Goal: Task Accomplishment & Management: Use online tool/utility

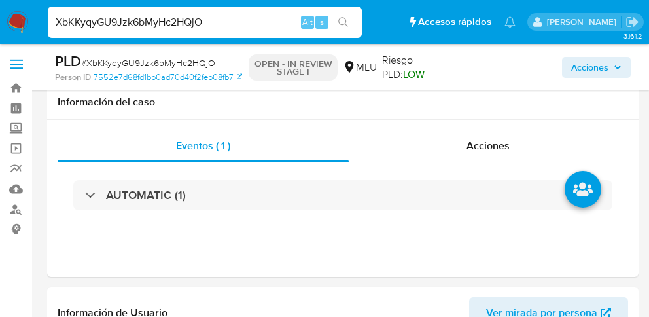
select select "10"
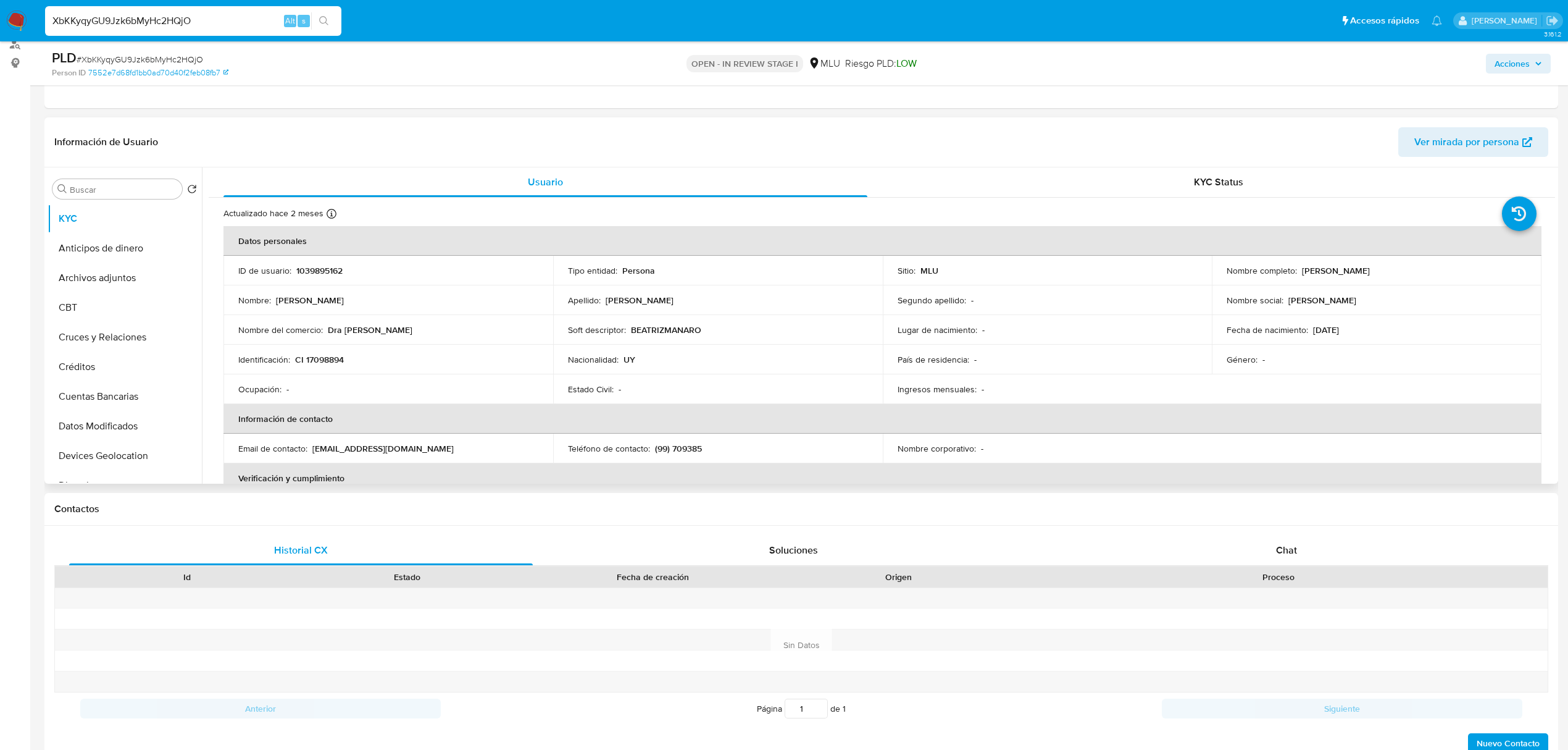
drag, startPoint x: 428, startPoint y: 331, endPoint x: 326, endPoint y: 331, distance: 102.0
click at [326, 298] on div "Nombre del comercio : Dra Beatriz Manaro" at bounding box center [388, 330] width 300 height 11
copy p "Dra [PERSON_NAME]"
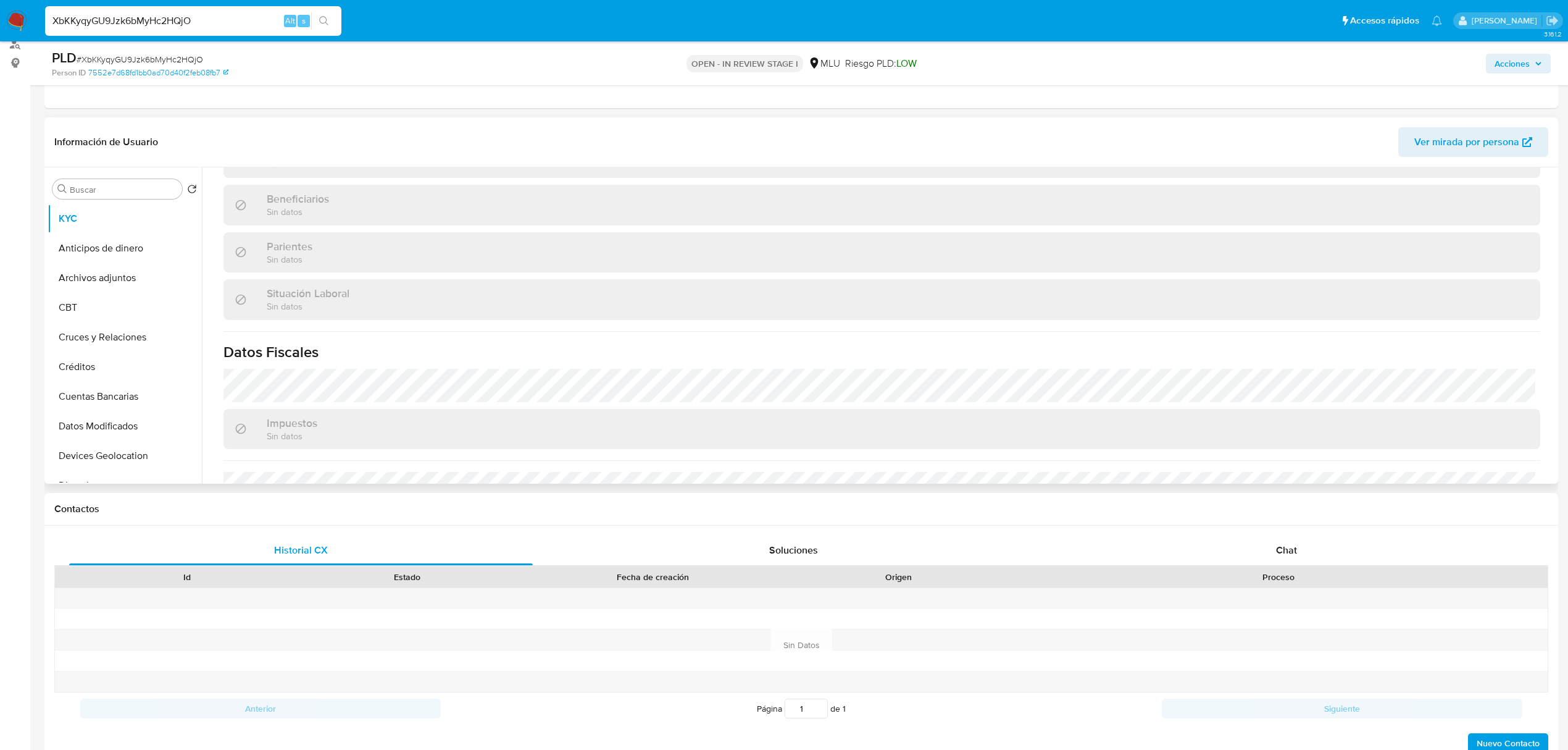
scroll to position [598, 0]
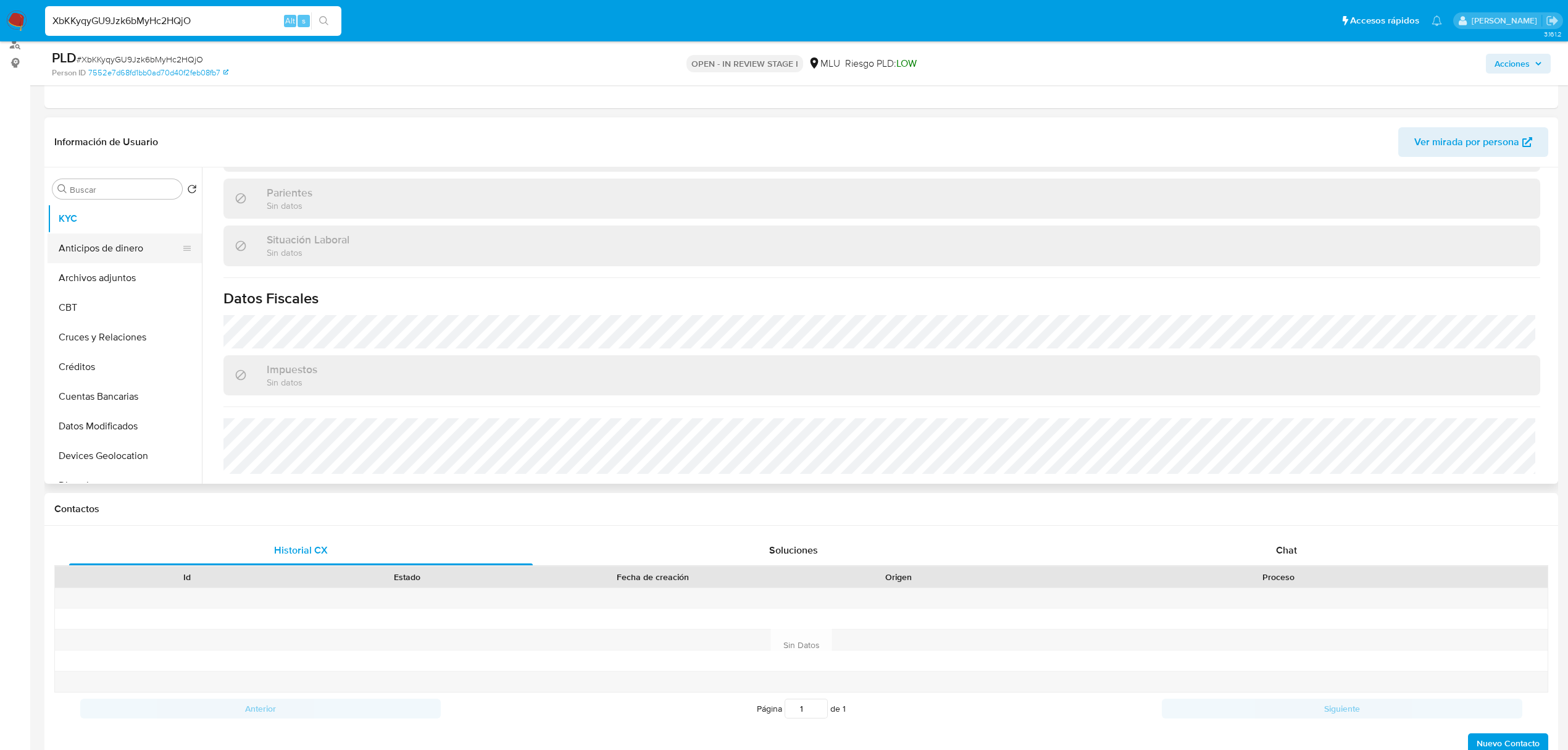
click at [124, 258] on button "Anticipos de dinero" at bounding box center [119, 247] width 144 height 29
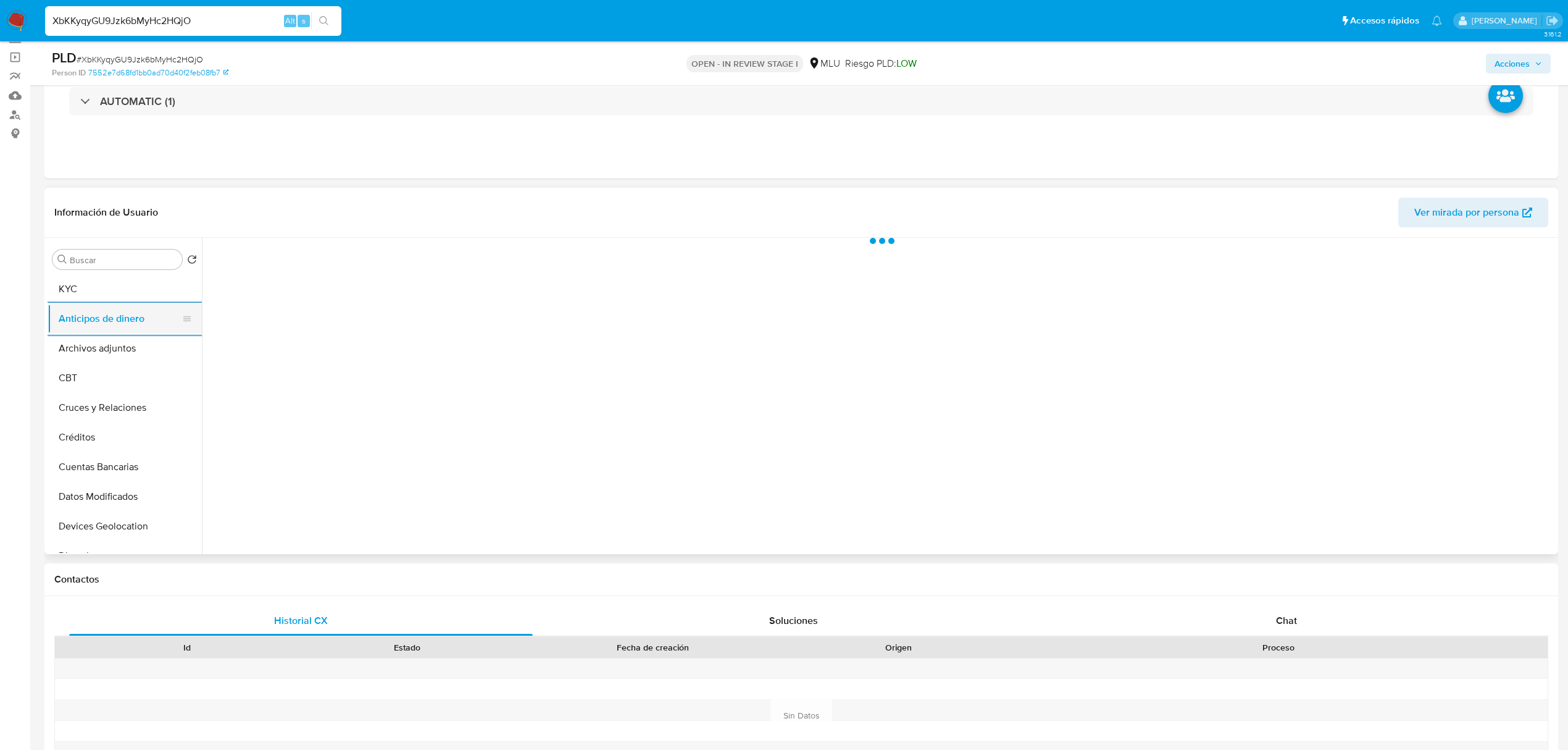
scroll to position [55, 0]
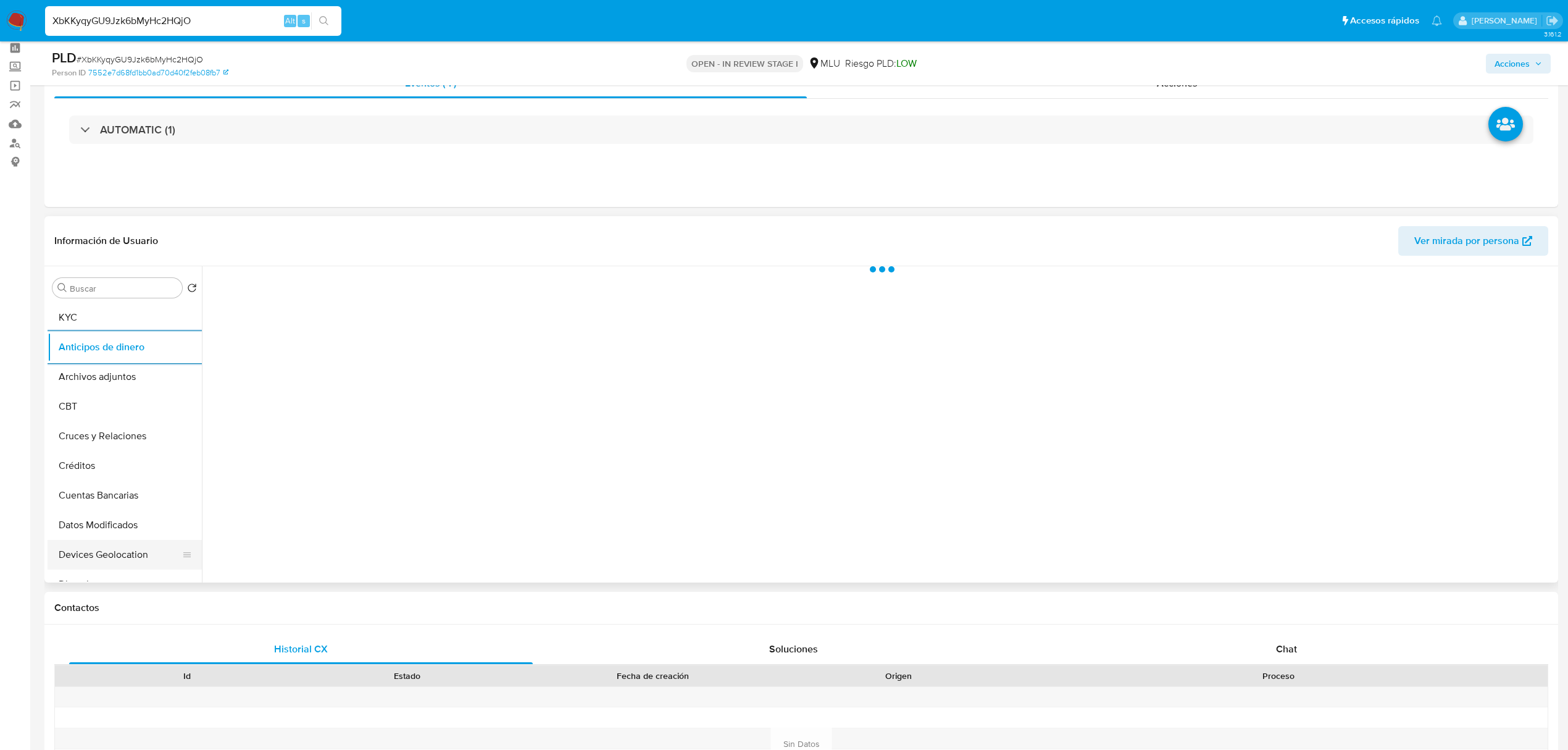
click at [137, 298] on button "Devices Geolocation" at bounding box center [119, 554] width 144 height 29
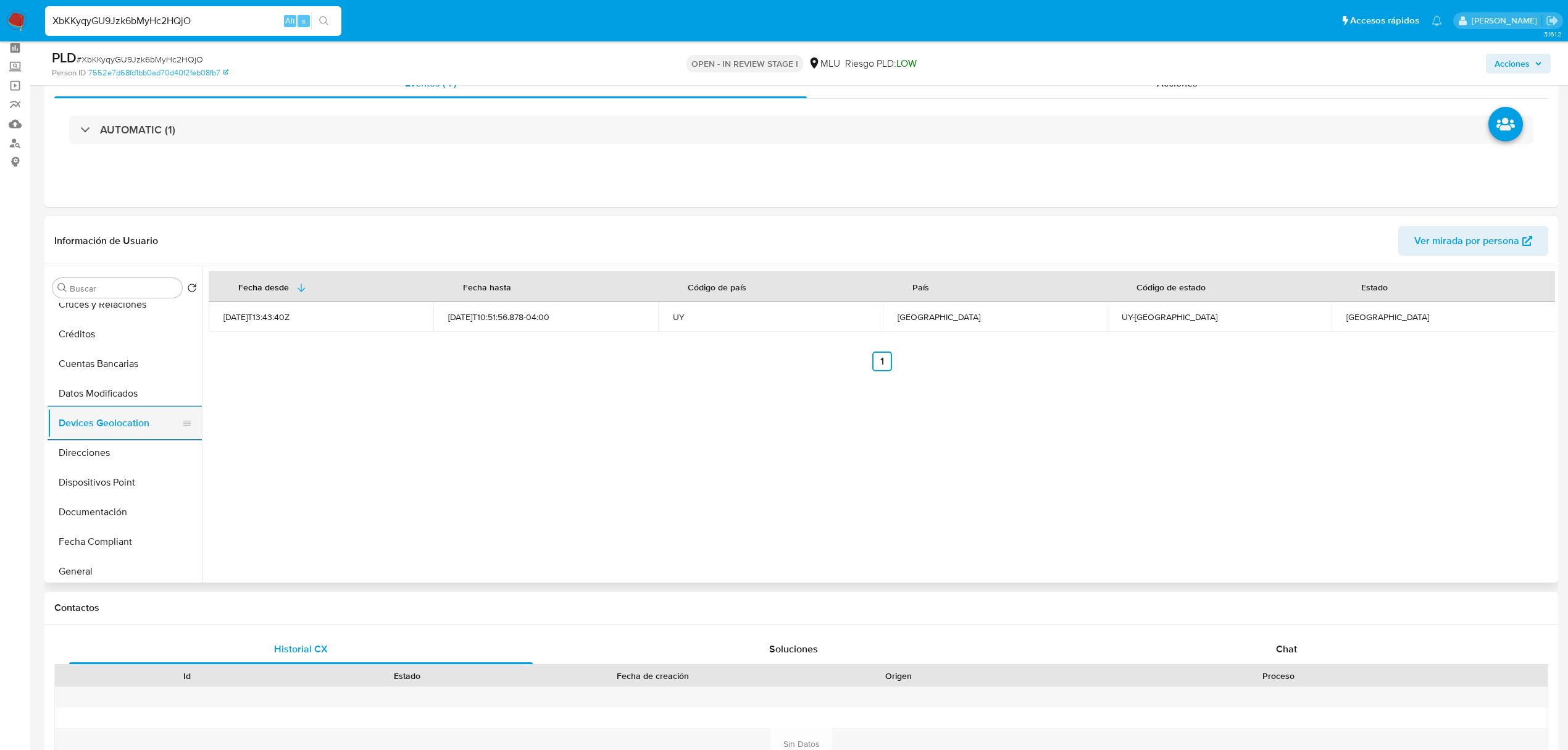
scroll to position [99, 0]
click at [137, 298] on button "Documentación" at bounding box center [124, 544] width 155 height 29
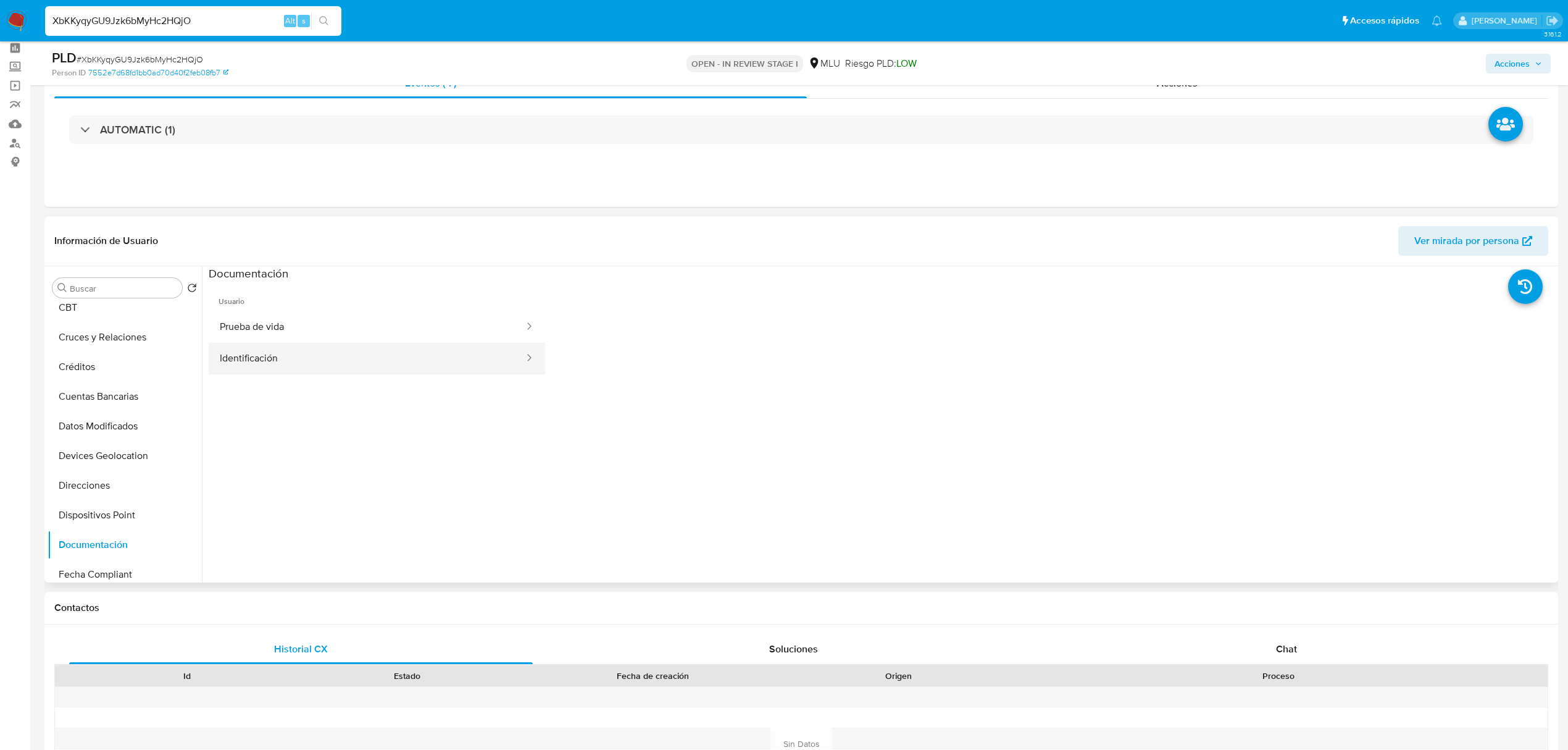
click at [477, 298] on button "Identificación" at bounding box center [367, 358] width 317 height 31
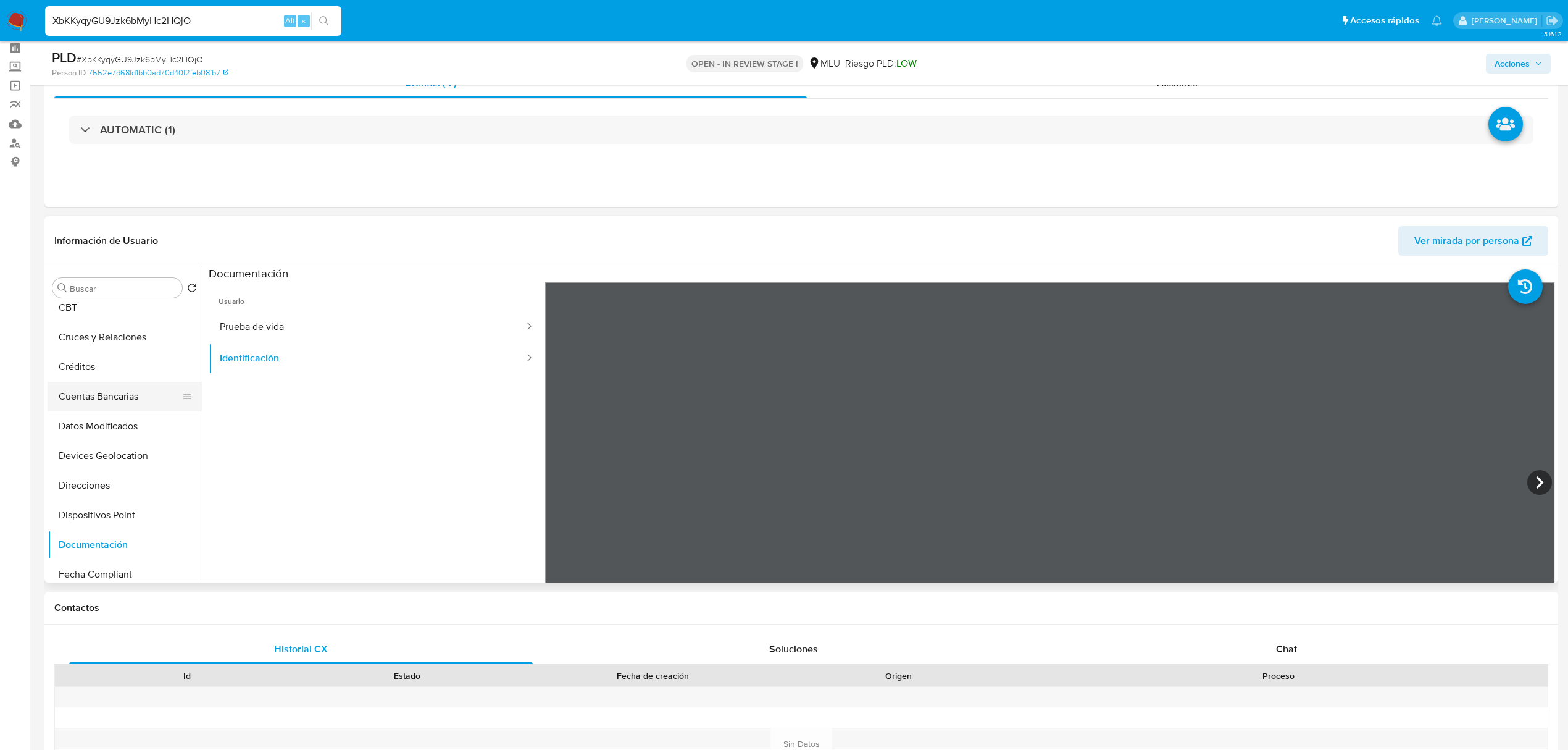
click at [129, 298] on button "Cuentas Bancarias" at bounding box center [119, 396] width 144 height 29
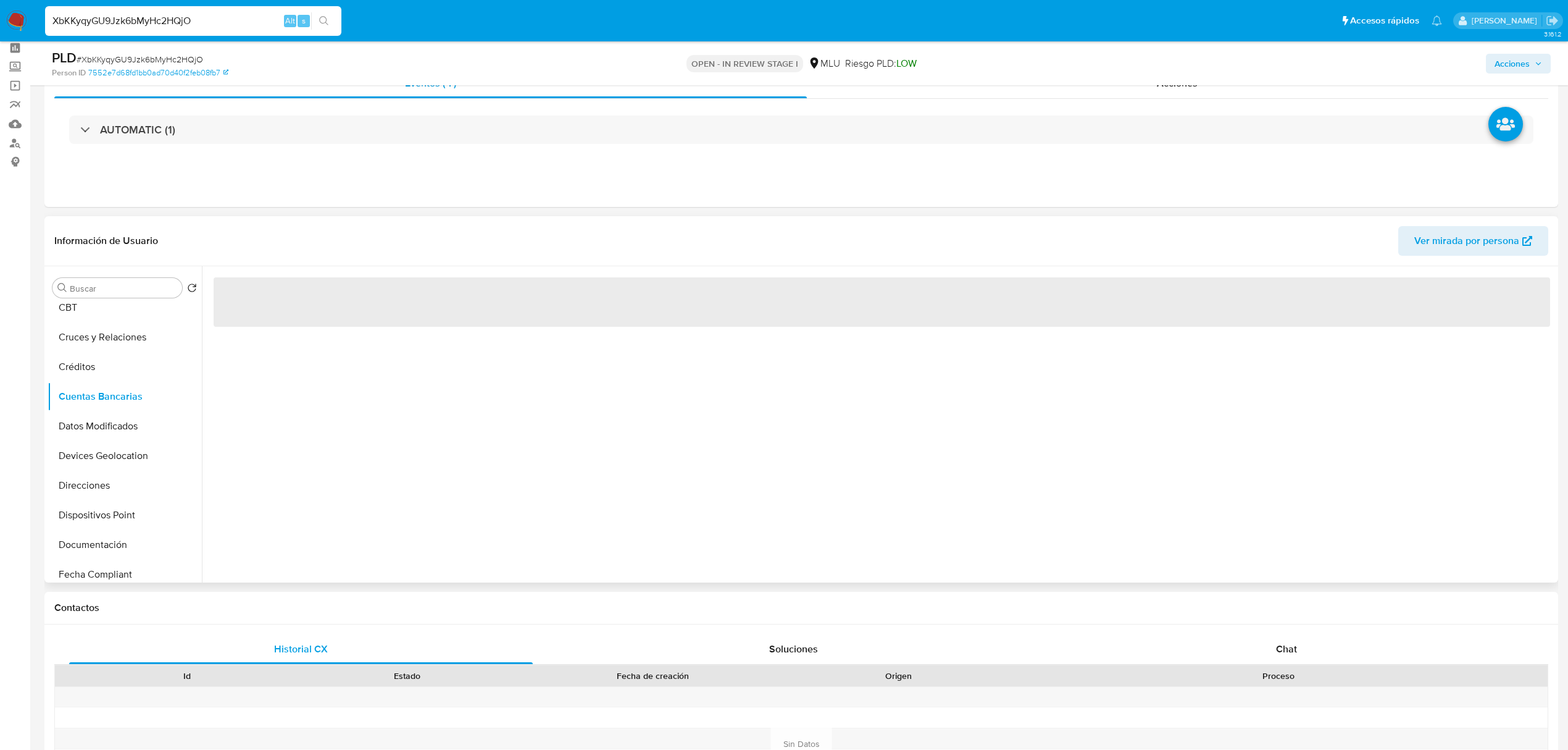
click at [415, 298] on div "‌" at bounding box center [878, 424] width 1353 height 316
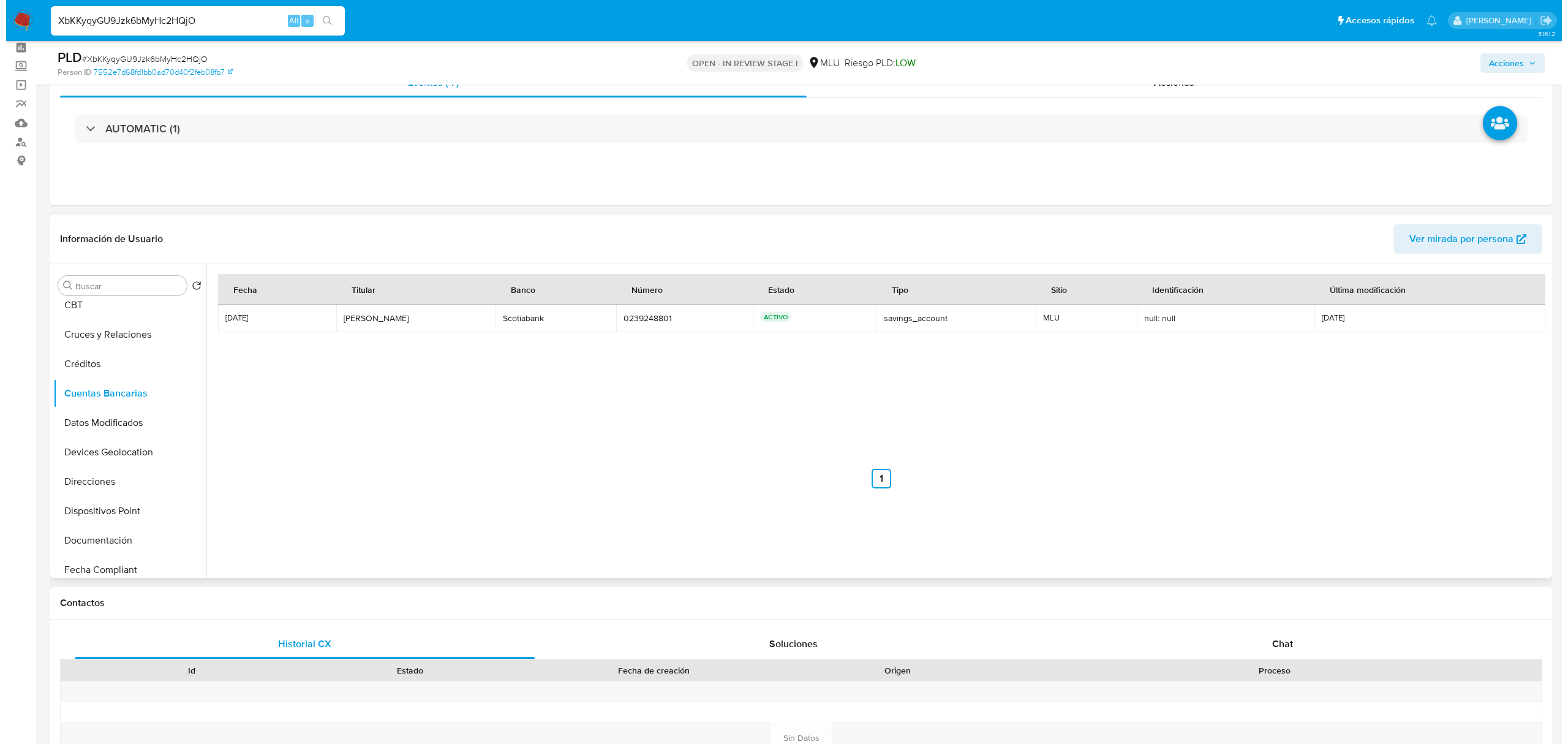
scroll to position [0, 0]
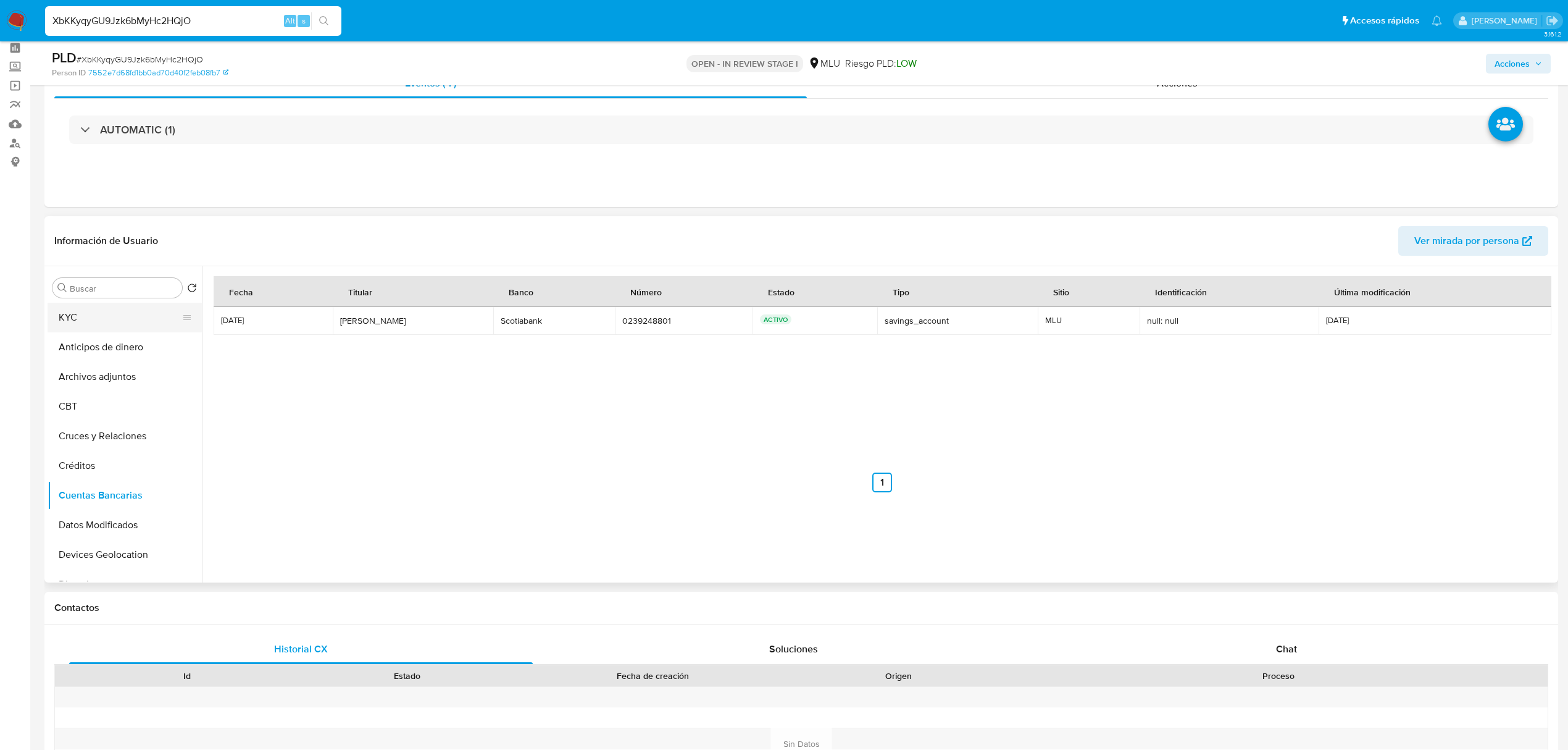
click at [140, 298] on button "KYC" at bounding box center [119, 317] width 144 height 29
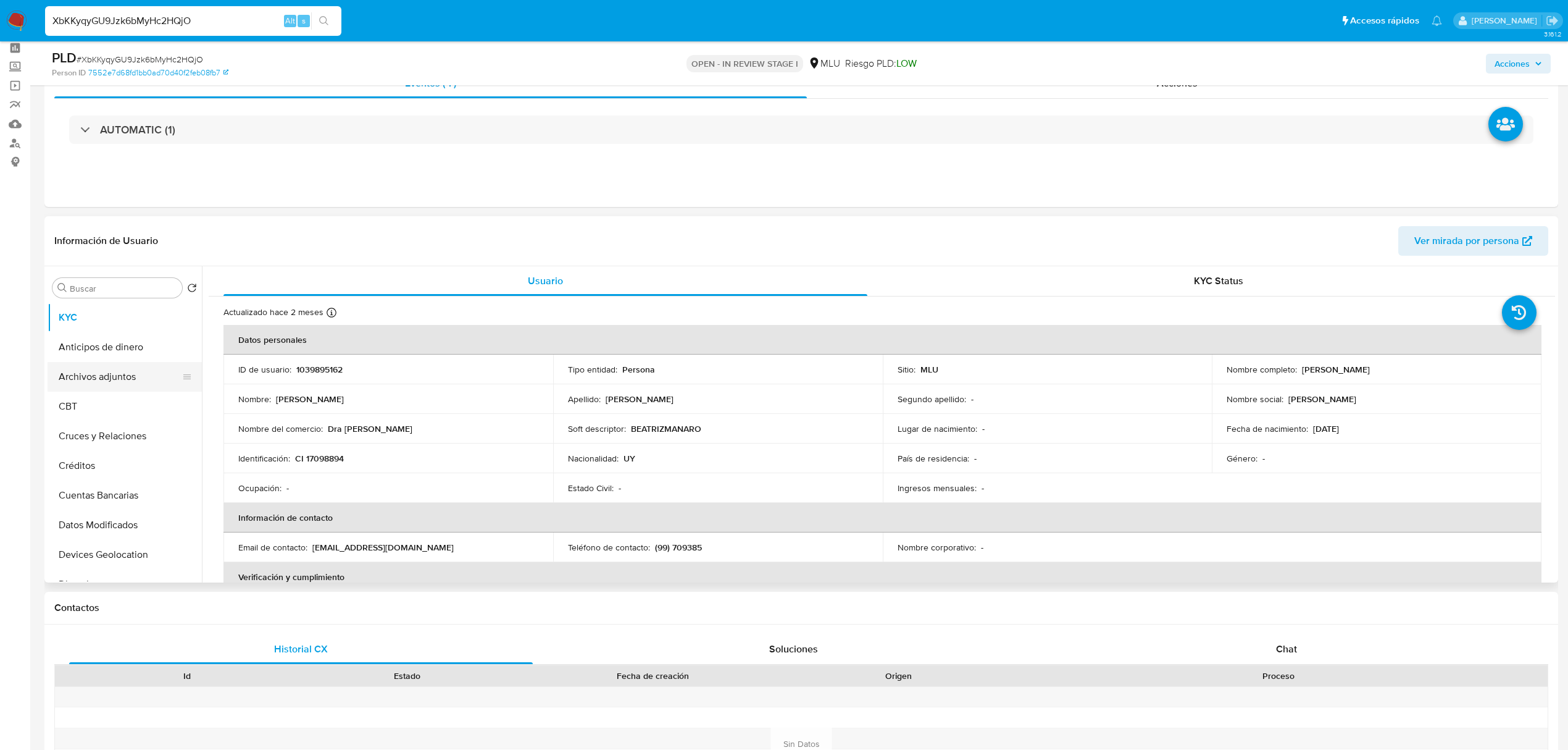
click at [141, 298] on button "Archivos adjuntos" at bounding box center [119, 376] width 144 height 29
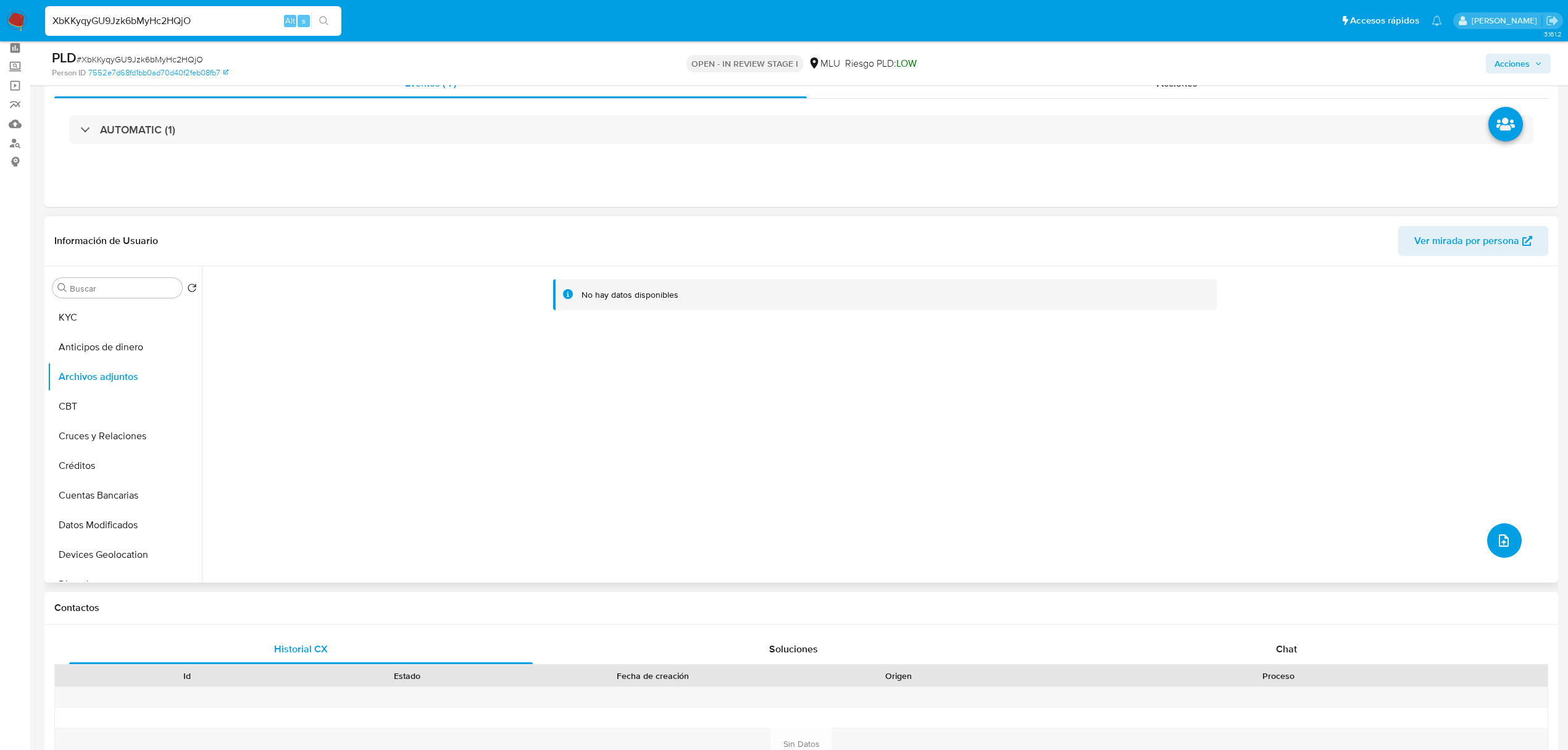
click at [612, 298] on icon "upload-file" at bounding box center [1504, 541] width 15 height 15
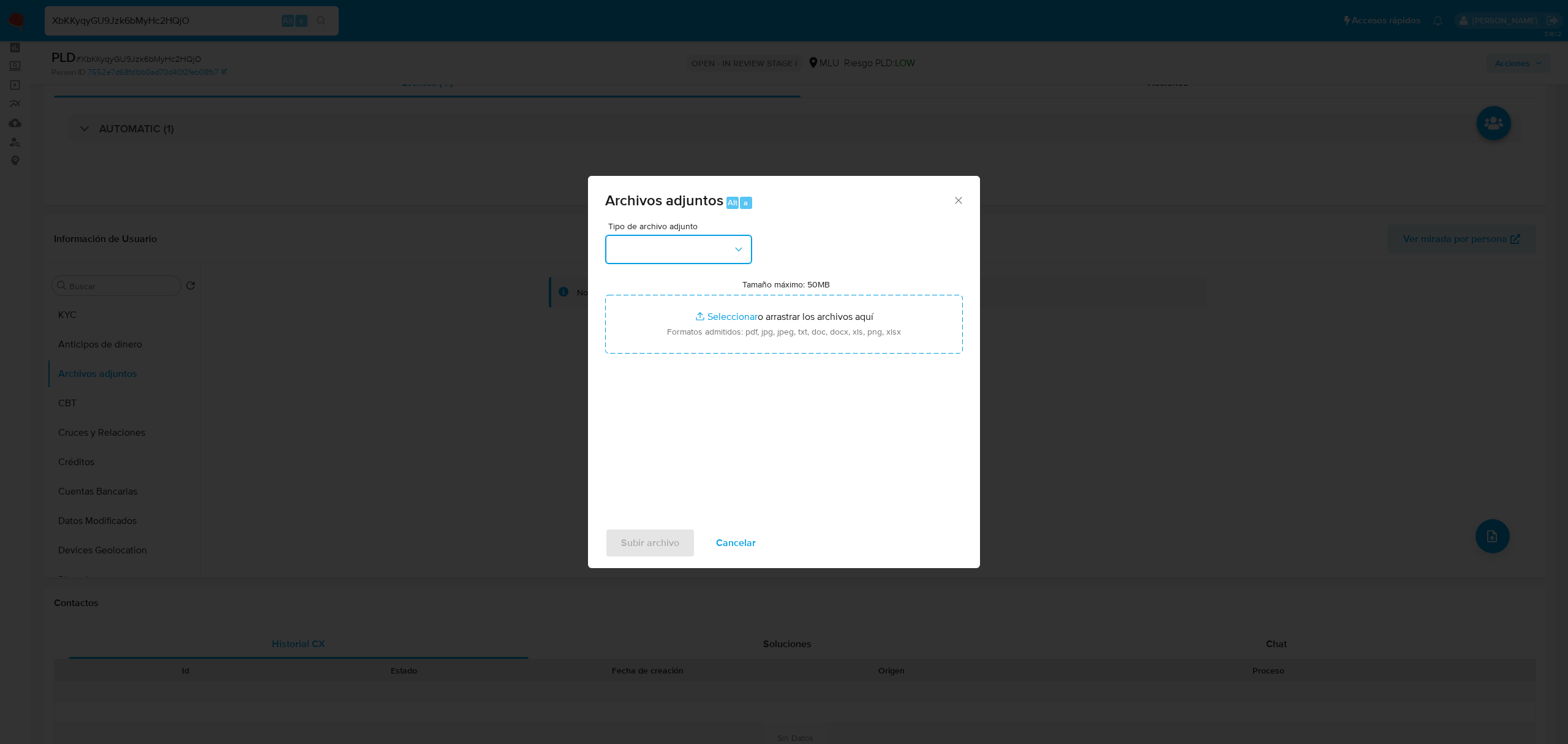
click at [607, 250] on button "button" at bounding box center [678, 249] width 147 height 29
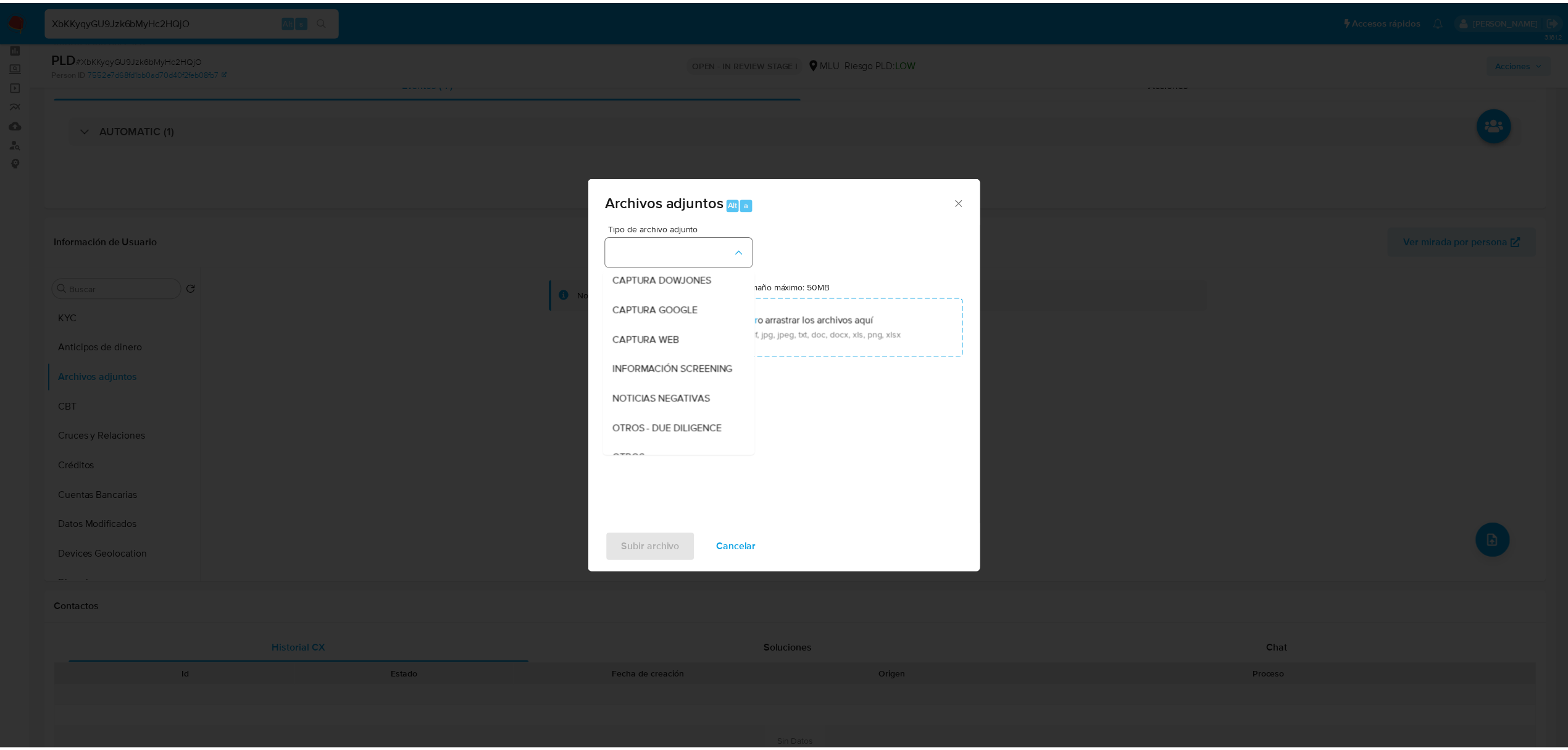
scroll to position [64, 0]
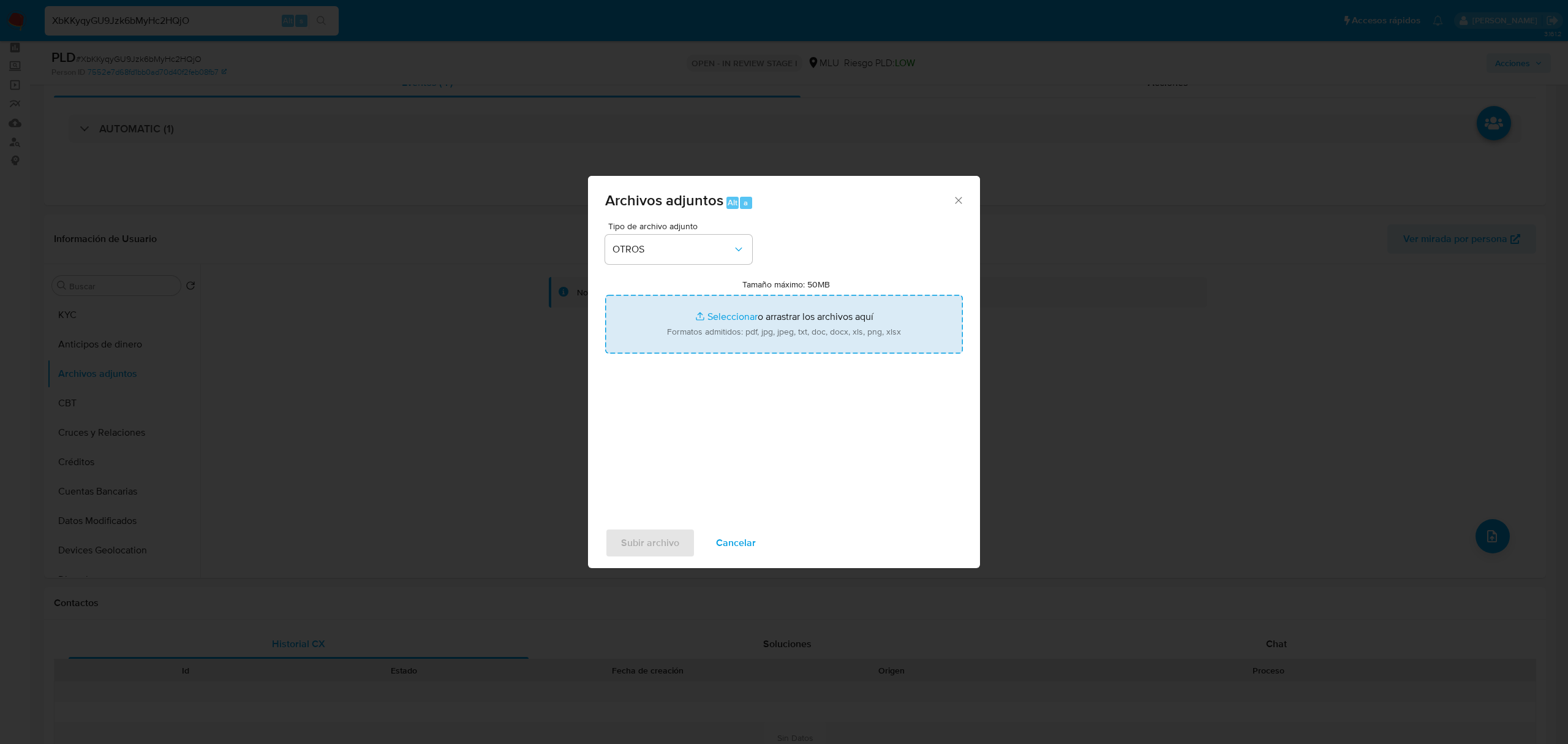
type input "C:\fakepath\TABLA TRANSACCIONAL 1039895162 10.09.2025.xlsx"
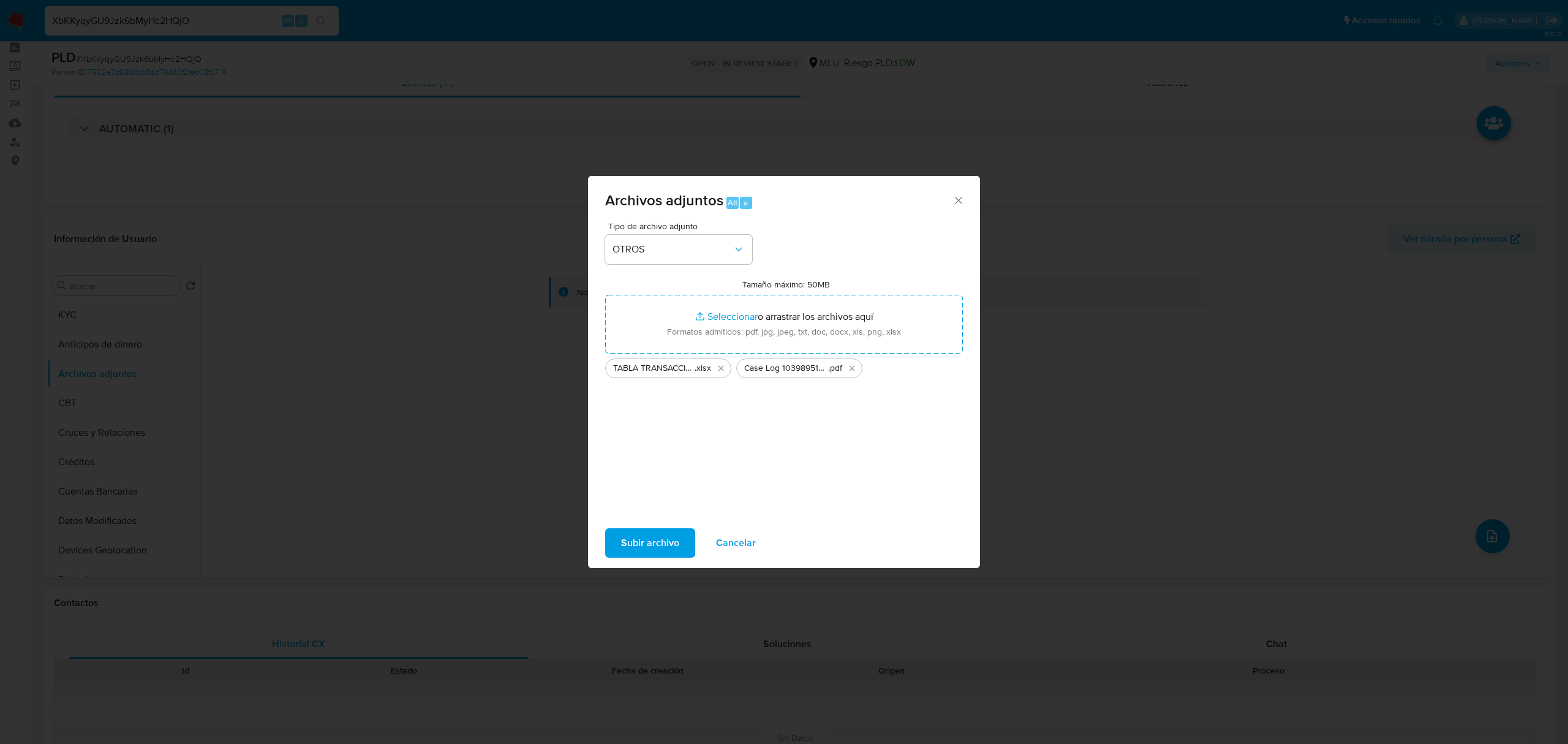
click at [607, 296] on span "Subir archivo" at bounding box center [650, 543] width 58 height 27
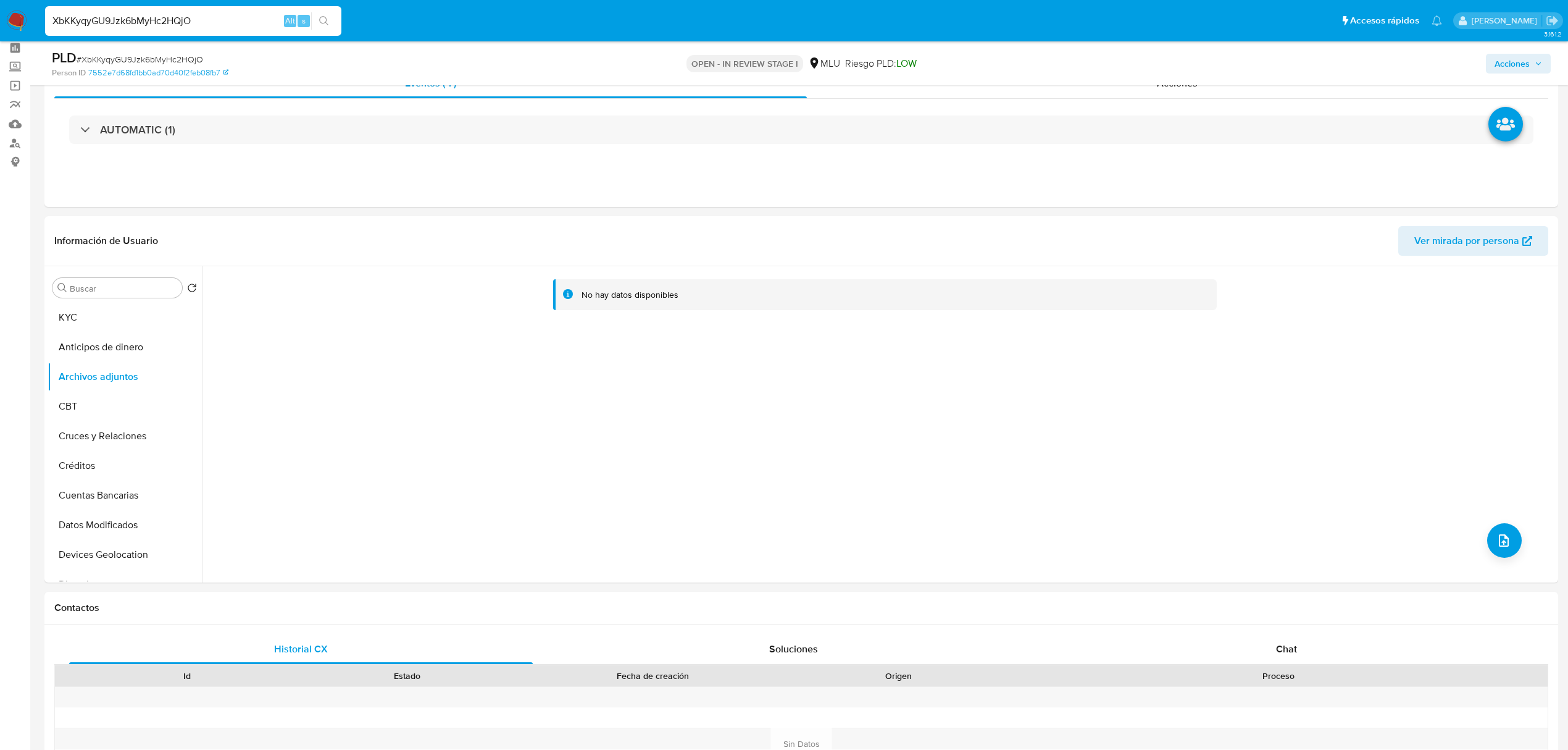
click at [612, 59] on span "Acciones" at bounding box center [1511, 63] width 35 height 20
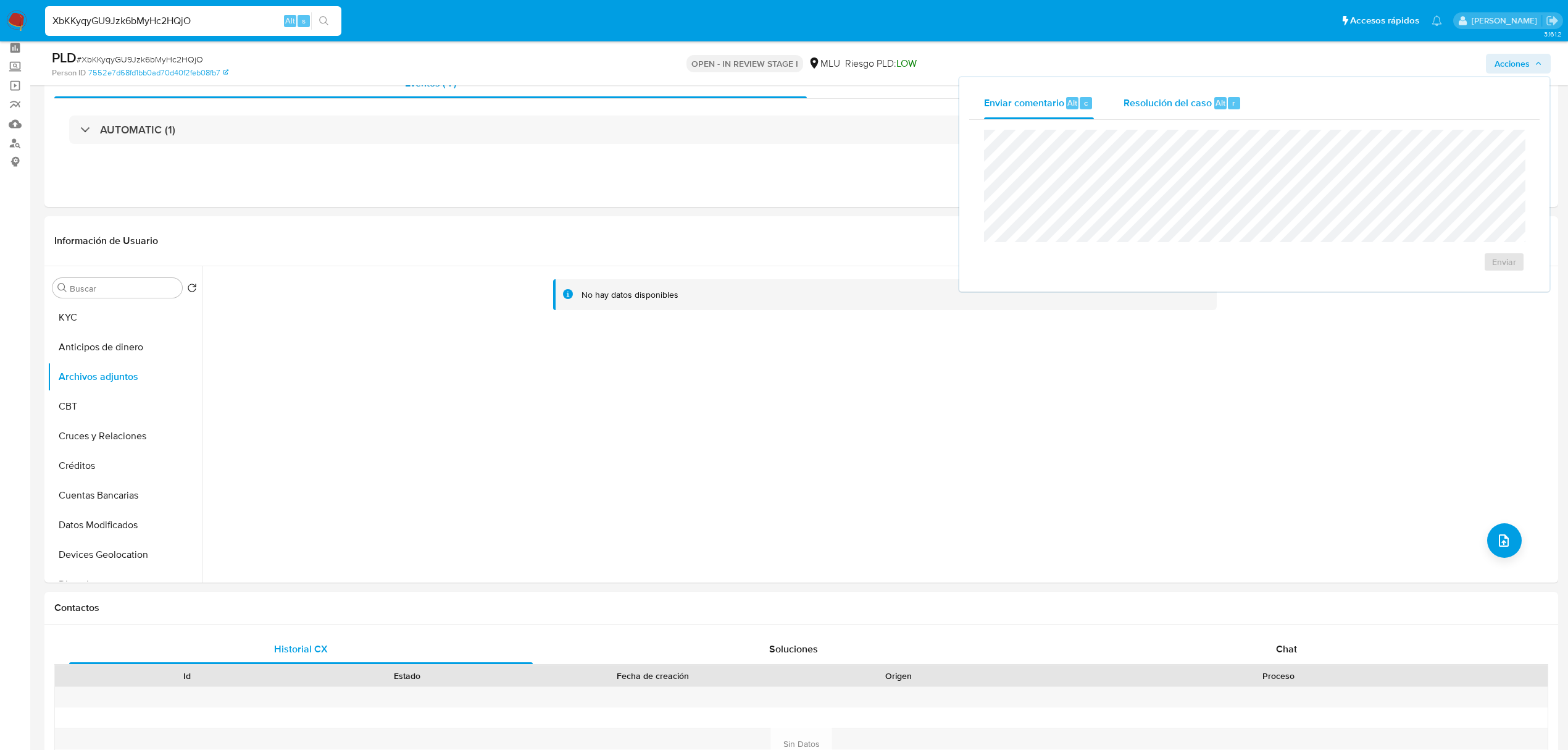
click at [612, 110] on div "Resolución del caso Alt r" at bounding box center [1181, 103] width 118 height 32
click at [612, 285] on span "No ROI" at bounding box center [1365, 274] width 60 height 27
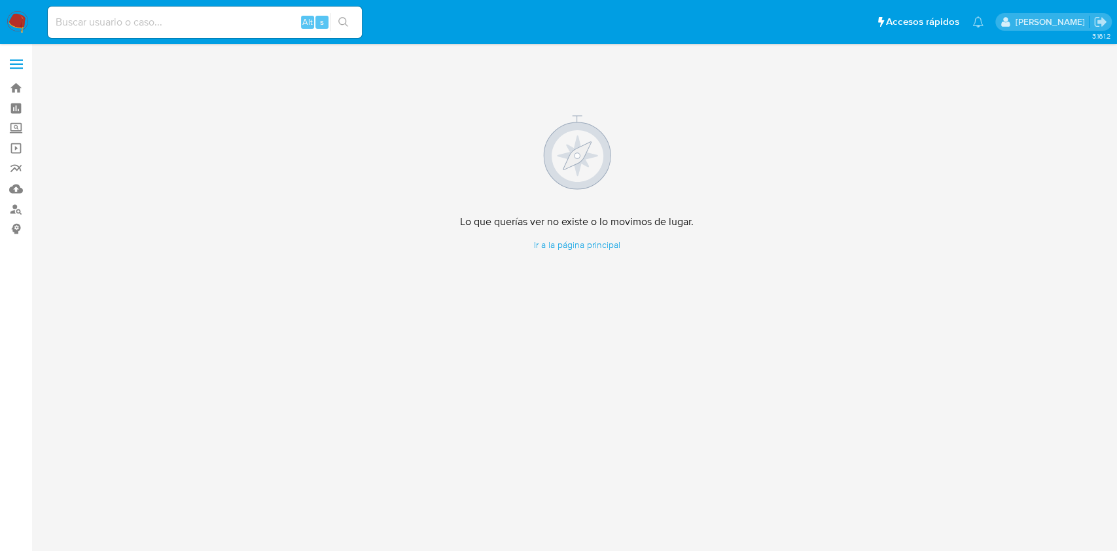
click at [26, 26] on img at bounding box center [18, 22] width 22 height 22
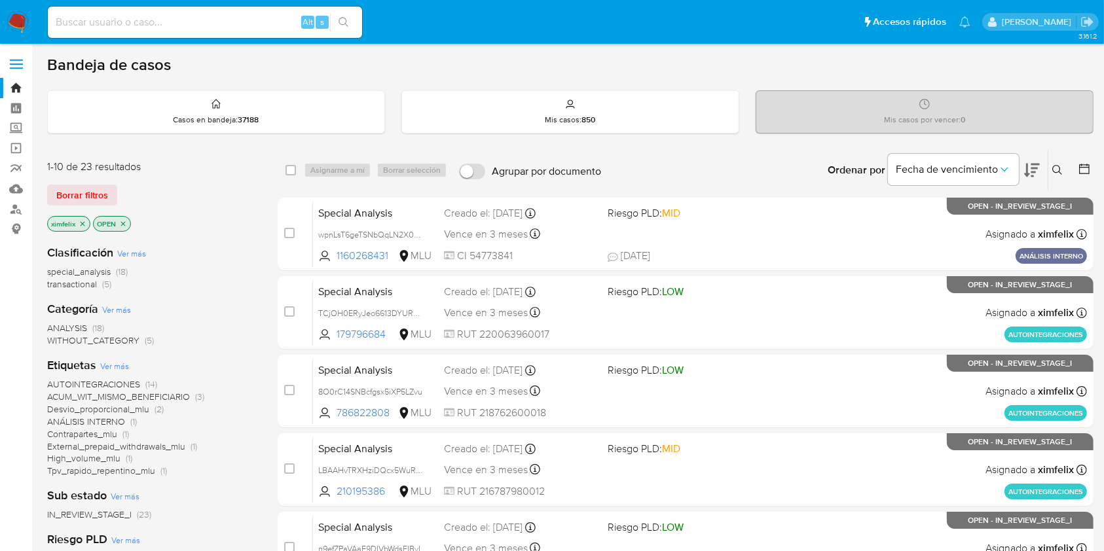
click at [156, 25] on input at bounding box center [205, 22] width 314 height 17
paste input "XbKKyqyGU9Jzk6bMyHc2HQjO"
type input "XbKKyqyGU9Jzk6bMyHc2HQjO"
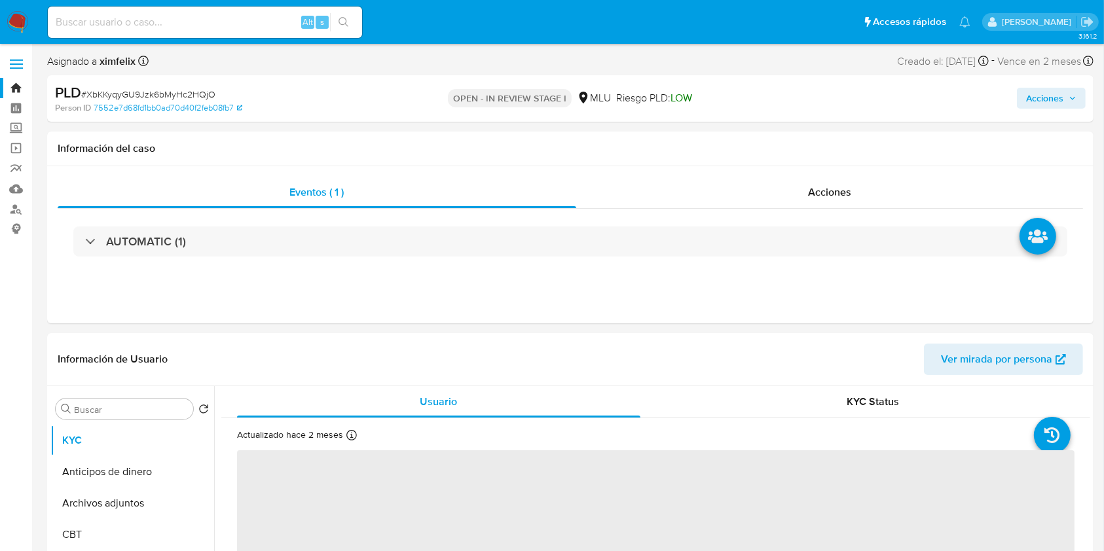
select select "10"
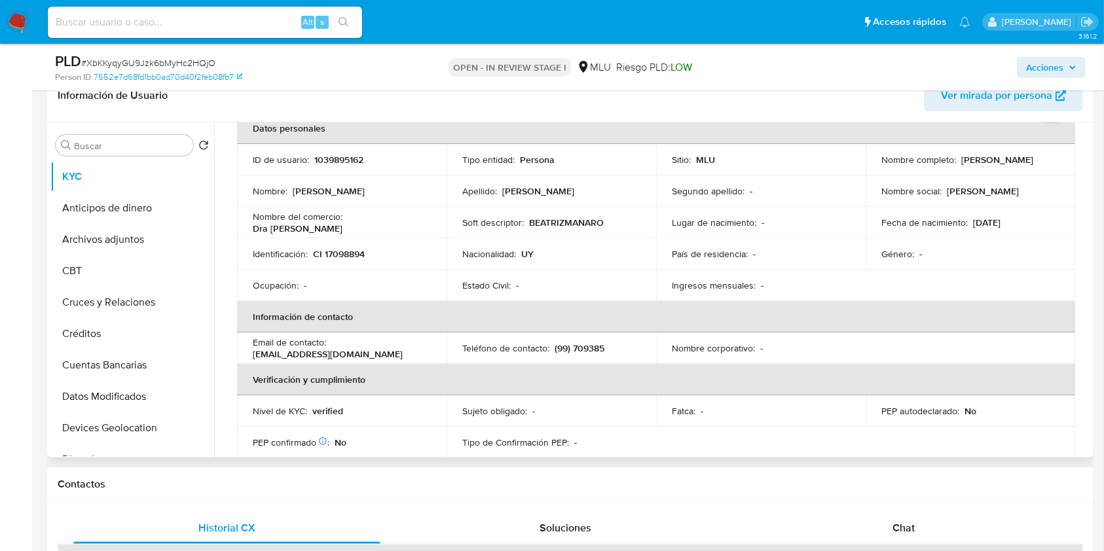
scroll to position [68, 0]
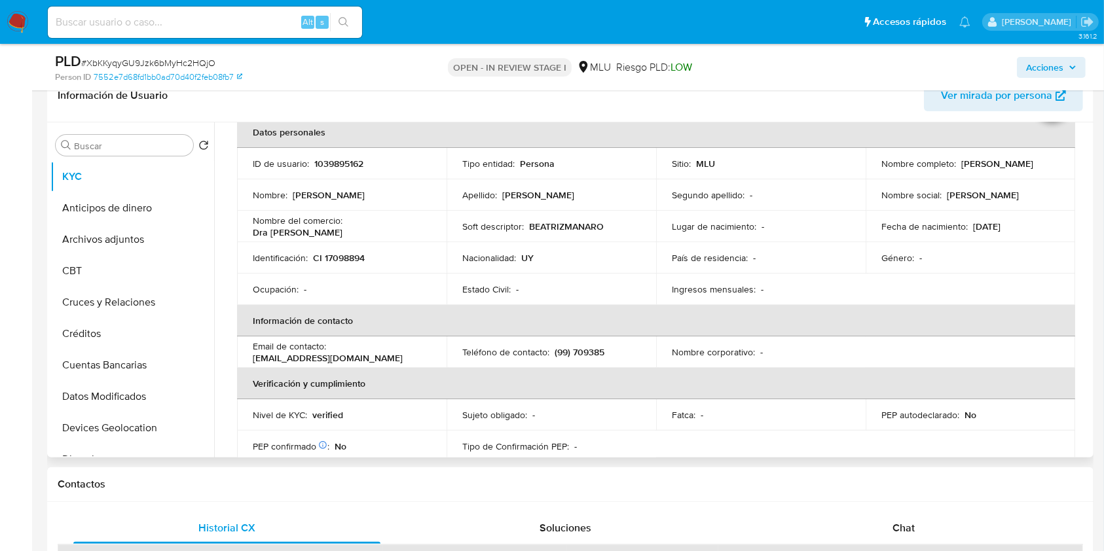
click at [982, 333] on th "Información de contacto" at bounding box center [656, 320] width 838 height 31
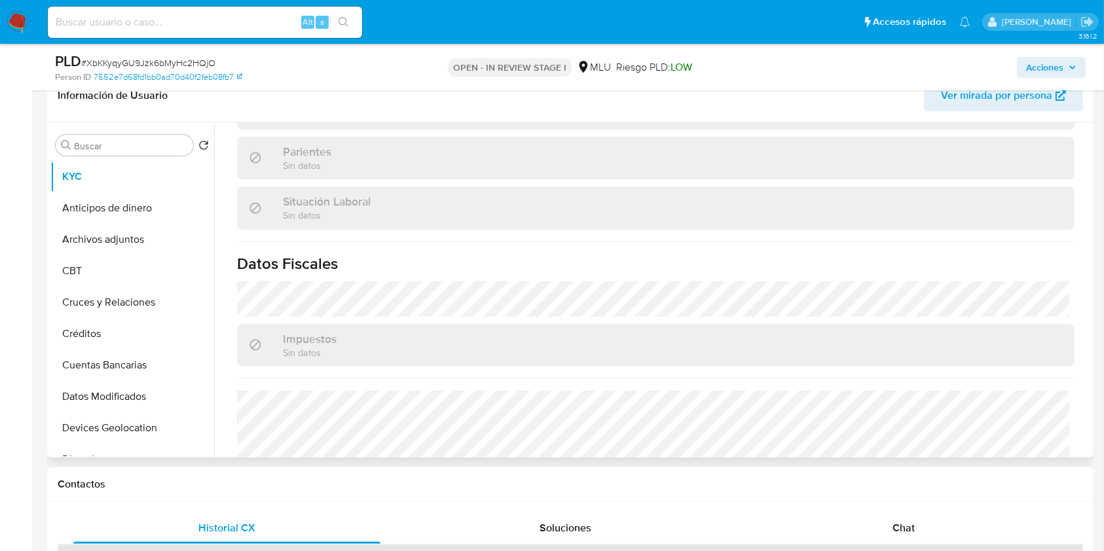
scroll to position [658, 0]
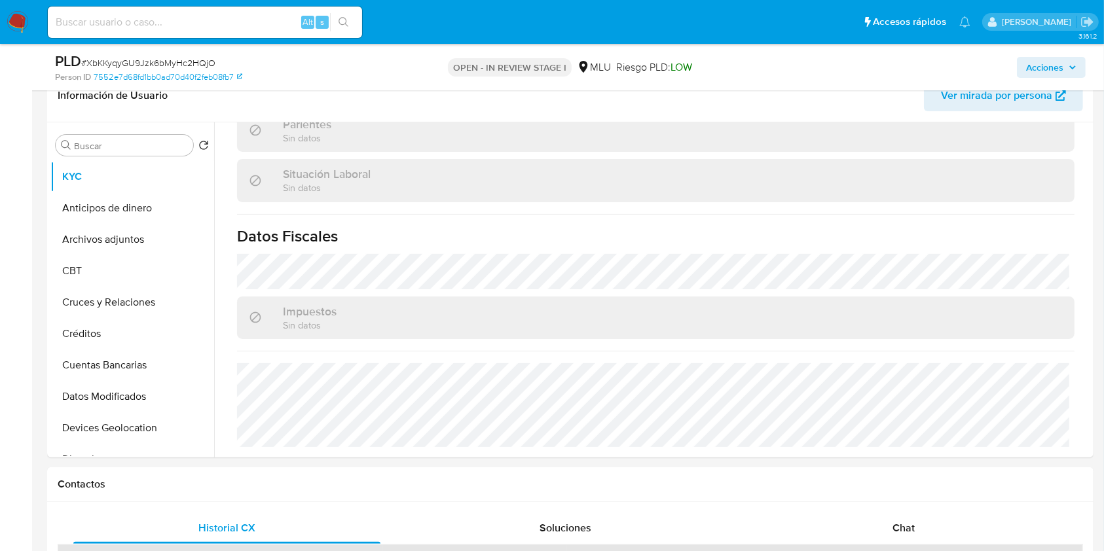
click at [172, 39] on div "Alt s" at bounding box center [205, 22] width 314 height 37
click at [187, 14] on input at bounding box center [205, 22] width 314 height 17
paste input "2418294652"
type input "2418294652"
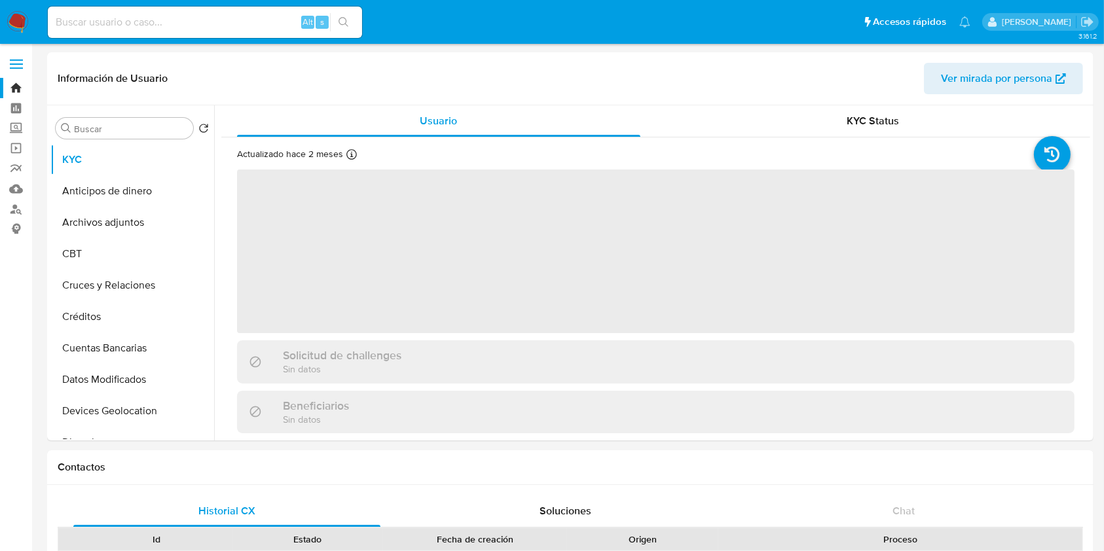
select select "10"
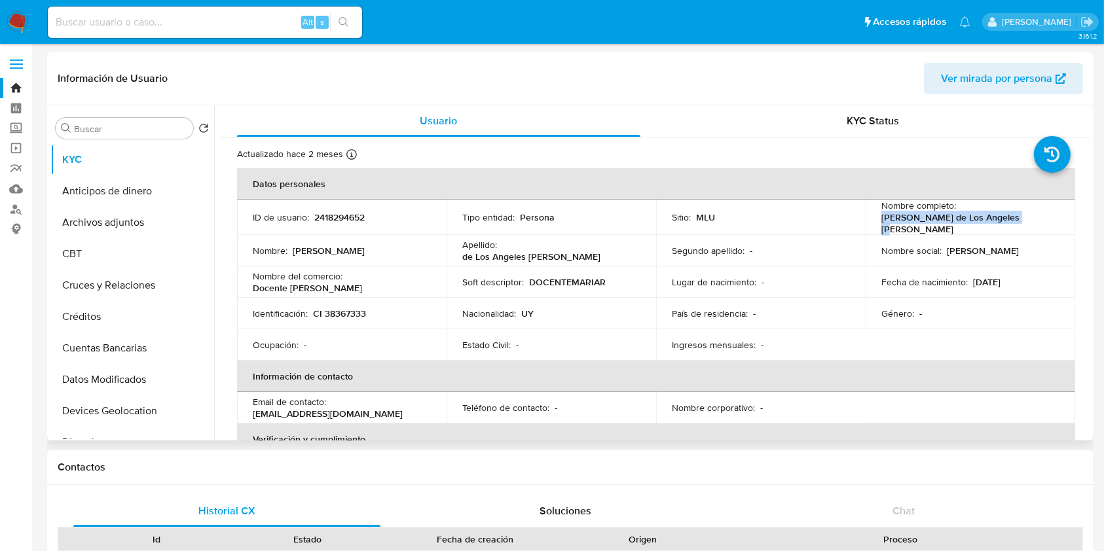
drag, startPoint x: 1016, startPoint y: 220, endPoint x: 876, endPoint y: 219, distance: 140.1
click at [876, 219] on td "Nombre completo : Maria de Los Angeles Riva Arias" at bounding box center [969, 217] width 209 height 35
copy p "Maria de Los Angeles Riva Arias"
click at [148, 285] on button "Cruces y Relaciones" at bounding box center [126, 285] width 153 height 31
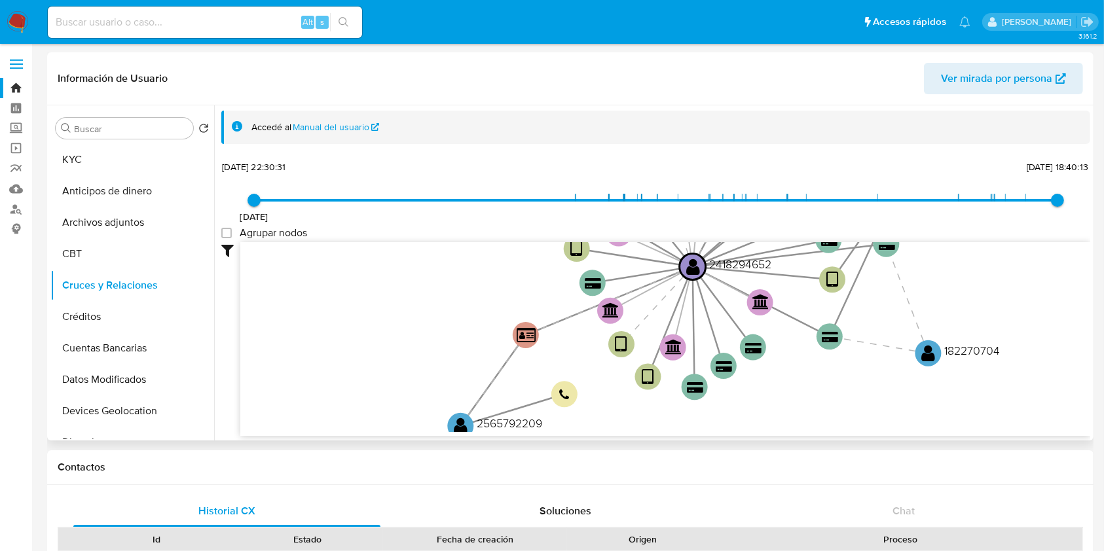
click at [444, 271] on icon "device-6817e3d8ff5c8950bf3d2cc0  user-2418294652  2418294652 user-233639454 …" at bounding box center [665, 337] width 850 height 190
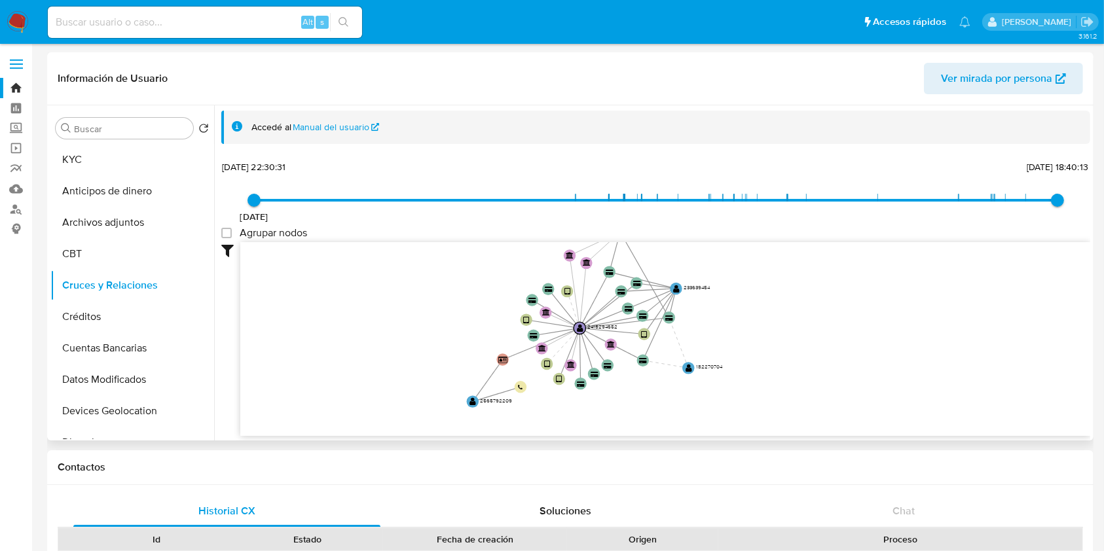
drag, startPoint x: 508, startPoint y: 302, endPoint x: 492, endPoint y: 344, distance: 44.7
click at [492, 344] on icon "device-6817e3d8ff5c8950bf3d2cc0  user-2418294652  2418294652 user-233639454 …" at bounding box center [665, 337] width 850 height 190
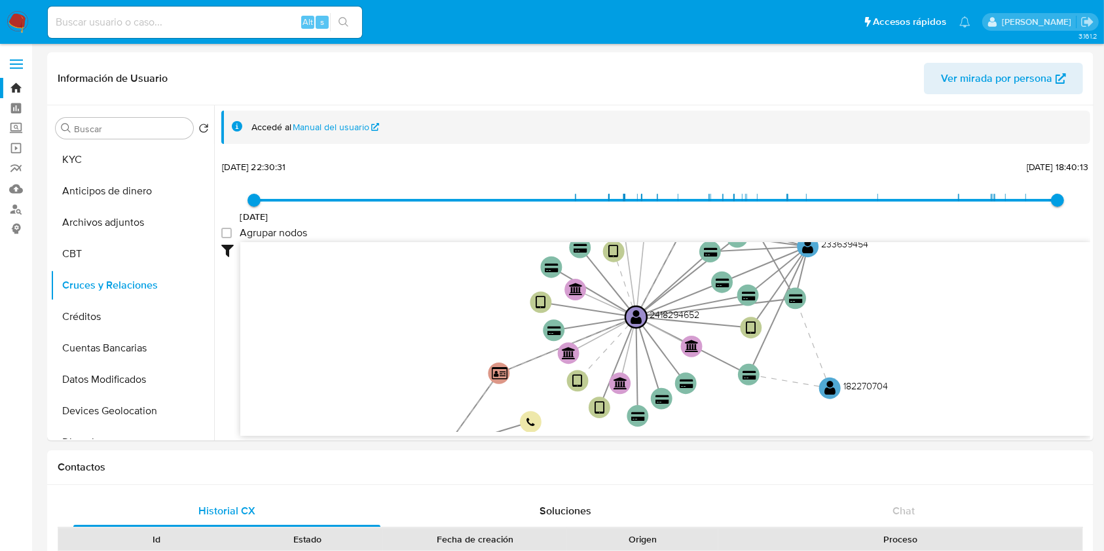
click at [243, 27] on input at bounding box center [205, 22] width 314 height 17
paste input "uPm9rKkKlgVHwXxwieSMegVN"
type input "uPm9rKkKlgVHwXxwieSMegVN"
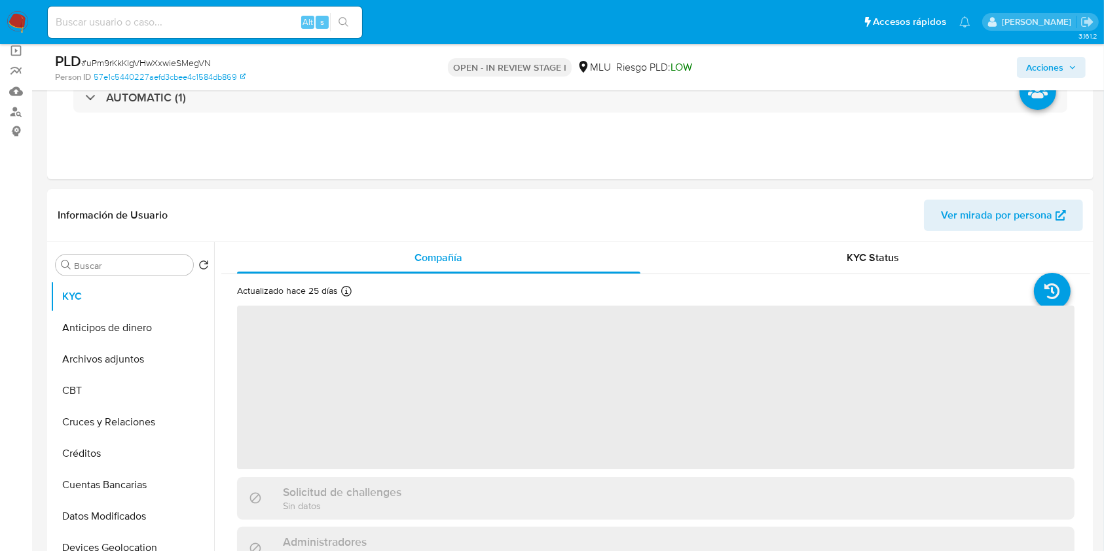
scroll to position [162, 0]
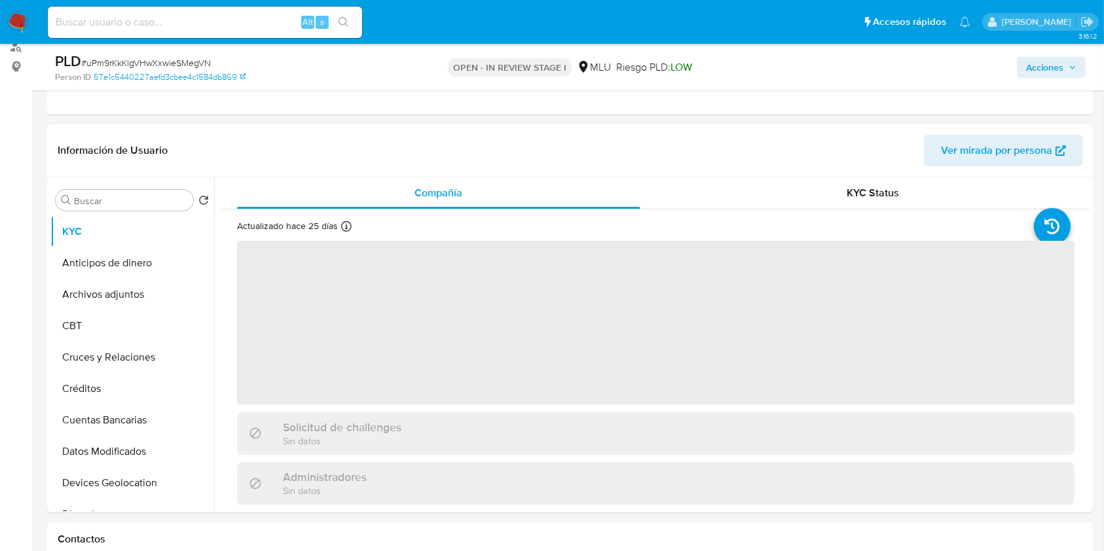
select select "10"
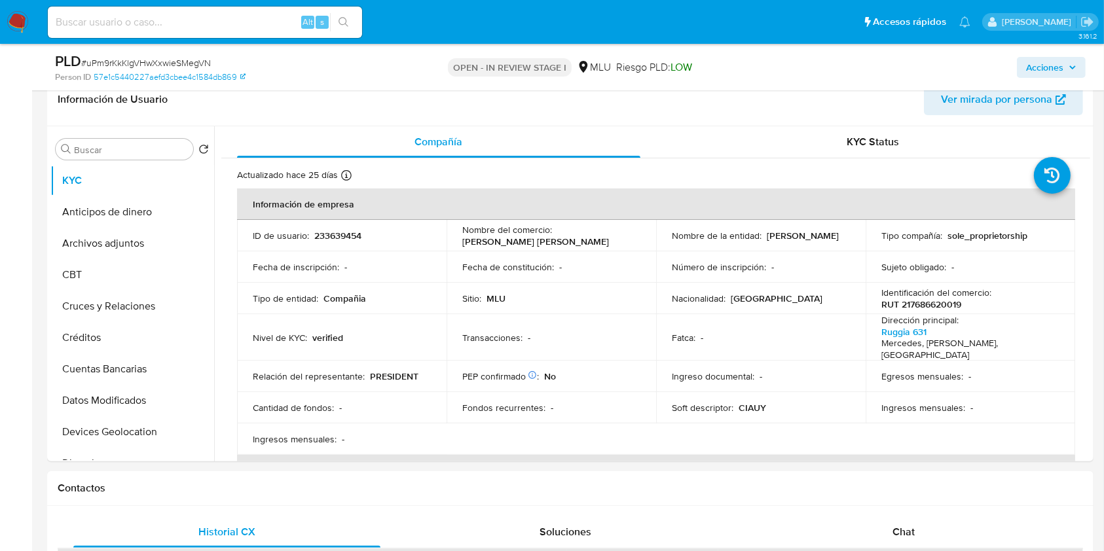
scroll to position [218, 0]
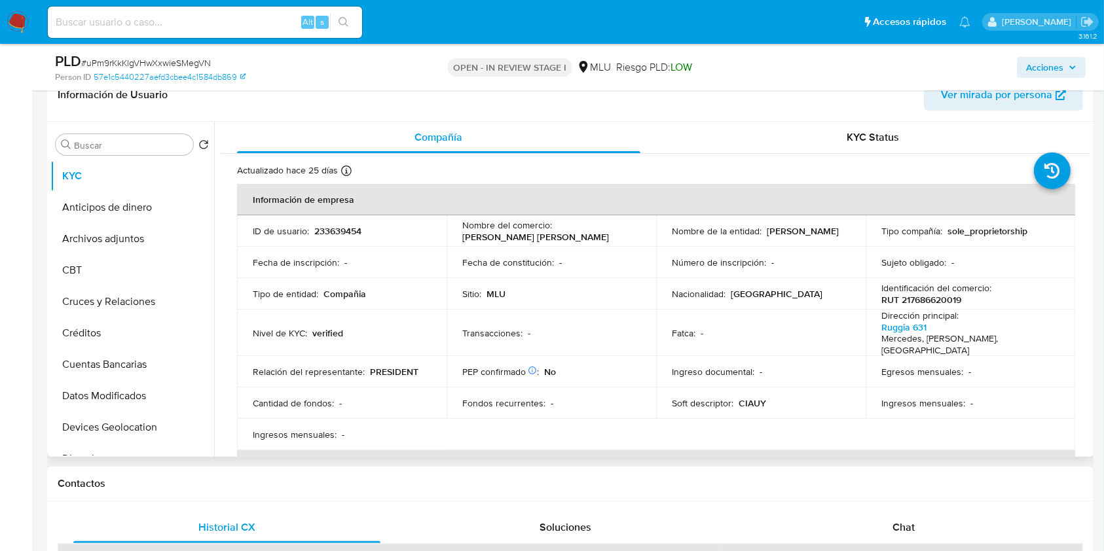
drag, startPoint x: 1084, startPoint y: 164, endPoint x: 1084, endPoint y: 181, distance: 16.4
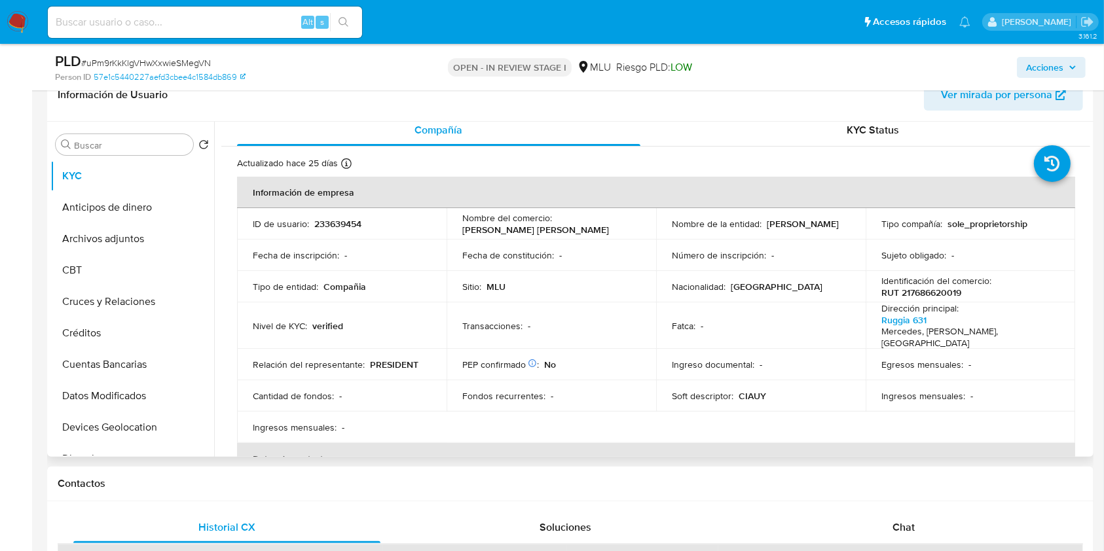
scroll to position [10, 0]
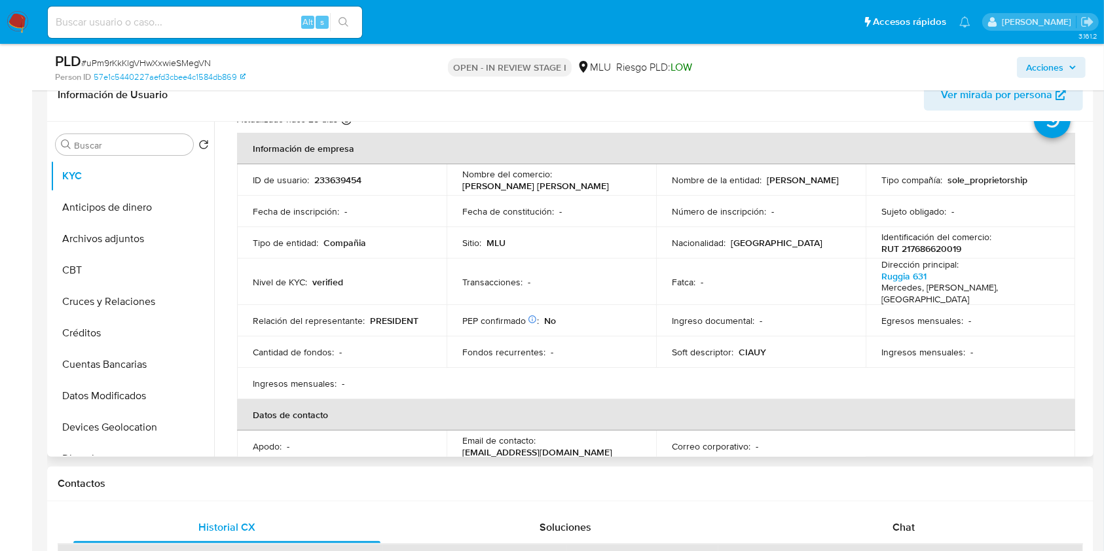
scroll to position [61, 0]
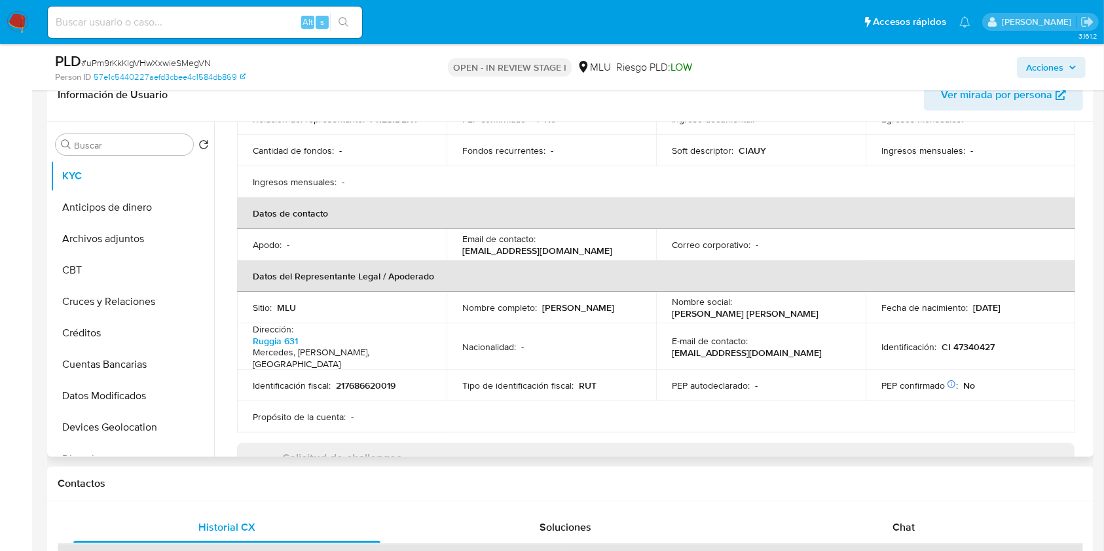
scroll to position [246, 0]
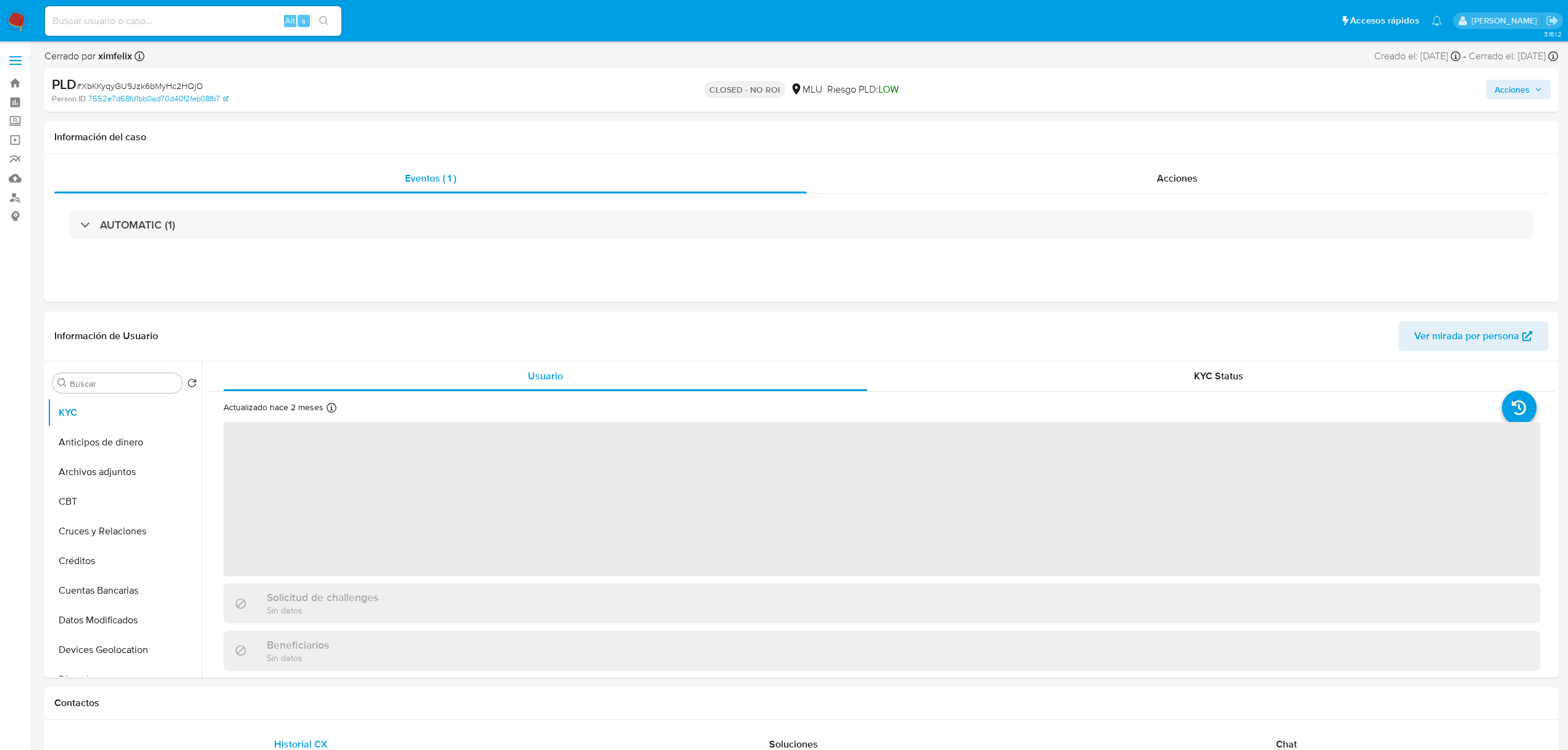
select select "10"
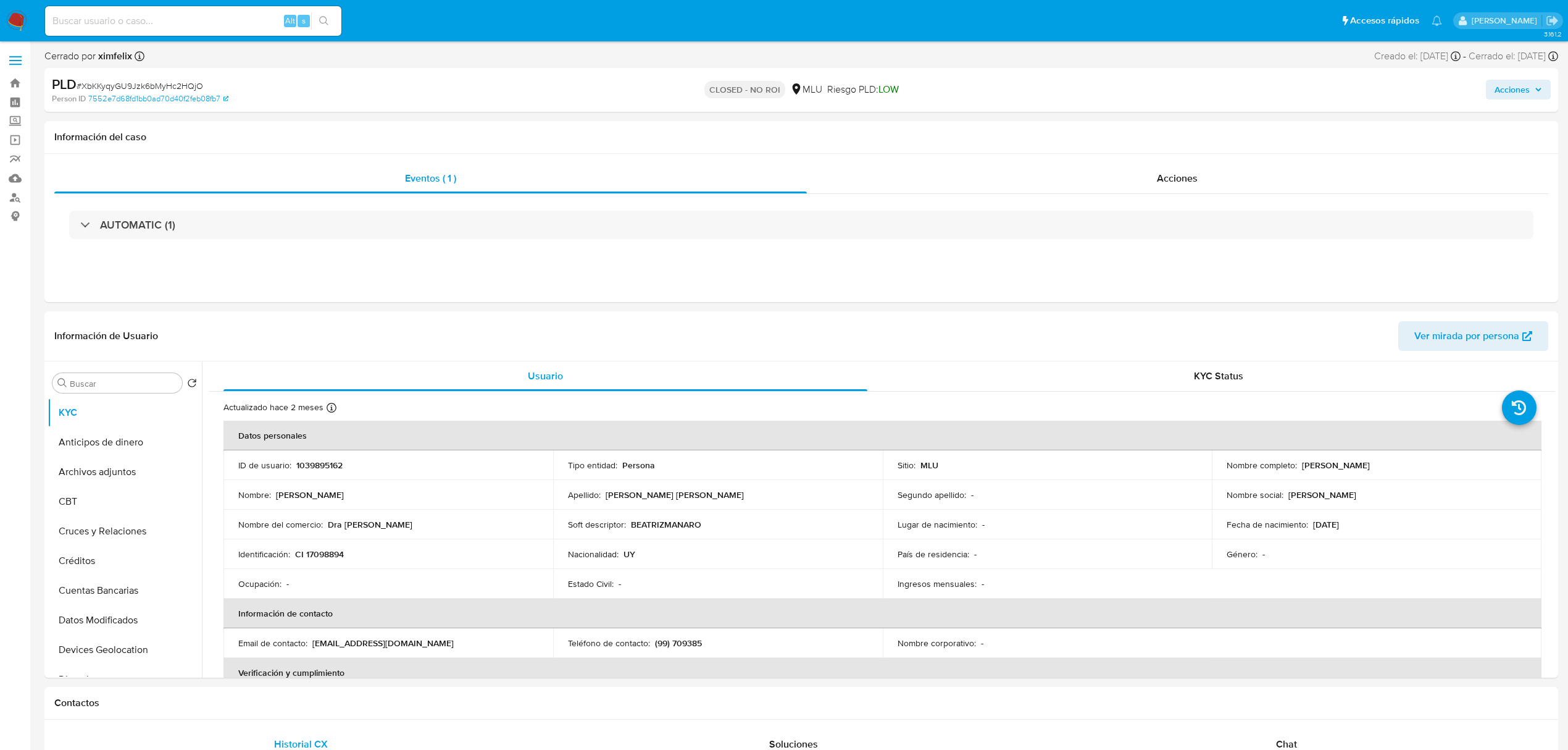
click at [203, 27] on input at bounding box center [193, 21] width 296 height 16
paste input "uPm9rKkKlgVHwXxwieSMegVN"
type input "uPm9rKkKlgVHwXxwieSMegVN"
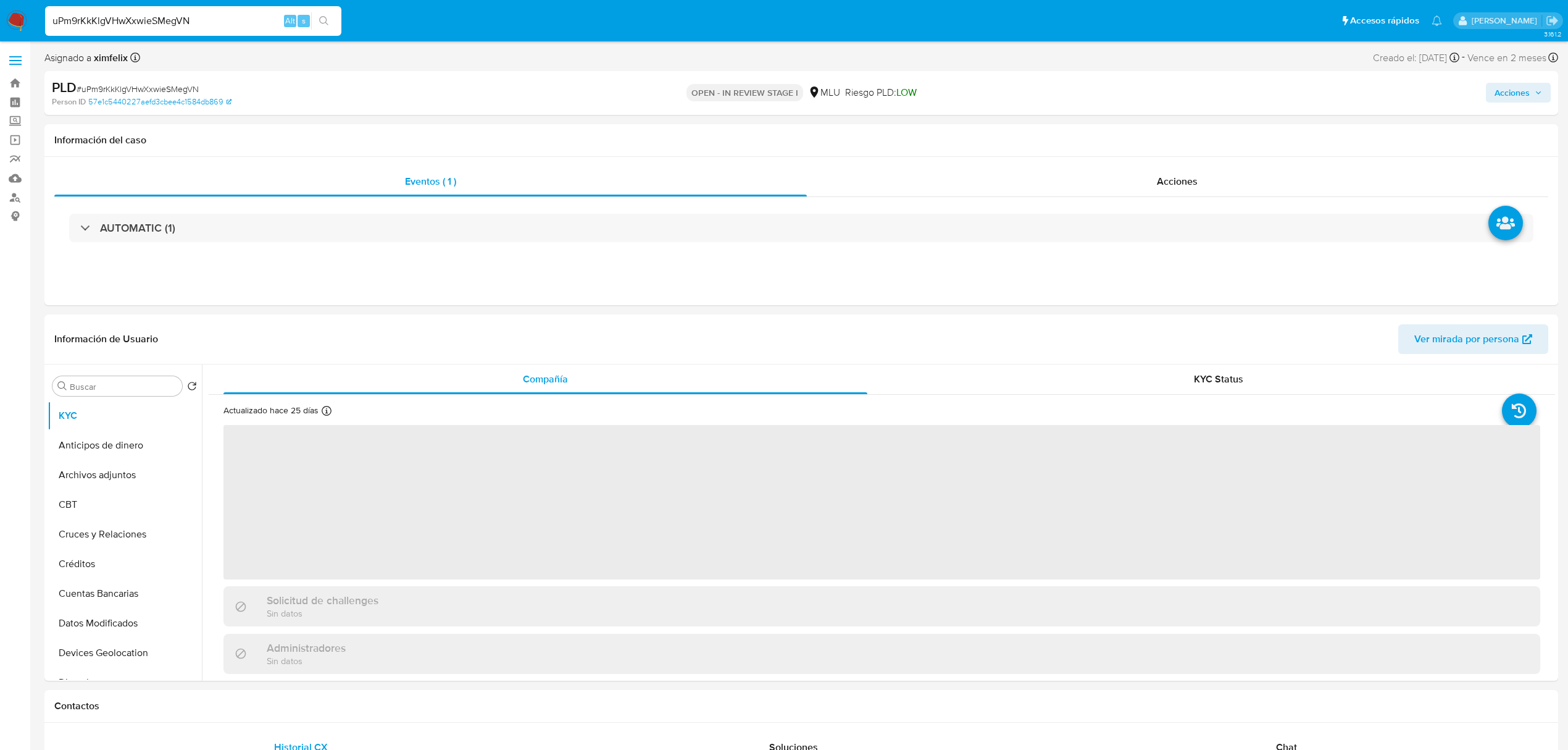
select select "10"
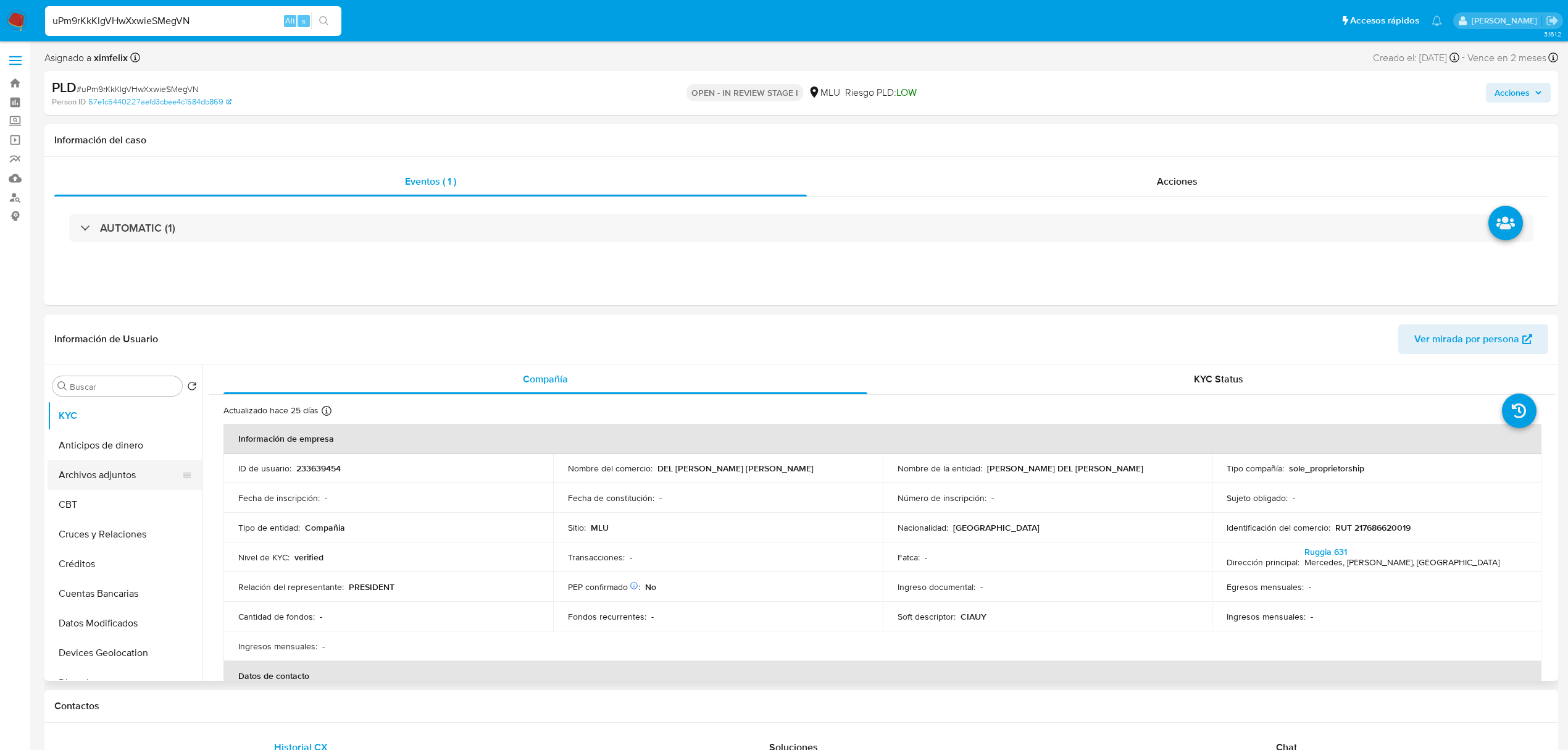
click at [121, 482] on button "Archivos adjuntos" at bounding box center [119, 475] width 144 height 29
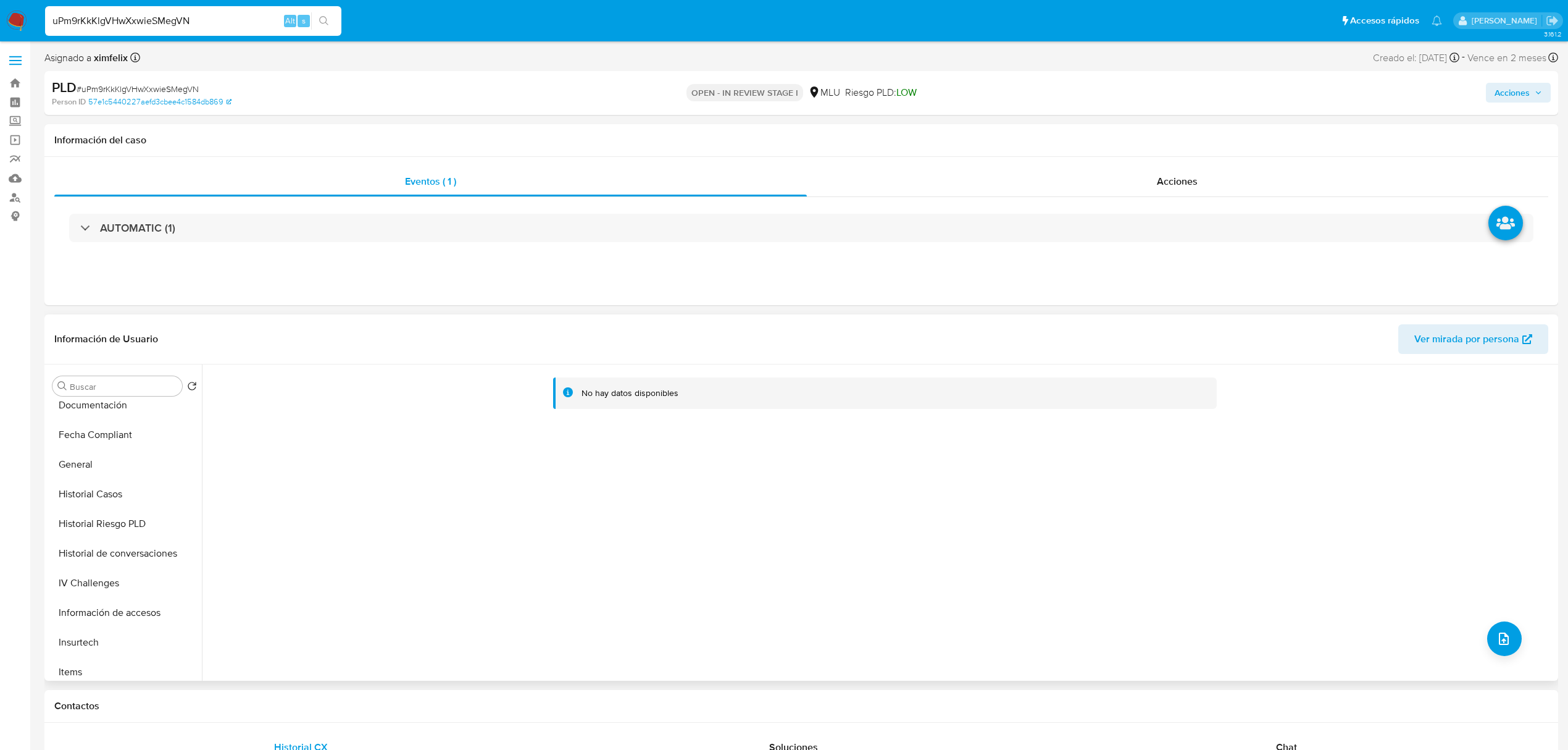
scroll to position [337, 0]
click at [105, 504] on button "Historial Casos" at bounding box center [119, 492] width 144 height 29
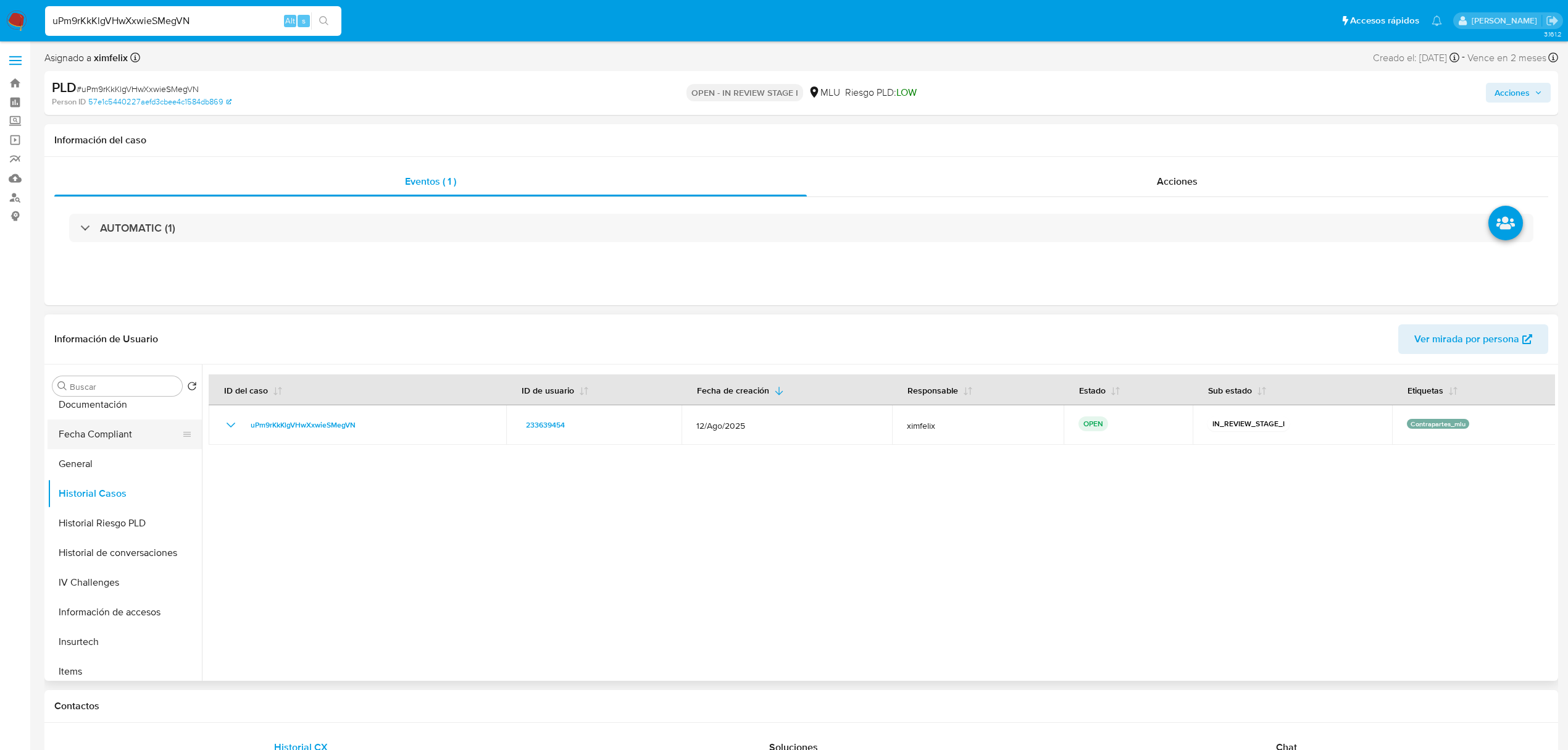
drag, startPoint x: 196, startPoint y: 556, endPoint x: 175, endPoint y: 427, distance: 130.7
click at [175, 427] on ul "KYC Anticipos de dinero Archivos adjuntos CBT Cruces y Relaciones Créditos Cuen…" at bounding box center [124, 540] width 155 height 278
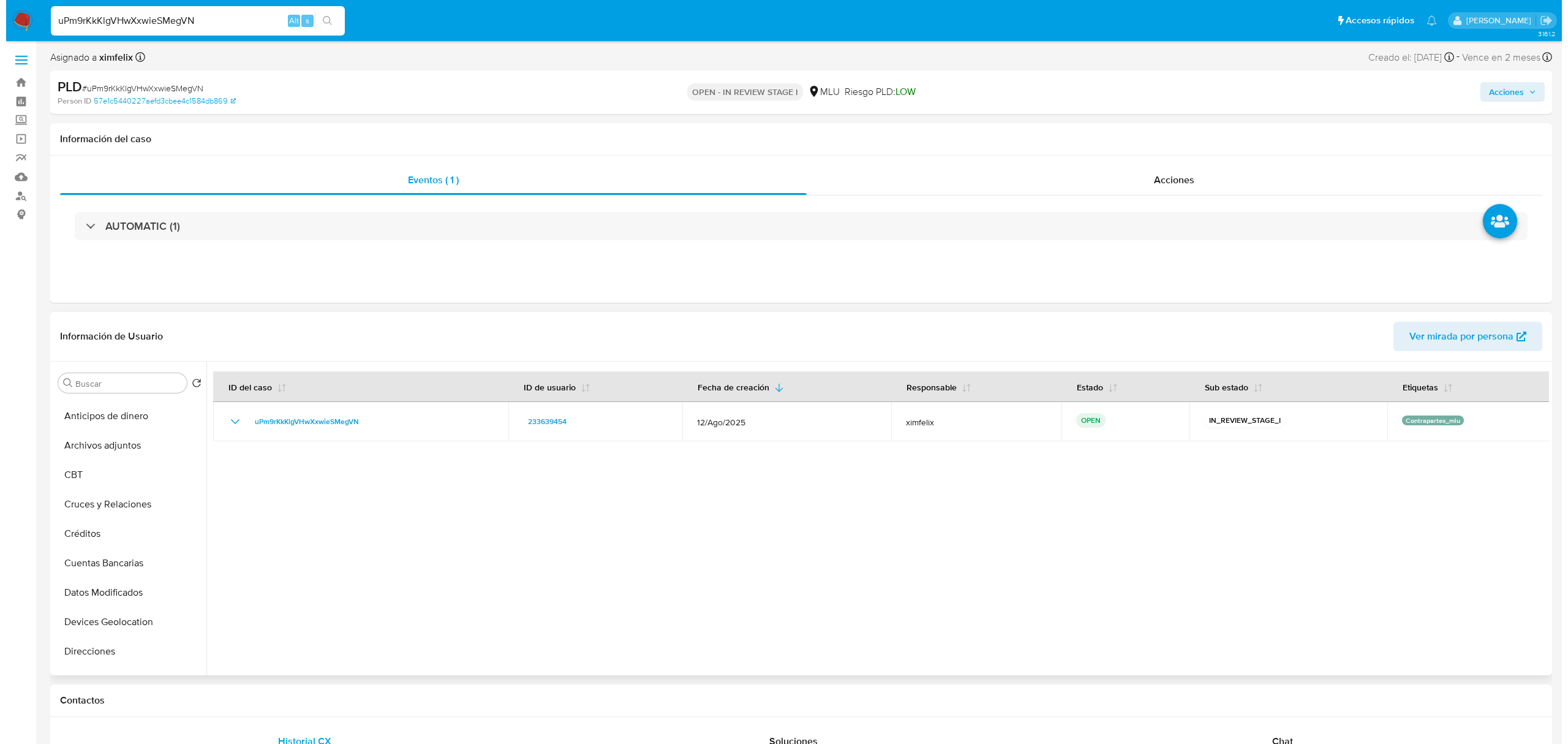
scroll to position [0, 0]
click at [120, 578] on button "Cuentas Bancarias" at bounding box center [118, 588] width 143 height 29
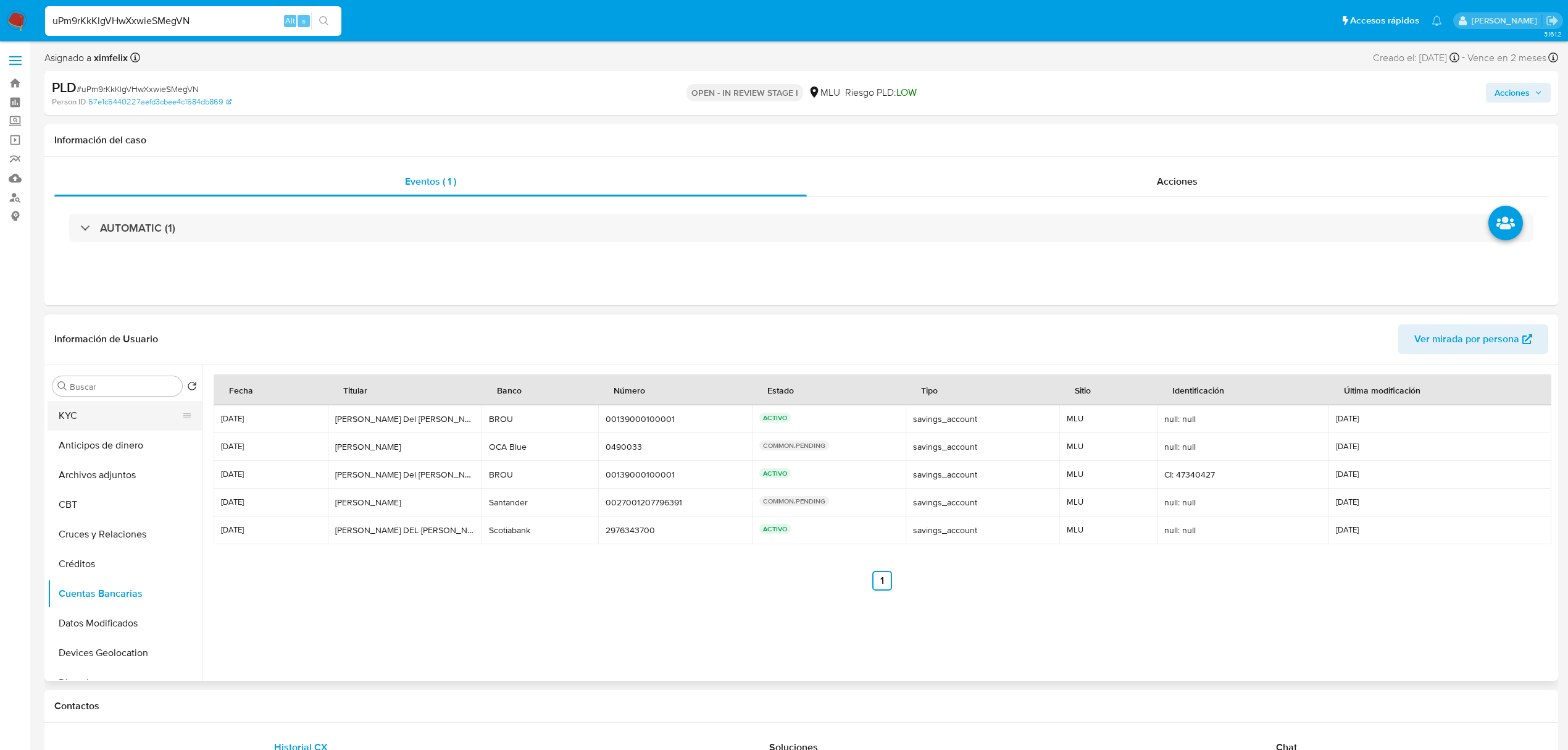
click at [112, 410] on button "KYC" at bounding box center [119, 415] width 144 height 29
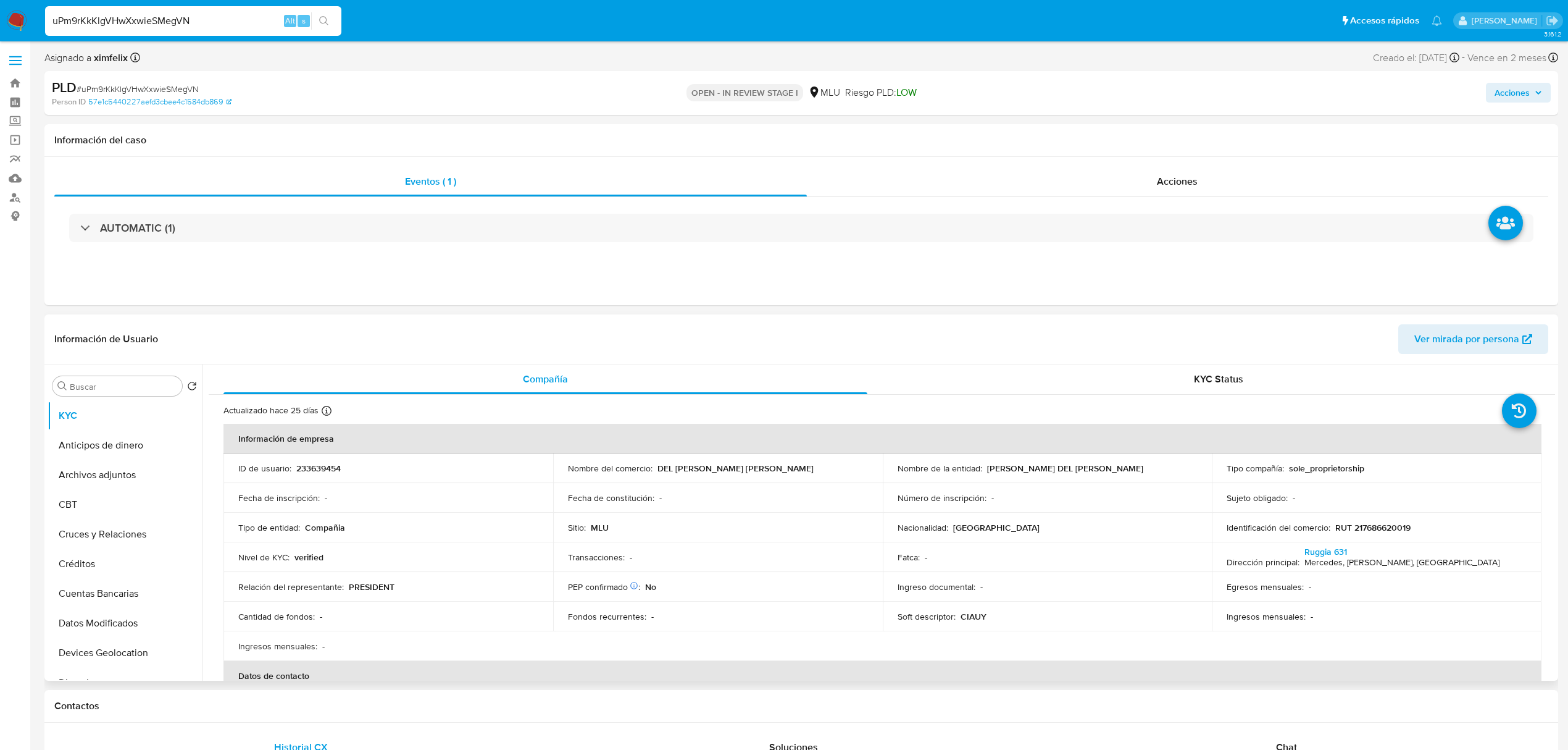
click at [336, 472] on p "233639454" at bounding box center [318, 468] width 44 height 11
copy p "233639454"
click at [122, 469] on button "Archivos adjuntos" at bounding box center [119, 475] width 144 height 29
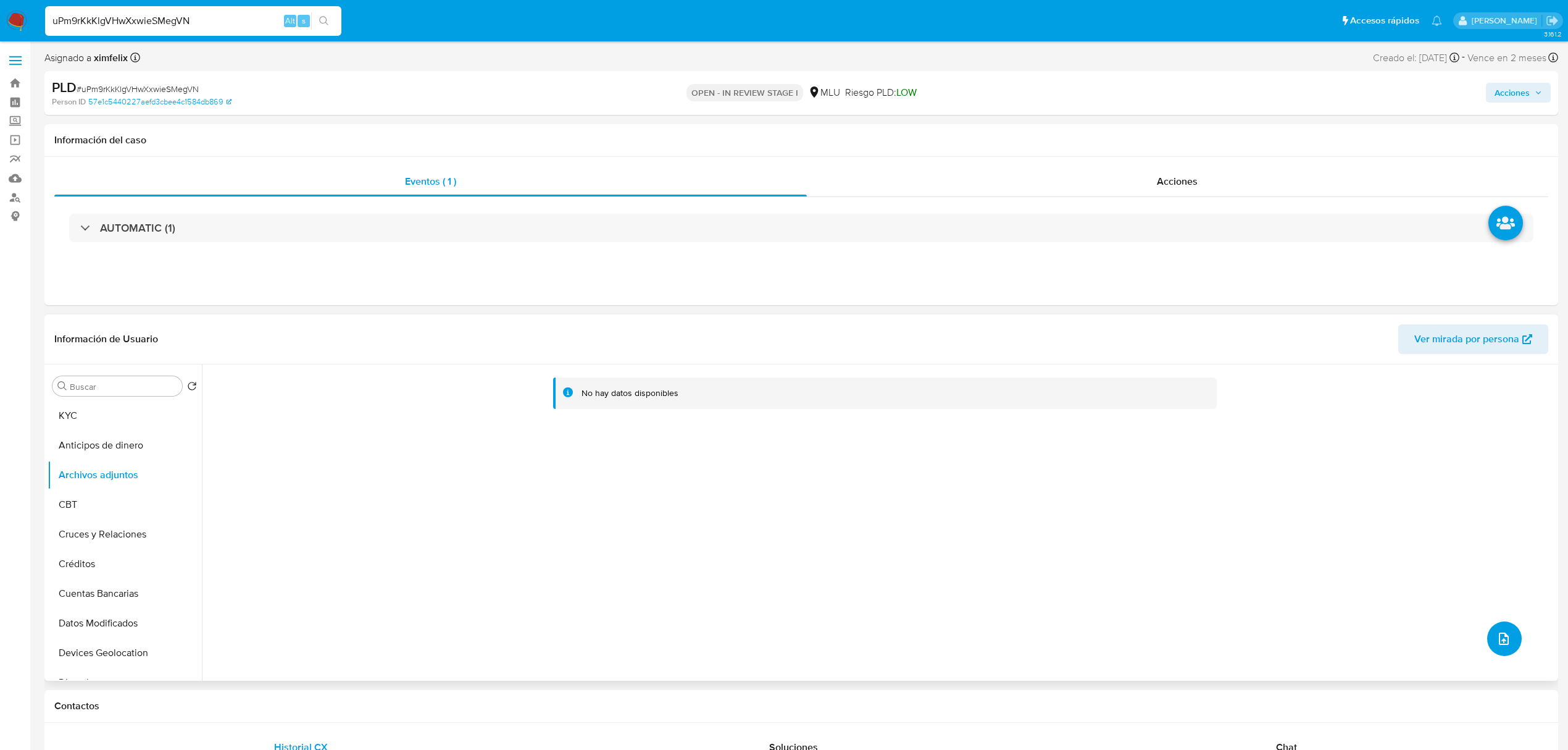
click at [1505, 641] on icon "upload-file" at bounding box center [1504, 639] width 15 height 15
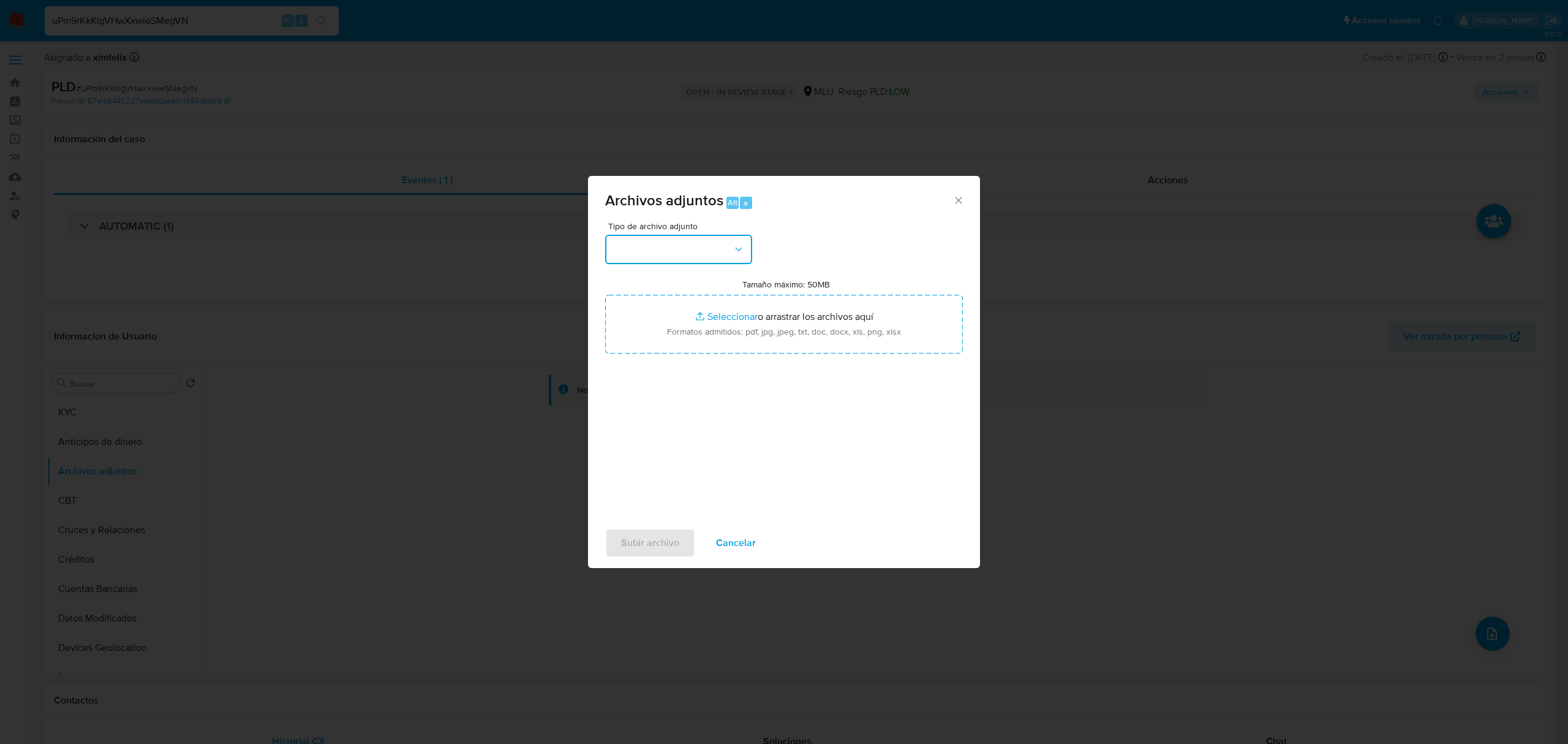
click at [659, 246] on button "button" at bounding box center [678, 249] width 147 height 29
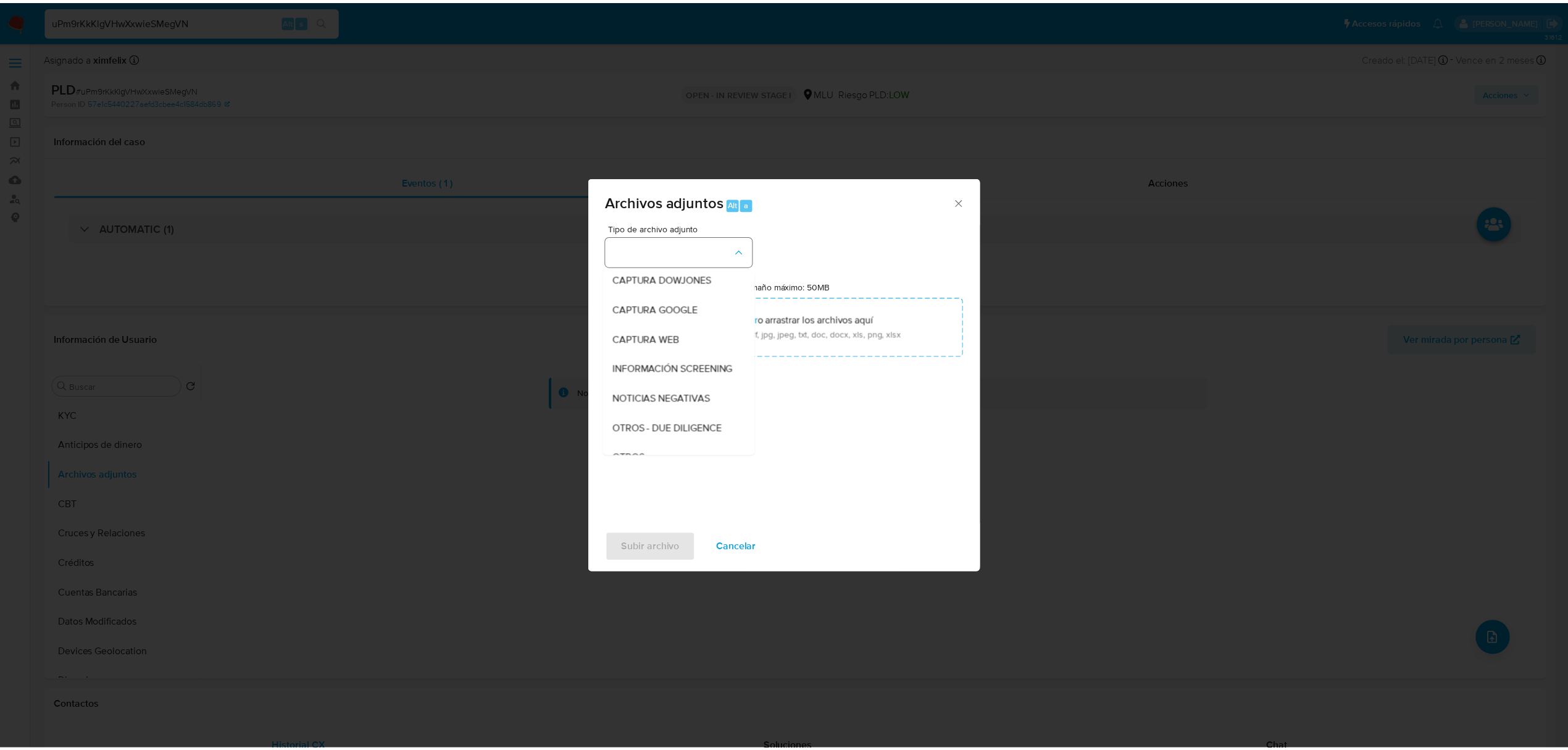
scroll to position [64, 0]
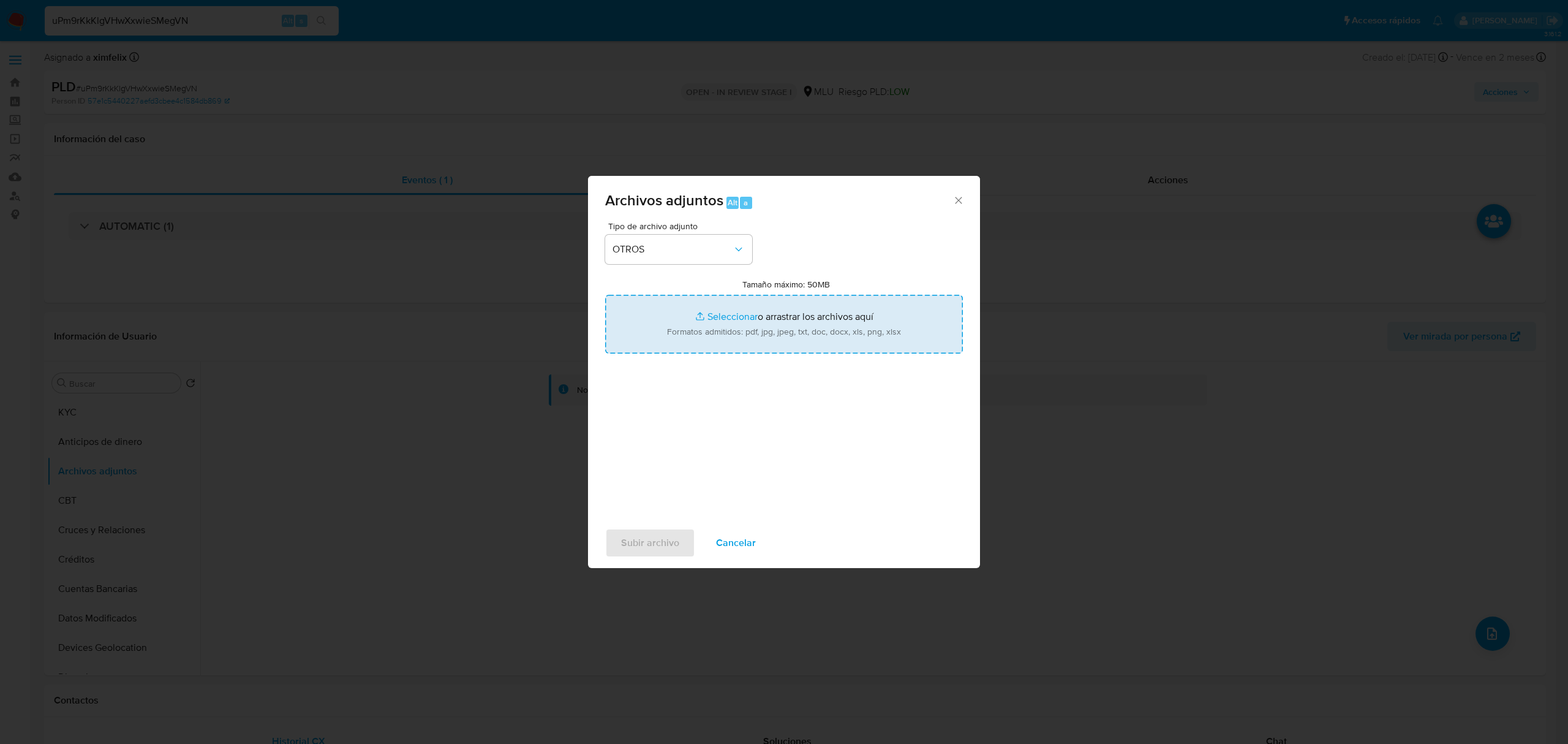
type input "C:\fakepath\TABLA TRANSACCIONAL 233639454 10.09.2025.xlsx"
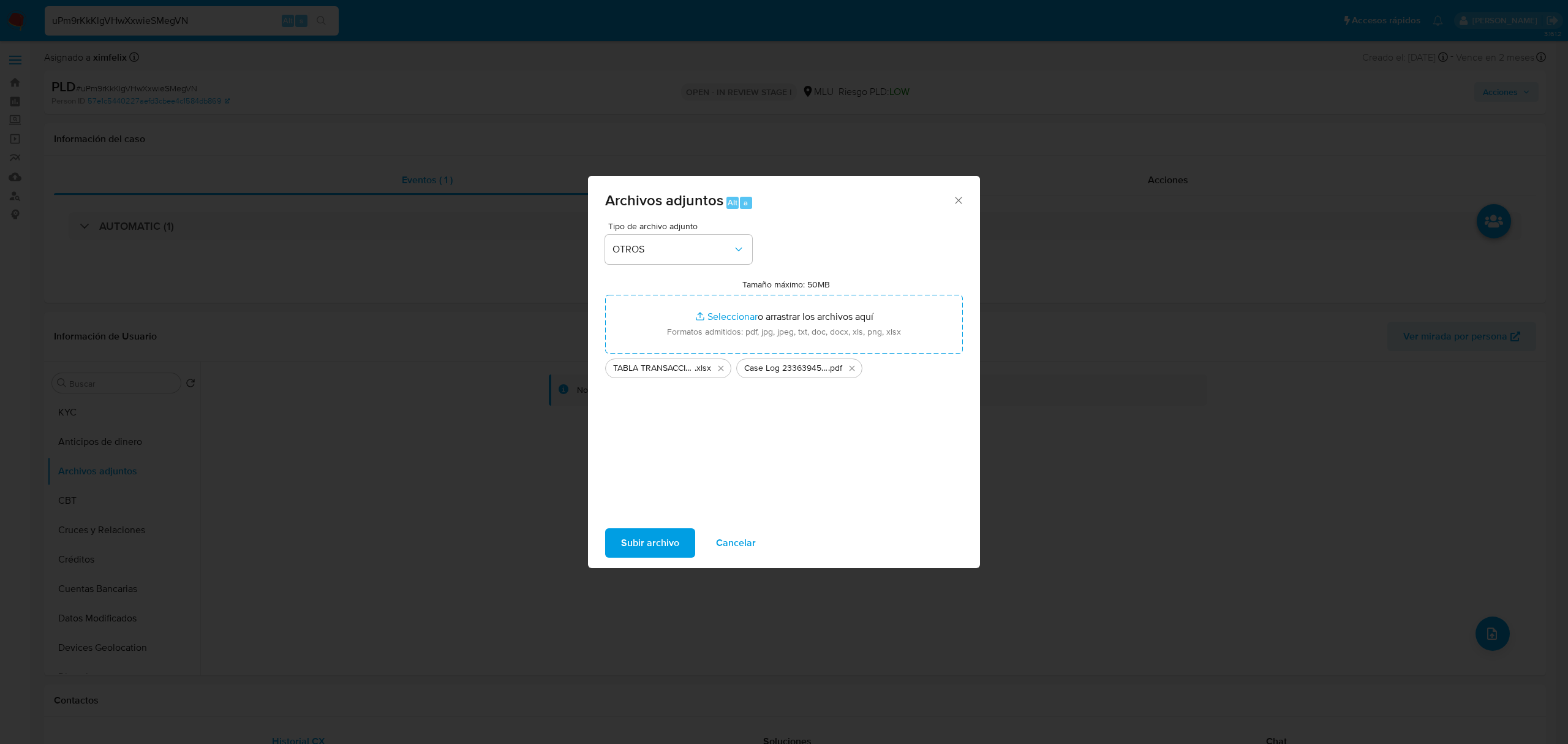
click at [637, 555] on span "Subir archivo" at bounding box center [650, 543] width 58 height 27
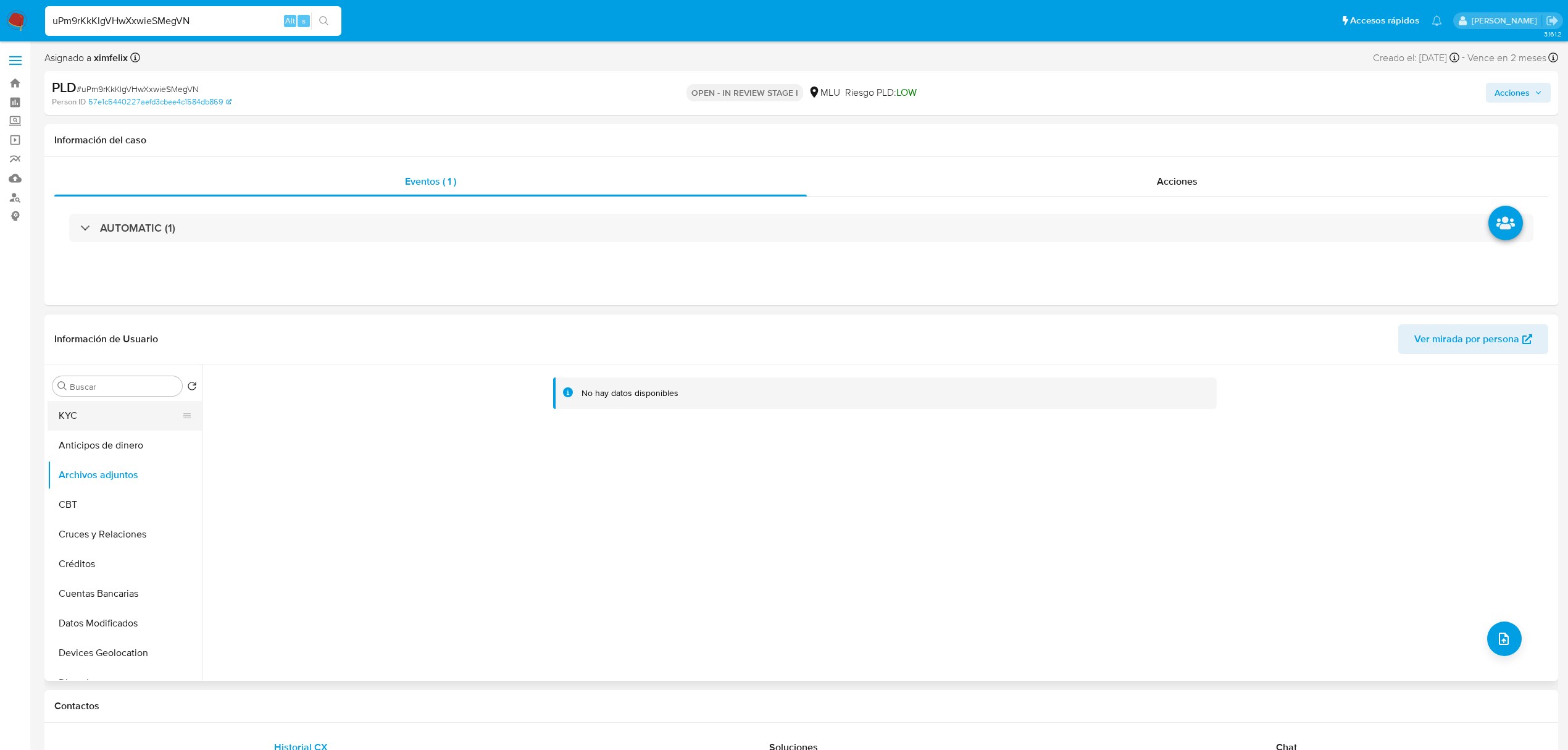
click at [79, 420] on button "KYC" at bounding box center [119, 415] width 144 height 29
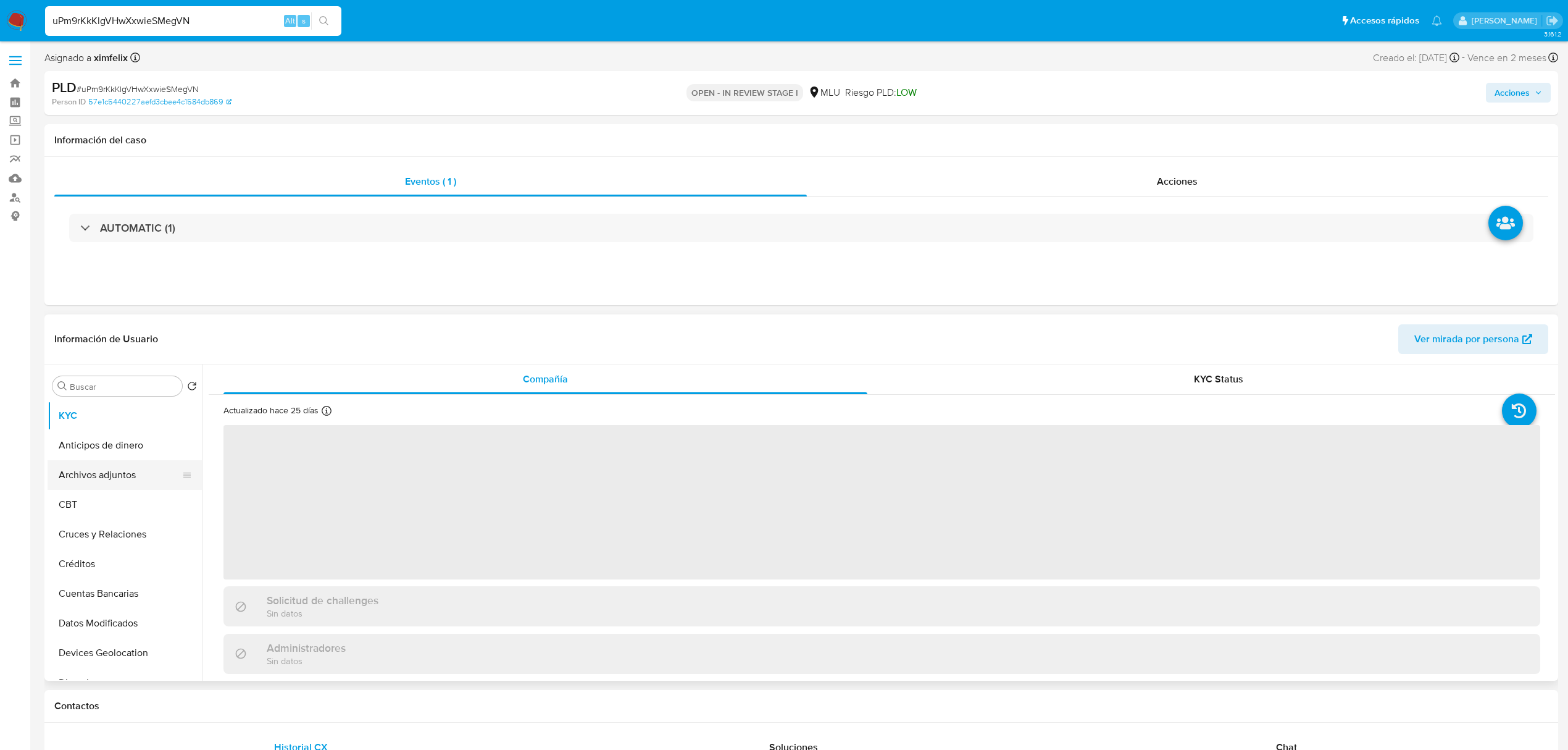
click at [88, 482] on button "Archivos adjuntos" at bounding box center [119, 475] width 144 height 29
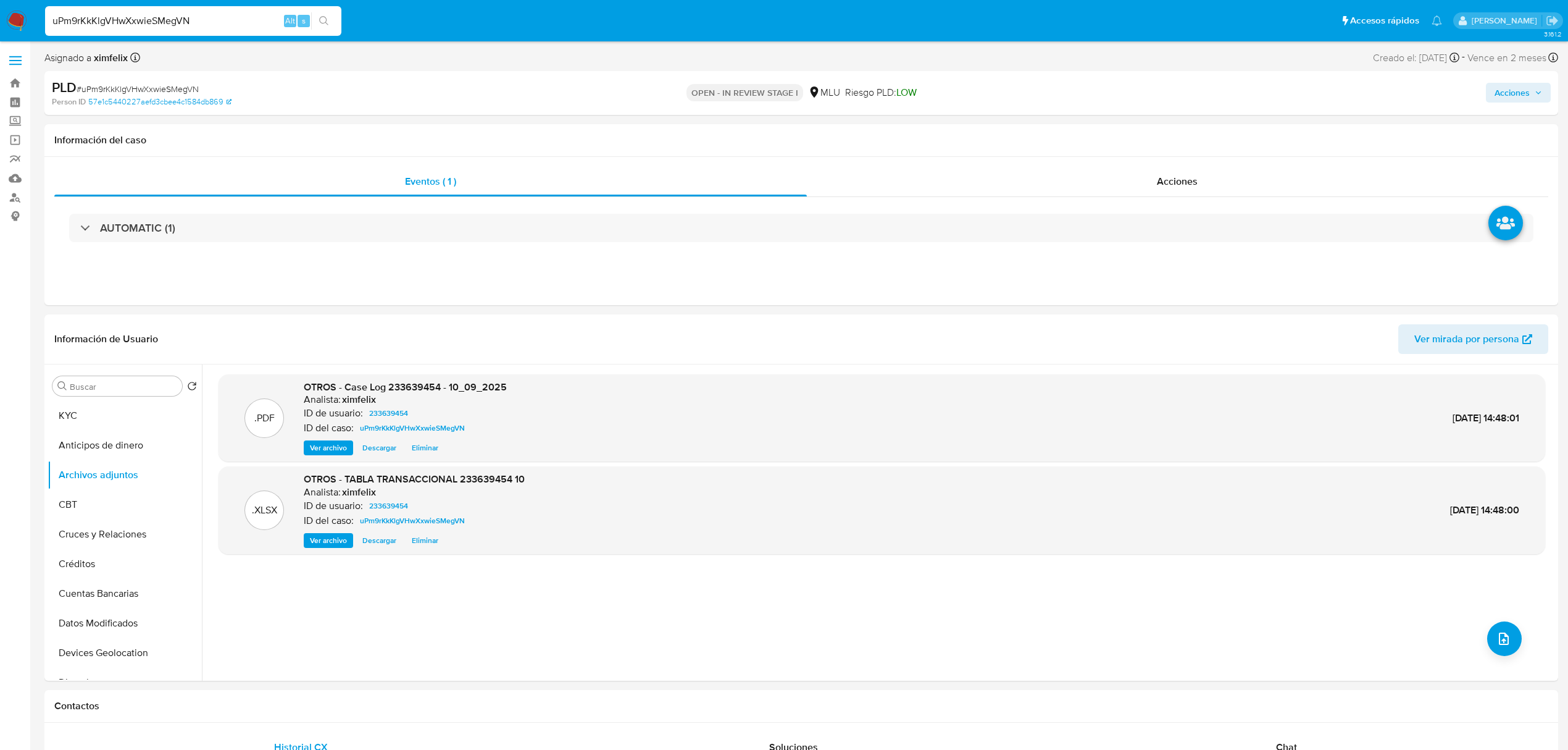
click at [1530, 99] on span "Acciones" at bounding box center [1518, 92] width 47 height 17
click at [1203, 128] on span "Resolución del caso" at bounding box center [1167, 131] width 89 height 14
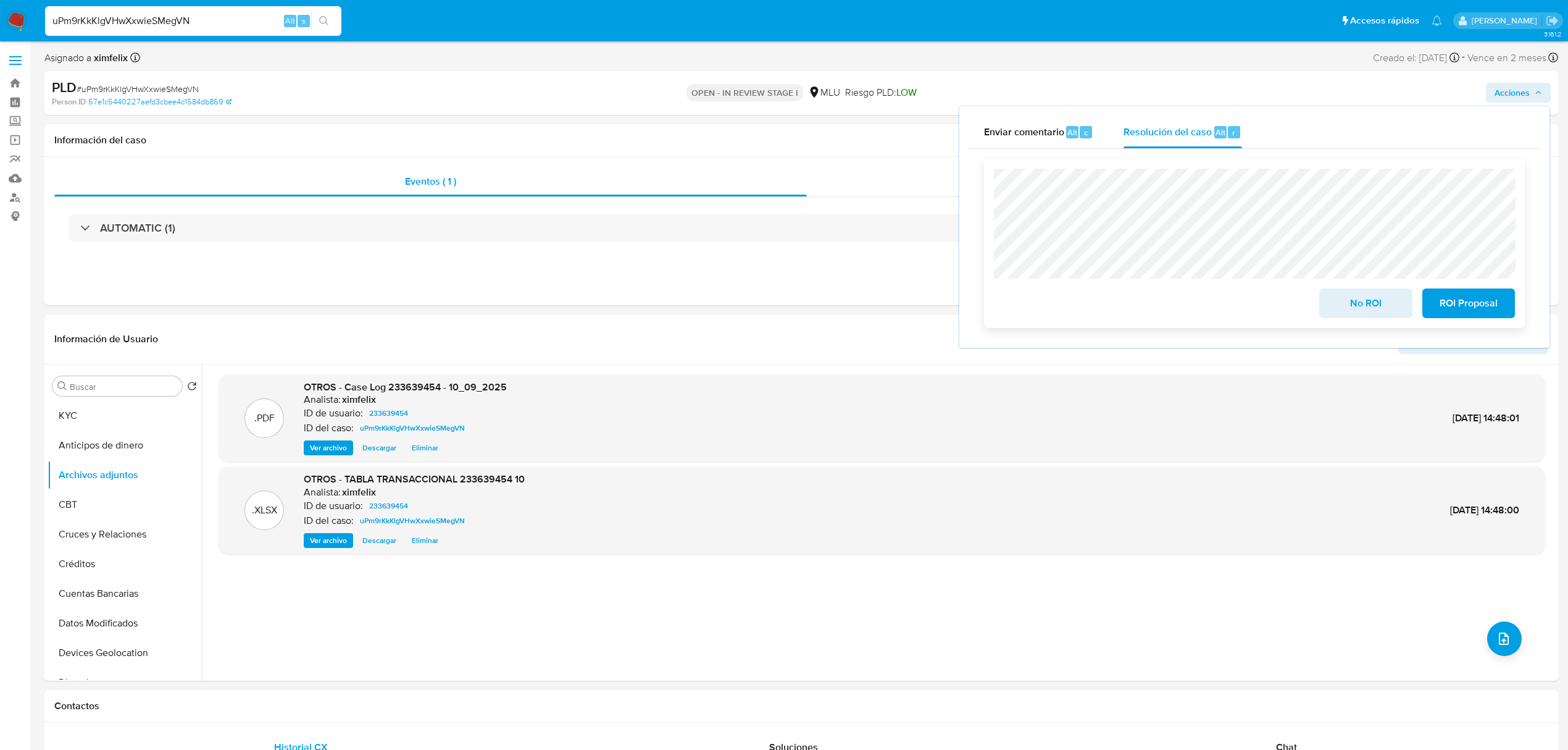
click at [1341, 308] on span "No ROI" at bounding box center [1365, 303] width 60 height 27
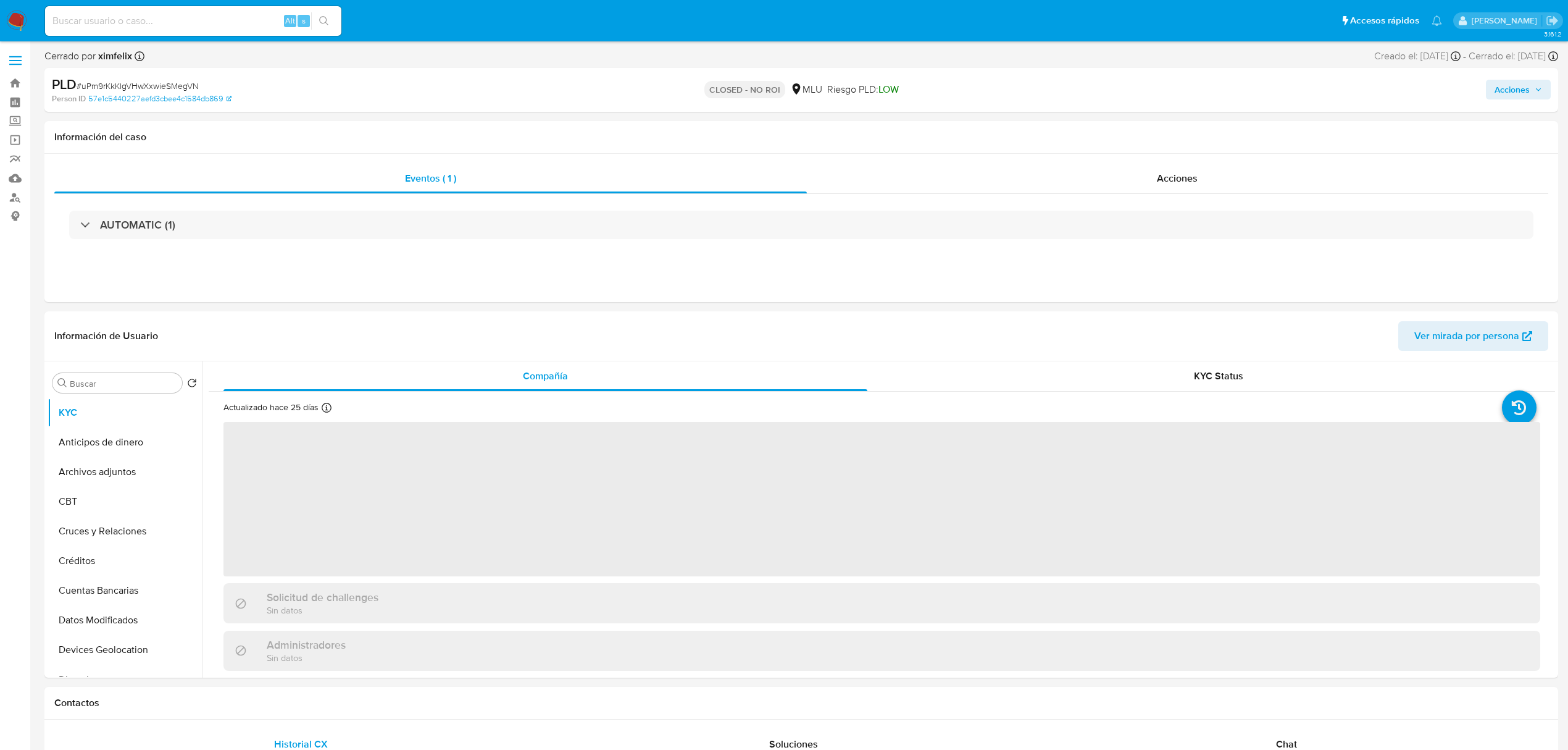
select select "10"
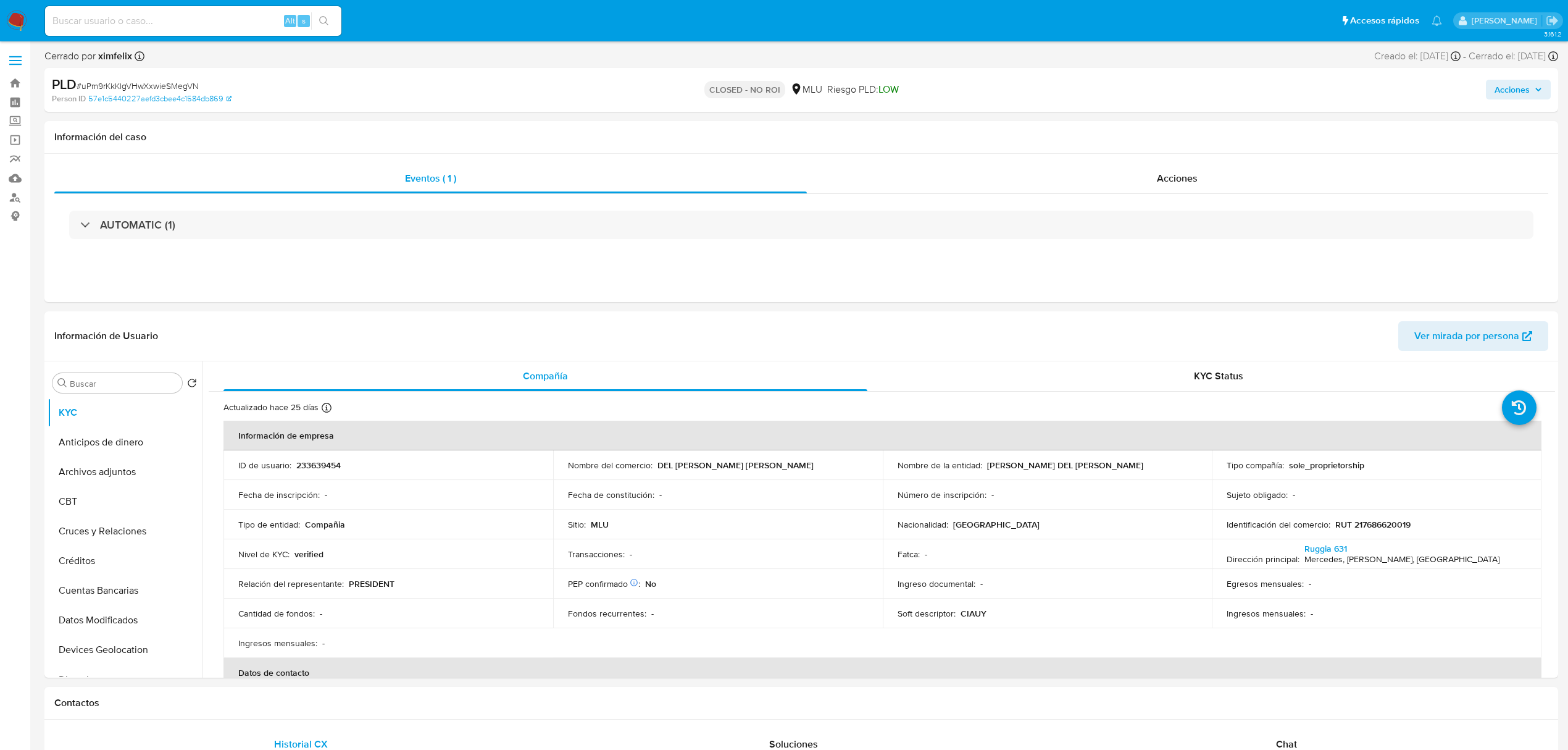
click at [16, 21] on img at bounding box center [17, 21] width 21 height 21
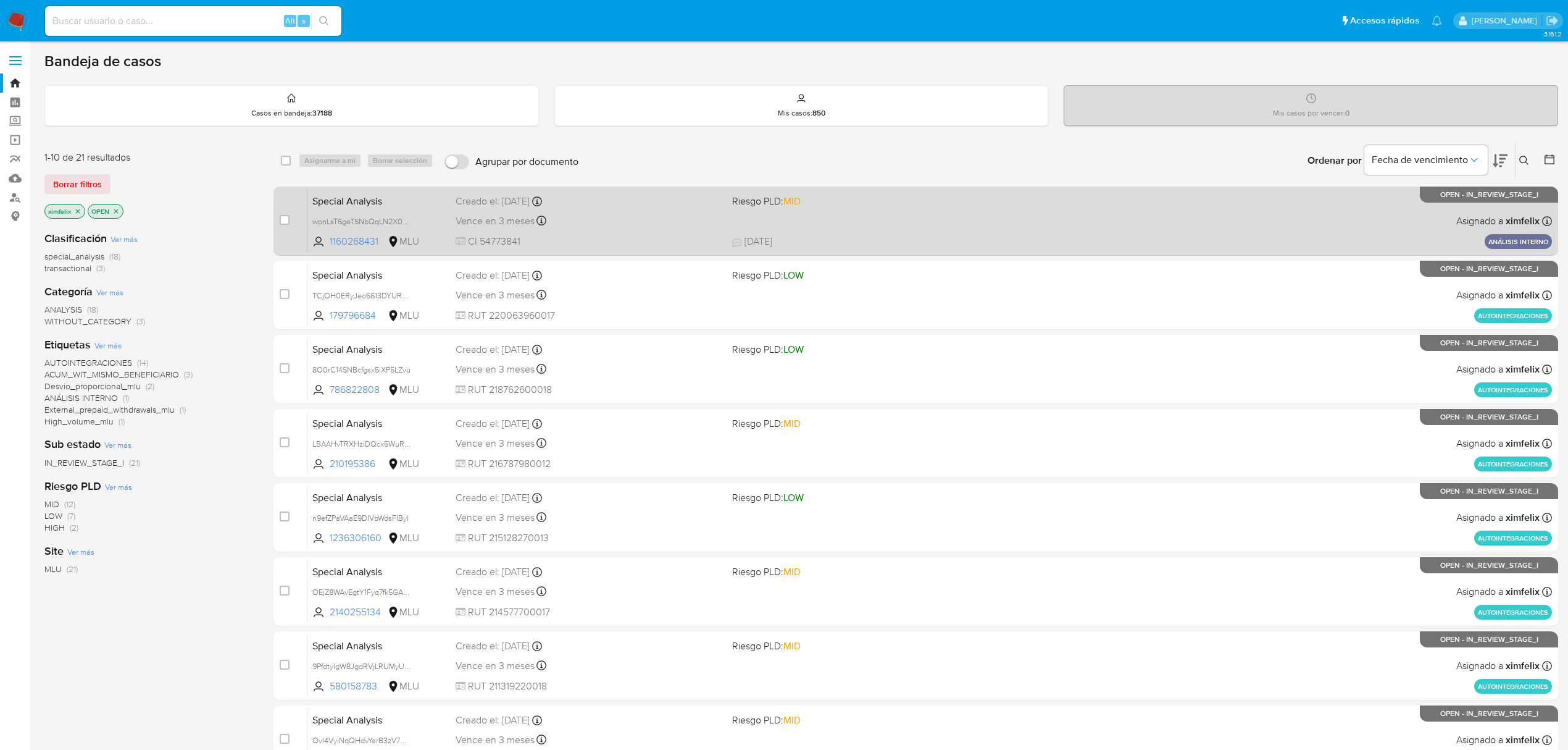
click at [817, 236] on span "[DATE] [DATE] 10:49" at bounding box center [1003, 242] width 543 height 13
click at [901, 232] on div "Special Analysis wpnLsT6geTSNbQqLN2X0Miol 1160268431 MLU Riesgo PLD: MID Creado…" at bounding box center [930, 221] width 1245 height 62
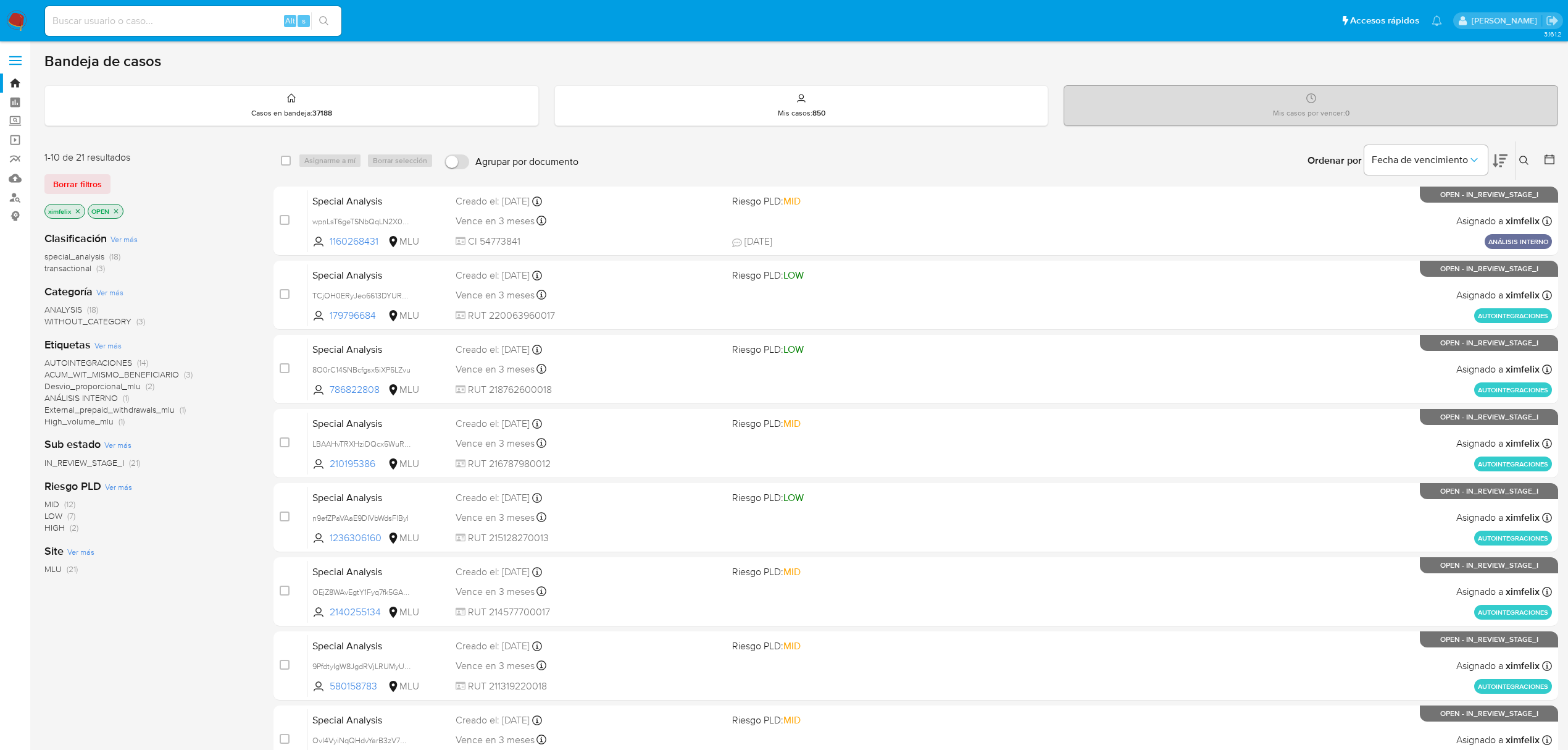
click at [1507, 156] on div "Ordenar por Fecha de vencimiento" at bounding box center [1406, 160] width 217 height 39
click at [1503, 157] on icon at bounding box center [1500, 160] width 15 height 15
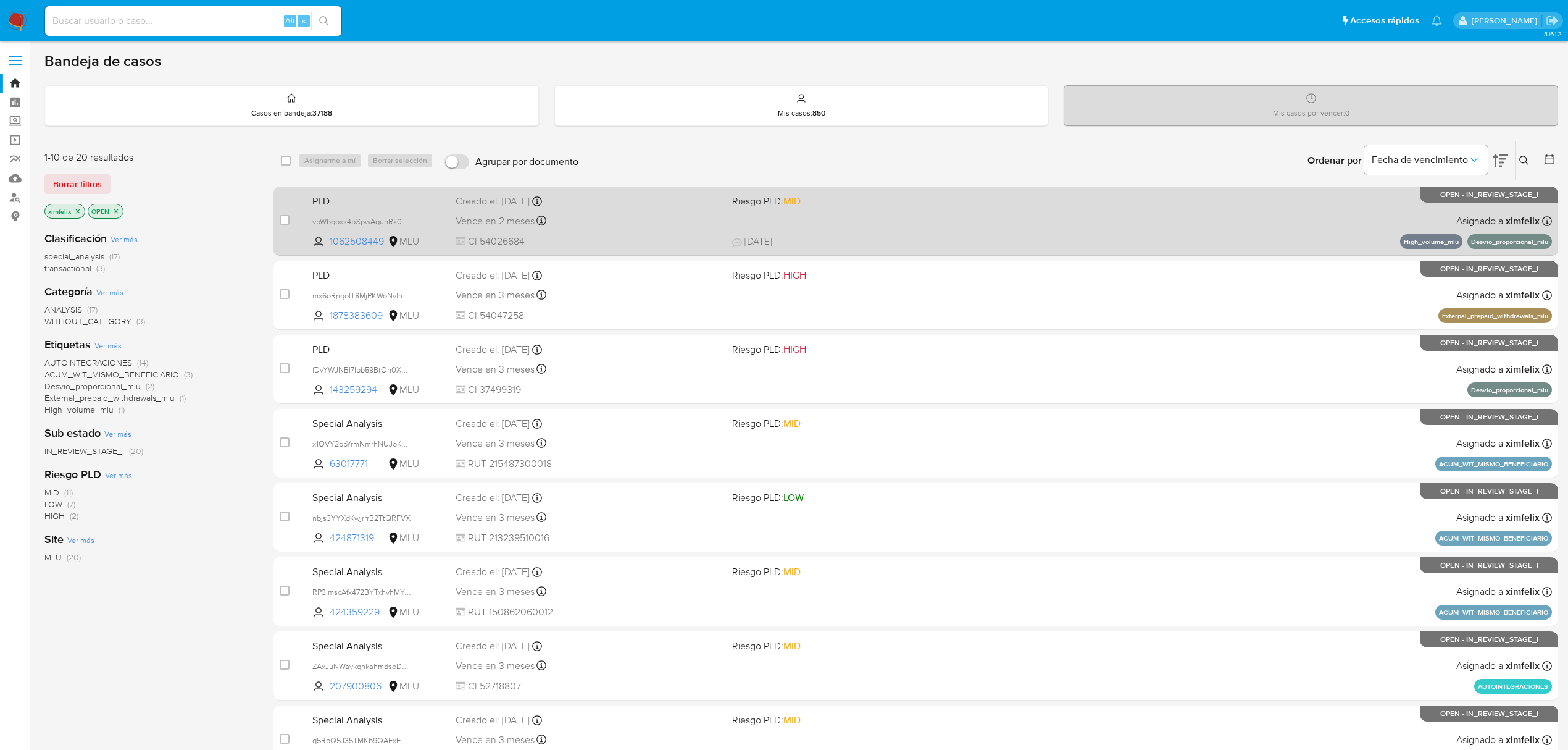
click at [1295, 228] on div "PLD vpWbqoxk4pXpwAquhRx0GYzc 1062508449 MLU Riesgo PLD: MID Creado el: 12/08/20…" at bounding box center [930, 221] width 1245 height 62
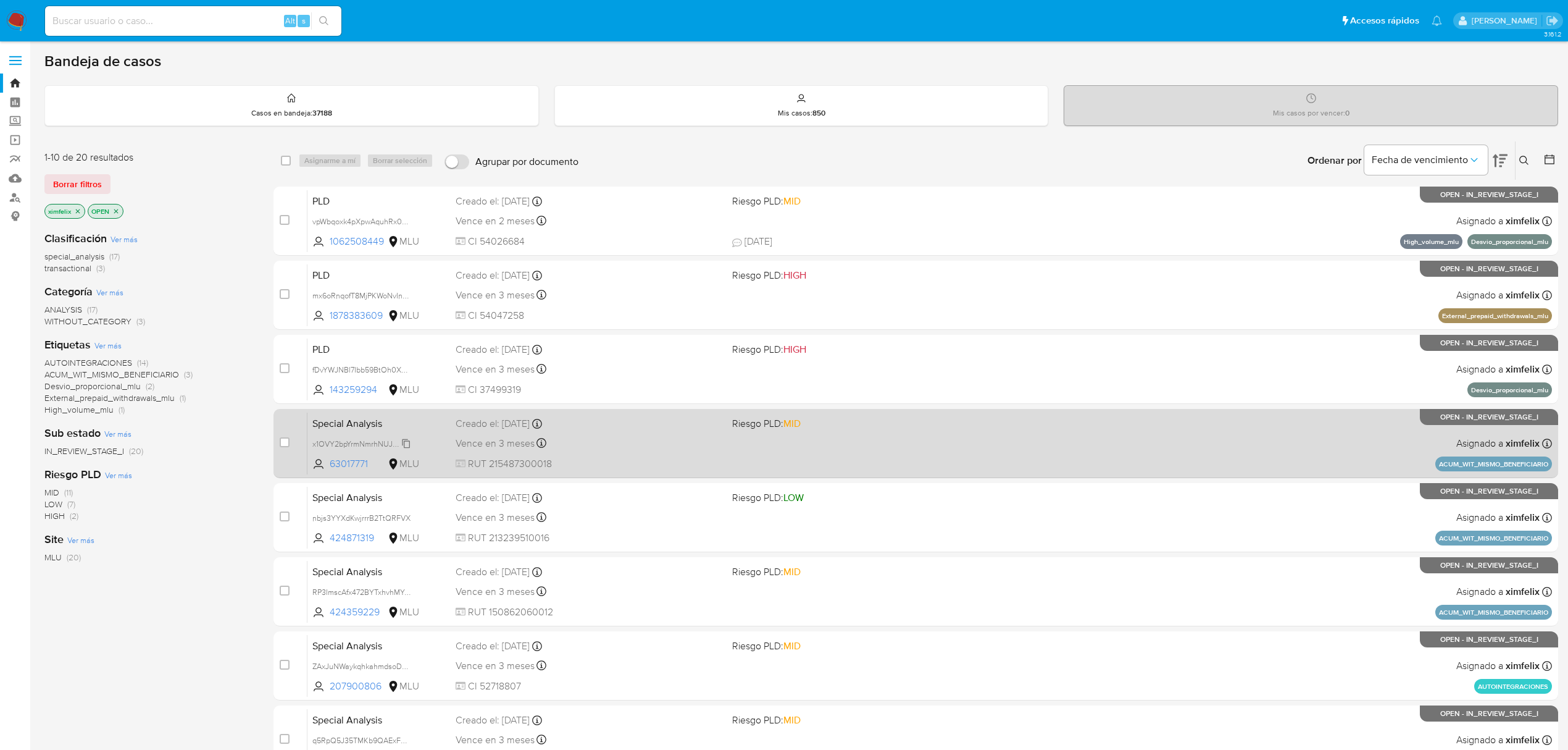
click at [403, 443] on span "x1OVY2bpYrmNmrhNUJoKvV27" at bounding box center [365, 442] width 106 height 13
click at [403, 437] on div "x1OVY2bpYrmNmrhNUJoKvV27" at bounding box center [361, 443] width 99 height 13
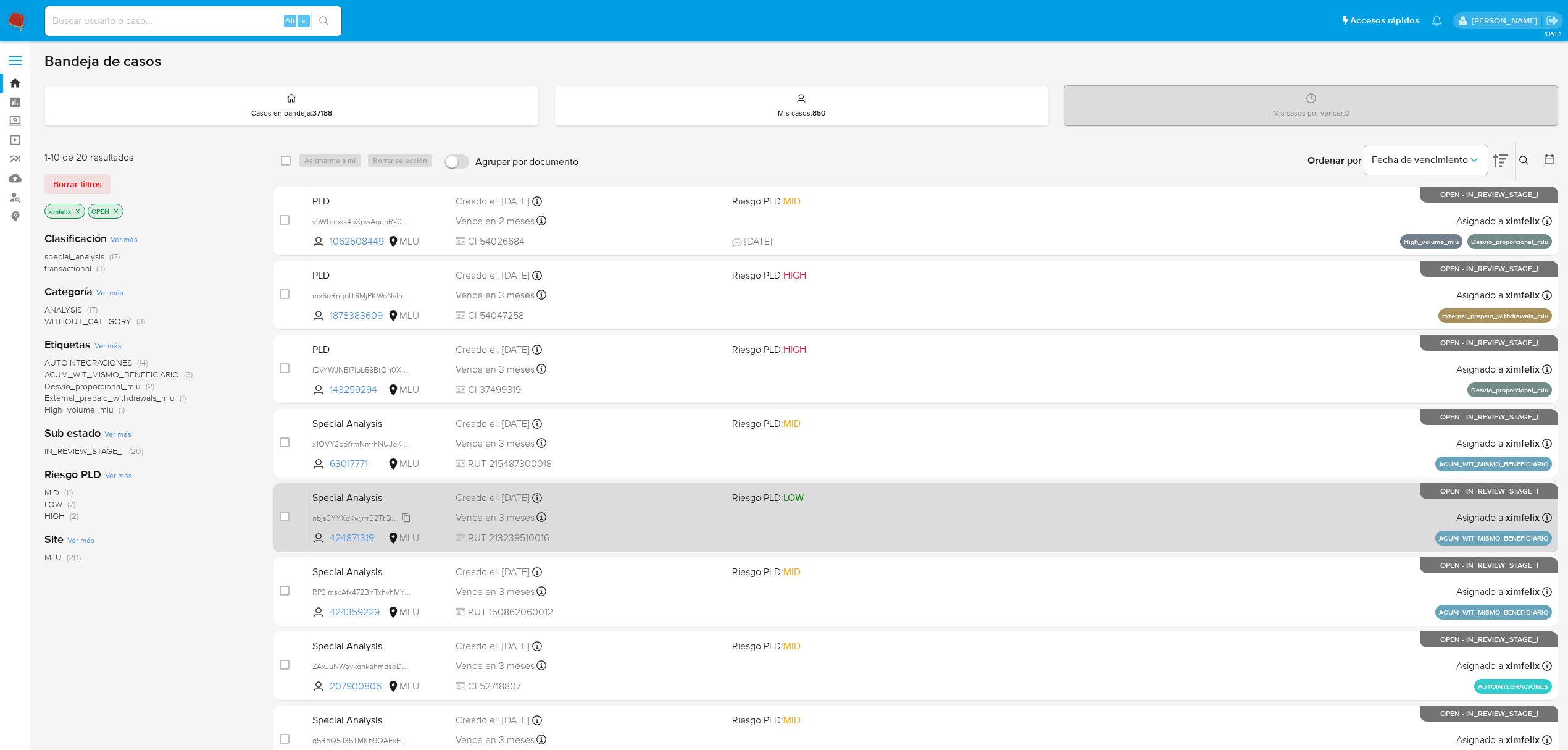
click at [408, 519] on span "nbjs3YYXdKwjrrrB2TtQRFVX" at bounding box center [361, 517] width 98 height 13
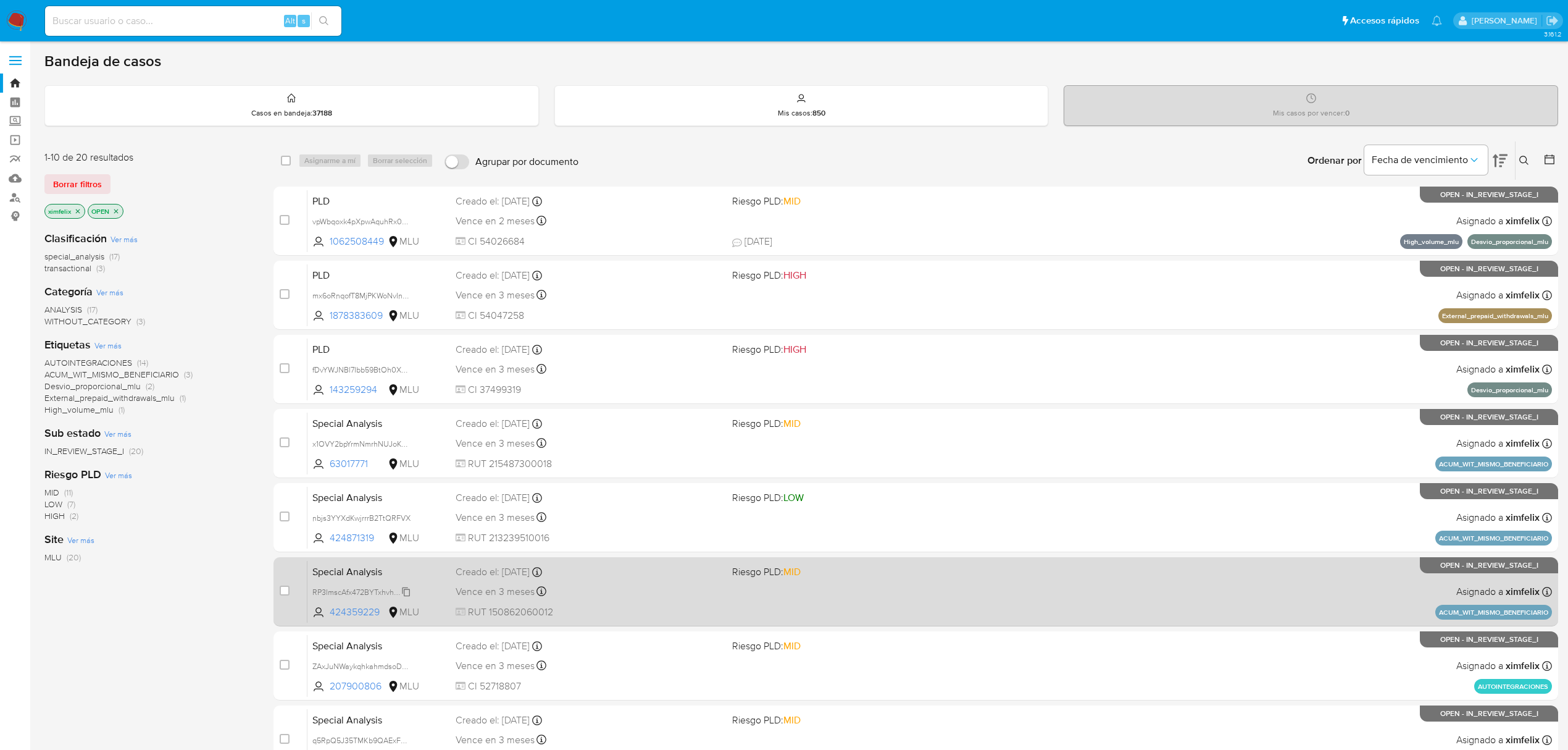
click at [403, 592] on span "RP3ImscAfx472BYTxhvhMYGm" at bounding box center [364, 591] width 104 height 13
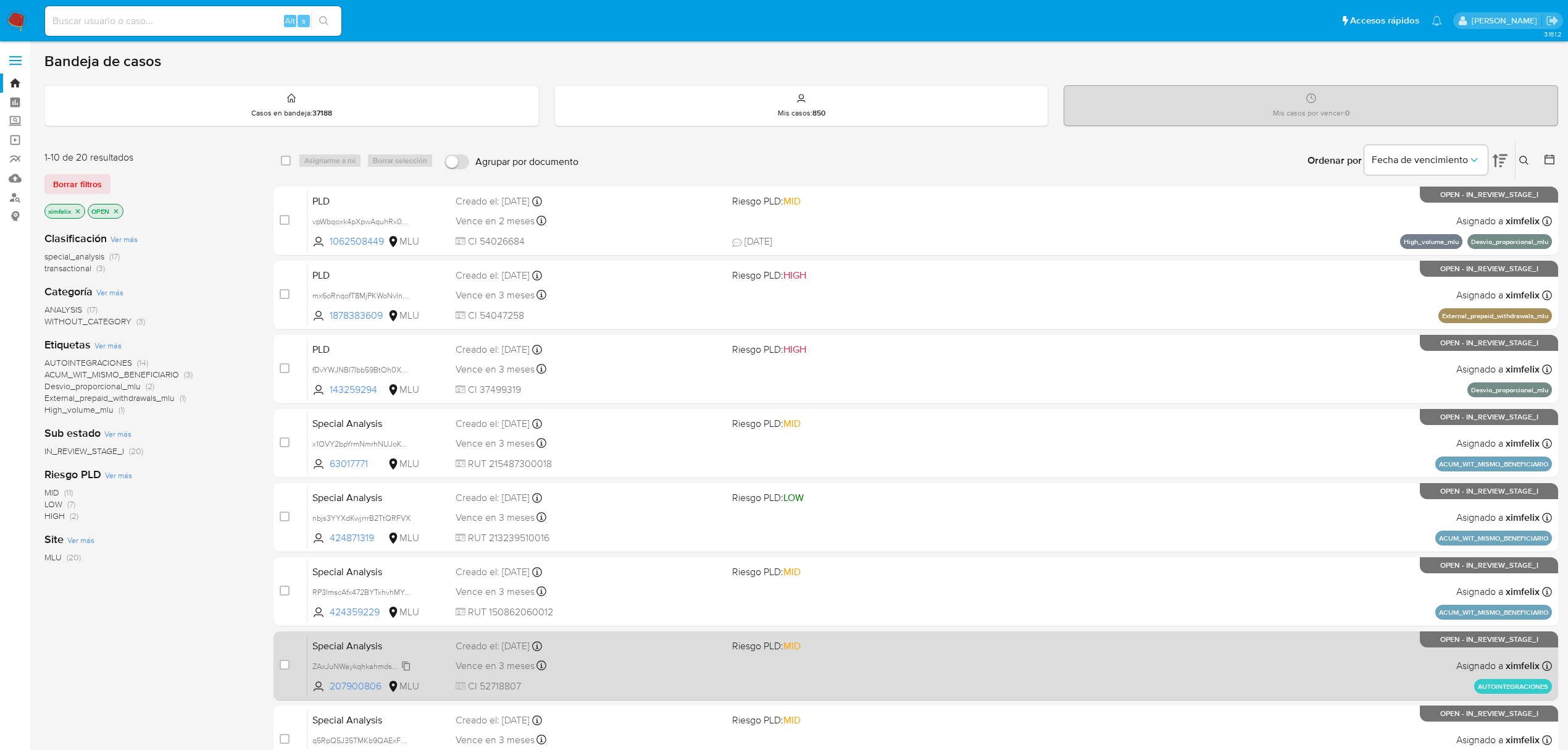
click at [403, 665] on span "ZAxJuNWaykqhkahmdsoDxAMP" at bounding box center [366, 665] width 108 height 13
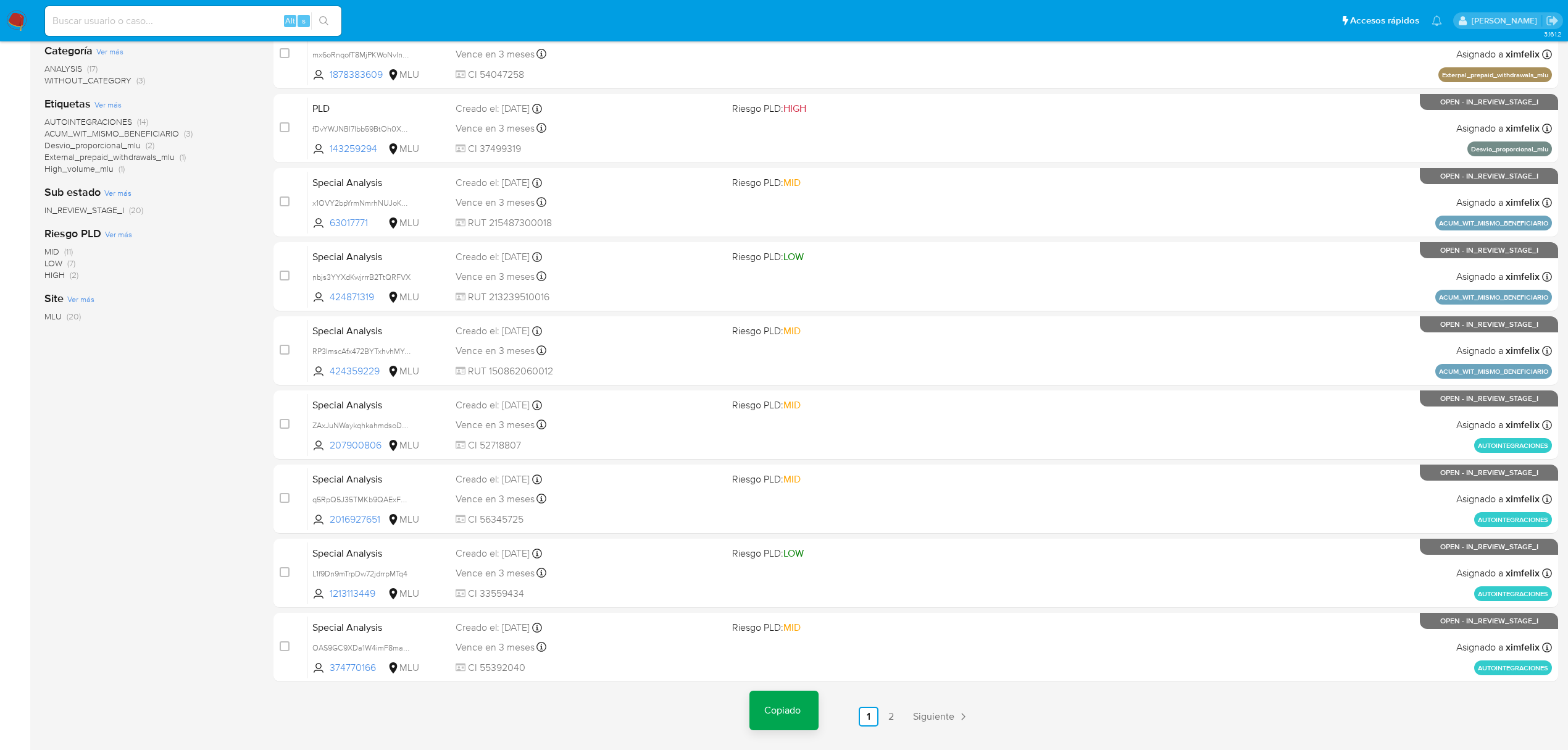
scroll to position [269, 0]
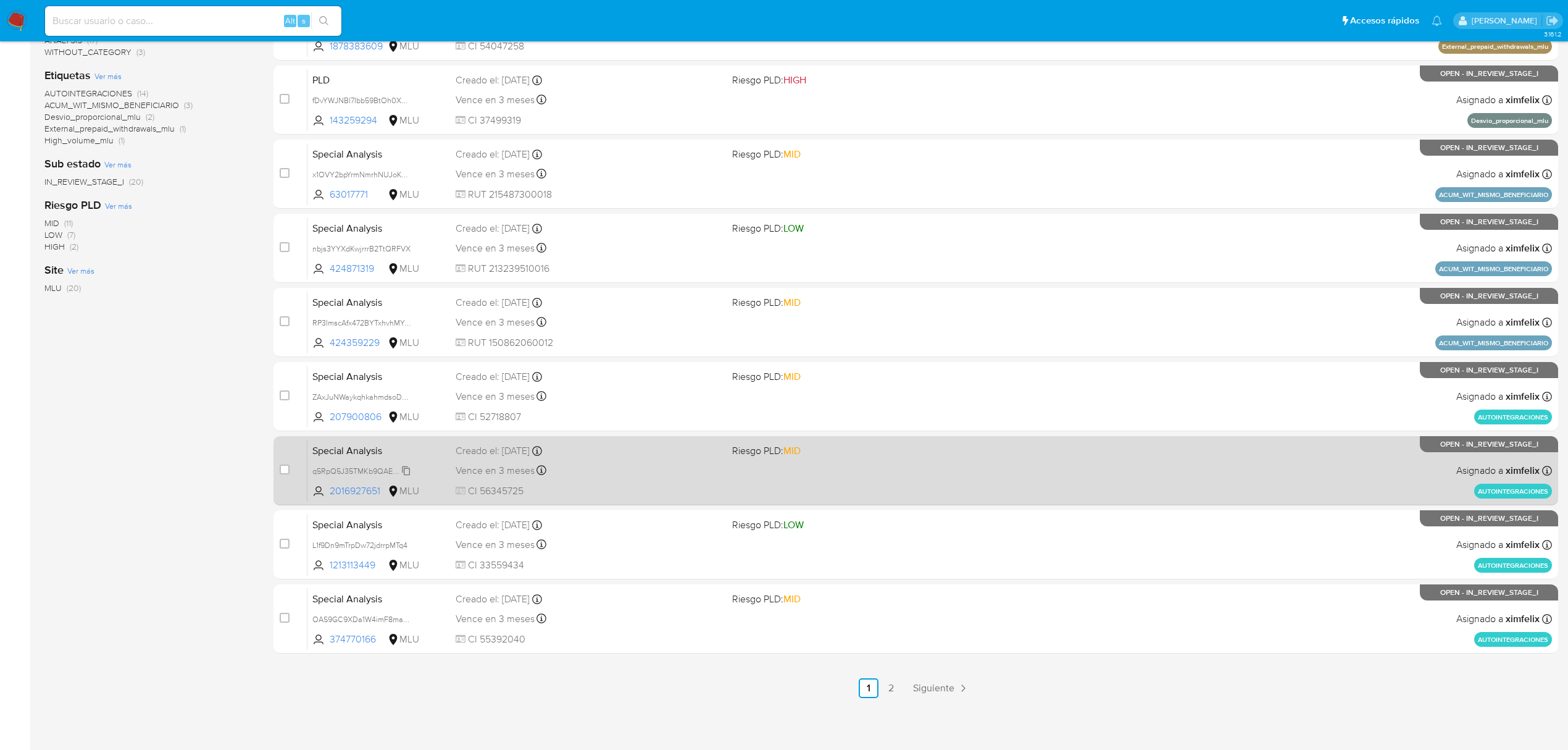
click at [407, 471] on span "q5RpQ5J35TMKb9QAExF2rLEb" at bounding box center [366, 470] width 107 height 13
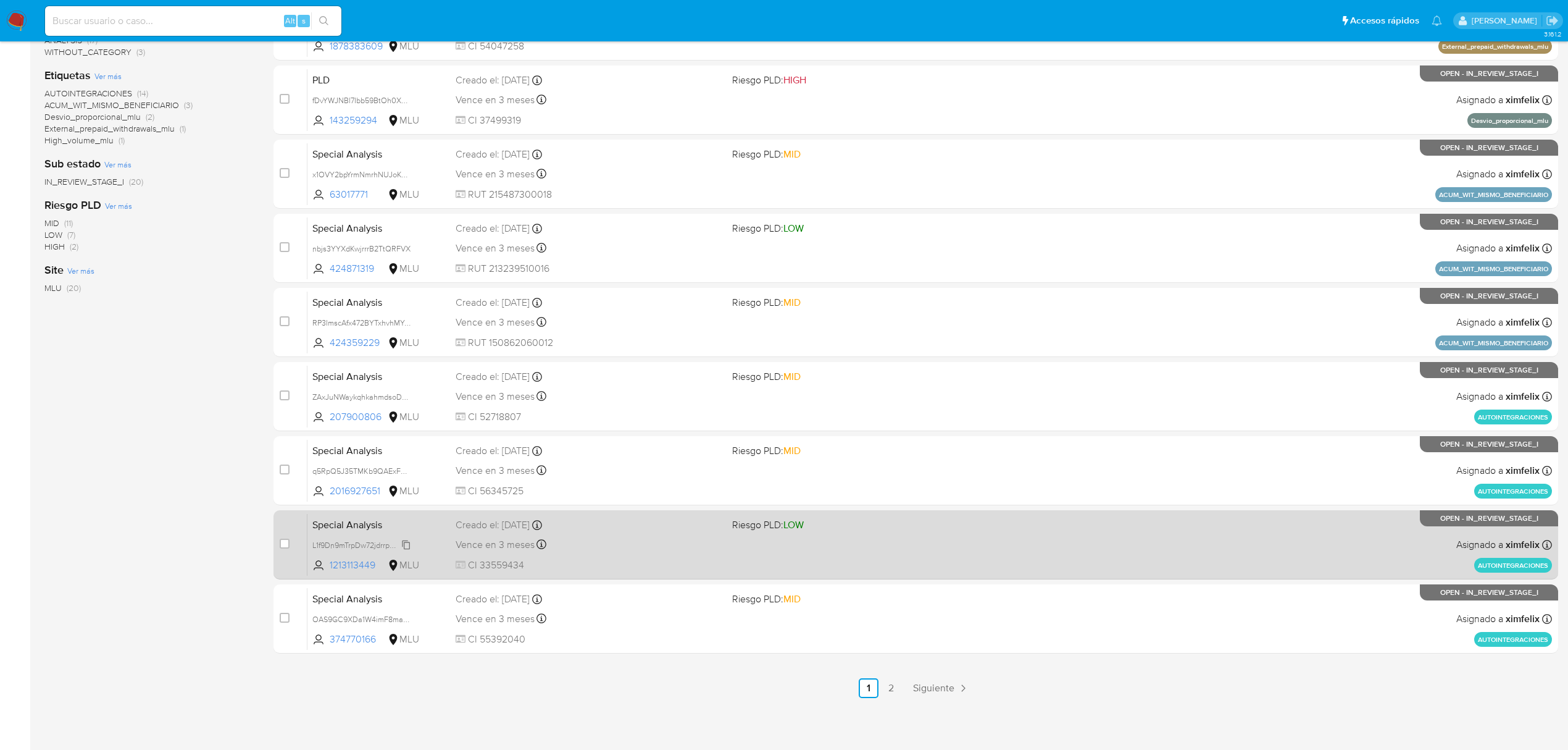
click at [403, 544] on span "L1f9Dn9mTrpDw72jdrrpMTq4" at bounding box center [359, 543] width 95 height 13
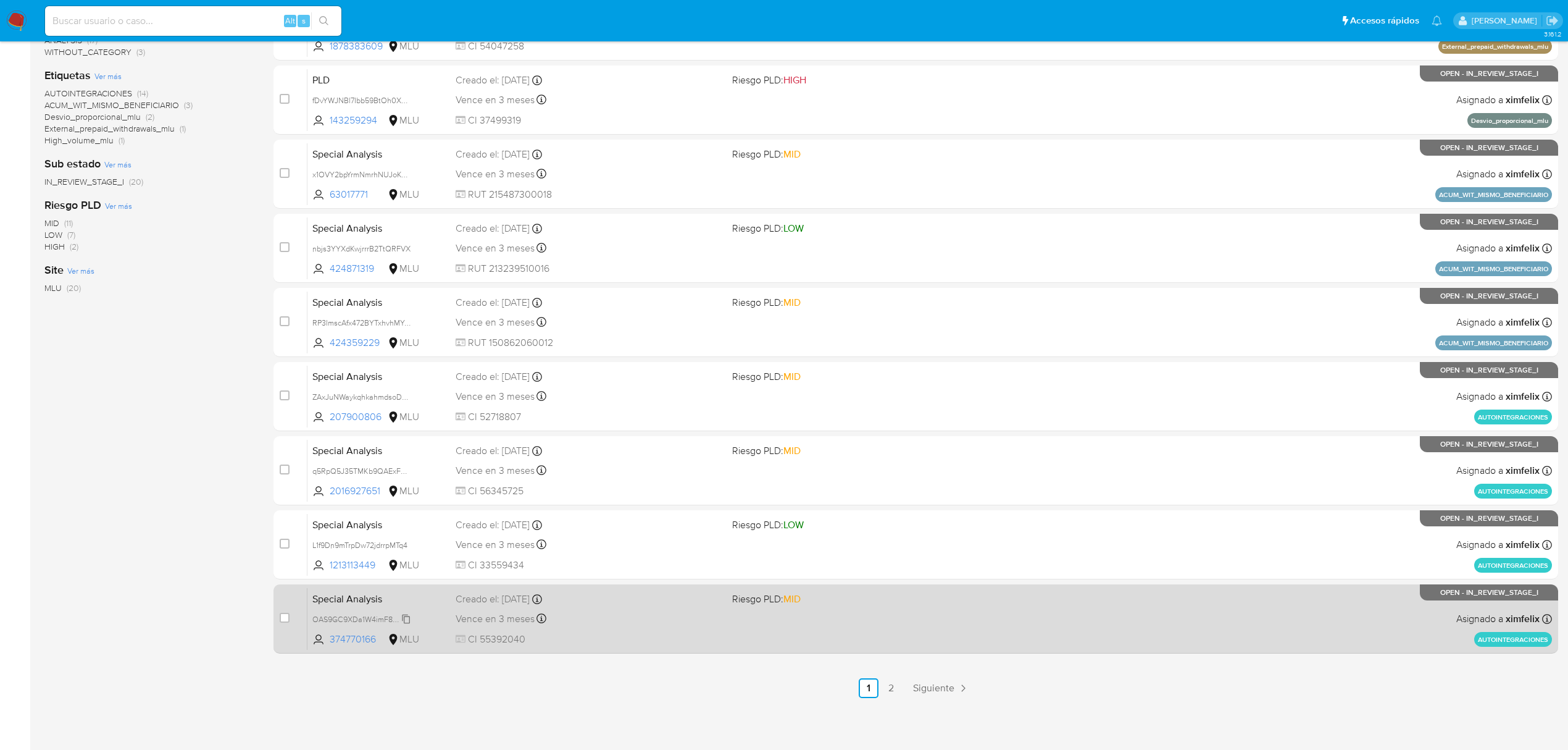
click at [401, 614] on span "OAS9GC9XDa1W4imF8maBcLe6" at bounding box center [368, 618] width 111 height 13
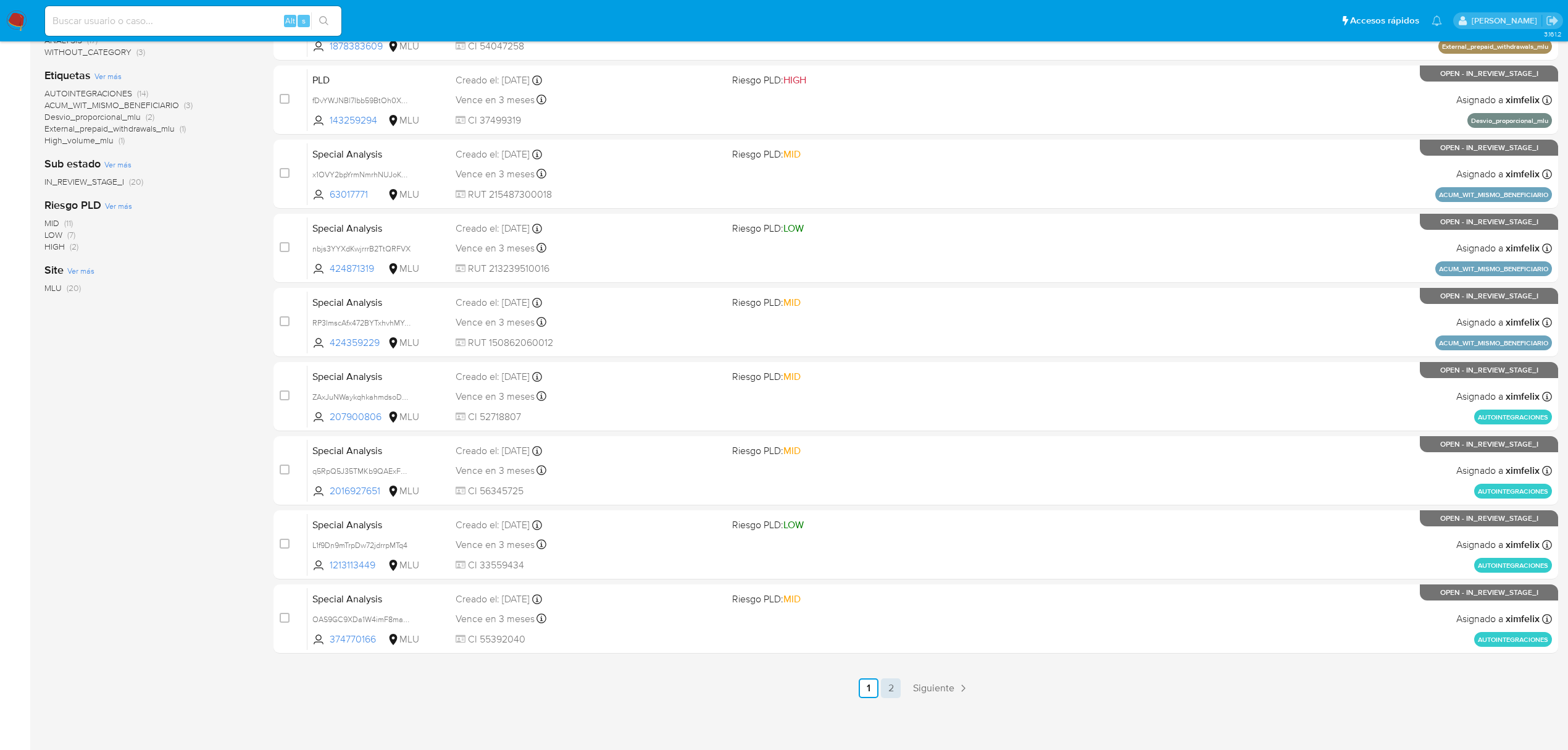
click at [894, 688] on link "2" at bounding box center [890, 688] width 20 height 20
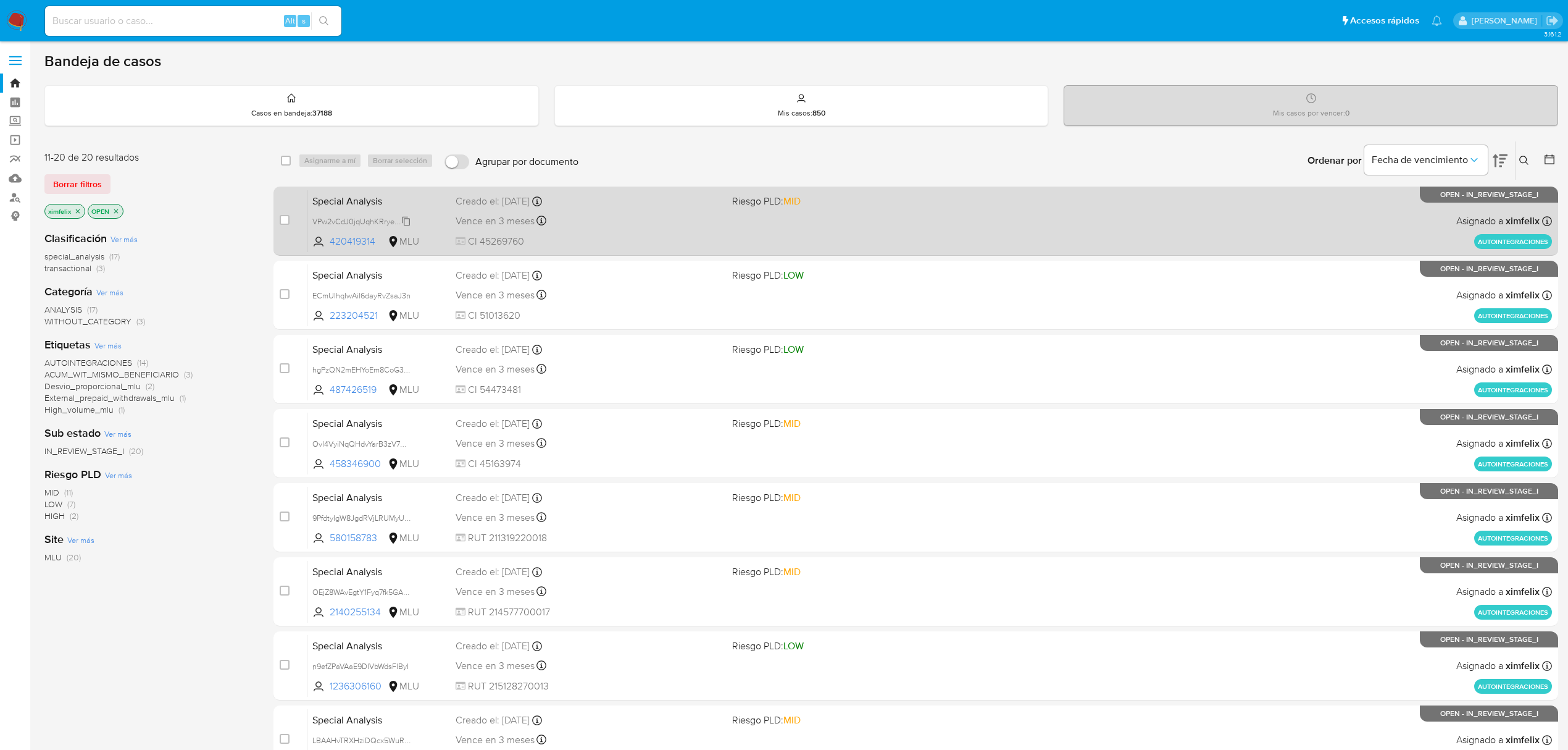
click at [404, 220] on span "VPw2vCdJ0jqUqhKRryeEo1mL" at bounding box center [363, 220] width 103 height 13
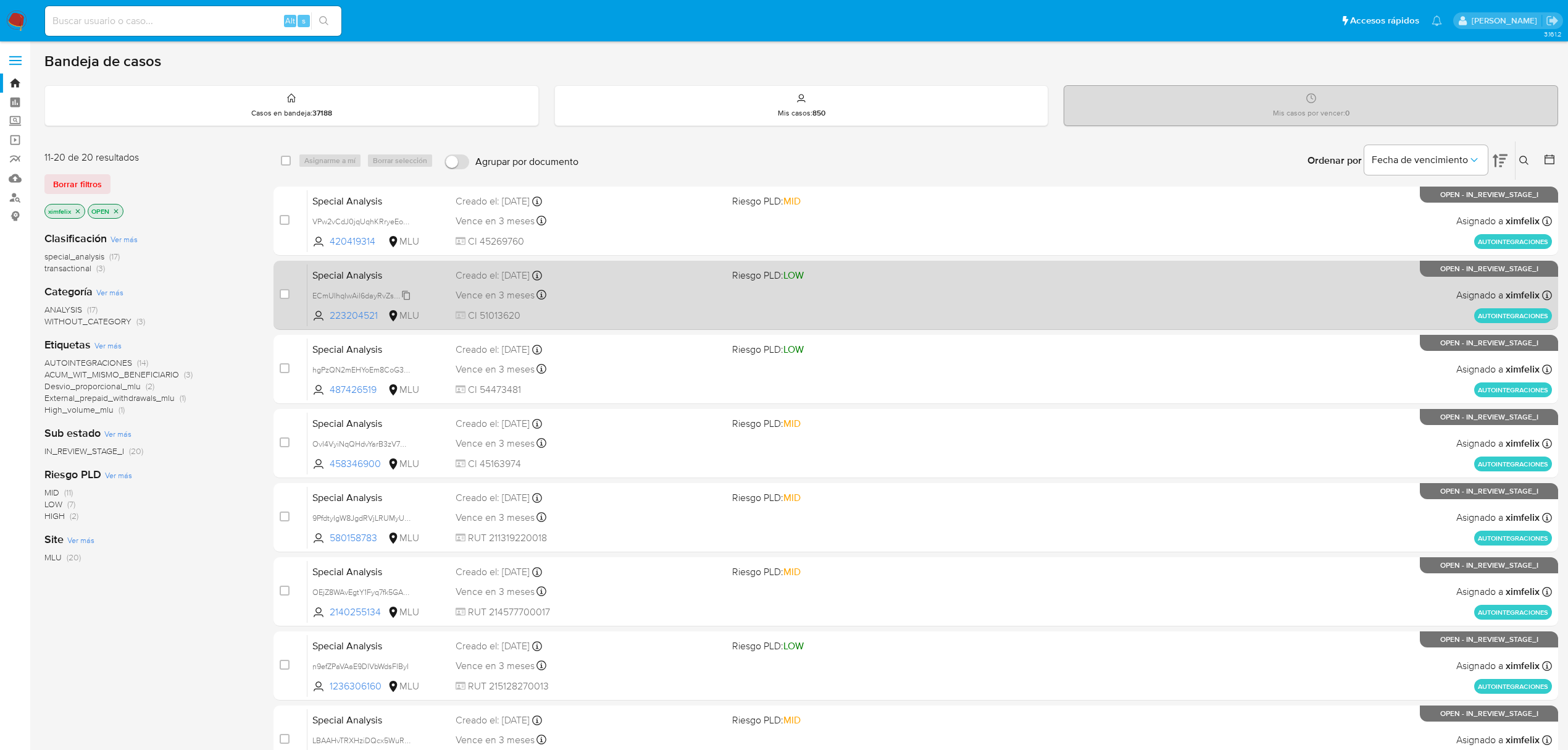
click at [408, 292] on span "ECmUIhqIwAil6dayRvZsaJ3n" at bounding box center [361, 294] width 98 height 13
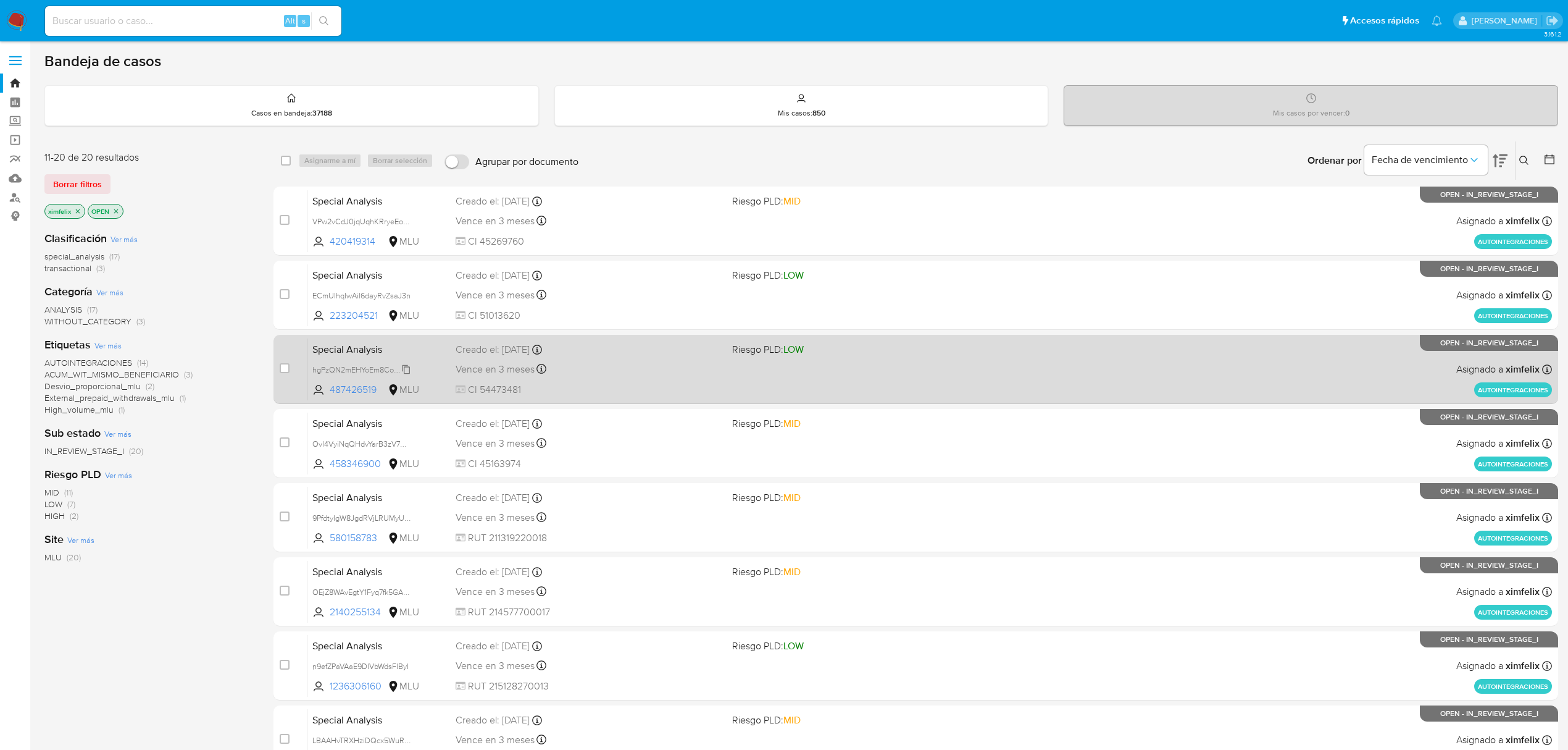
click at [406, 369] on span "hgPzQN2mEHYoEm8CoG3fDtFI" at bounding box center [366, 369] width 107 height 13
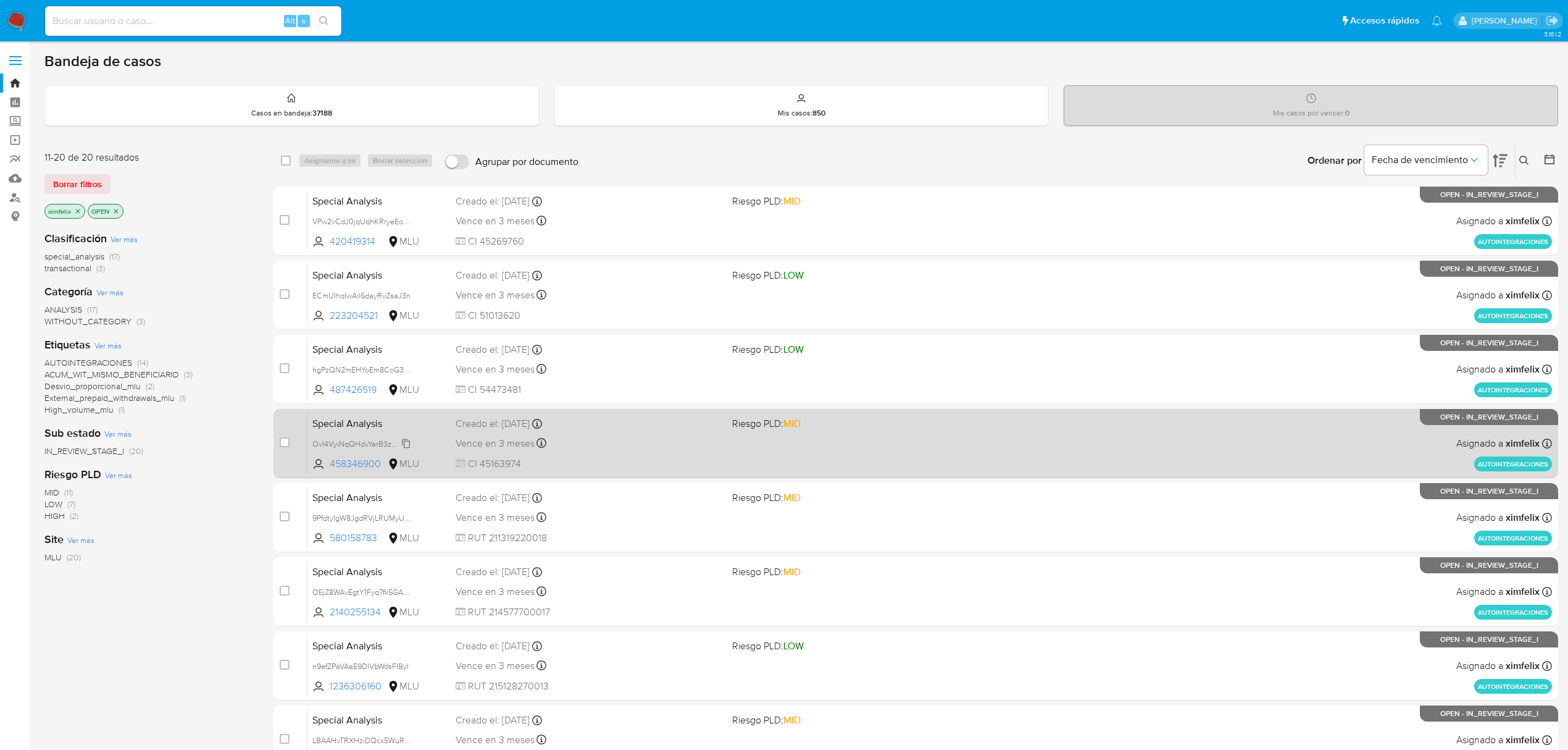
click at [405, 444] on span "OvI4VyiNqQHdvYarB3zV7A98" at bounding box center [362, 442] width 101 height 13
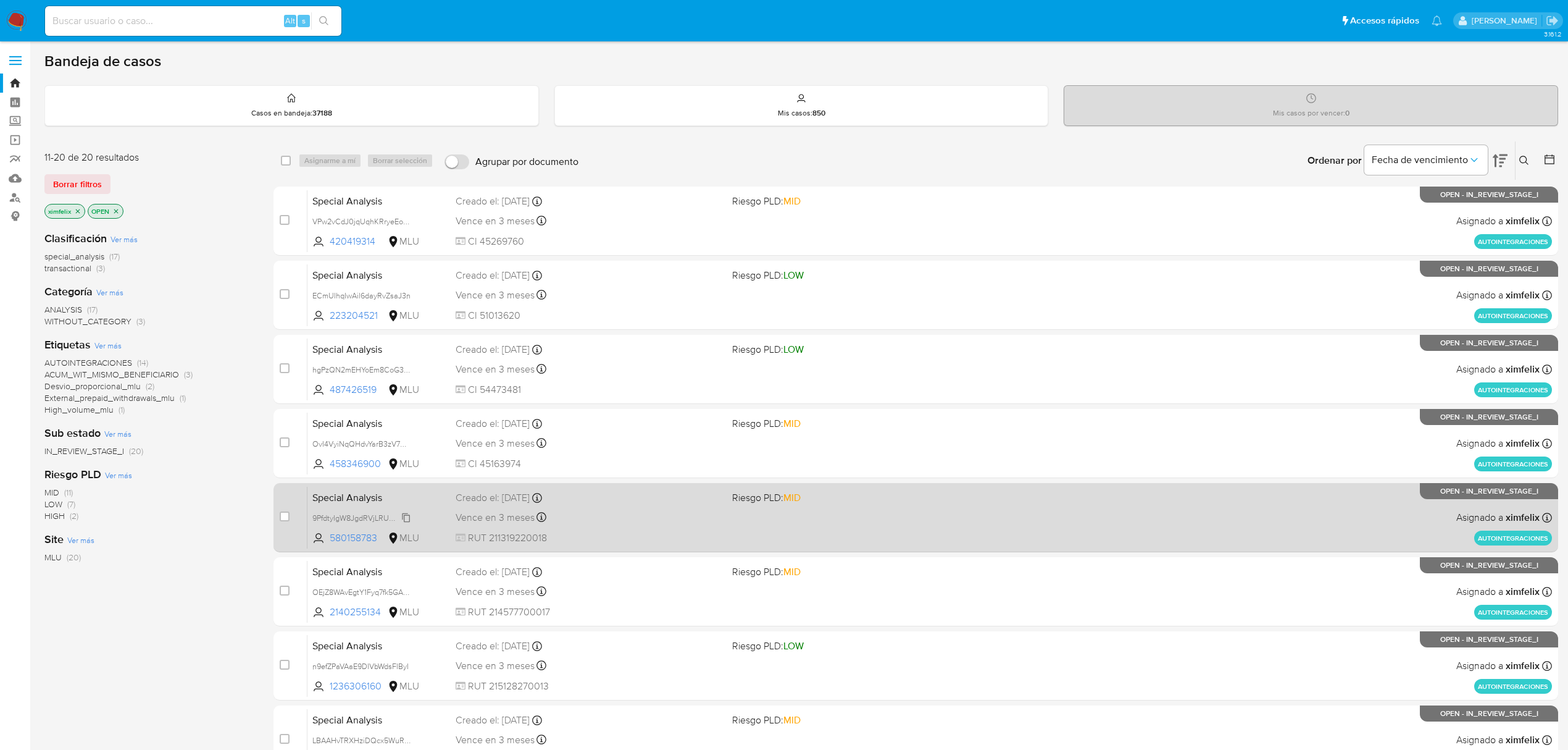
click at [404, 517] on span "9PfdtyIgW8JgdRVjLRUMyUCq" at bounding box center [363, 517] width 102 height 13
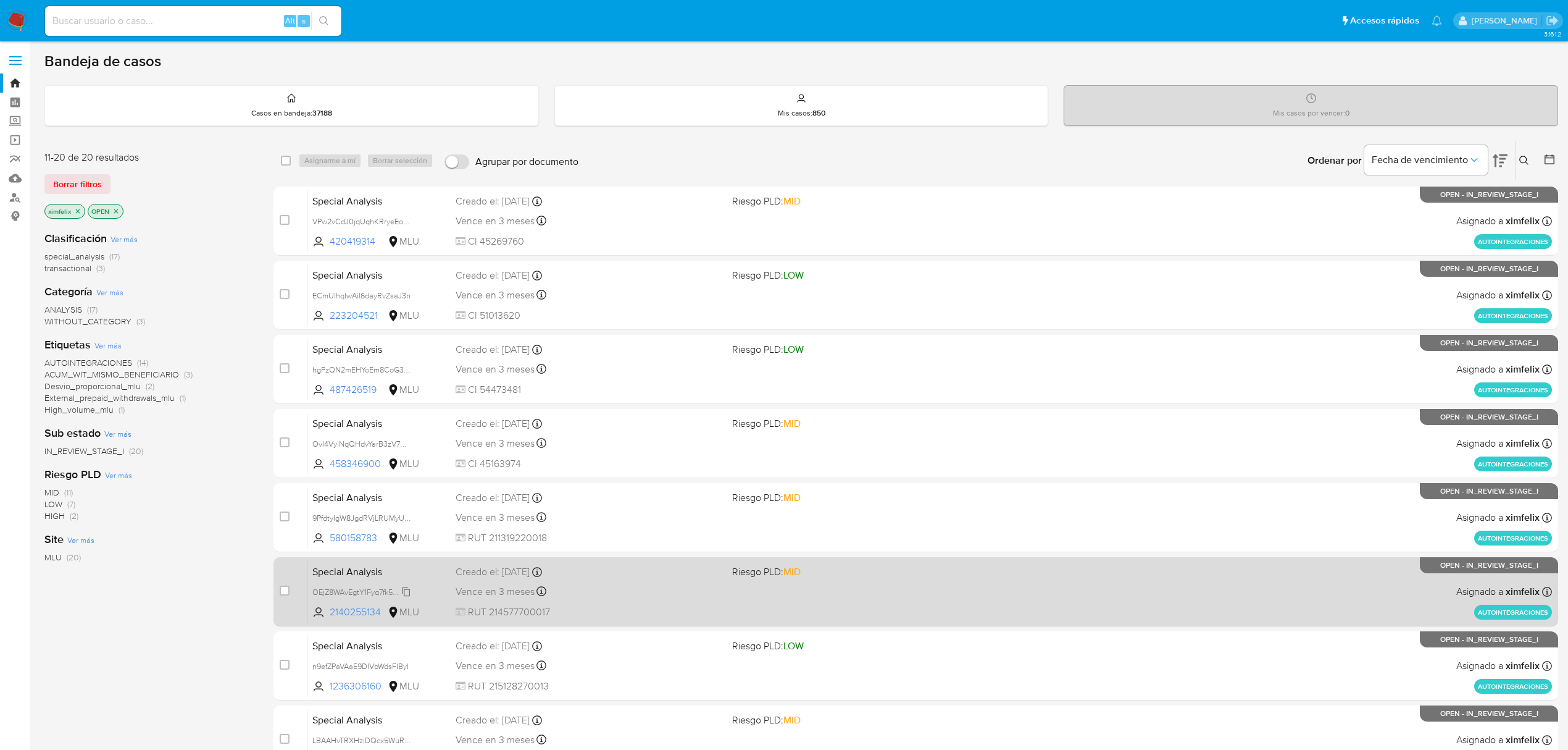
click at [406, 593] on span "OEjZ8WAvEgtY1Fyq7fk5GACT" at bounding box center [362, 591] width 101 height 13
click at [405, 591] on span "OEjZ8WAvEgtY1Fyq7fk5GACT" at bounding box center [362, 591] width 101 height 13
click at [410, 593] on span "OEjZ8WAvEgtY1Fyq7fk5GACT" at bounding box center [362, 591] width 101 height 13
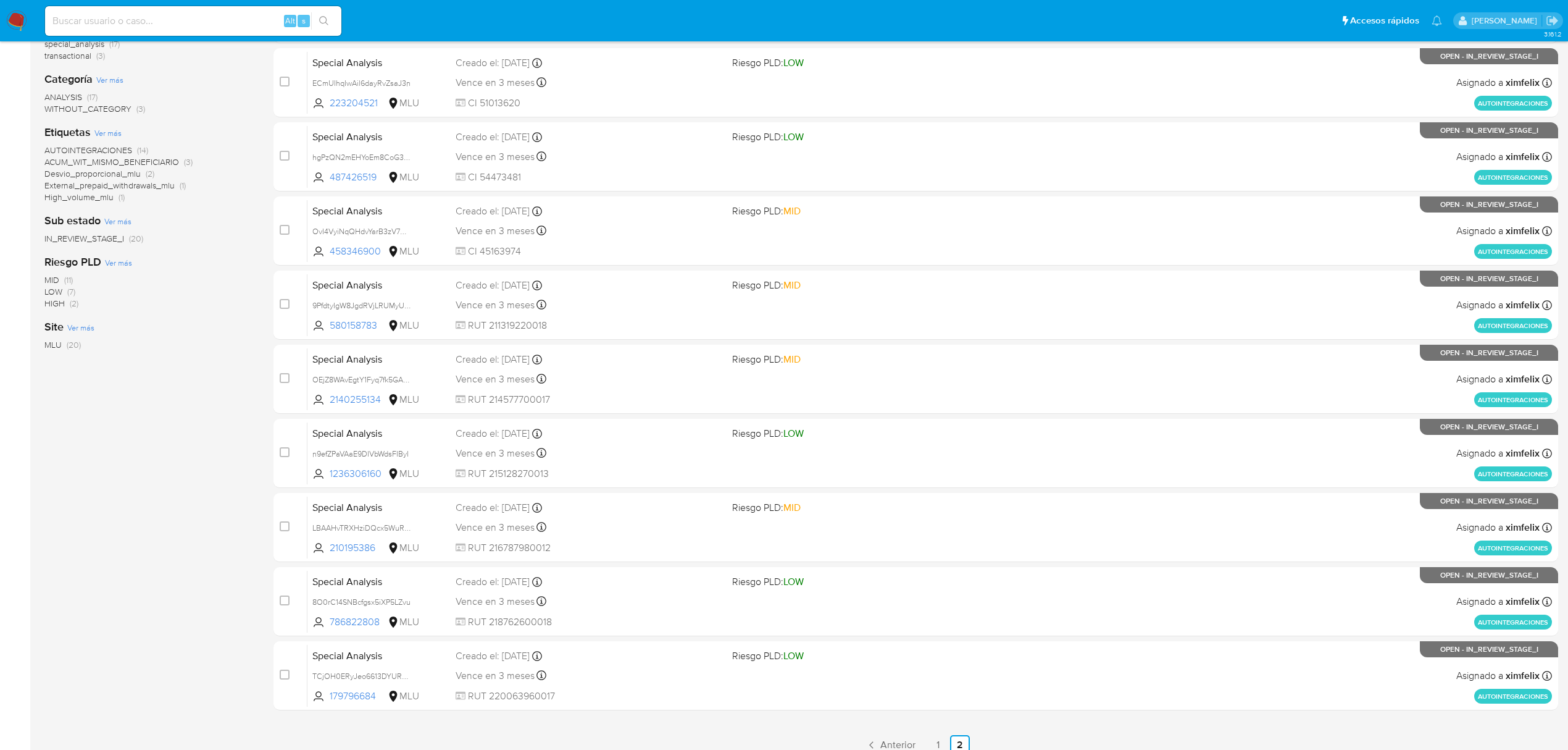
scroll to position [269, 0]
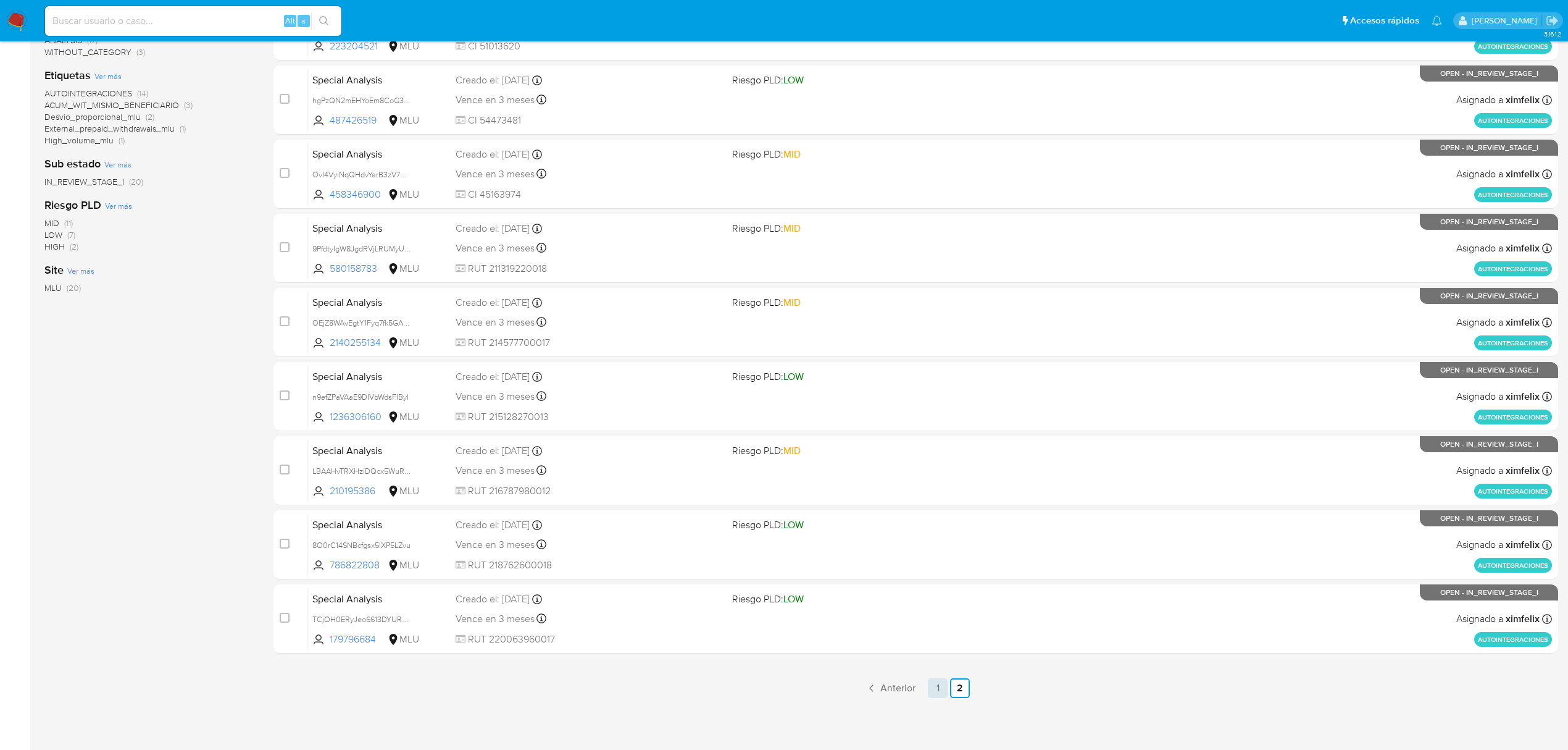
click at [939, 685] on link "1" at bounding box center [937, 688] width 20 height 20
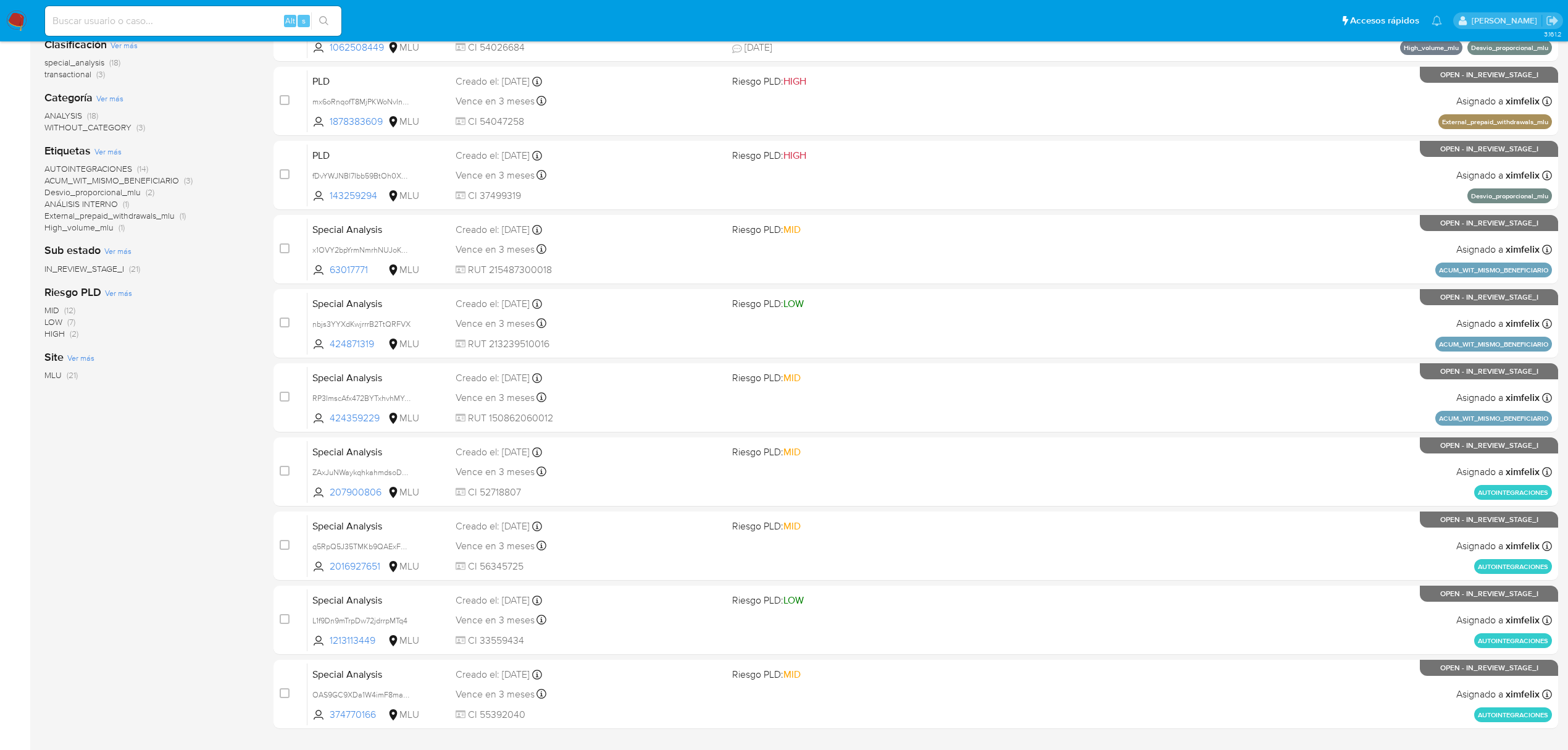
scroll to position [269, 0]
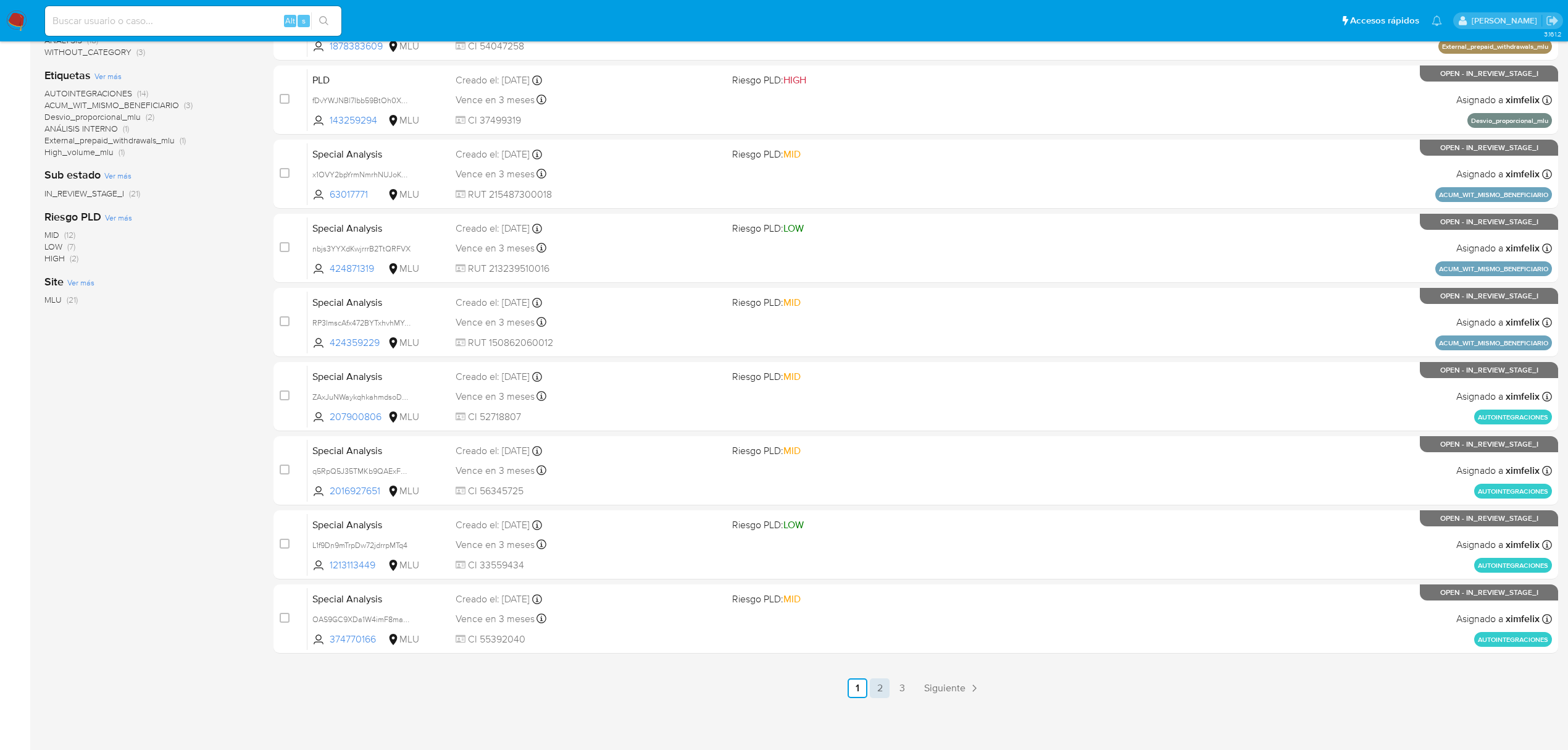
click at [873, 688] on link "2" at bounding box center [879, 688] width 20 height 20
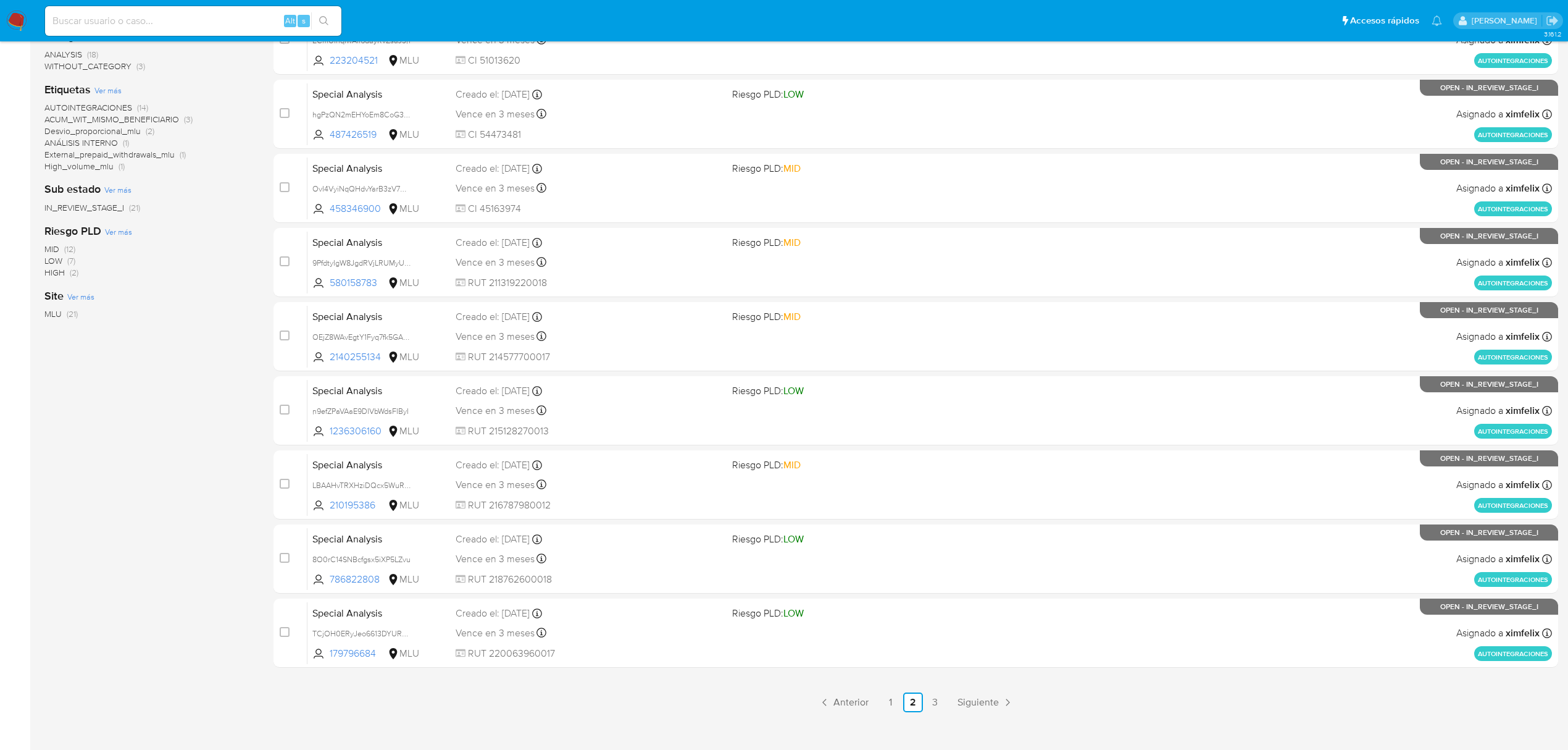
scroll to position [269, 0]
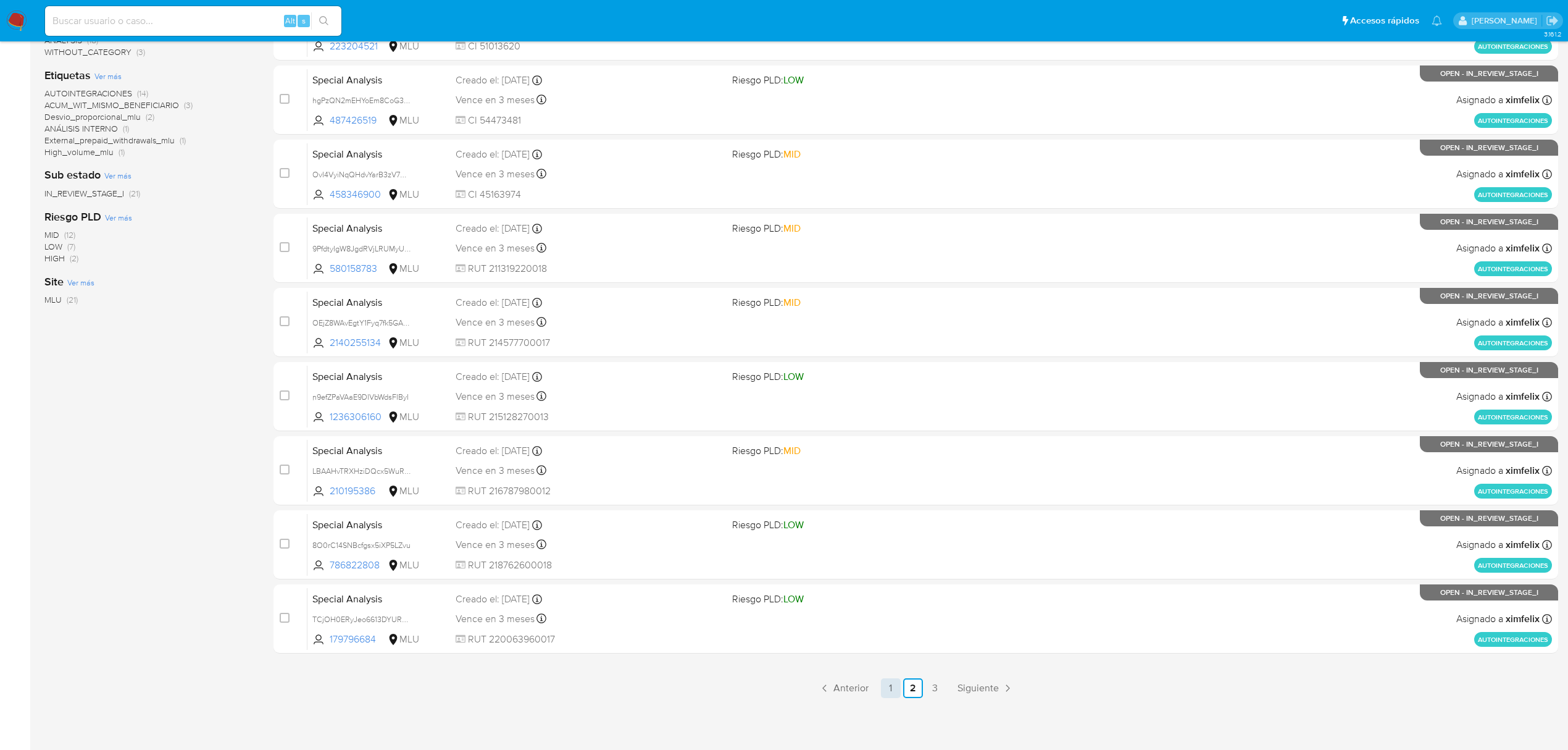
click at [886, 686] on link "1" at bounding box center [890, 688] width 20 height 20
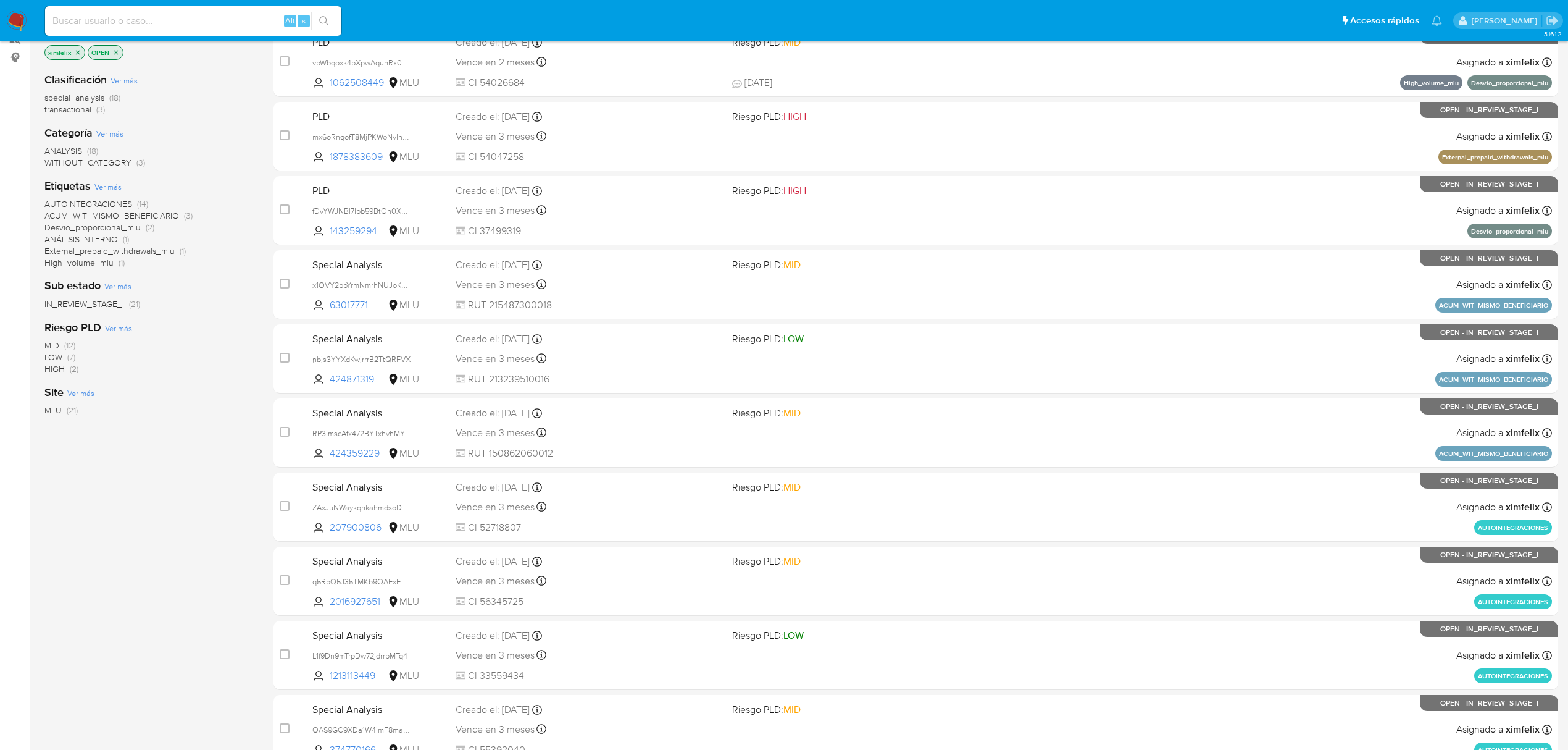
scroll to position [269, 0]
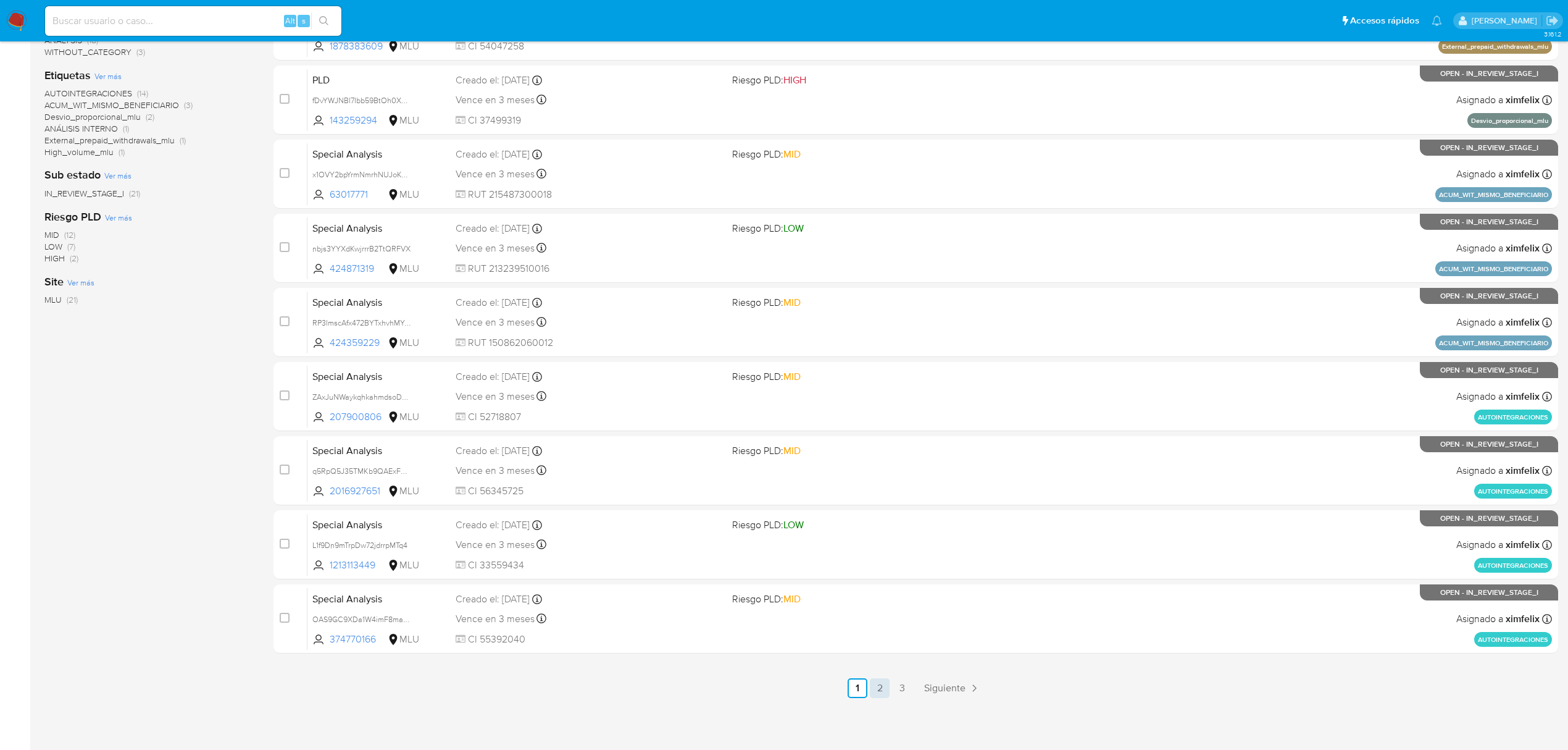
click at [877, 689] on link "2" at bounding box center [879, 688] width 20 height 20
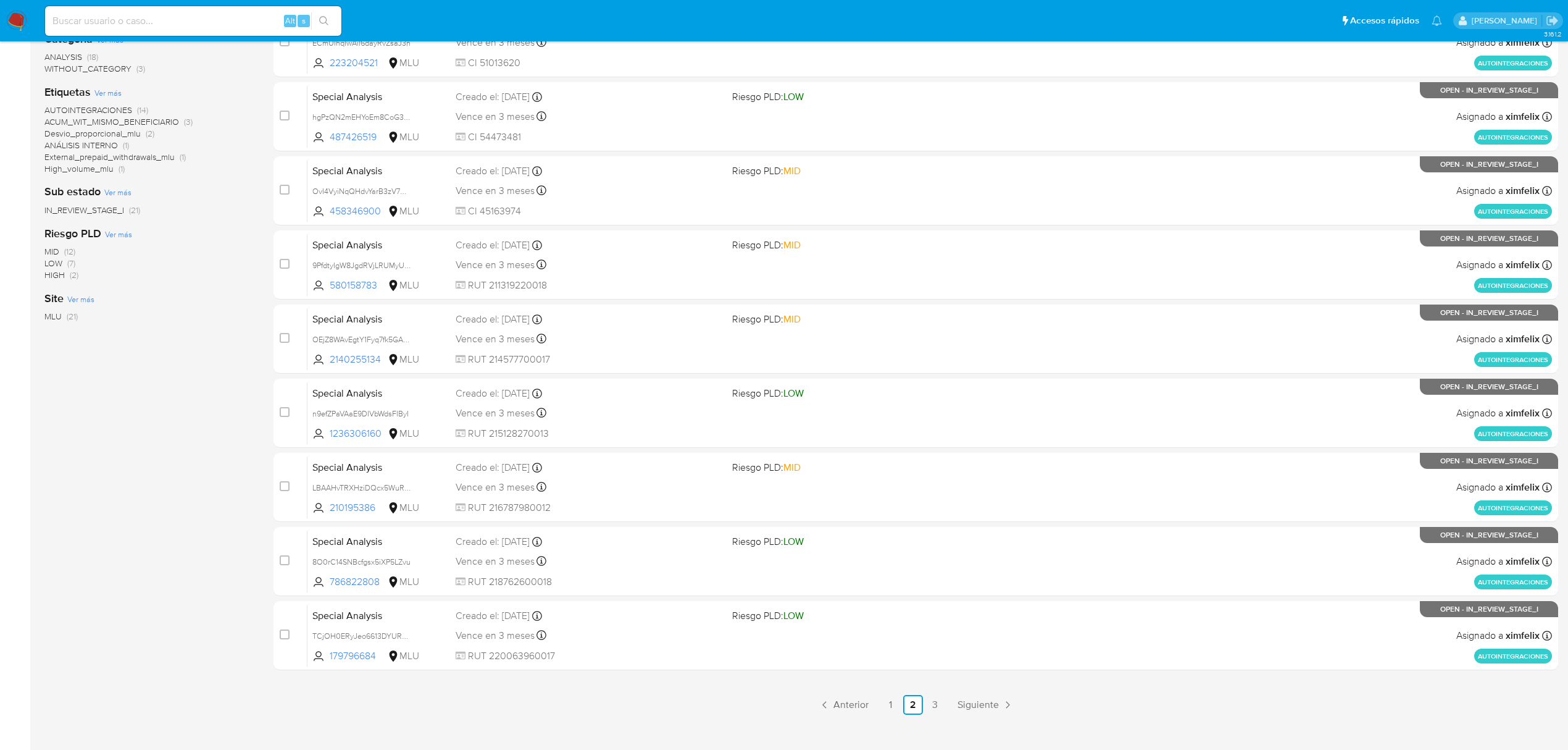
scroll to position [269, 0]
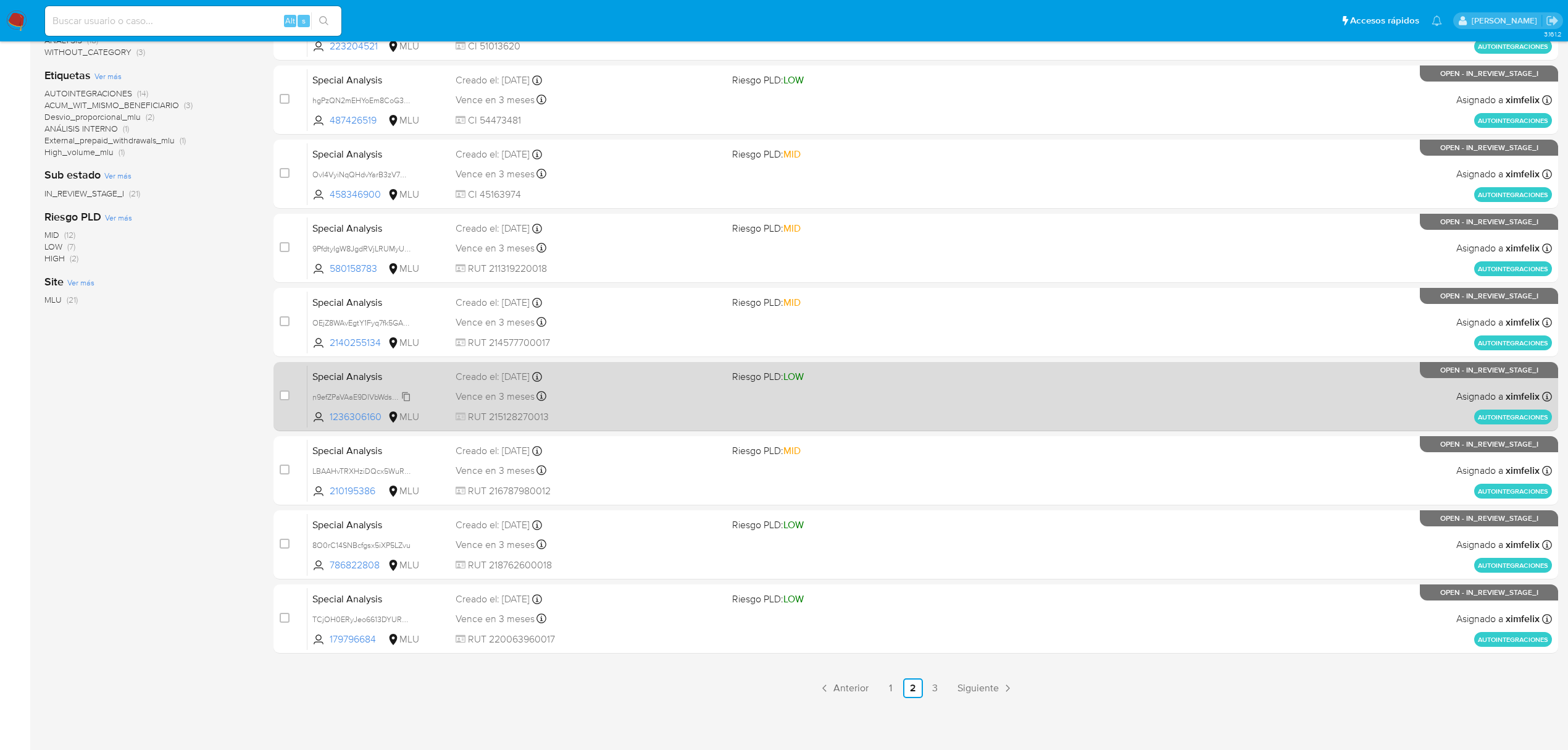
click at [407, 392] on span "n9efZPaVAaE9DIVbWdsFIByI" at bounding box center [360, 395] width 96 height 13
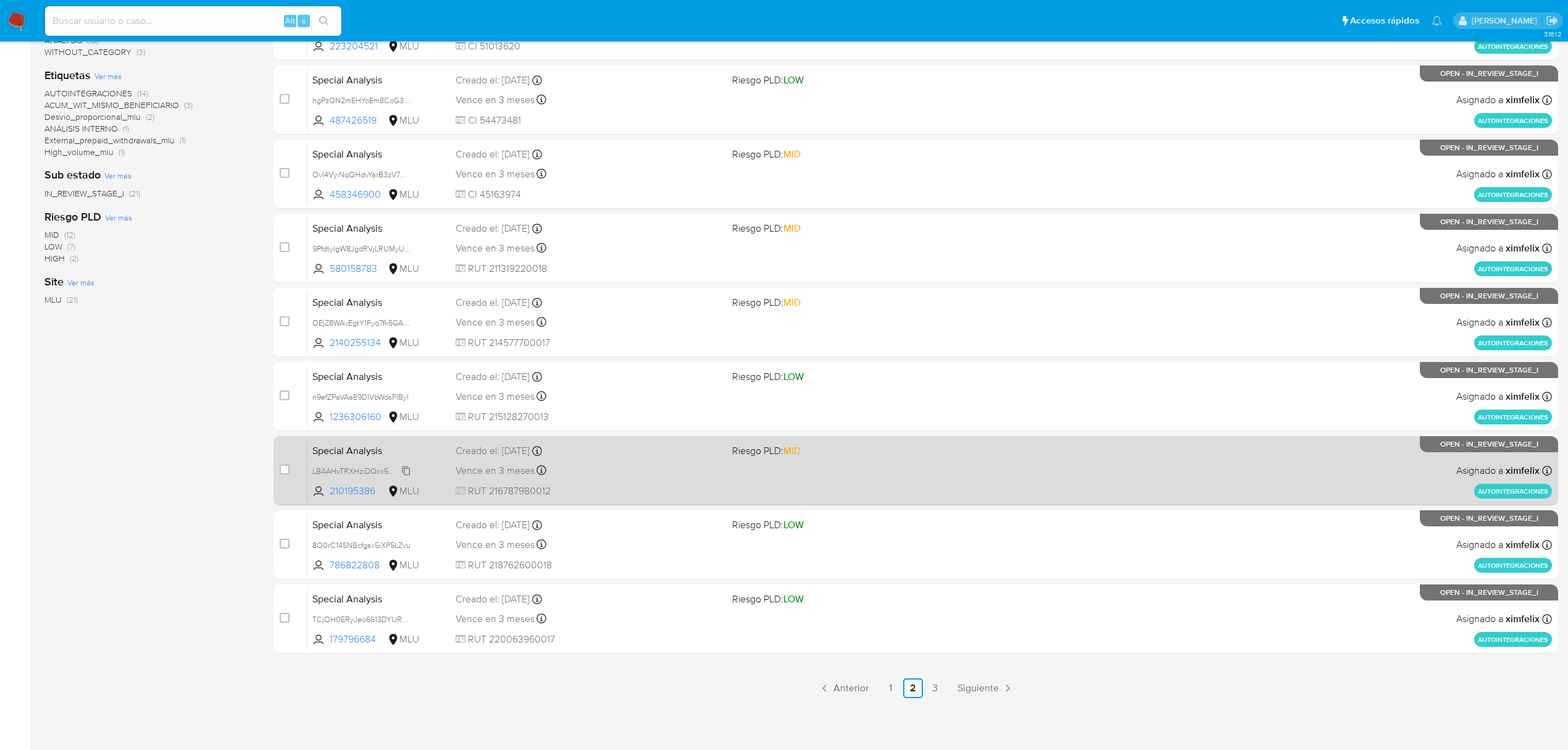
click at [407, 468] on span "LBAAHvTRXHziDQcx5WuRmmfK" at bounding box center [368, 470] width 111 height 13
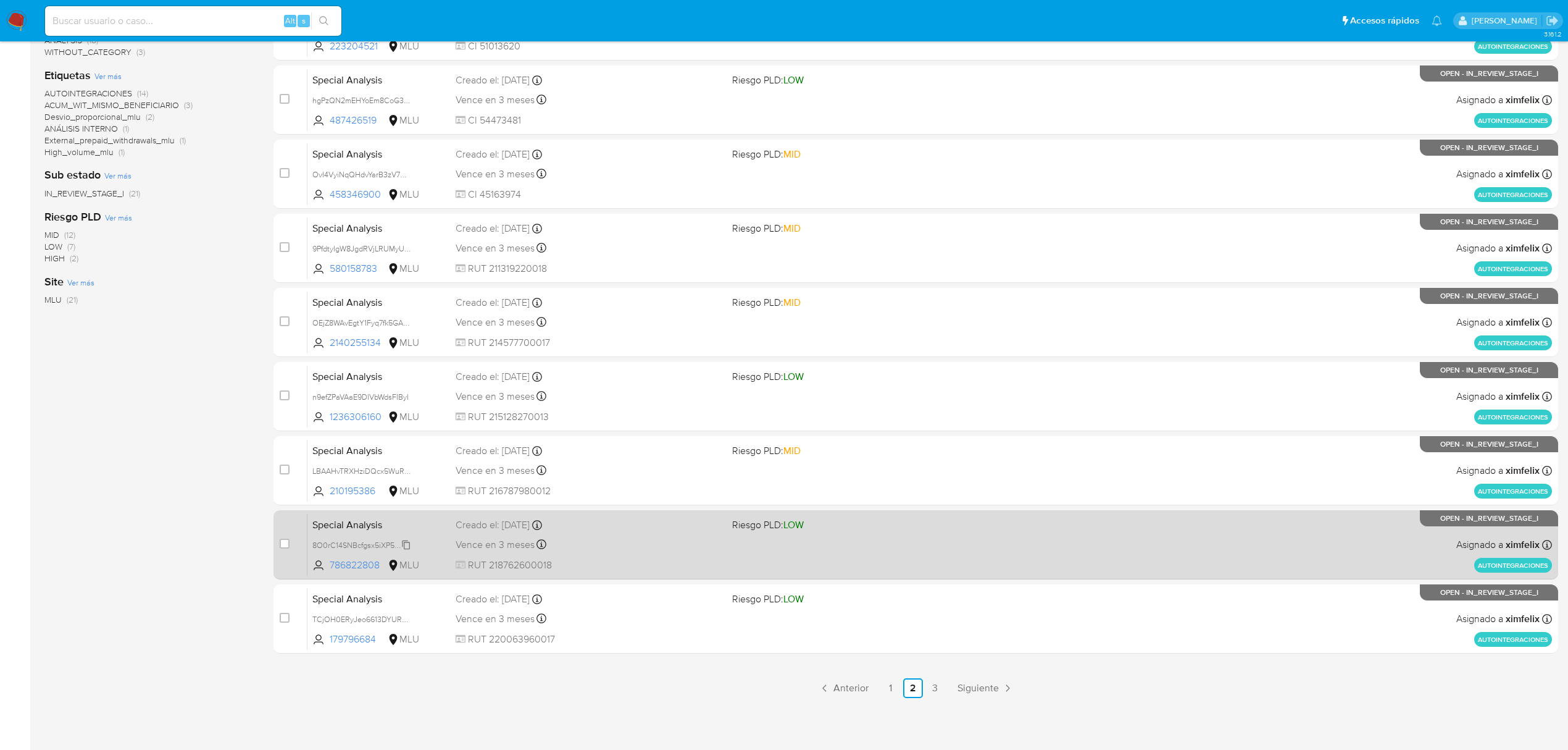
click at [410, 547] on span "8O0rC14SNBcfgsx5iXP5LZvu" at bounding box center [361, 543] width 98 height 13
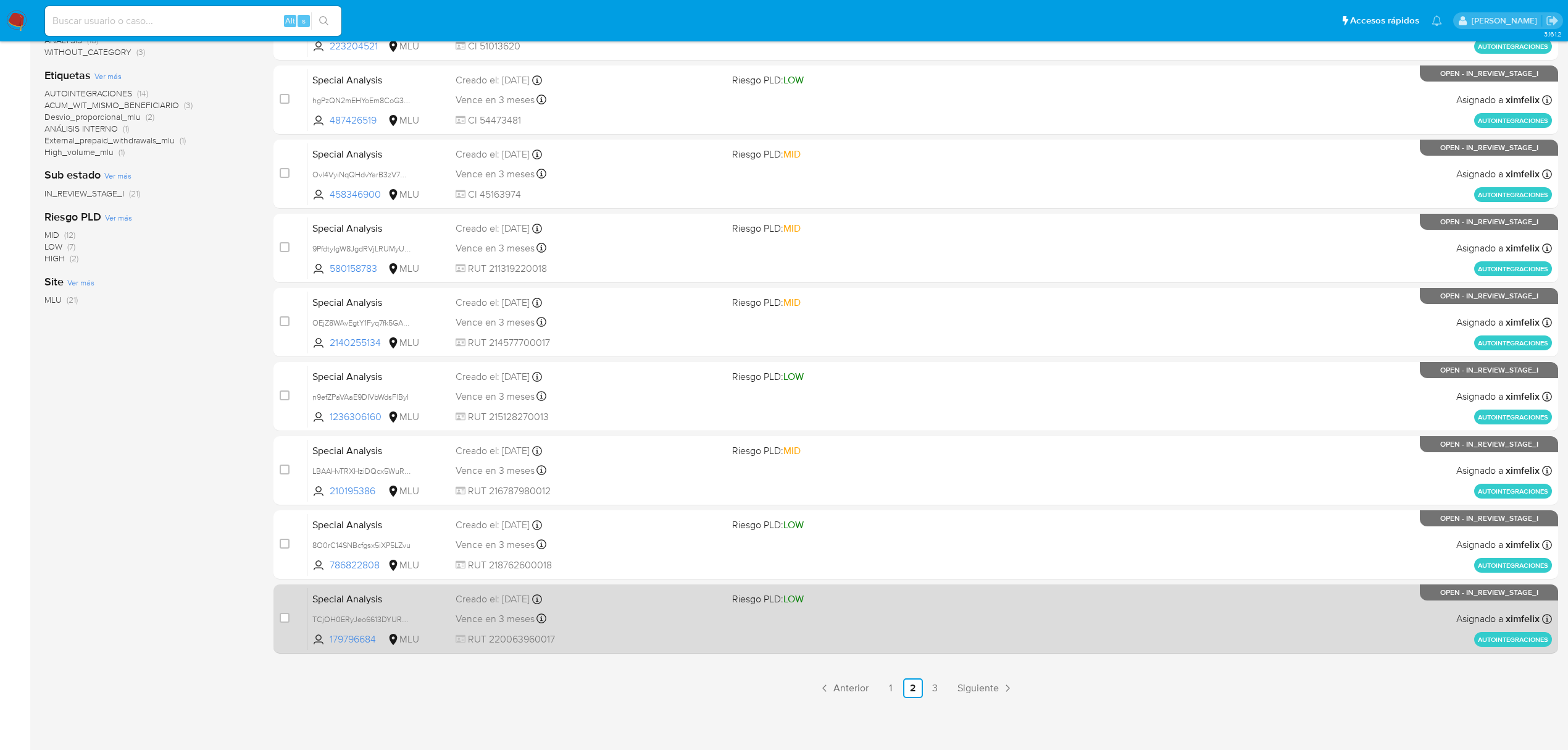
click at [412, 623] on span "TCjOH0ERyJeo6613DYURPOot" at bounding box center [378, 619] width 133 height 13
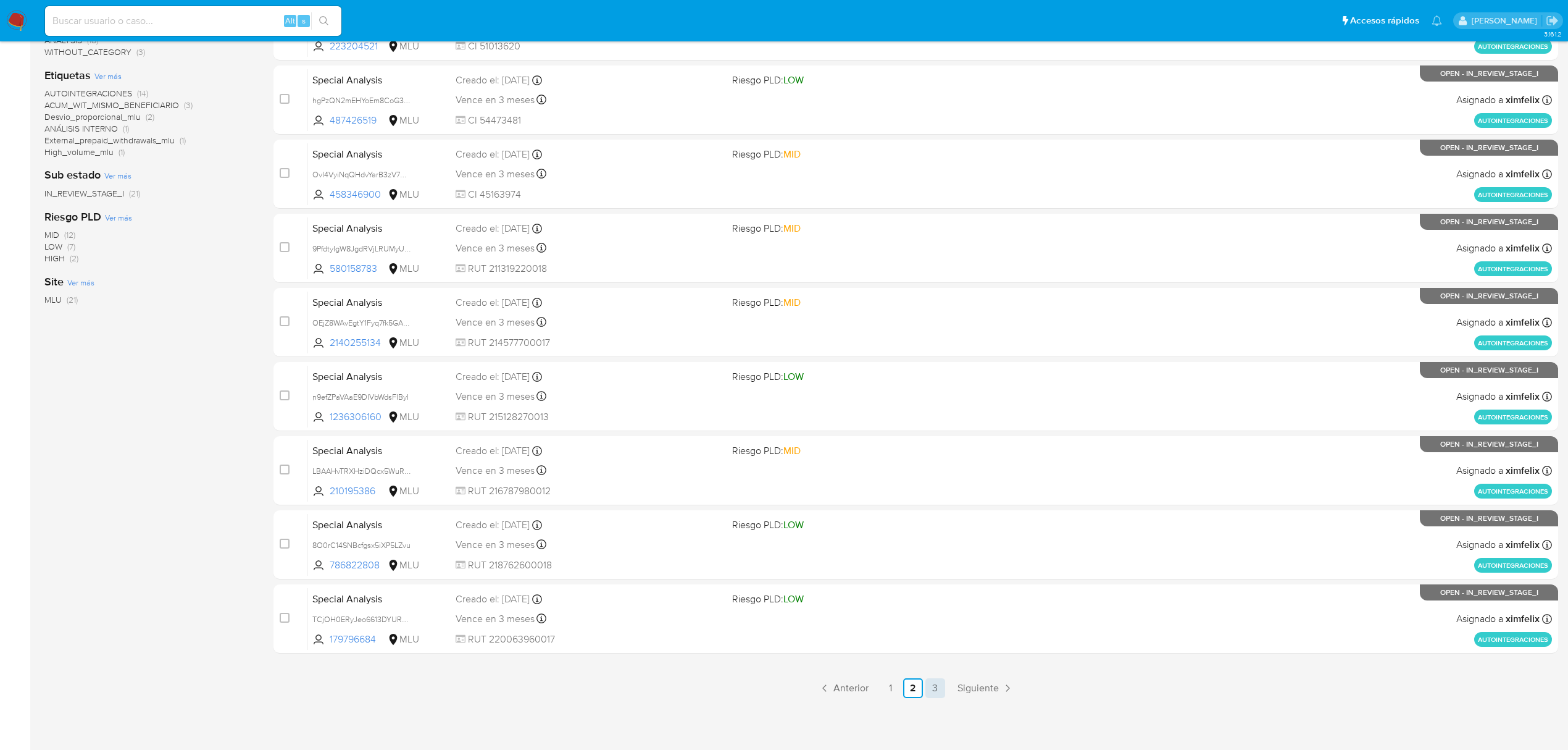
click at [930, 694] on link "3" at bounding box center [934, 688] width 20 height 20
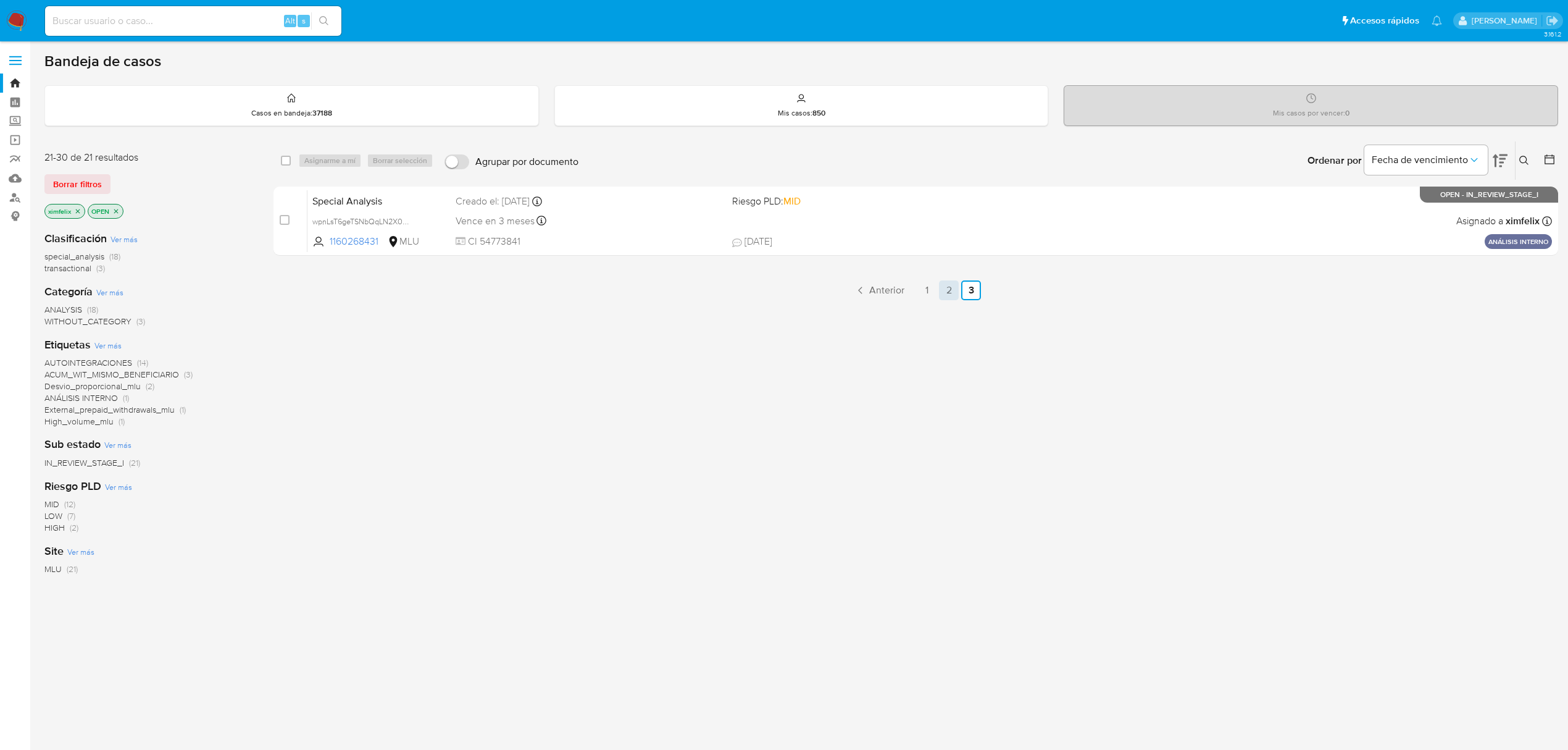
click at [941, 294] on link "2" at bounding box center [949, 290] width 20 height 20
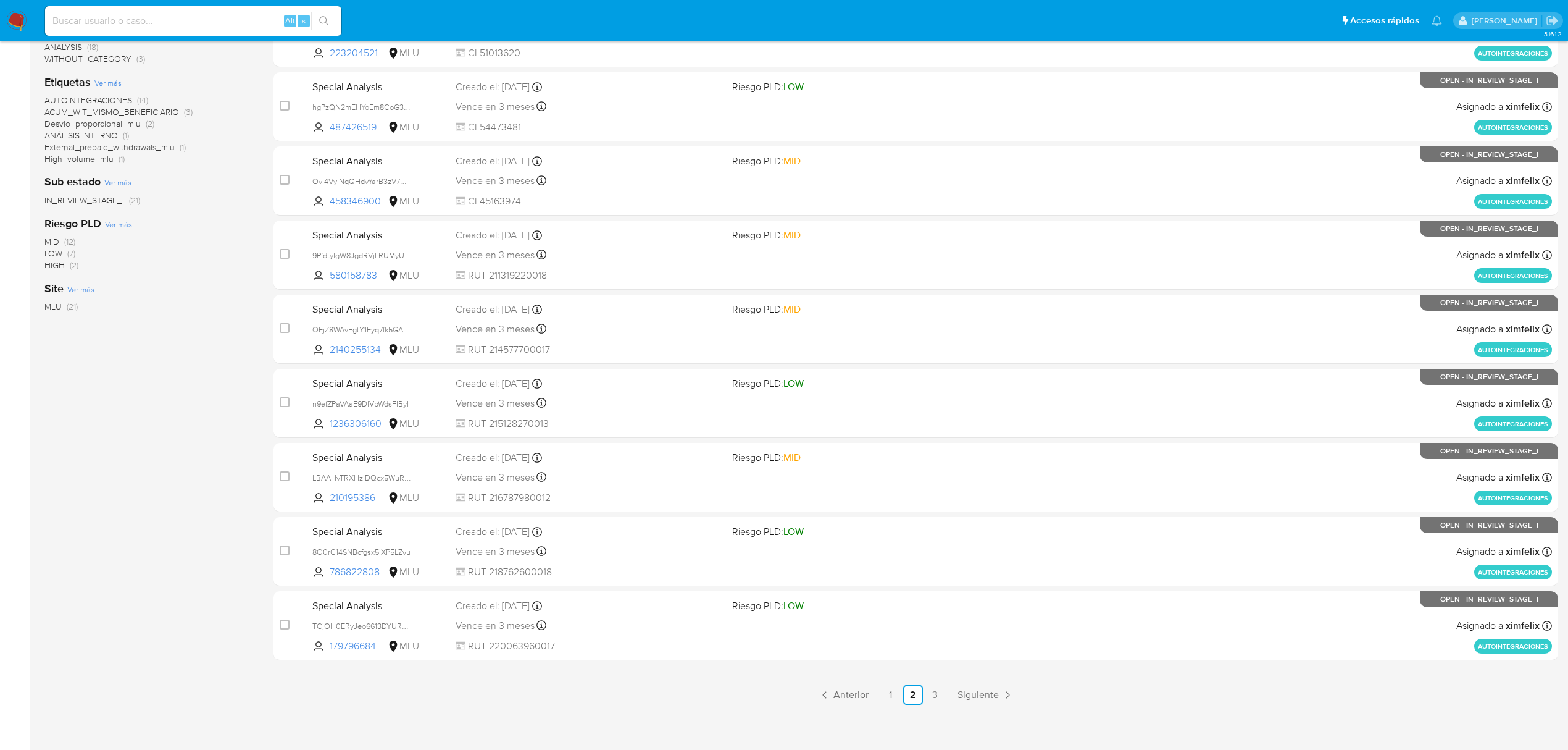
scroll to position [269, 0]
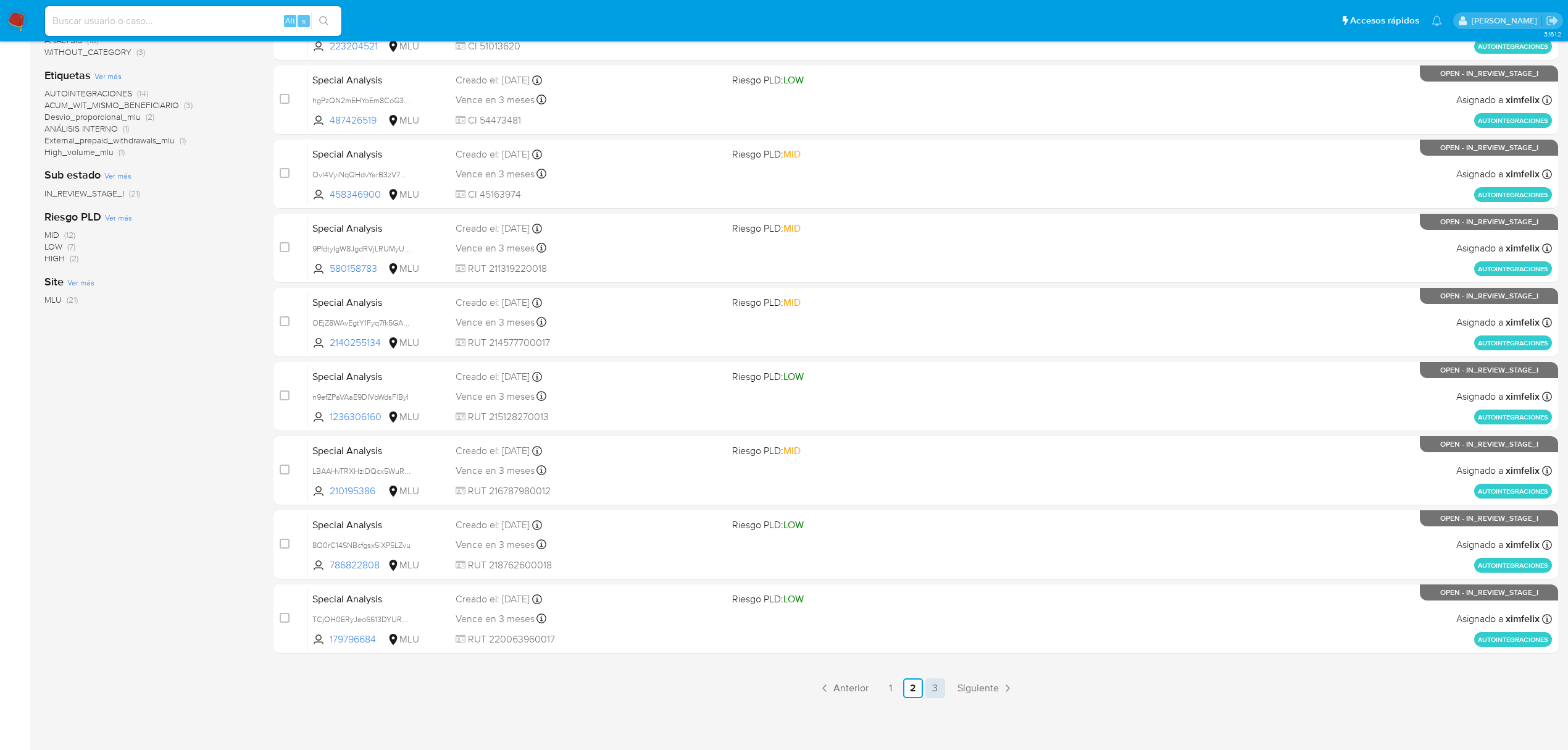
click at [938, 687] on link "3" at bounding box center [934, 688] width 20 height 20
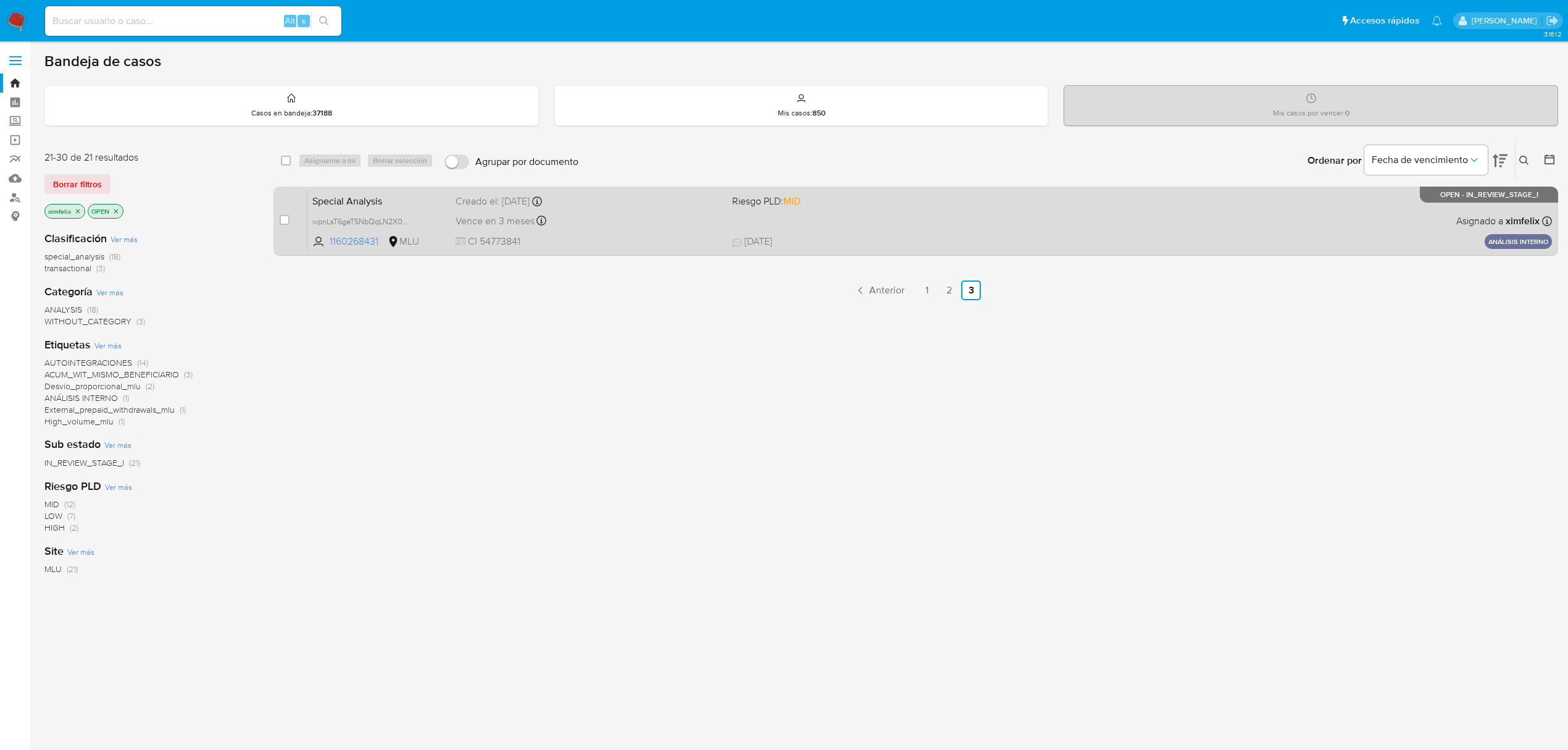
click at [1157, 233] on div "Special Analysis wpnLsT6geTSNbQqLN2X0Miol 1160268431 MLU Riesgo PLD: MID Creado…" at bounding box center [930, 221] width 1245 height 62
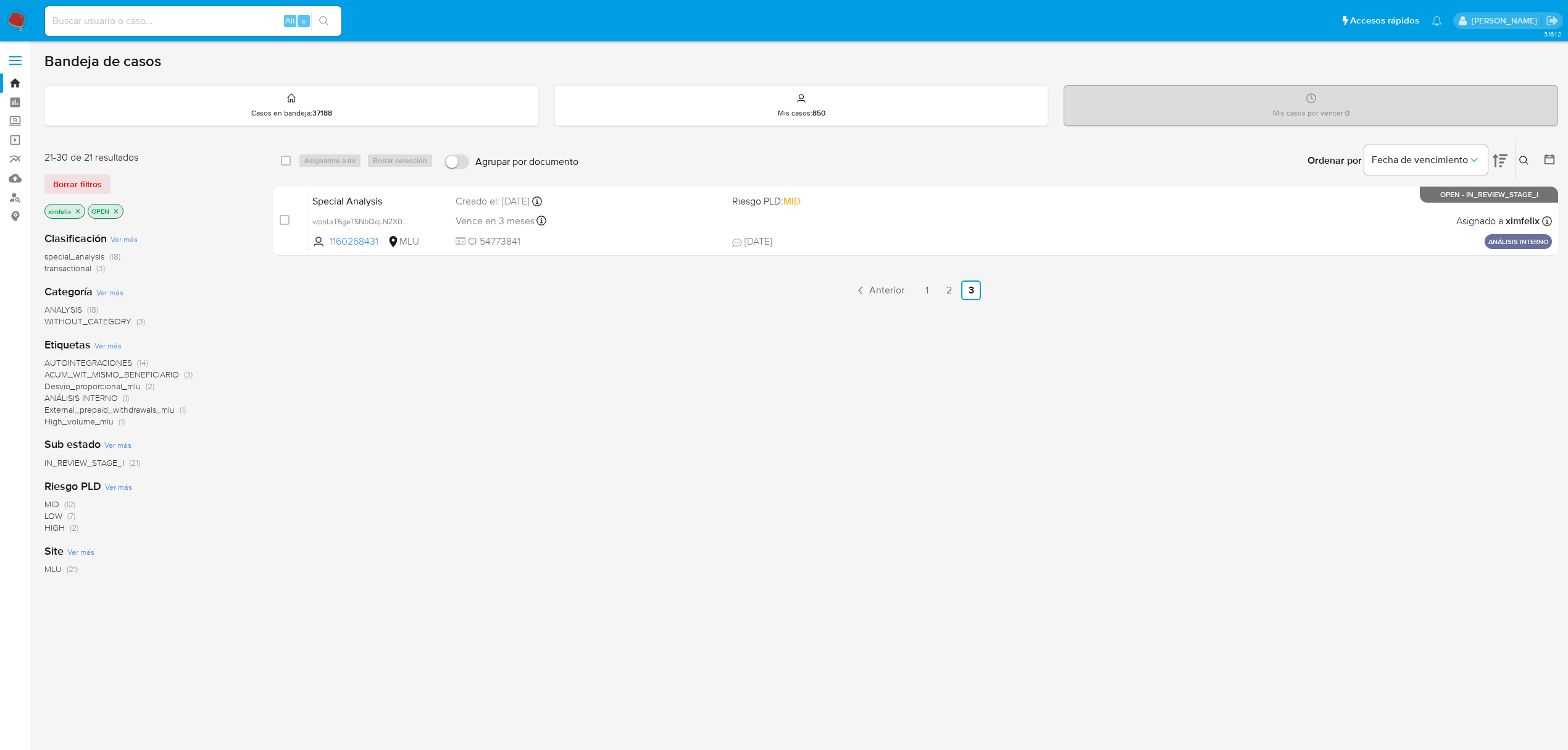
click at [81, 210] on icon "close-filter" at bounding box center [78, 211] width 8 height 8
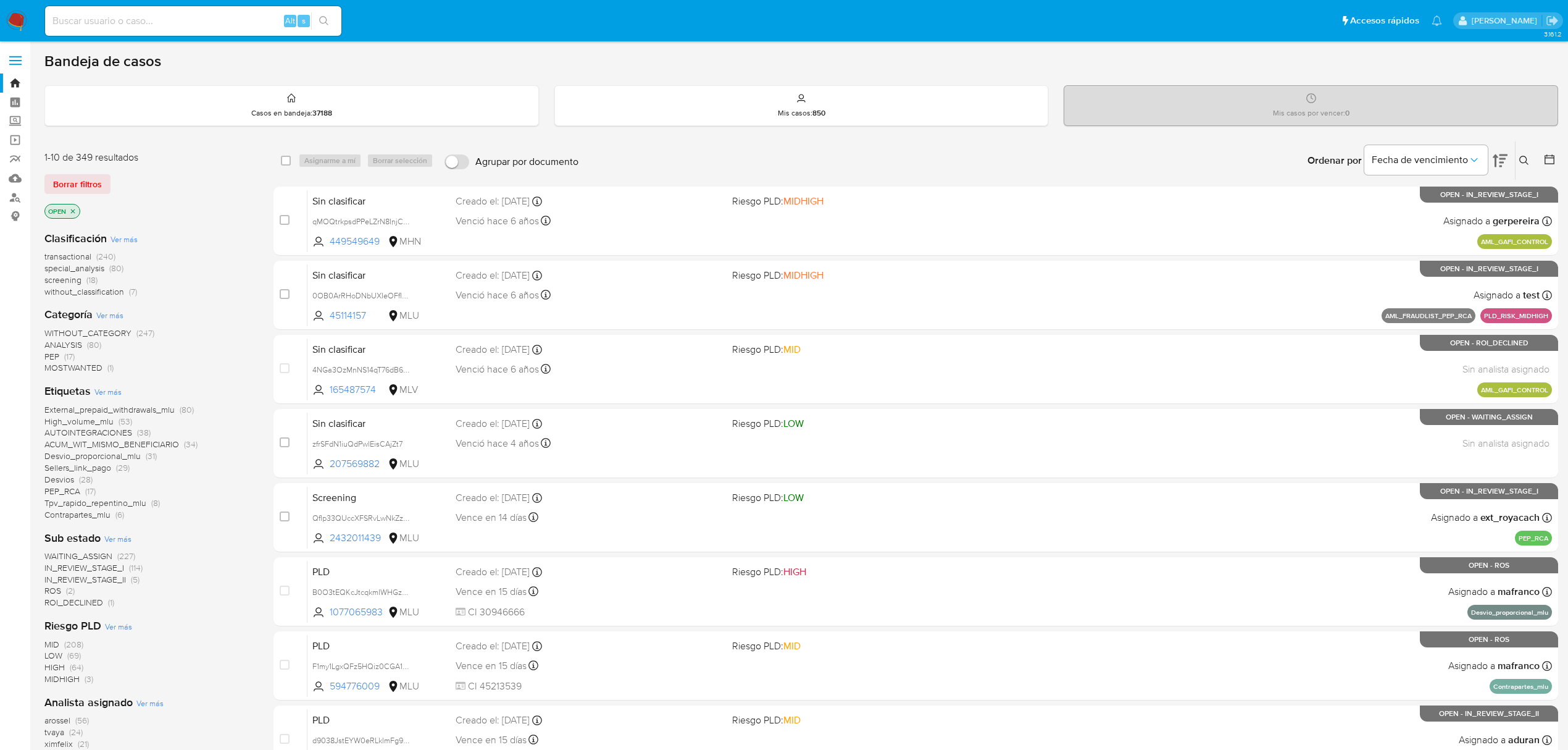
click at [55, 734] on span "tvaya" at bounding box center [54, 731] width 20 height 12
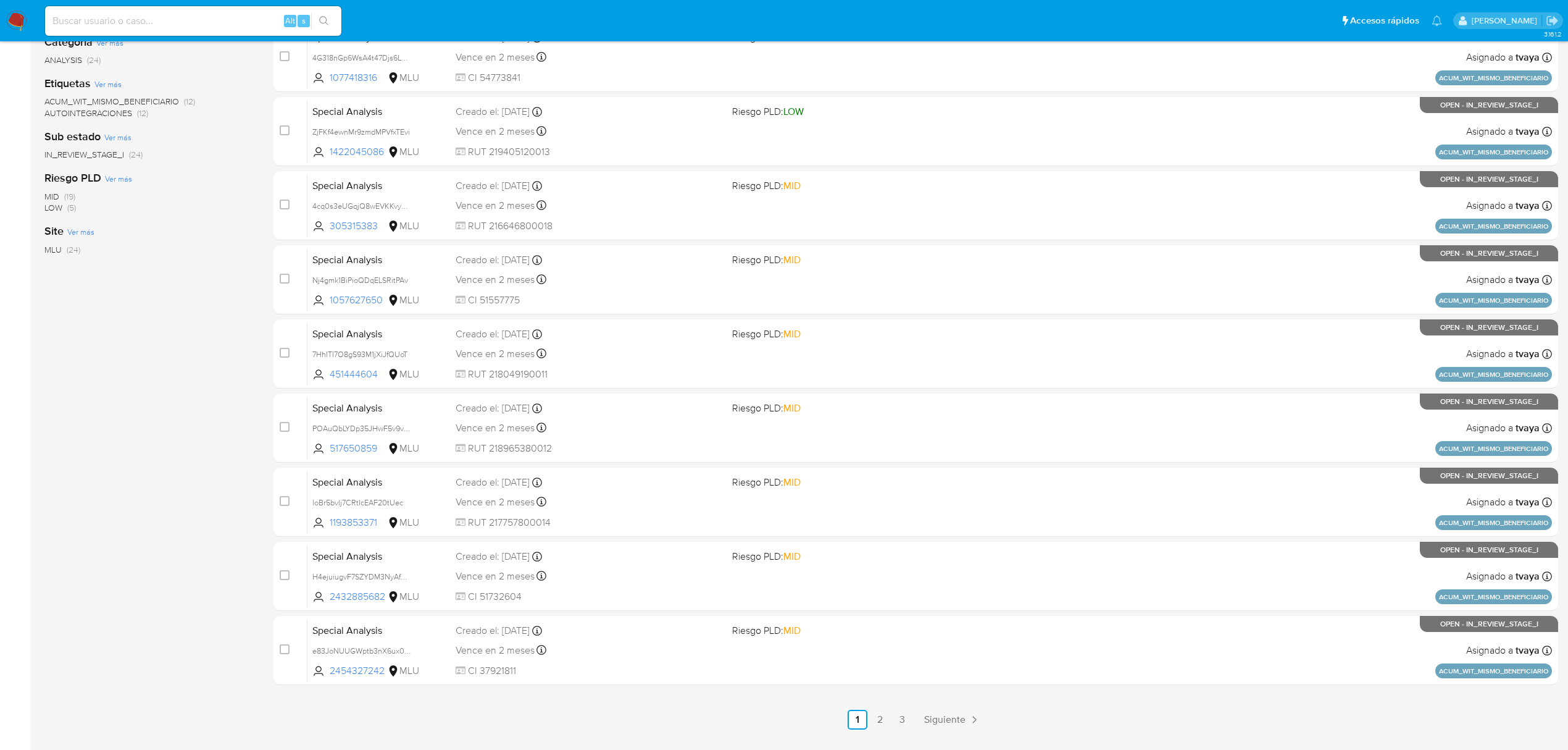
scroll to position [247, 0]
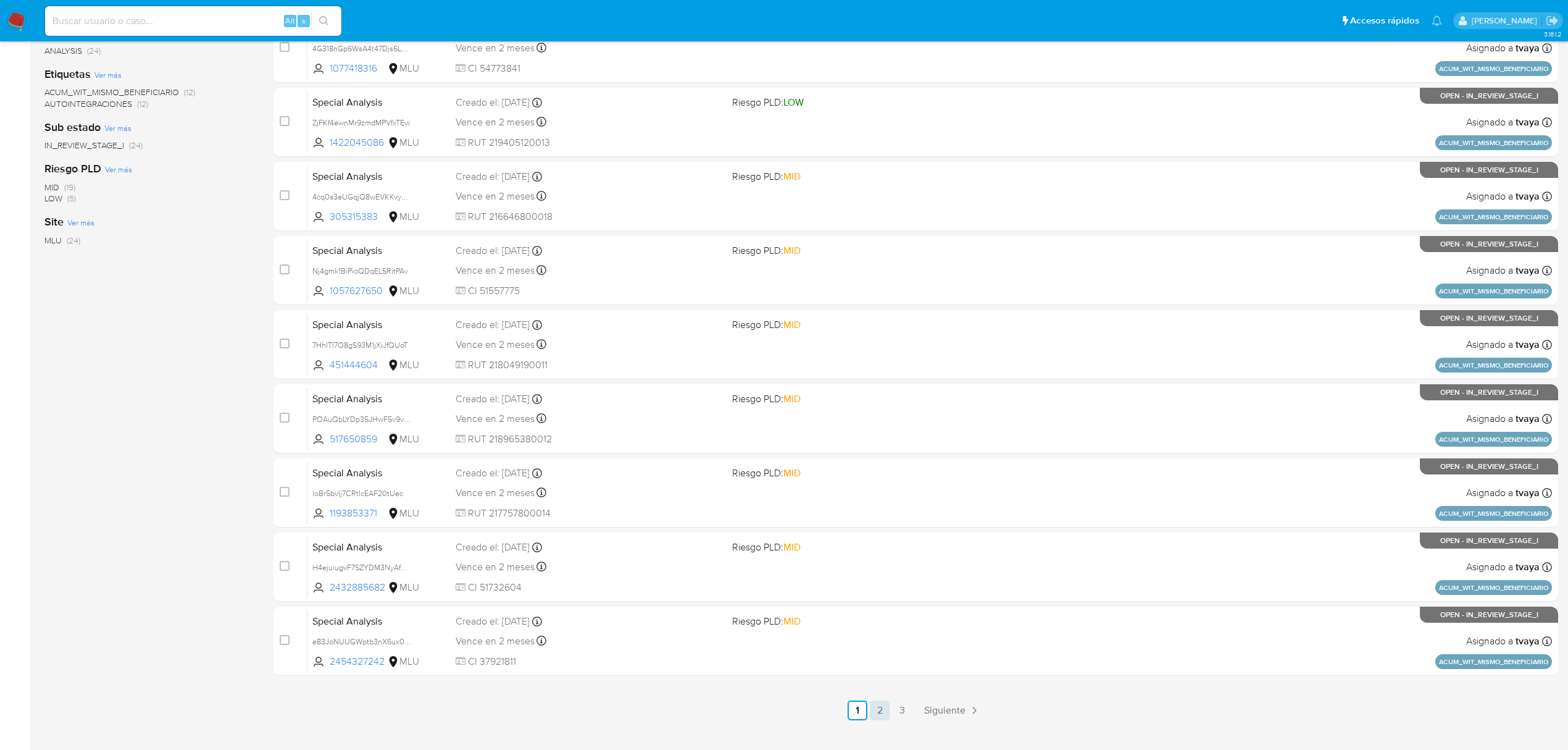
click at [877, 705] on link "2" at bounding box center [879, 709] width 20 height 20
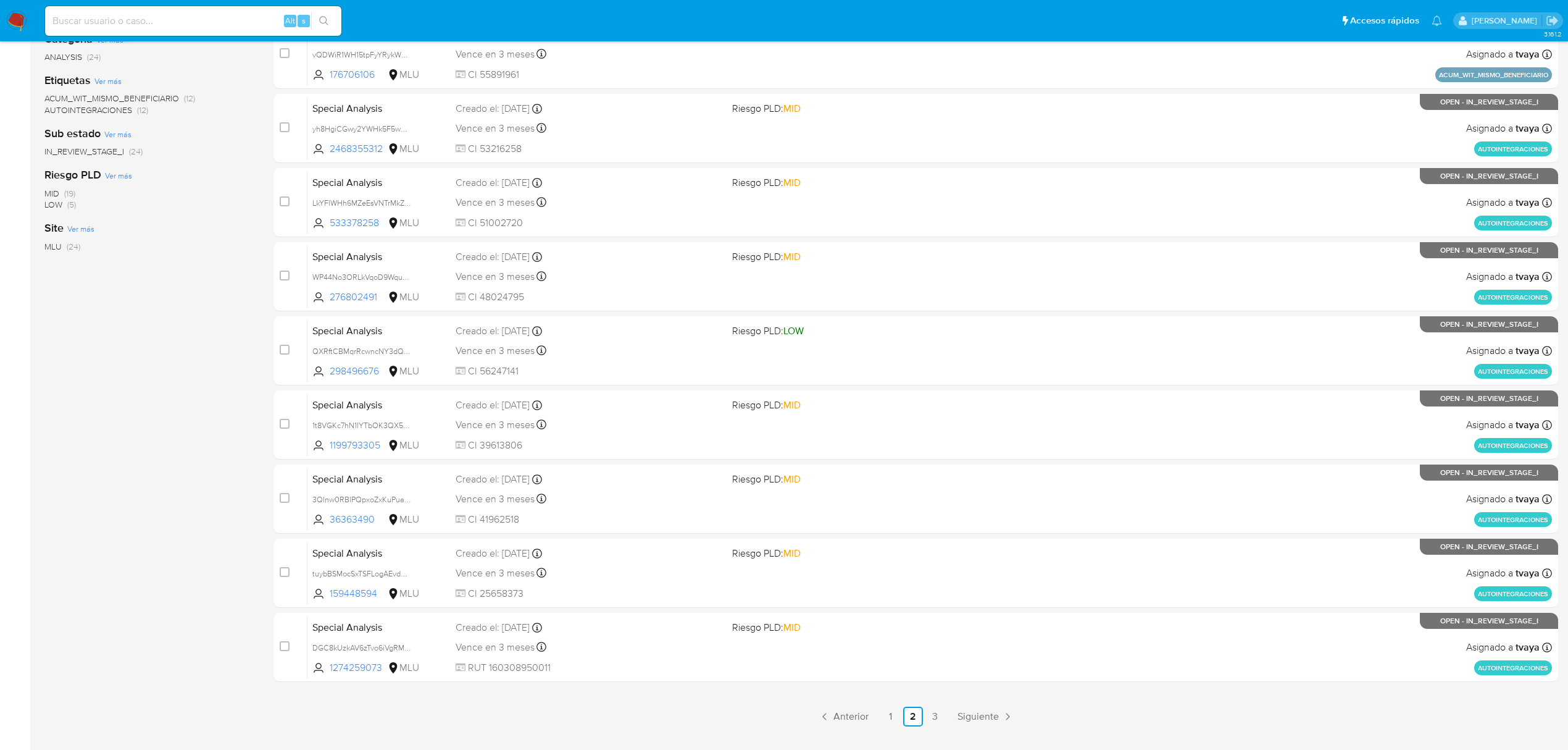
scroll to position [269, 0]
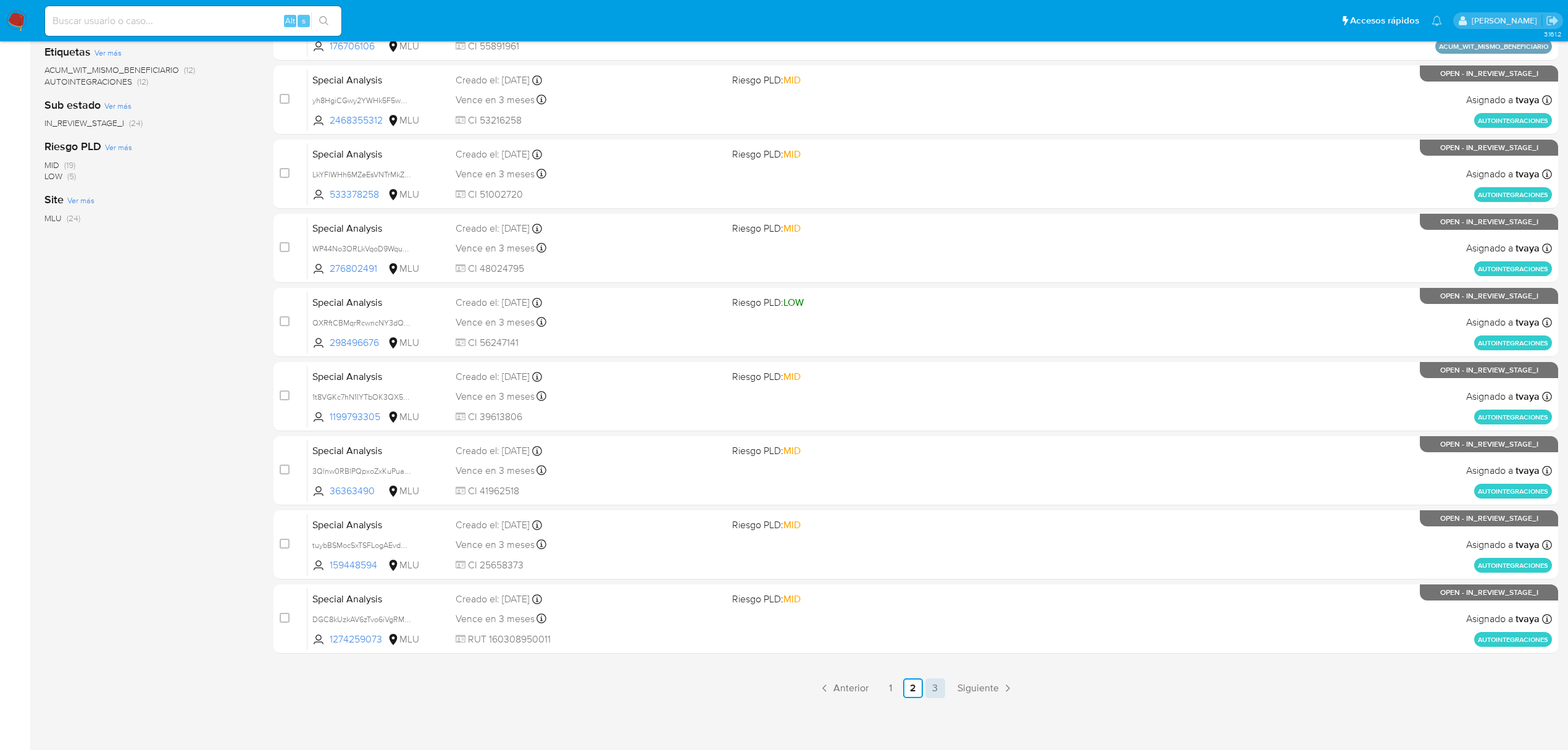
click at [930, 688] on link "3" at bounding box center [934, 688] width 20 height 20
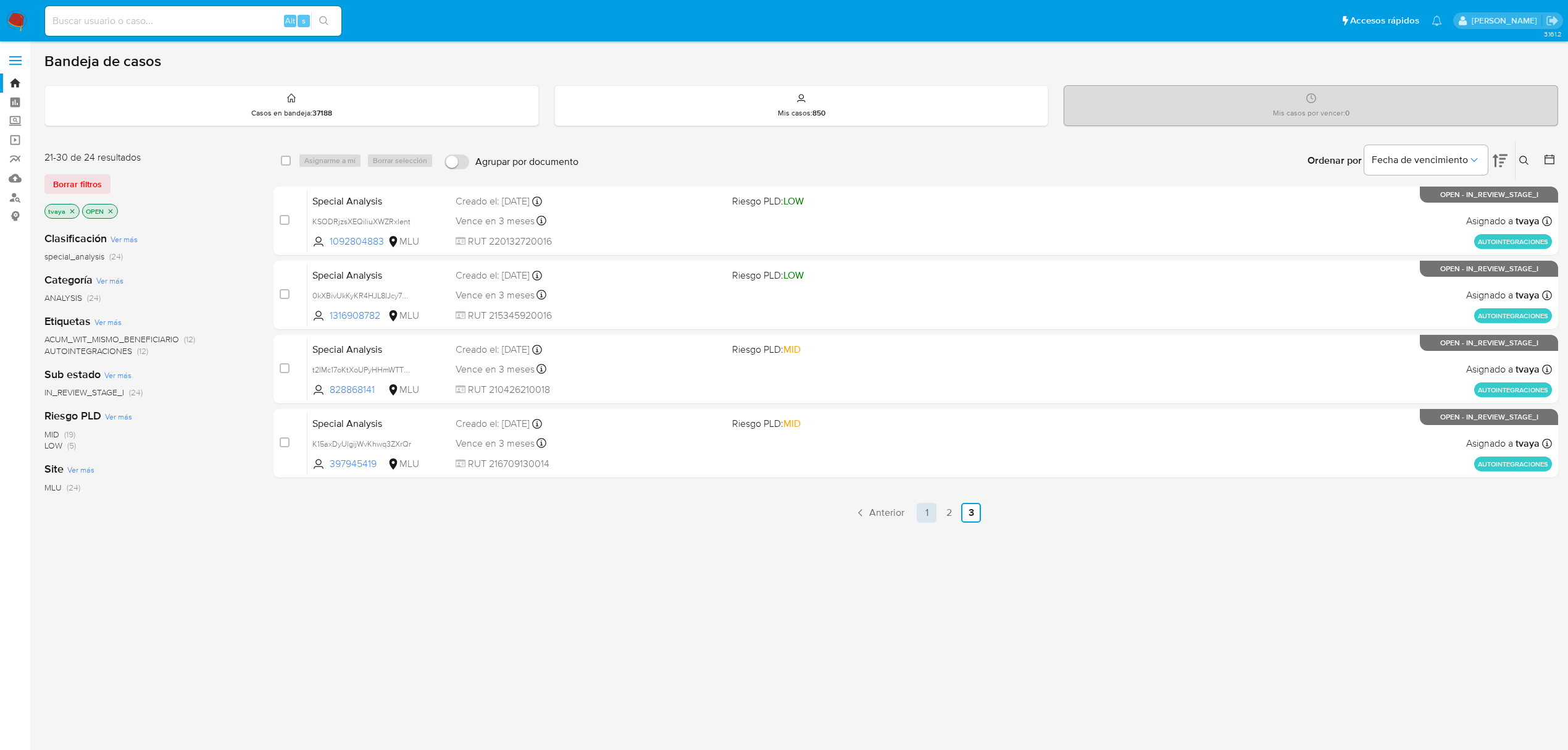
click at [927, 514] on link "1" at bounding box center [926, 512] width 20 height 20
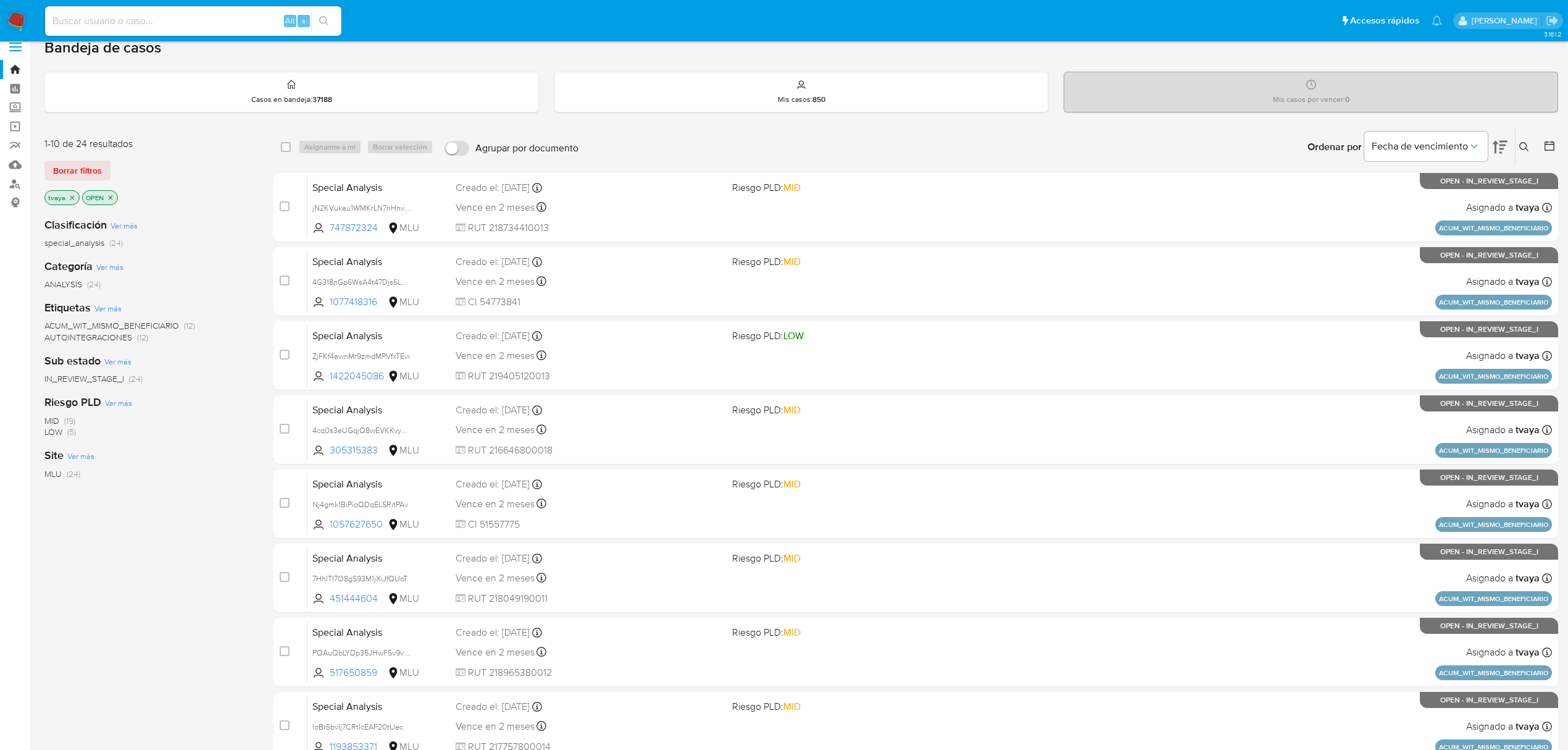
scroll to position [8, 0]
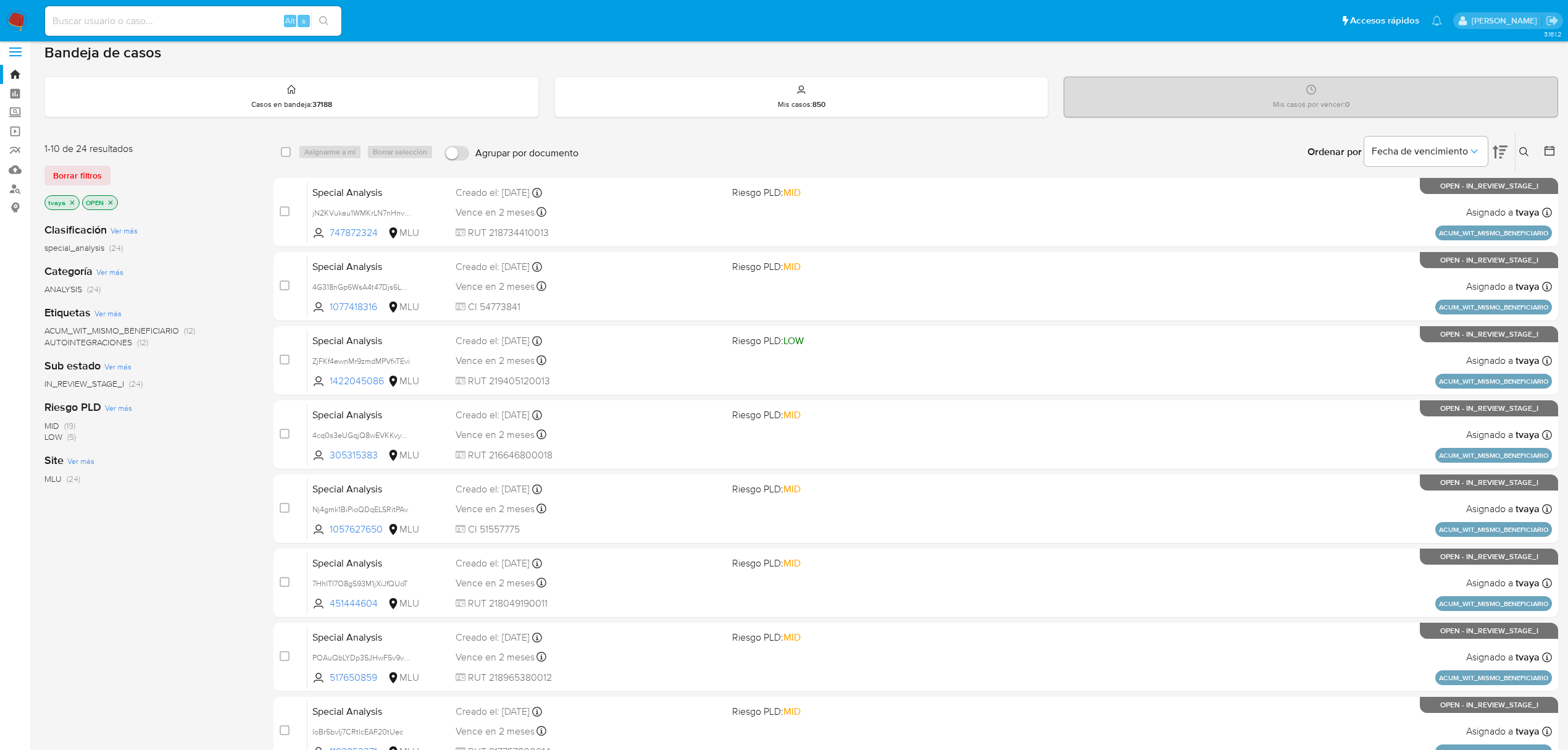
click at [71, 204] on icon "close-filter" at bounding box center [73, 203] width 8 height 8
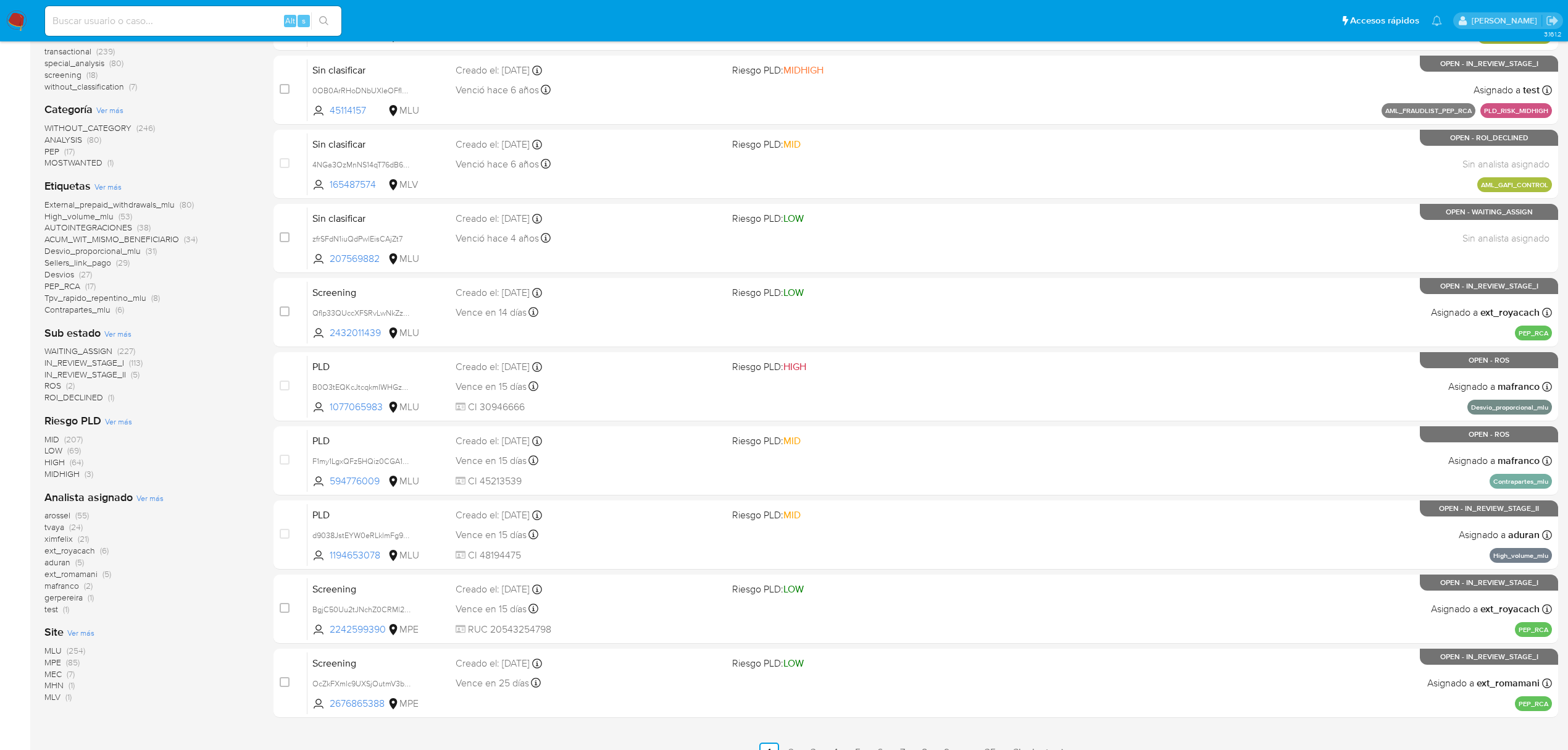
scroll to position [239, 0]
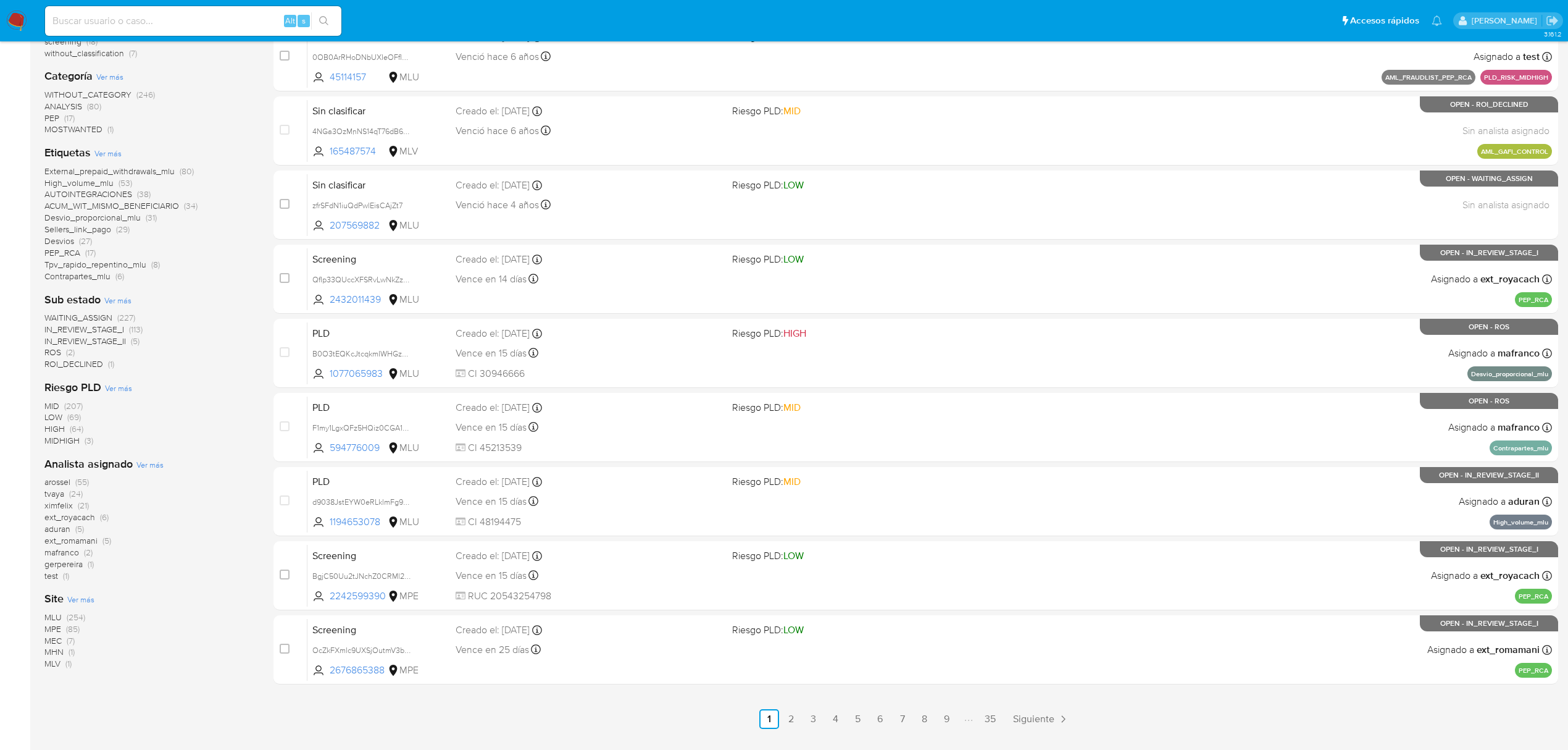
click at [8, 29] on img at bounding box center [17, 21] width 21 height 21
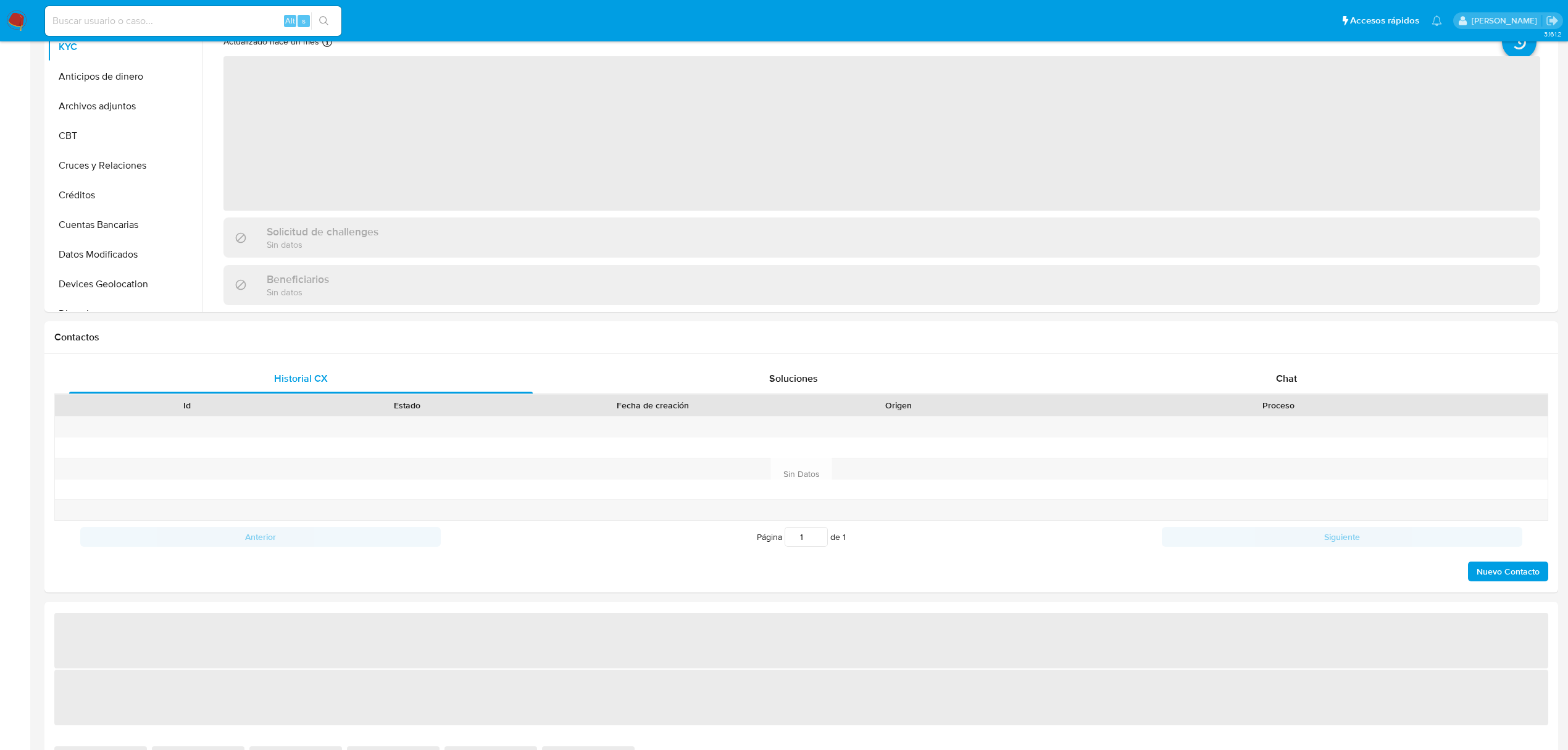
select select "10"
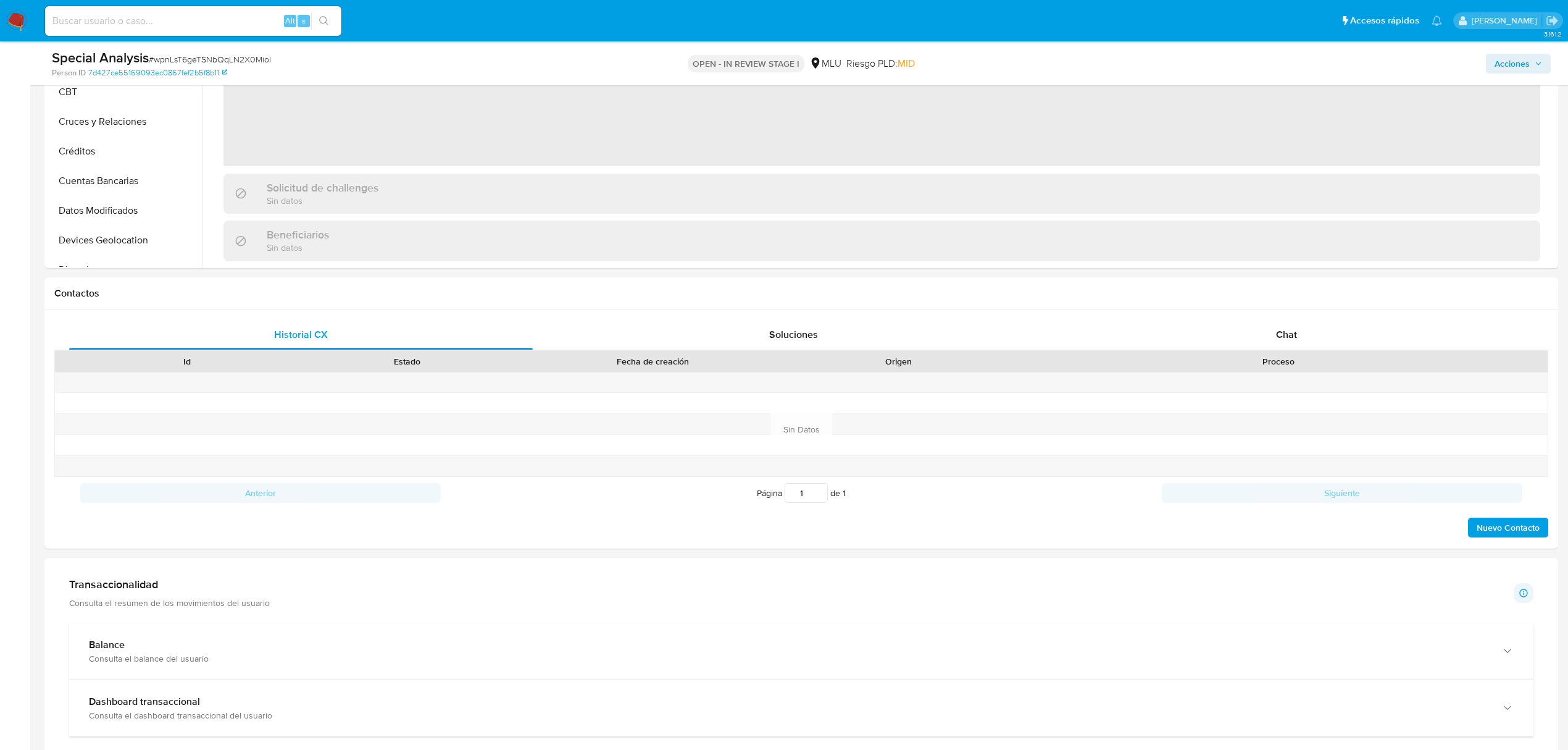
scroll to position [417, 0]
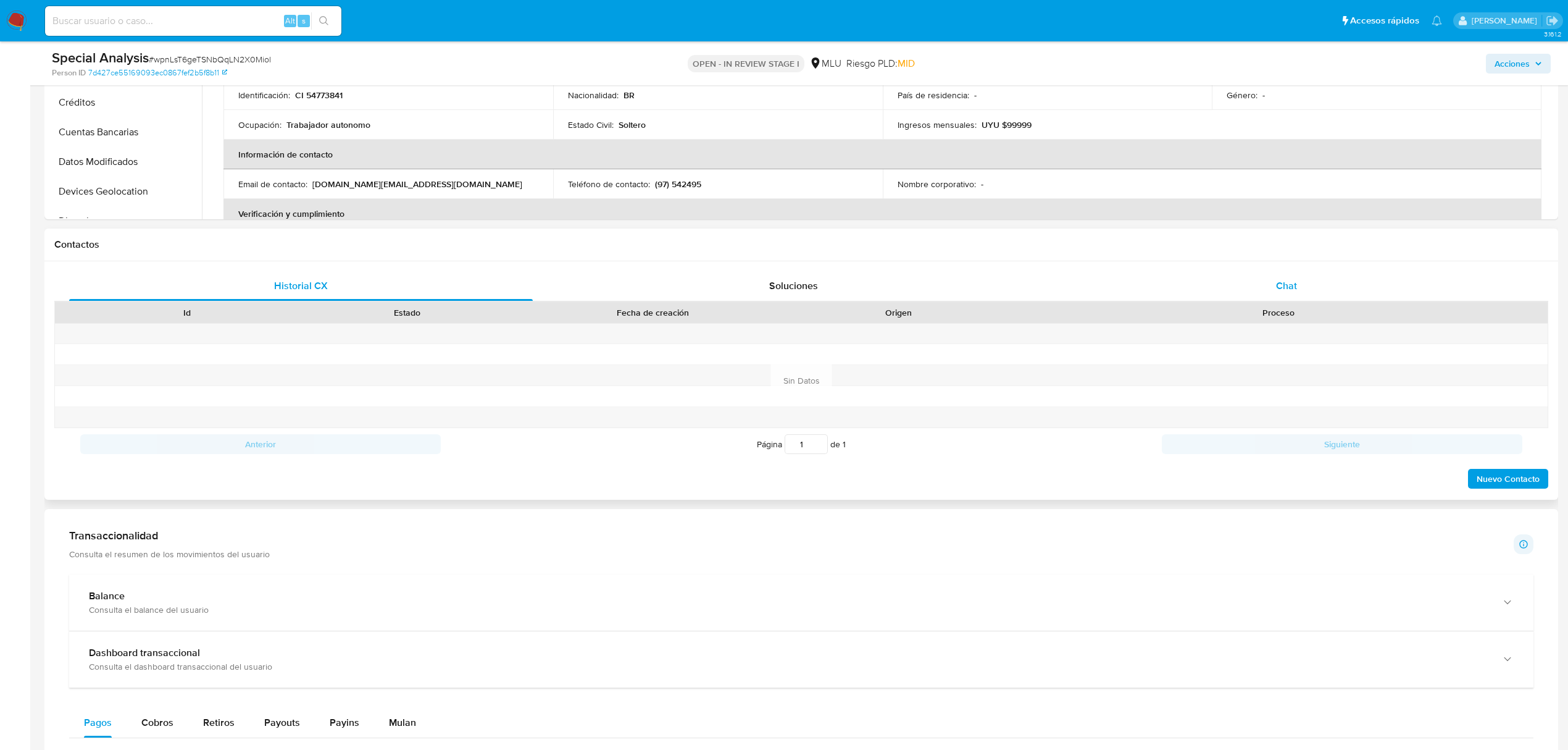
drag, startPoint x: 1274, startPoint y: 305, endPoint x: 1282, endPoint y: 279, distance: 27.2
click at [1282, 279] on div "Historial CX Soluciones Chat Id Estado Fecha de creación Origen Proceso Anterio…" at bounding box center [801, 380] width 1494 height 219
click at [1282, 279] on span "Chat" at bounding box center [1286, 285] width 21 height 14
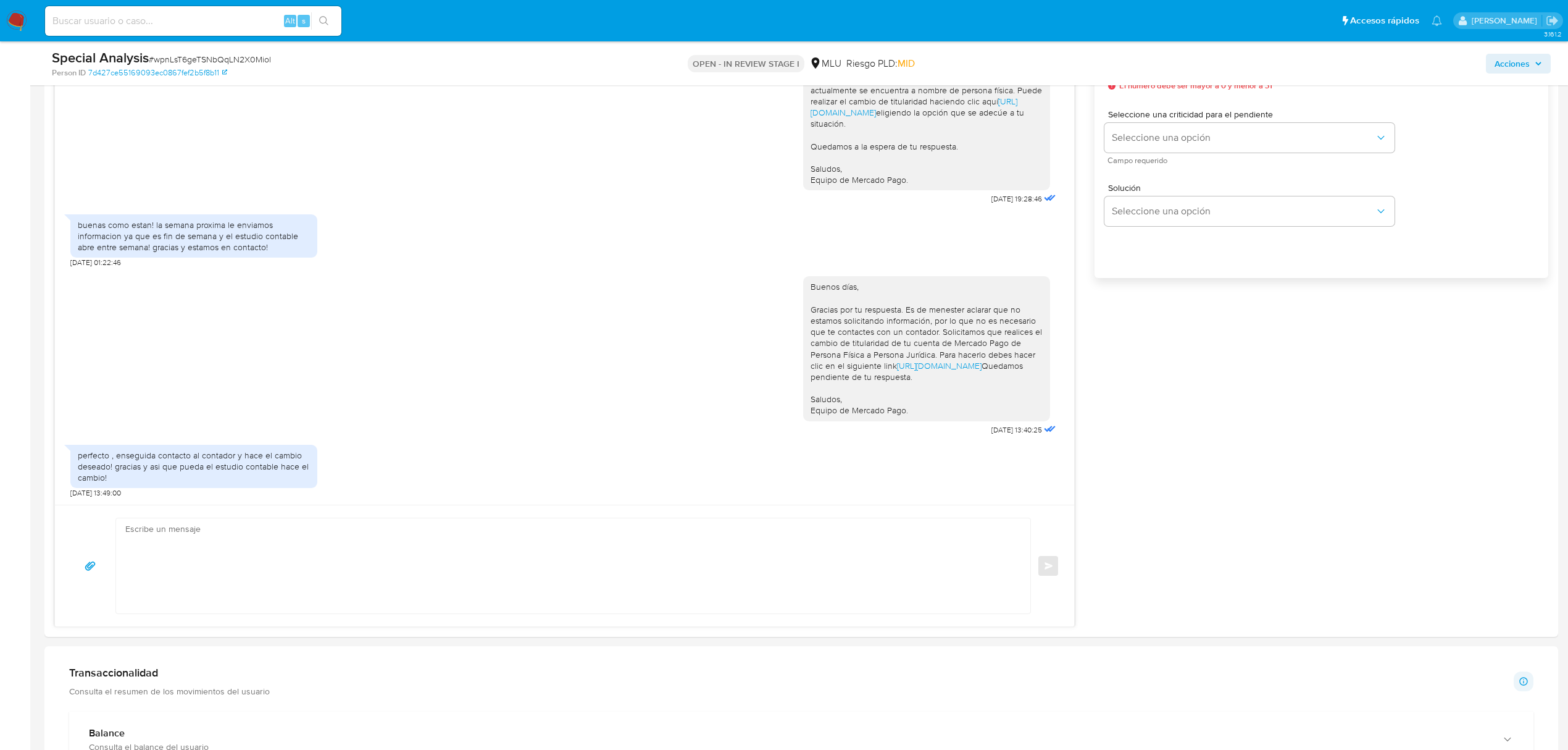
scroll to position [741, 0]
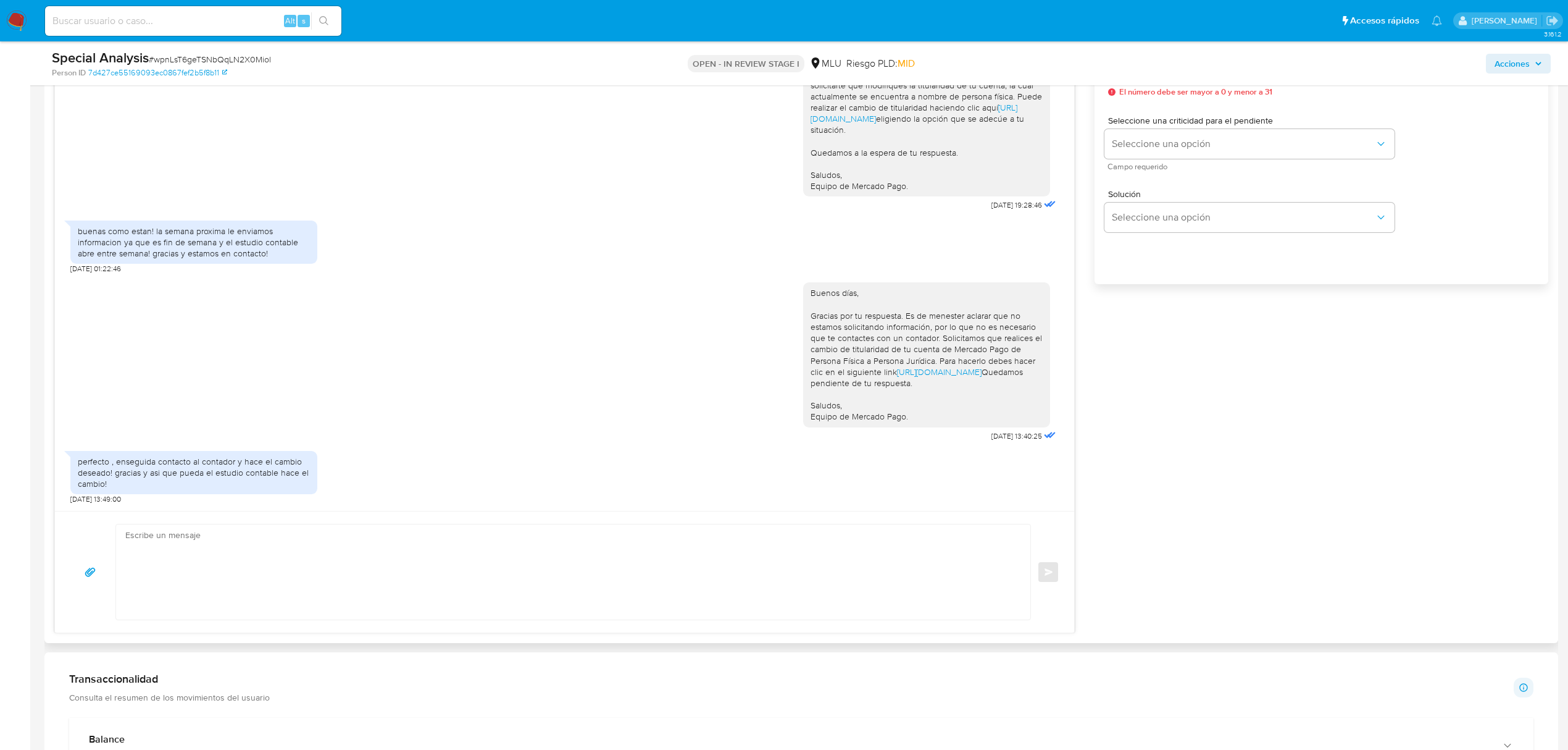
drag, startPoint x: 691, startPoint y: 524, endPoint x: 652, endPoint y: 557, distance: 51.1
click at [652, 557] on div "Enviar" at bounding box center [564, 571] width 1019 height 122
click at [652, 557] on textarea at bounding box center [569, 572] width 889 height 95
drag, startPoint x: 862, startPoint y: 368, endPoint x: 784, endPoint y: 354, distance: 79.2
click at [784, 354] on div "Buenos días, Gracias por tu respuesta. Es de menester aclarar que no estamos so…" at bounding box center [565, 358] width 988 height 171
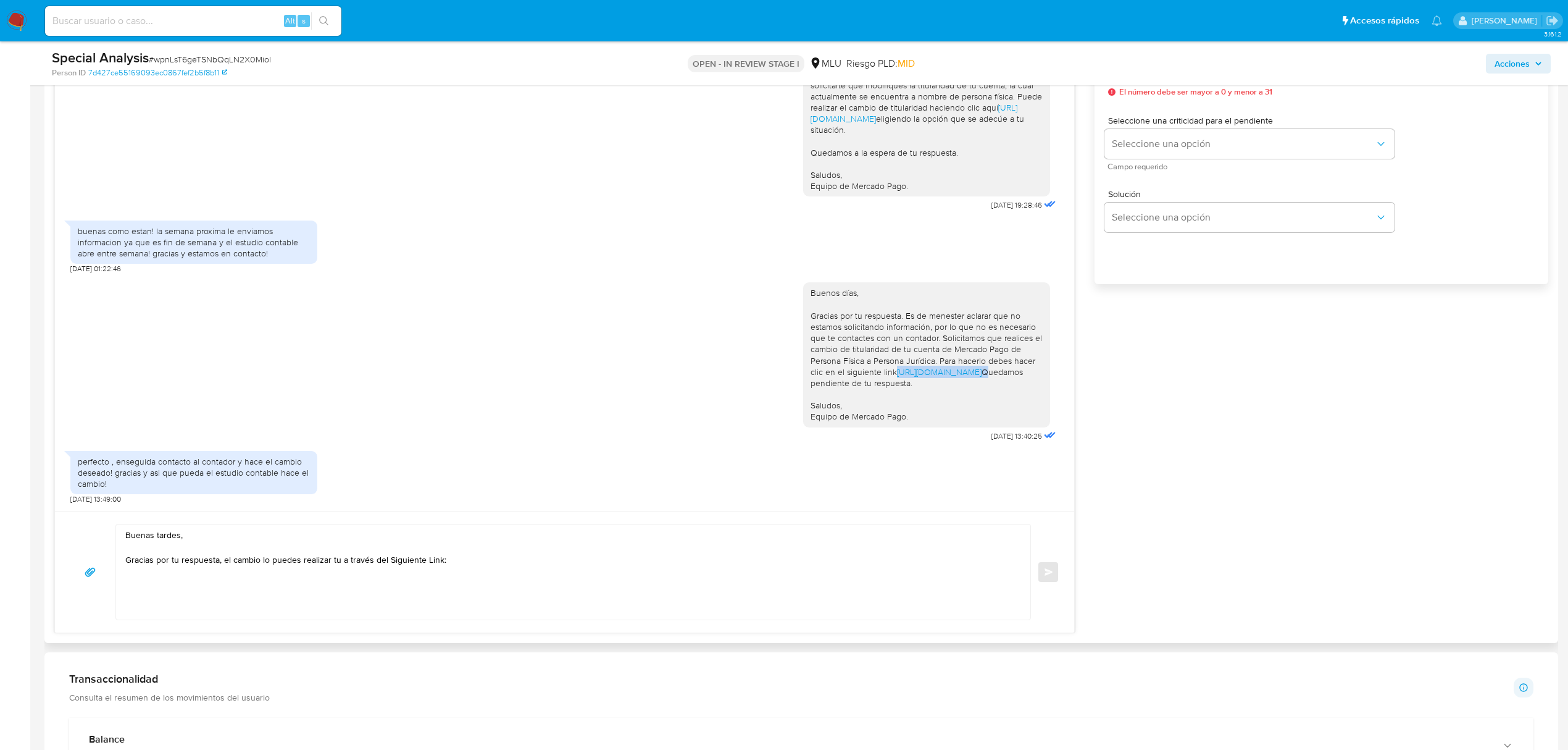
copy div "[URL][DOMAIN_NAME]"
click at [519, 557] on textarea "Buenas tardes, Gracias por tu respuesta, el cambio lo puedes realizar tu a trav…" at bounding box center [569, 572] width 889 height 95
paste textarea "[URL][DOMAIN_NAME]"
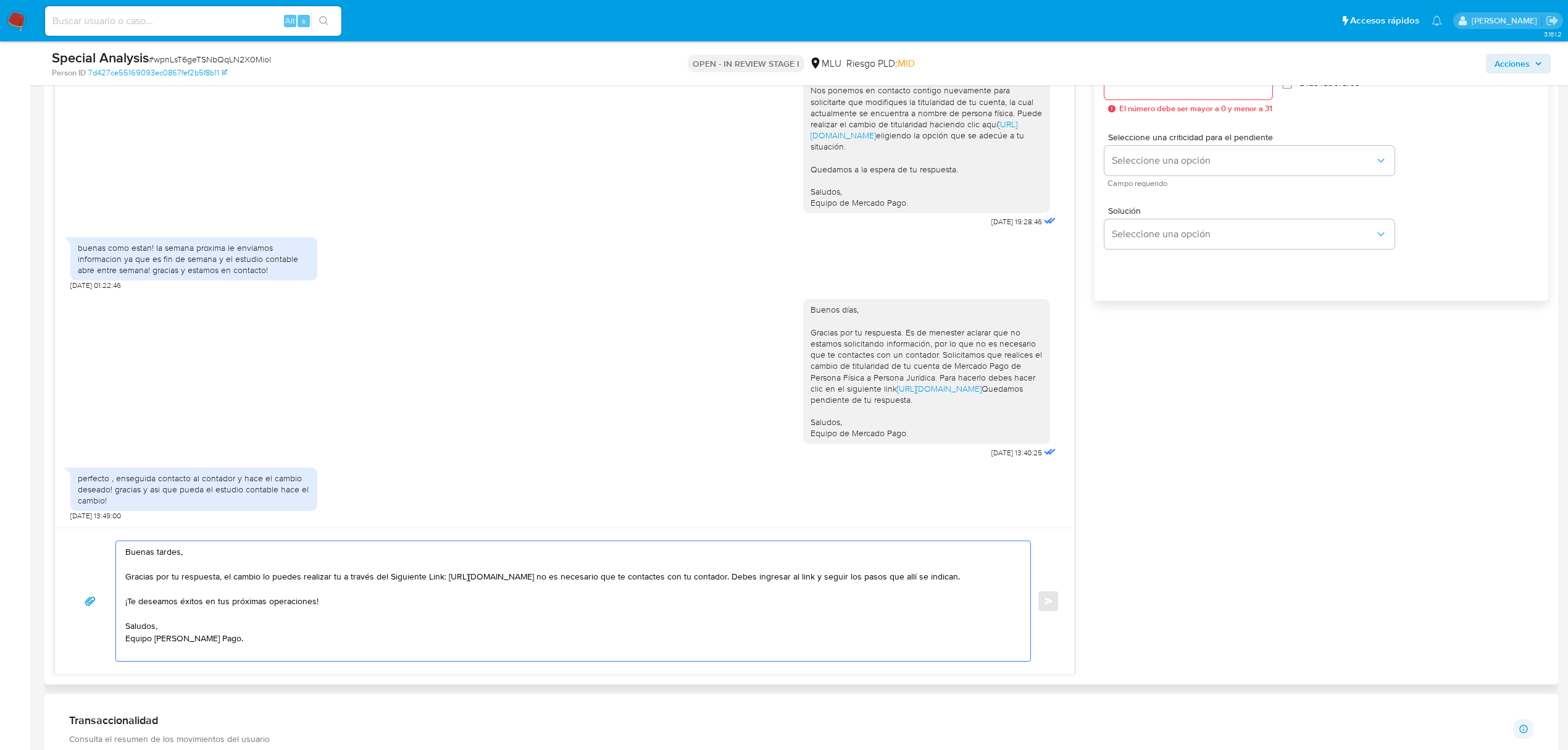
scroll to position [675, 0]
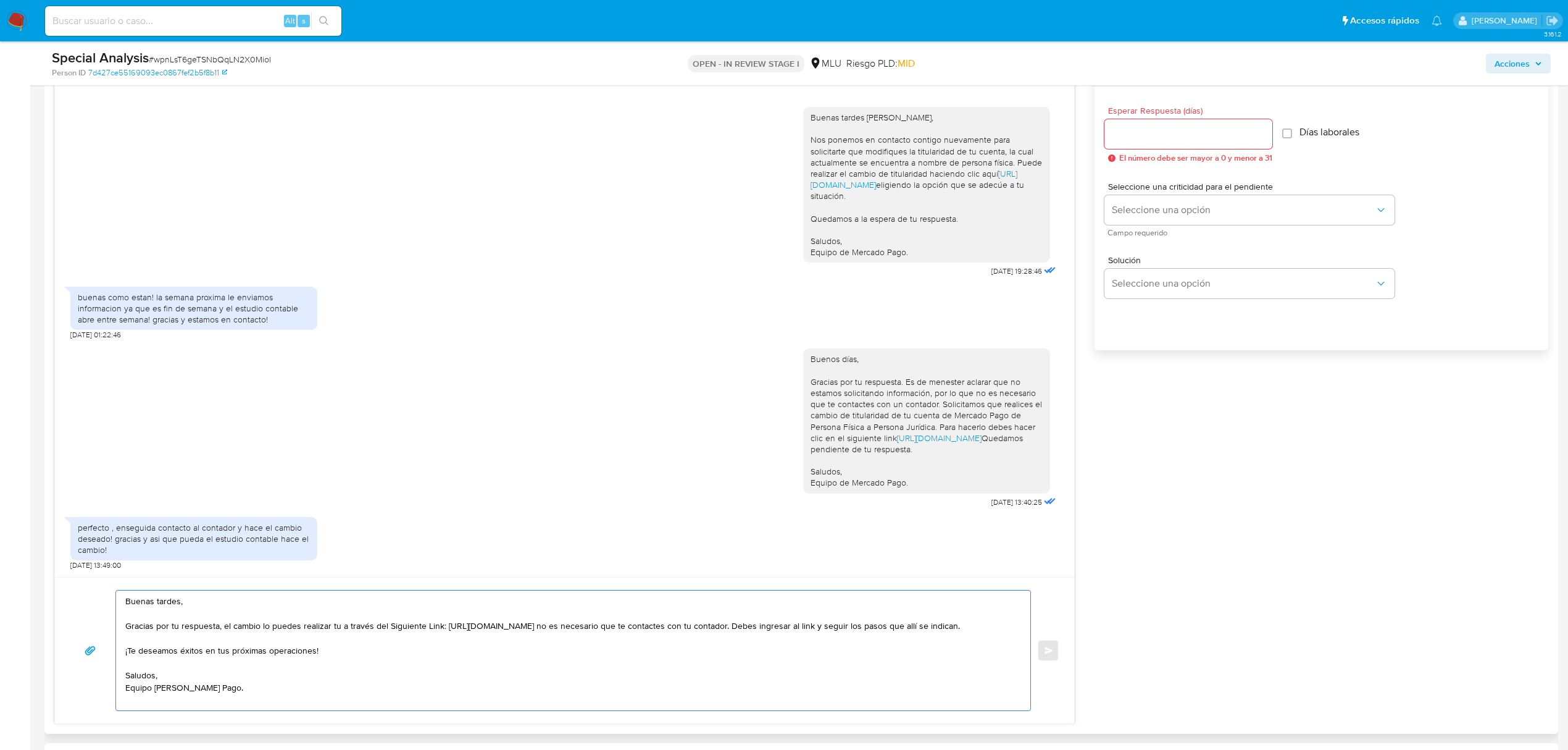
type textarea "Buenas tardes, Gracias por tu respuesta, el cambio lo puedes realizar tu a trav…"
click at [1229, 127] on input "Esperar Respuesta (días)" at bounding box center [1188, 134] width 168 height 16
type input "0"
click at [1047, 643] on button "Enviar" at bounding box center [1048, 650] width 23 height 23
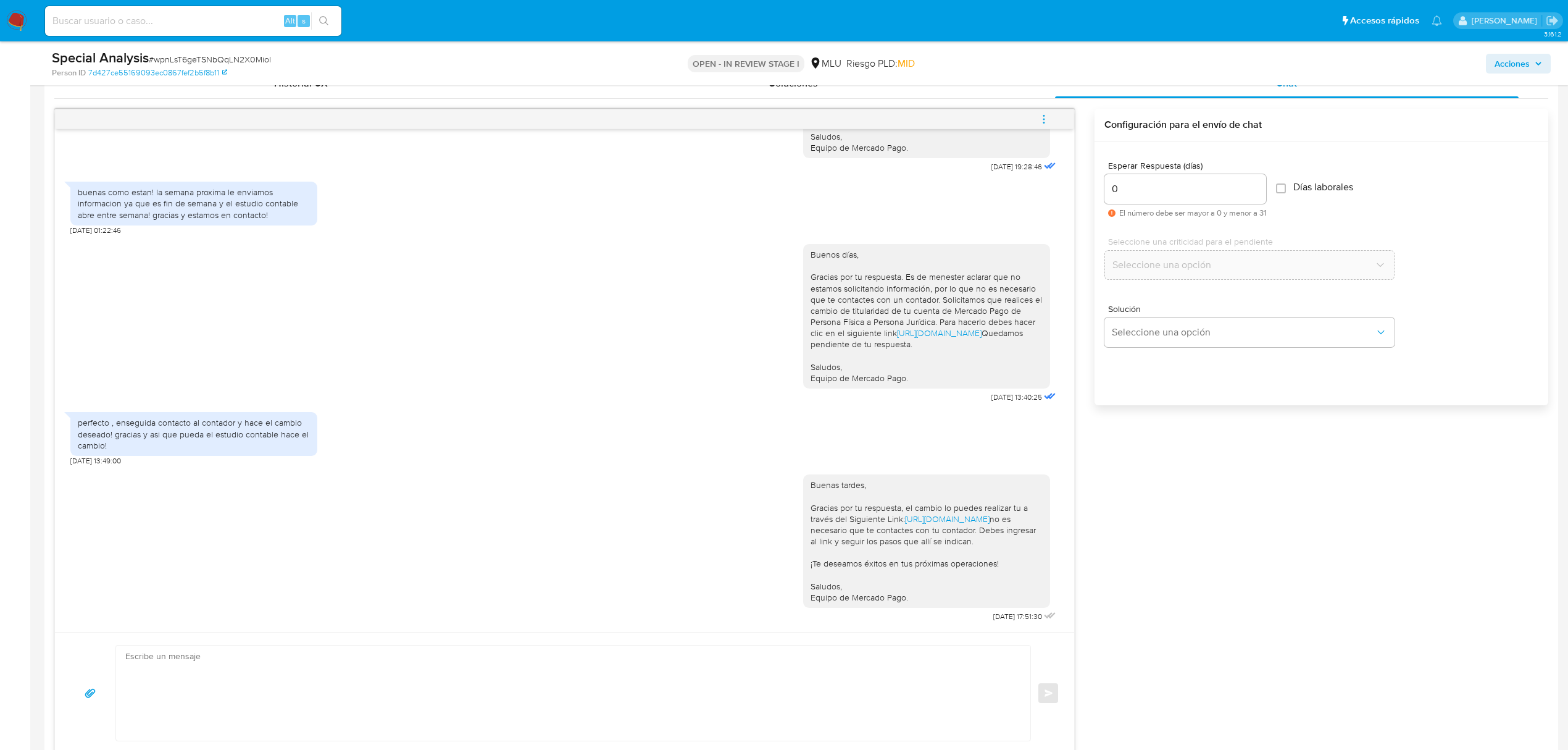
scroll to position [633, 0]
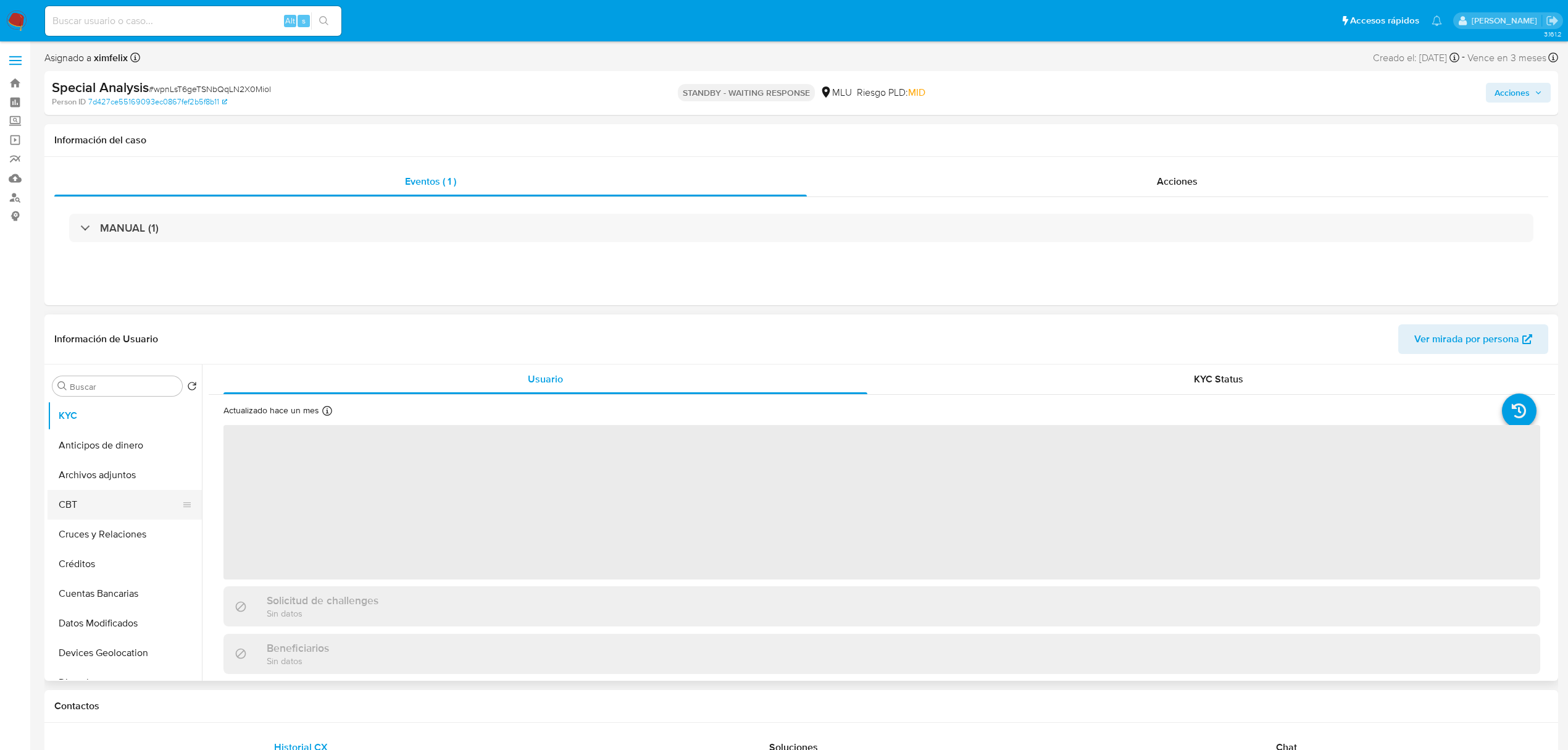
select select "10"
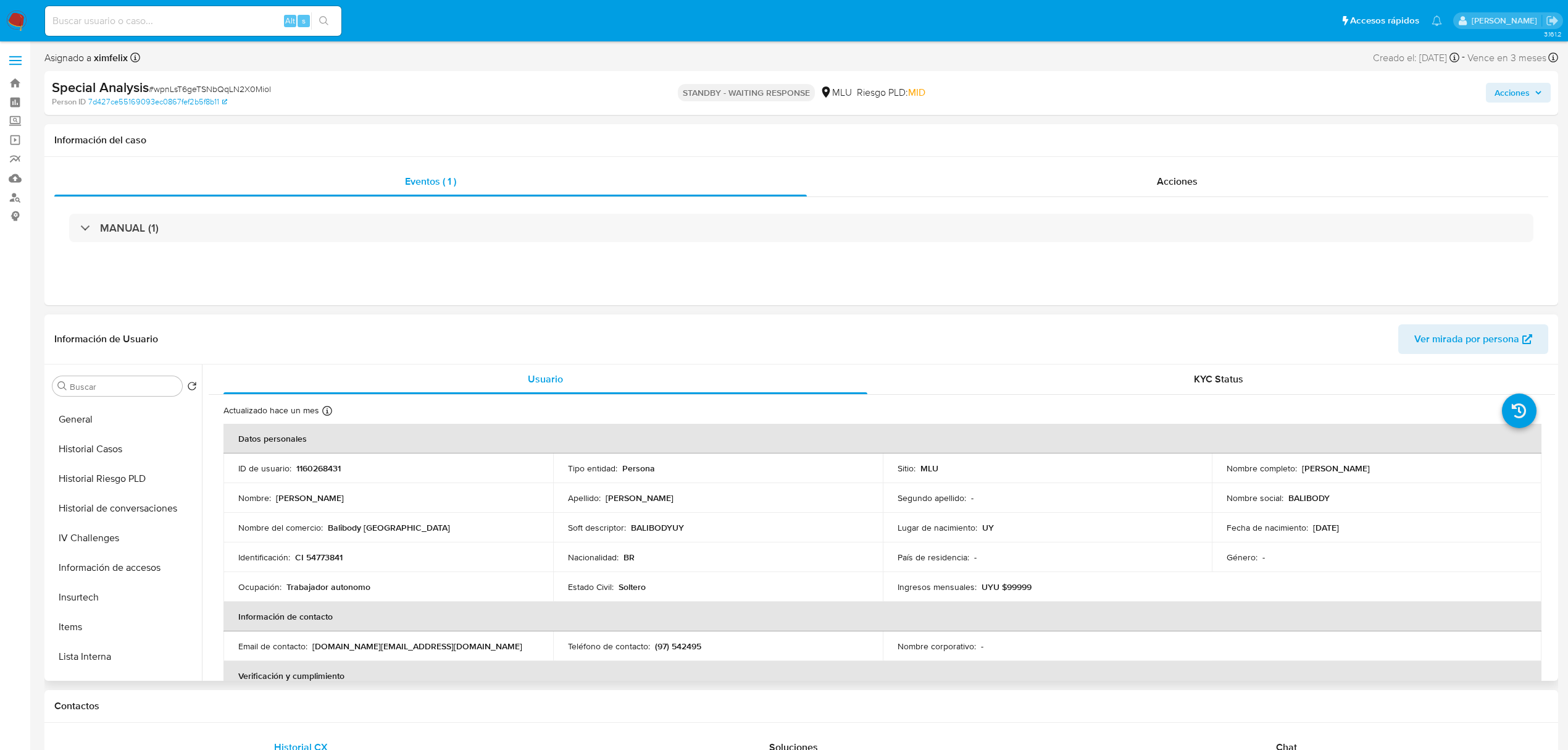
scroll to position [392, 0]
click at [117, 437] on button "Historial Casos" at bounding box center [119, 437] width 144 height 29
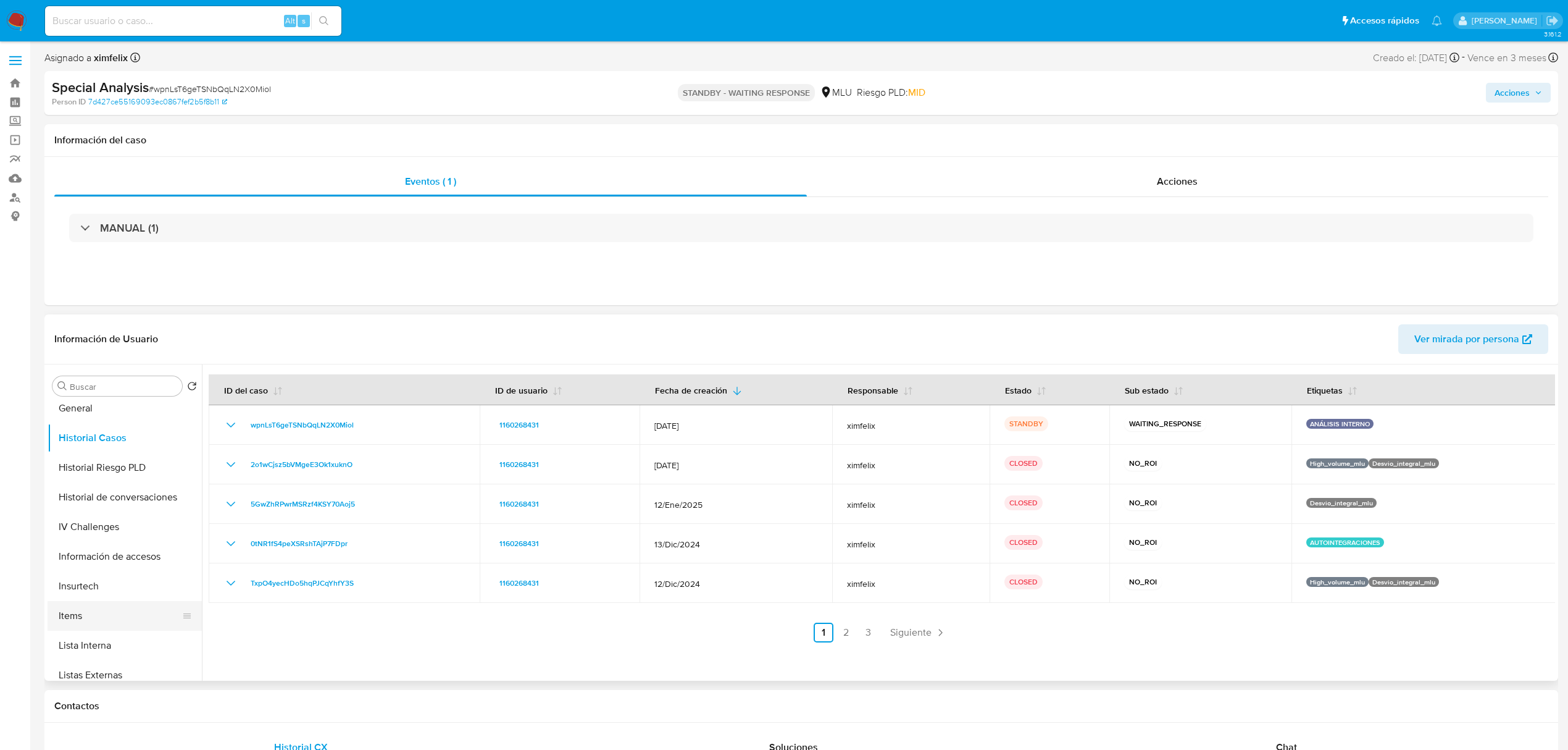
click at [151, 625] on button "Items" at bounding box center [119, 615] width 144 height 29
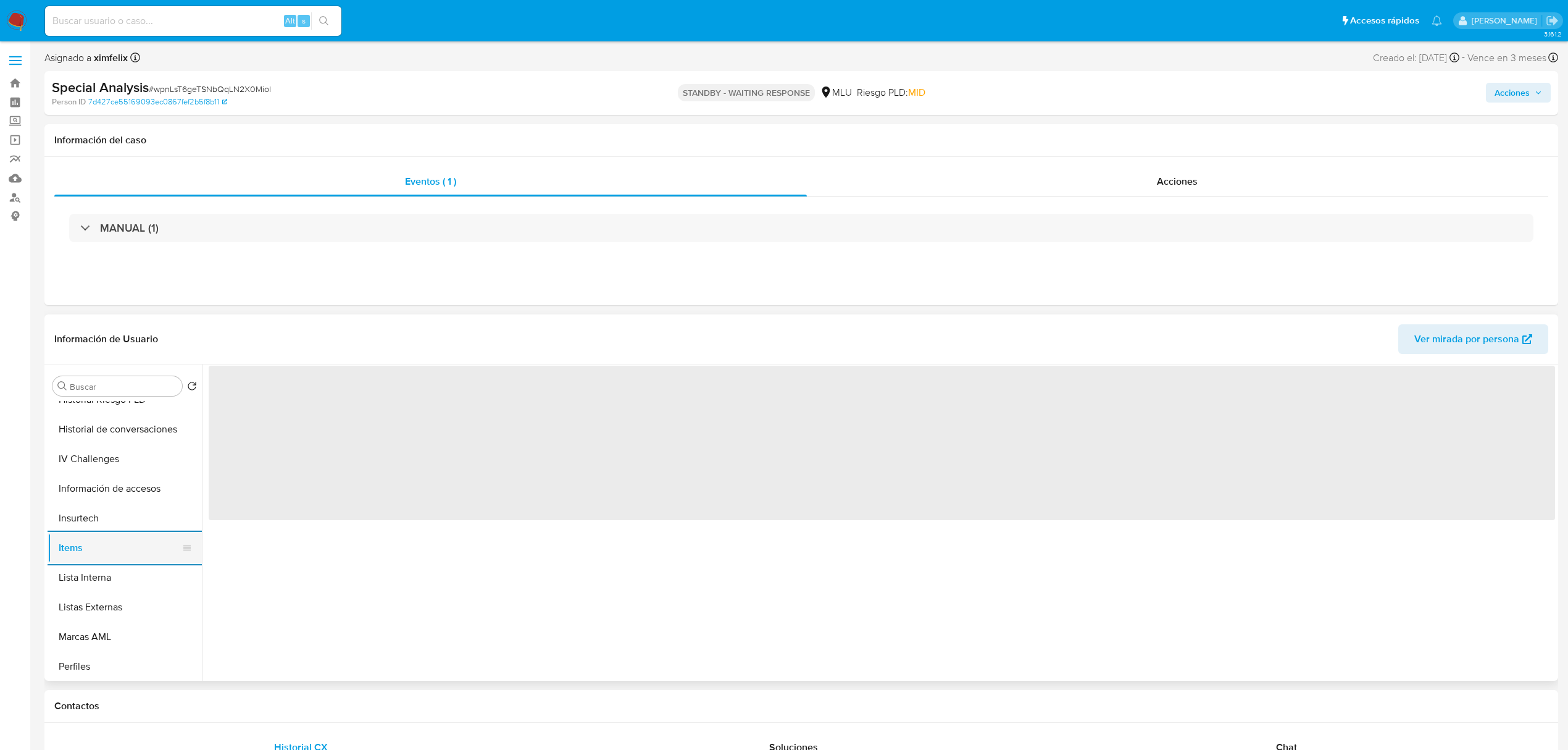
scroll to position [458, 0]
click at [151, 625] on button "Marcas AML" at bounding box center [124, 639] width 155 height 29
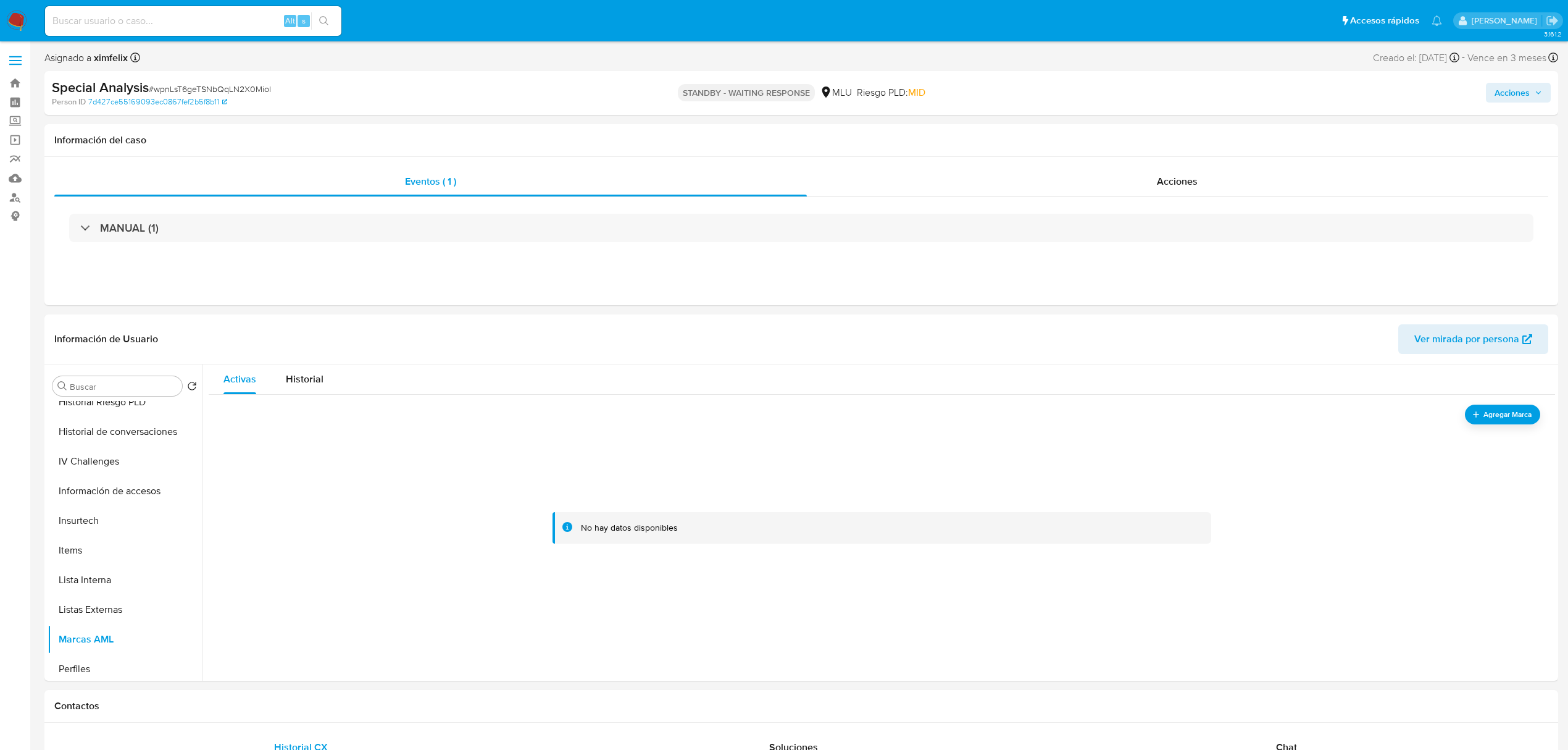
click at [183, 1] on nav "Pausado Ver notificaciones Alt s Accesos rápidos Presiona las siguientes teclas…" at bounding box center [784, 21] width 1568 height 42
click at [175, 13] on input at bounding box center [193, 21] width 296 height 16
paste input "OEjZ8WAvEgtY1Fyq7fk5GACT"
type input "OEjZ8WAvEgtY1Fyq7fk5GACT"
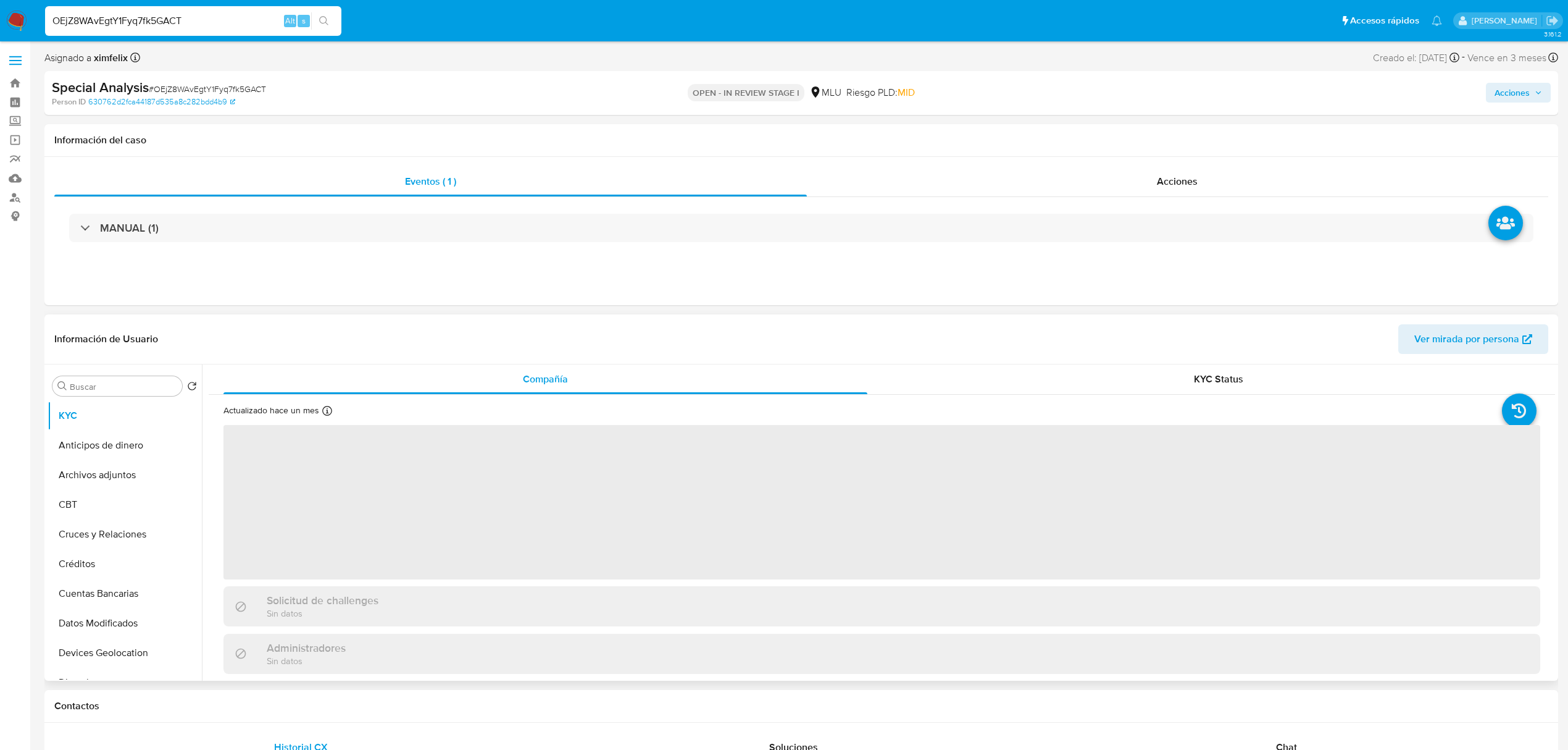
select select "10"
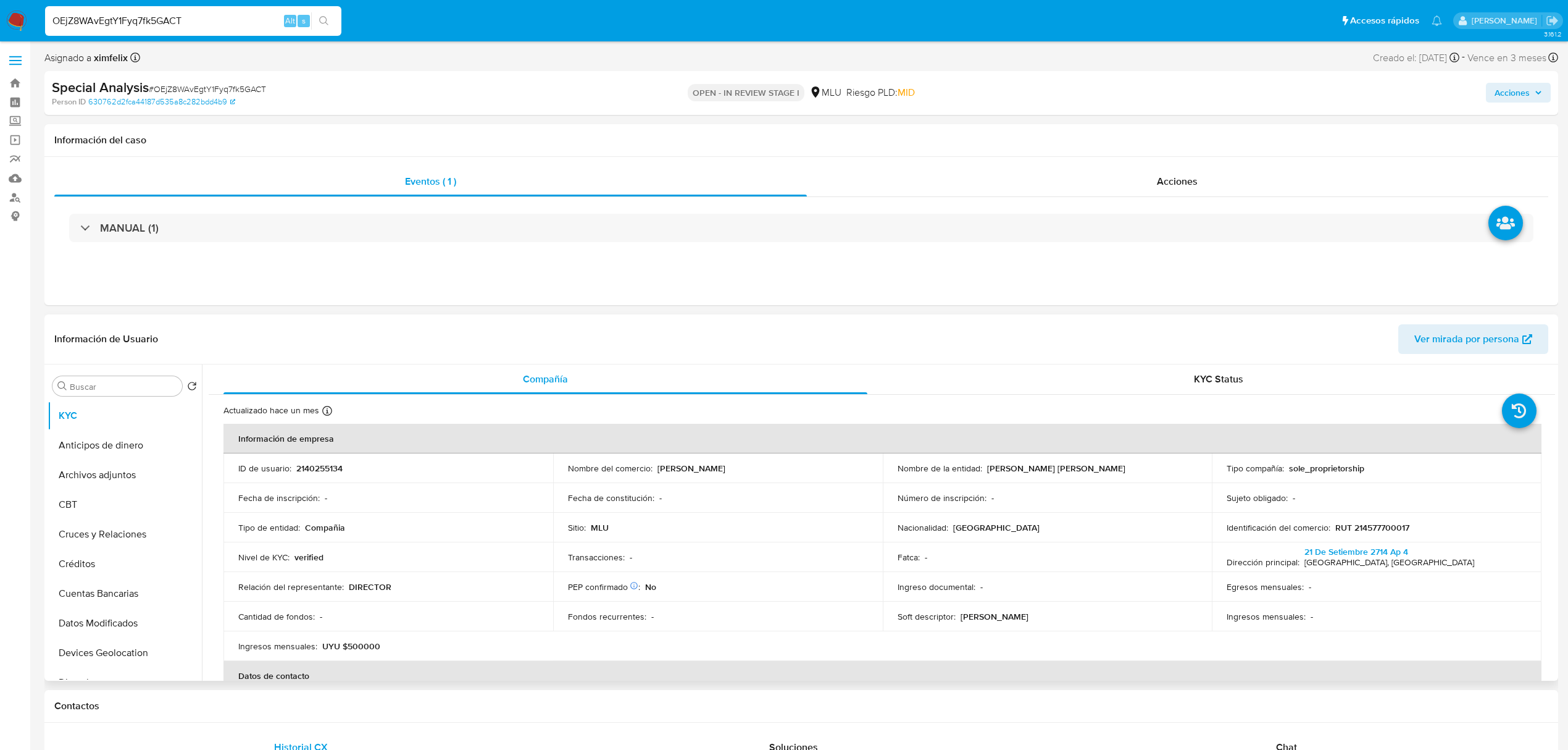
click at [330, 467] on p "2140255134" at bounding box center [319, 468] width 46 height 11
copy p "2140255134"
drag, startPoint x: 1147, startPoint y: 470, endPoint x: 983, endPoint y: 467, distance: 164.0
click at [983, 467] on div "Nombre de la entidad : PEREZ LEDESMA CLAUDIA ANDREA" at bounding box center [1048, 468] width 300 height 11
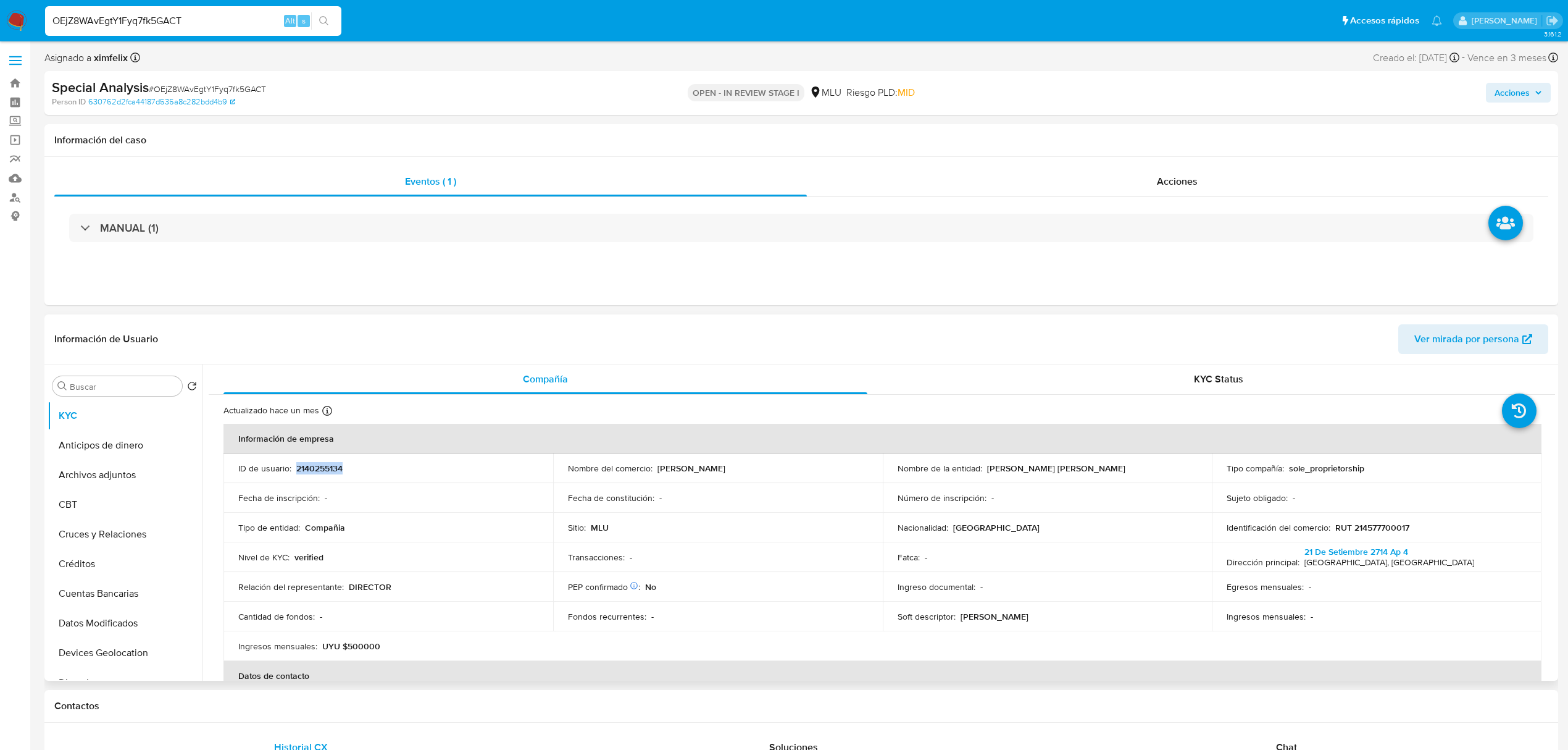
copy p "[PERSON_NAME] [PERSON_NAME]"
click at [633, 248] on div "MANUAL (1)" at bounding box center [801, 227] width 1494 height 61
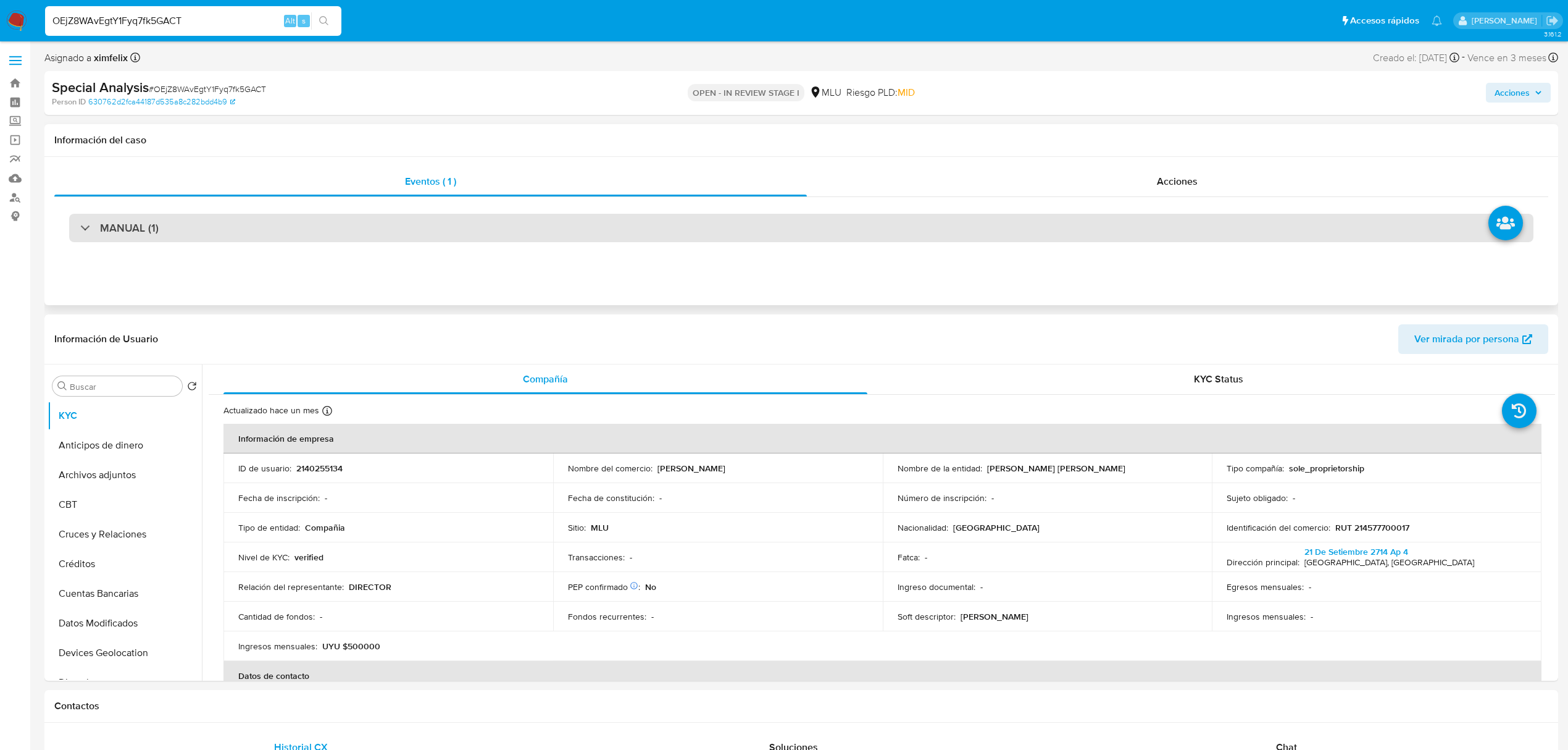
click at [650, 233] on div "MANUAL (1)" at bounding box center [801, 227] width 1464 height 28
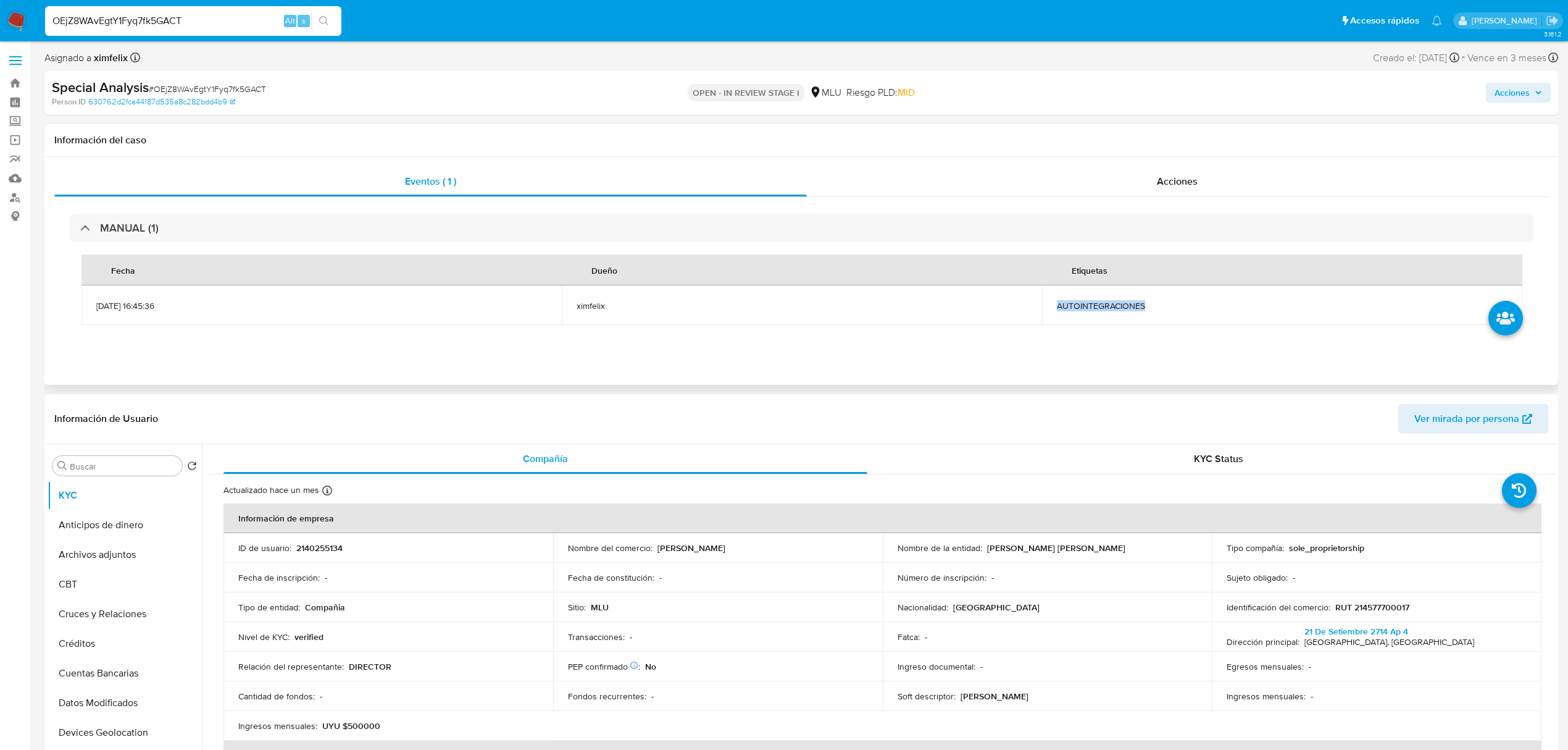
drag, startPoint x: 1150, startPoint y: 320, endPoint x: 1050, endPoint y: 316, distance: 100.1
click at [1050, 316] on td "AUTOINTEGRACIONES" at bounding box center [1281, 305] width 480 height 40
copy span "AUTOINTEGRACIONES"
click at [142, 15] on input "OEjZ8WAvEgtY1Fyq7fk5GACT" at bounding box center [193, 21] width 296 height 16
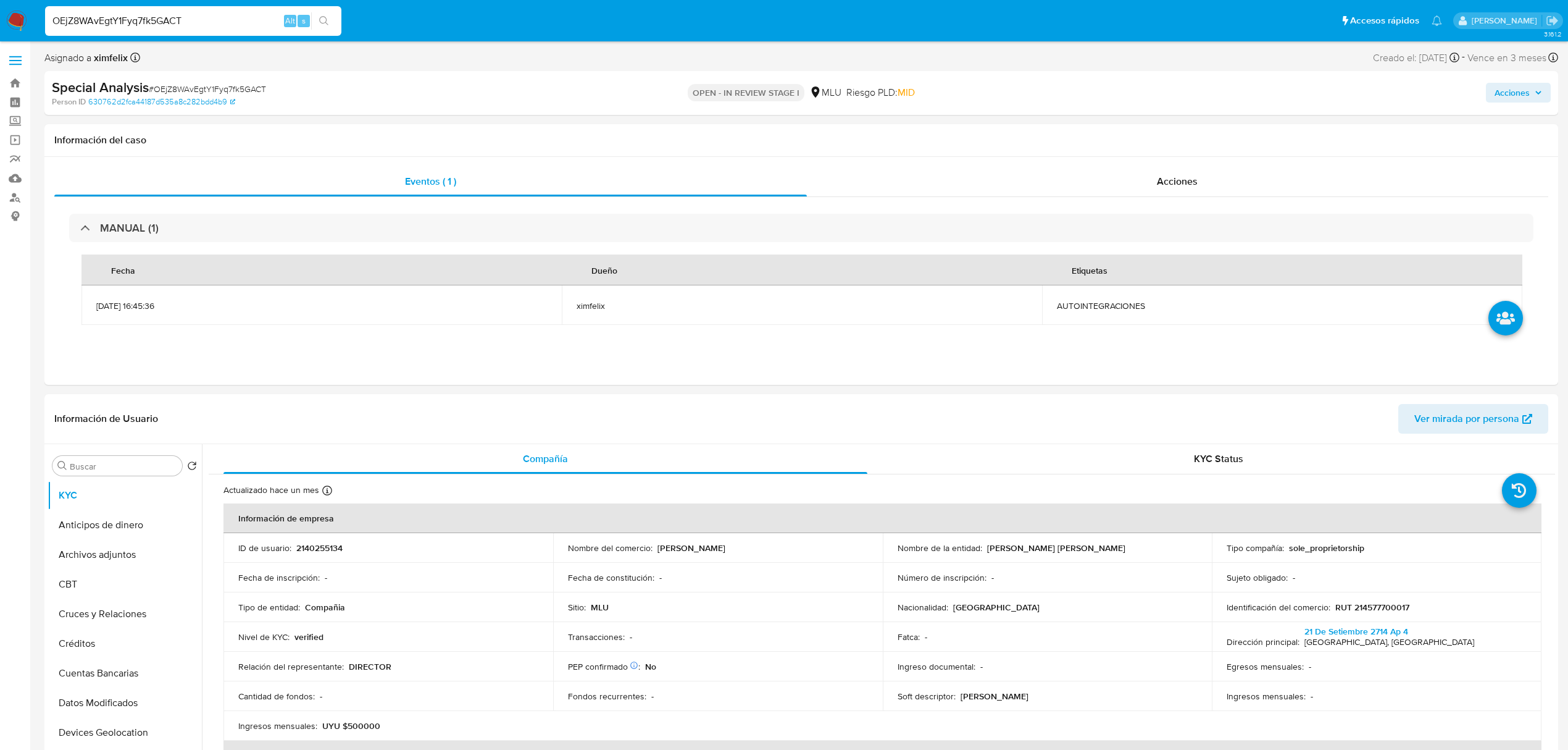
paste input "x1OVY2bpYrmNmrhNUJoKvV27"
type input "x1OVY2bpYrmNmrhNUJoKvV27"
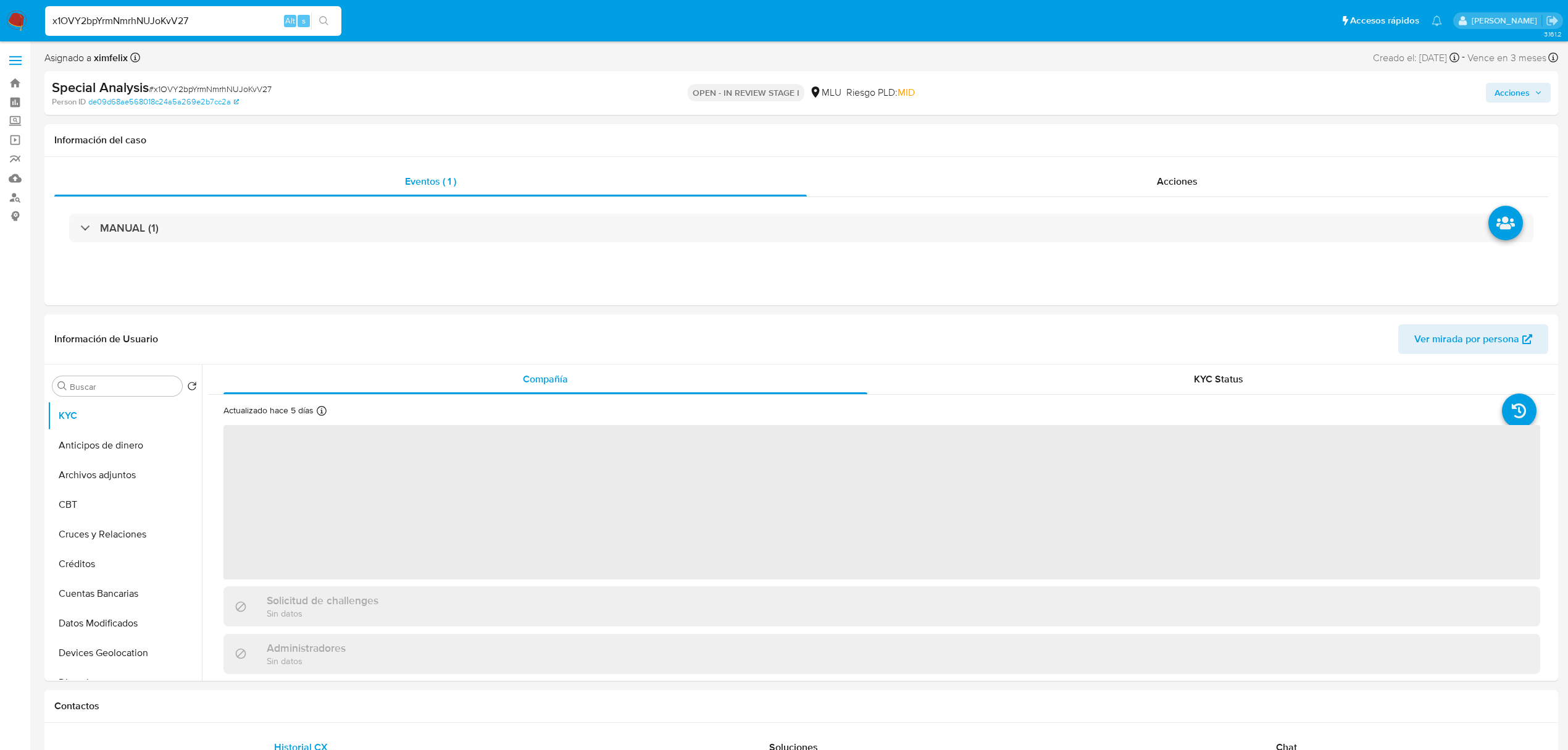
select select "10"
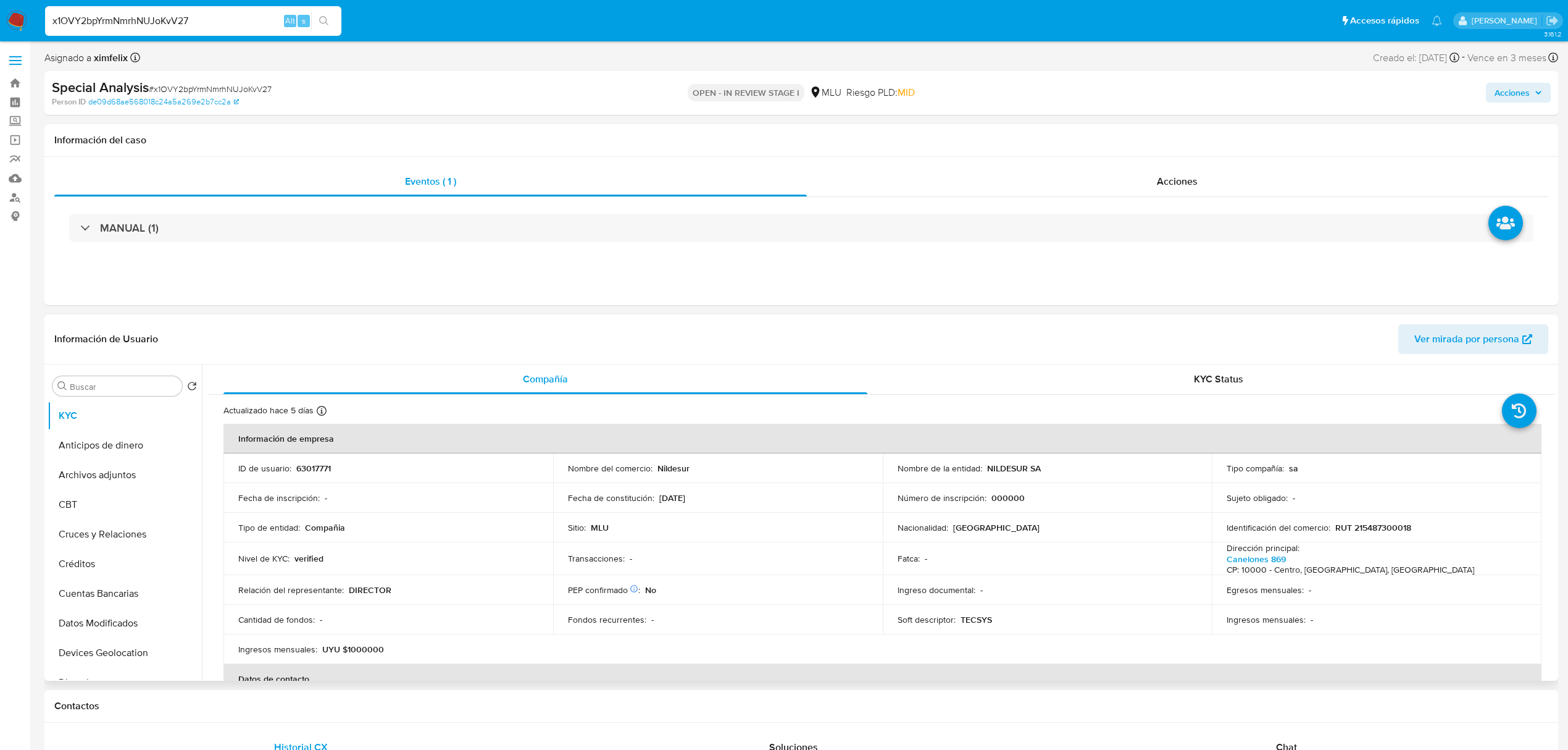
click at [322, 464] on p "63017771" at bounding box center [313, 468] width 35 height 11
copy p "63017771"
drag, startPoint x: 1050, startPoint y: 468, endPoint x: 985, endPoint y: 472, distance: 65.1
click at [985, 472] on div "Nombre de la entidad : NILDESUR SA" at bounding box center [1048, 468] width 300 height 11
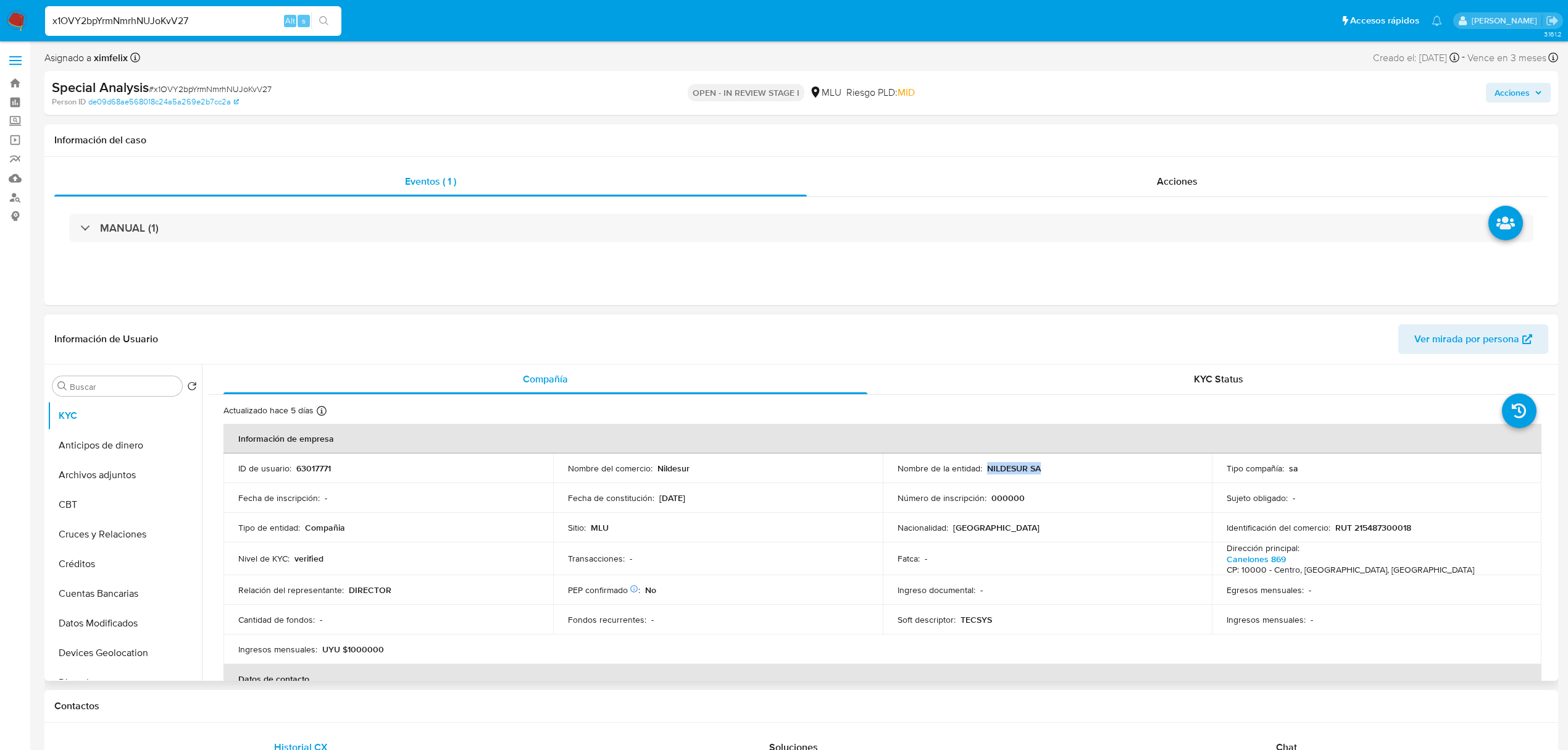
copy p "NILDESUR SA"
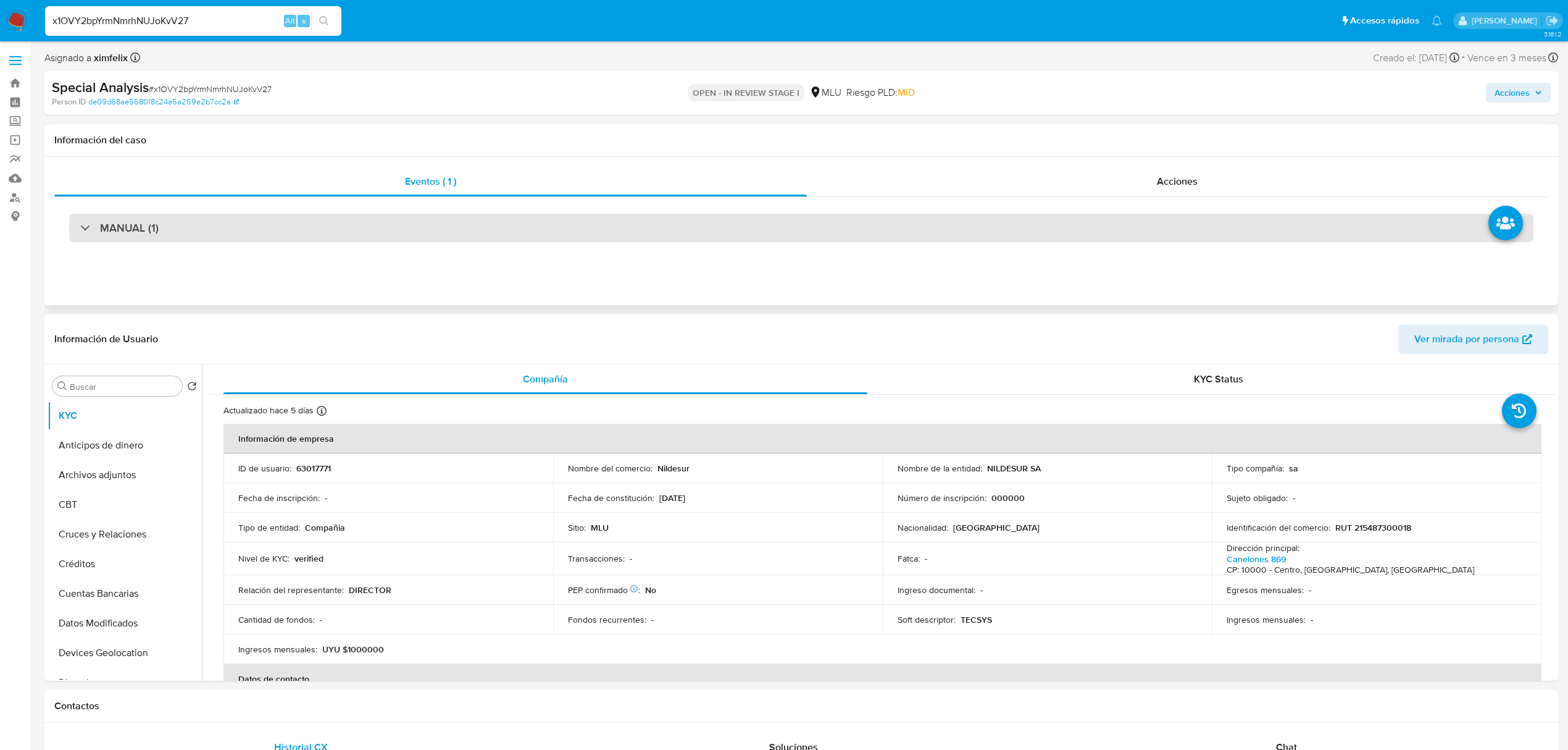
click at [439, 219] on div "MANUAL (1)" at bounding box center [801, 227] width 1464 height 28
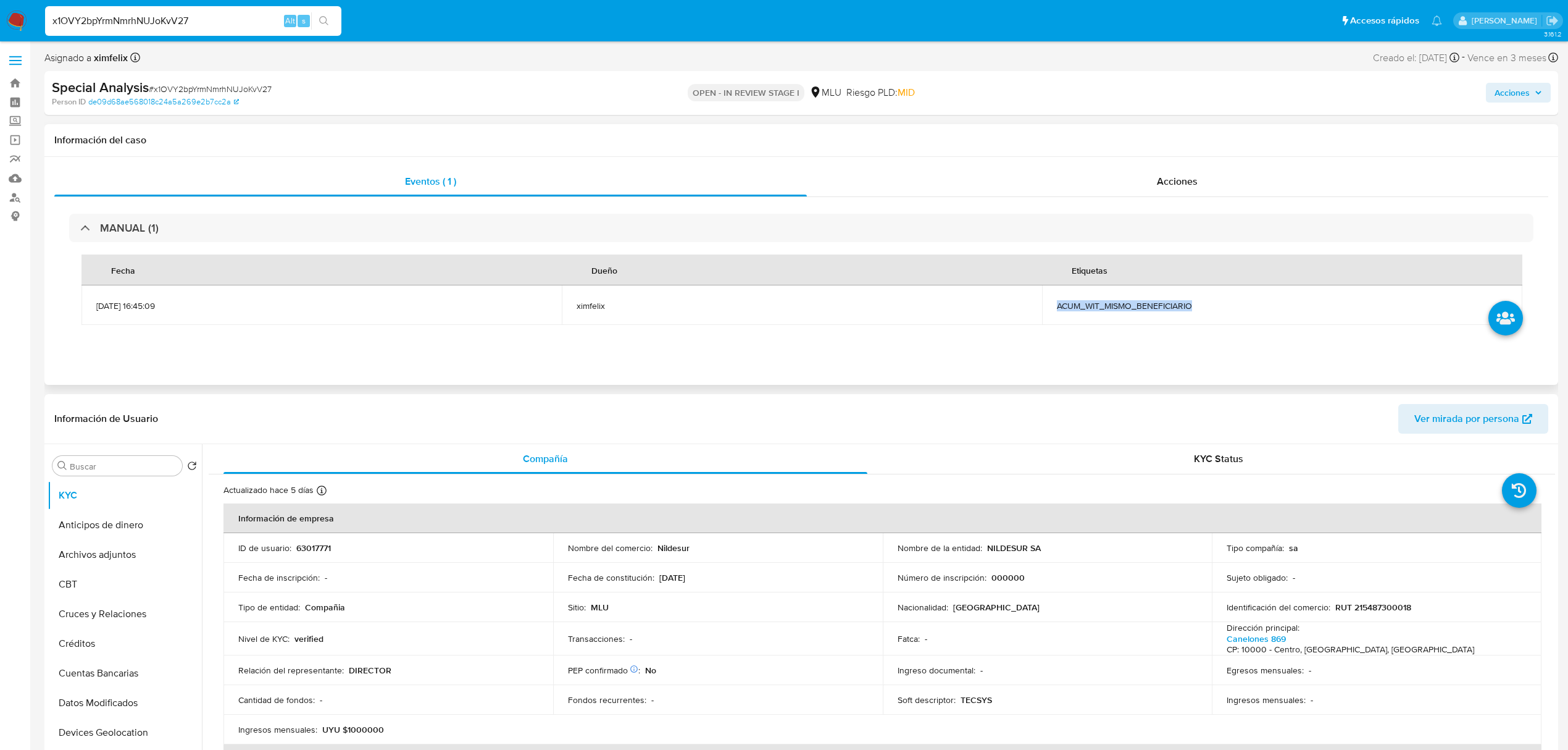
drag, startPoint x: 1203, startPoint y: 307, endPoint x: 1058, endPoint y: 312, distance: 145.1
click at [1058, 312] on td "ACUM_WIT_MISMO_BENEFICIARIO" at bounding box center [1281, 305] width 480 height 40
copy span "ACUM_WIT_MISMO_BENEFICIARIO"
click at [190, 18] on input "x1OVY2bpYrmNmrhNUJoKvV27" at bounding box center [193, 21] width 296 height 16
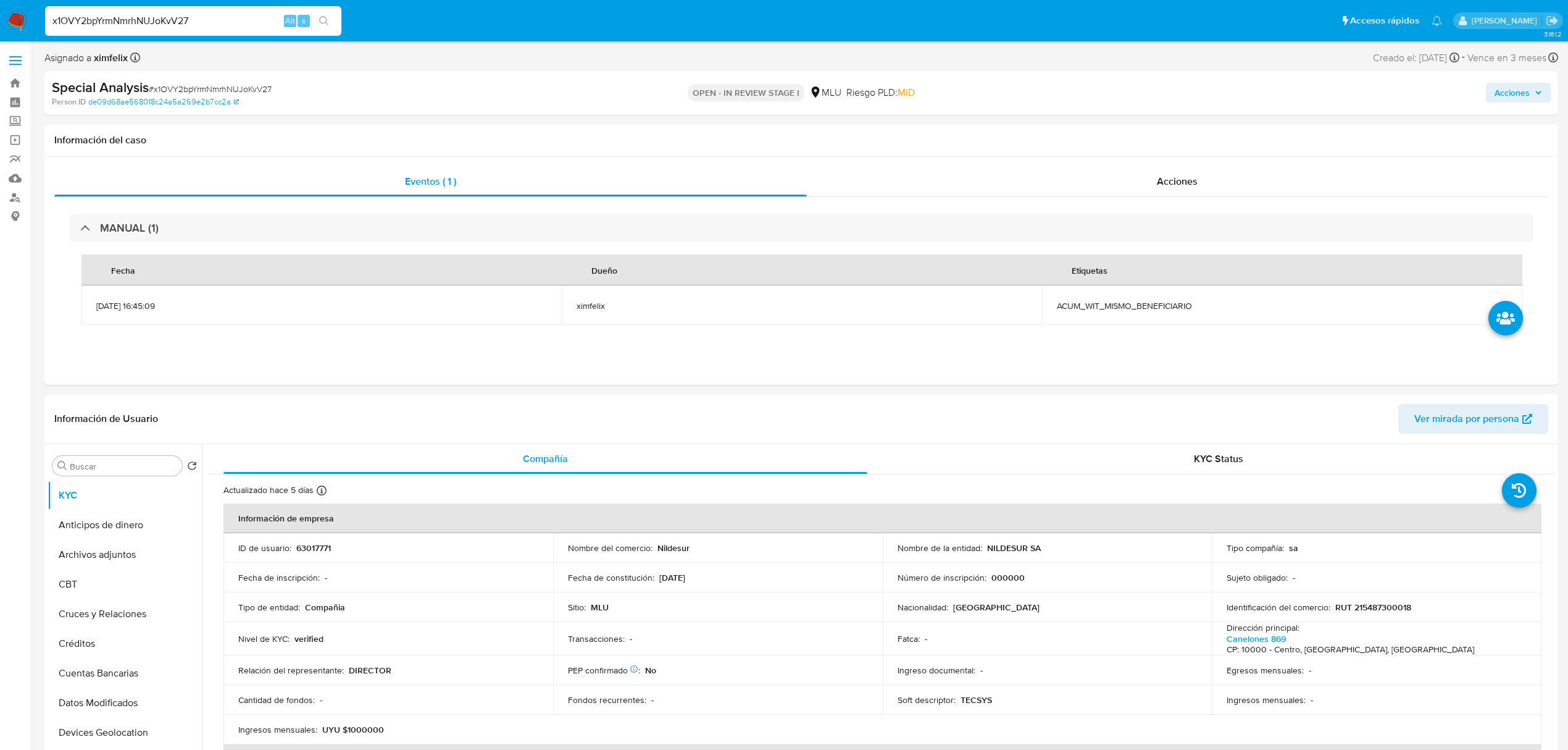
paste input "nbjs3YYXdKwjrrrB2TtQRFVX"
type input "nbjs3YYXdKwjrrrB2TtQRFVX"
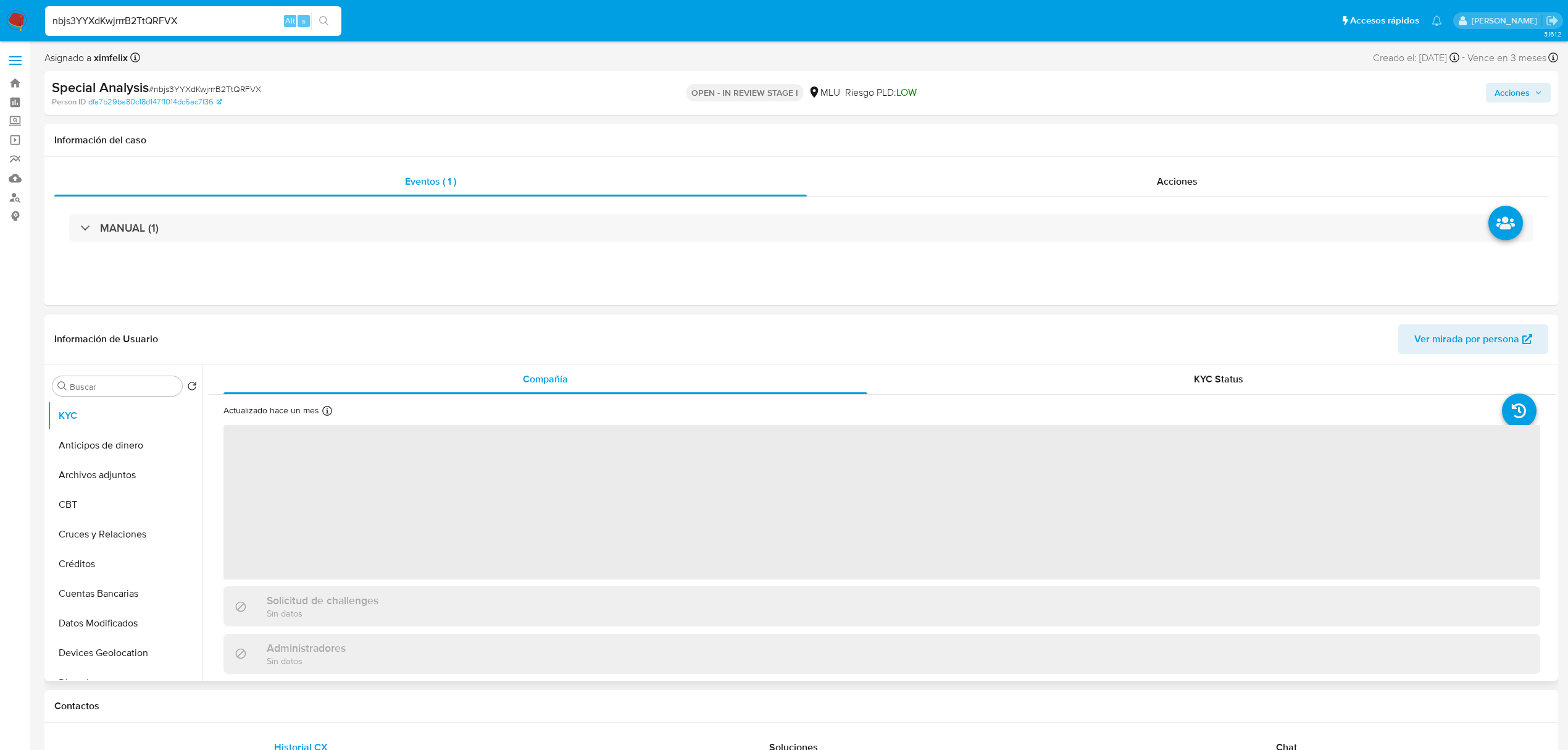
select select "10"
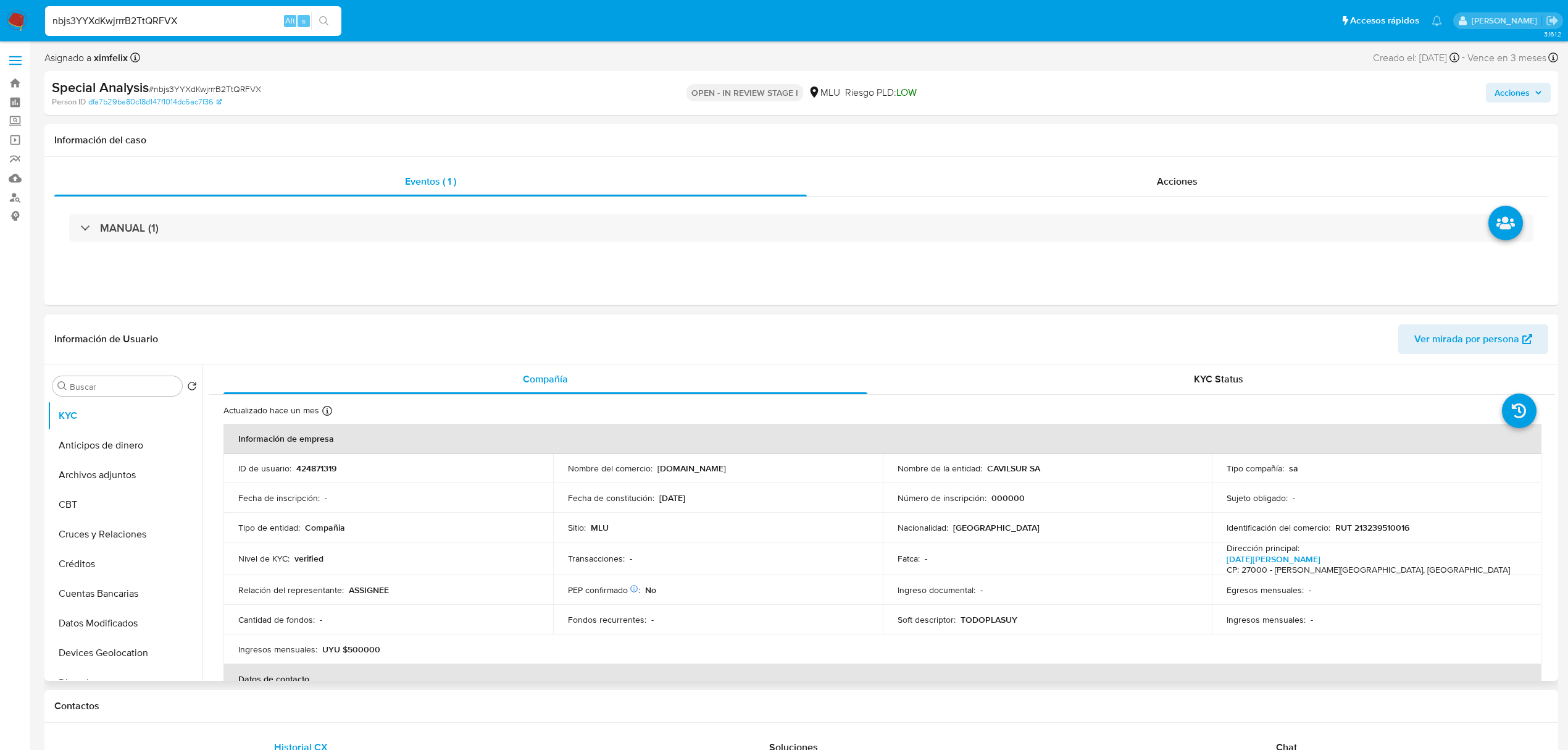
click at [299, 467] on p "424871319" at bounding box center [316, 468] width 41 height 11
copy p "424871319"
drag, startPoint x: 1051, startPoint y: 465, endPoint x: 983, endPoint y: 467, distance: 68.0
click at [983, 467] on div "Nombre de la entidad : CAVILSUR SA" at bounding box center [1048, 468] width 300 height 11
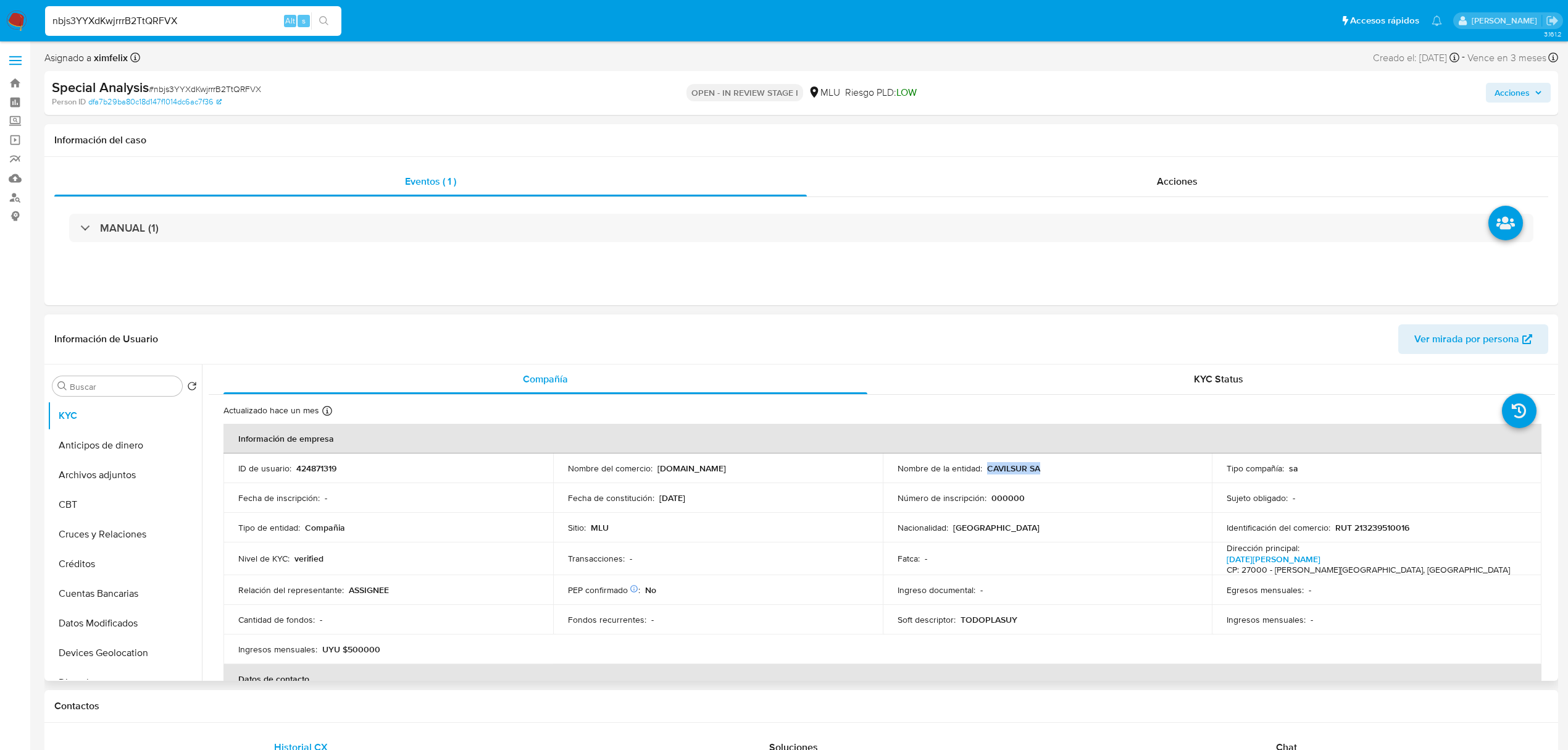
copy p "CAVILSUR SA"
click at [158, 13] on input "nbjs3YYXdKwjrrrB2TtQRFVX" at bounding box center [193, 21] width 296 height 16
paste input "RP3ImscAfx472BYTxhvhMYGm"
type input "RP3ImscAfx472BYTxhvhMYGm"
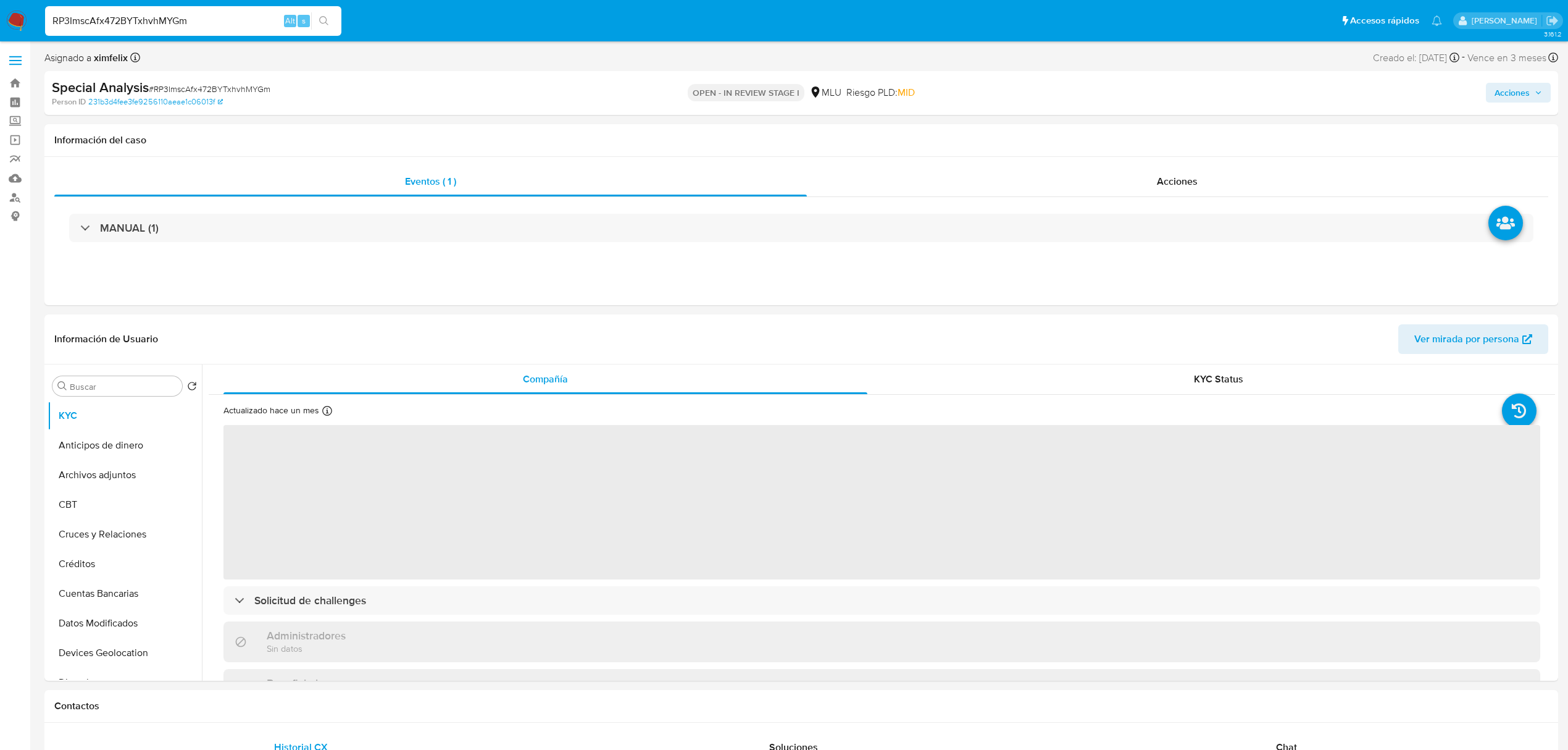
select select "10"
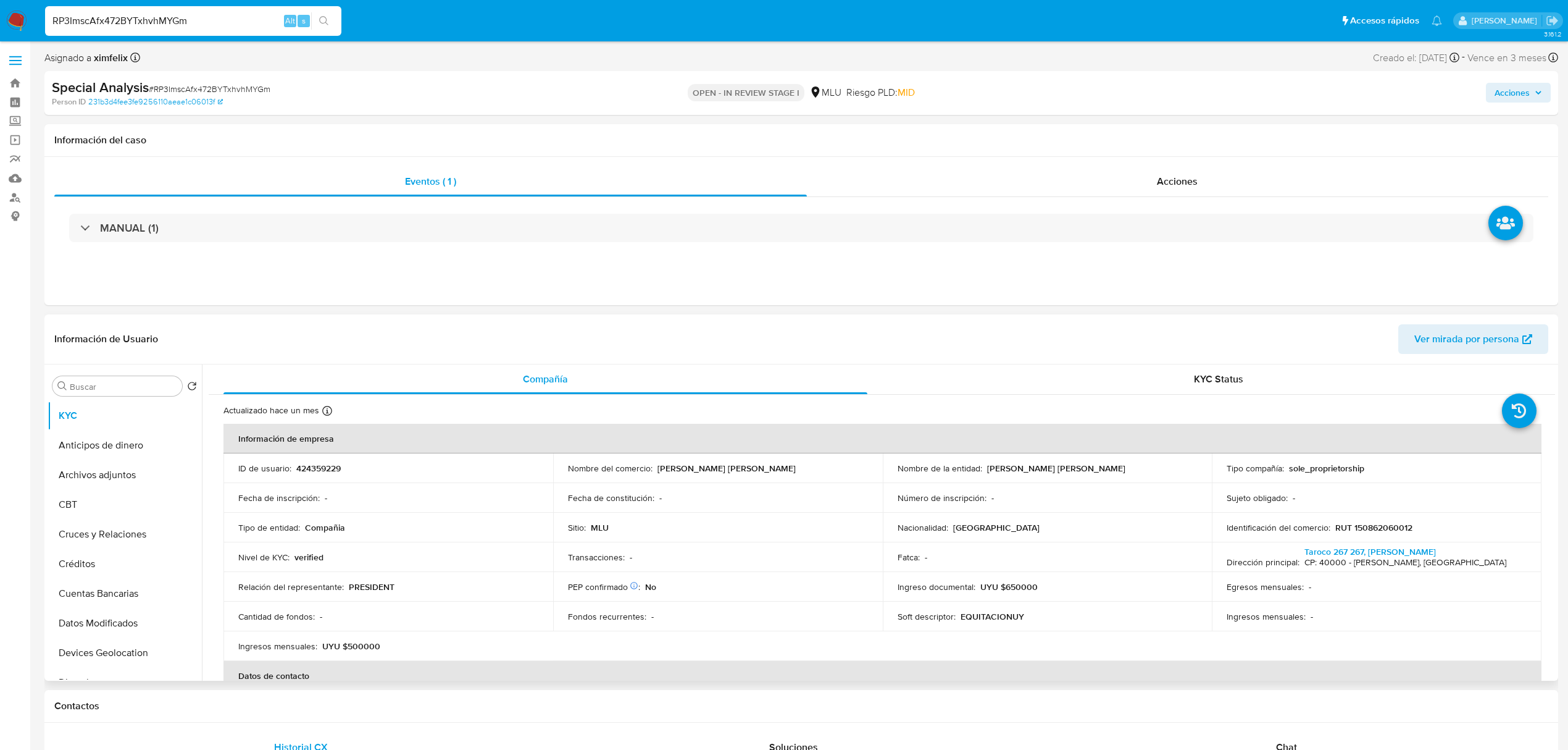
click at [322, 465] on p "424359229" at bounding box center [318, 468] width 44 height 11
copy p "424359229"
drag, startPoint x: 820, startPoint y: 465, endPoint x: 652, endPoint y: 473, distance: 168.2
click at [652, 473] on div "Nombre del comercio : ROSA MACHADO ALEJANDRO MARTIN" at bounding box center [718, 468] width 300 height 11
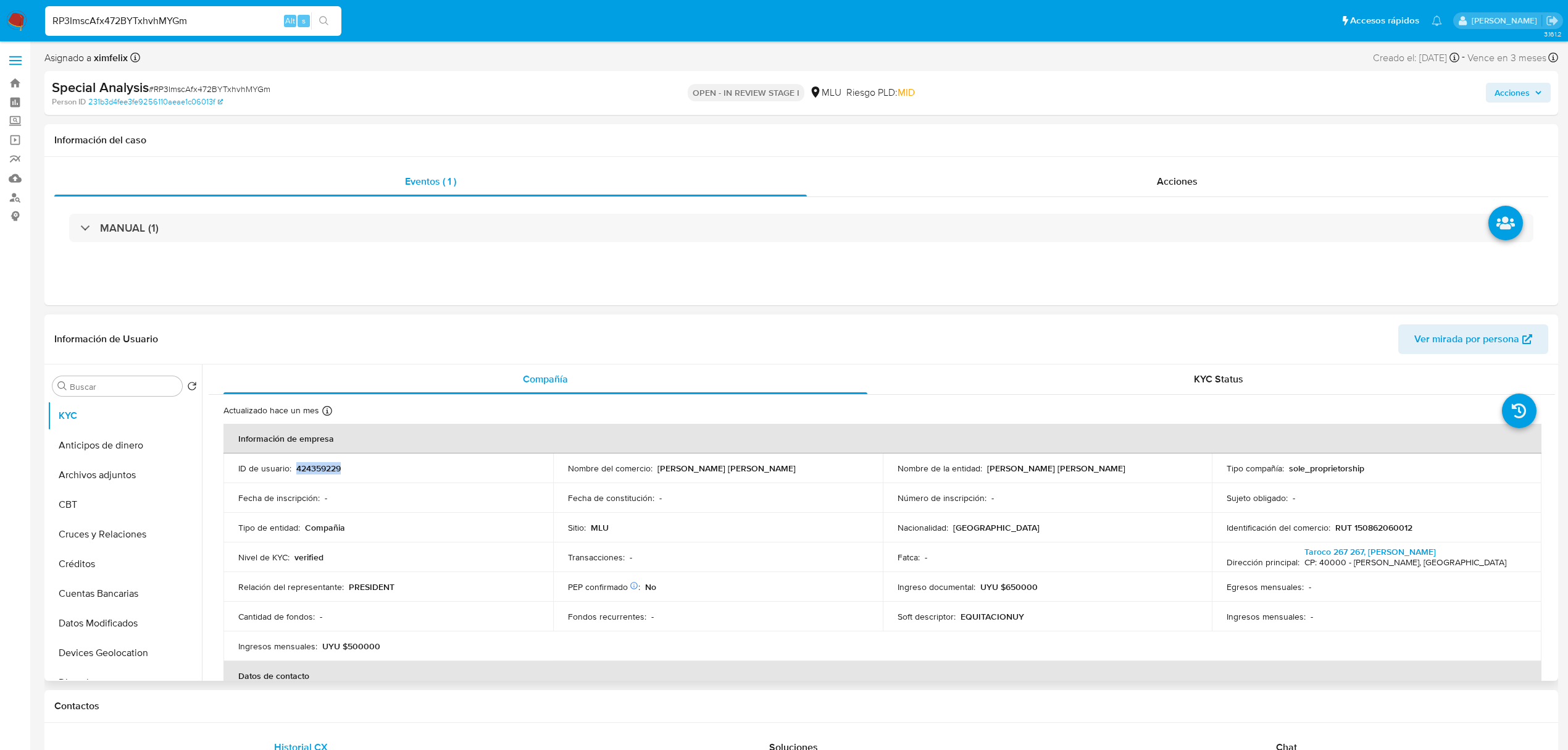
copy div "ROSA MACHADO ALEJANDRO MARTIN"
click at [721, 212] on div "MANUAL (1)" at bounding box center [801, 227] width 1494 height 61
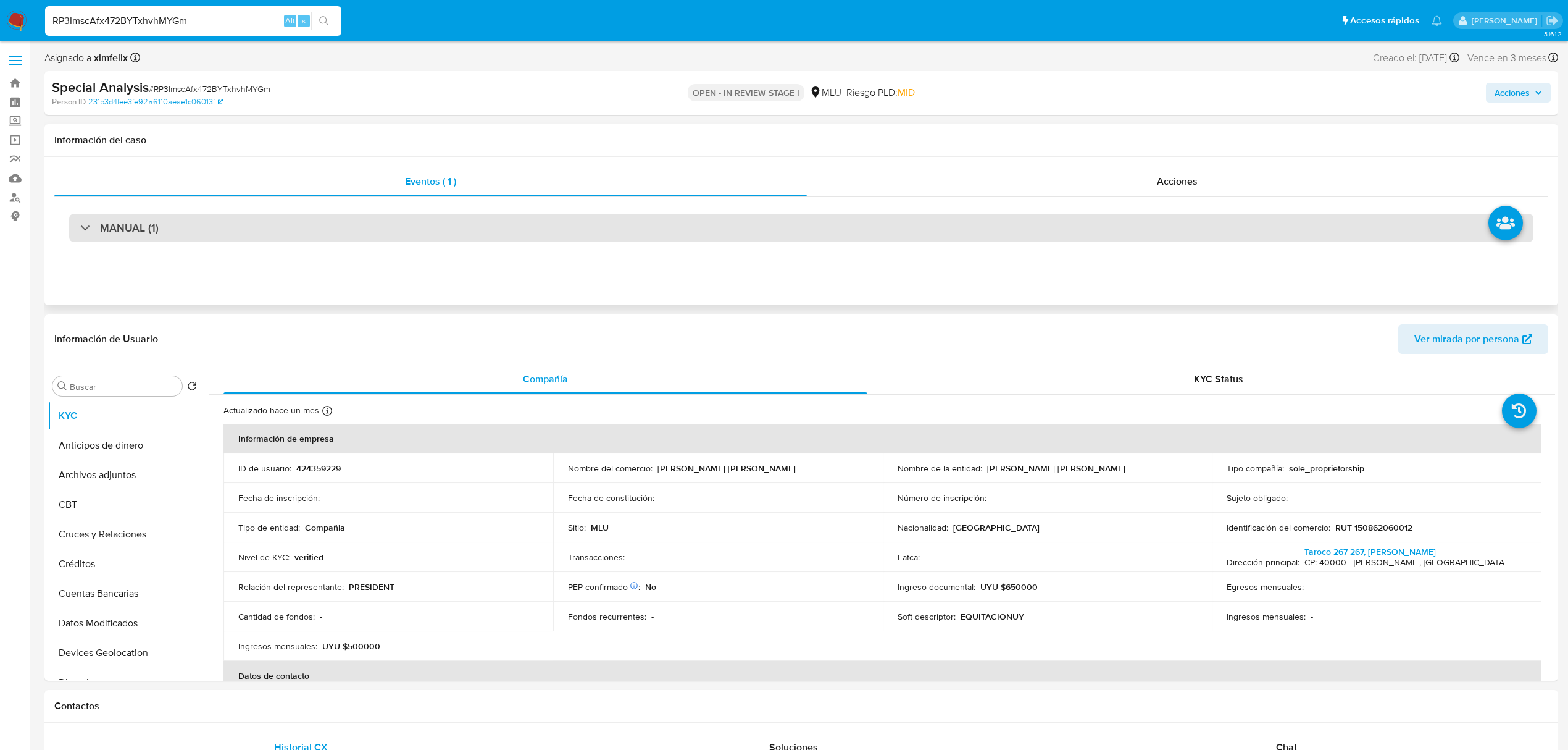
click at [721, 223] on div "MANUAL (1)" at bounding box center [801, 227] width 1464 height 28
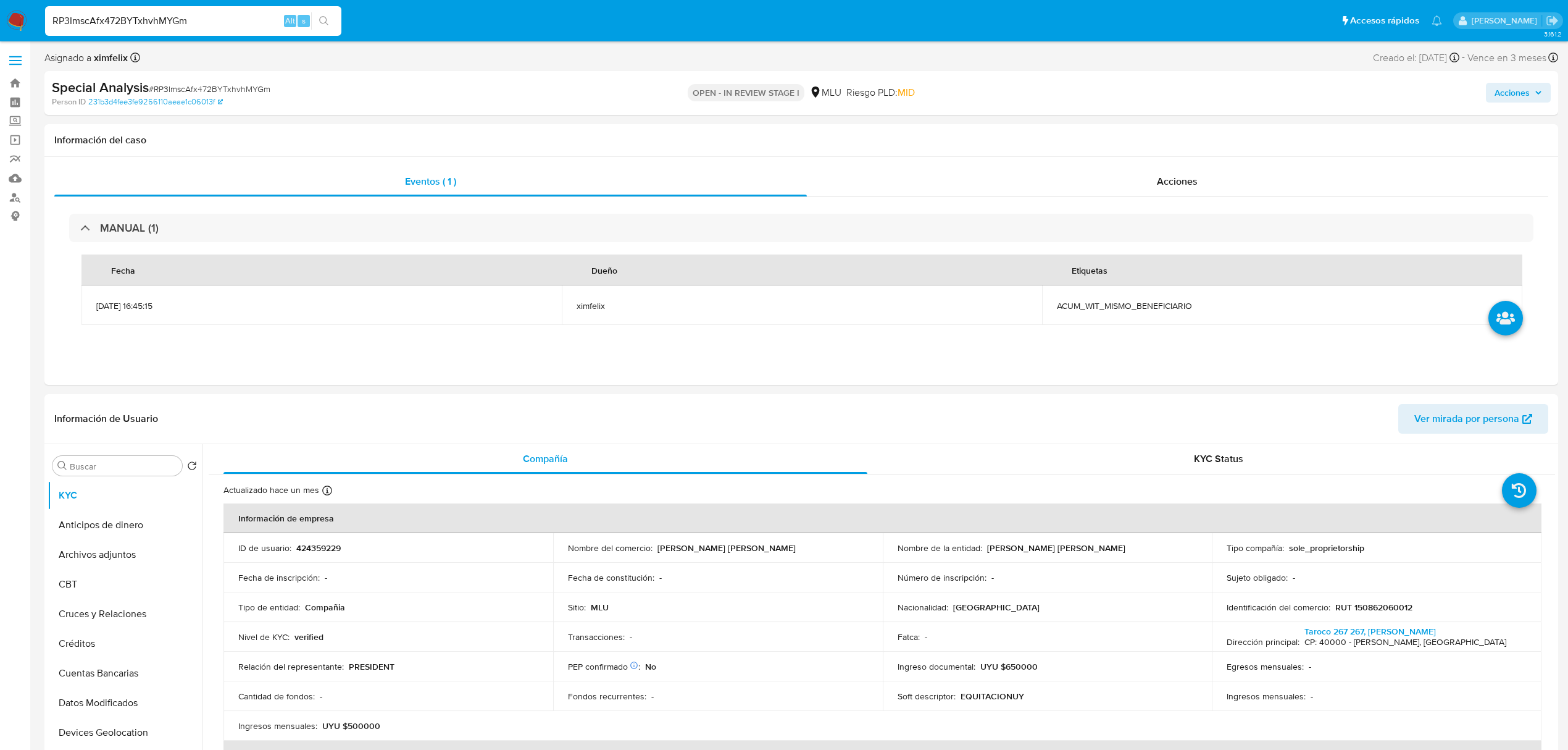
click at [155, 23] on input "RP3ImscAfx472BYTxhvhMYGm" at bounding box center [193, 21] width 296 height 16
paste input "ZAxJuNWaykqhkahmdsoDxAMP"
type input "ZAxJuNWaykqhkahmdsoDxAMP"
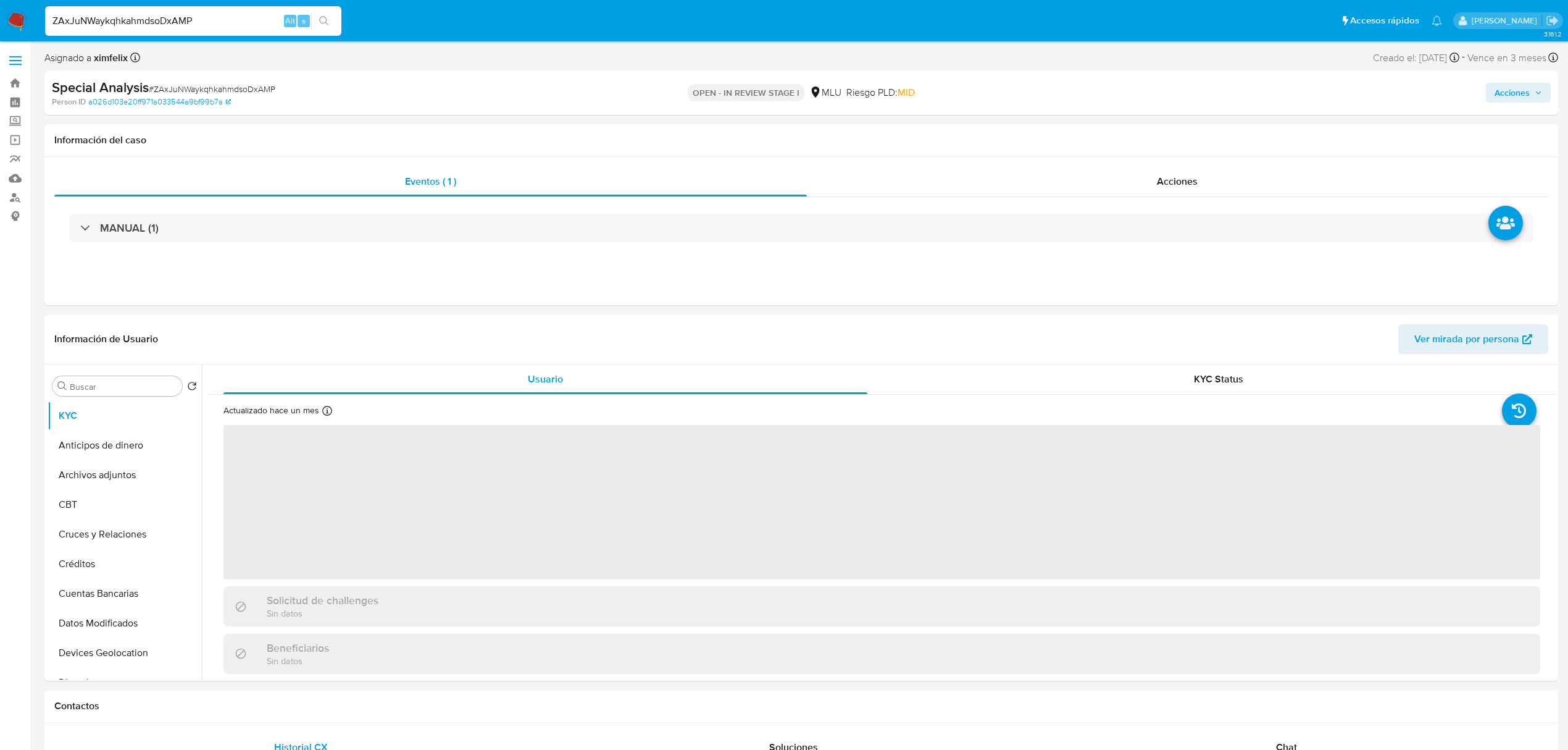
select select "10"
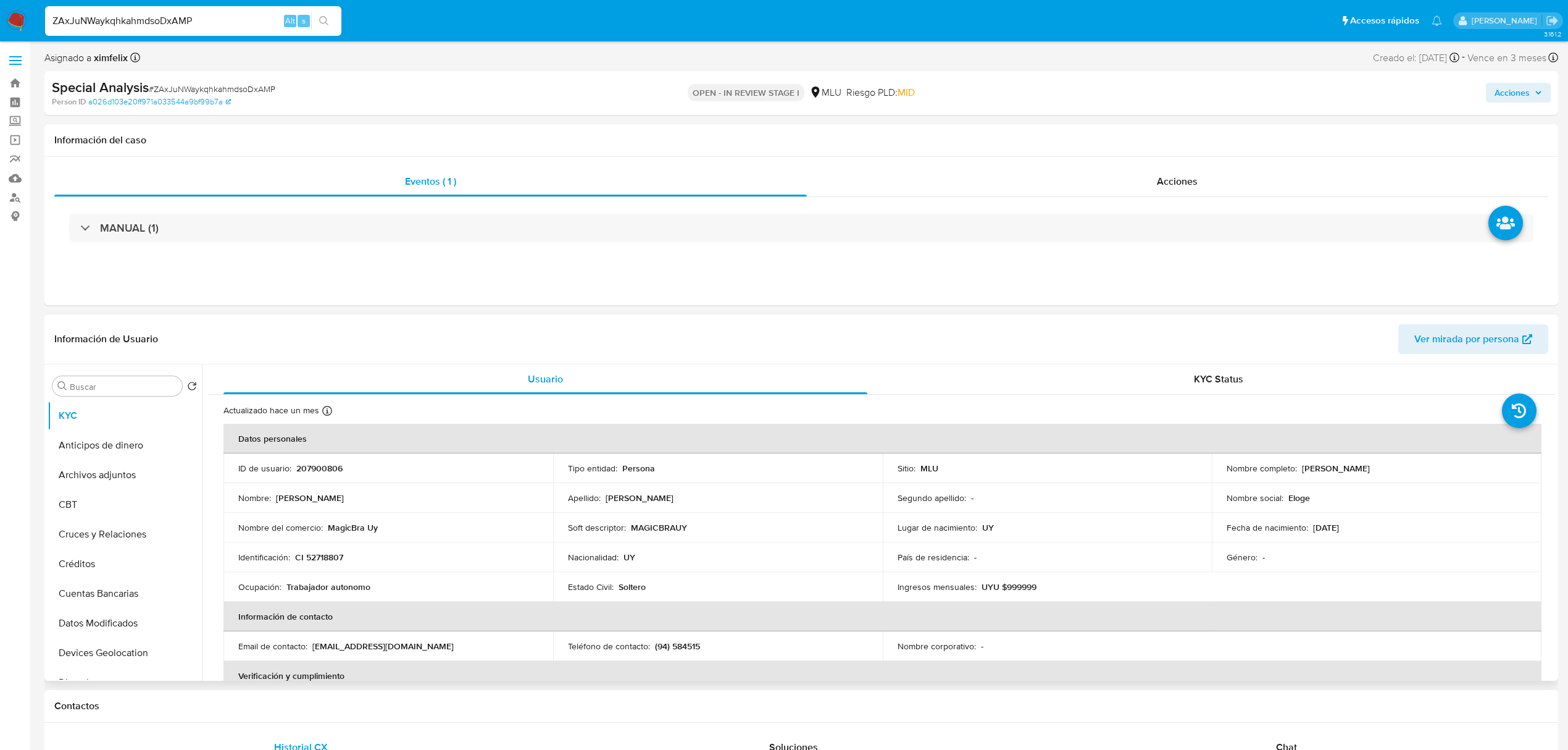
click at [303, 467] on p "207900806" at bounding box center [319, 468] width 46 height 11
drag, startPoint x: 1440, startPoint y: 464, endPoint x: 1297, endPoint y: 473, distance: 143.3
click at [1297, 473] on div "Nombre completo : Matias Nicolas Fernandez Puzynin" at bounding box center [1377, 468] width 300 height 11
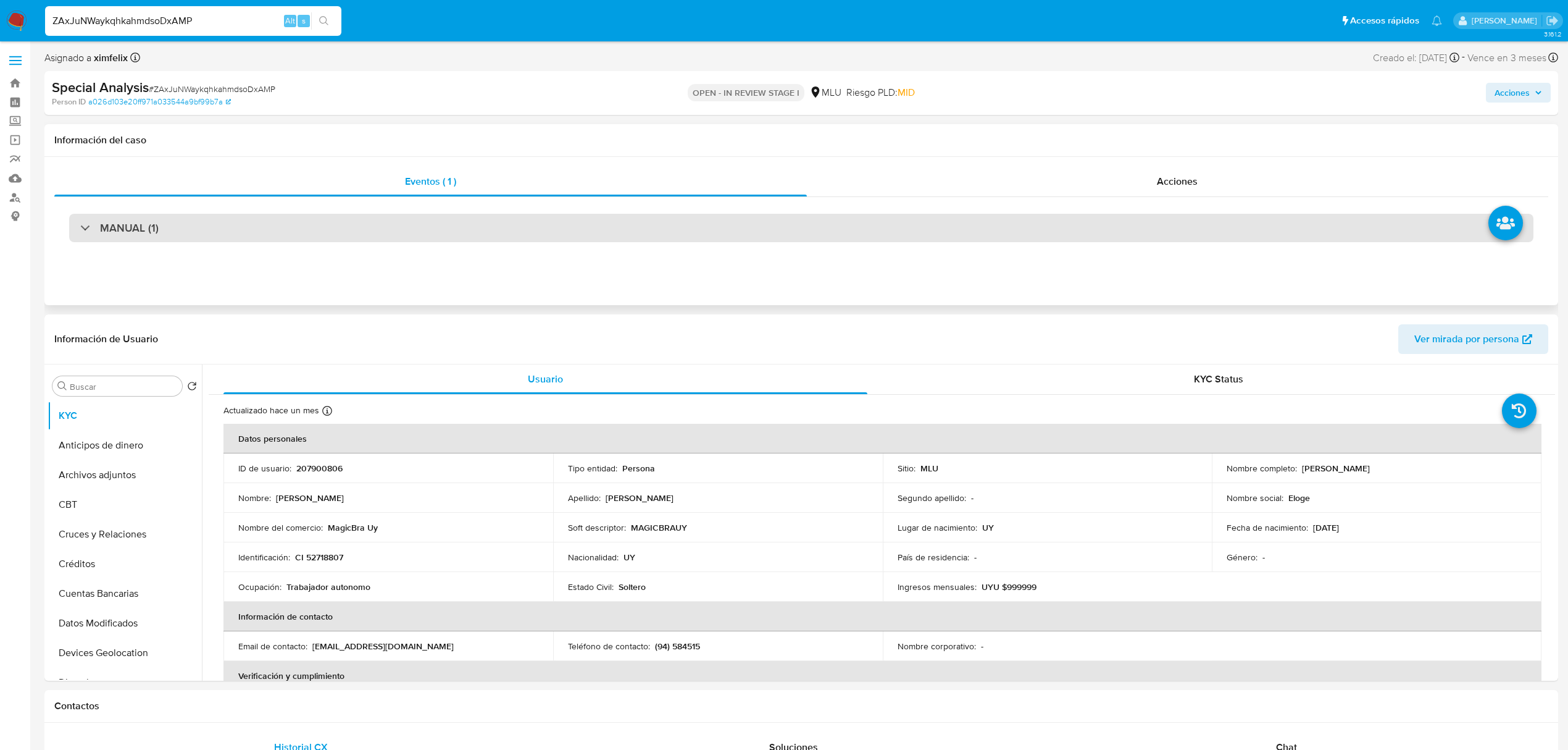
click at [228, 225] on div "MANUAL (1)" at bounding box center [801, 227] width 1464 height 28
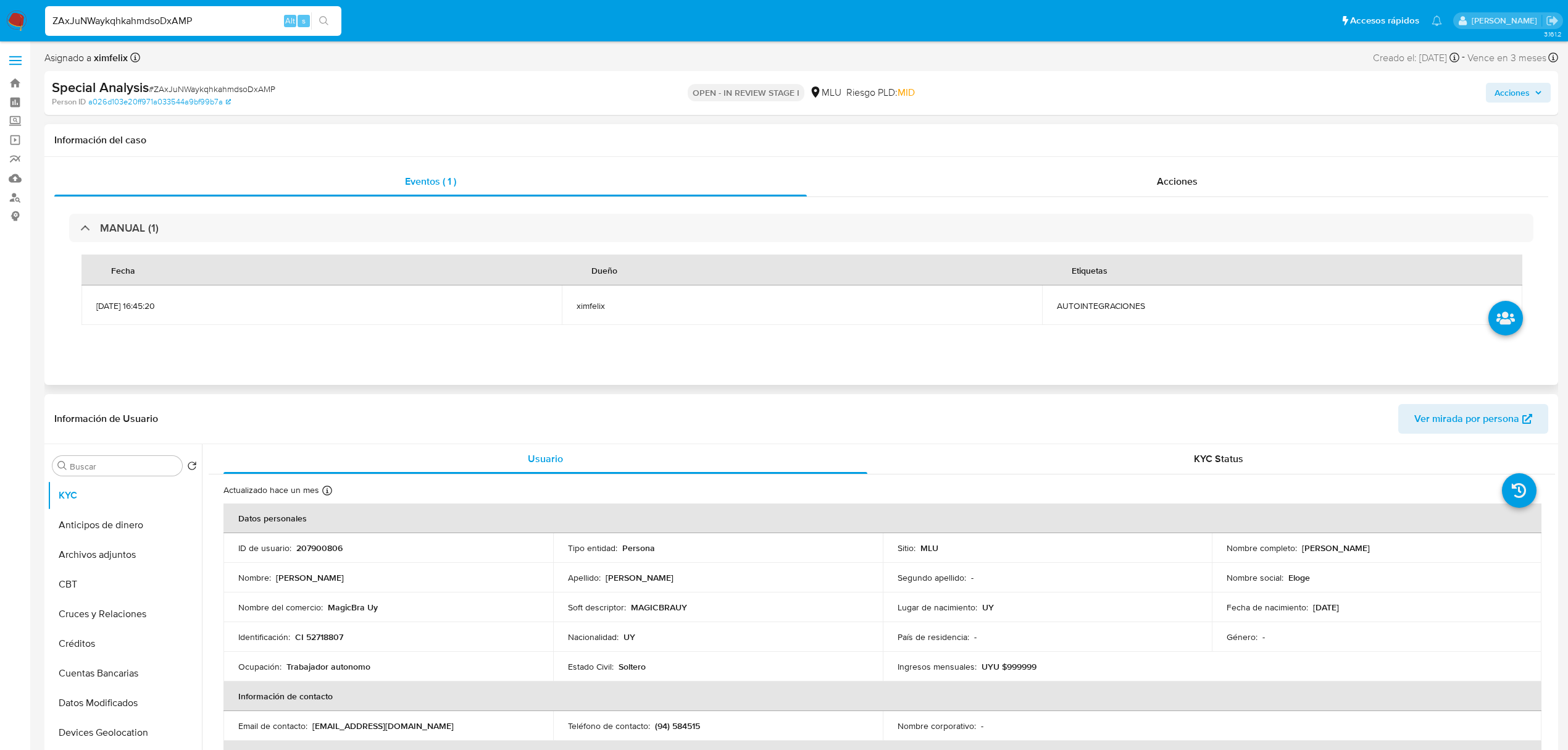
click at [1077, 309] on span "AUTOINTEGRACIONES" at bounding box center [1282, 306] width 451 height 11
click at [169, 8] on div "ZAxJuNWaykqhkahmdsoDxAMP Alt s" at bounding box center [193, 21] width 296 height 29
click at [166, 16] on input "ZAxJuNWaykqhkahmdsoDxAMP" at bounding box center [193, 21] width 296 height 16
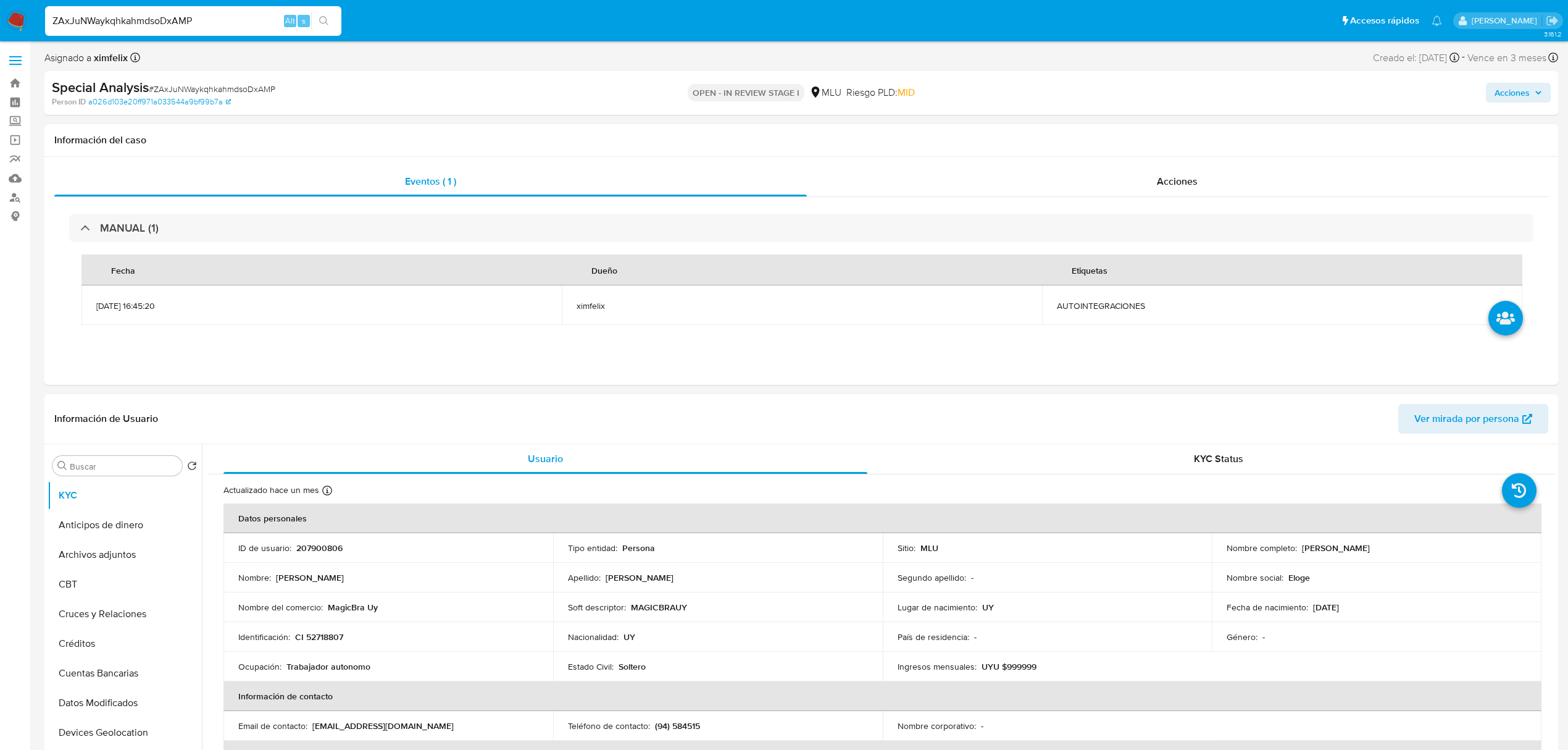
paste input "q5RpQ5J35TMKb9QAExF2rLEb"
type input "q5RpQ5J35TMKb9QAExF2rLEb"
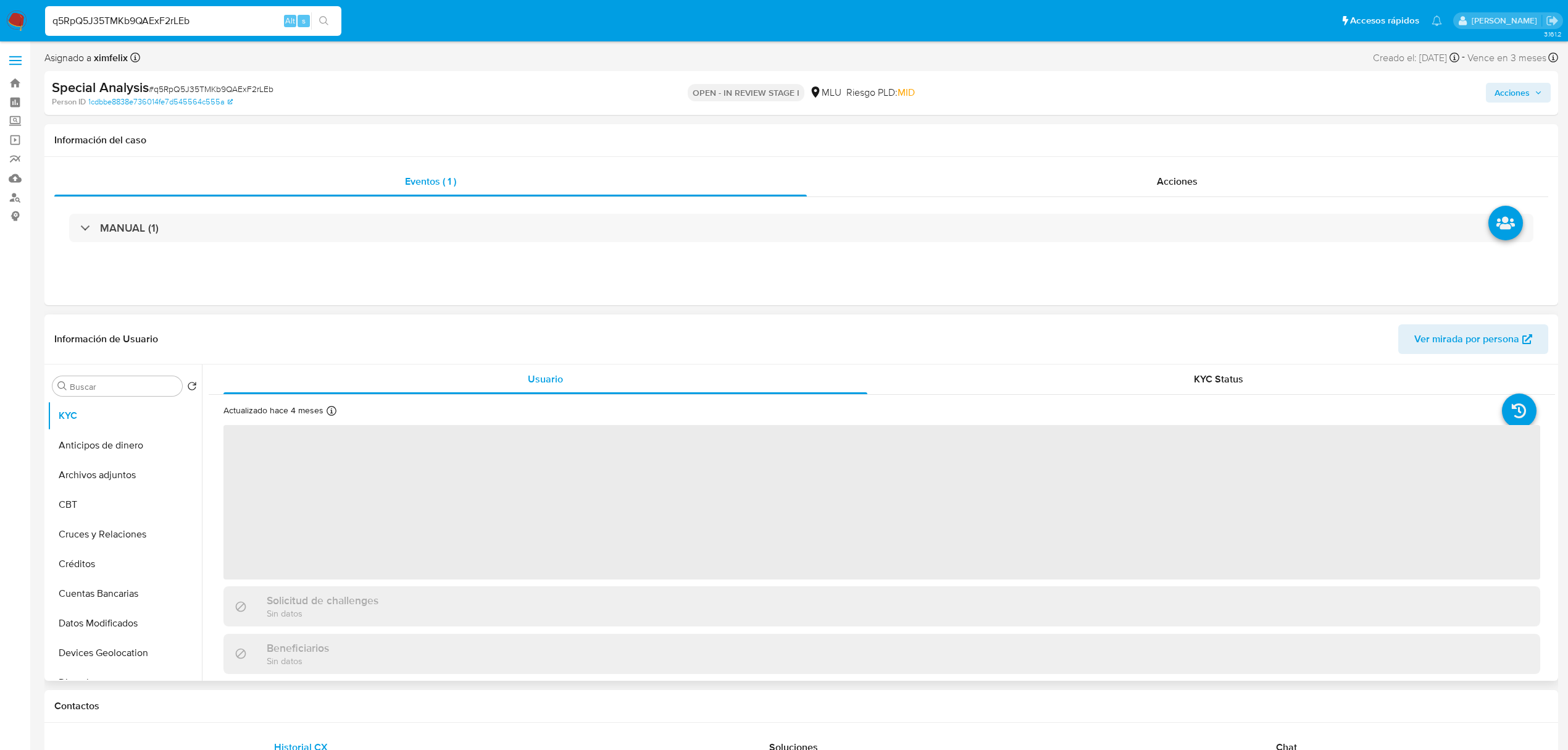
select select "10"
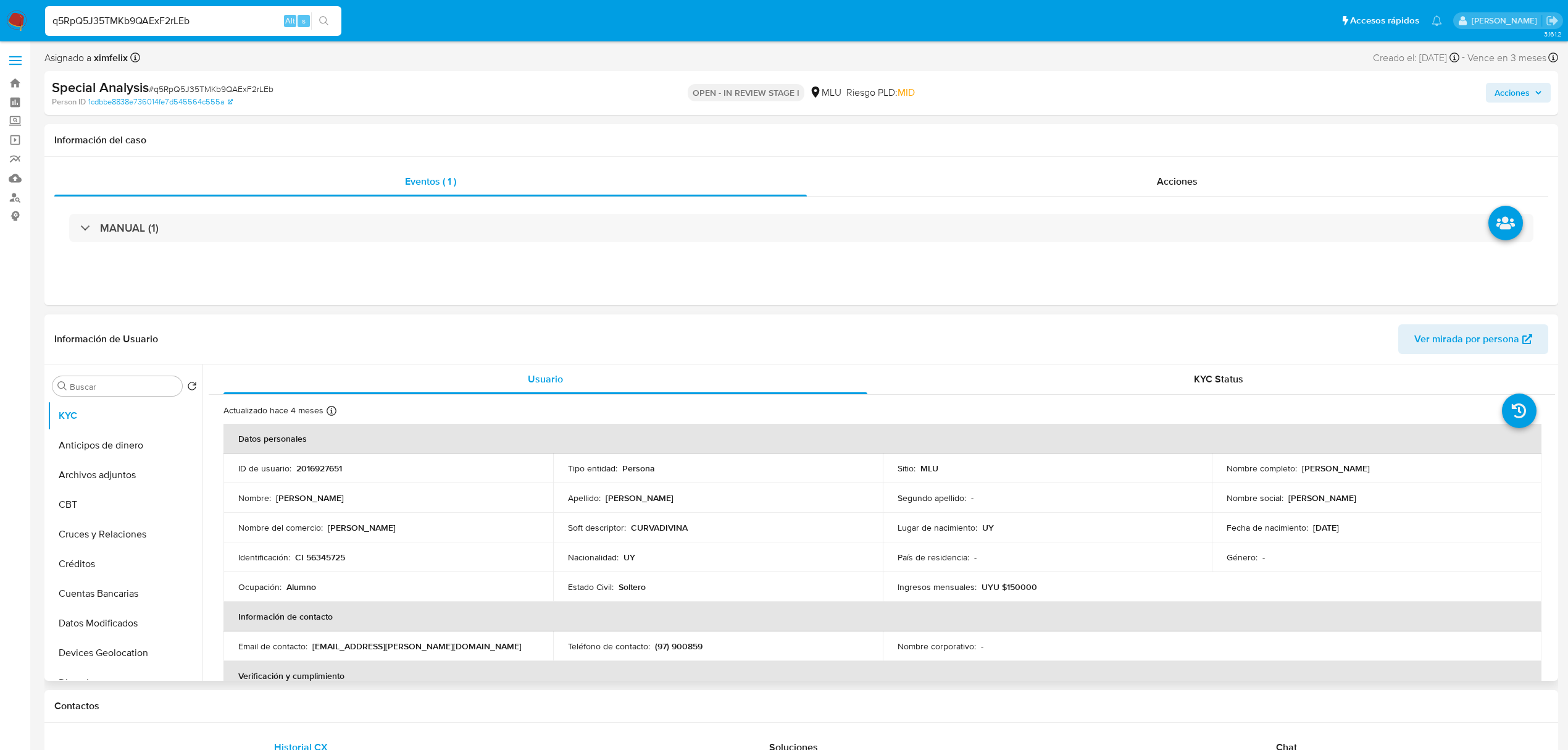
drag, startPoint x: 1422, startPoint y: 465, endPoint x: 1296, endPoint y: 469, distance: 126.1
click at [1296, 469] on div "Nombre completo : Luciano Ignacio Figueroa Mironi" at bounding box center [1377, 468] width 300 height 11
click at [331, 466] on p "2016927651" at bounding box center [319, 468] width 45 height 11
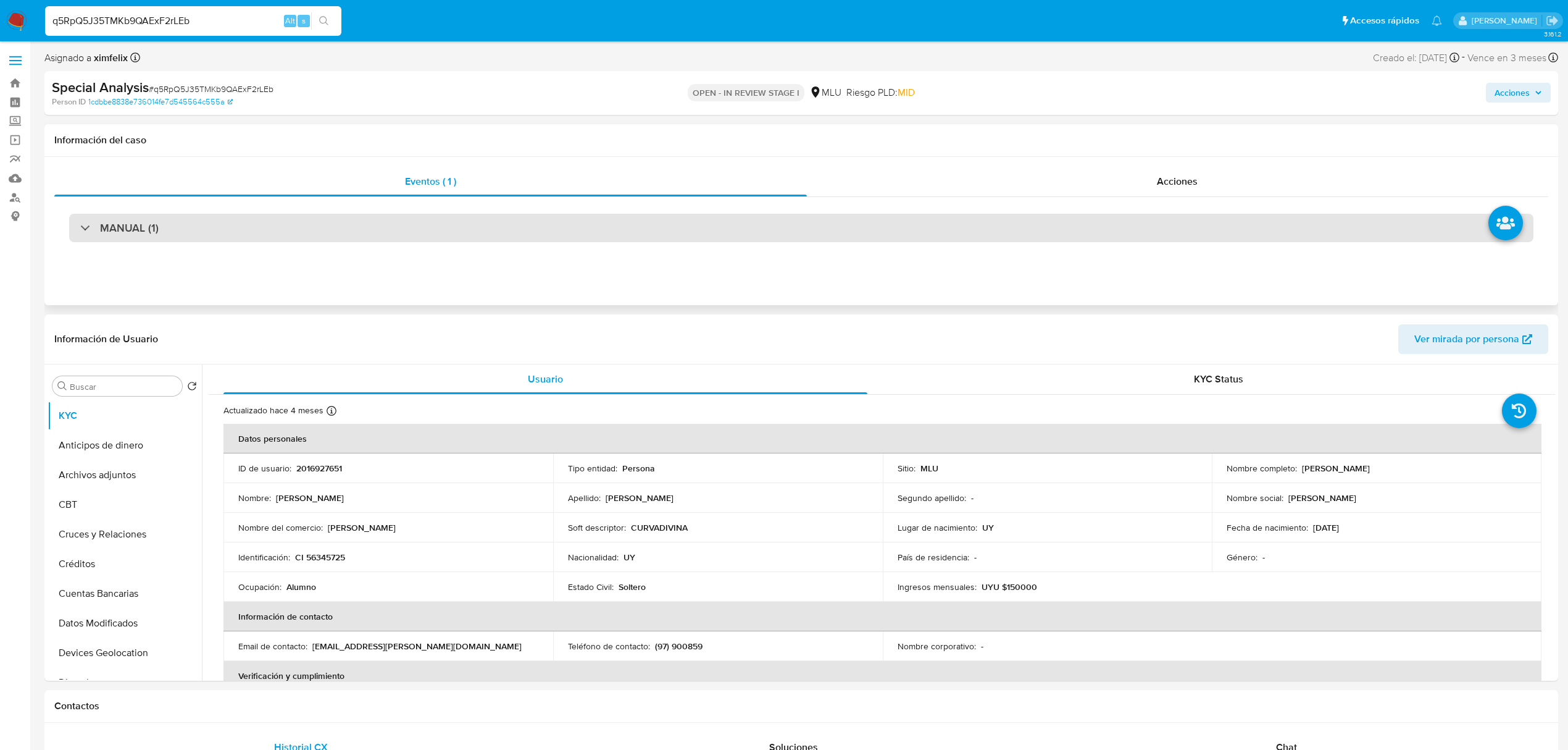
click at [959, 240] on div "MANUAL (1)" at bounding box center [801, 227] width 1464 height 28
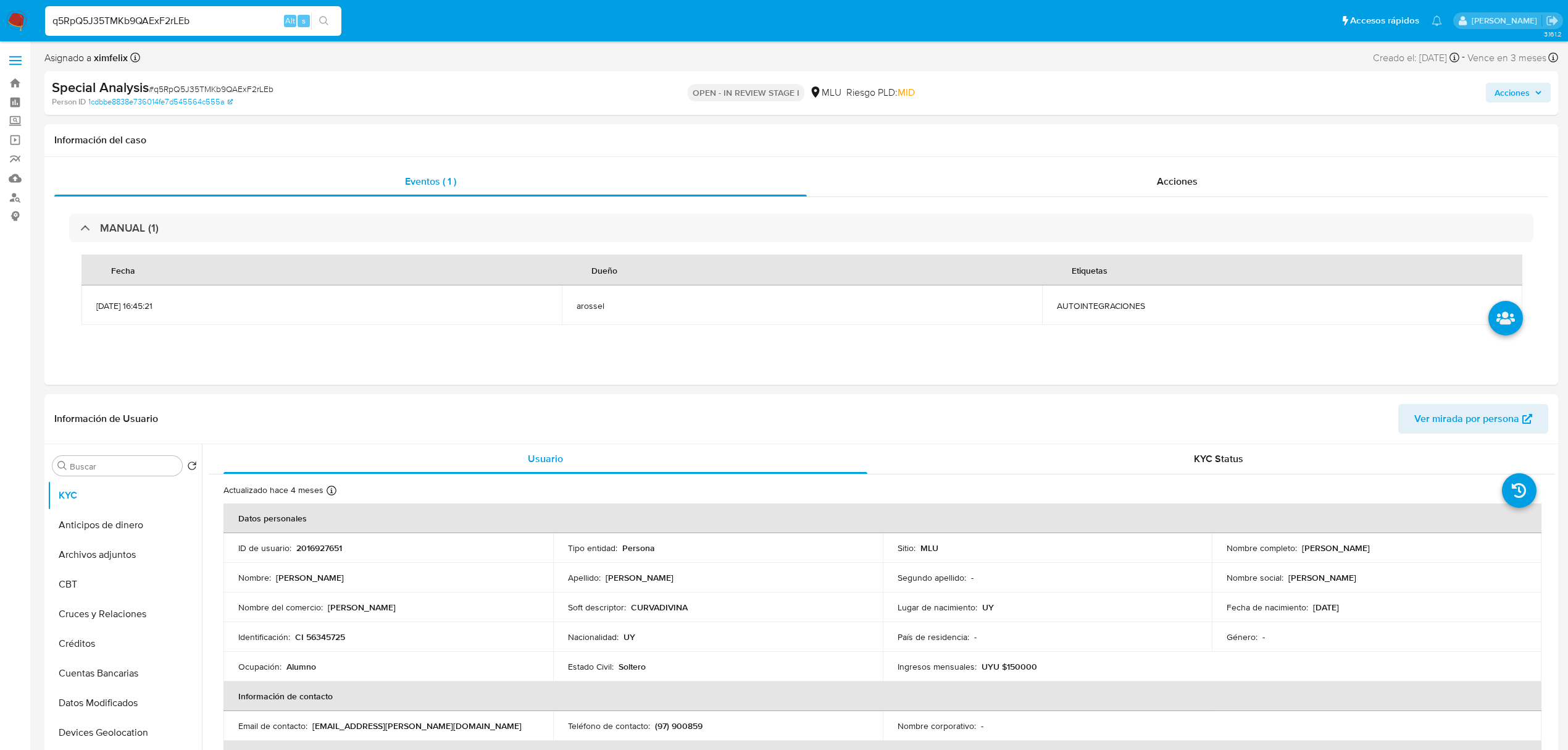
click at [163, 20] on input "q5RpQ5J35TMKb9QAExF2rLEb" at bounding box center [193, 21] width 296 height 16
click at [148, 13] on input "q5RpQ5J35TMKb9QAExF2rLEb" at bounding box center [193, 21] width 296 height 16
paste input "L1f9Dn9mTrpDw72jdrrpMTq4"
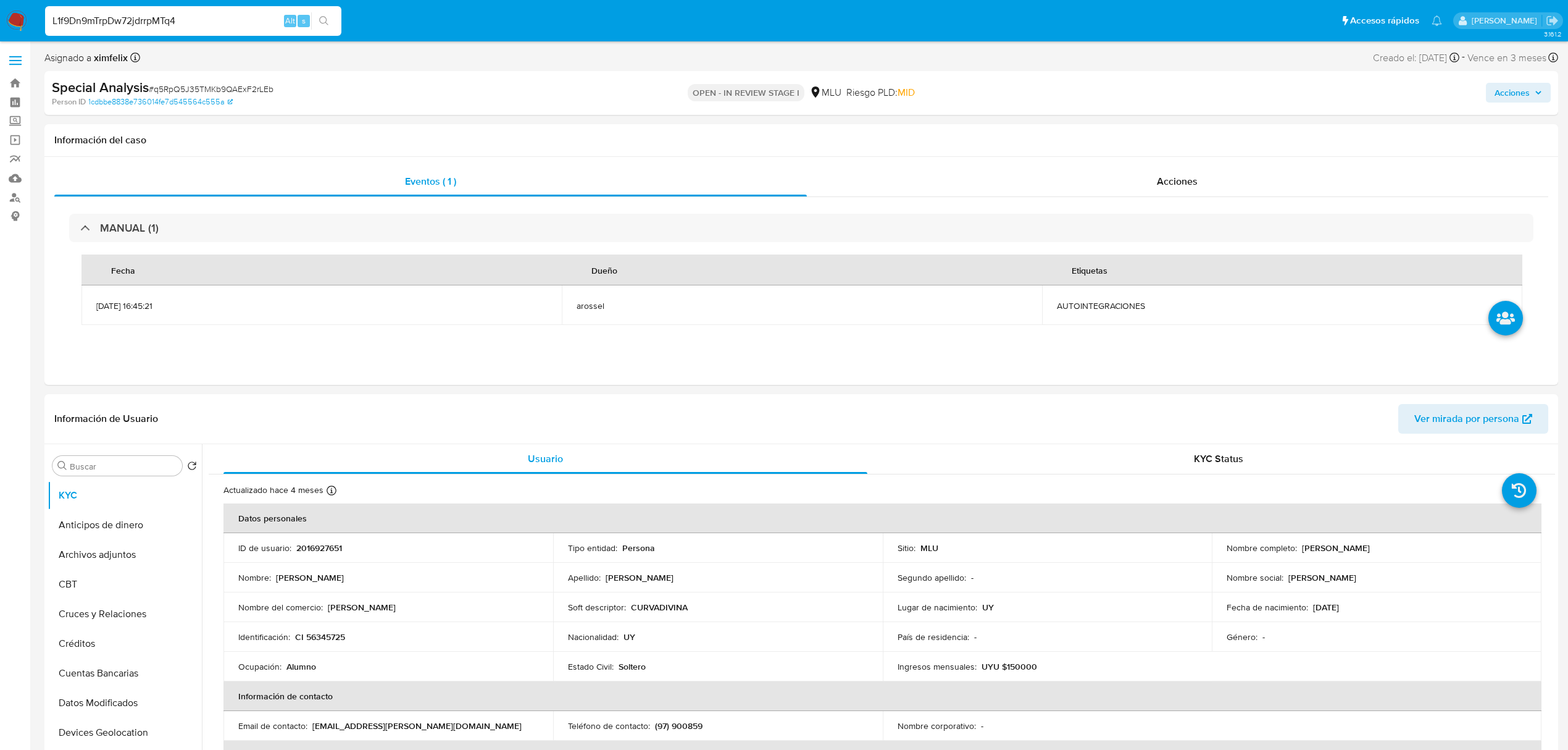
type input "L1f9Dn9mTrpDw72jdrrpMTq4"
click at [336, 25] on button "search-icon" at bounding box center [323, 21] width 25 height 17
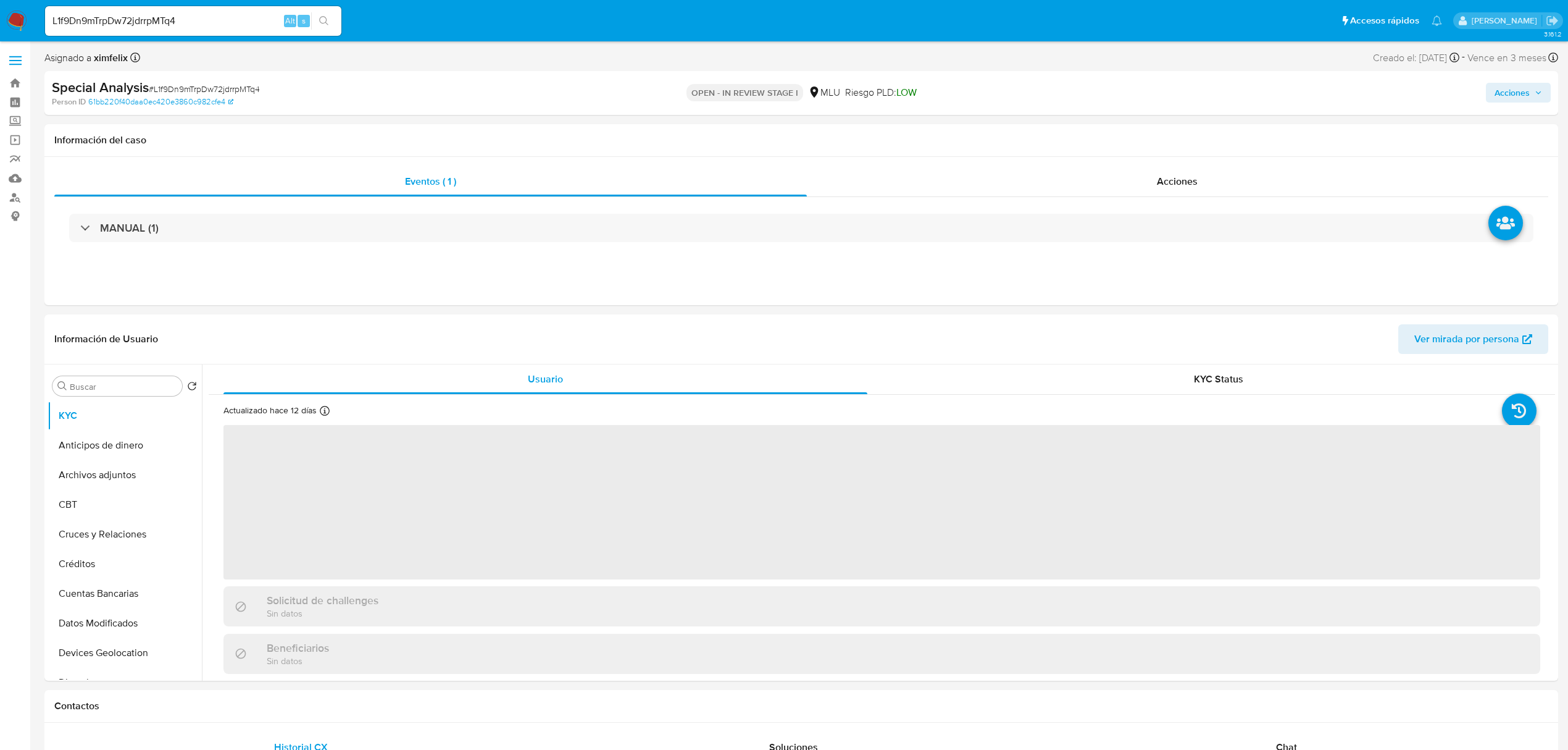
select select "10"
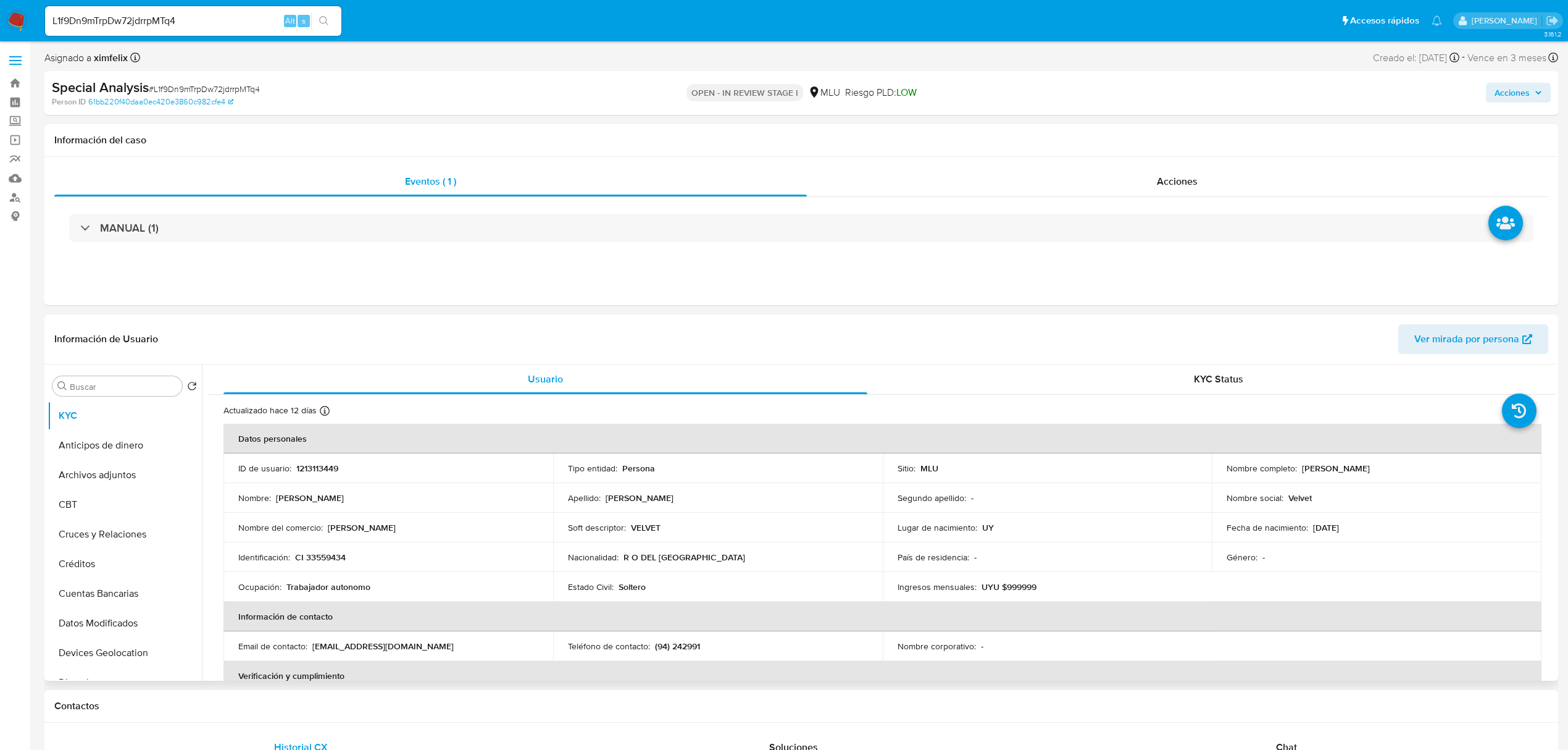
drag, startPoint x: 1432, startPoint y: 468, endPoint x: 1296, endPoint y: 473, distance: 136.1
click at [1296, 473] on div "Nombre completo : Laura Alejandra Alvarez Vargas" at bounding box center [1377, 468] width 300 height 11
click at [319, 463] on p "1213113449" at bounding box center [317, 468] width 42 height 11
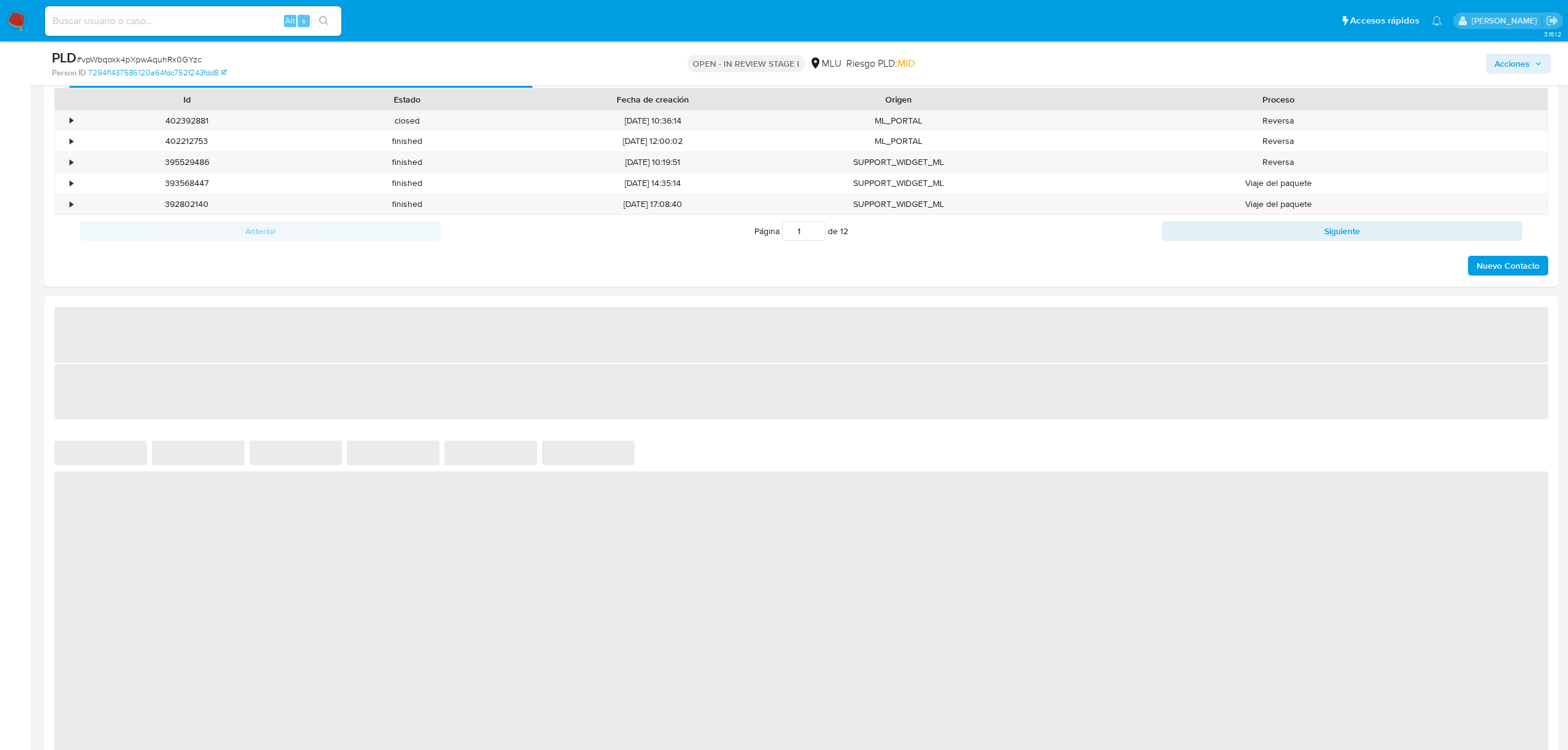
select select "10"
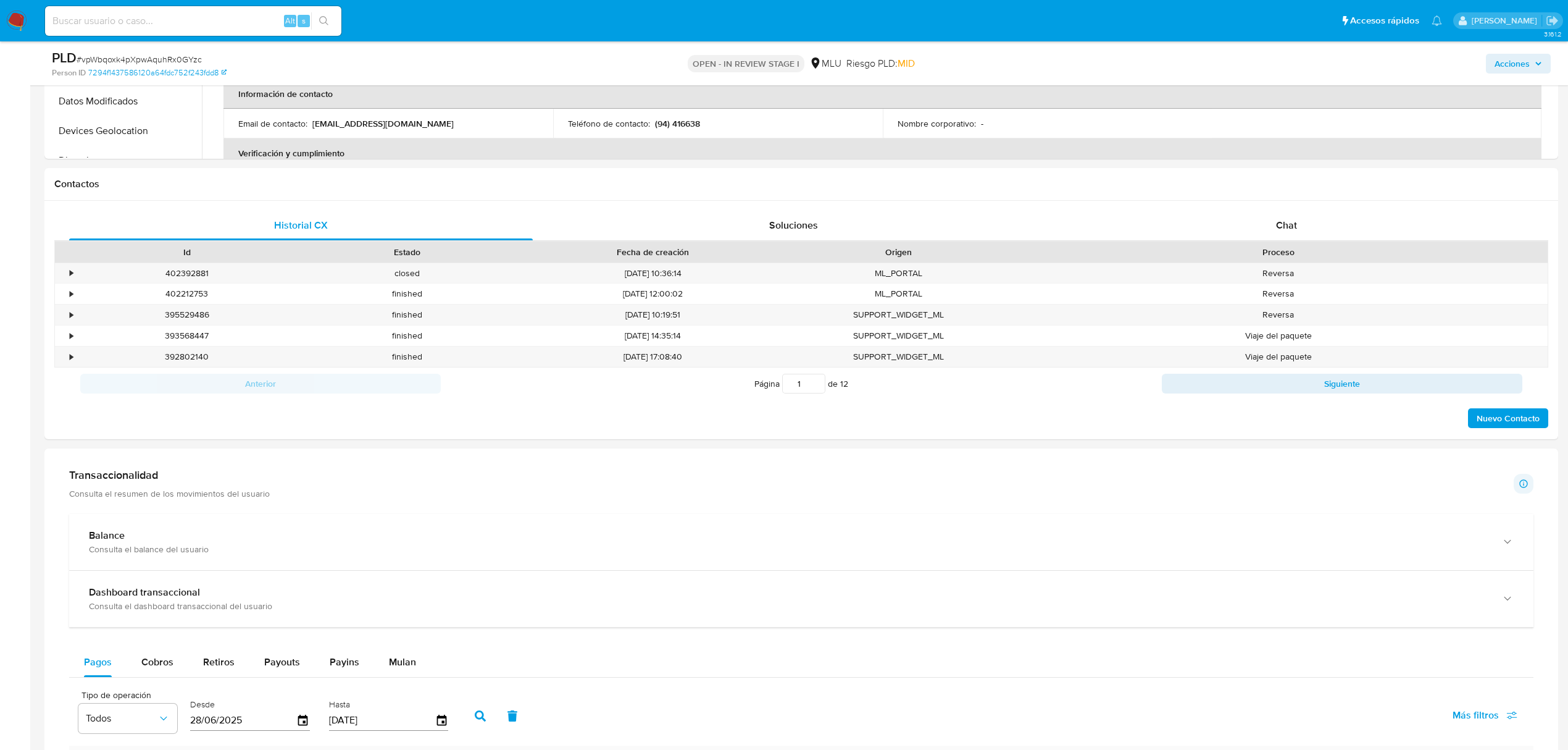
scroll to position [452, 0]
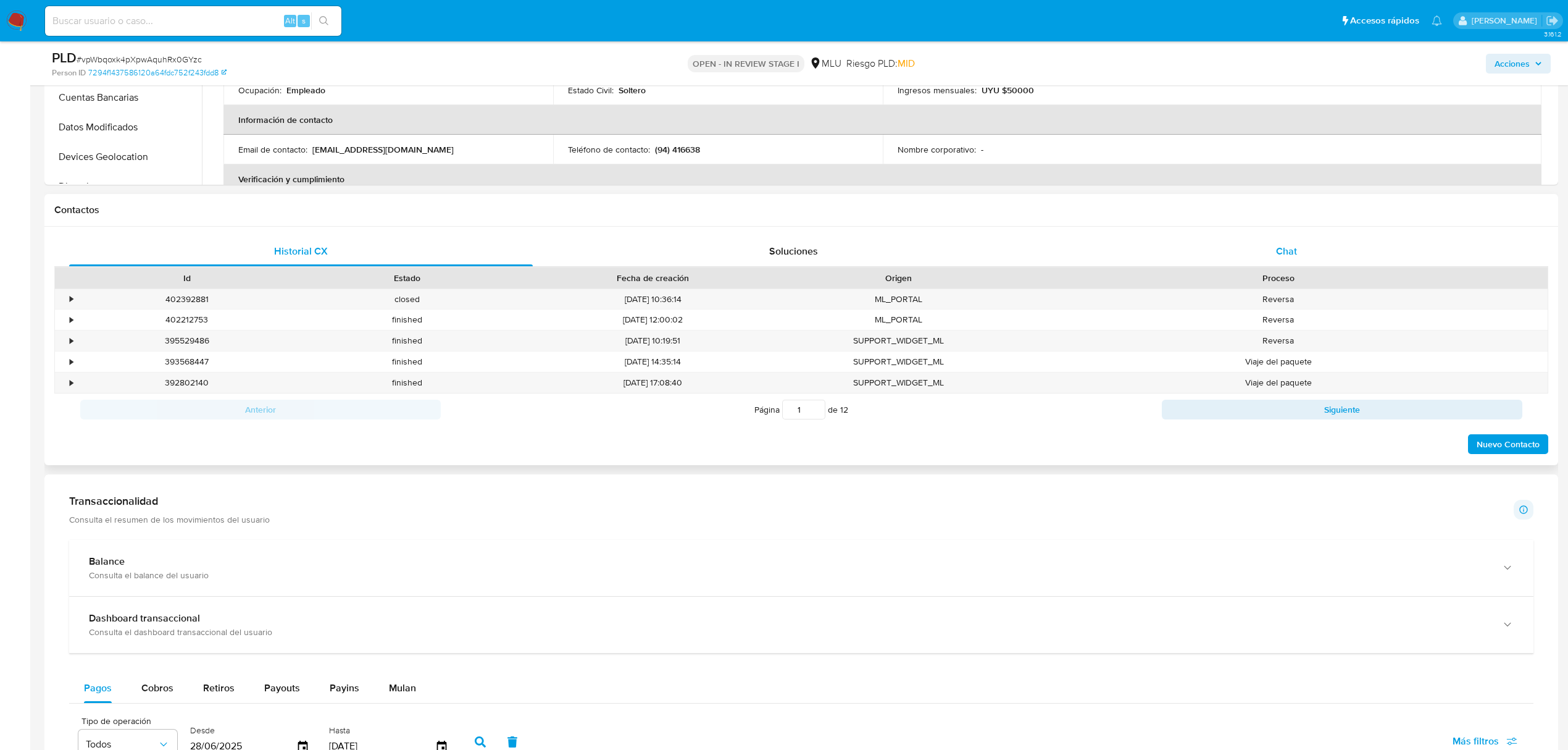
click at [1303, 242] on div "Chat" at bounding box center [1287, 251] width 464 height 29
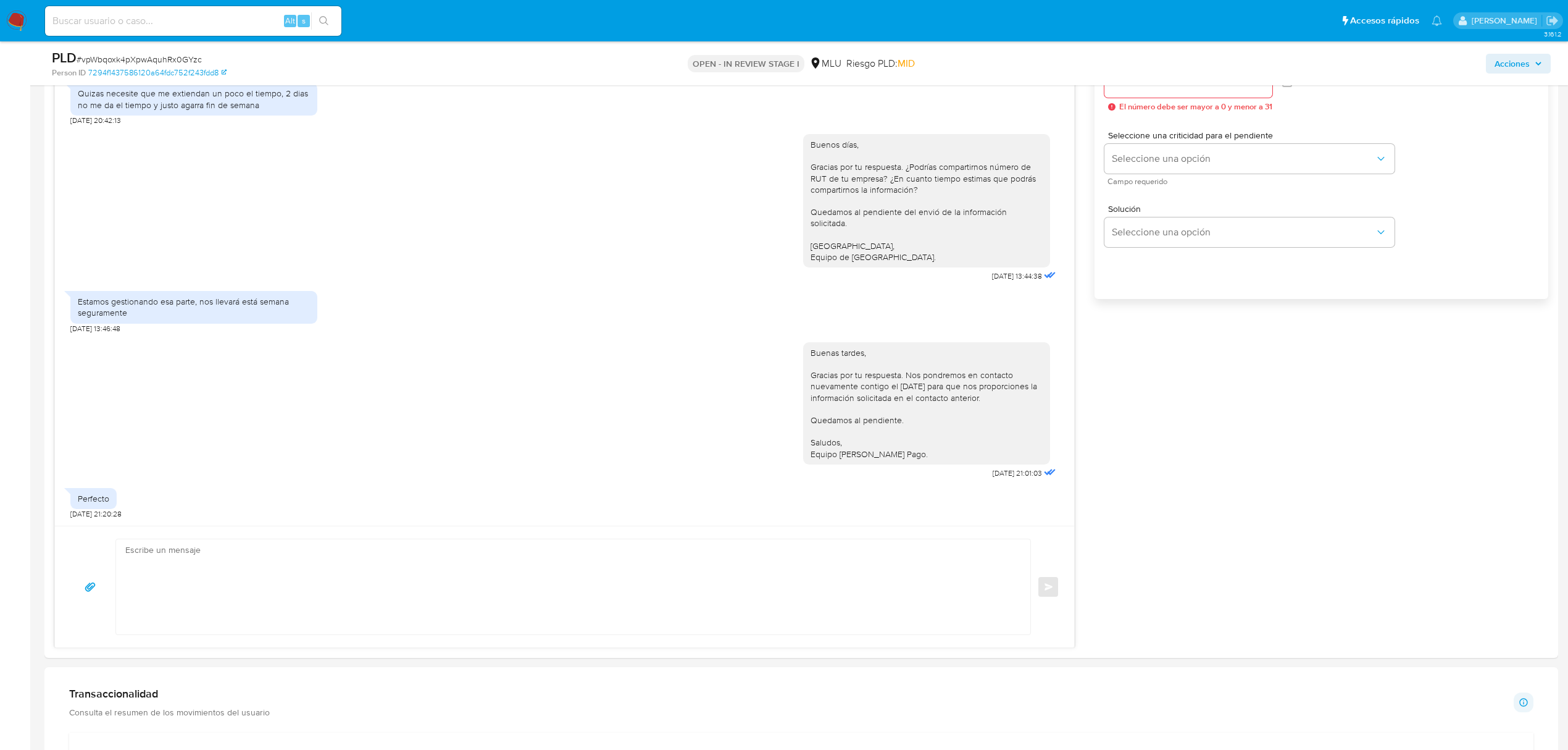
scroll to position [716, 0]
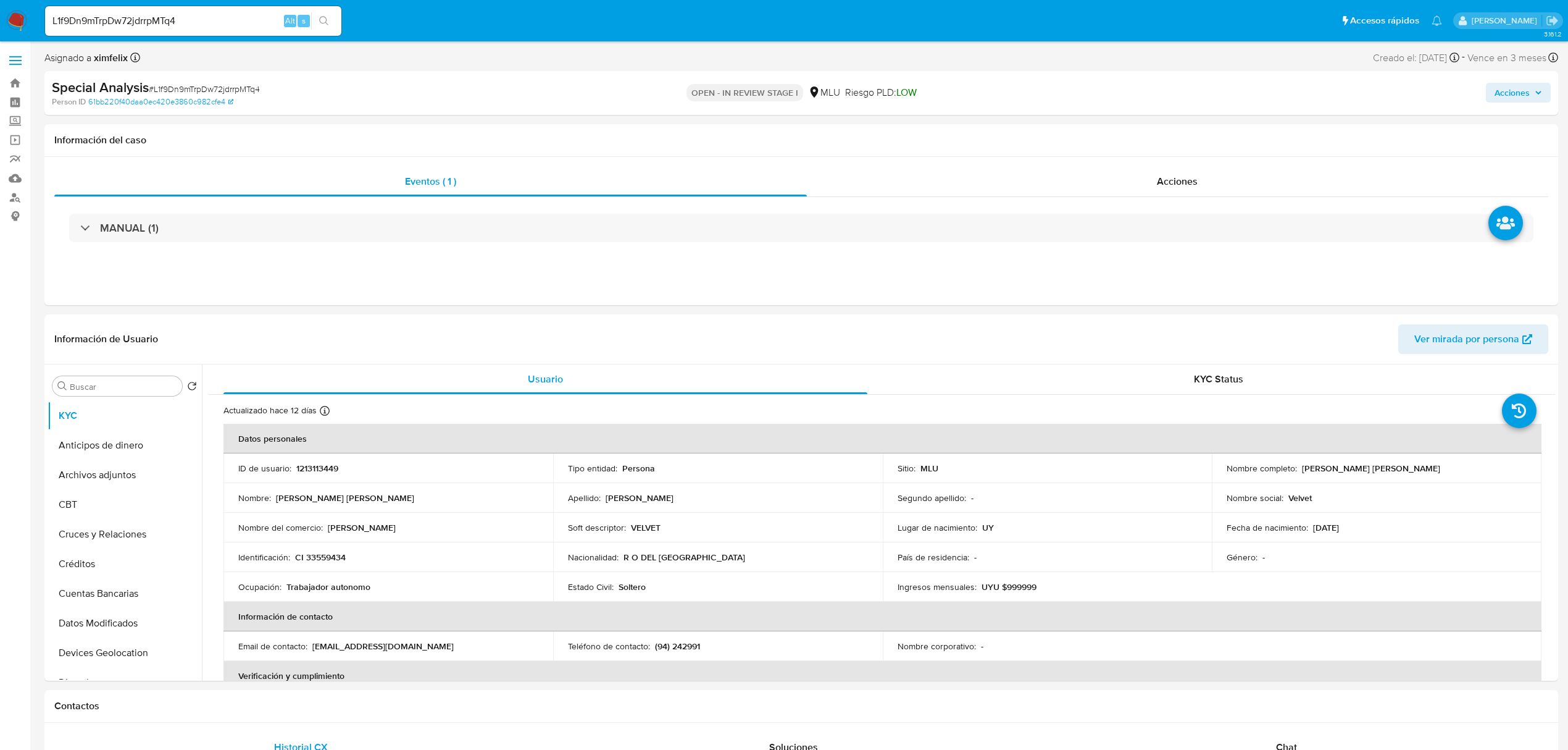
select select "10"
click at [152, 17] on input "L1f9Dn9mTrpDw72jdrrpMTq4" at bounding box center [193, 21] width 296 height 16
paste input "OAS9GC9XDa1W4imF8maBcLe6"
type input "OAS9GC9XDa1W4imF8maBcLe6"
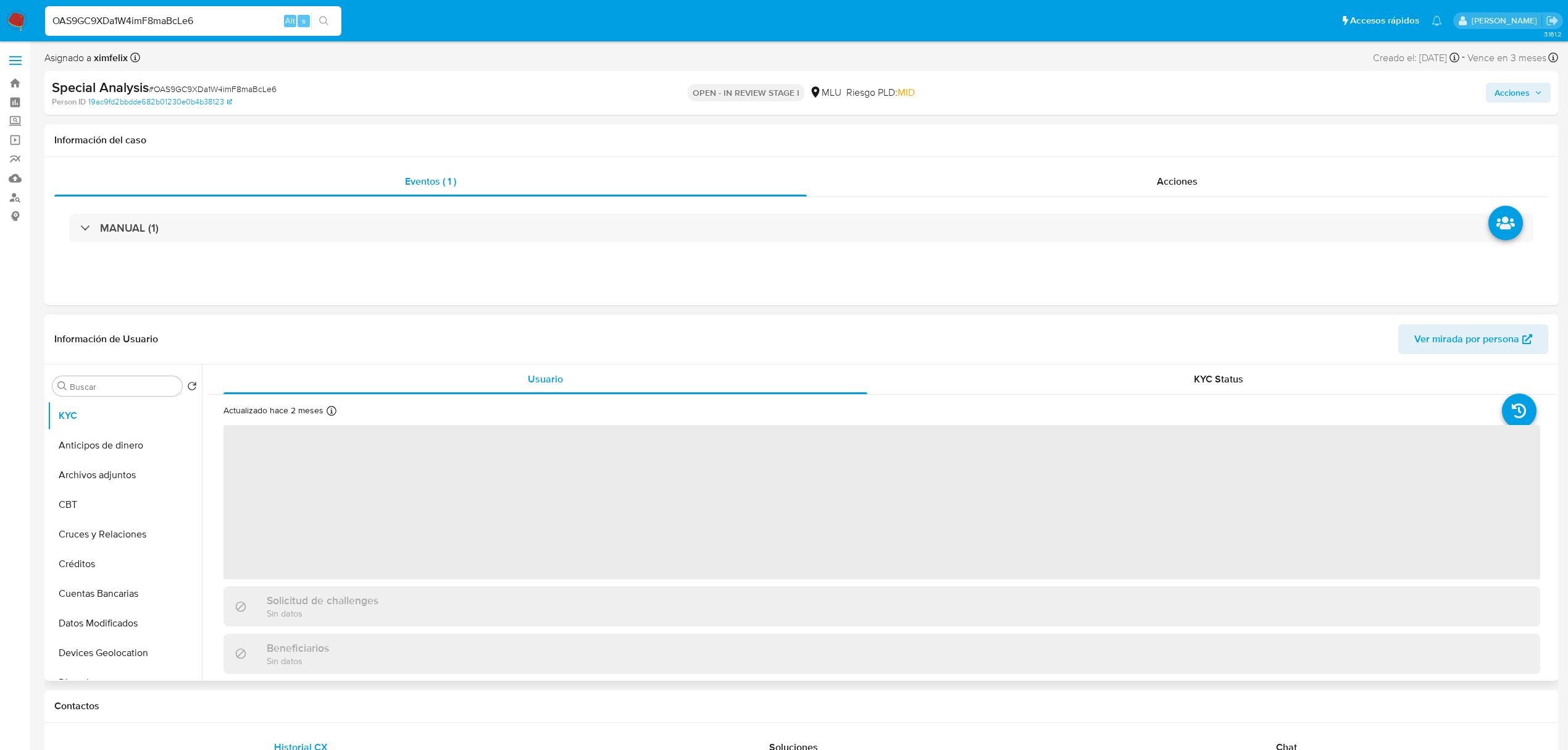
select select "10"
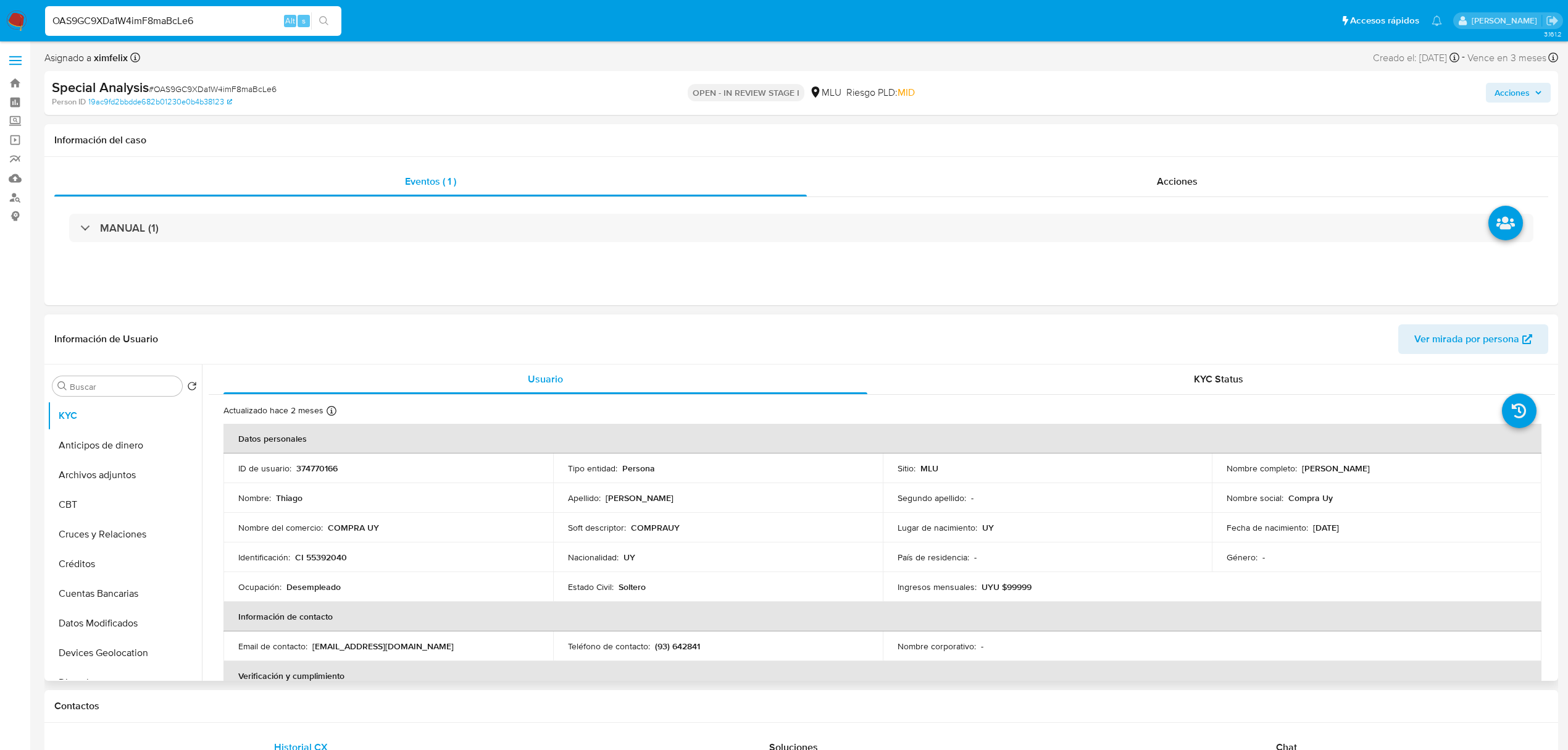
click at [335, 468] on p "374770166" at bounding box center [317, 468] width 41 height 11
copy p "374770166"
drag, startPoint x: 1405, startPoint y: 464, endPoint x: 1297, endPoint y: 472, distance: 108.3
click at [1297, 472] on div "Nombre completo : Thiago Belza Hernandez" at bounding box center [1377, 468] width 300 height 11
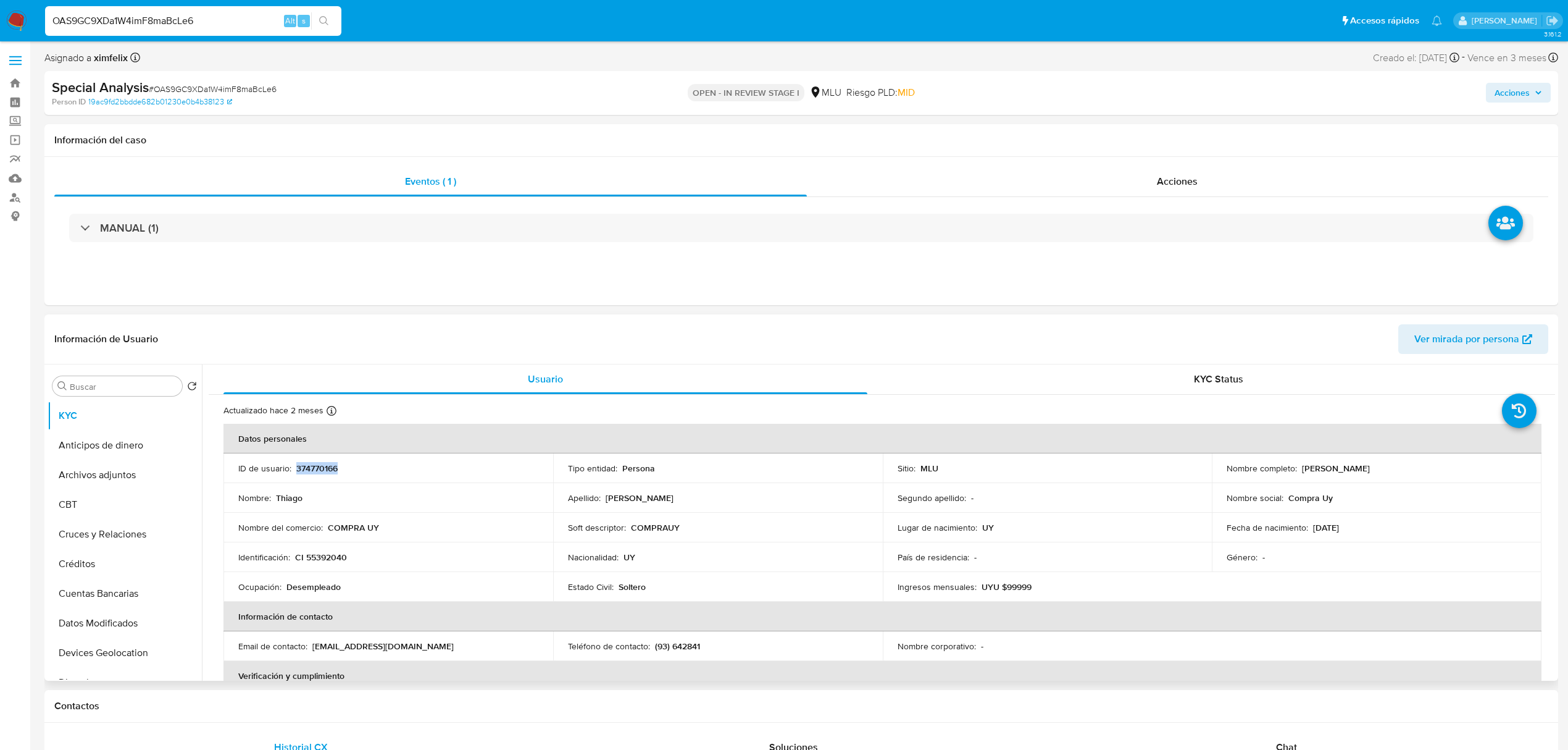
copy p "Thiago Belza Hernandez"
click at [168, 23] on input "OAS9GC9XDa1W4imF8maBcLe6" at bounding box center [193, 21] width 296 height 16
paste input "VPw2vCdJ0jqUqhKRryeEo1mL"
type input "VPw2vCdJ0jqUqhKRryeEo1mL"
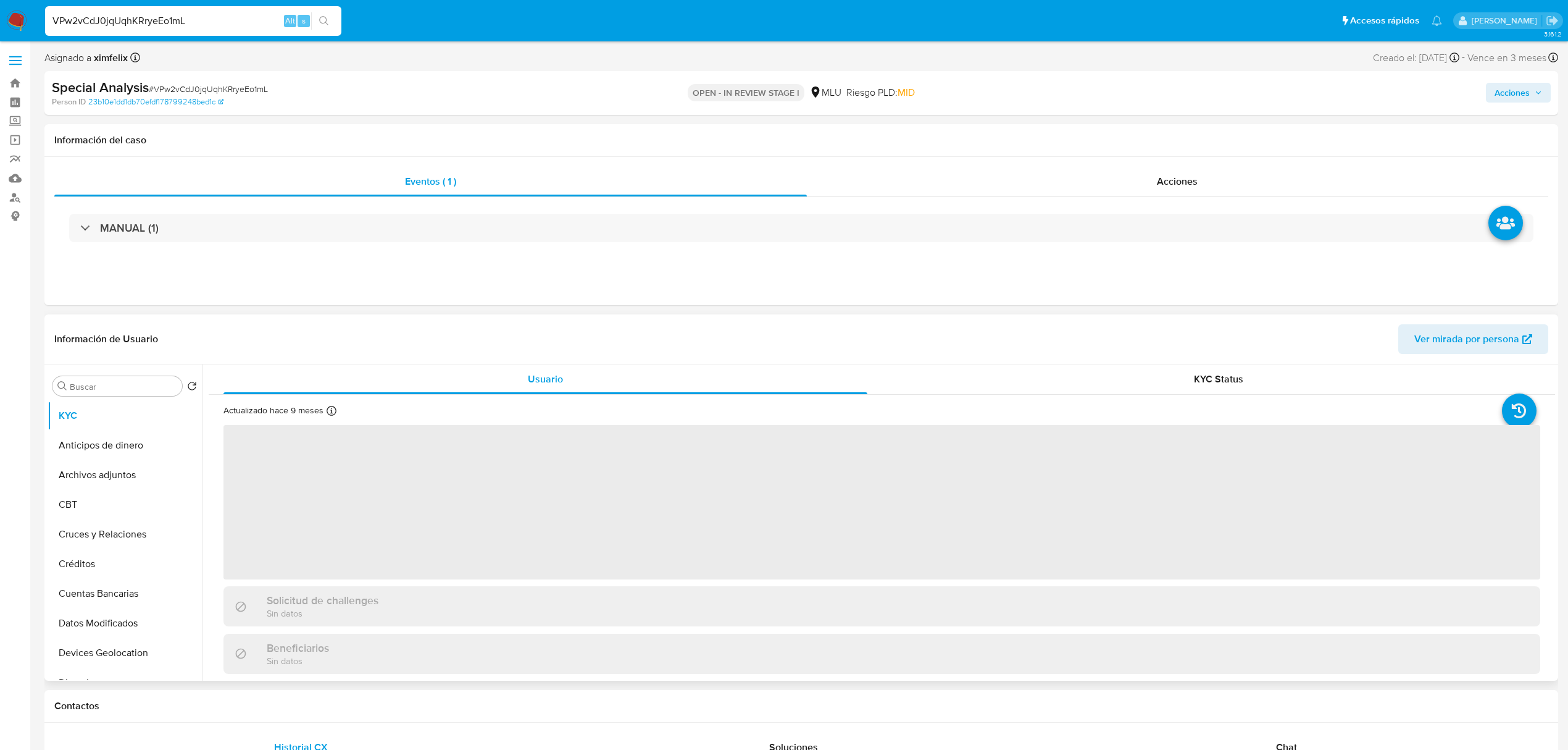
select select "10"
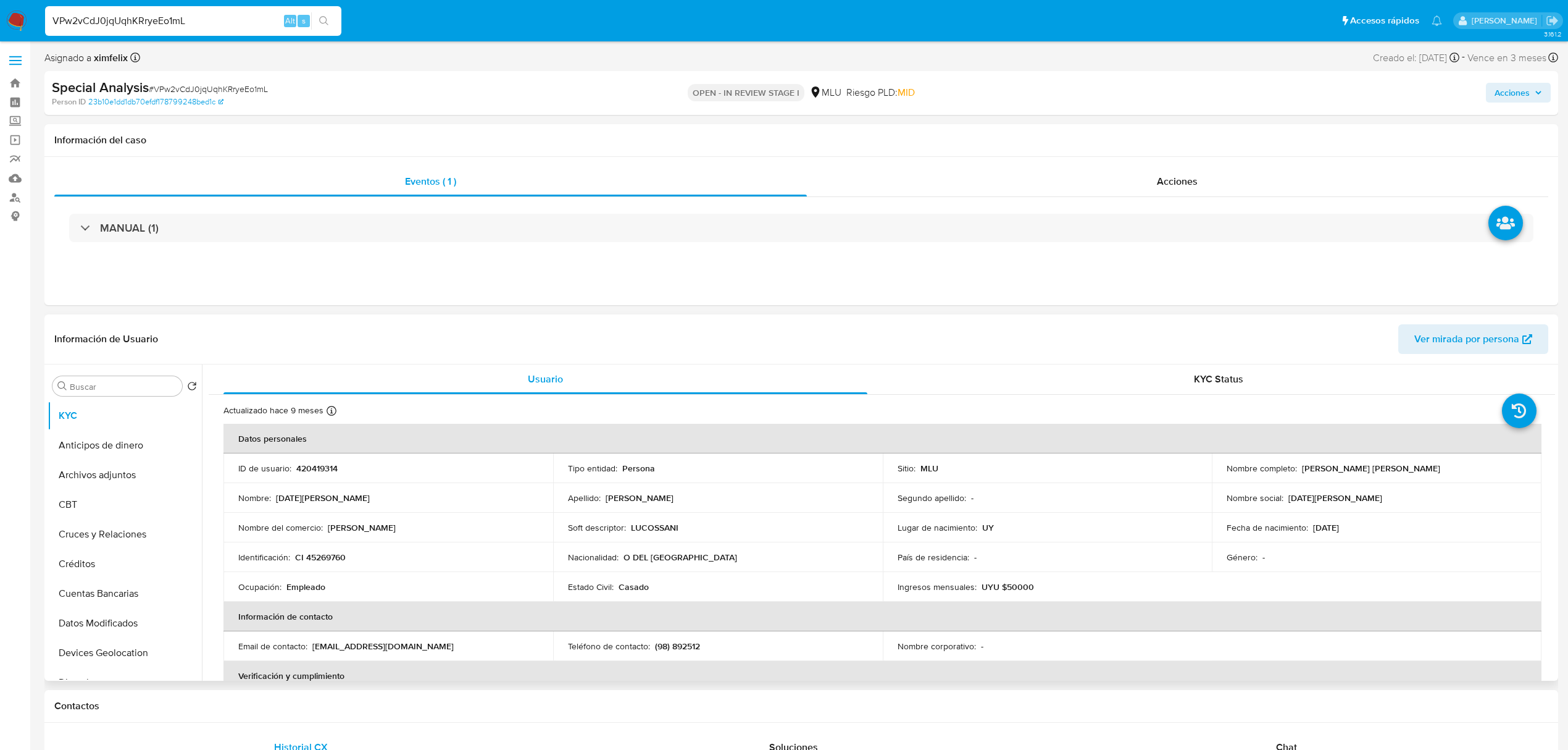
click at [309, 473] on p "420419314" at bounding box center [317, 468] width 41 height 11
copy p "420419314"
drag, startPoint x: 1425, startPoint y: 473, endPoint x: 1299, endPoint y: 466, distance: 126.2
click at [1299, 466] on div "Nombre completo : Lucia Natalia Cossani Martinez" at bounding box center [1377, 468] width 300 height 11
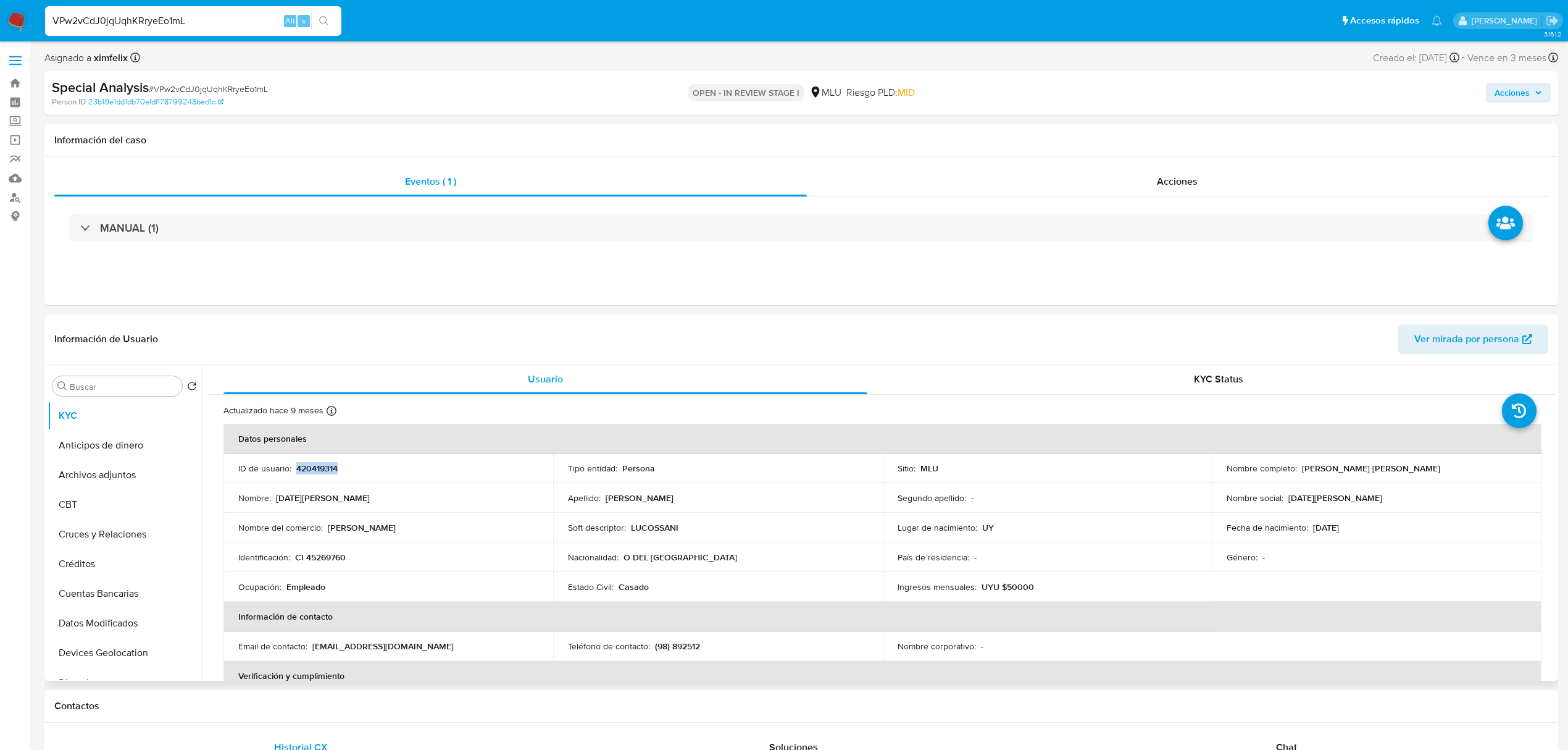
copy p "Lucia Natalia Cossani Martinez"
click at [163, 28] on div "VPw2vCdJ0jqUqhKRryeEo1mL Alt s" at bounding box center [193, 21] width 296 height 29
click at [163, 25] on input "VPw2vCdJ0jqUqhKRryeEo1mL" at bounding box center [193, 21] width 296 height 16
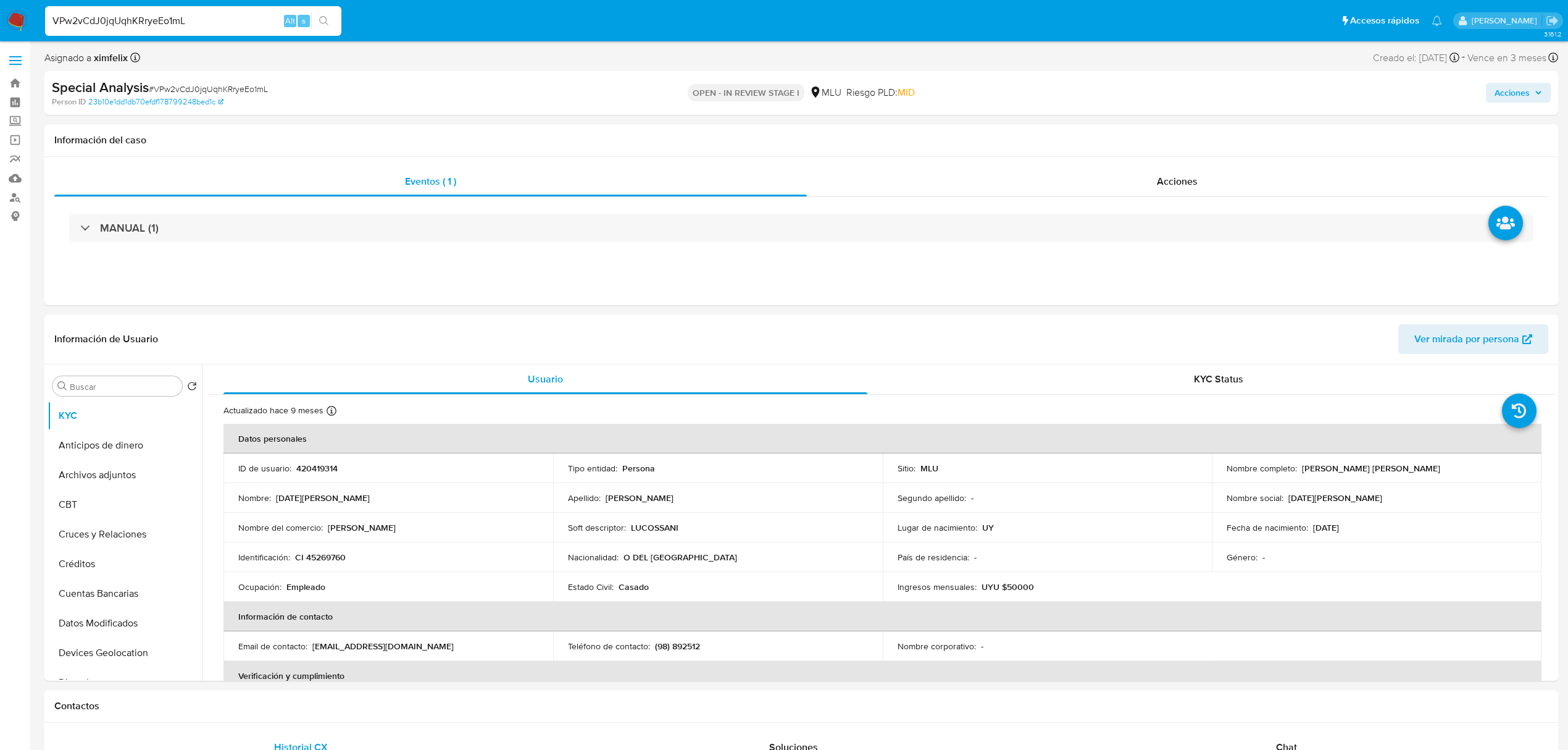
paste input "ECmUIhqIwAil6dayRvZsaJ3n"
type input "ECmUIhqIwAil6dayRvZsaJ3n"
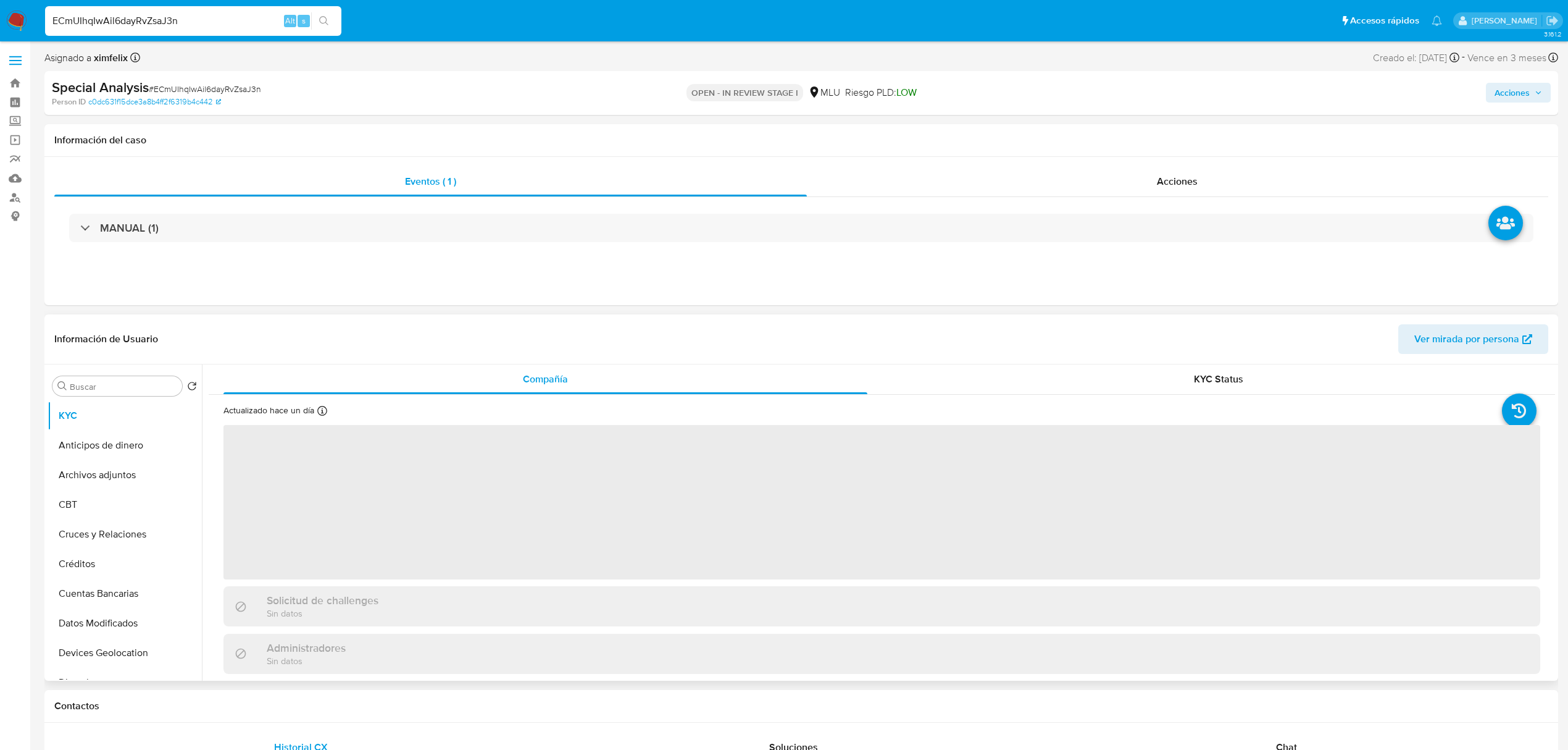
select select "10"
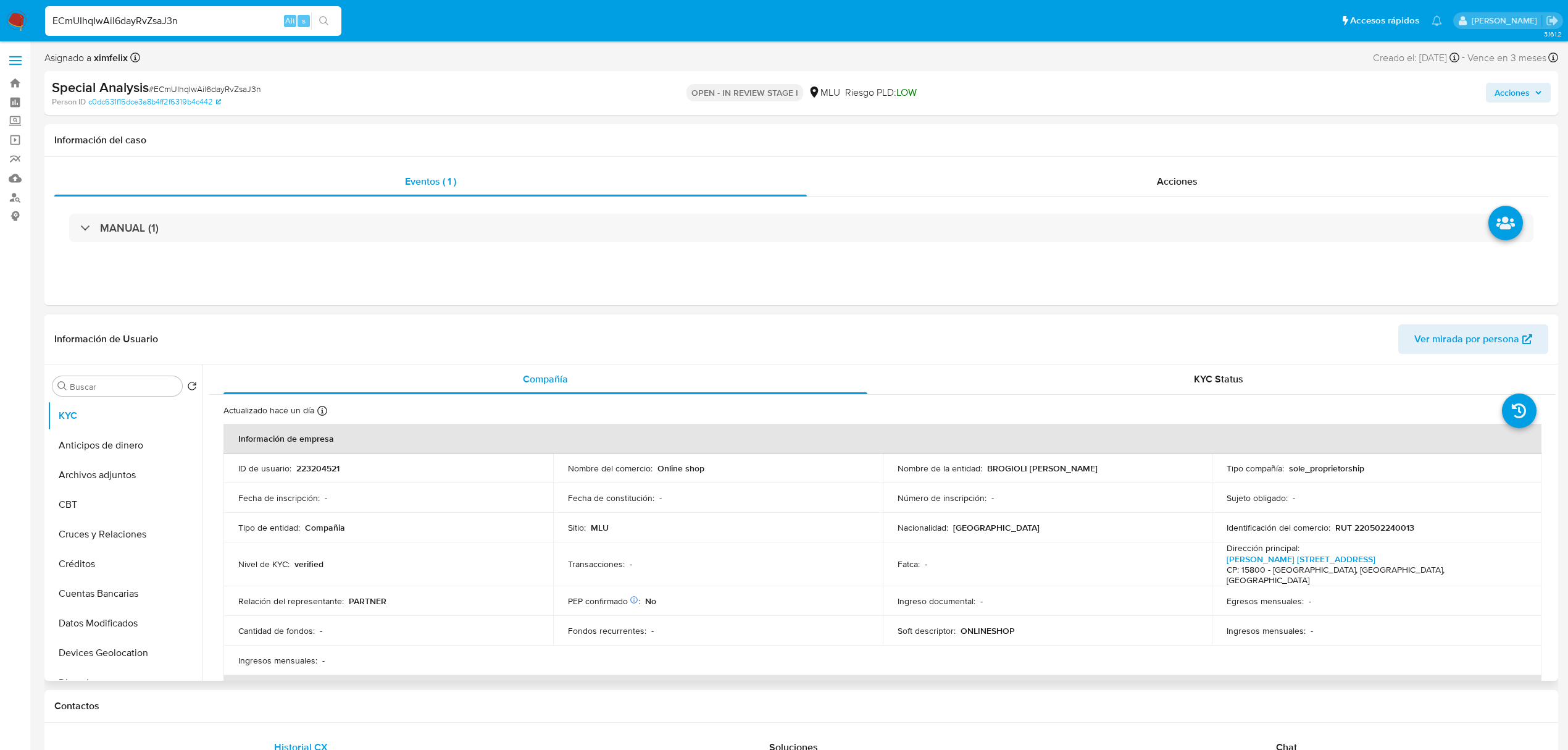
click at [324, 468] on p "223204521" at bounding box center [318, 468] width 43 height 11
copy p "223204521"
drag, startPoint x: 1112, startPoint y: 463, endPoint x: 982, endPoint y: 475, distance: 130.6
click at [982, 475] on td "Nombre de la entidad : BROGIOLI SARALEGUI NICOLAS" at bounding box center [1048, 467] width 330 height 29
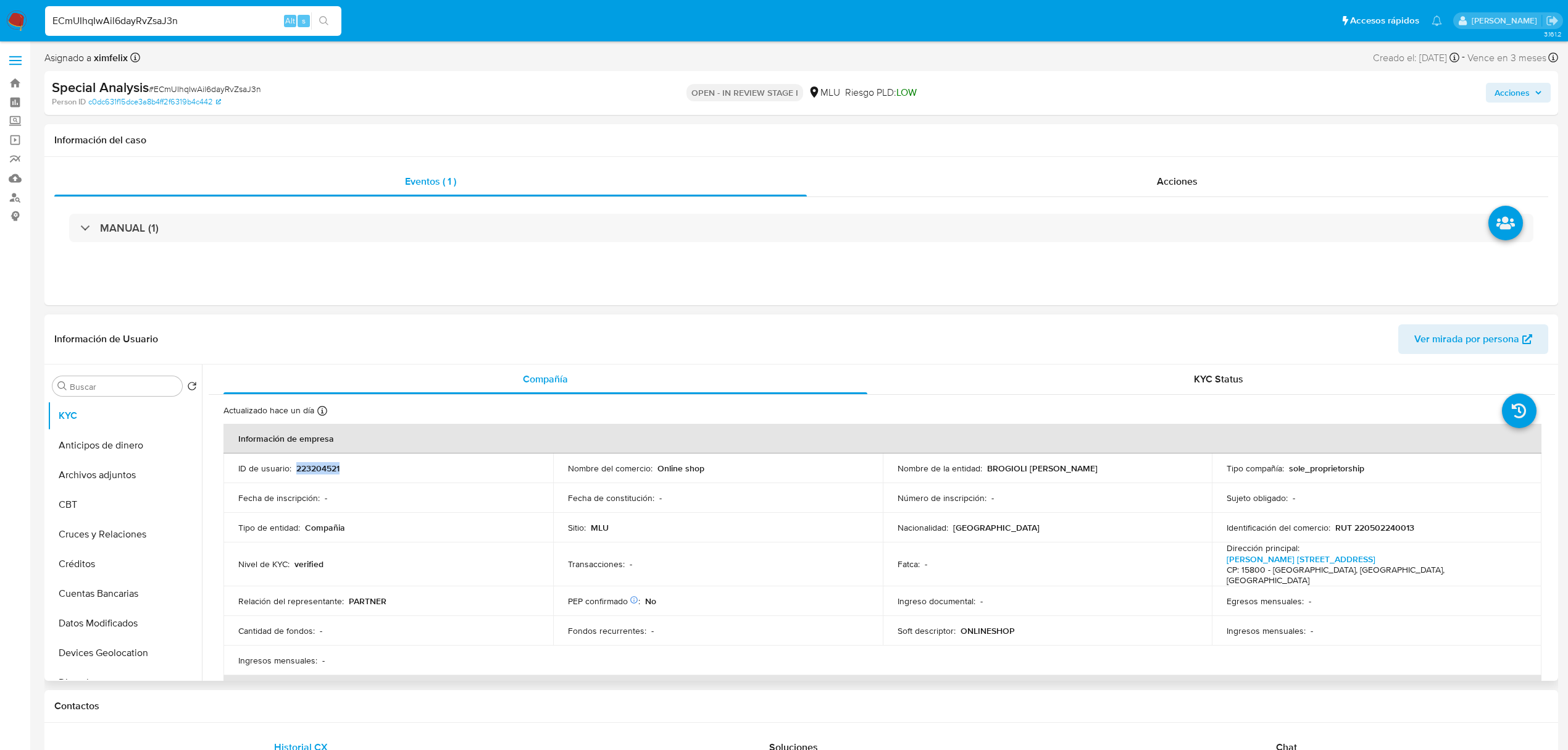
copy p "BROGIOLI SARALEGUI NICOLAS"
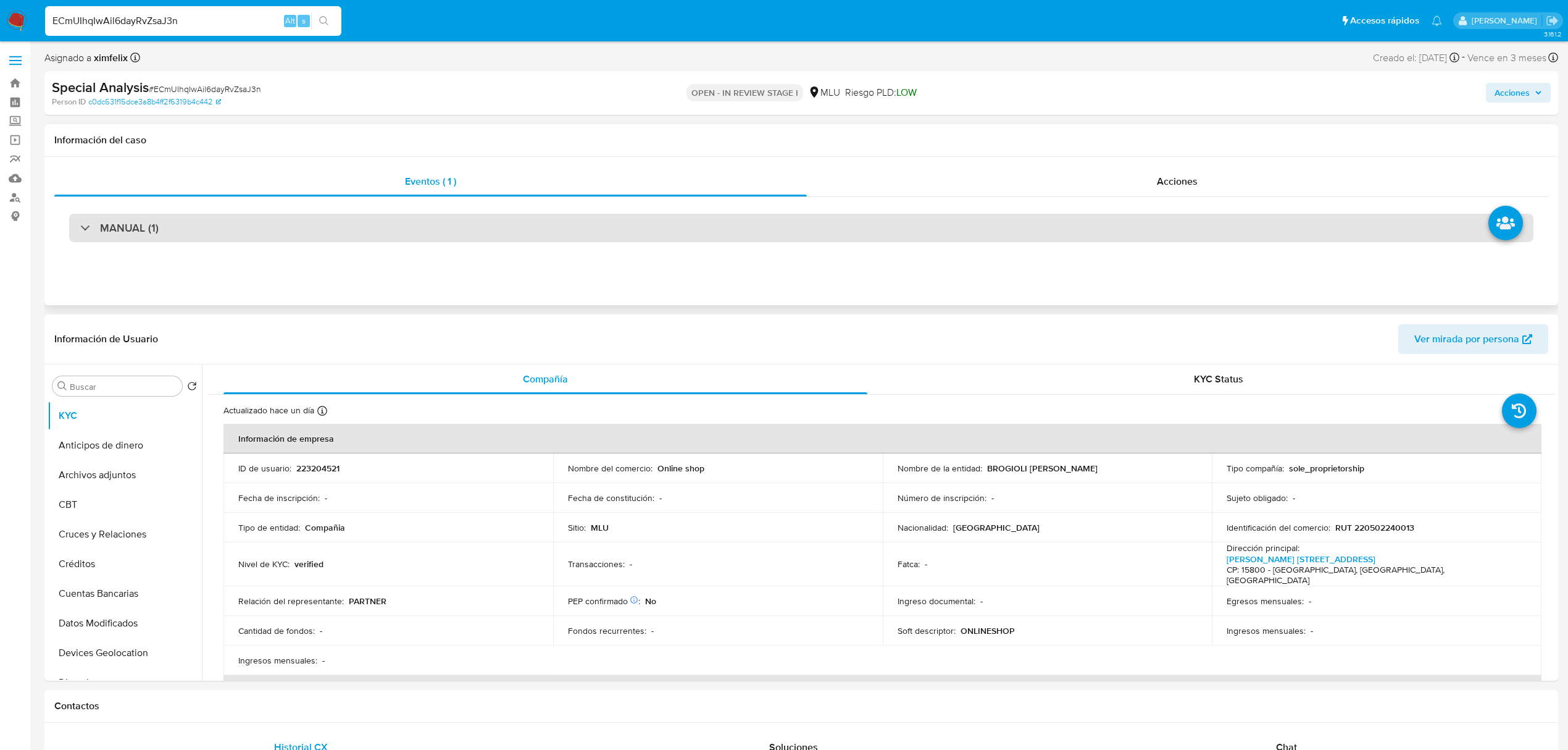
click at [938, 227] on div "MANUAL (1)" at bounding box center [801, 227] width 1464 height 28
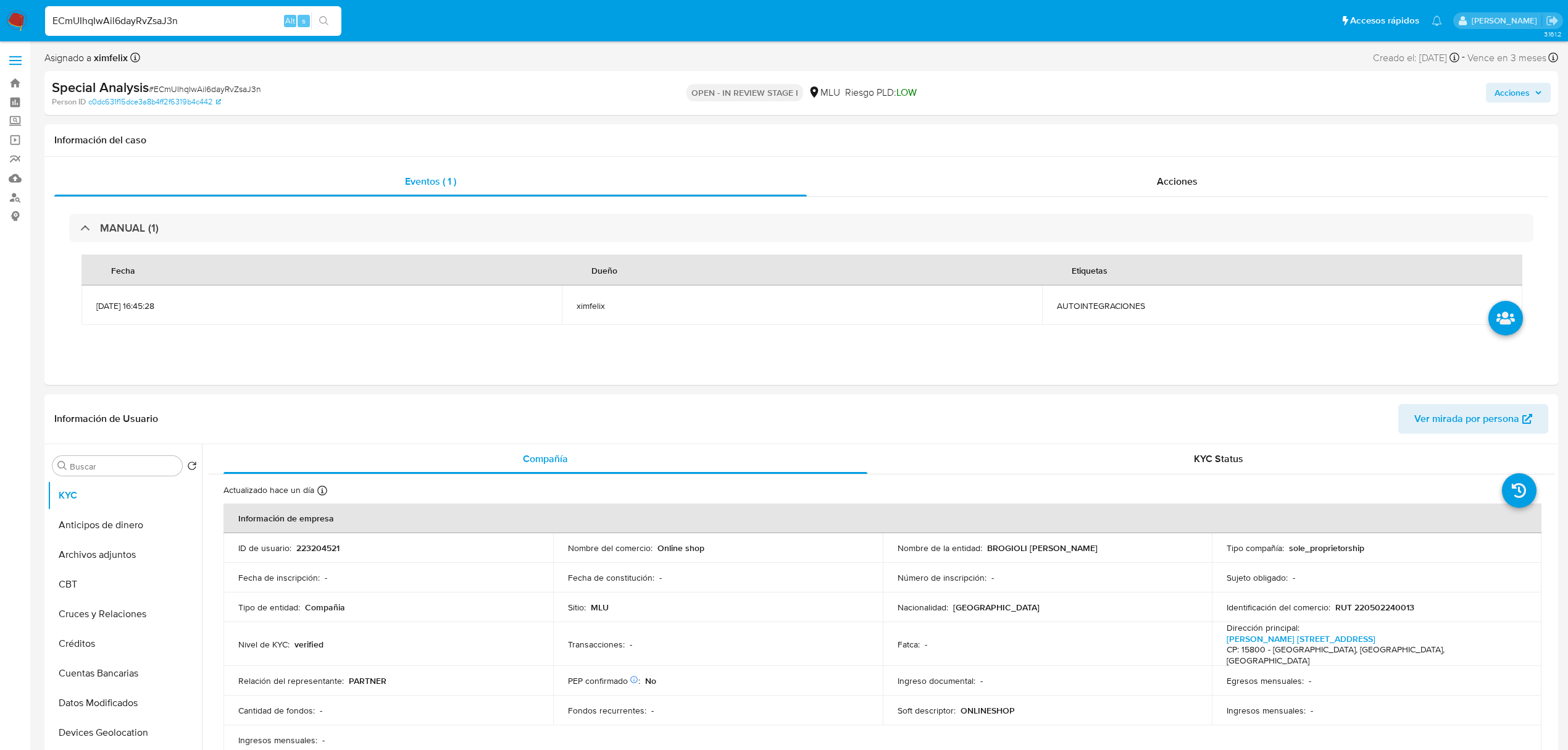
click at [164, 25] on input "ECmUIhqIwAil6dayRvZsaJ3n" at bounding box center [193, 21] width 296 height 16
paste input "hgPzQN2mEHYoEm8CoG3fDtFI"
type input "hgPzQN2mEHYoEm8CoG3fDtFI"
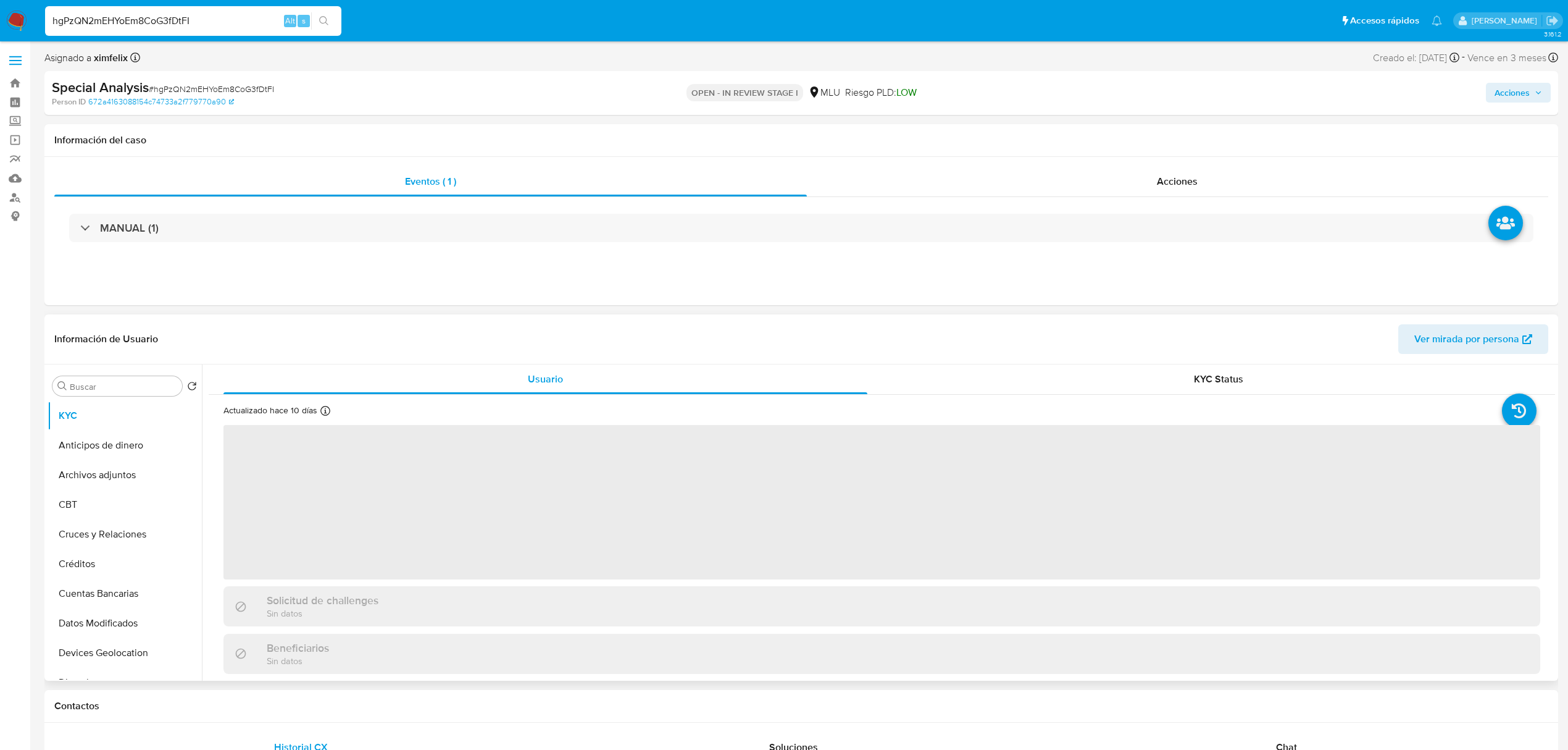
select select "10"
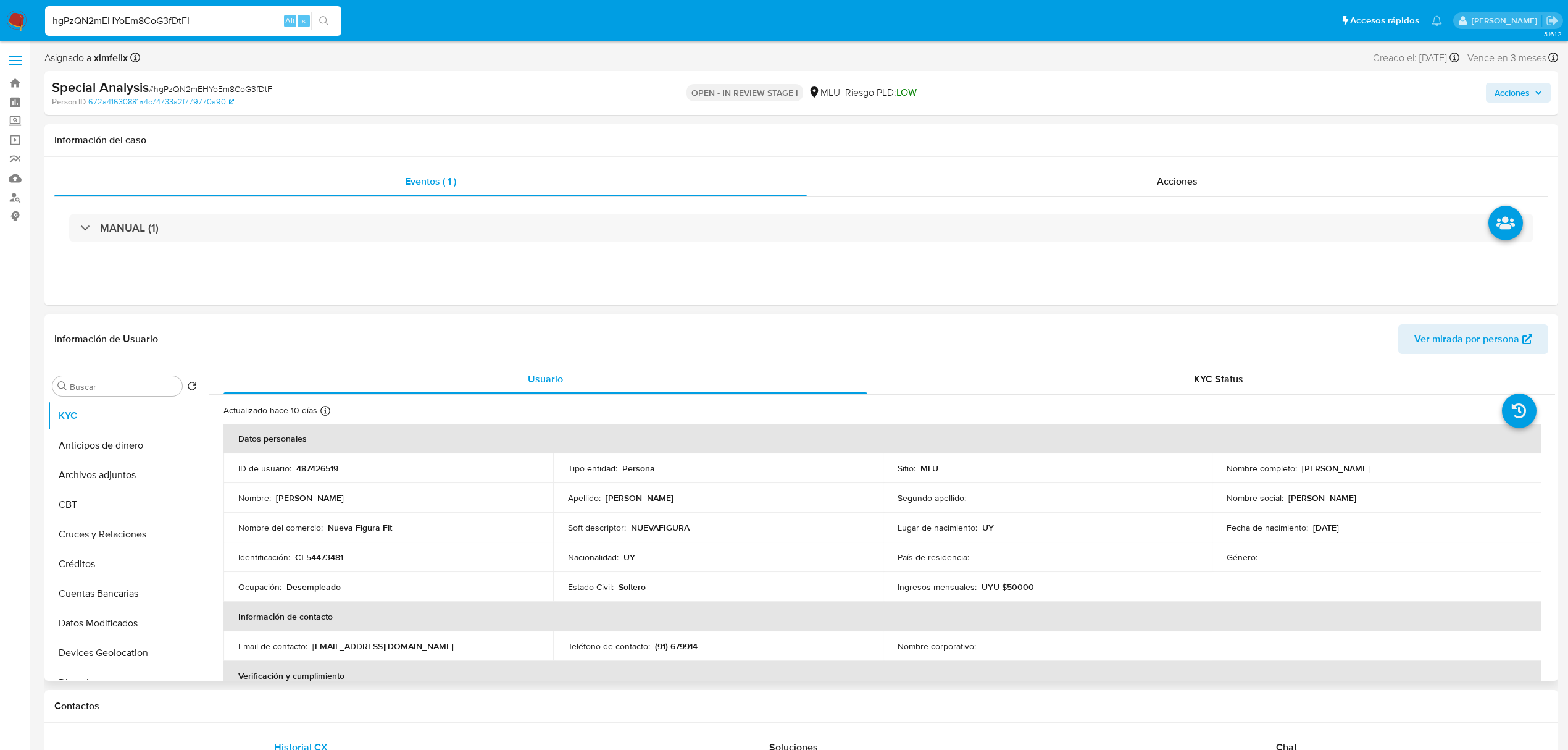
drag, startPoint x: 1395, startPoint y: 466, endPoint x: 1295, endPoint y: 473, distance: 100.2
click at [1295, 473] on div "Nombre completo : Franco Cuñarro Morales" at bounding box center [1377, 468] width 300 height 11
copy p "Franco Cuñarro Morales"
click at [312, 460] on td "ID de usuario : 487426519" at bounding box center [388, 467] width 330 height 29
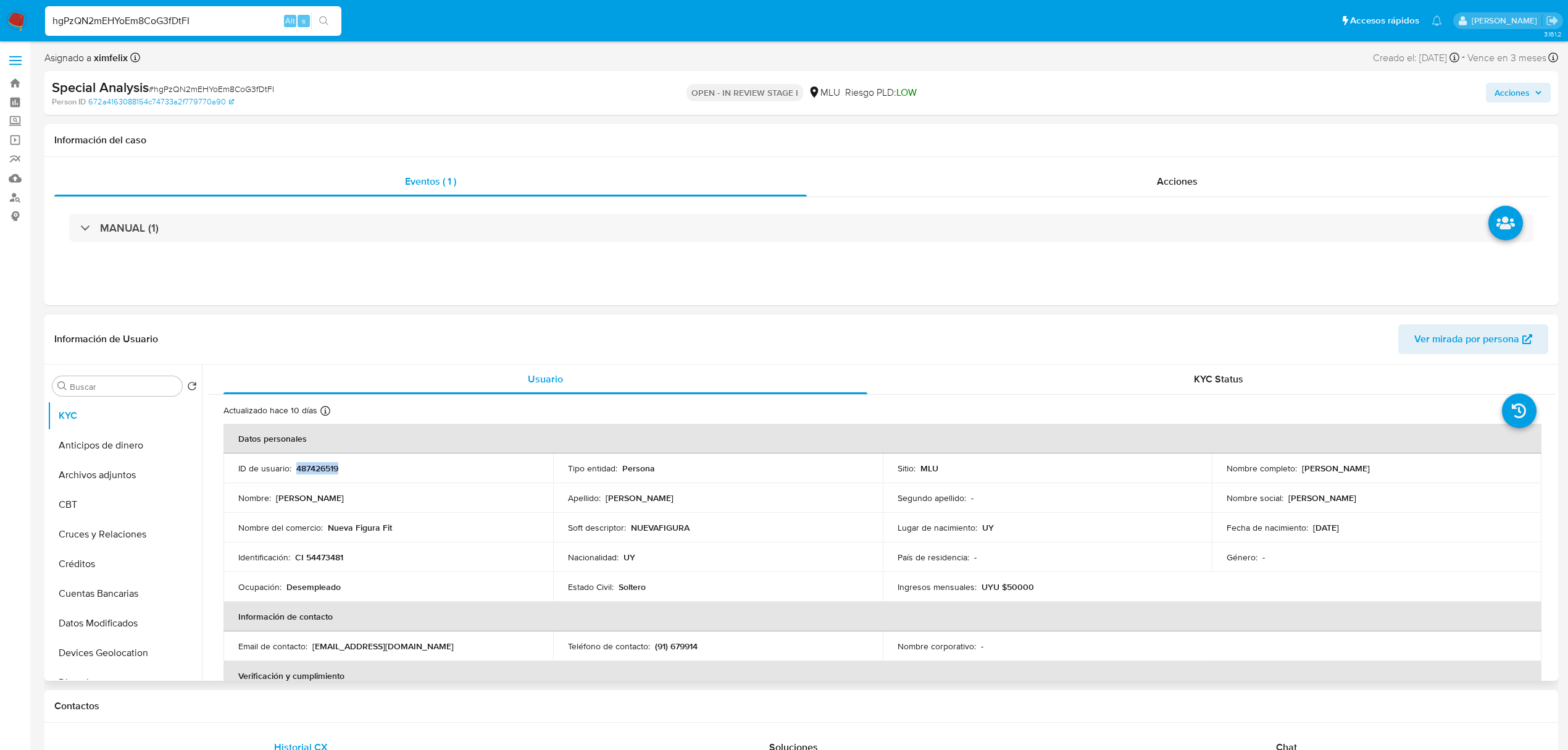
click at [312, 469] on p "487426519" at bounding box center [317, 468] width 42 height 11
click at [169, 24] on input "hgPzQN2mEHYoEm8CoG3fDtFI" at bounding box center [193, 21] width 296 height 16
paste input "OvI4VyiNqQHdvYarB3zV7A98"
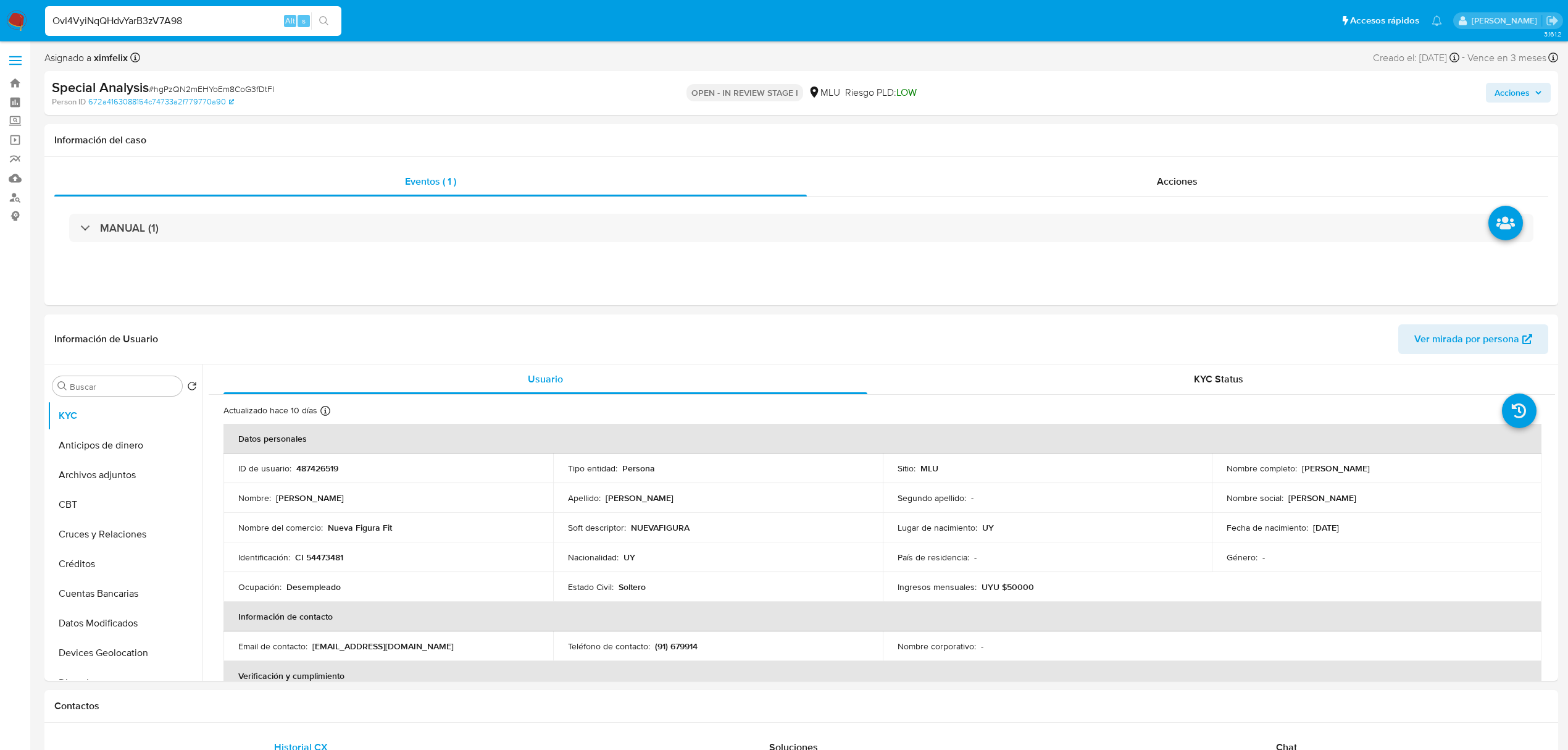
type input "OvI4VyiNqQHdvYarB3zV7A98"
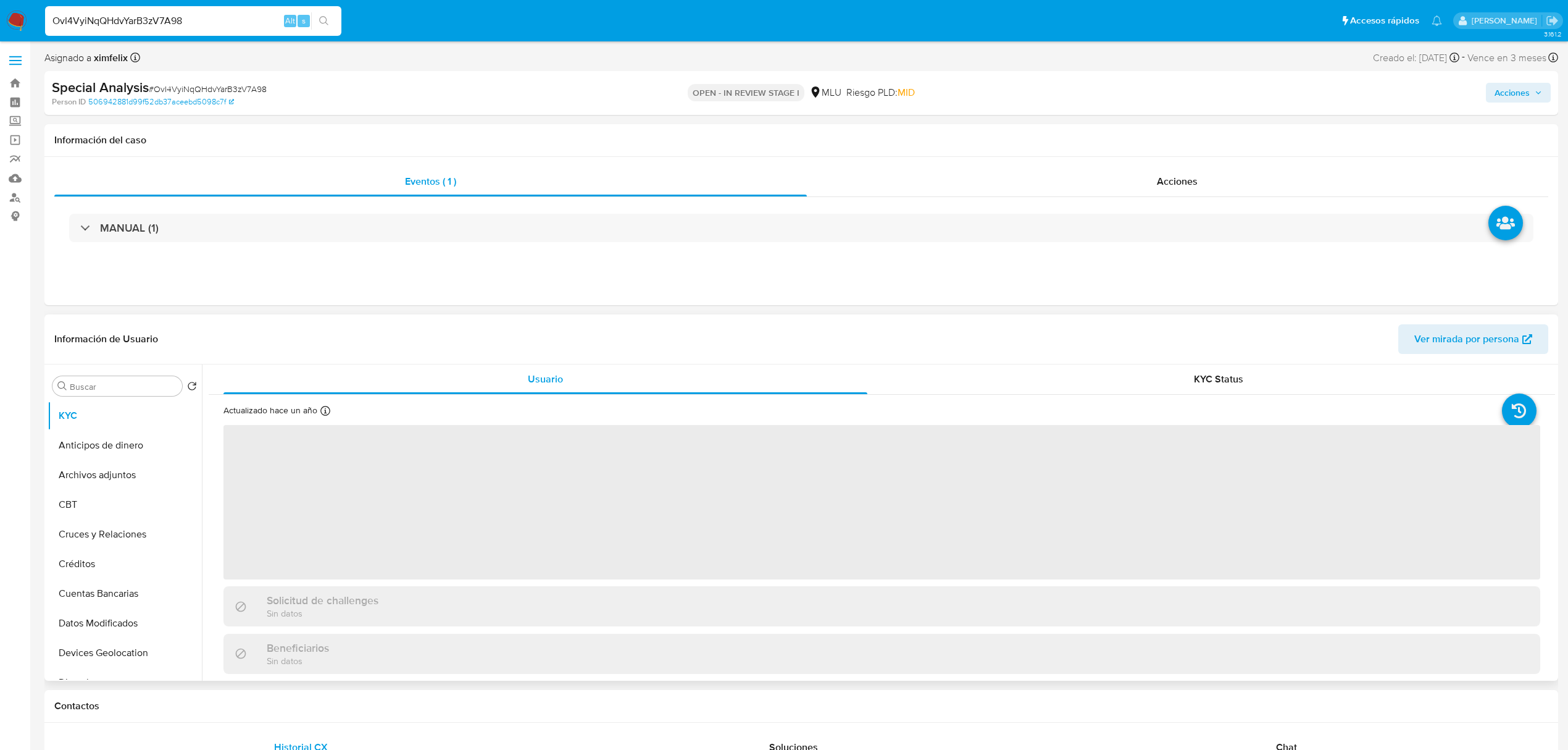
select select "10"
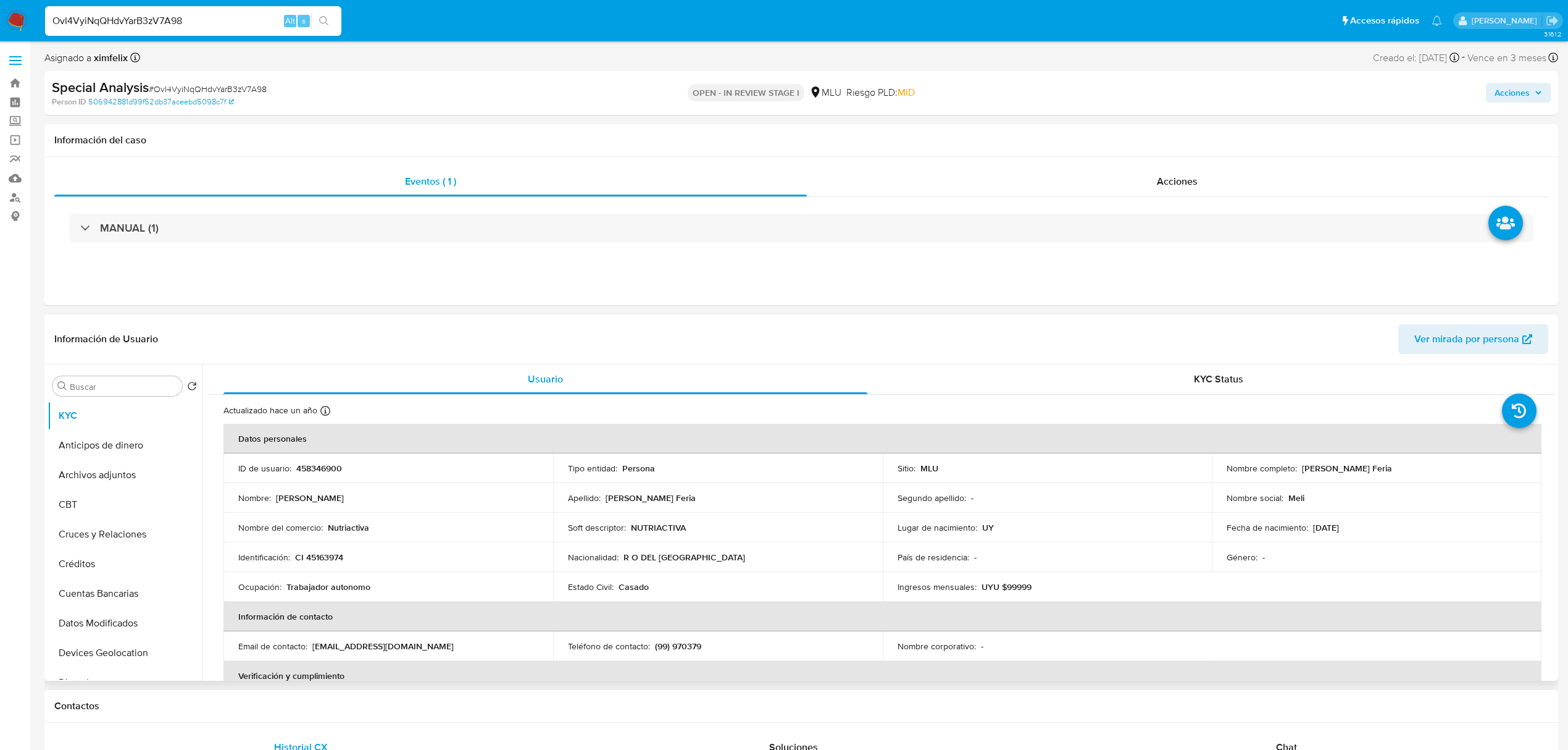
click at [311, 462] on p "458346900" at bounding box center [319, 468] width 45 height 11
copy p "458346900"
drag, startPoint x: 1391, startPoint y: 469, endPoint x: 1298, endPoint y: 469, distance: 93.0
click at [1301, 469] on p "Melissa Castañares Feria" at bounding box center [1346, 468] width 91 height 11
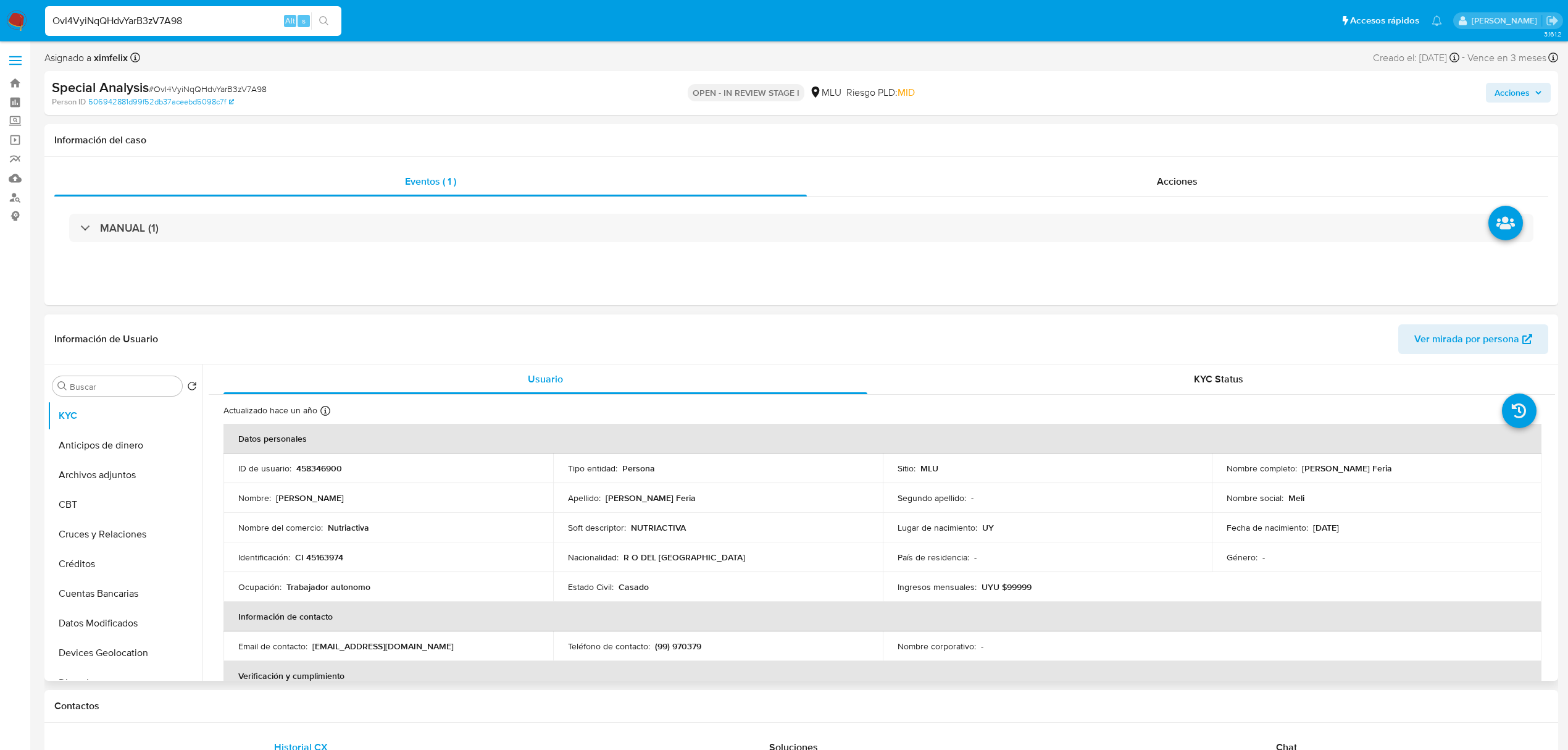
click at [1411, 463] on div "Nombre completo : Melissa Castañares Feria" at bounding box center [1377, 468] width 300 height 11
drag, startPoint x: 1402, startPoint y: 470, endPoint x: 1299, endPoint y: 467, distance: 103.0
click at [1299, 467] on div "Nombre completo : Melissa Castañares Feria" at bounding box center [1377, 468] width 300 height 11
copy p "Melissa Castañares Feria"
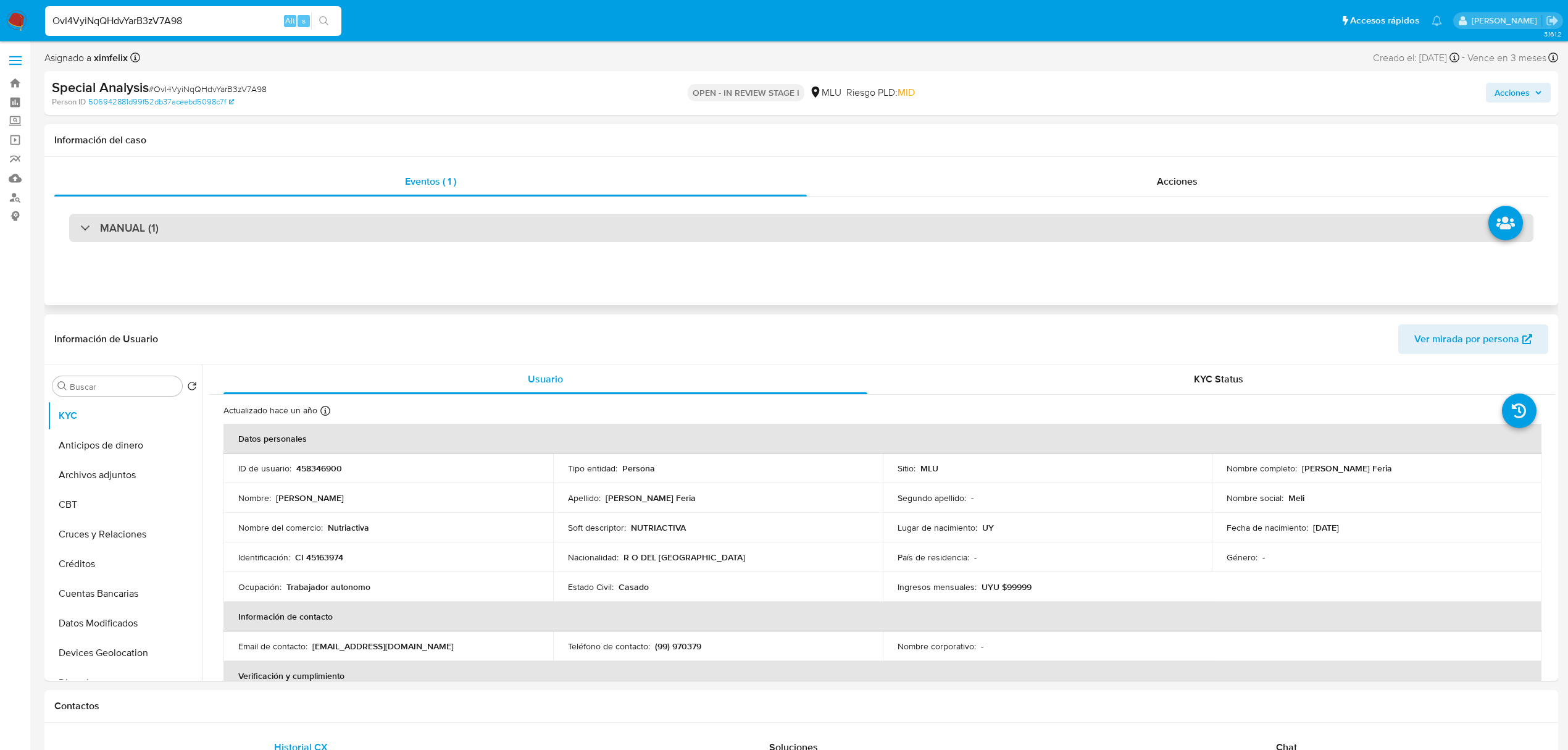
click at [760, 231] on div "MANUAL (1)" at bounding box center [801, 227] width 1464 height 28
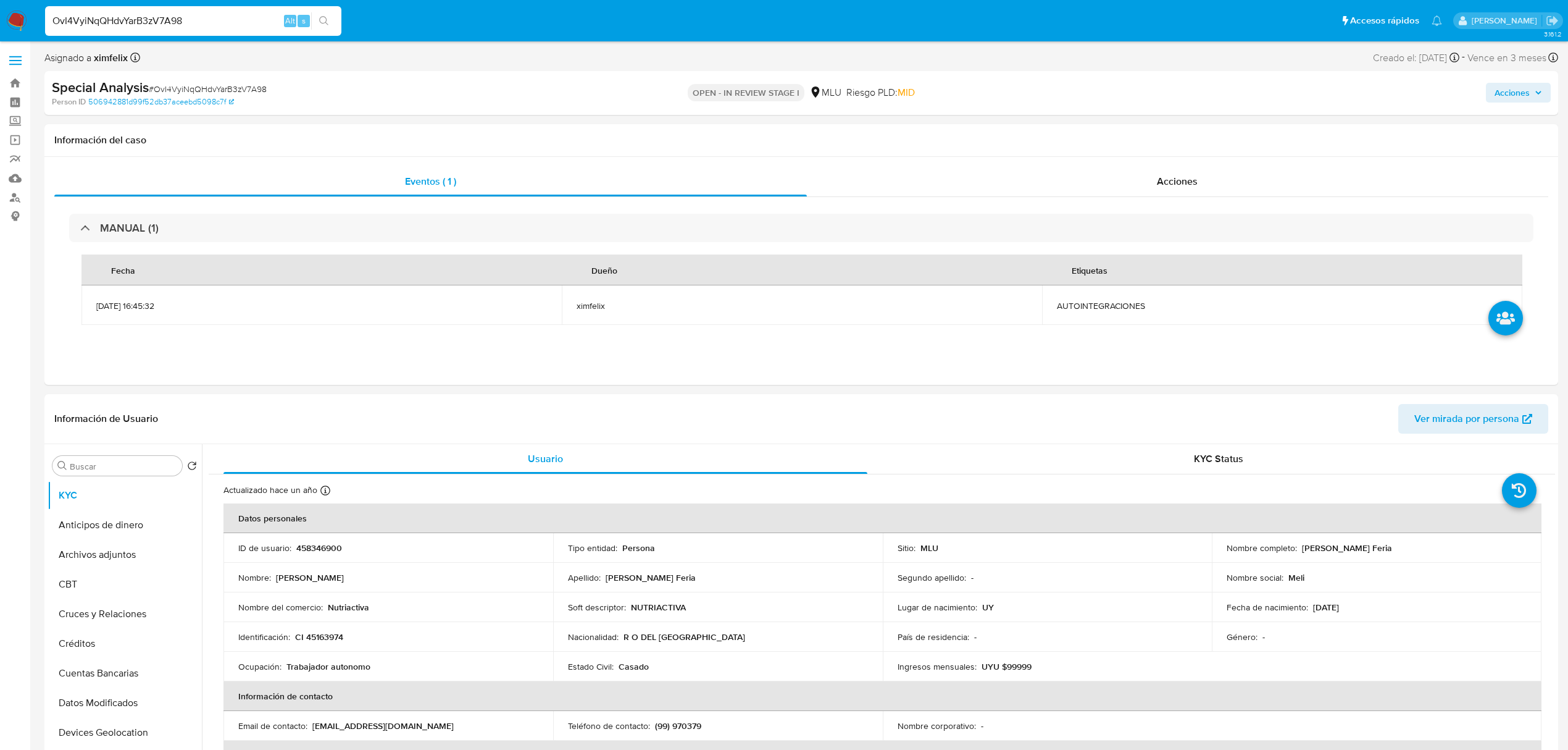
click at [148, 15] on input "OvI4VyiNqQHdvYarB3zV7A98" at bounding box center [193, 21] width 296 height 16
paste input "9PfdtyIgW8JgdRVjLRUMyUCq"
type input "9PfdtyIgW8JgdRVjLRUMyUCq"
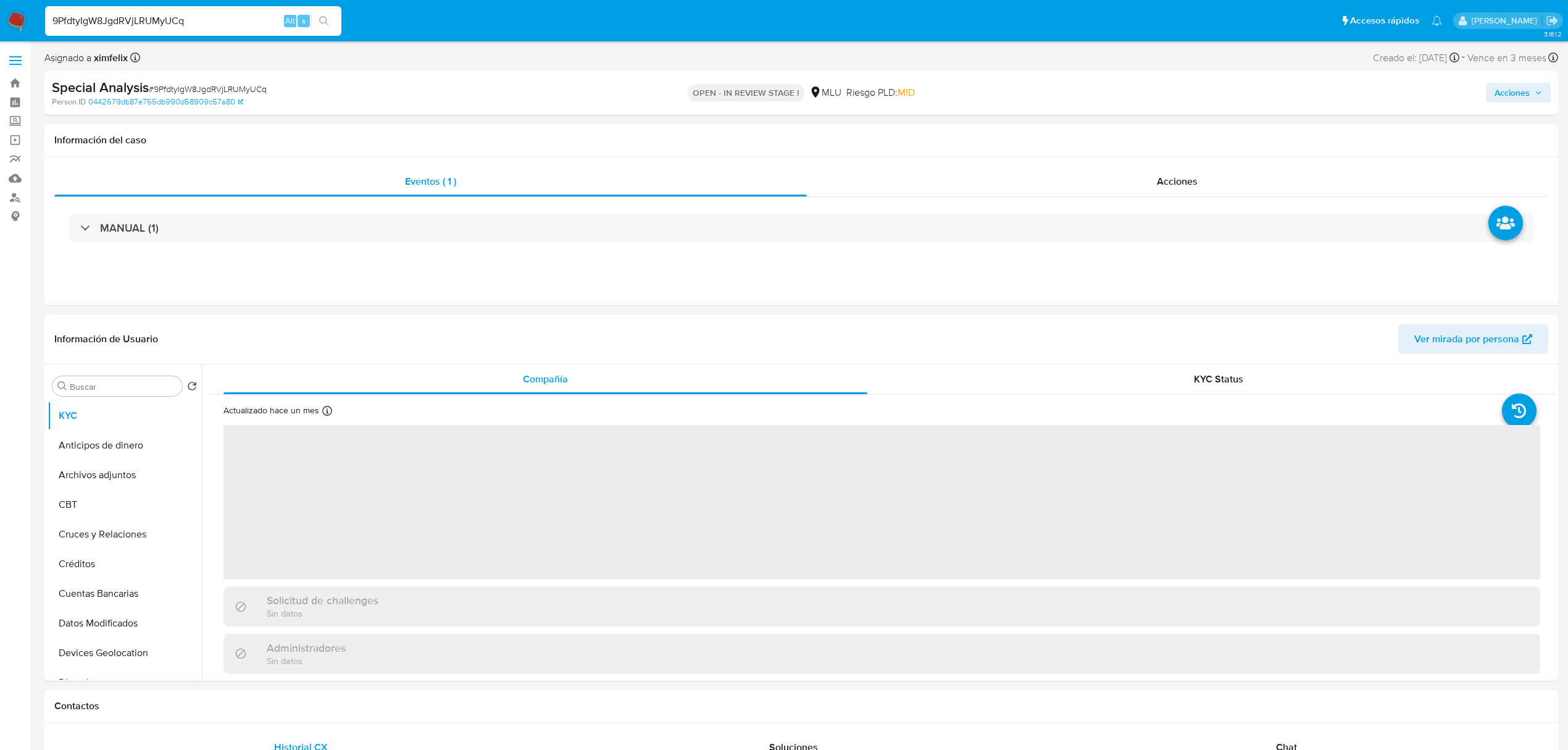
select select "10"
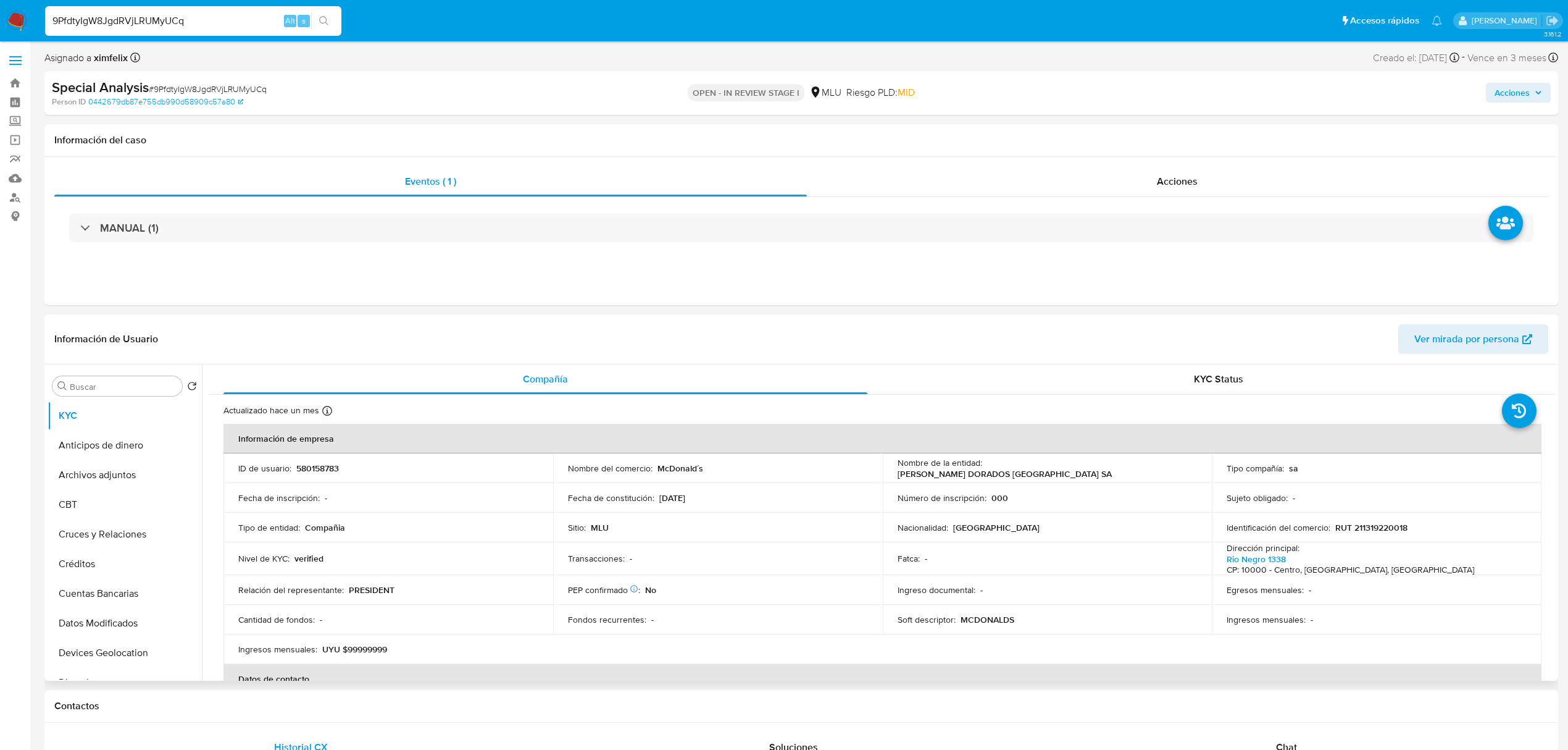
click at [324, 462] on p "580158783" at bounding box center [317, 468] width 42 height 11
copy p "580158783"
drag, startPoint x: 1118, startPoint y: 473, endPoint x: 985, endPoint y: 471, distance: 133.0
click at [985, 471] on div "Nombre de la entidad : ARCOS DORADOS URUGUAY SA" at bounding box center [1048, 468] width 300 height 23
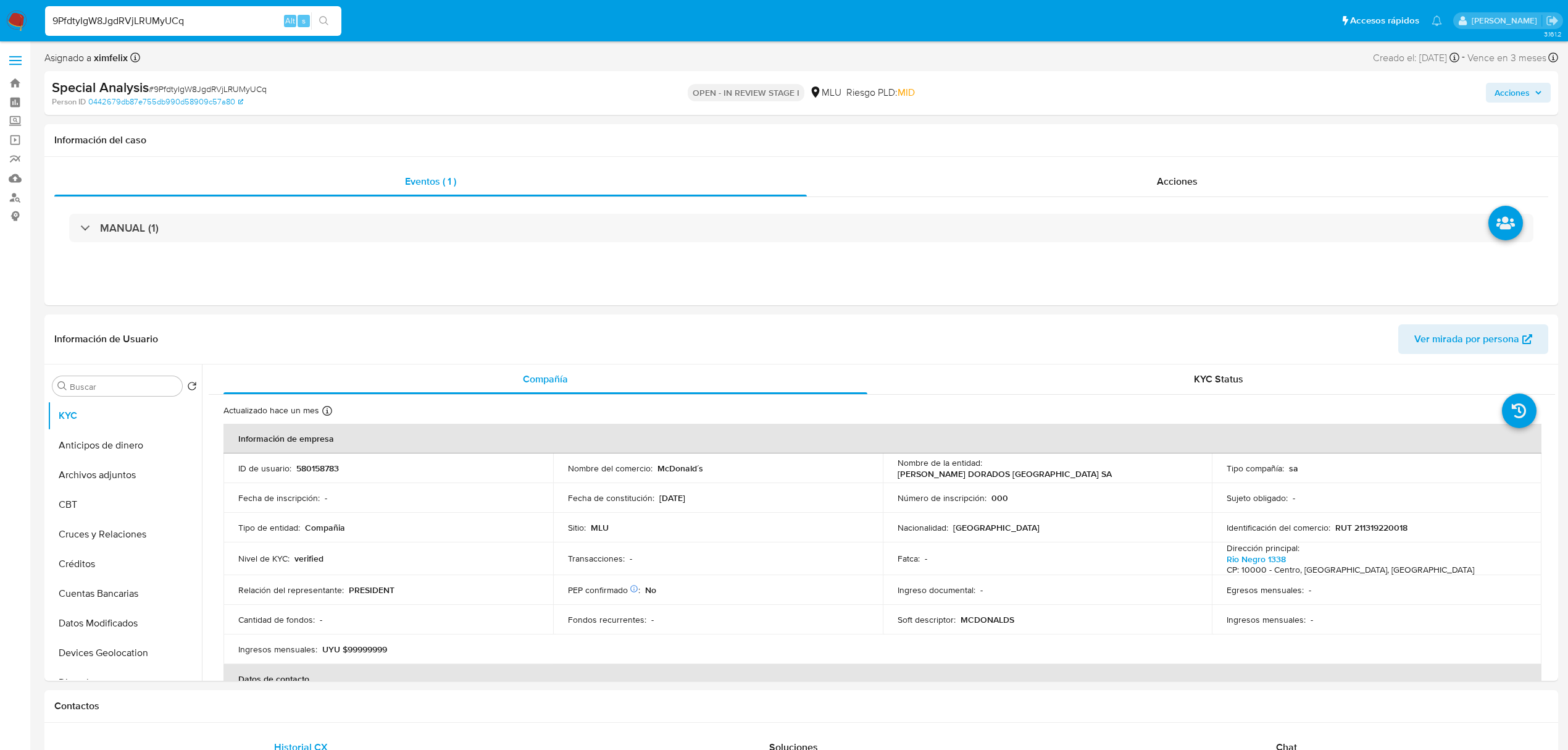
click at [161, 15] on input "9PfdtyIgW8JgdRVjLRUMyUCq" at bounding box center [193, 21] width 296 height 16
paste input "OEjZ8WAvEgtY1Fyq7fk5GACT"
type input "OEjZ8WAvEgtY1Fyq7fk5GACT"
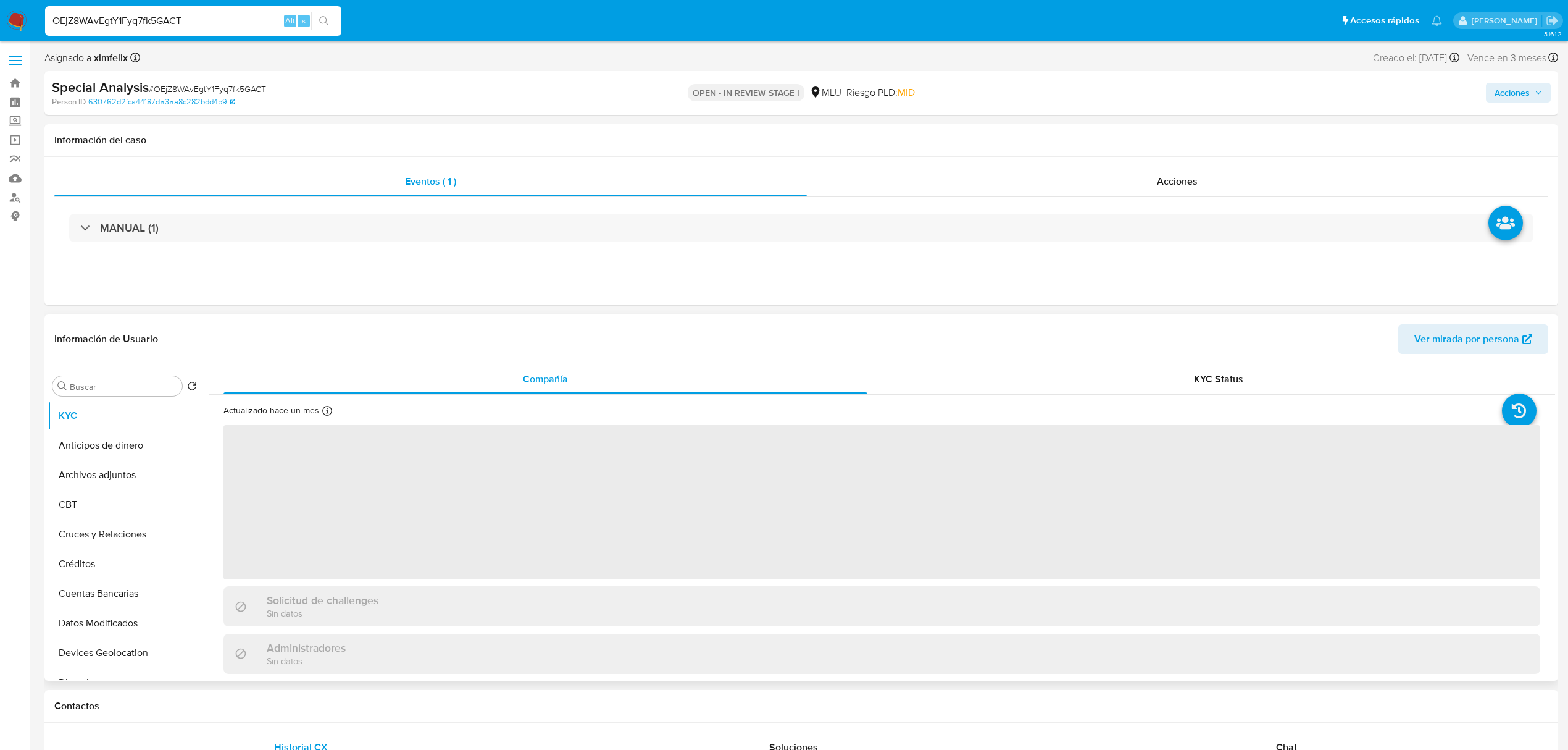
select select "10"
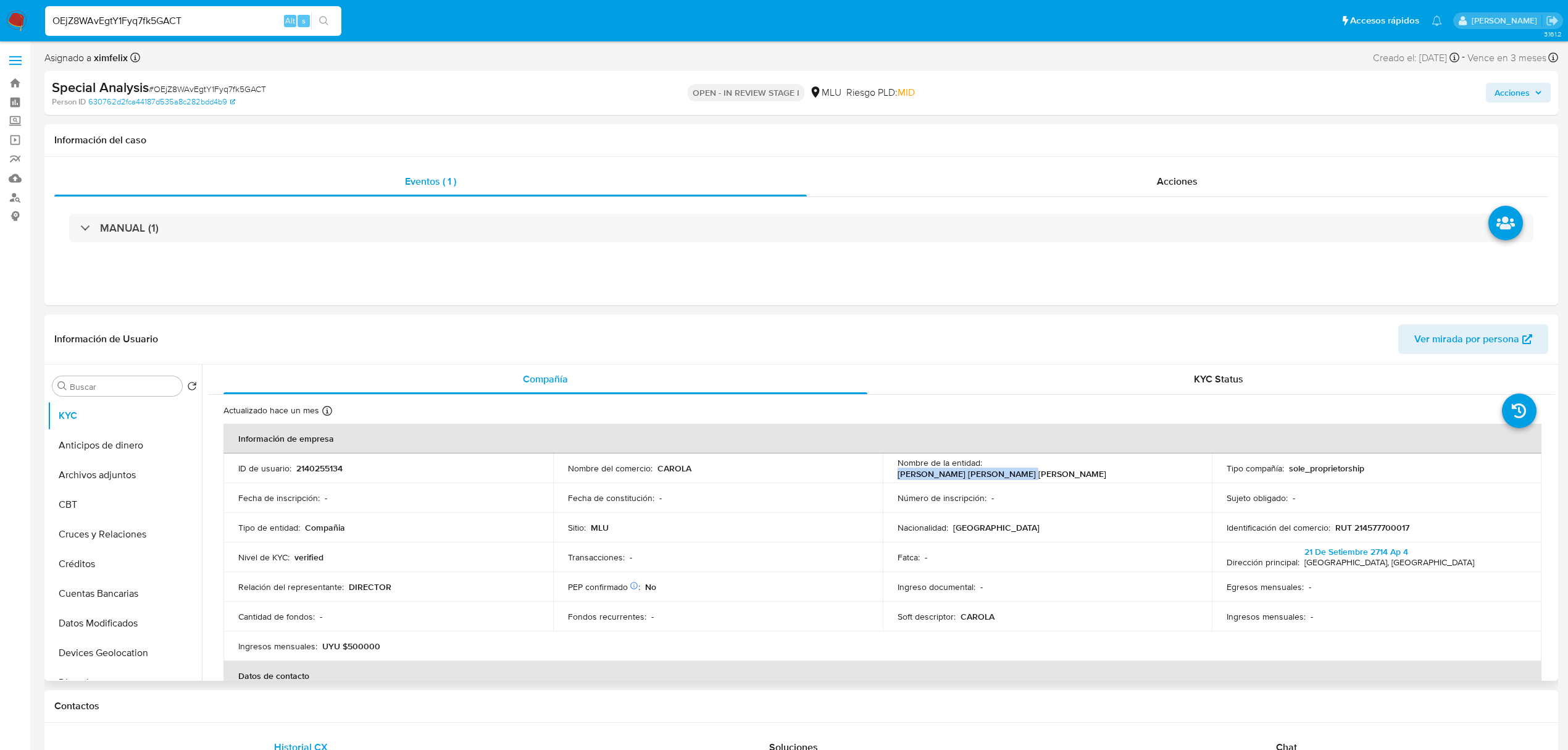
drag, startPoint x: 1130, startPoint y: 467, endPoint x: 985, endPoint y: 466, distance: 145.0
click at [985, 466] on div "Nombre de la entidad : PEREZ LEDESMA CLAUDIA ANDREA" at bounding box center [1048, 468] width 300 height 23
click at [328, 459] on td "ID de usuario : 2140255134" at bounding box center [388, 467] width 330 height 29
click at [494, 208] on div "MANUAL (1)" at bounding box center [801, 227] width 1494 height 61
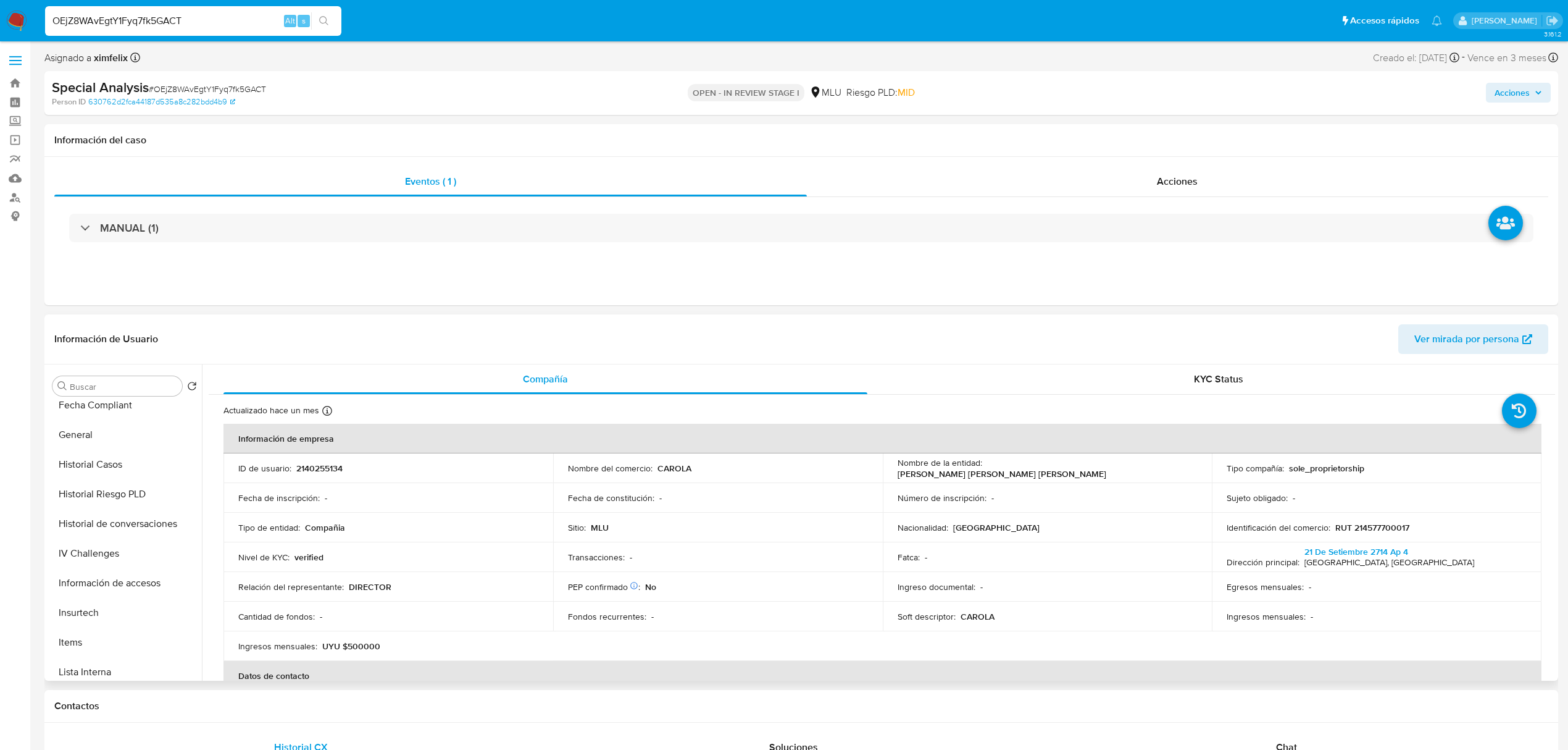
scroll to position [371, 0]
click at [124, 458] on button "Historial Casos" at bounding box center [119, 458] width 144 height 29
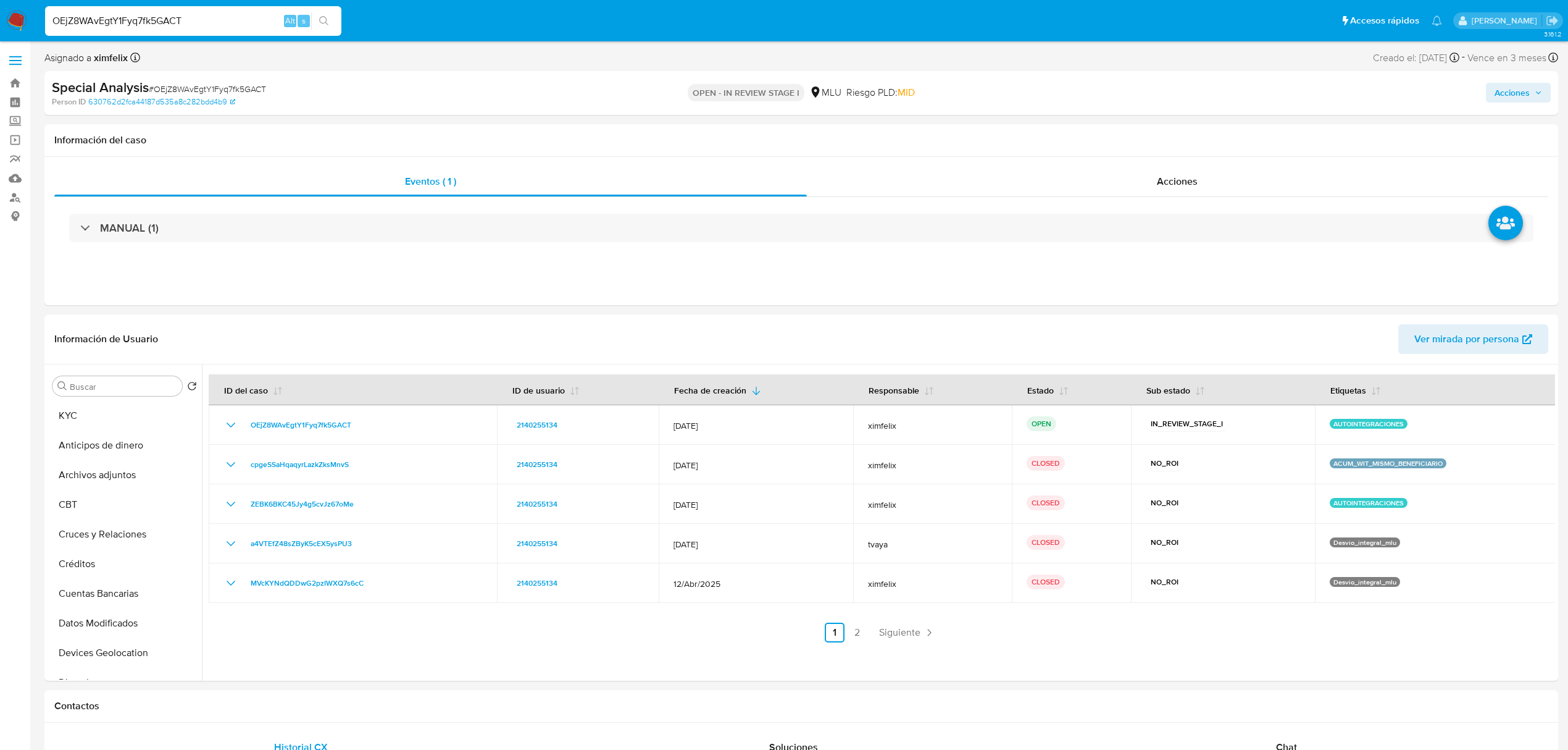
select select "10"
click at [157, 20] on input "OEjZ8WAvEgtY1Fyq7fk5GACT" at bounding box center [193, 21] width 296 height 16
click at [137, 24] on input "OEjZ8WAvEgtY1Fyq7fk5GACT" at bounding box center [193, 21] width 296 height 16
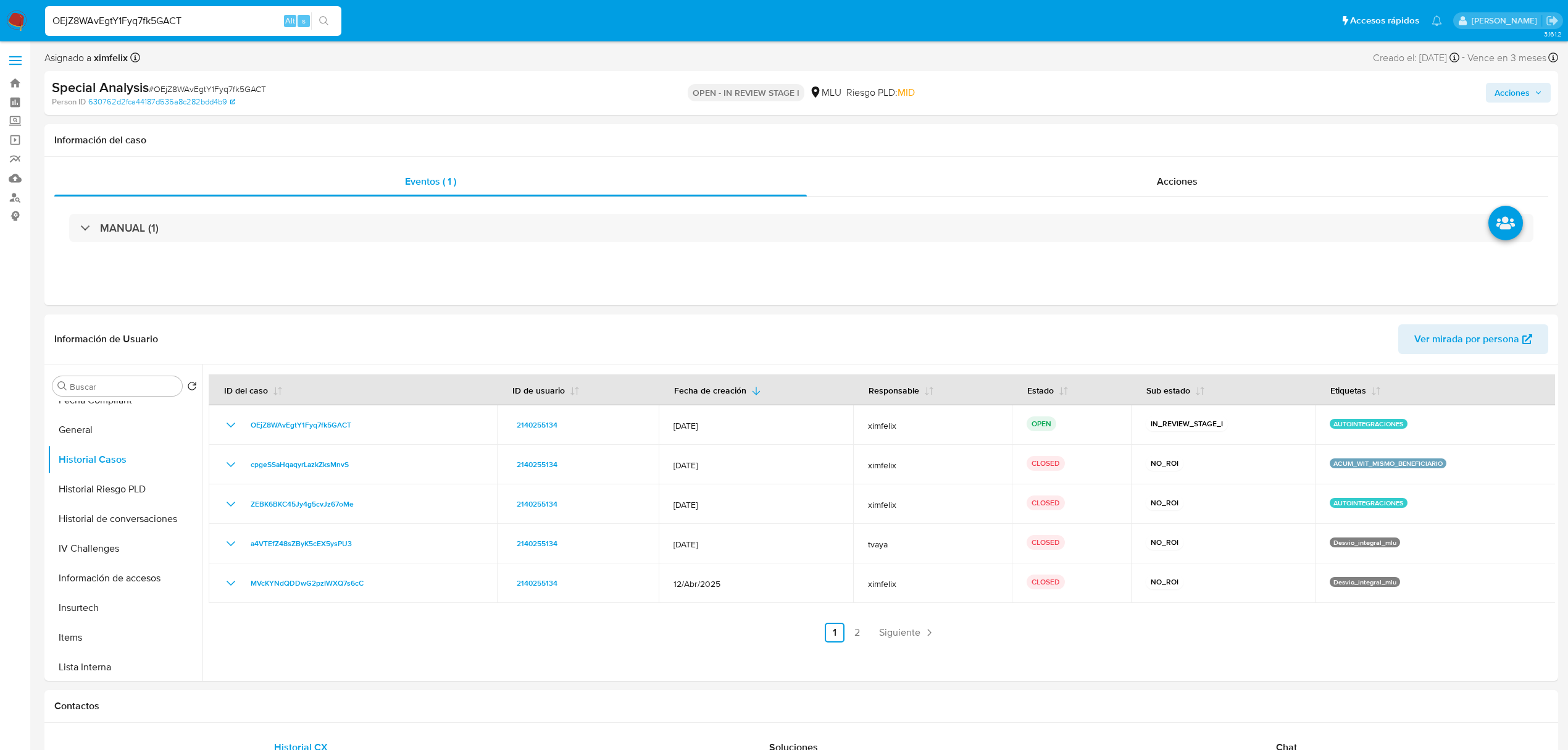
click at [137, 24] on input "OEjZ8WAvEgtY1Fyq7fk5GACT" at bounding box center [193, 21] width 296 height 16
paste input "n9efZPaVAaE9DIVbWdsFIByI"
type input "n9efZPaVAaE9DIVbWdsFIByI"
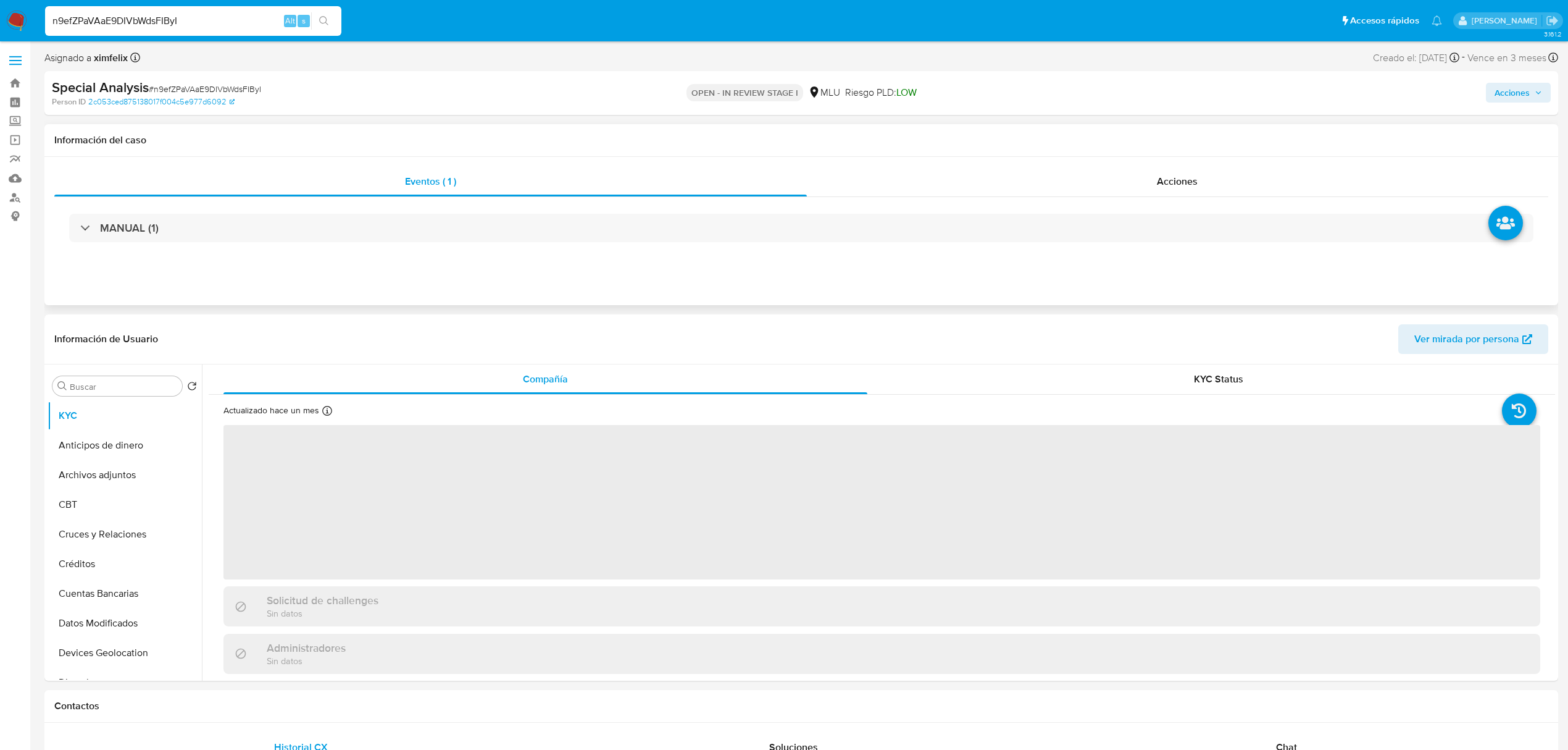
select select "10"
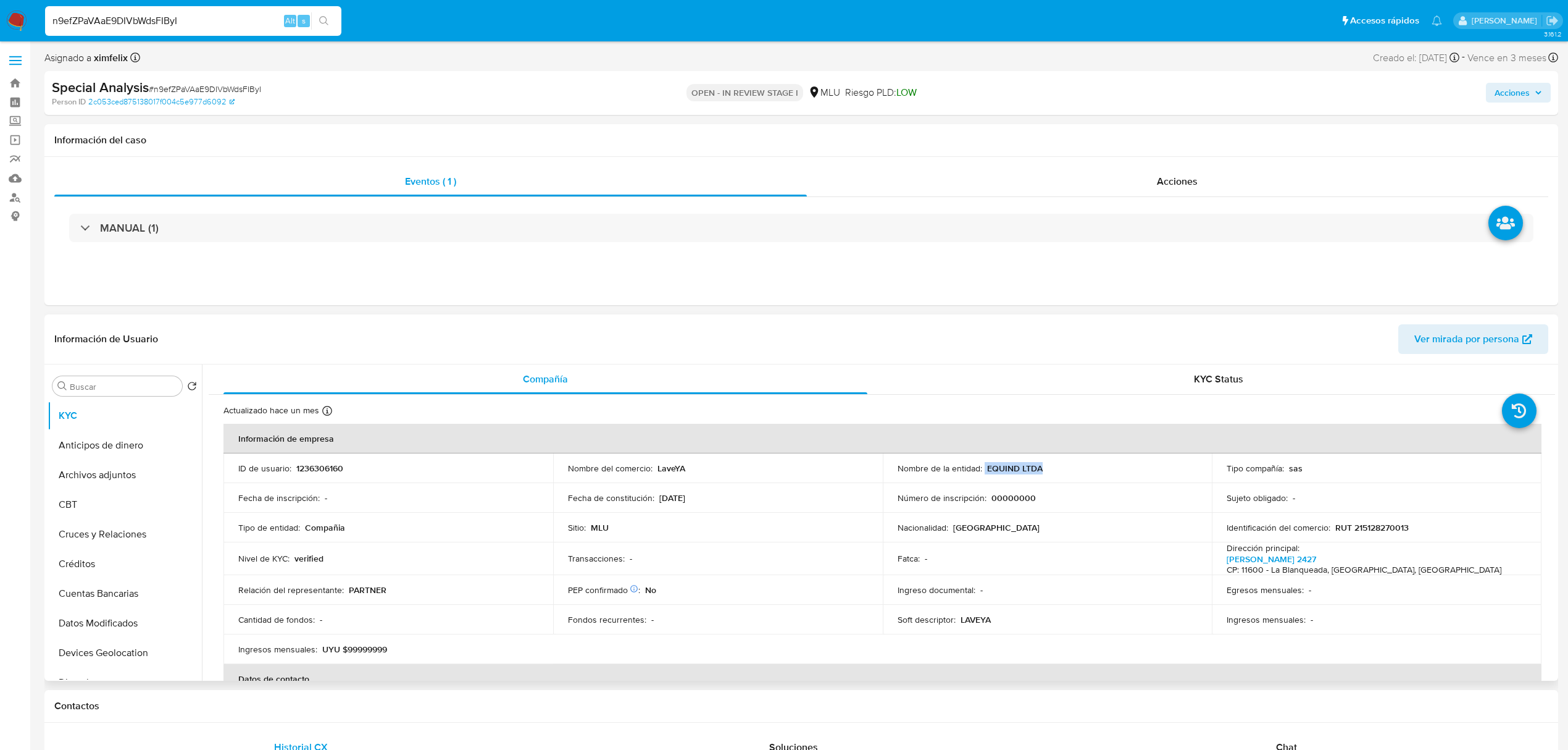
drag, startPoint x: 1048, startPoint y: 466, endPoint x: 982, endPoint y: 467, distance: 66.0
click at [982, 467] on div "Nombre de la entidad : EQUIND LTDA" at bounding box center [1048, 468] width 300 height 11
copy div "EQUIND LTDA"
click at [331, 468] on p "1236306160" at bounding box center [320, 468] width 47 height 11
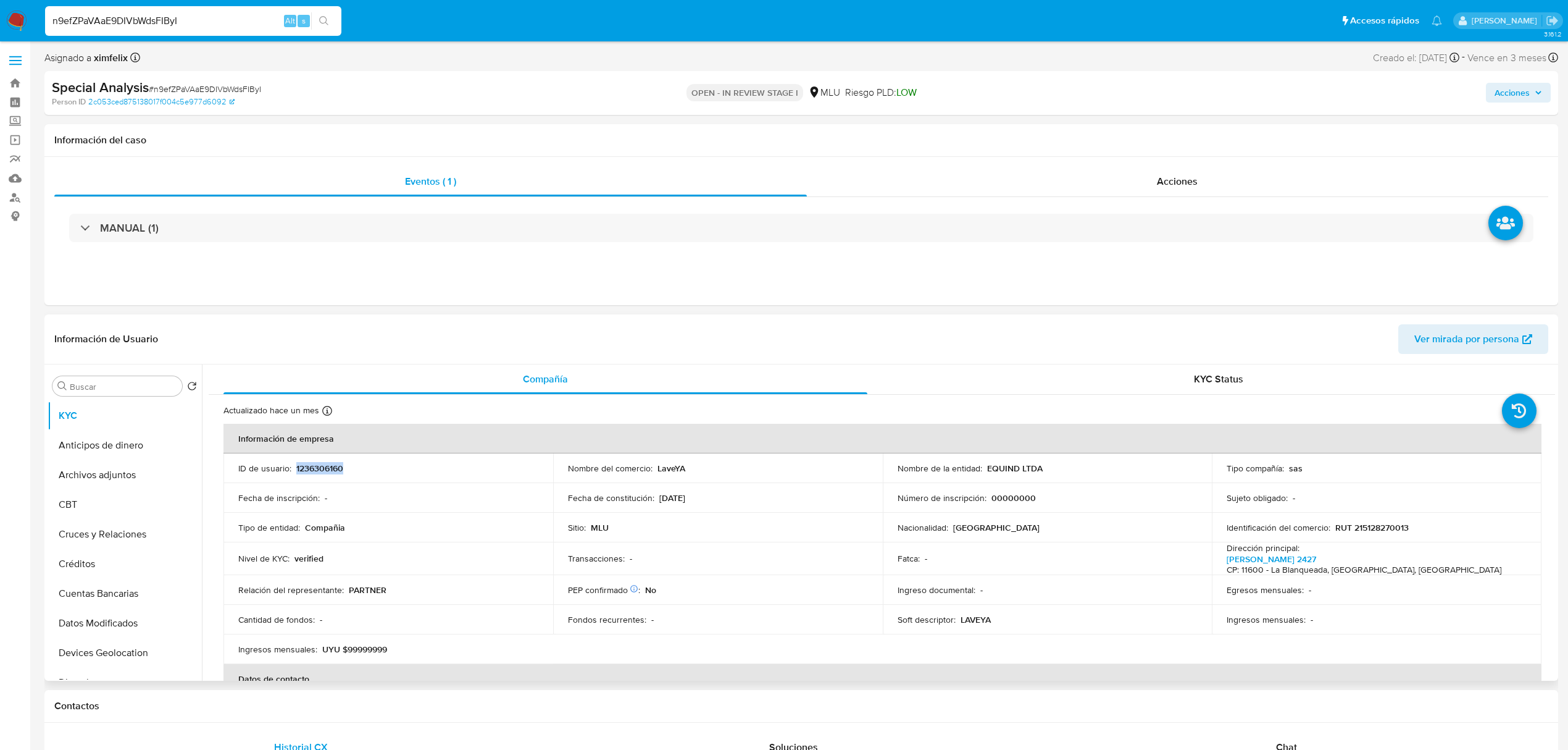
copy p "1236306160"
click at [151, 13] on input "n9efZPaVAaE9DIVbWdsFIByI" at bounding box center [193, 21] width 296 height 16
paste input "LBAAHvTRXHziDQcx5WuRmmfK"
type input "LBAAHvTRXHziDQcx5WuRmmfK"
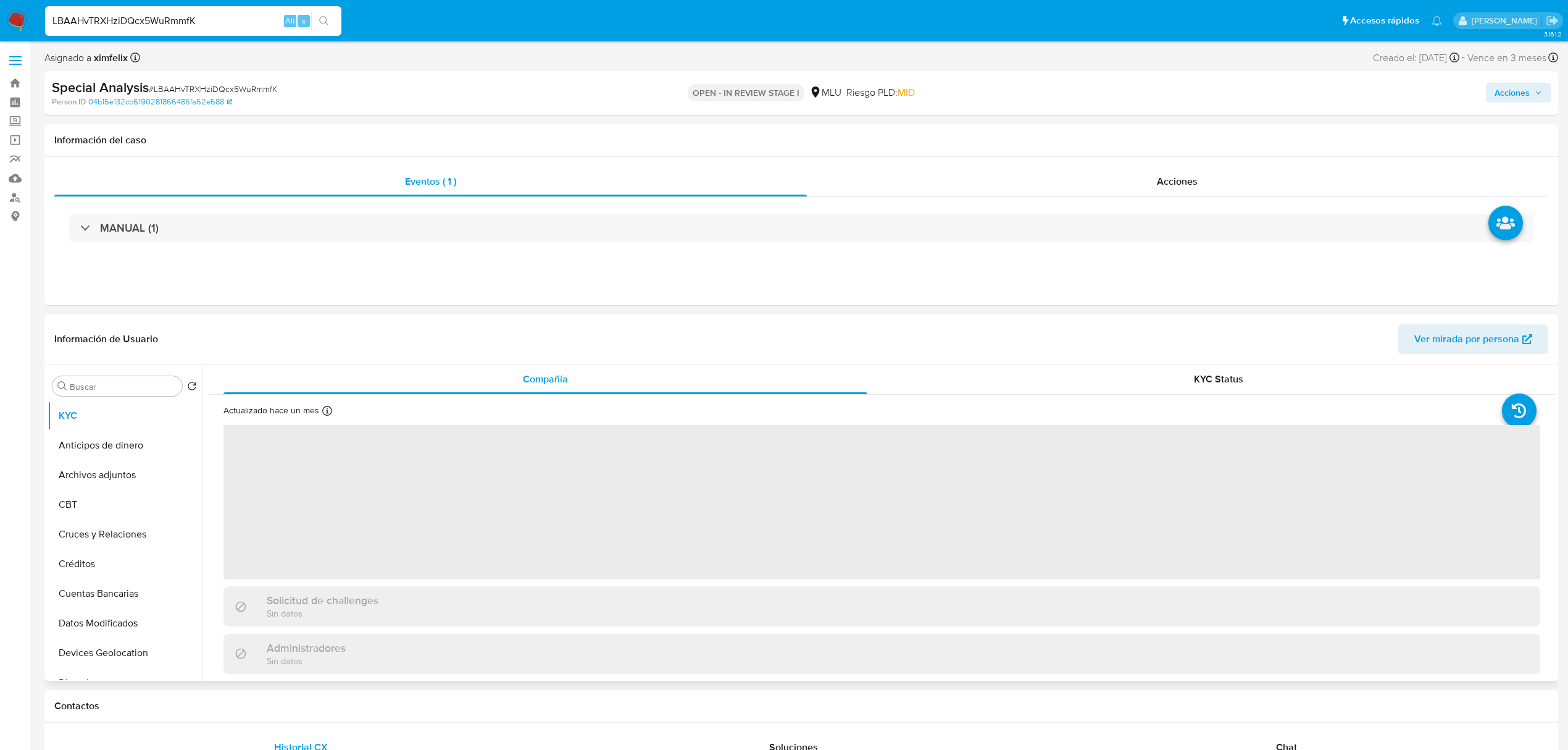
select select "10"
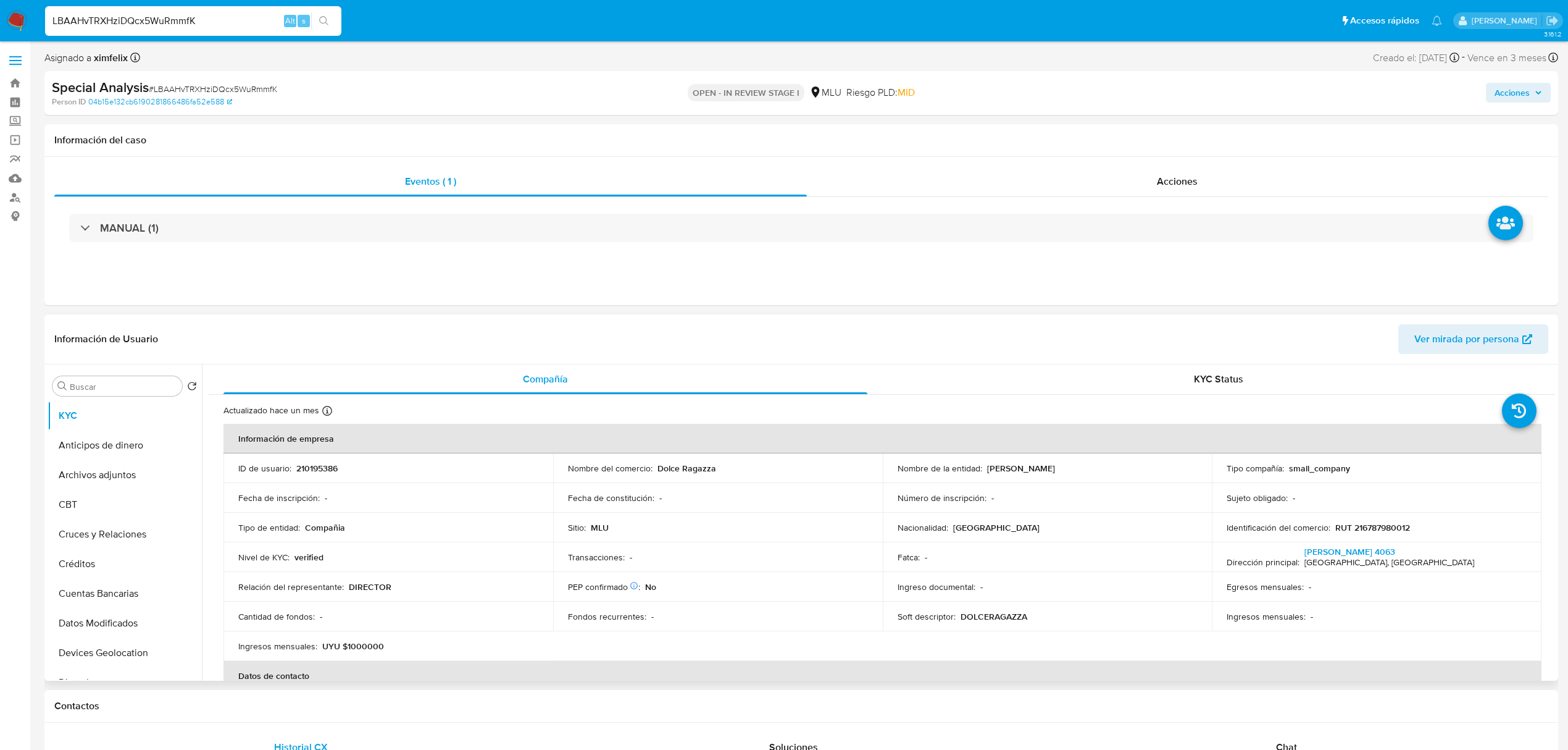
drag, startPoint x: 1131, startPoint y: 466, endPoint x: 983, endPoint y: 467, distance: 148.0
click at [983, 467] on div "Nombre de la entidad : [PERSON_NAME]" at bounding box center [1048, 468] width 300 height 11
copy p "[PERSON_NAME]"
click at [304, 467] on p "210195386" at bounding box center [317, 468] width 41 height 11
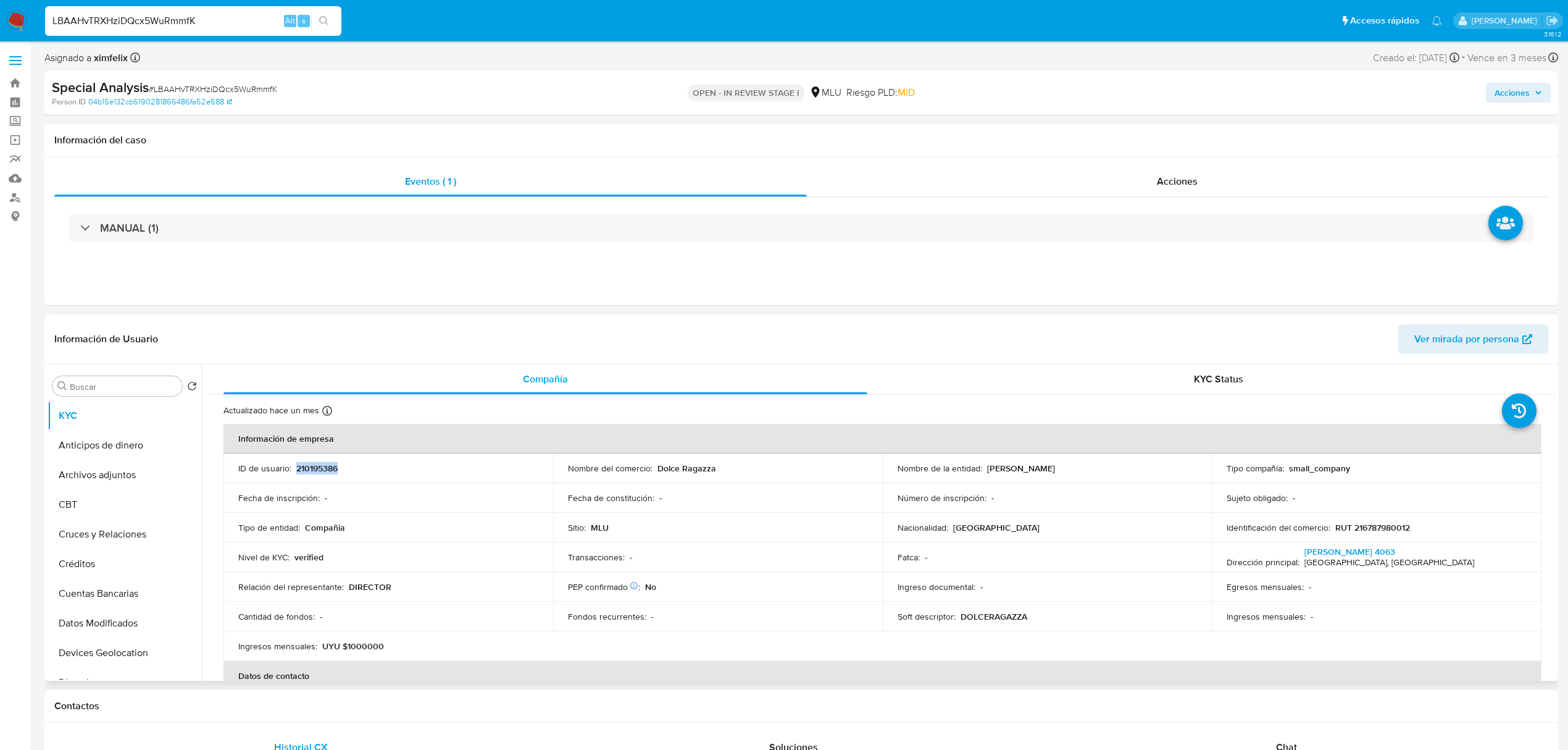
copy p "210195386"
click at [173, 15] on input "LBAAHvTRXHziDQcx5WuRmmfK" at bounding box center [193, 21] width 296 height 16
paste input "8O0rC14SNBcfgsx5iXP5LZvu"
type input "8O0rC14SNBcfgsx5iXP5LZvu"
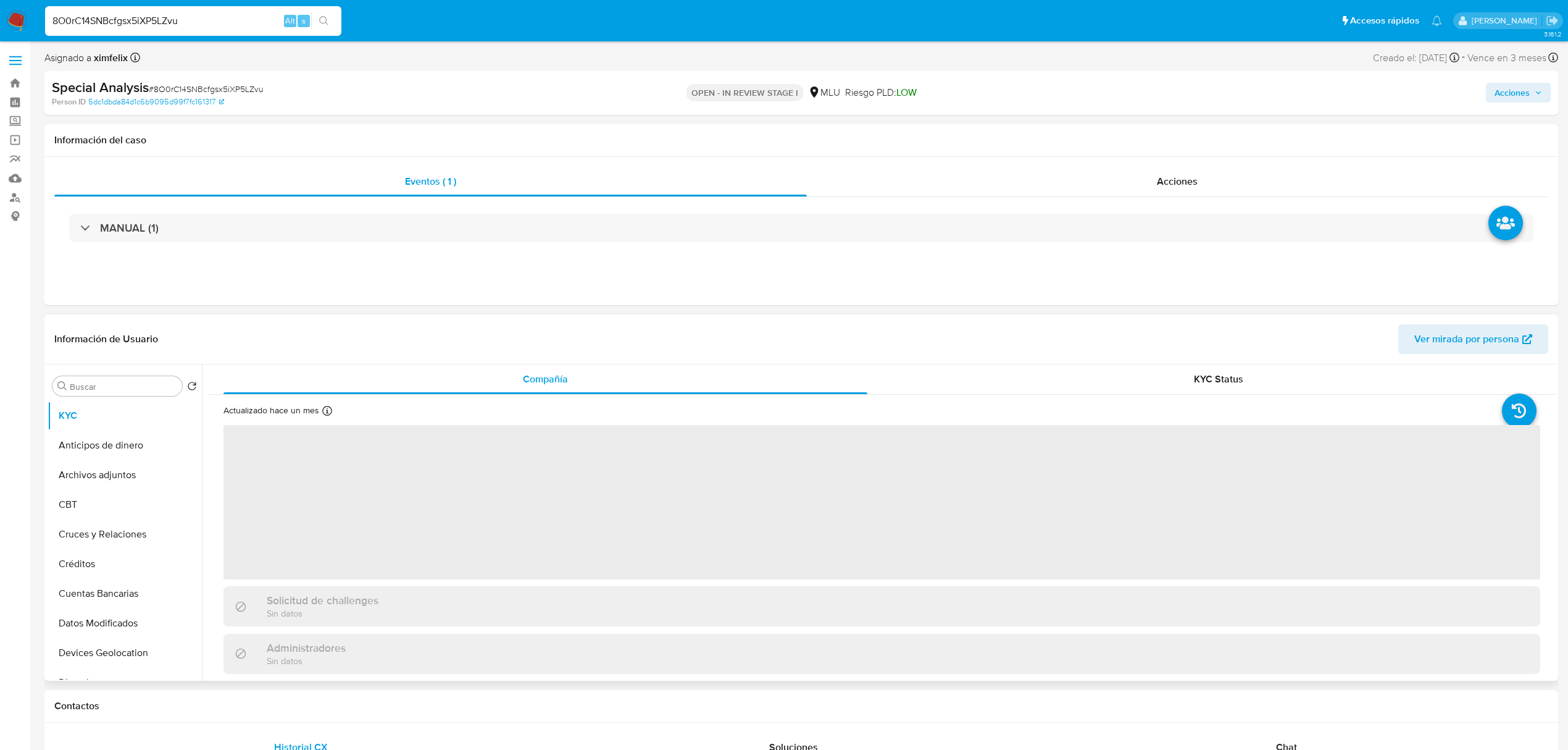
select select "10"
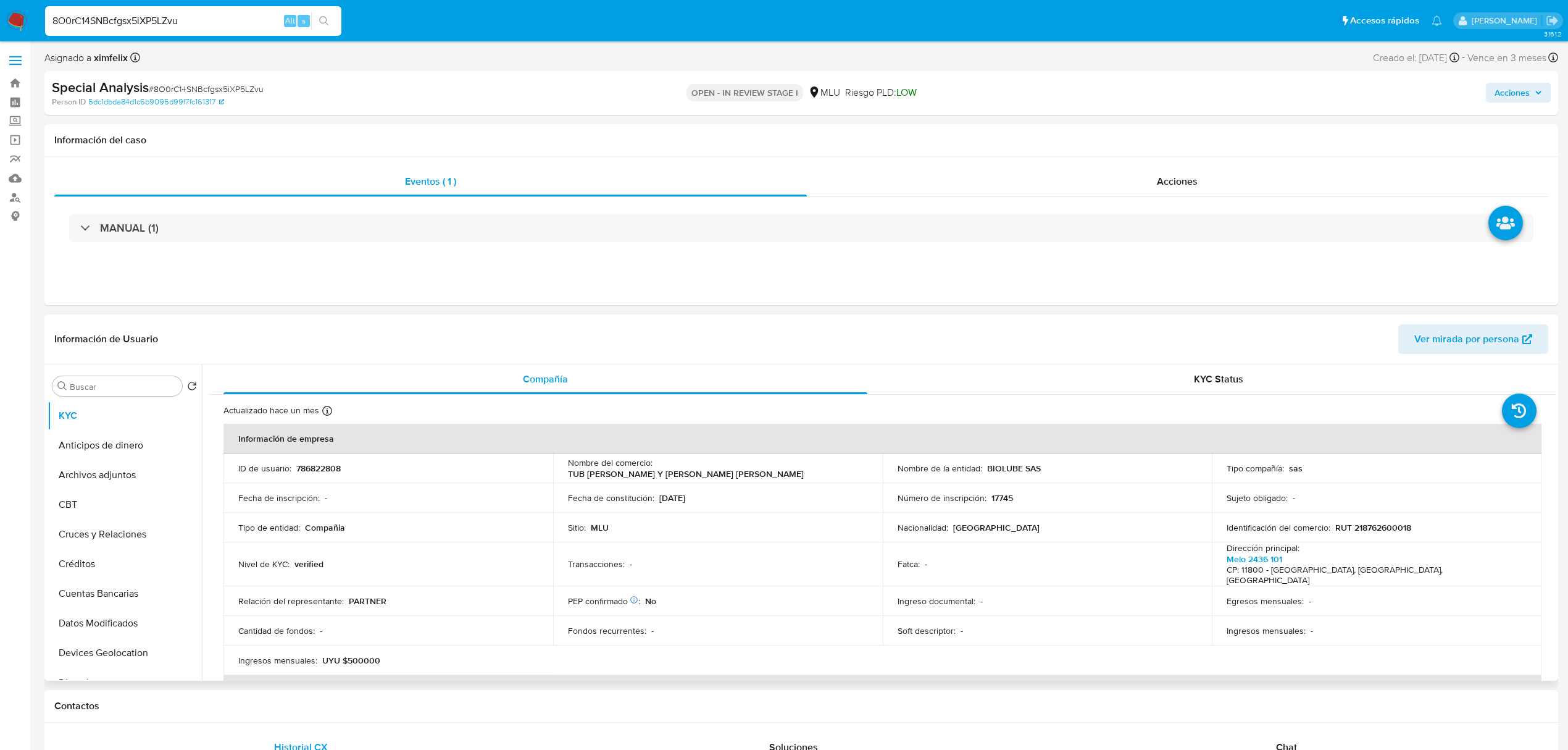
drag, startPoint x: 822, startPoint y: 470, endPoint x: 764, endPoint y: 448, distance: 62.0
click at [764, 448] on table "Información de empresa ID de usuario : 786822808 Nombre del comercio : TUB [PER…" at bounding box center [882, 659] width 1317 height 473
click at [1070, 473] on div "Nombre de la entidad : BIOLUBE SAS" at bounding box center [1048, 468] width 300 height 11
drag, startPoint x: 1059, startPoint y: 473, endPoint x: 983, endPoint y: 472, distance: 76.0
click at [983, 472] on div "Nombre de la entidad : BIOLUBE SAS" at bounding box center [1048, 468] width 300 height 11
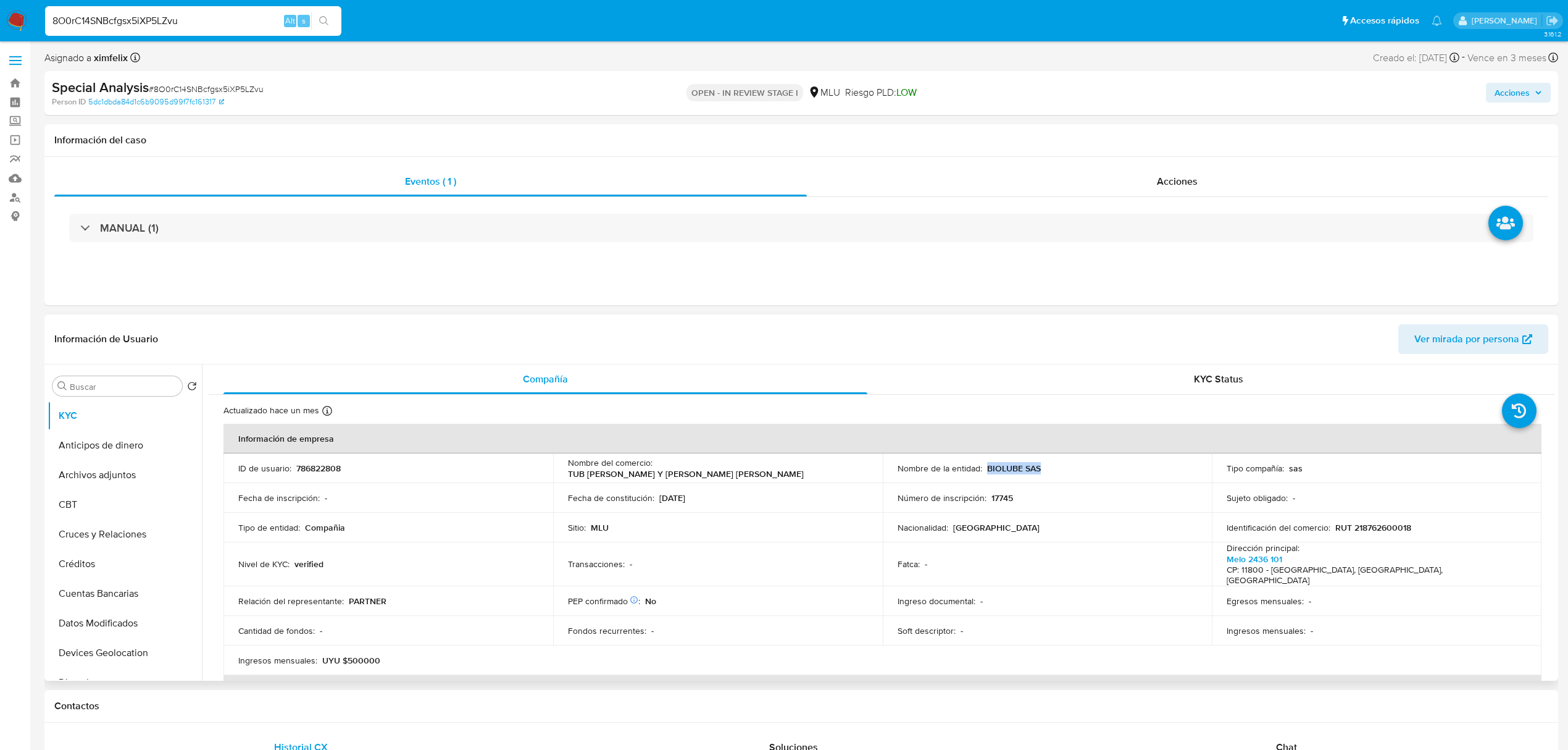
copy p "BIOLUBE SAS"
click at [331, 469] on p "786822808" at bounding box center [318, 468] width 44 height 11
copy p "786822808"
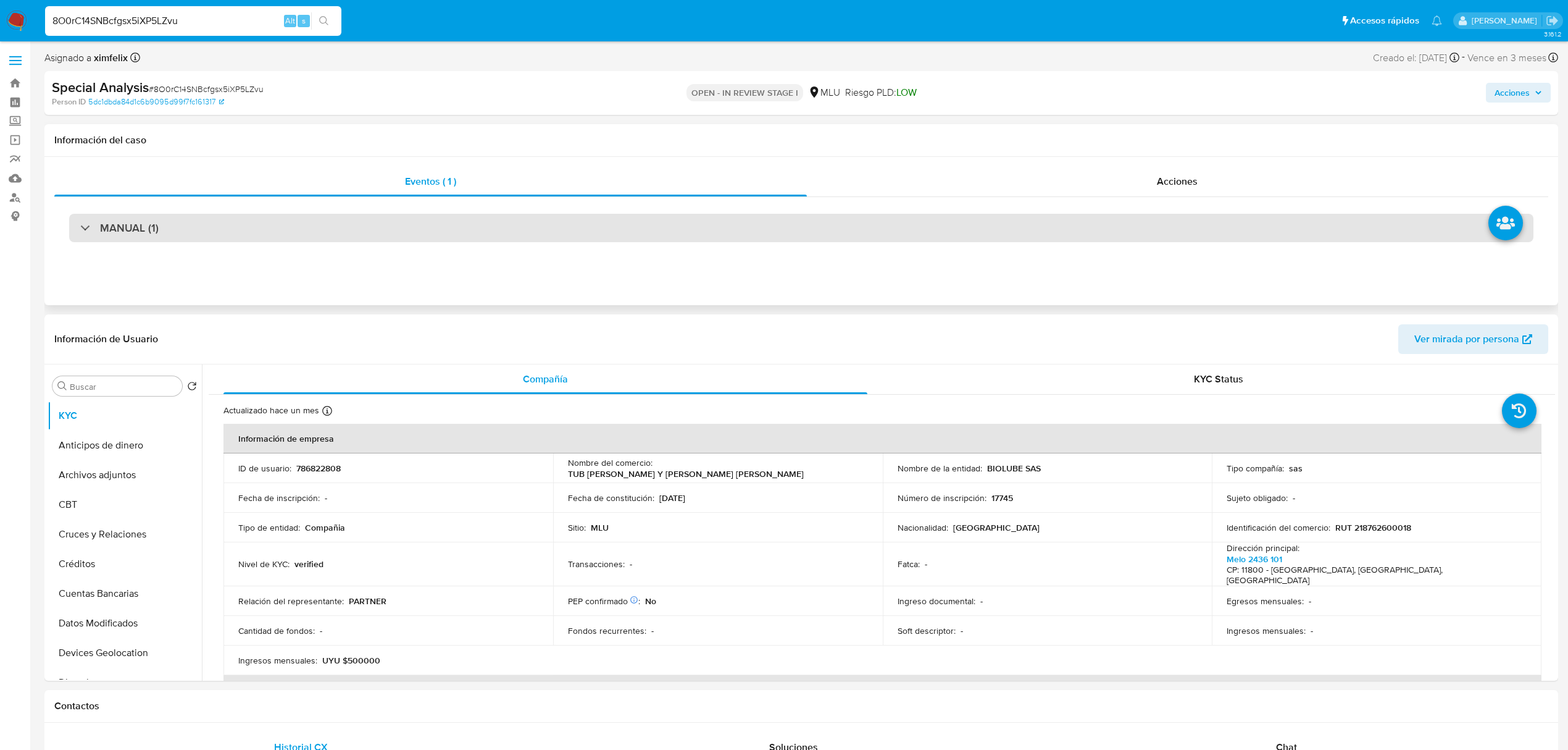
click at [354, 227] on div "MANUAL (1)" at bounding box center [801, 227] width 1464 height 28
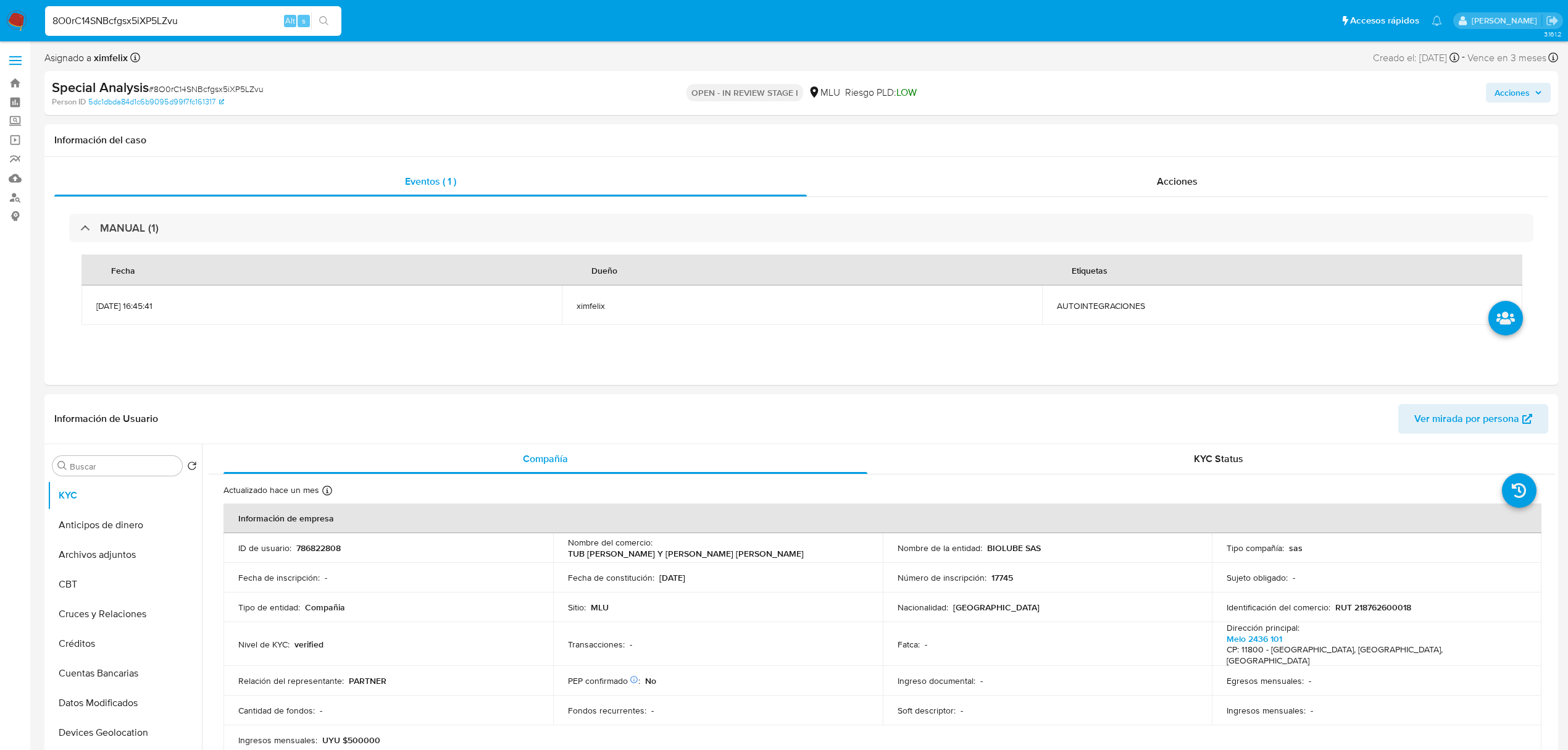
click at [173, 28] on div "8O0rC14SNBcfgsx5iXP5LZvu Alt s" at bounding box center [193, 21] width 296 height 29
click at [172, 25] on input "8O0rC14SNBcfgsx5iXP5LZvu" at bounding box center [193, 21] width 296 height 16
paste input "TCjOH0ERyJeo6613DYURPOot"
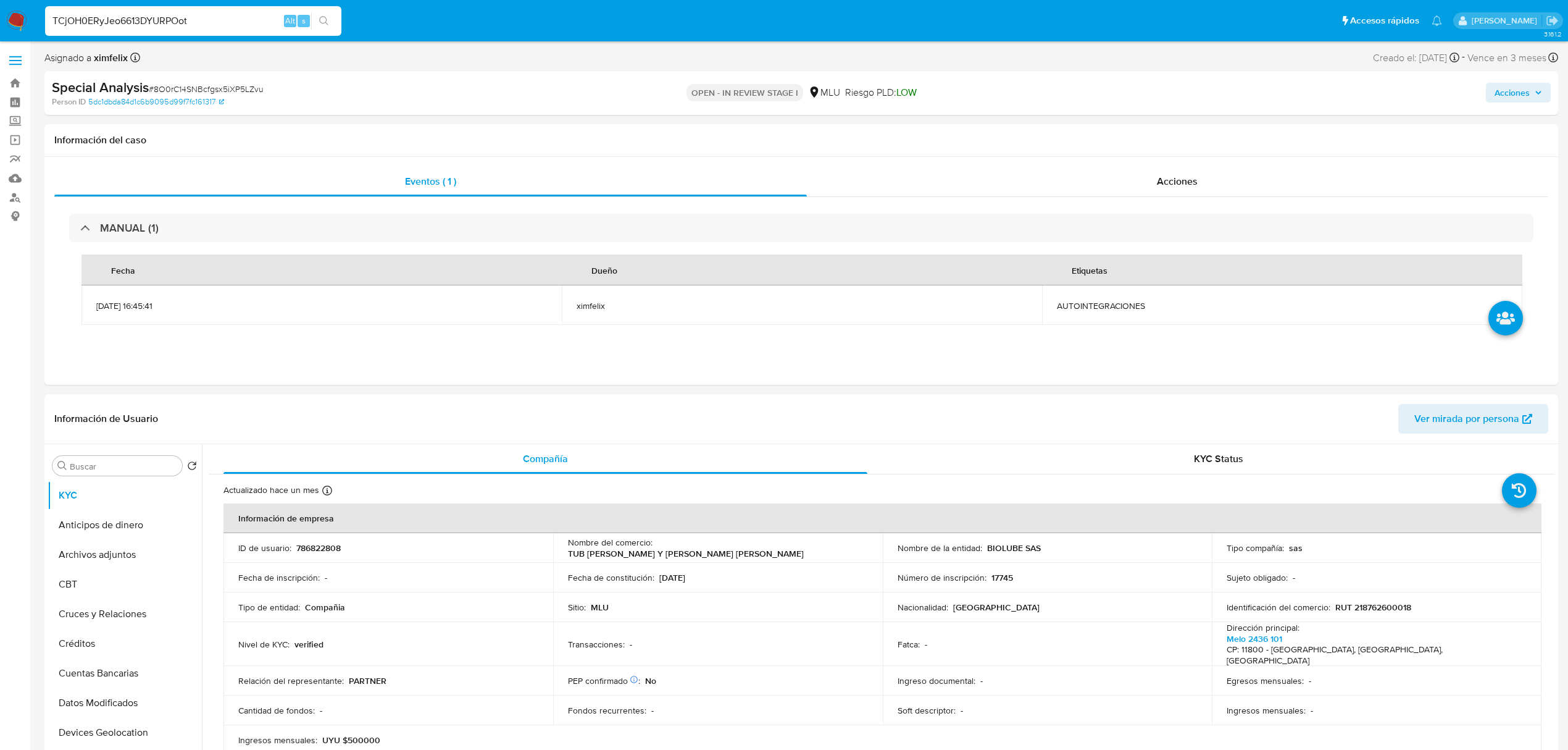
type input "TCjOH0ERyJeo6613DYURPOot"
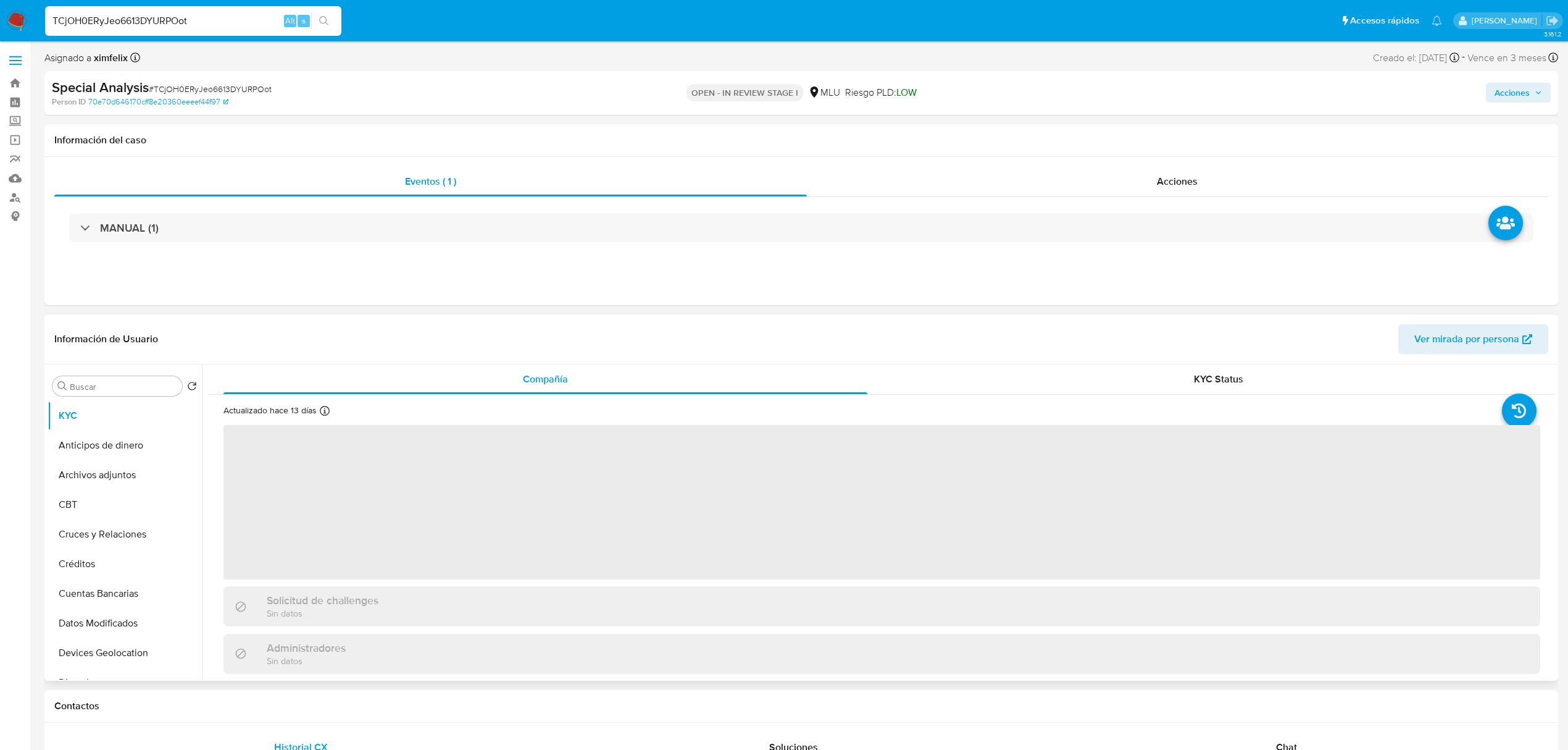
select select "10"
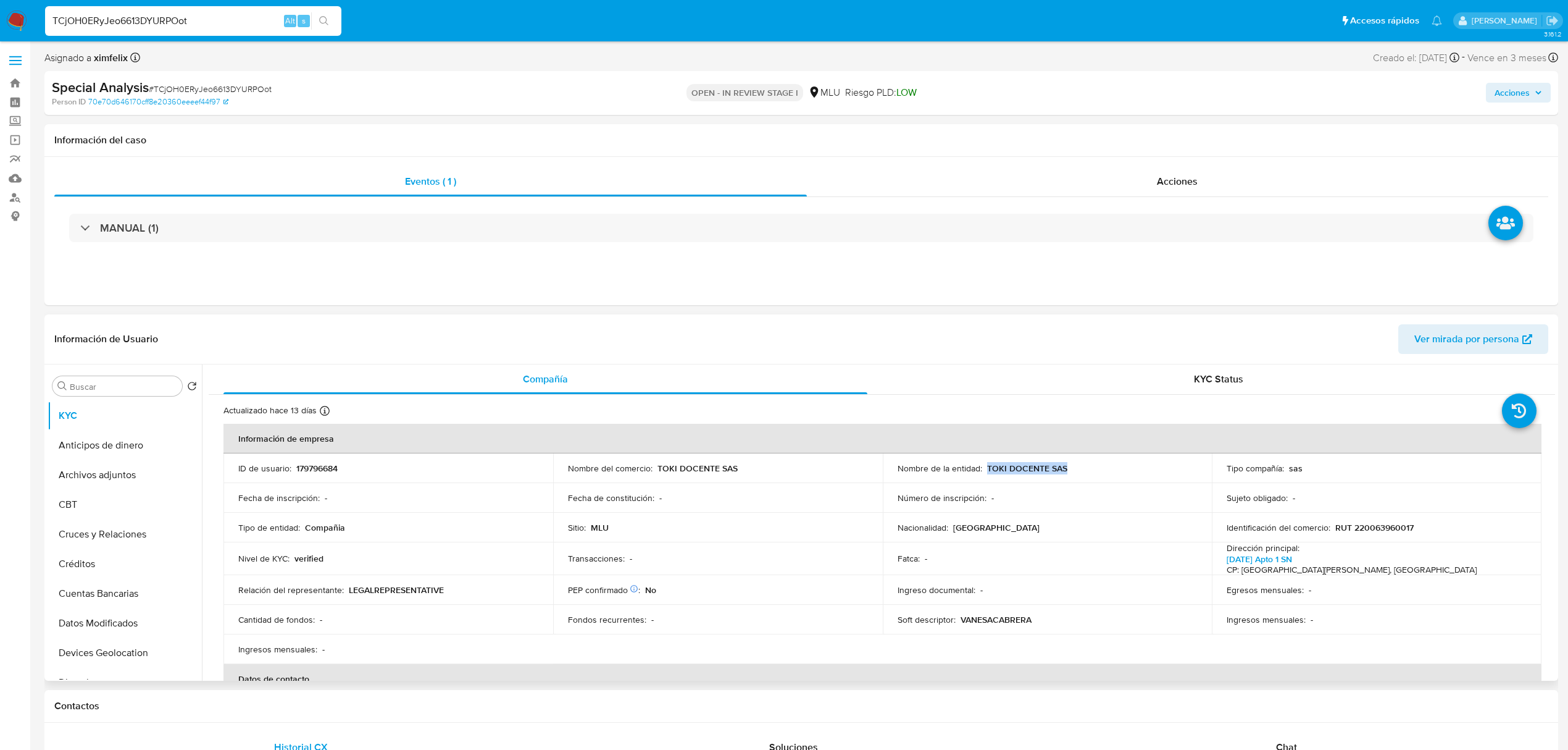
drag, startPoint x: 1060, startPoint y: 466, endPoint x: 983, endPoint y: 467, distance: 77.0
click at [983, 467] on td "Nombre de la entidad : TOKI DOCENTE SAS" at bounding box center [1048, 467] width 330 height 29
copy p "TOKI DOCENTE SAS"
click at [326, 467] on p "179796684" at bounding box center [317, 468] width 41 height 11
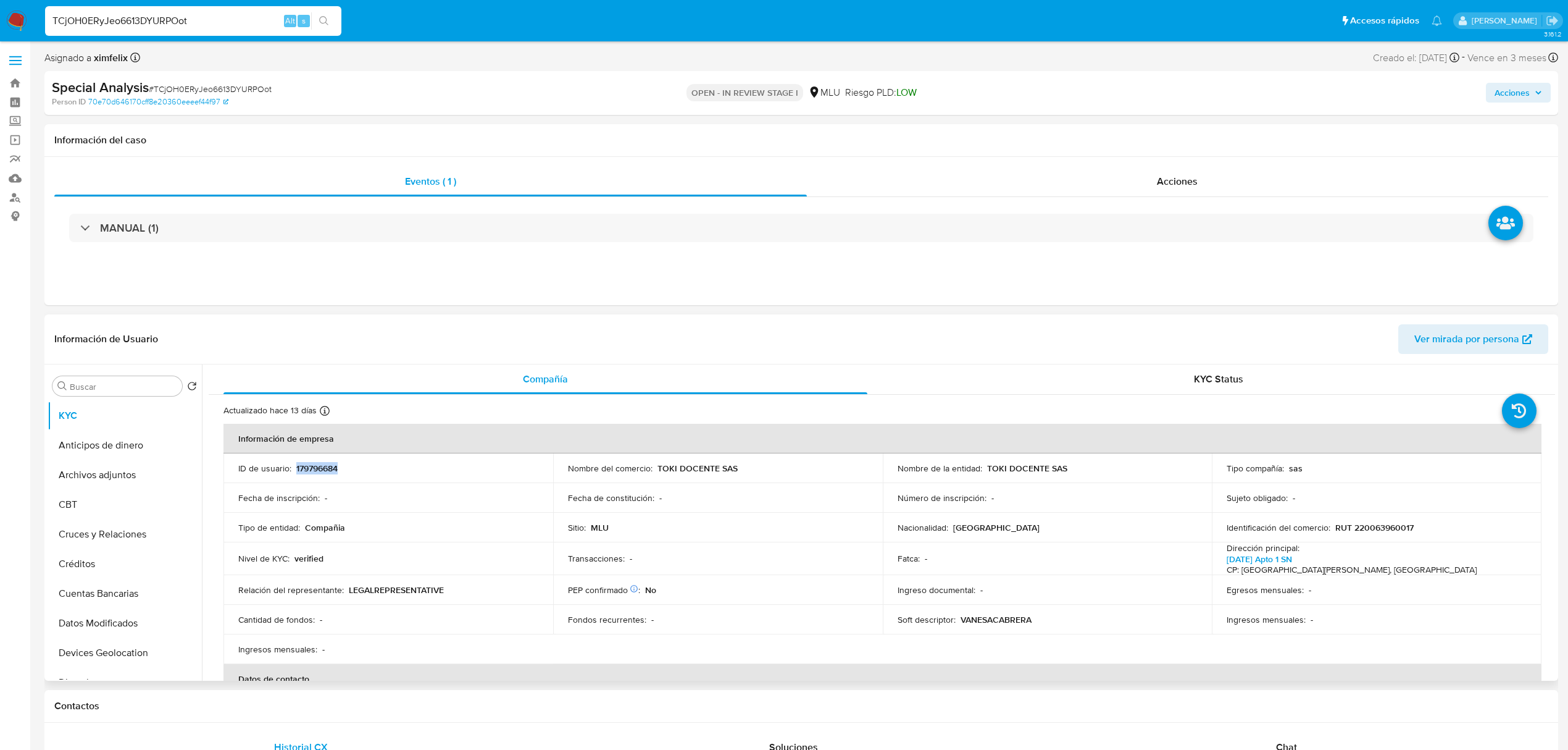
copy p "179796684"
click at [208, 27] on input "TCjOH0ERyJeo6613DYURPOot" at bounding box center [193, 21] width 296 height 16
paste input "AC3JX76IH42lgZjjjABT0JpM"
type input "AC3JX76IH42lgZjjjABT0JpM"
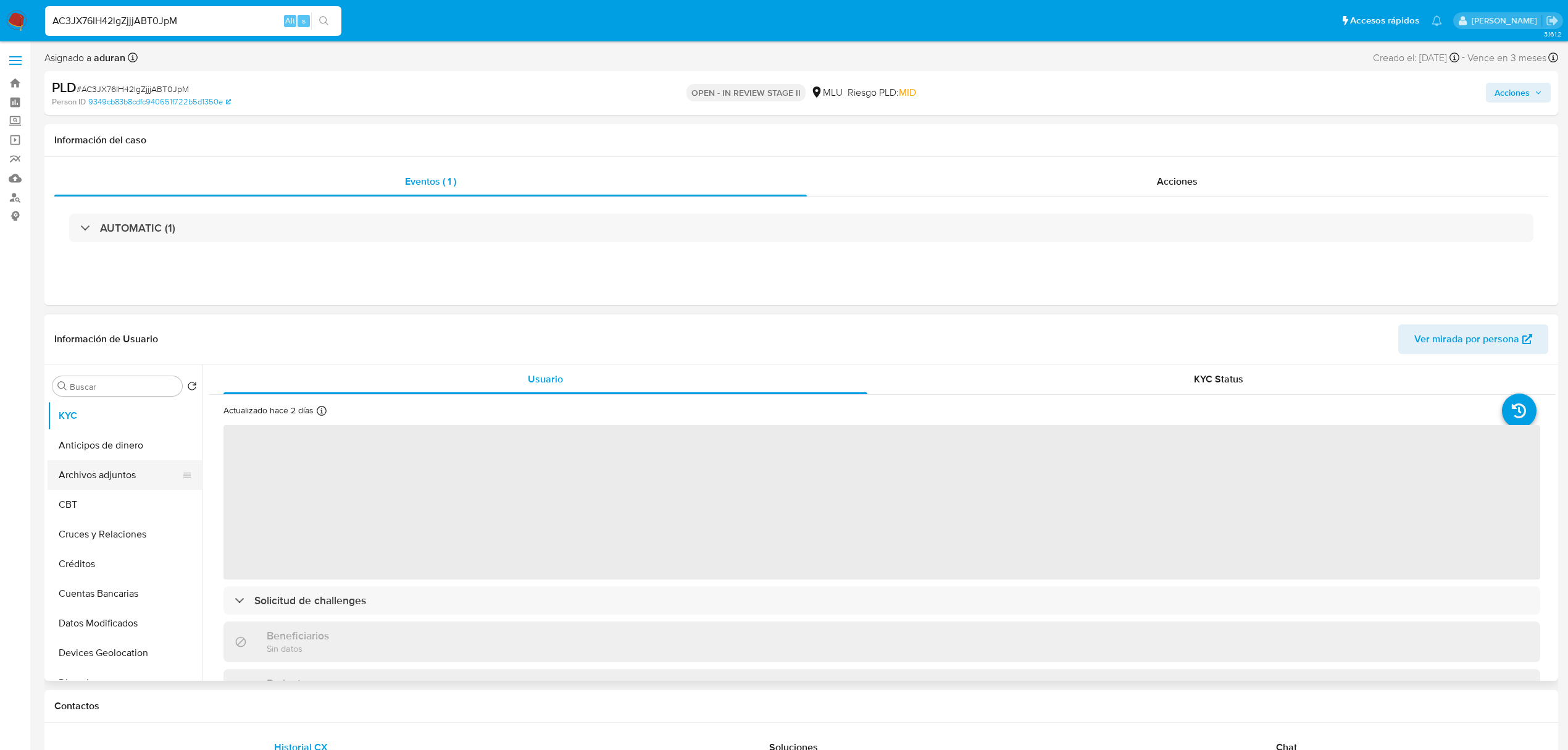
select select "10"
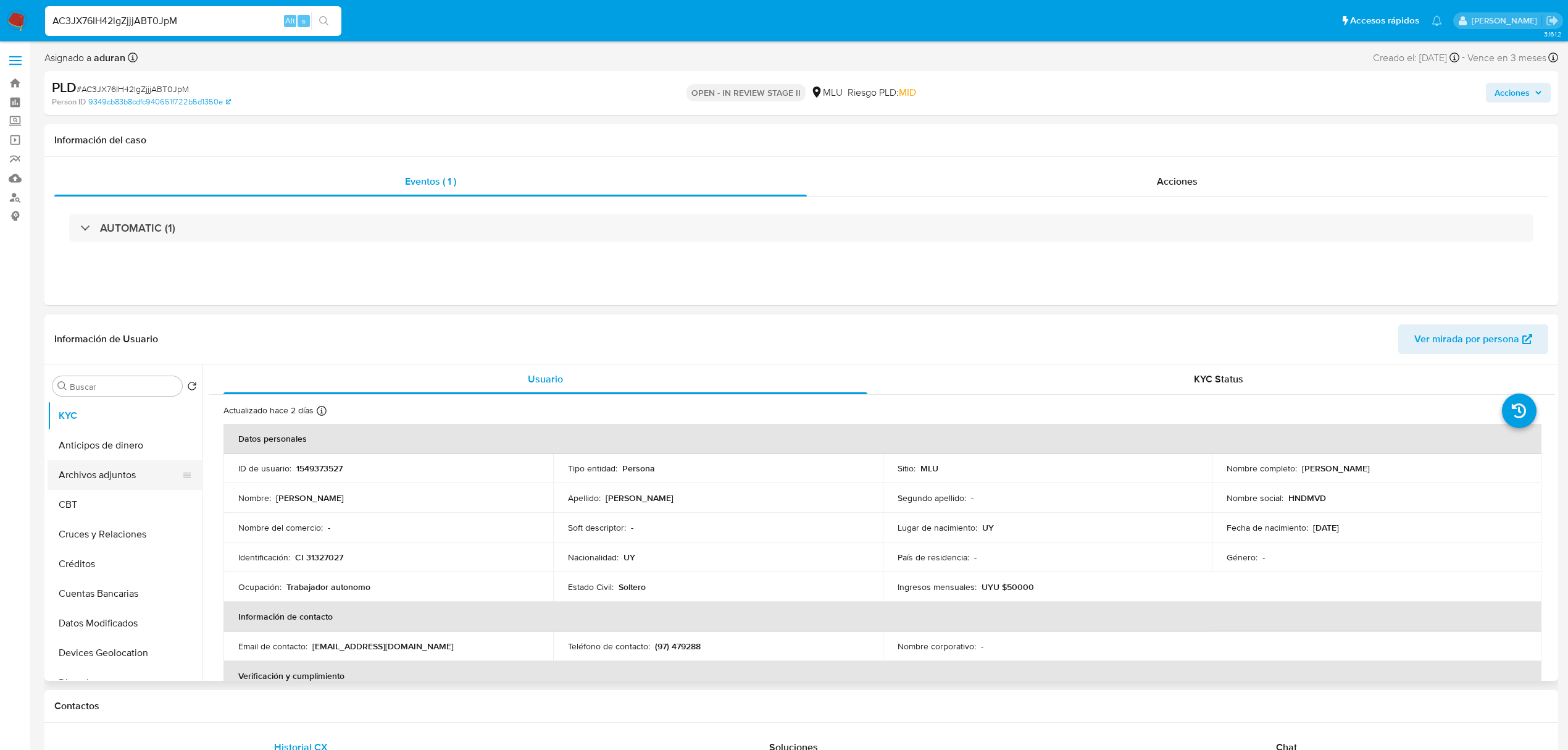
click at [115, 465] on button "Archivos adjuntos" at bounding box center [119, 475] width 144 height 29
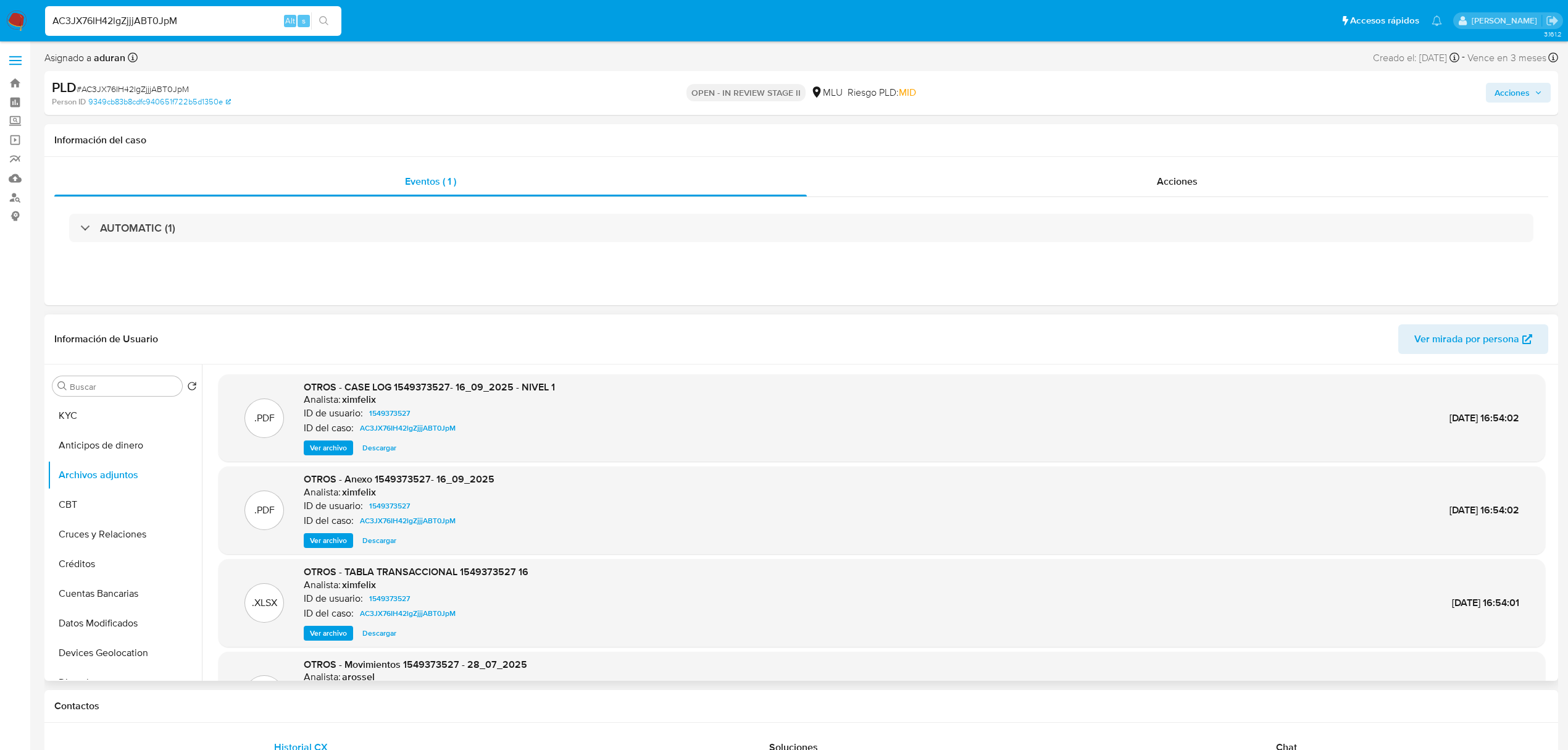
click at [339, 540] on span "Ver archivo" at bounding box center [328, 540] width 37 height 12
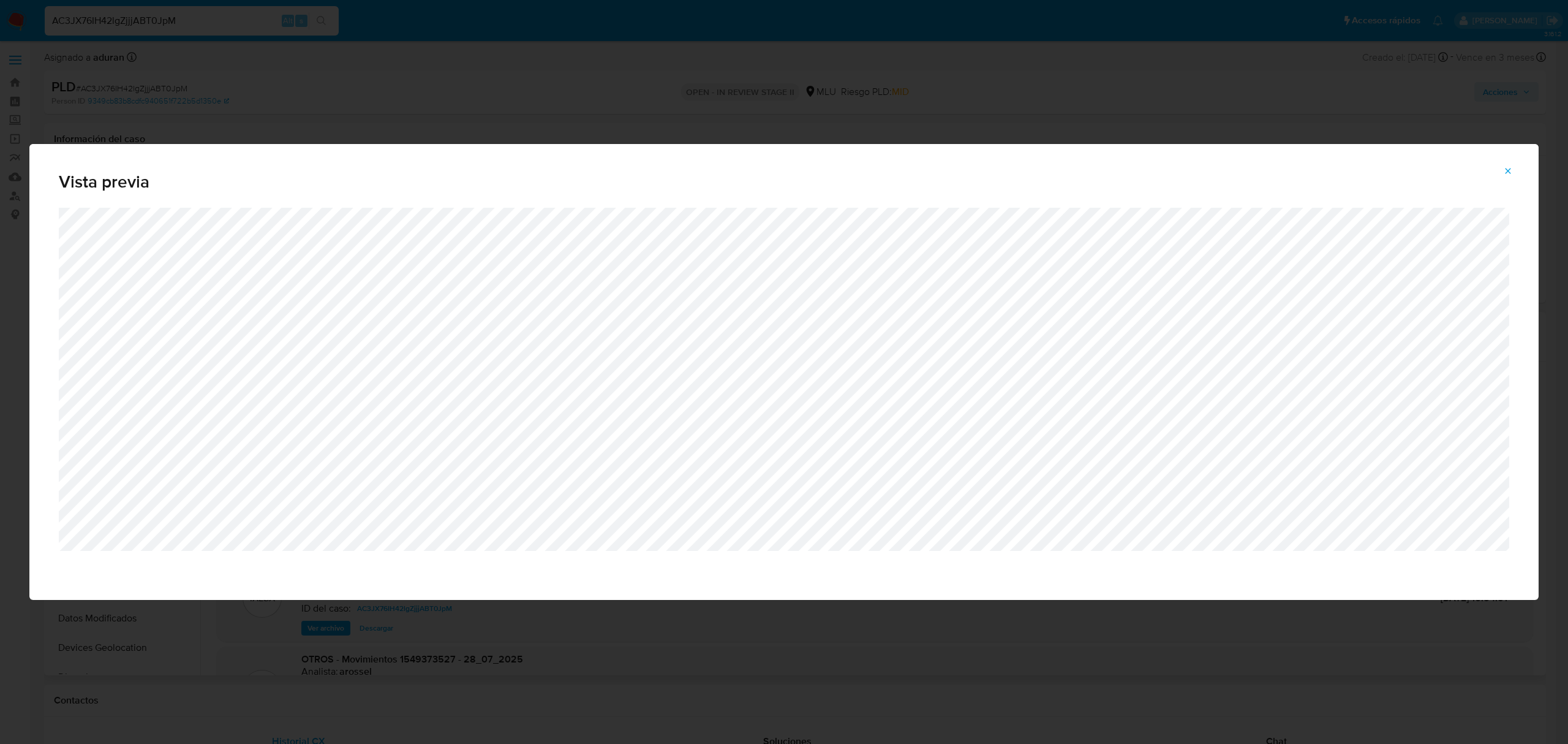
click at [1504, 180] on button "Attachment preview" at bounding box center [1507, 170] width 27 height 20
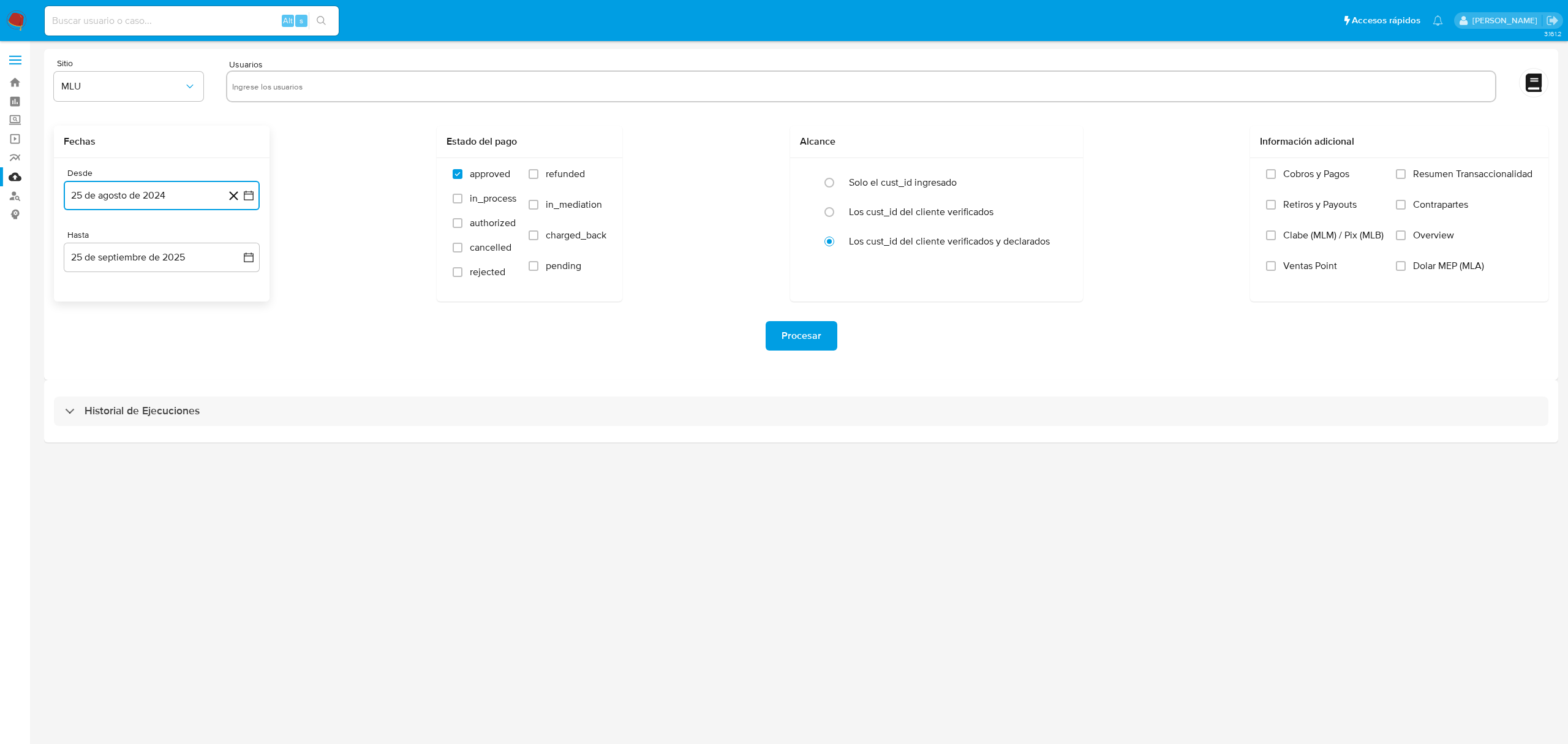
click at [207, 201] on button "25 de agosto de 2024" at bounding box center [161, 195] width 196 height 29
click at [81, 237] on icon "Mes anterior" at bounding box center [86, 241] width 15 height 15
click at [160, 357] on button "25" at bounding box center [161, 358] width 20 height 20
click at [190, 266] on button "25 de septiembre de 2025" at bounding box center [161, 256] width 196 height 29
click at [143, 419] on button "24" at bounding box center [137, 420] width 20 height 20
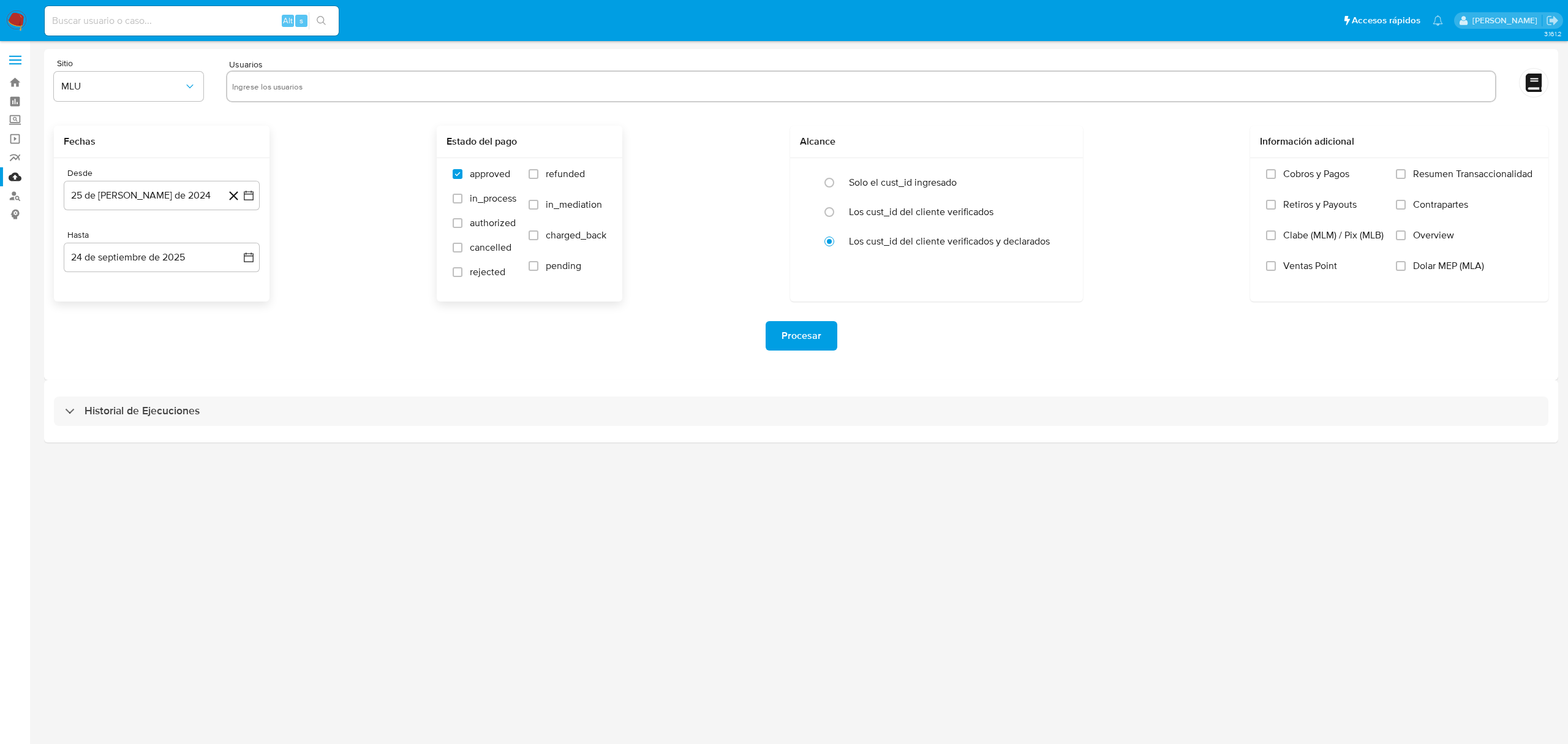
click at [554, 174] on span "refunded" at bounding box center [565, 173] width 39 height 12
click at [538, 174] on input "refunded" at bounding box center [533, 174] width 9 height 9
checkbox input "true"
click at [557, 233] on span "charged_back" at bounding box center [575, 235] width 61 height 12
click at [538, 233] on input "charged_back" at bounding box center [533, 235] width 9 height 9
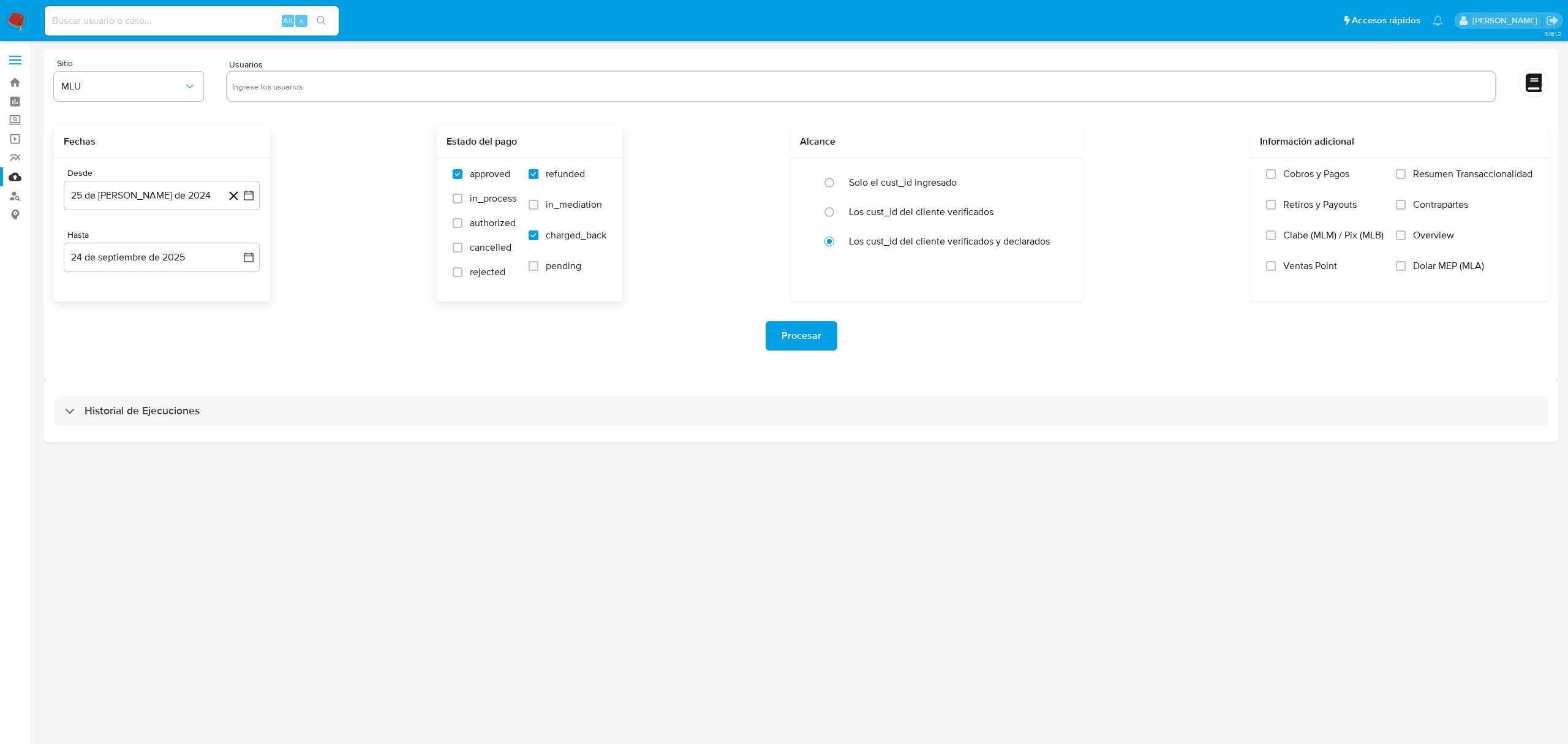
checkbox input "true"
click at [177, 194] on button "25 de julio de 2024" at bounding box center [161, 195] width 196 height 29
click at [228, 235] on div "julio 2024" at bounding box center [162, 241] width 167 height 15
click at [237, 239] on icon "Mes siguiente" at bounding box center [238, 241] width 15 height 15
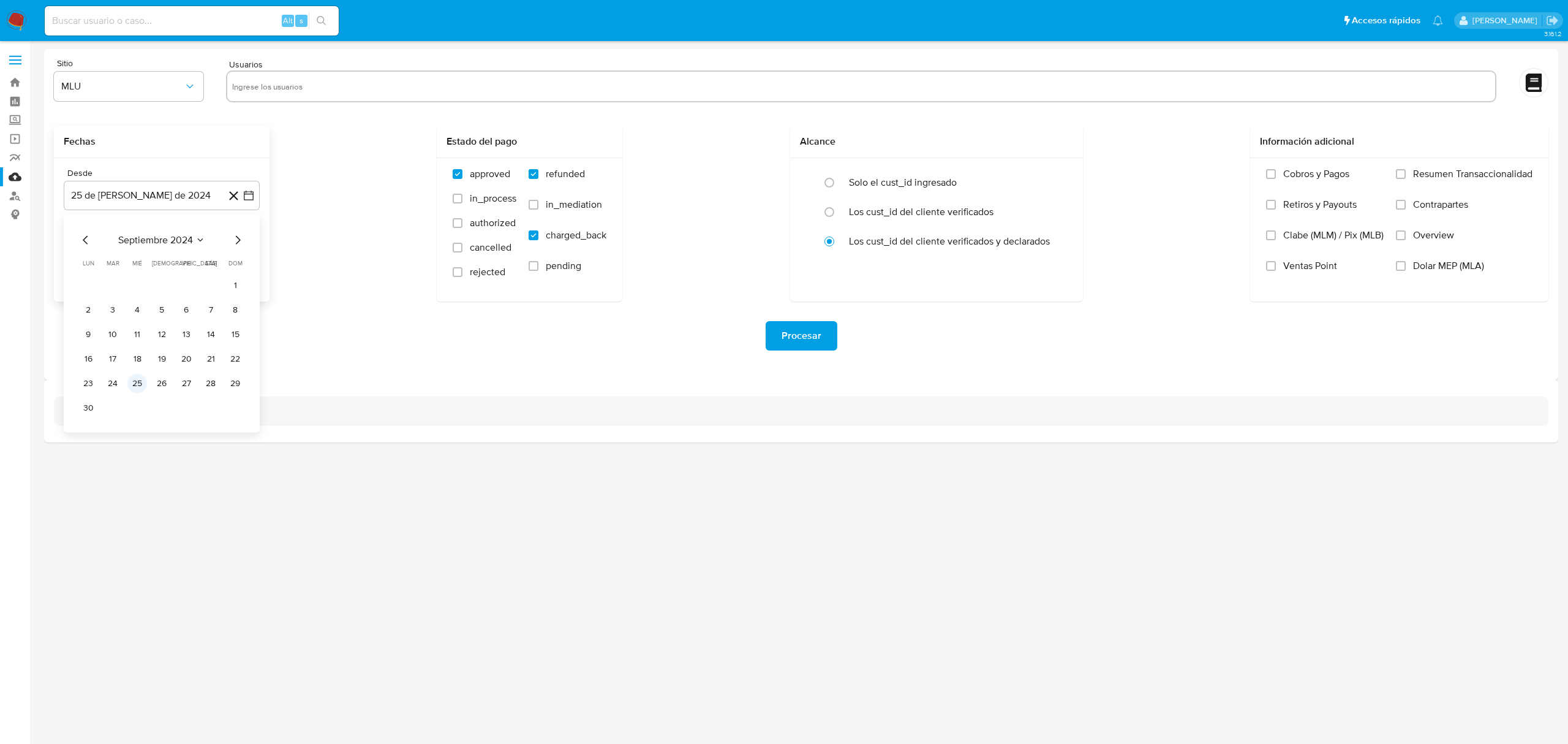
click at [138, 387] on button "25" at bounding box center [137, 383] width 20 height 20
click at [194, 258] on button "25 de septiembre de 2025" at bounding box center [161, 256] width 196 height 29
click at [138, 415] on button "24" at bounding box center [137, 420] width 20 height 20
click at [417, 98] on div at bounding box center [862, 86] width 1270 height 32
click at [419, 93] on input "text" at bounding box center [861, 86] width 1257 height 20
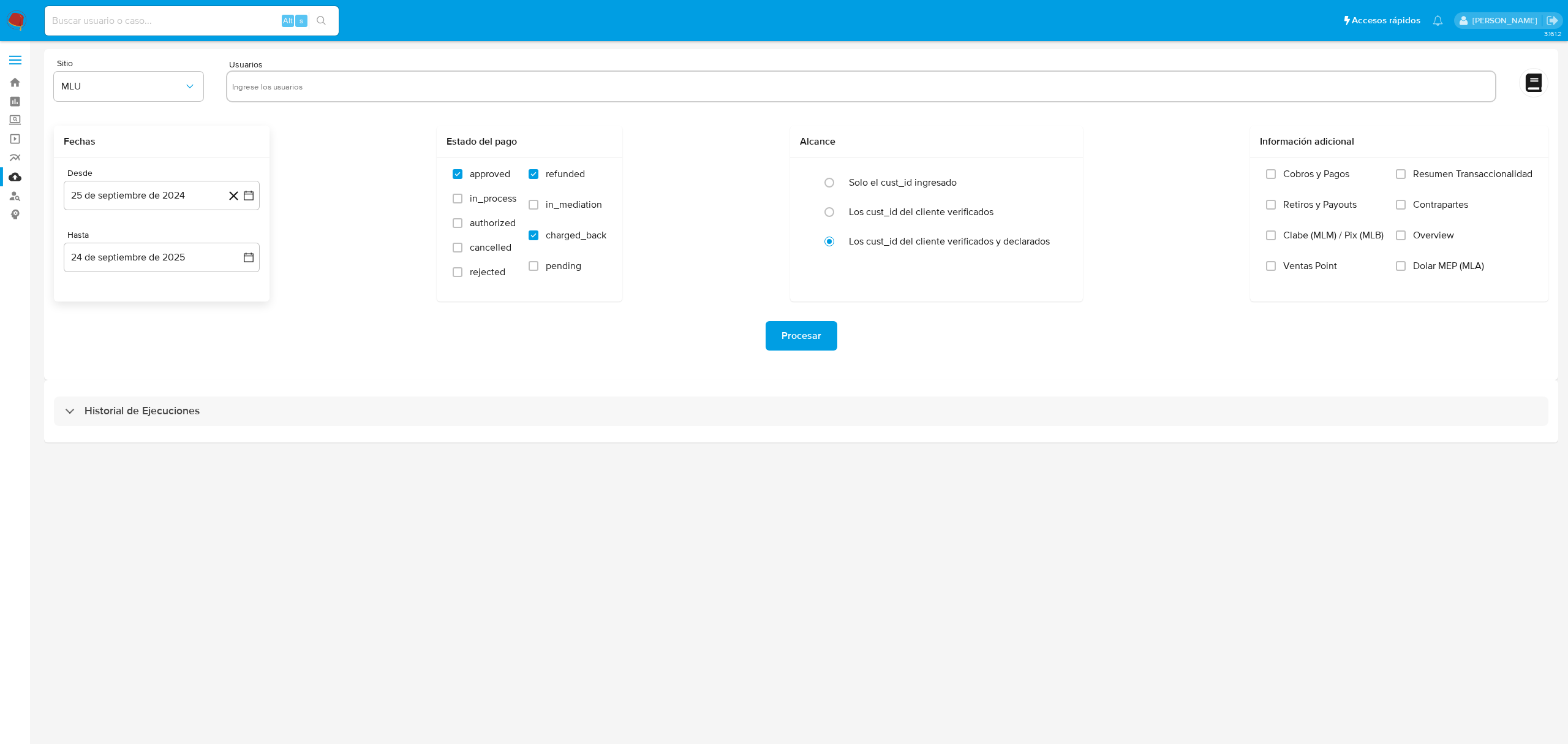
paste input "63017771 424871319 424359229 207900806 2016927651 1213113449 374770166 42041931…"
type input "63017771"
paste input "424871319 424359229 207900806 2016927651 1213113449 374770166 420419314 2232045…"
type input "424871319"
paste input "424359229 207900806 2016927651 1213113449 374770166 420419314 223204521 4874265…"
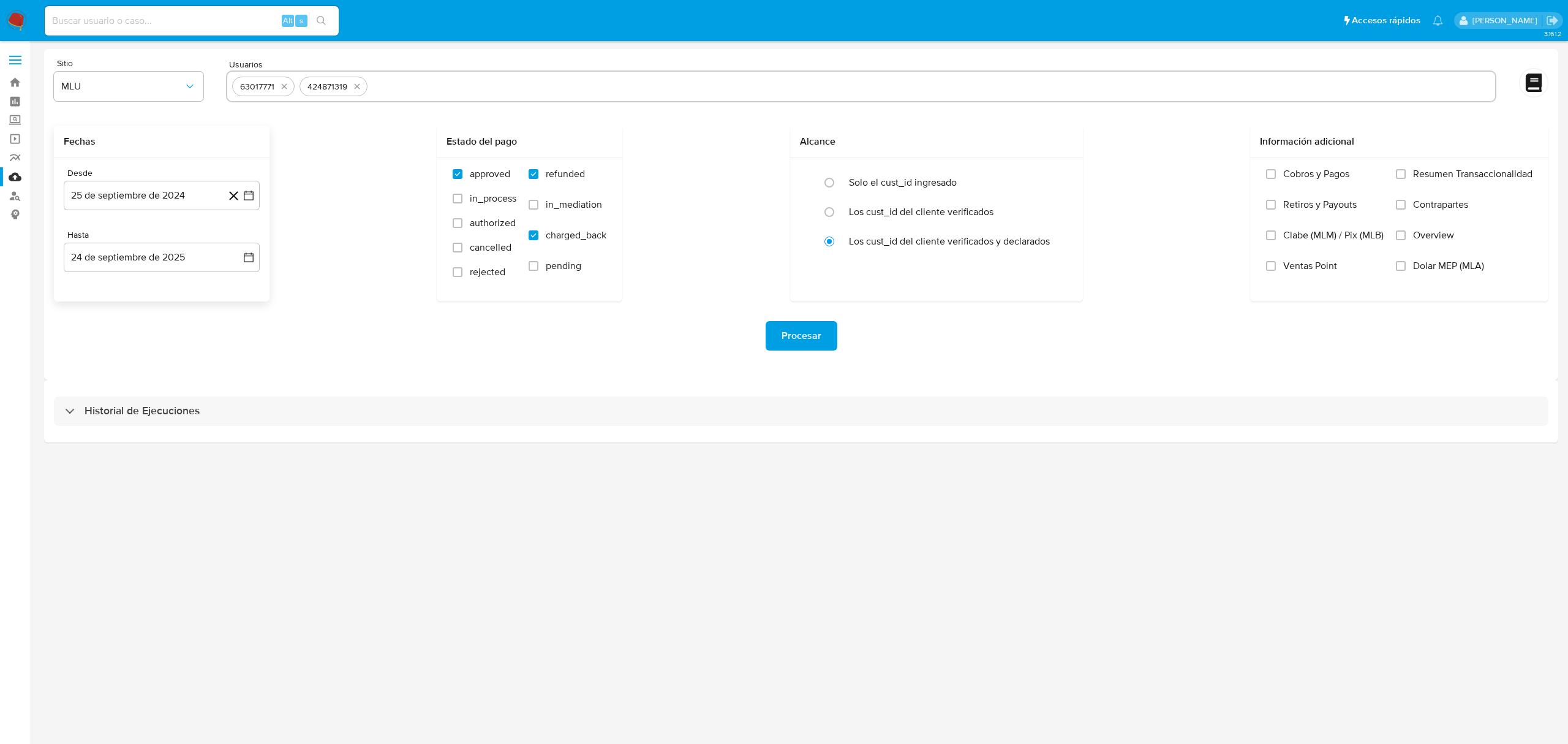
type input "424359229 207900806 2016927651 1213113449 374770166 420419314 223204521 4874265…"
paste input "207900806 2016927651 1213113449 374770166 420419314 223204521 487426519"
type input "207900806"
paste input "2016927651 1213113449 374770166 420419314 223204521 487426519"
type input "2016927651"
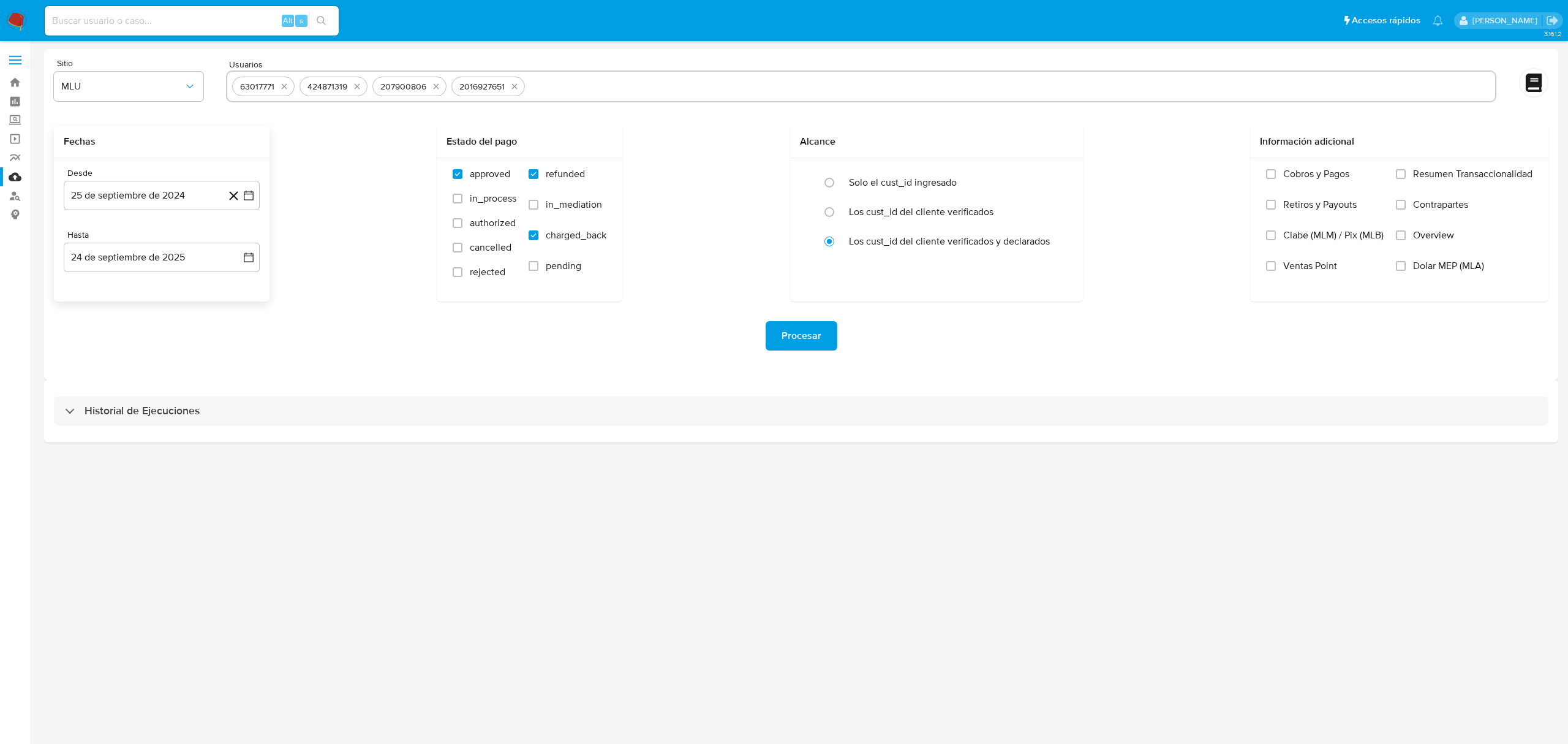
paste input "1213113449 374770166 420419314 223204521 487426519"
type input "1213113449"
paste input "374770166 420419314 223204521 487426519"
type input "374770166"
paste input "420419314 223204521 487426519"
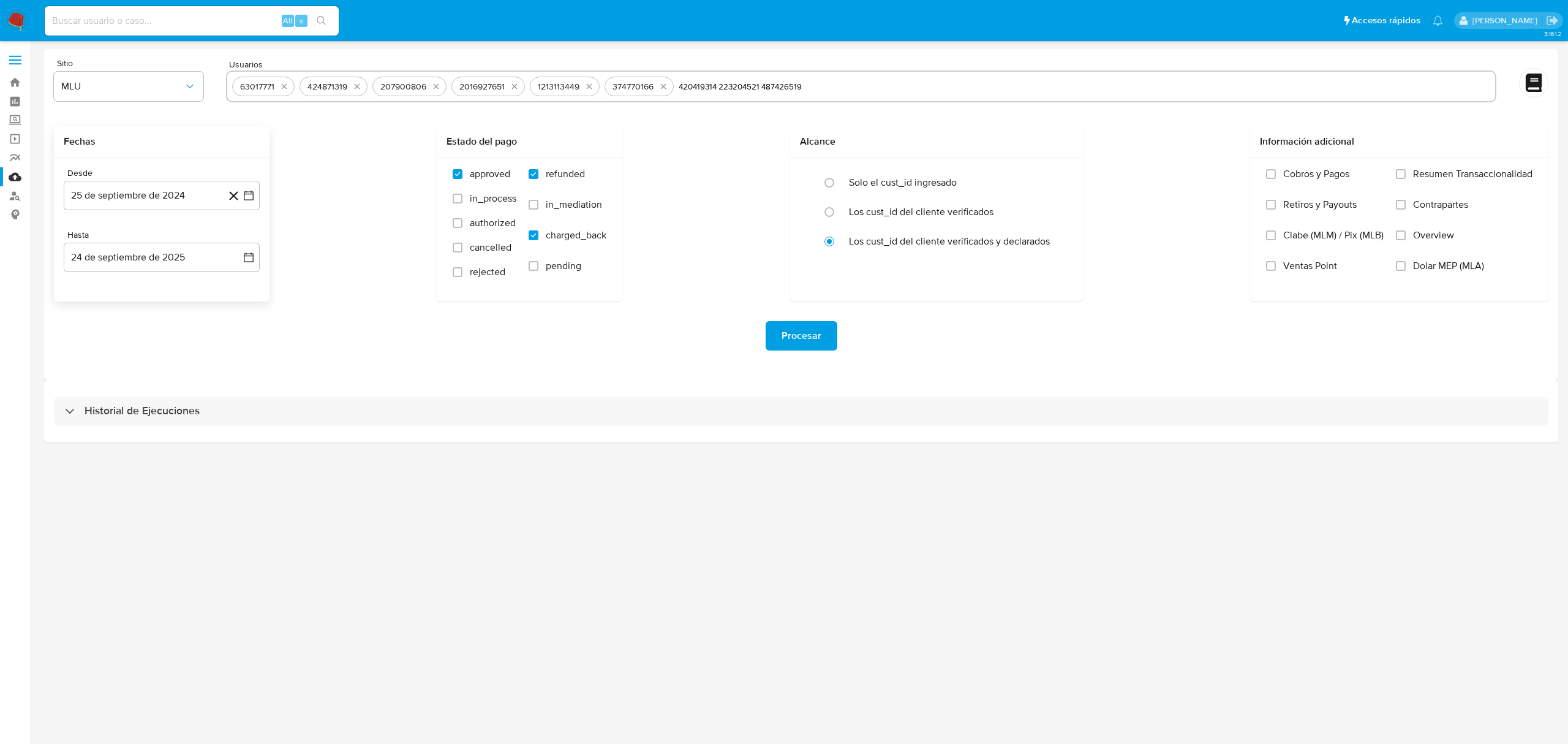
type input "420419314"
paste input "223204521 487426519"
type input "223204521"
paste input "487426519"
type input "487426519"
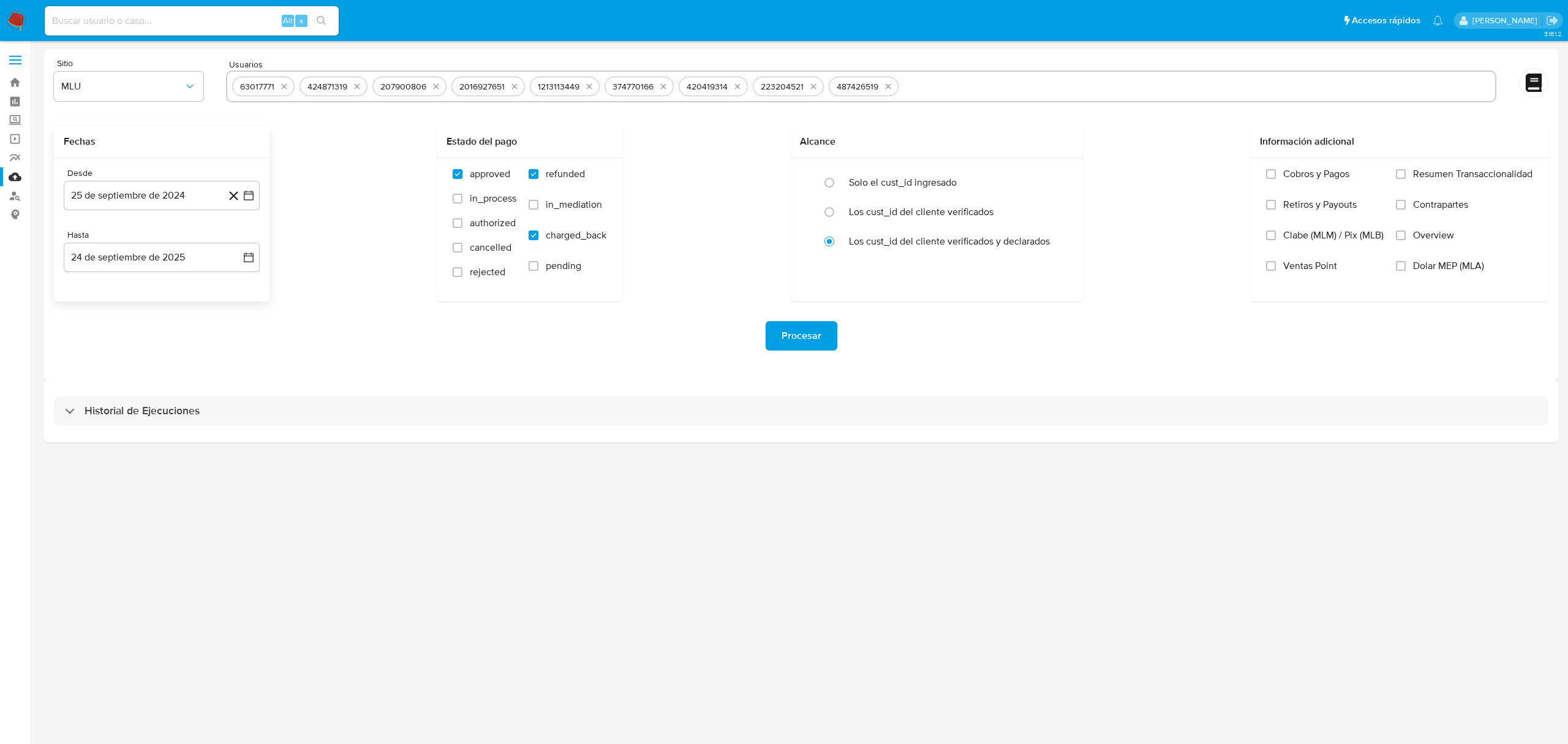
click at [974, 91] on input "text" at bounding box center [1196, 86] width 587 height 20
paste input "424359229"
type input "424359229"
click at [802, 336] on span "Procesar" at bounding box center [801, 335] width 40 height 27
click at [194, 195] on button "25 de agosto de 2024" at bounding box center [161, 195] width 196 height 29
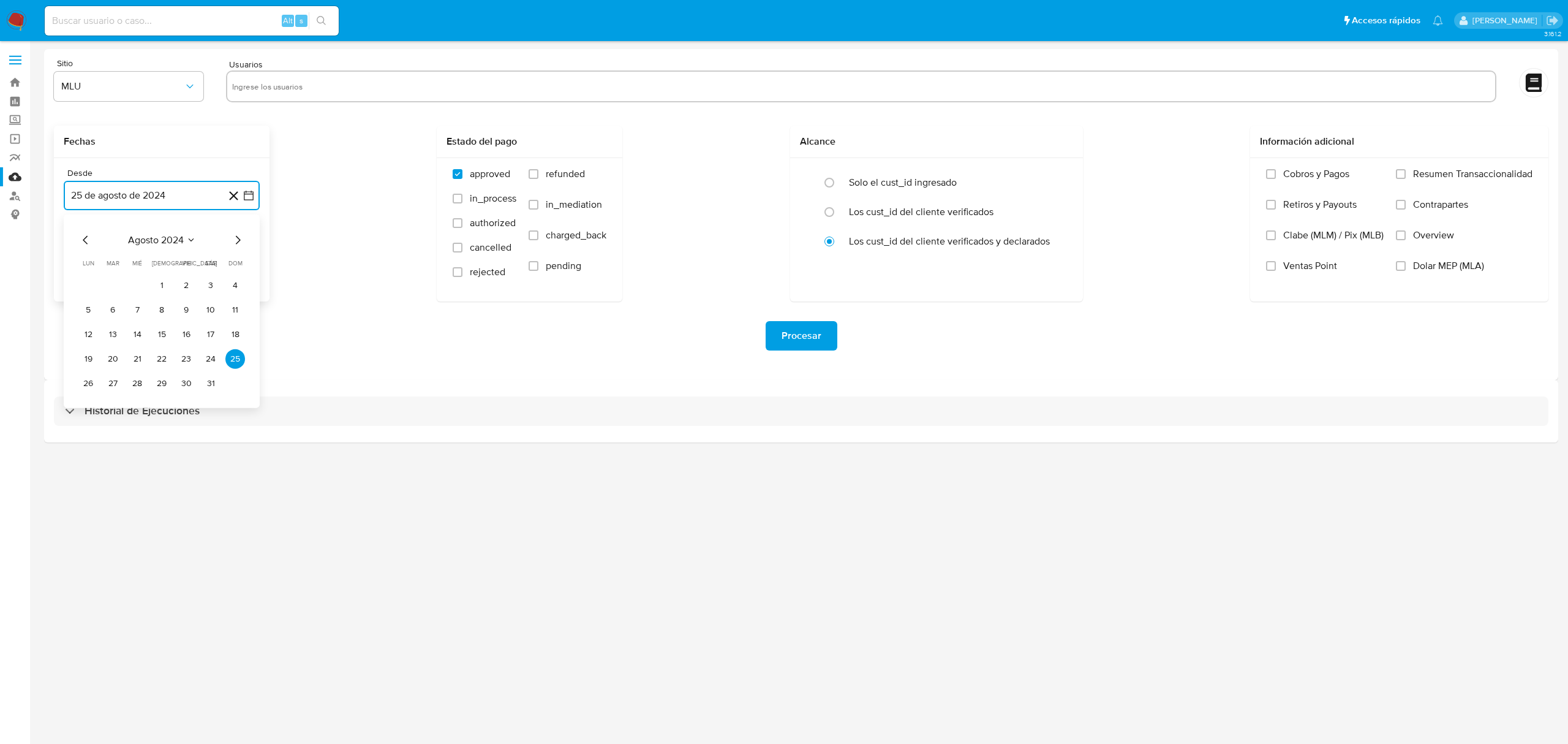
click at [235, 241] on icon "Mes siguiente" at bounding box center [238, 241] width 15 height 15
click at [141, 386] on button "25" at bounding box center [137, 383] width 20 height 20
click at [211, 270] on button "25 de septiembre de 2025" at bounding box center [161, 256] width 196 height 29
click at [146, 419] on button "24" at bounding box center [137, 420] width 20 height 20
click at [547, 182] on label "refunded" at bounding box center [567, 182] width 78 height 31
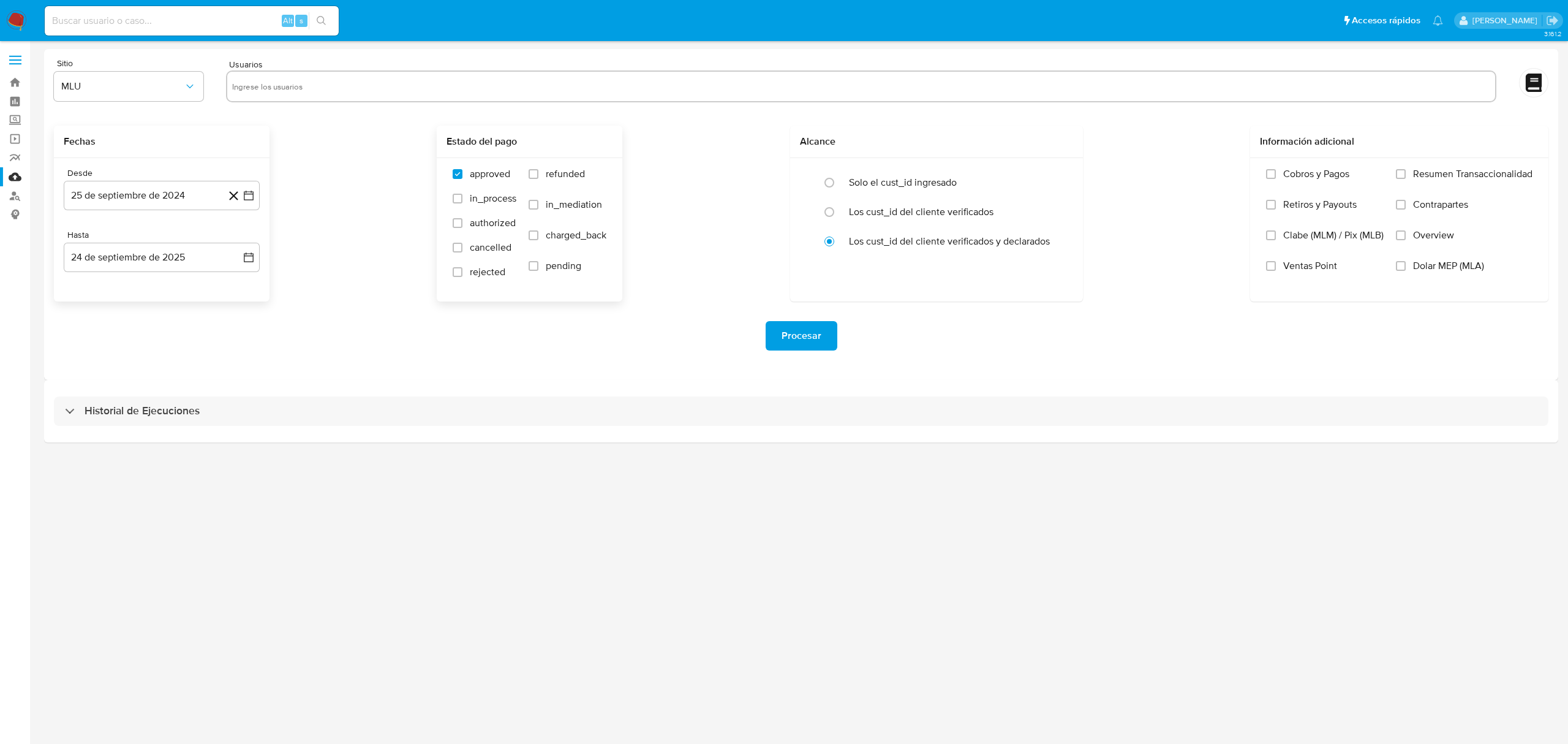
click at [538, 179] on input "refunded" at bounding box center [533, 174] width 9 height 9
checkbox input "true"
click at [559, 231] on span "charged_back" at bounding box center [575, 235] width 61 height 12
click at [538, 231] on input "charged_back" at bounding box center [533, 235] width 9 height 9
checkbox input "true"
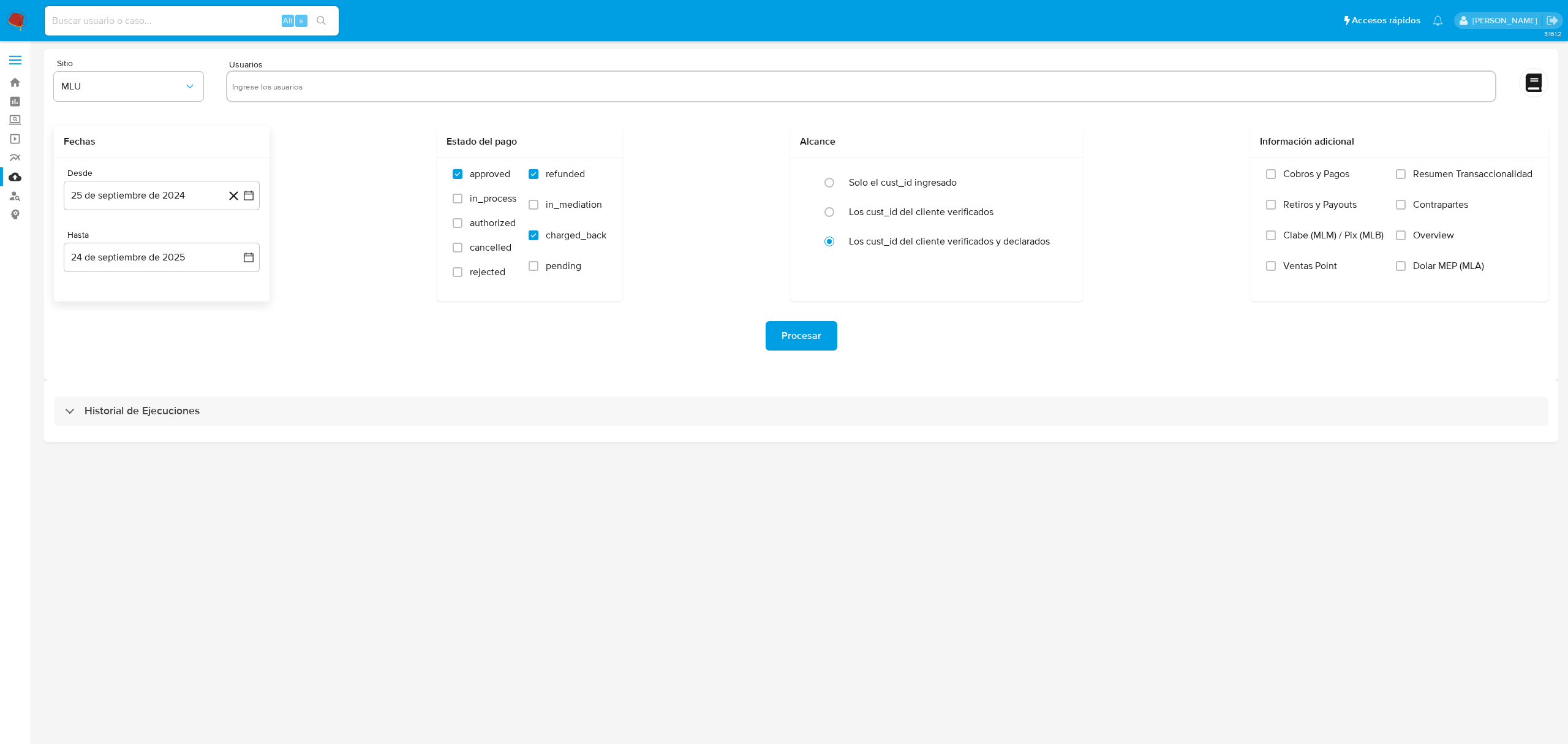
click at [465, 94] on input "text" at bounding box center [861, 86] width 1257 height 20
type input "458346900"
type input "580158783"
type input "2140255134"
type input "1236306160"
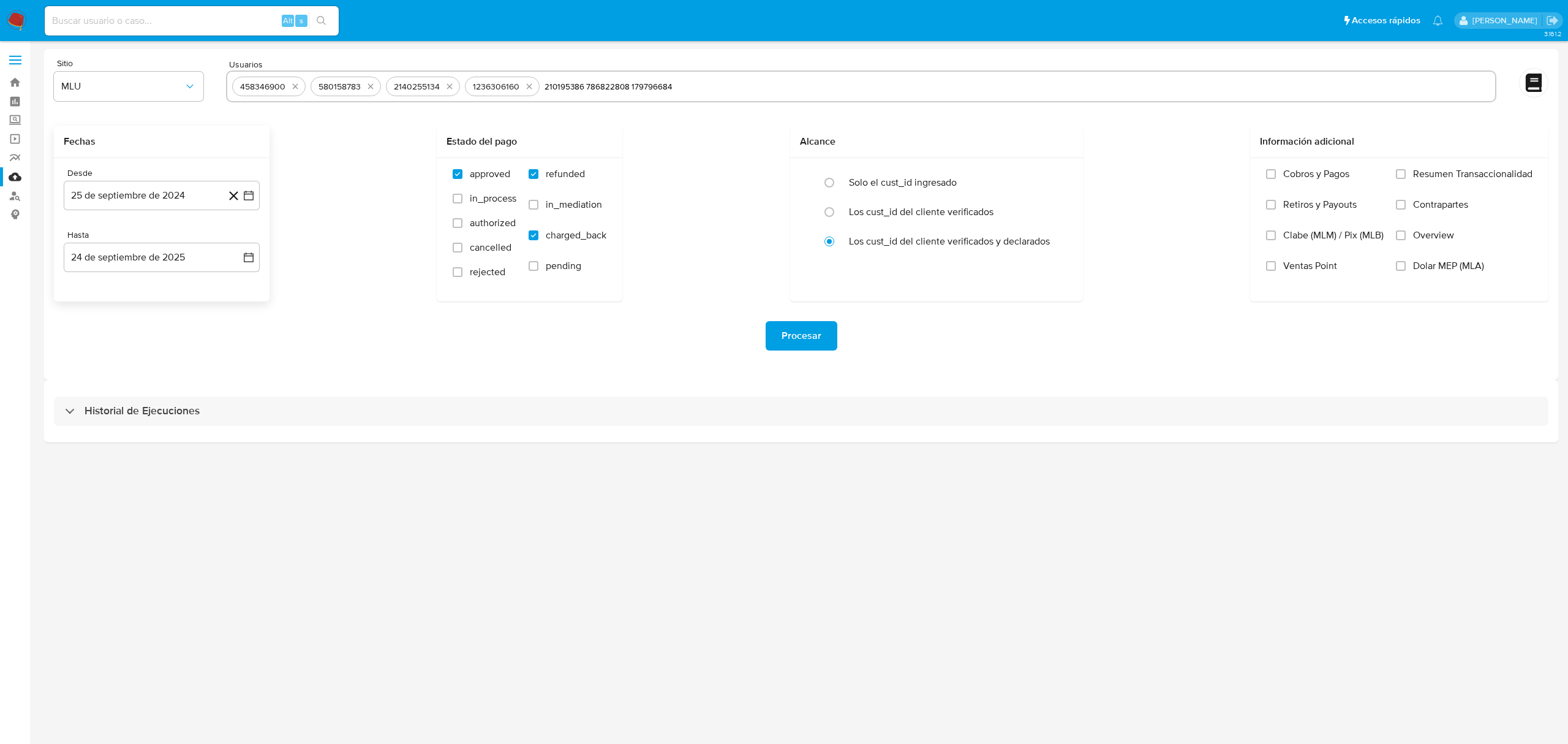
type input "210195386"
type input "786822808"
type input "179796684"
click at [804, 340] on span "Procesar" at bounding box center [801, 335] width 40 height 27
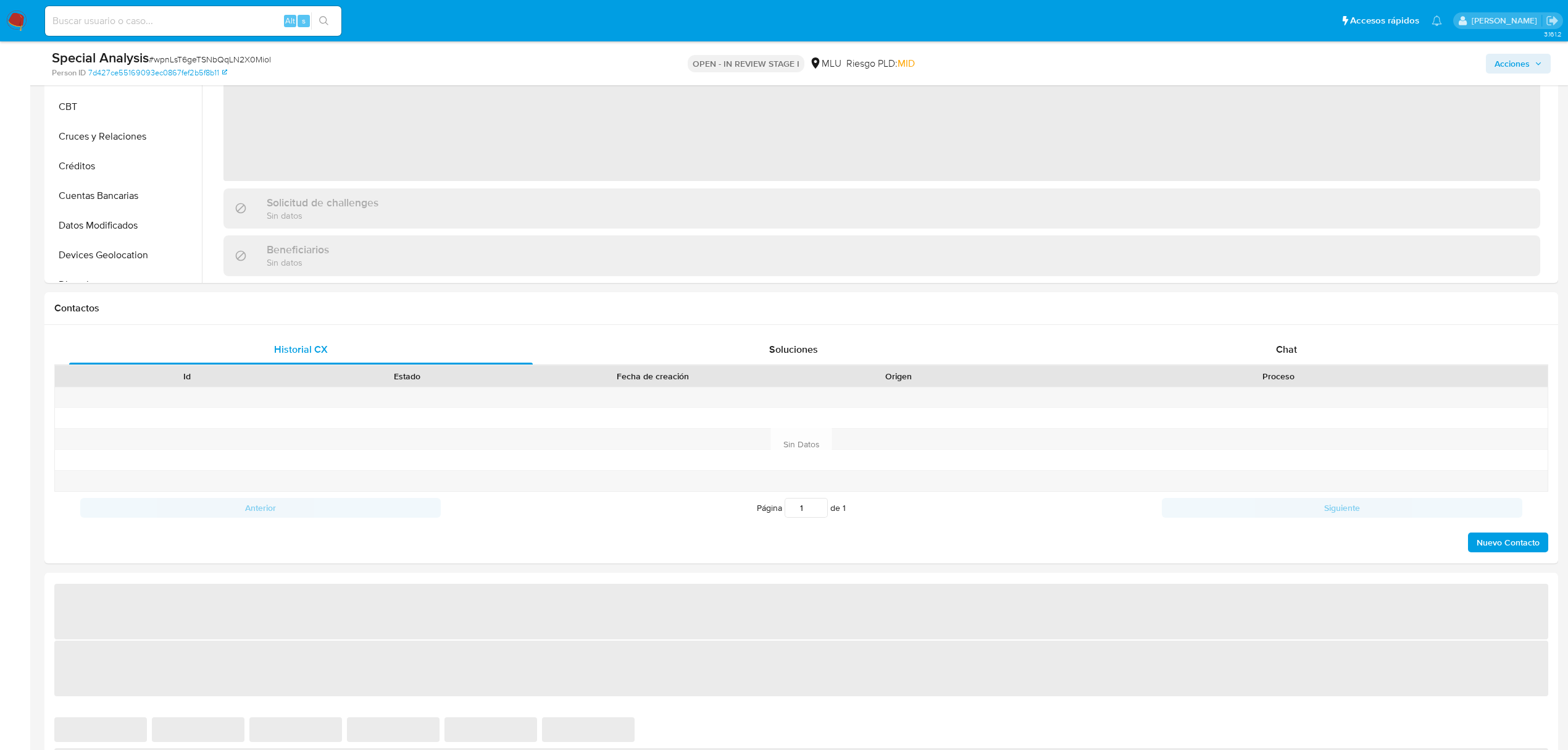
scroll to position [357, 0]
select select "10"
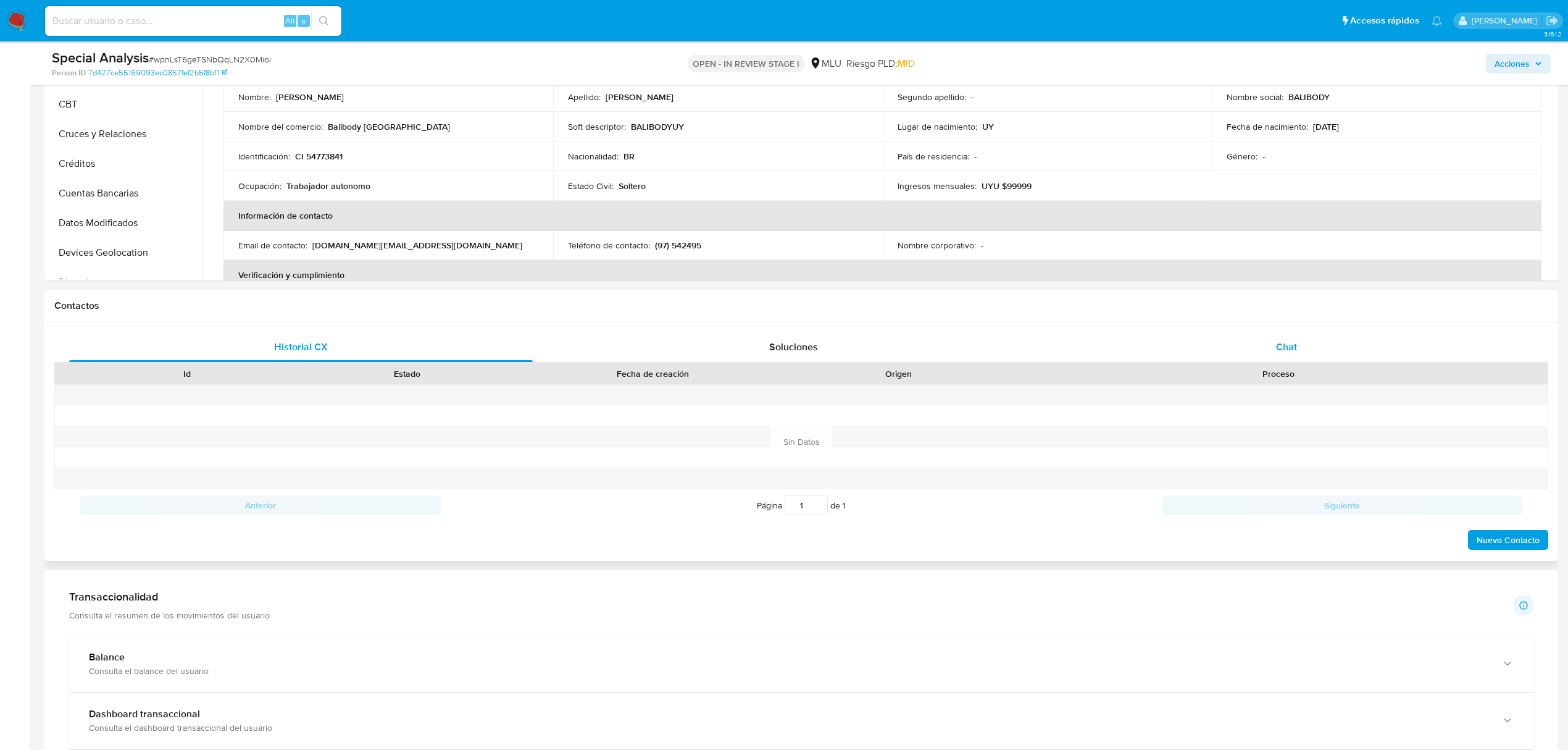
click at [1290, 334] on div "Chat" at bounding box center [1287, 346] width 464 height 29
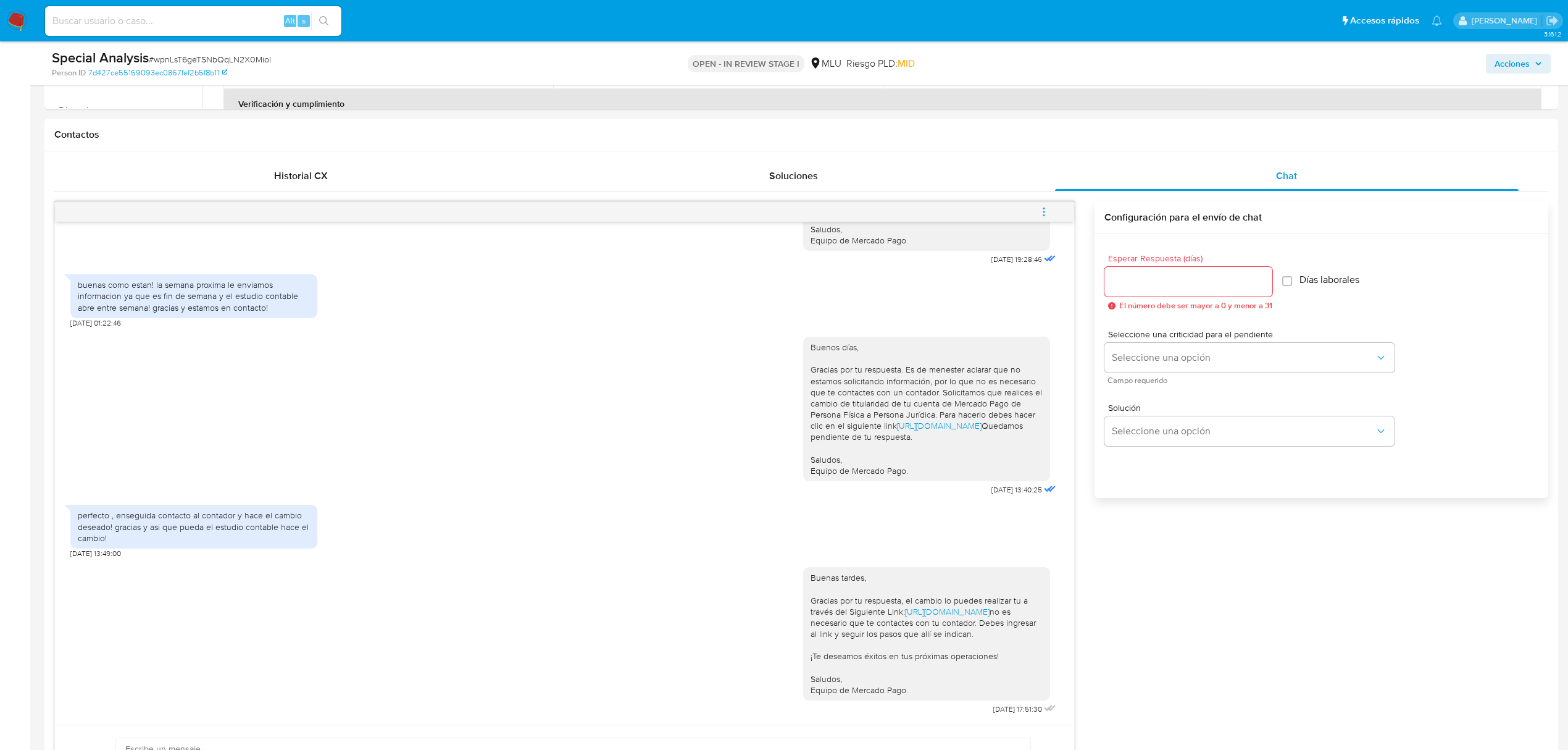
scroll to position [514, 0]
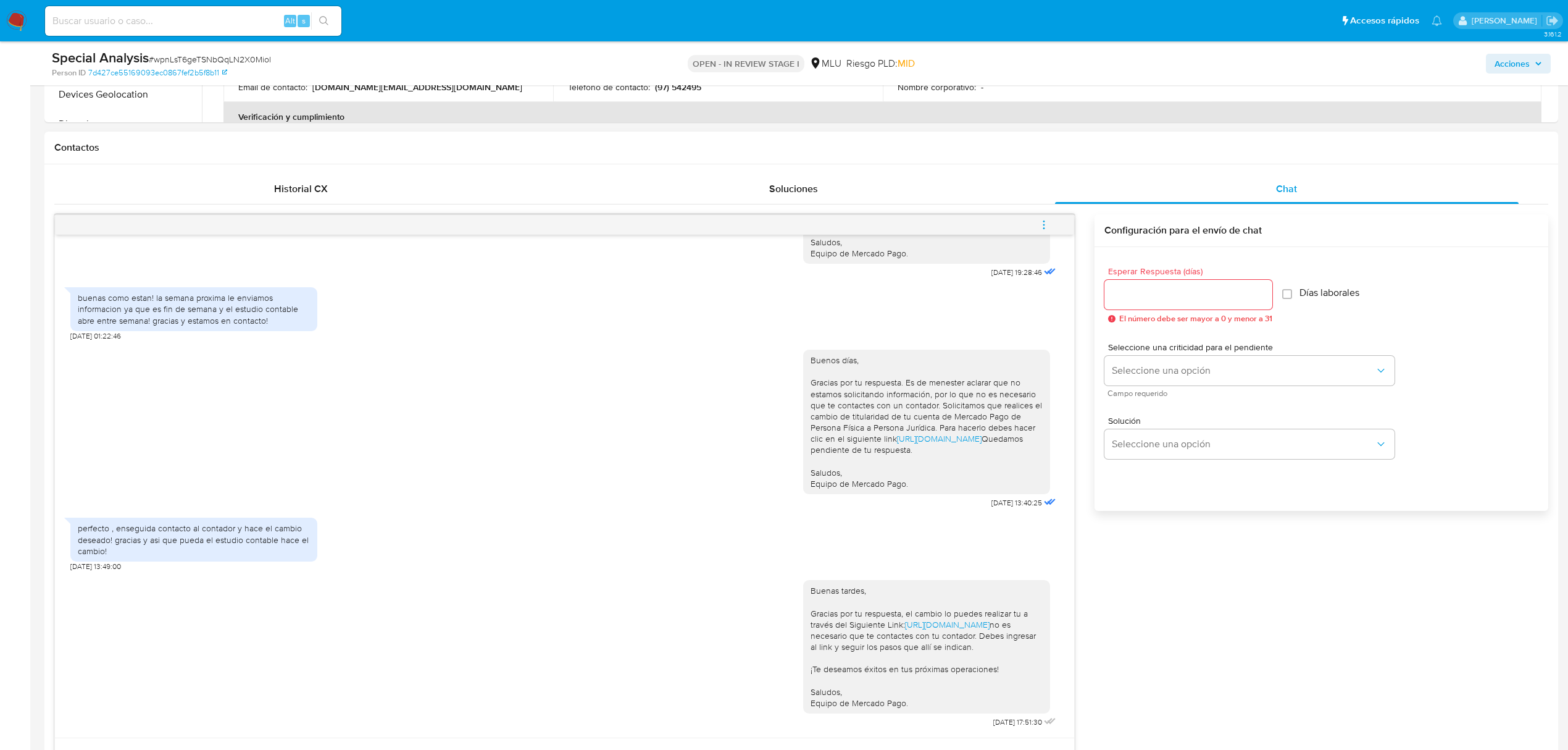
click at [1042, 228] on icon "menu-action" at bounding box center [1044, 225] width 11 height 11
click at [959, 199] on li "Cerrar conversación" at bounding box center [960, 202] width 126 height 23
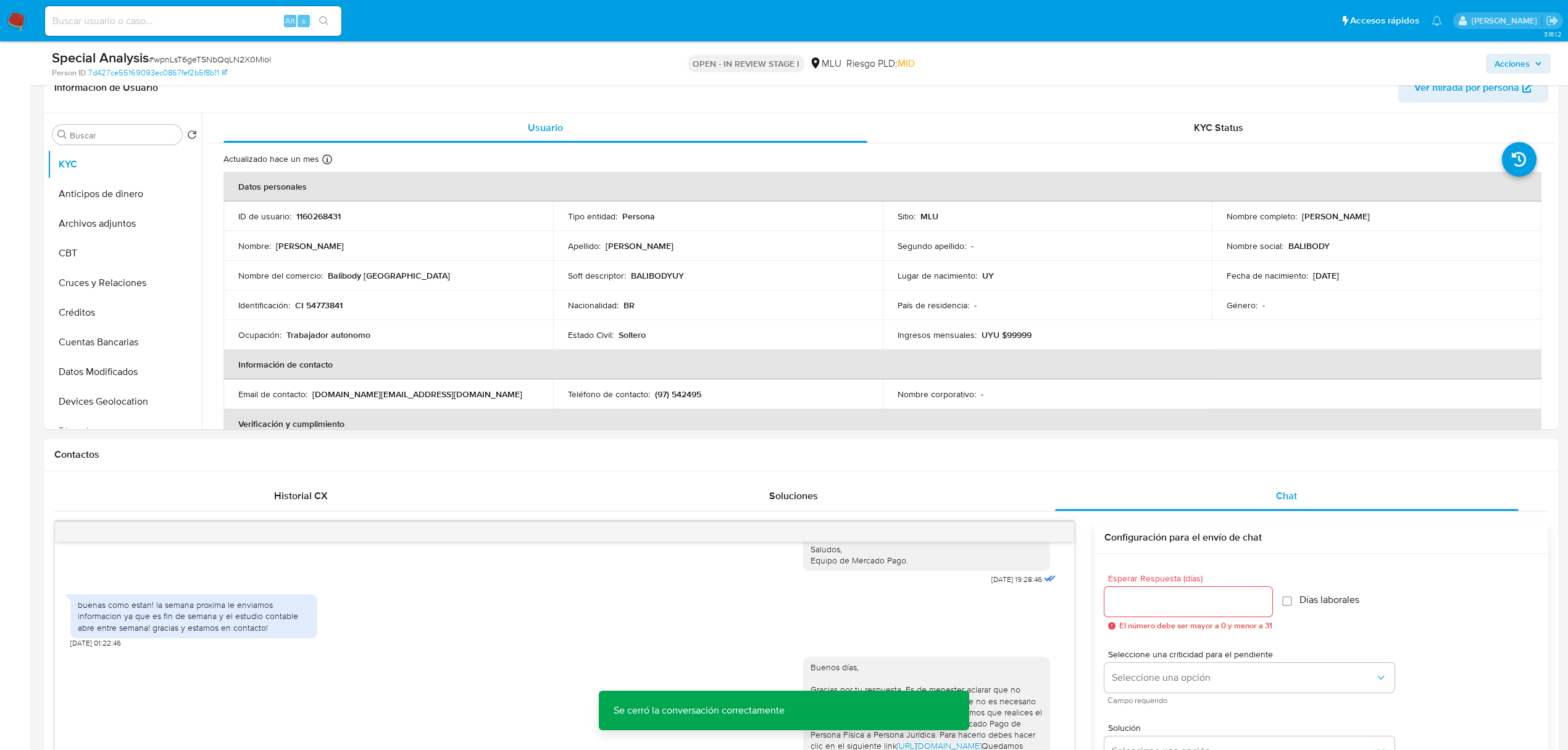
scroll to position [201, 0]
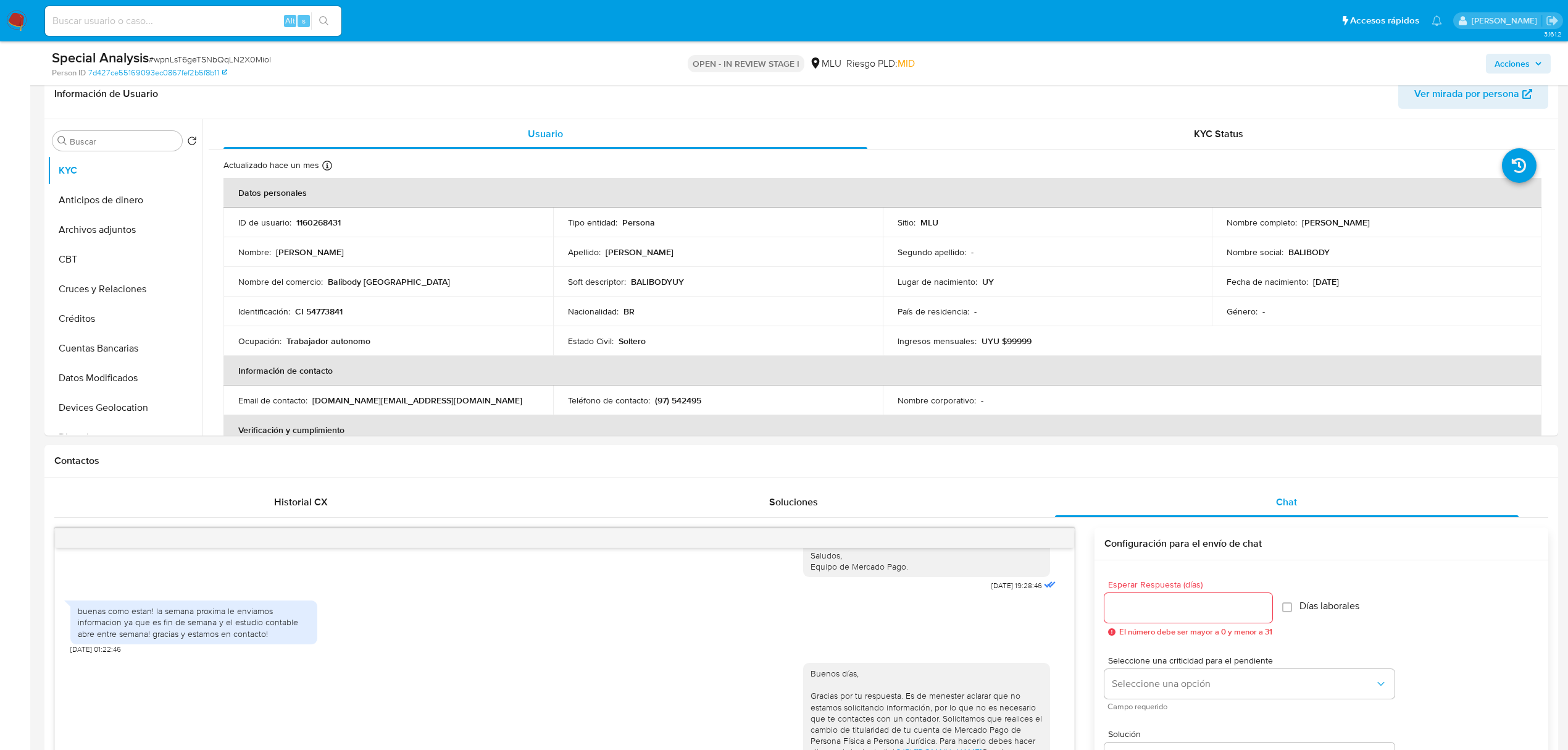
click at [225, 15] on input at bounding box center [193, 21] width 296 height 16
paste input "AC3JX76IH42lgZjjjABT0JpM"
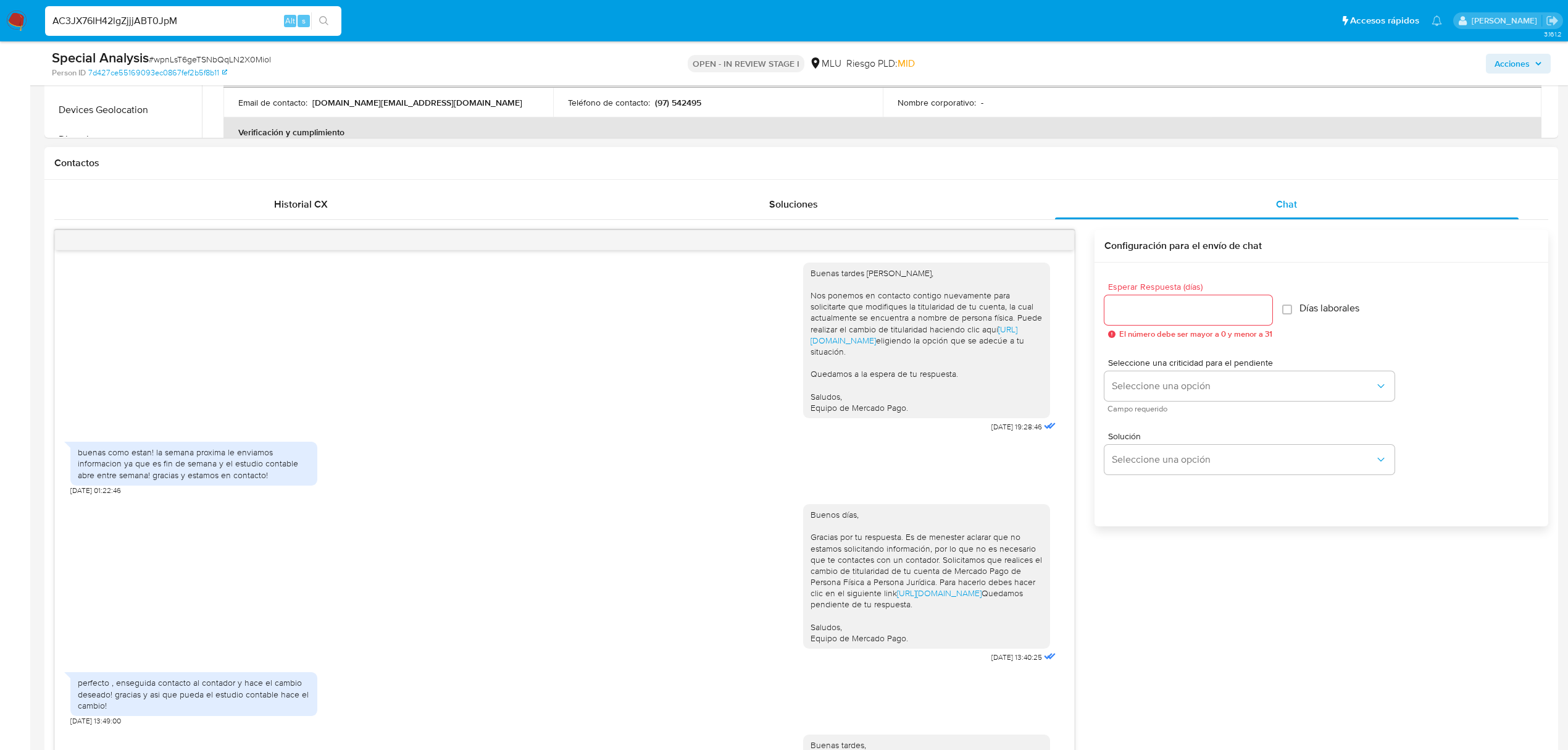
scroll to position [0, 0]
drag, startPoint x: 74, startPoint y: 468, endPoint x: 274, endPoint y: 492, distance: 201.4
click at [274, 488] on div "buenas como estan! la semana proxima le enviamos informacion ya que es fin de s…" at bounding box center [194, 466] width 247 height 43
copy div "buenas como estan! la semana proxima le enviamos informacion ya que es fin de s…"
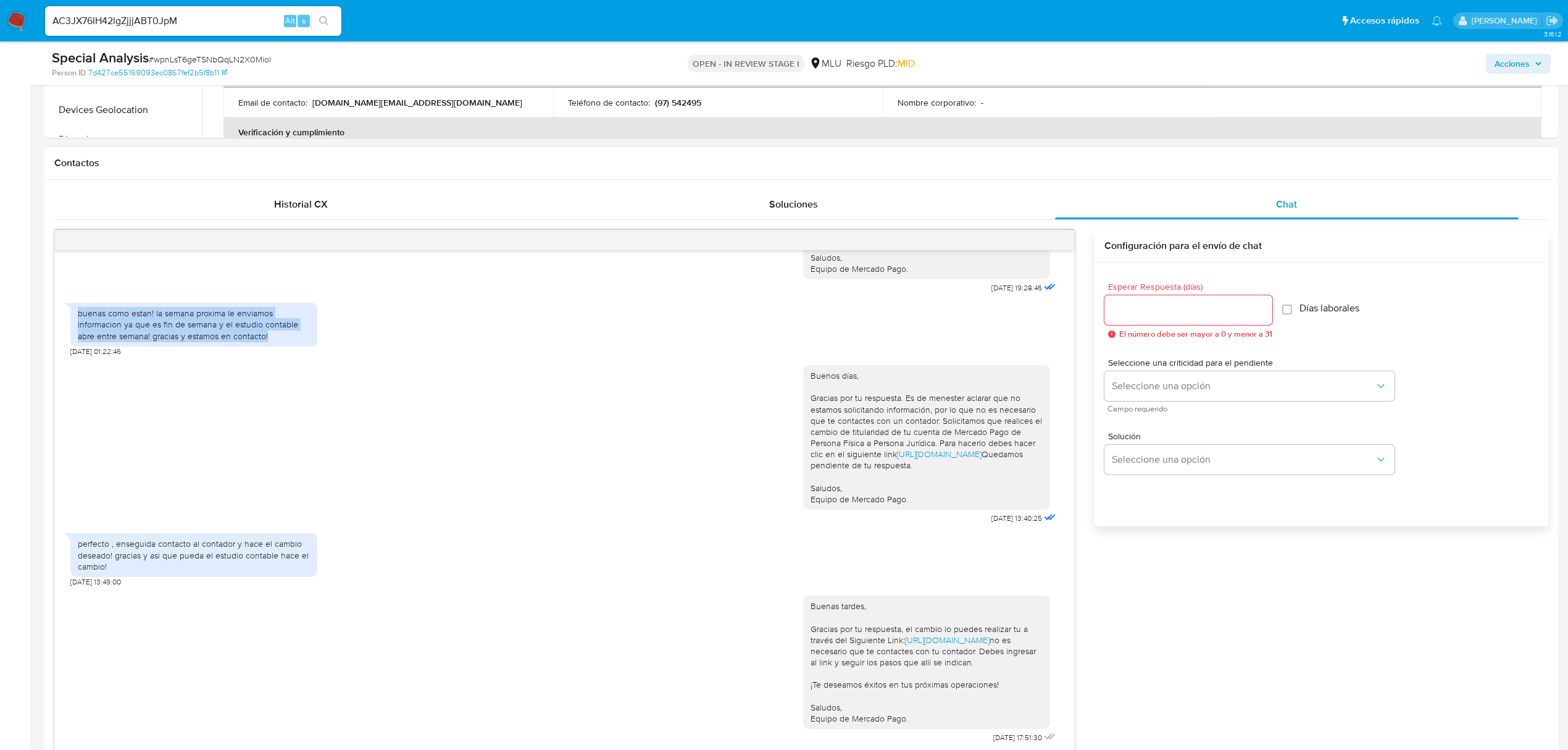
scroll to position [168, 0]
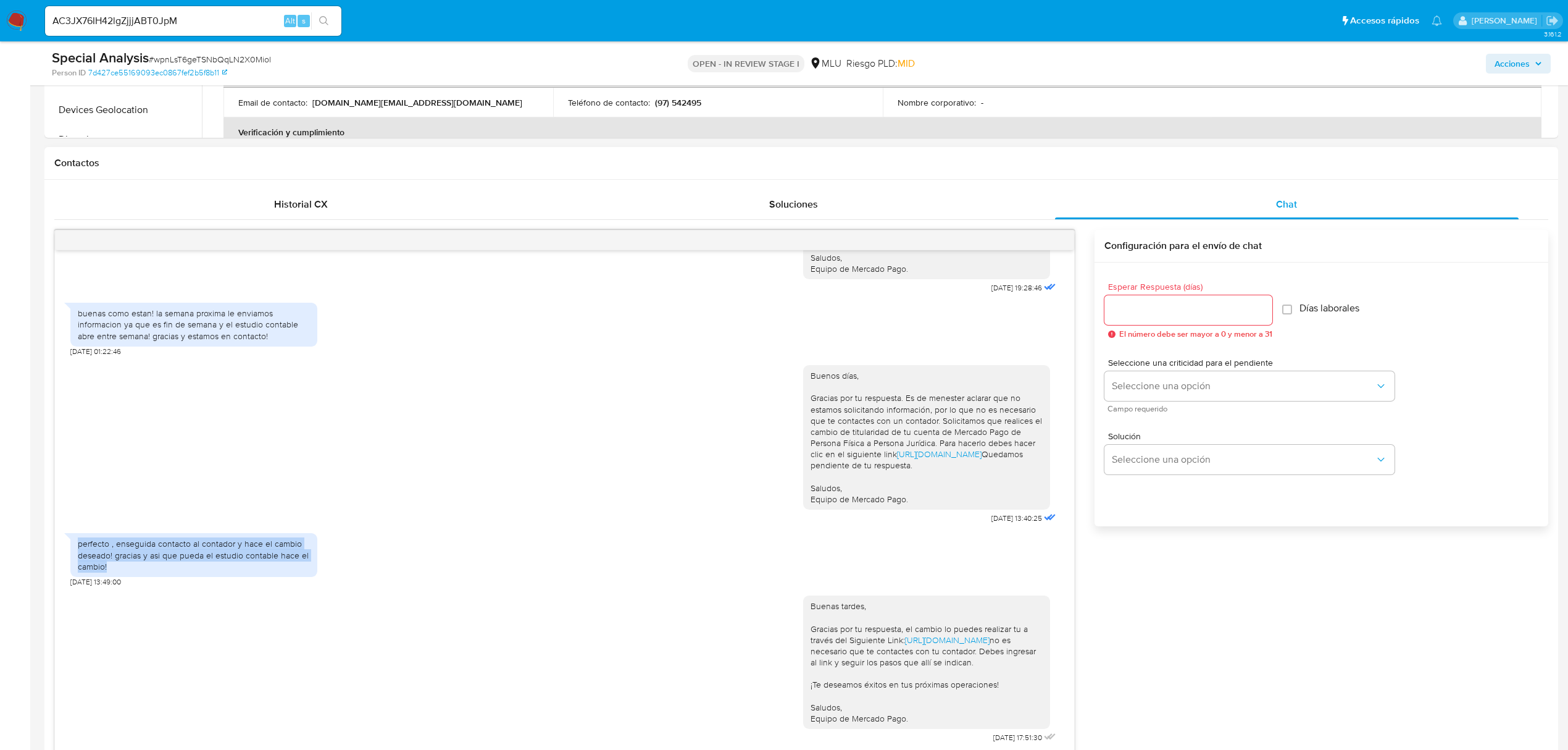
drag, startPoint x: 77, startPoint y: 562, endPoint x: 120, endPoint y: 587, distance: 49.7
click at [120, 572] on div "perfecto , enseguida contacto al contador y hace el cambio deseado! gracias y a…" at bounding box center [193, 555] width 232 height 34
copy div "perfecto , enseguida contacto al contador y hace el cambio deseado! gracias y a…"
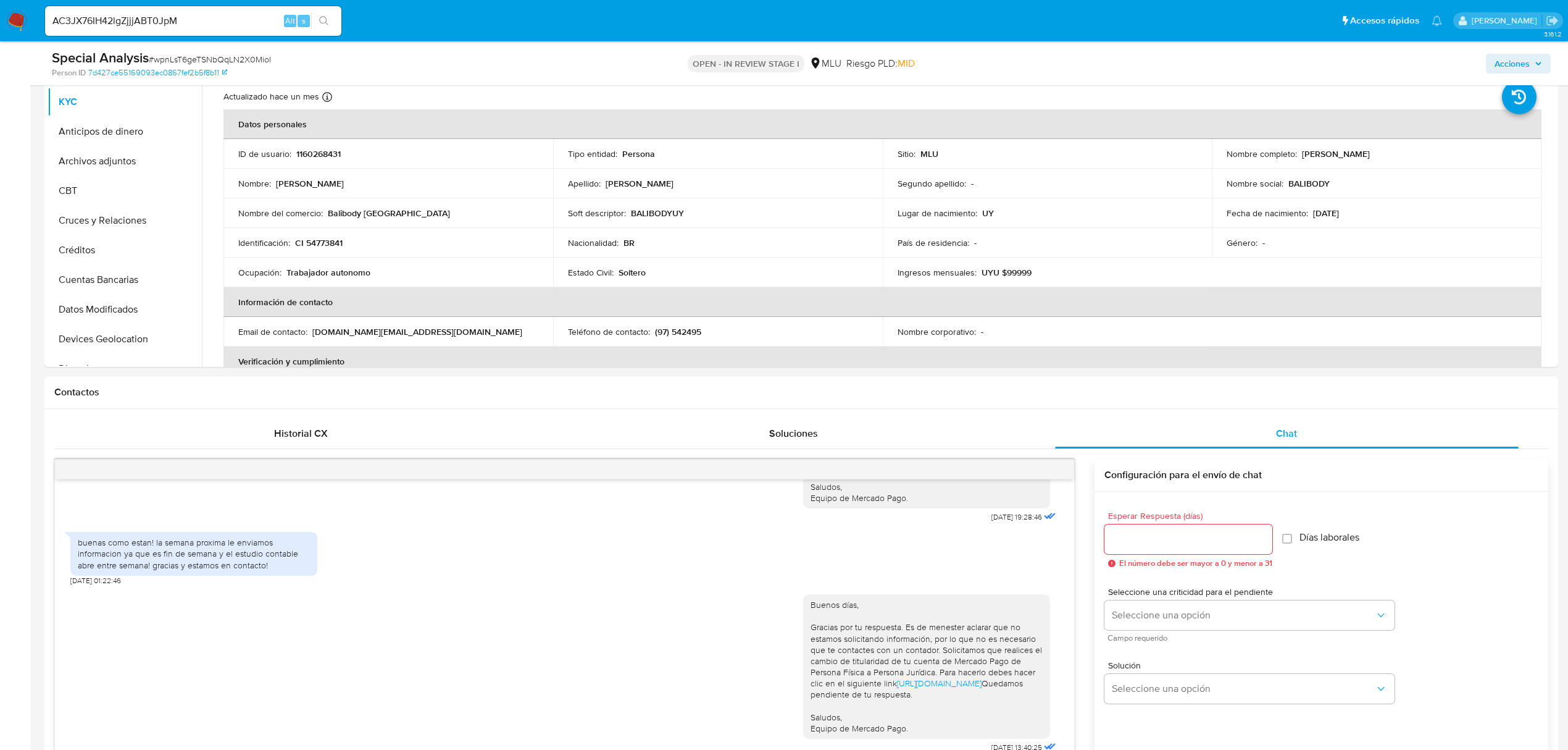
scroll to position [189, 0]
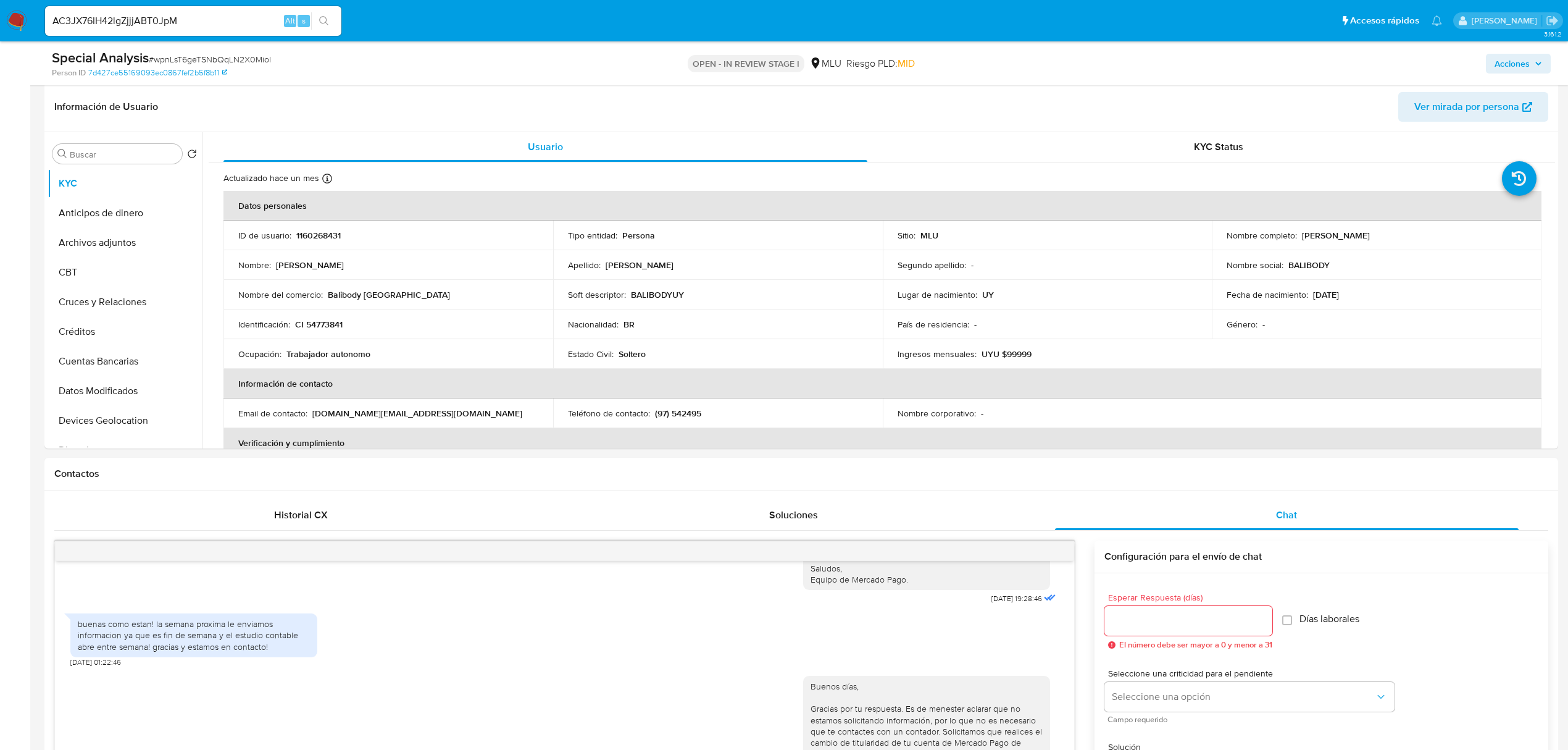
click at [155, 31] on div "AC3JX76IH42lgZjjjABT0JpM Alt s" at bounding box center [193, 21] width 296 height 29
click at [155, 15] on input "AC3JX76IH42lgZjjjABT0JpM" at bounding box center [193, 21] width 296 height 16
paste input "XbKKyqyGU9Jzk6bMyHc2HQjO"
type input "XbKKyqyGU9Jzk6bMyHc2HQjO"
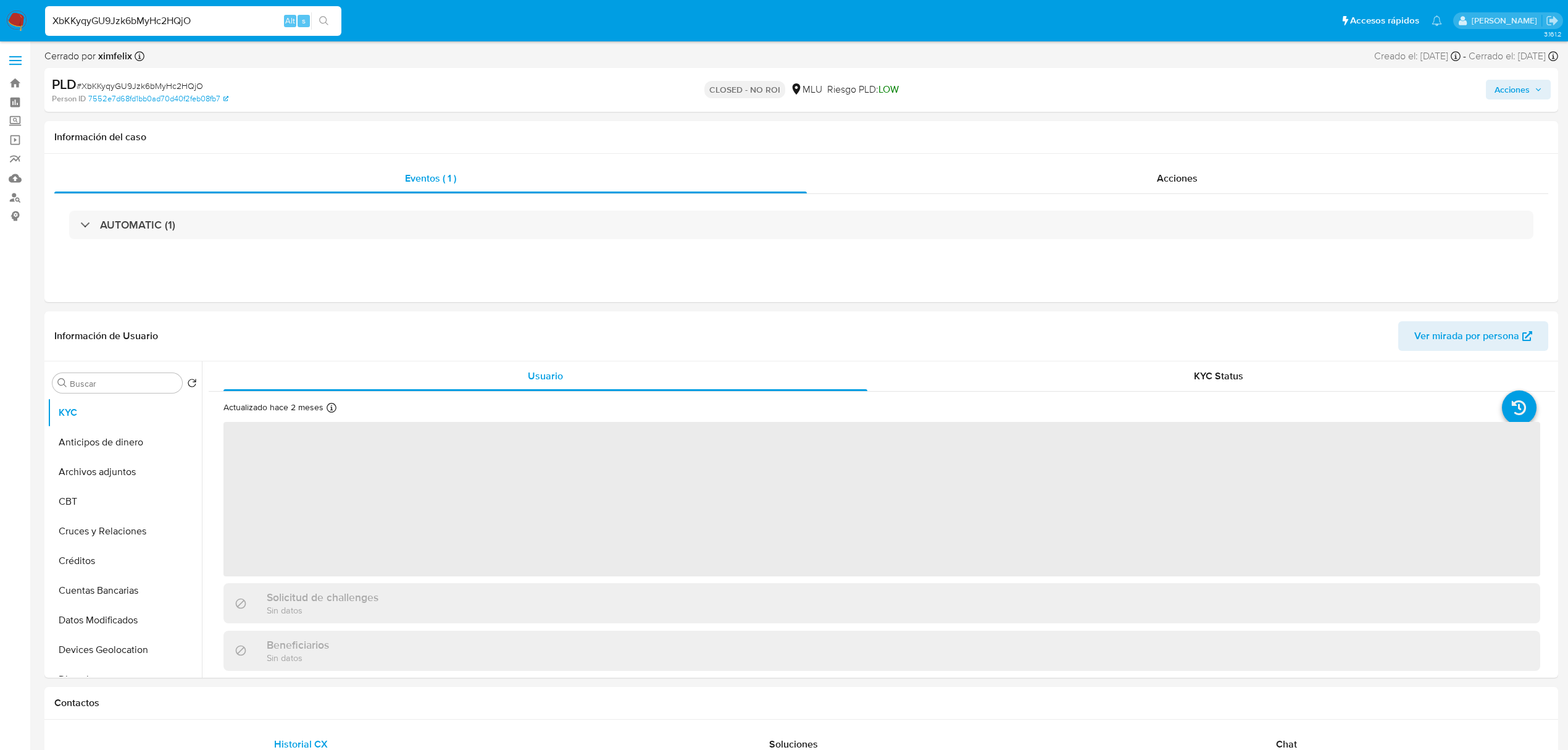
select select "10"
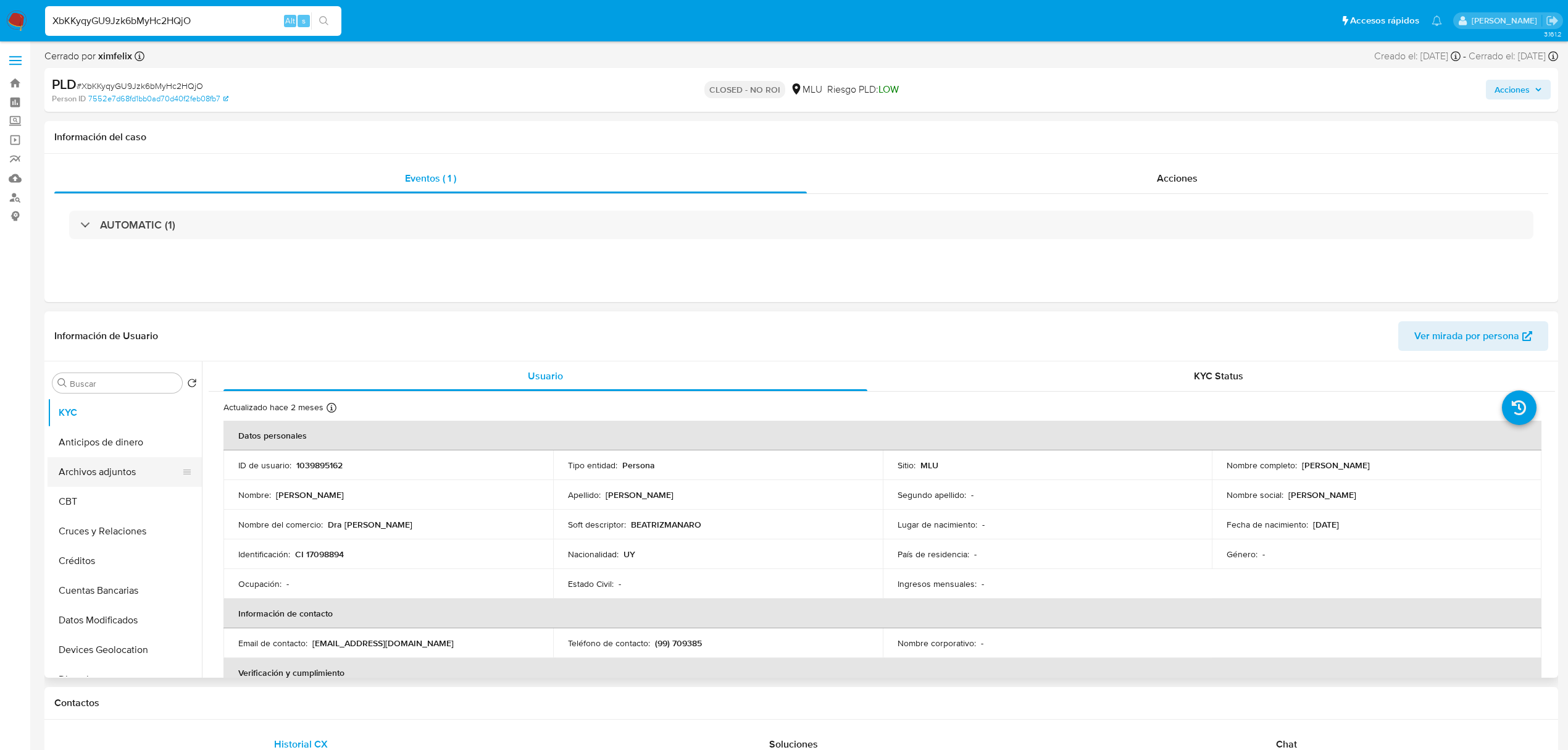
click at [146, 464] on button "Archivos adjuntos" at bounding box center [119, 471] width 144 height 29
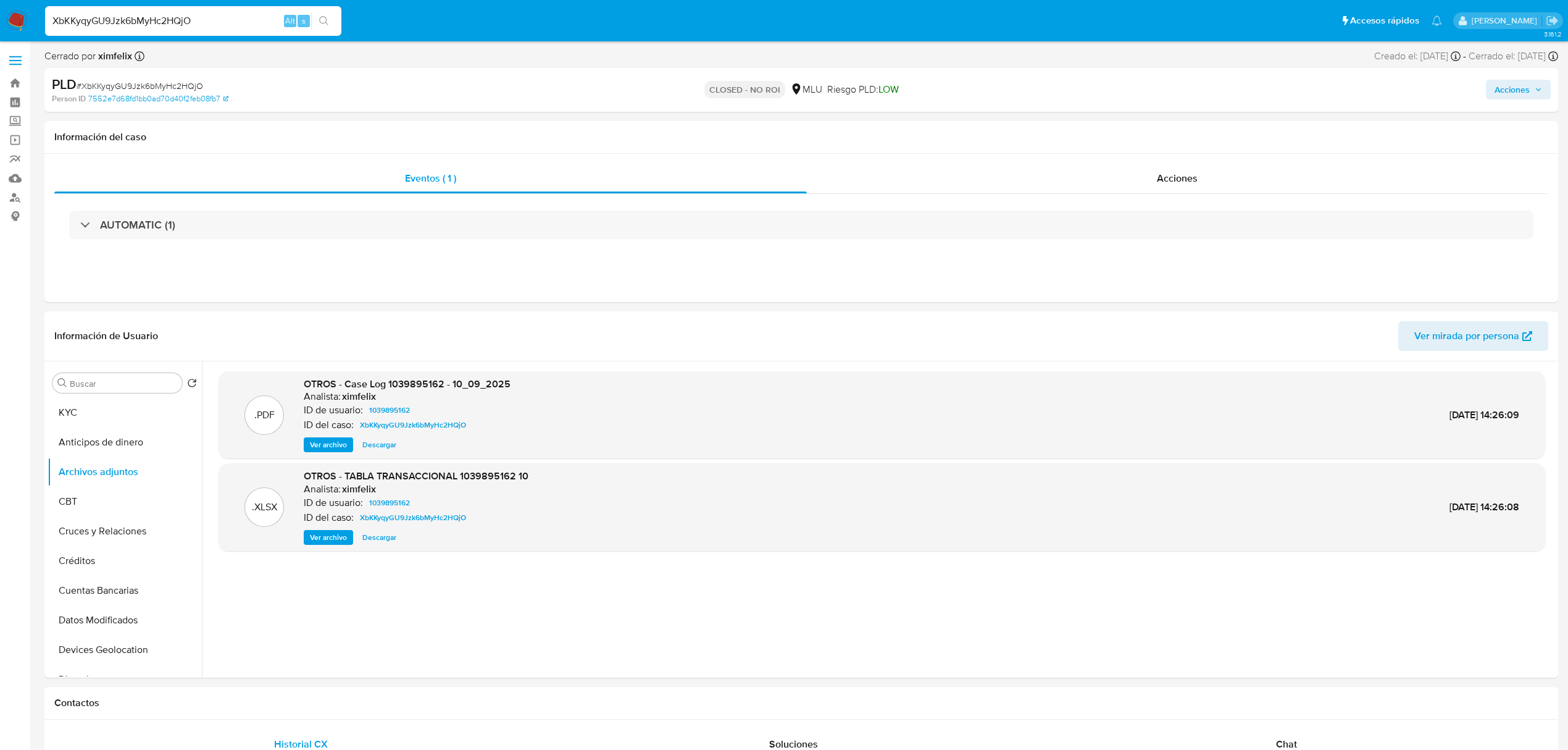
drag, startPoint x: 212, startPoint y: 18, endPoint x: 23, endPoint y: 32, distance: 189.5
click at [23, 32] on nav "Pausado Ver notificaciones XbKKyqyGU9Jzk6bMyHc2HQjO Alt s Accesos rápidos Presi…" at bounding box center [784, 21] width 1568 height 42
paste input "wpnLsT6geTSNbQqLN2X0Miol"
type input "wpnLsT6geTSNbQqLN2X0Miol"
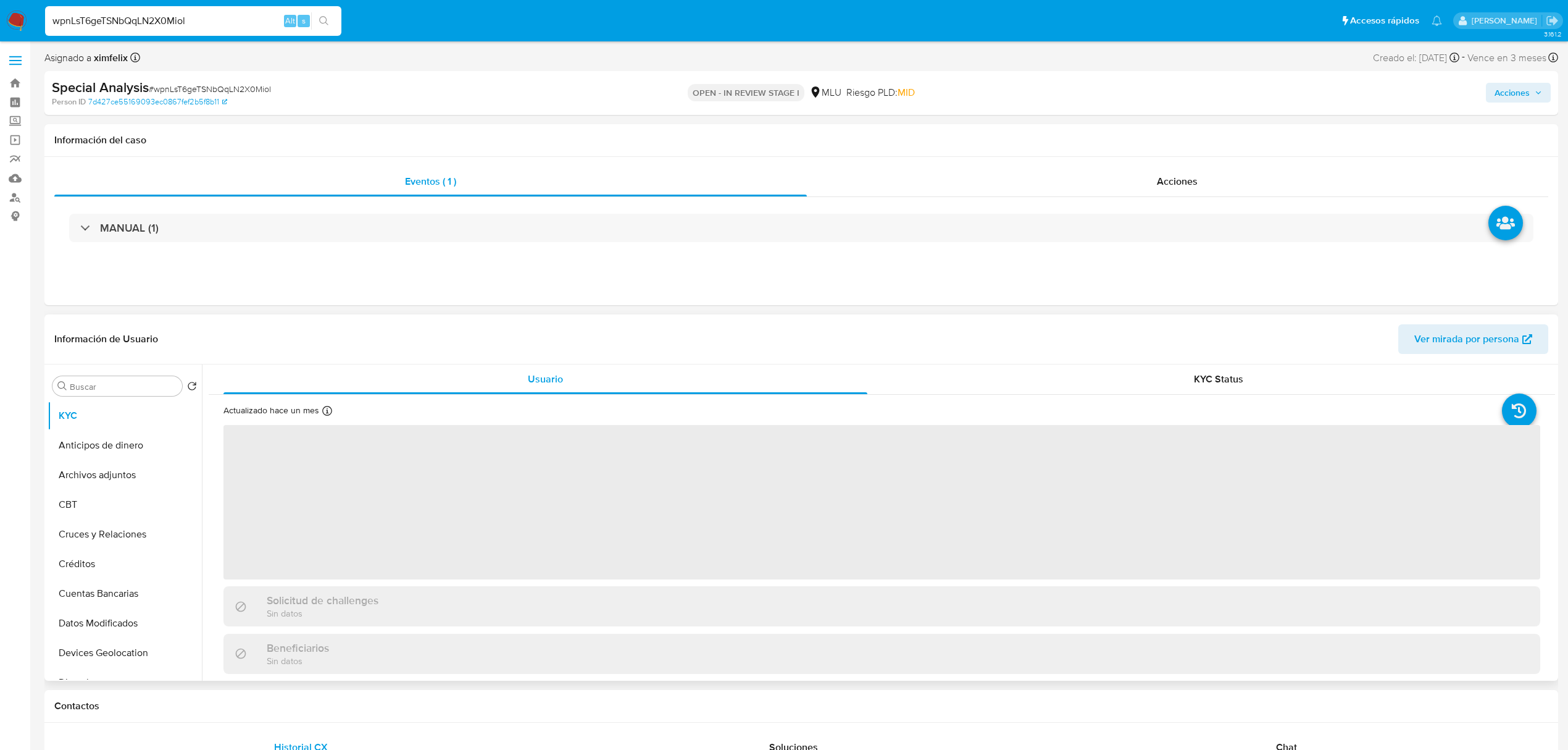
select select "10"
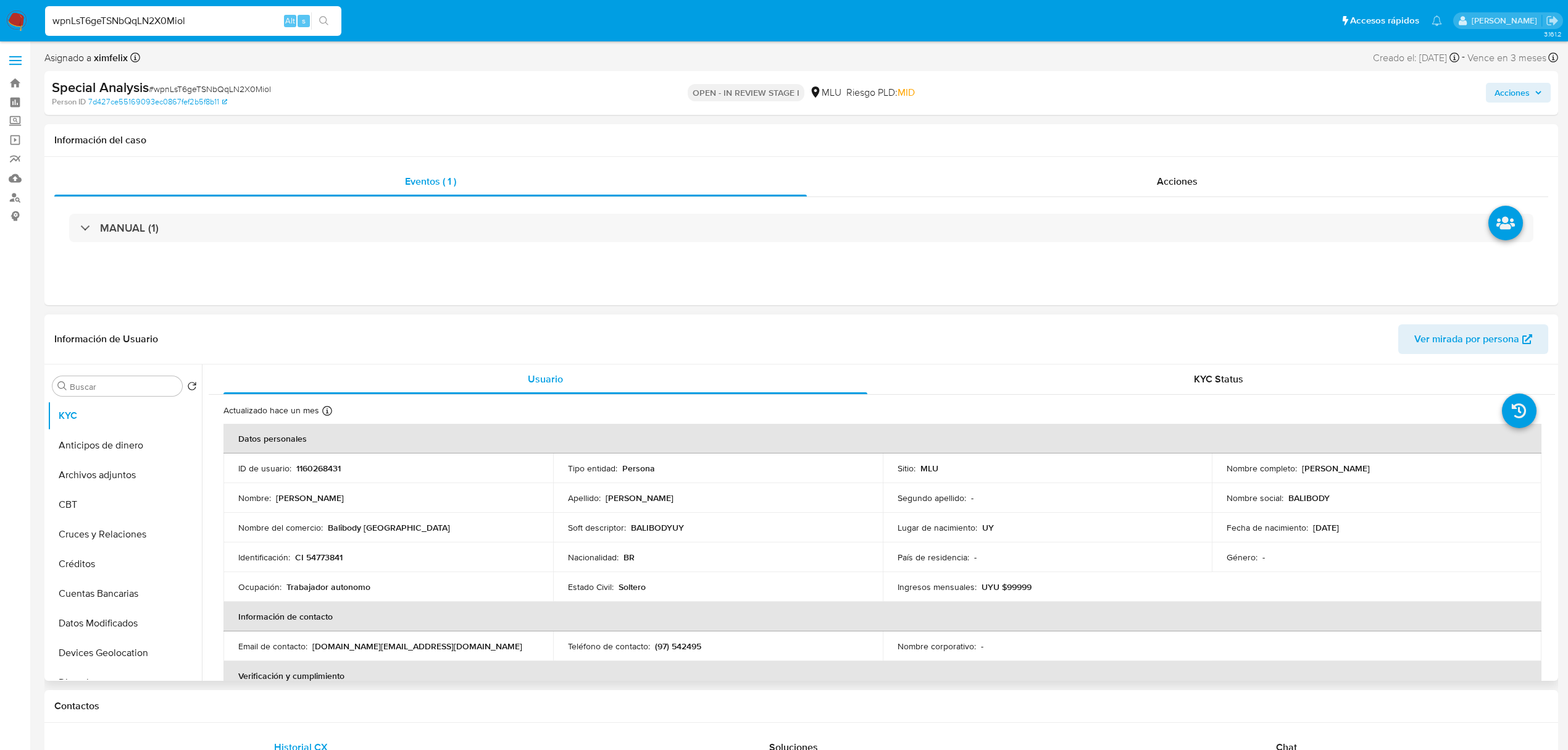
click at [322, 469] on p "1160268431" at bounding box center [318, 468] width 44 height 11
copy p "1160268431"
click at [148, 473] on button "Archivos adjuntos" at bounding box center [119, 475] width 144 height 29
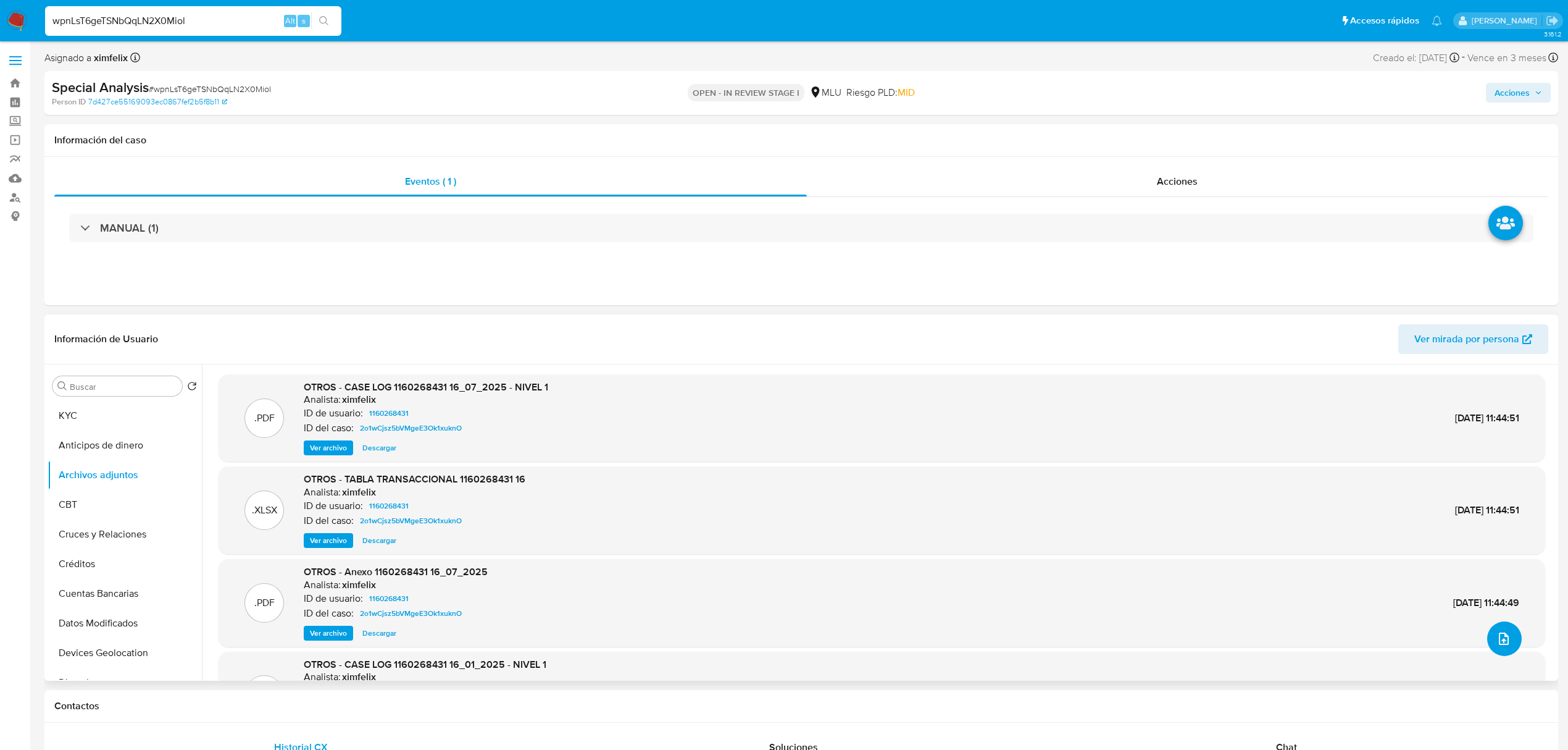
click at [1498, 625] on button "upload-file" at bounding box center [1504, 638] width 35 height 35
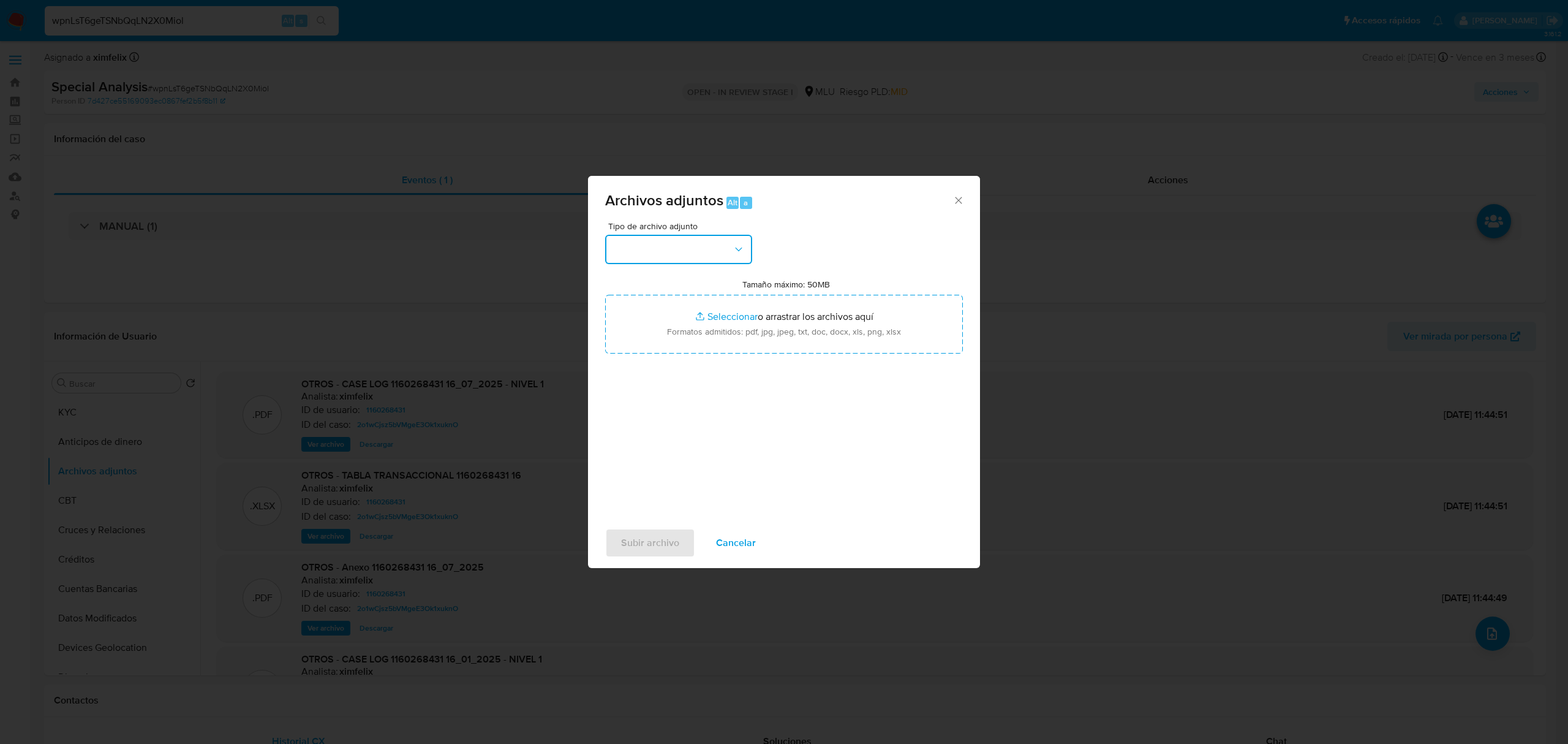
click at [687, 245] on button "button" at bounding box center [678, 249] width 147 height 29
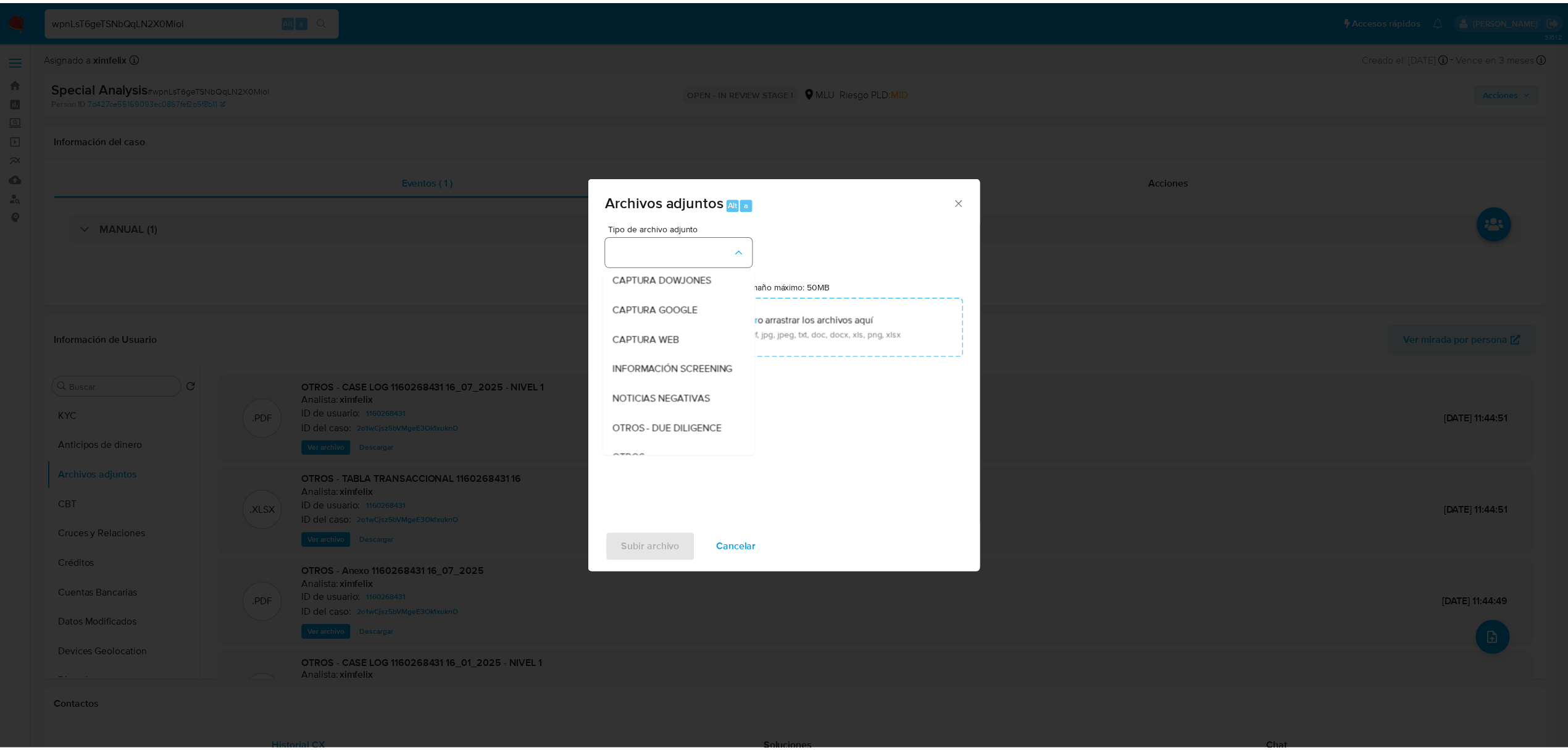
scroll to position [64, 0]
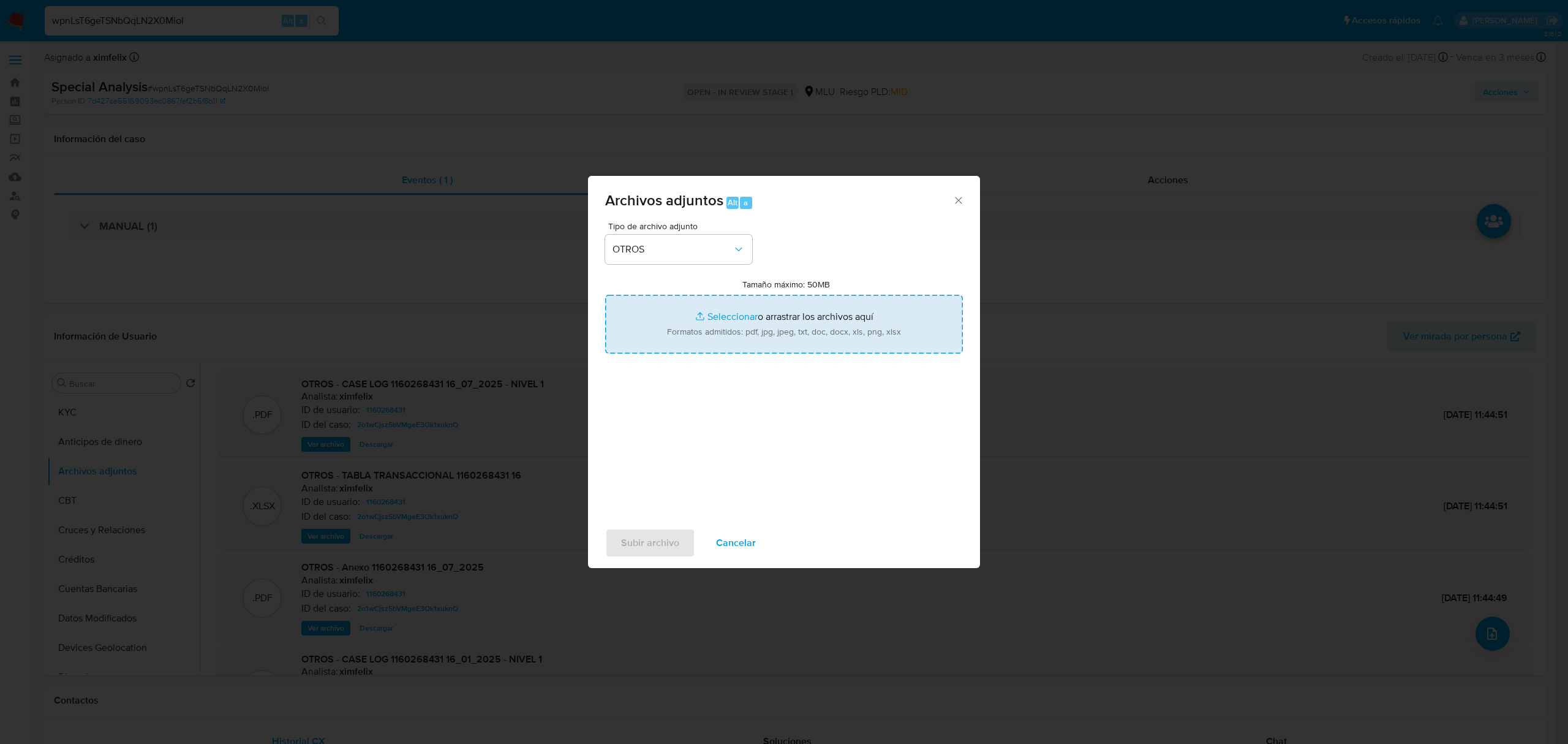
type input "C:\fakepath\CASE LOG 1160268431 - 16_09_2025 - NIVEL 1.pdf"
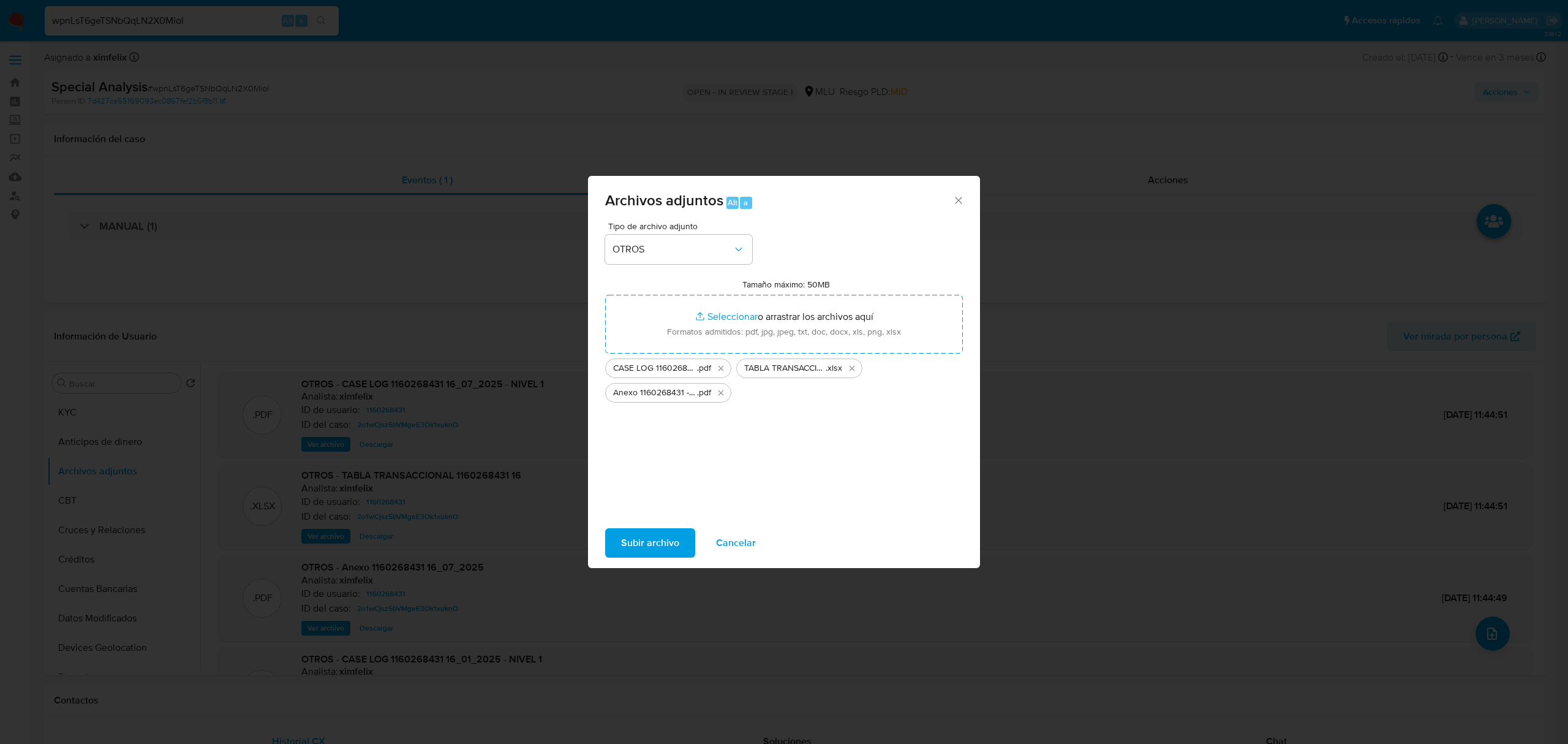
click at [645, 540] on span "Subir archivo" at bounding box center [650, 543] width 58 height 27
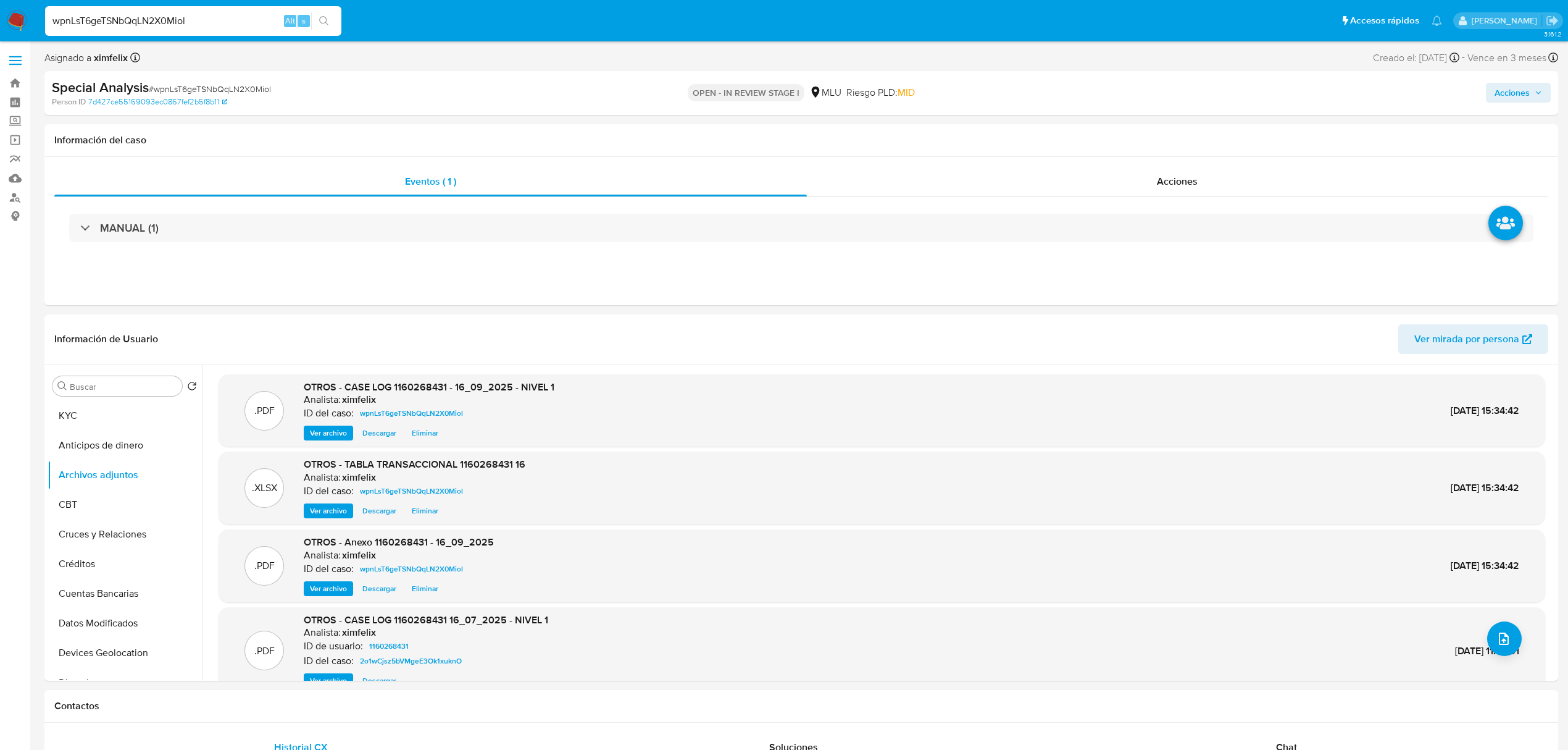
click at [1519, 94] on span "Acciones" at bounding box center [1511, 92] width 35 height 20
click at [1144, 141] on div "Resolución del caso Alt r" at bounding box center [1181, 132] width 118 height 32
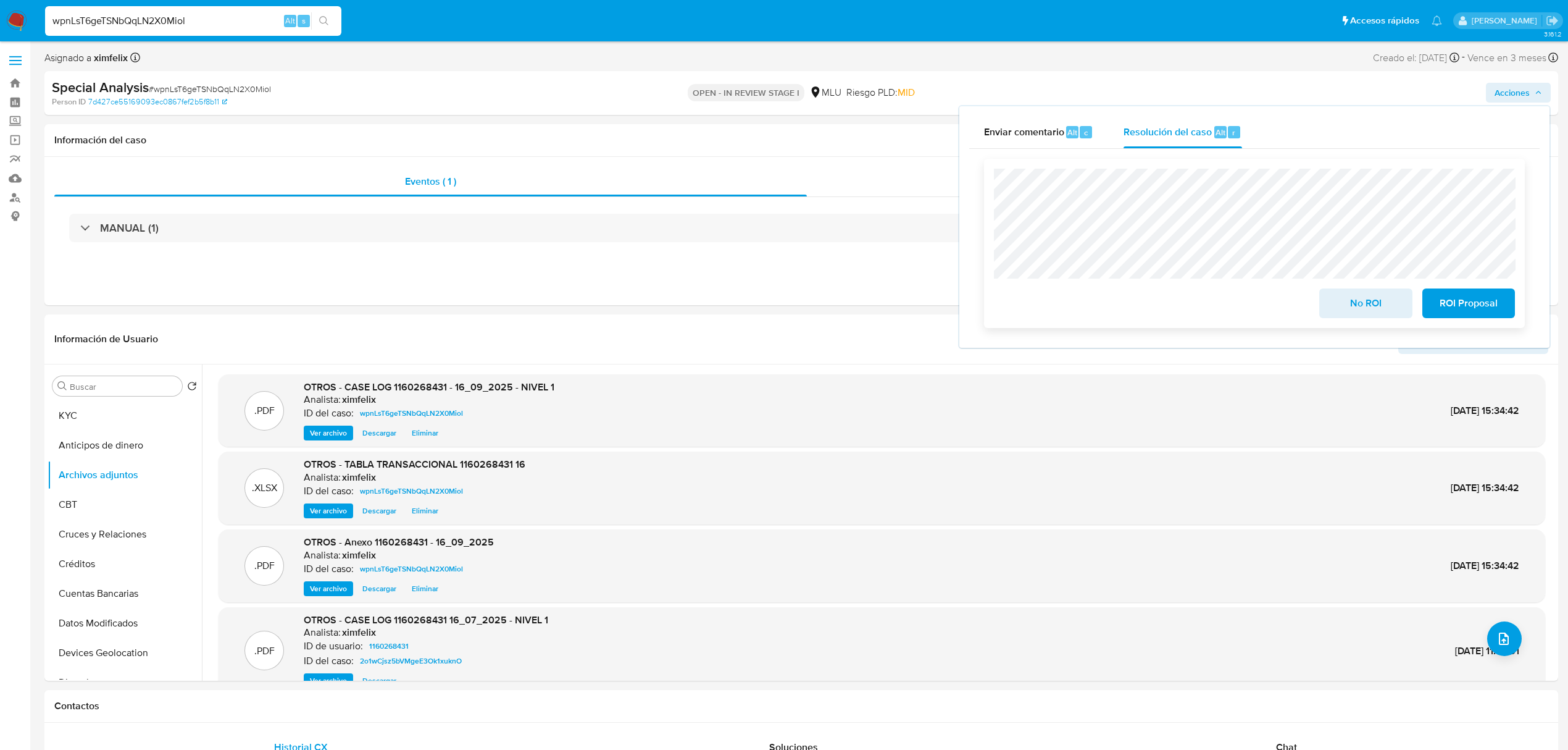
click at [1336, 299] on span "No ROI" at bounding box center [1365, 303] width 60 height 27
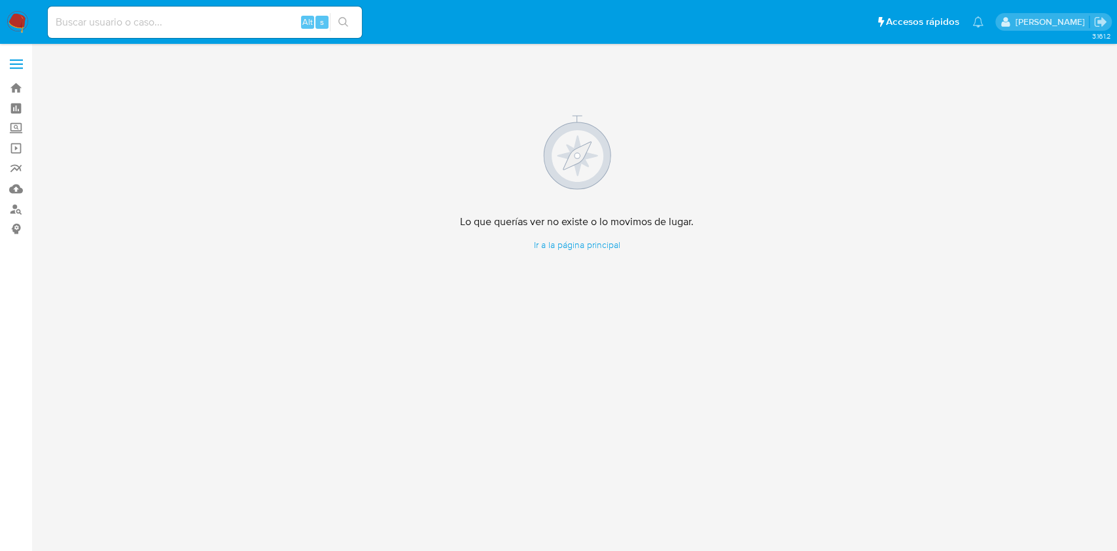
click at [26, 18] on img at bounding box center [18, 22] width 22 height 22
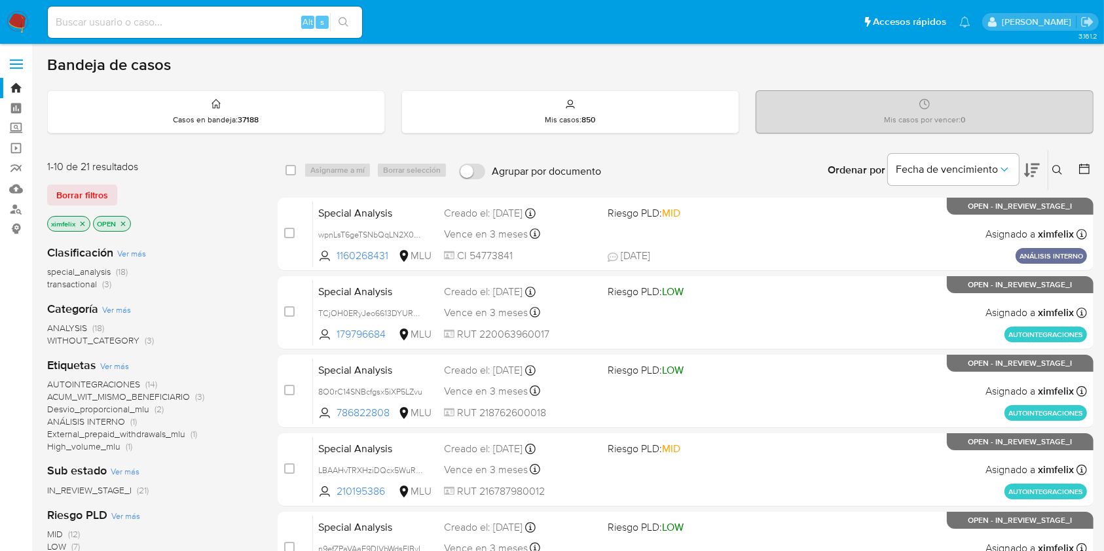
click at [1080, 160] on div at bounding box center [1082, 170] width 24 height 41
click at [1080, 166] on icon at bounding box center [1084, 169] width 10 height 10
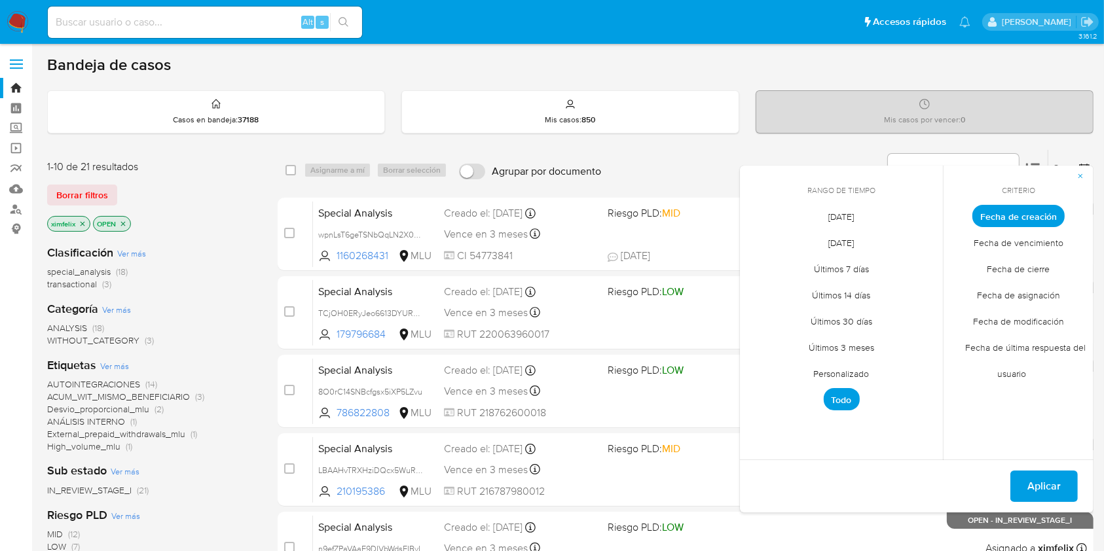
click at [840, 378] on span "Personalizado" at bounding box center [841, 374] width 83 height 27
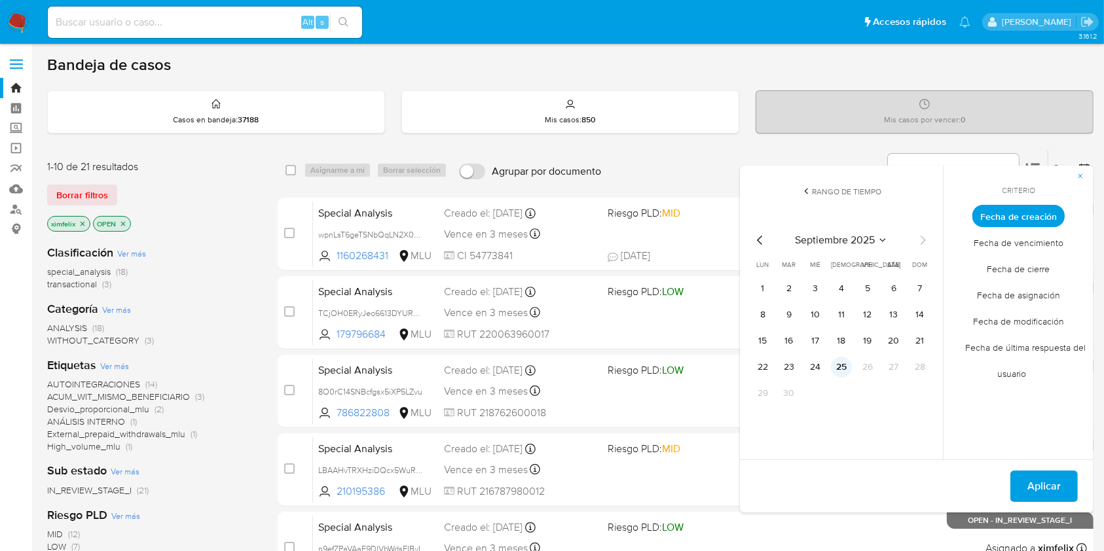
click at [842, 363] on button "25" at bounding box center [841, 367] width 21 height 21
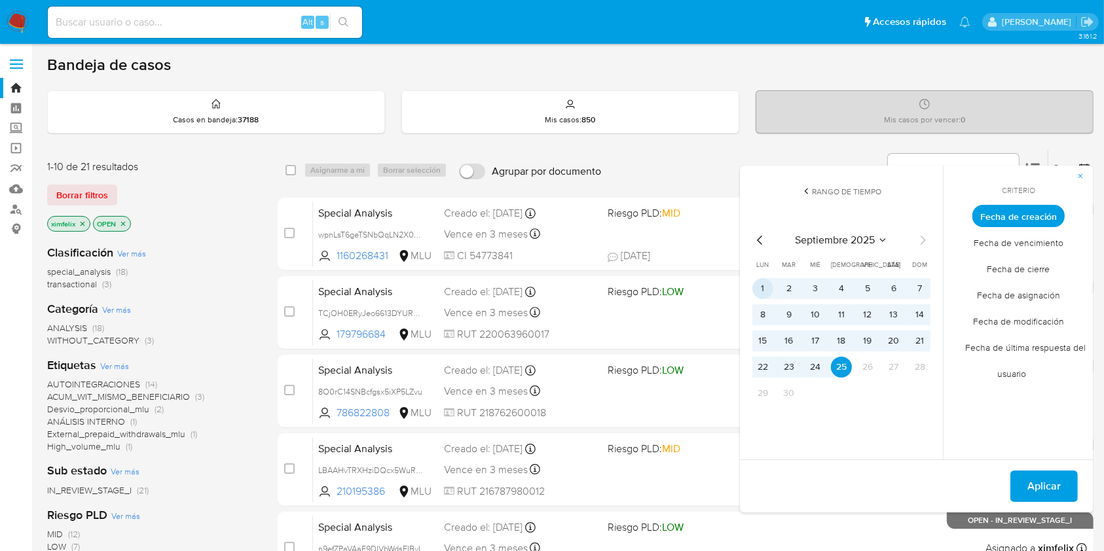
click at [761, 291] on button "1" at bounding box center [762, 288] width 21 height 21
click at [1032, 266] on span "Fecha de cierre" at bounding box center [1018, 269] width 90 height 27
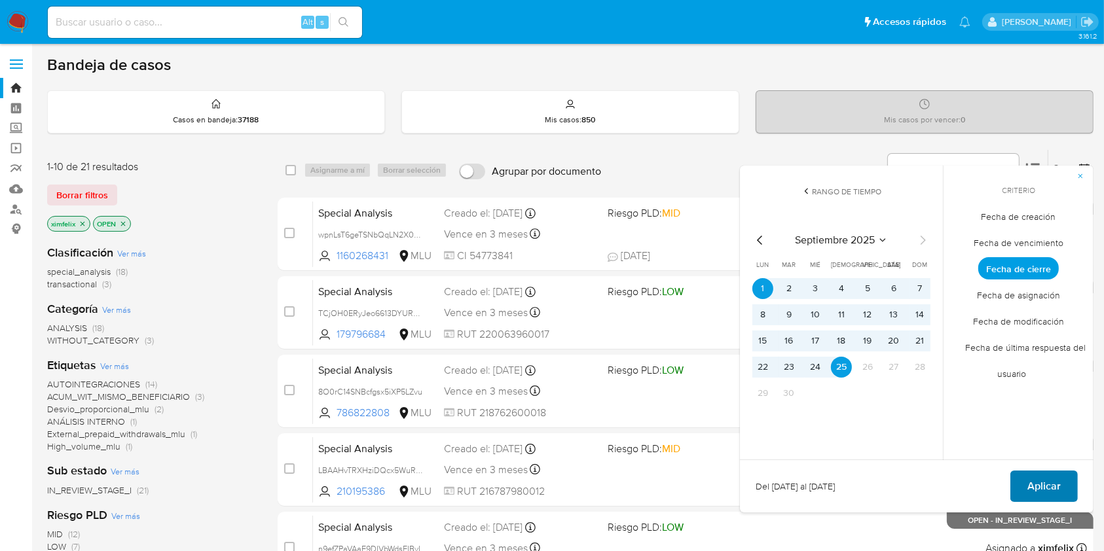
click at [1039, 483] on span "Aplicar" at bounding box center [1043, 486] width 33 height 29
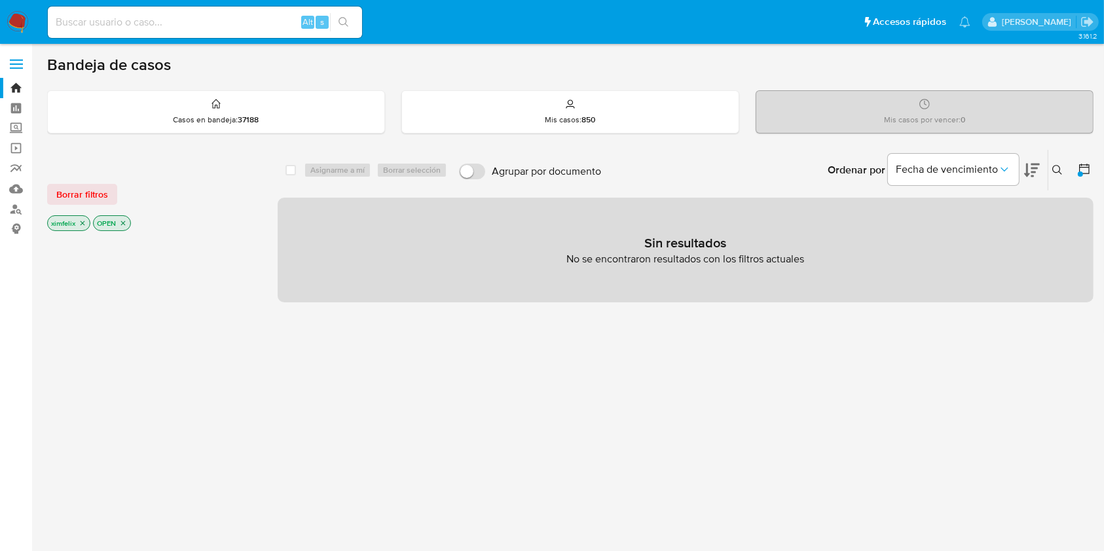
click at [85, 223] on icon "close-filter" at bounding box center [83, 223] width 8 height 8
click at [81, 223] on icon "close-filter" at bounding box center [77, 223] width 8 height 8
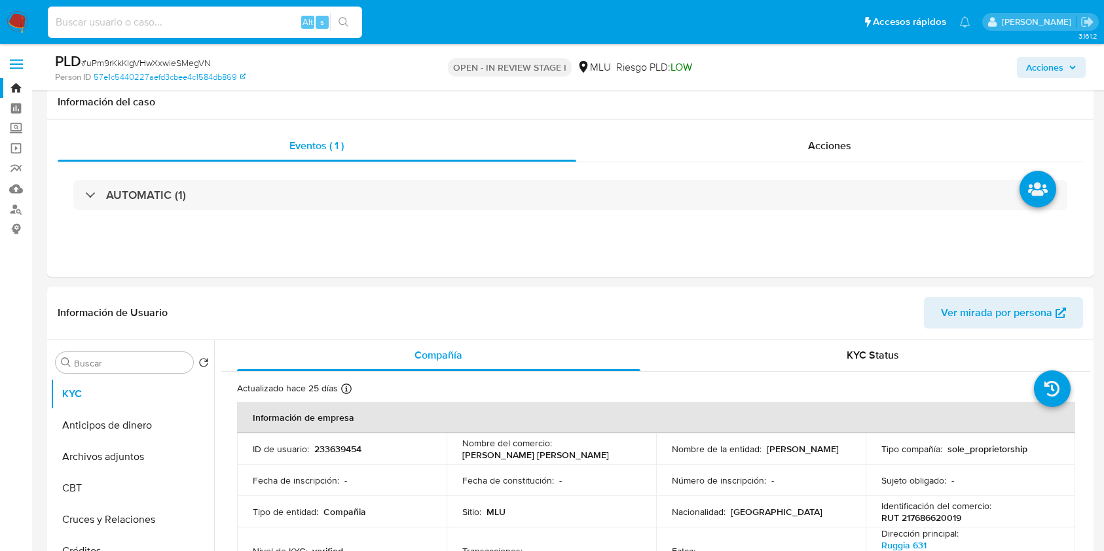
select select "10"
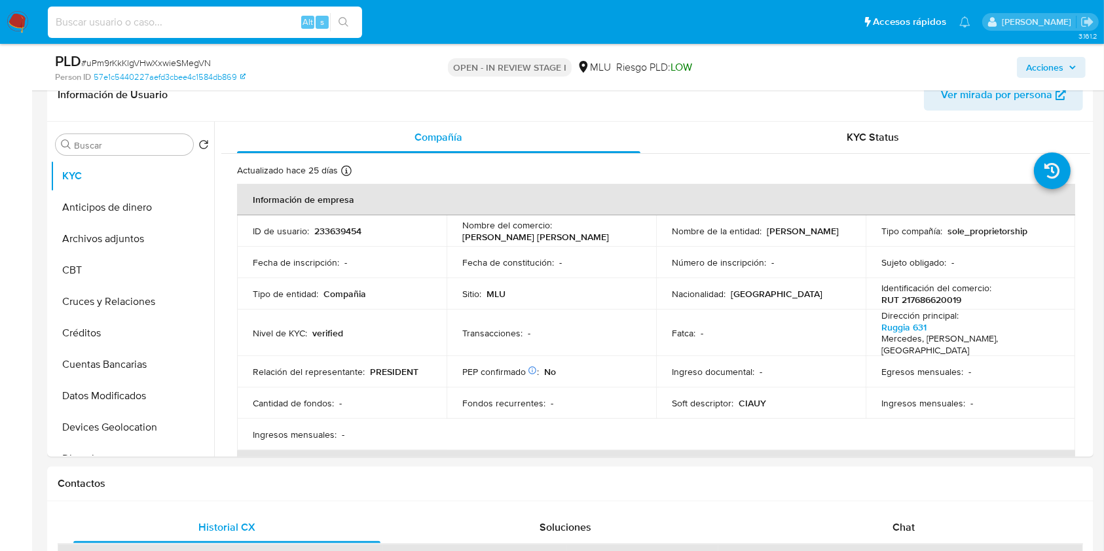
scroll to position [246, 0]
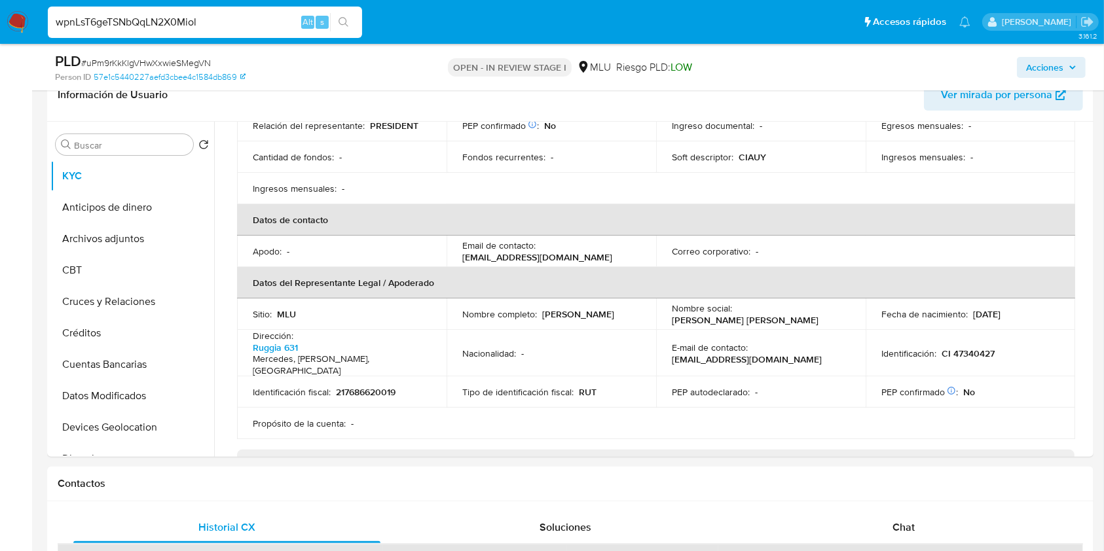
type input "wpnLsT6geTSNbQqLN2X0Miol"
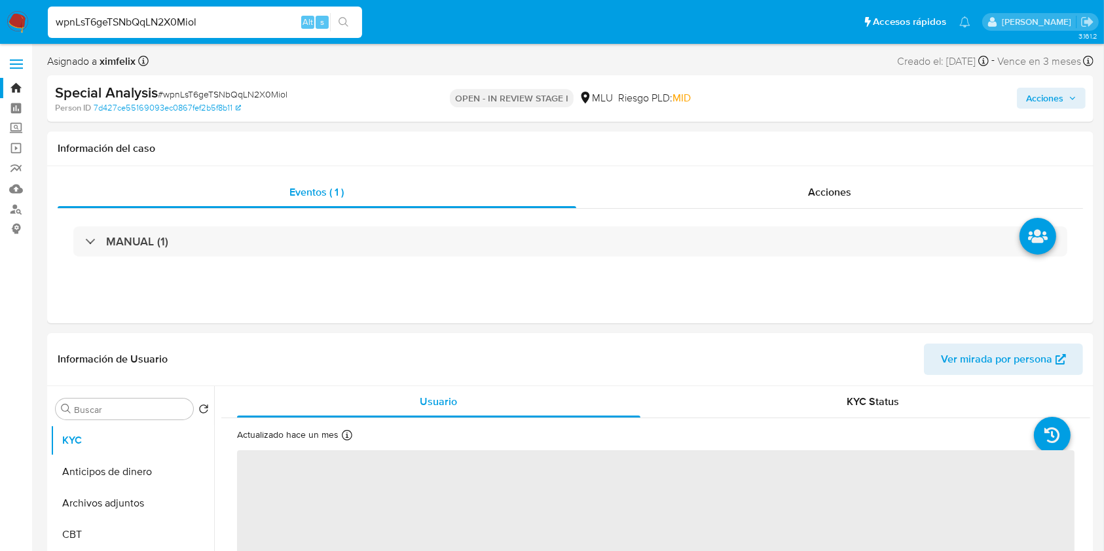
select select "10"
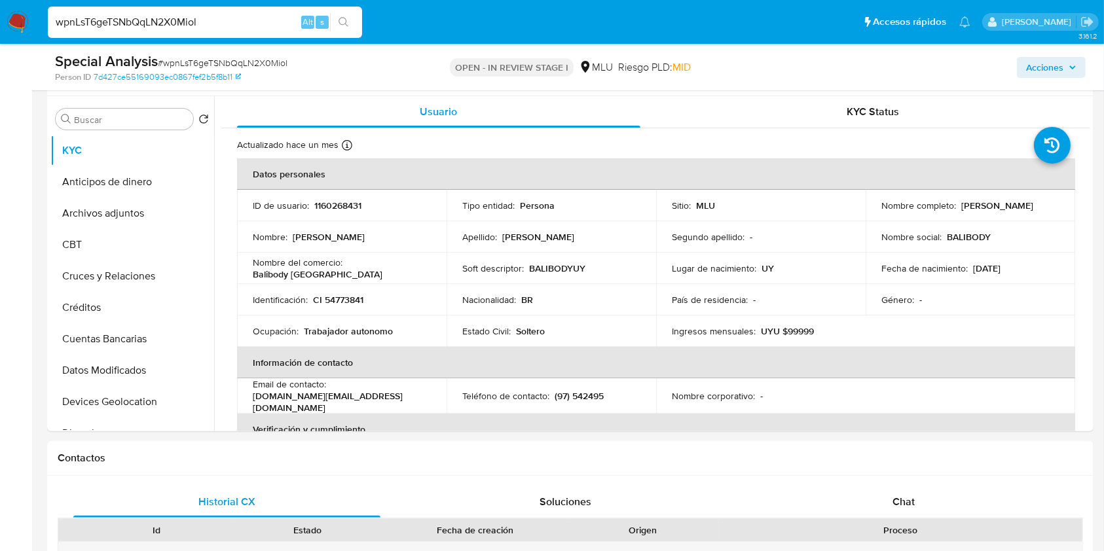
scroll to position [224, 0]
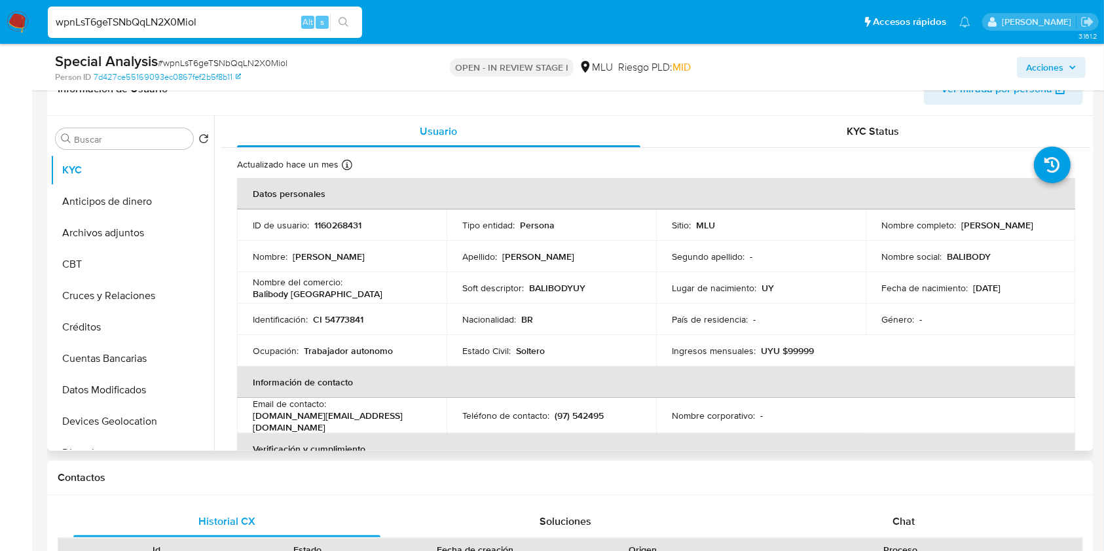
drag, startPoint x: 1084, startPoint y: 149, endPoint x: 1080, endPoint y: 177, distance: 27.8
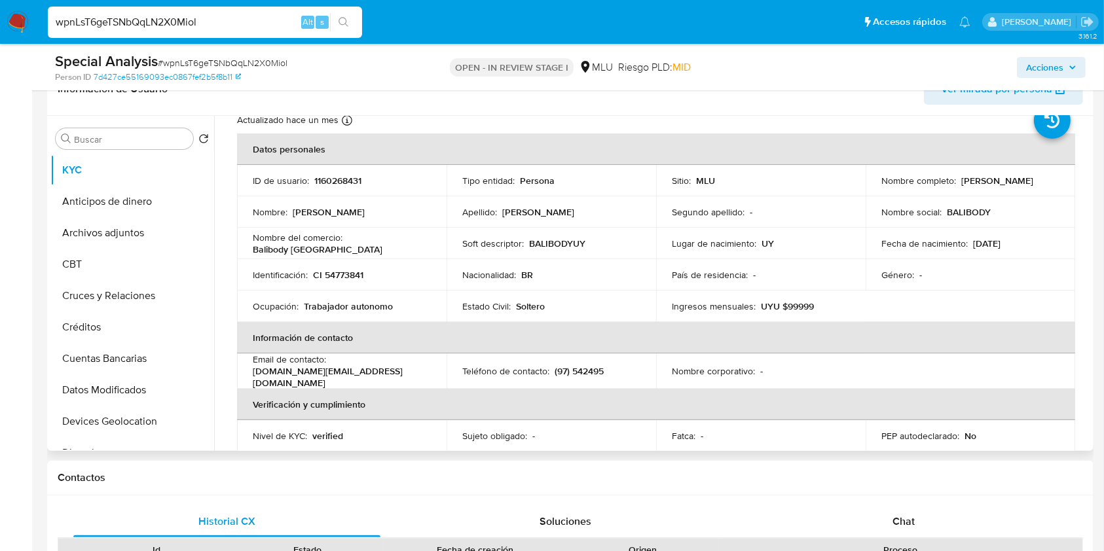
scroll to position [56, 0]
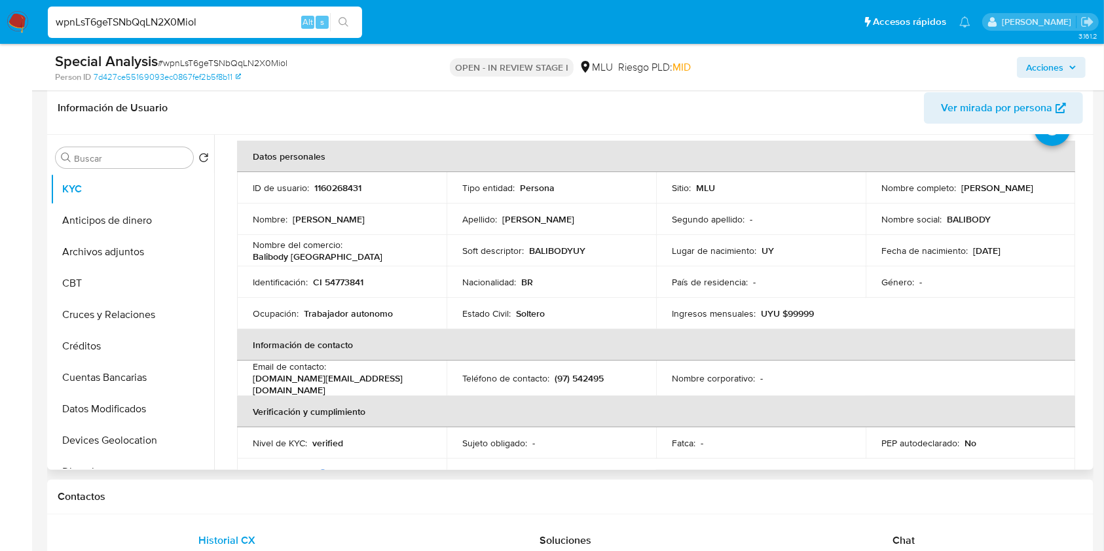
scroll to position [65, 0]
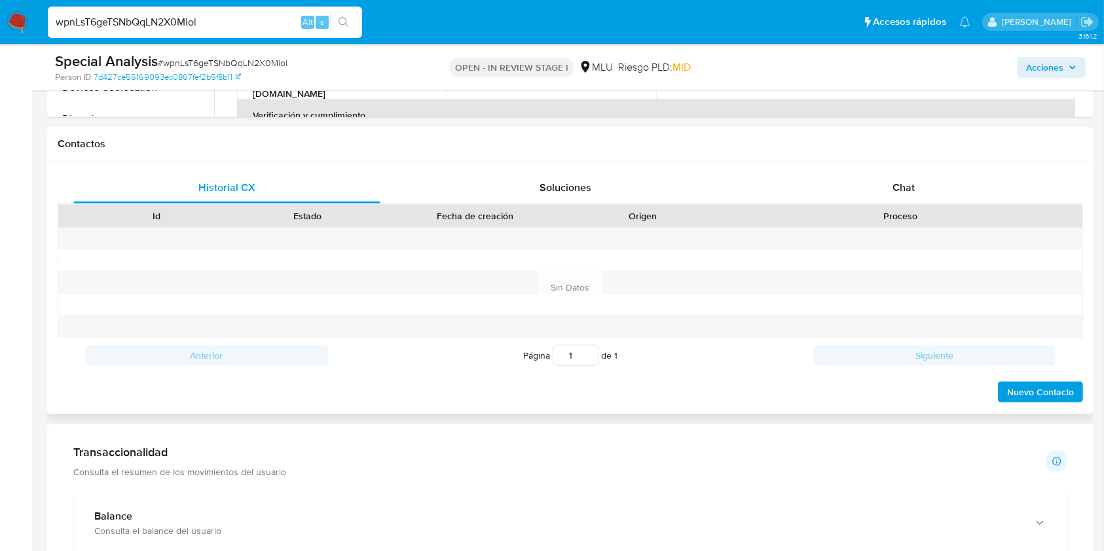
scroll to position [535, 0]
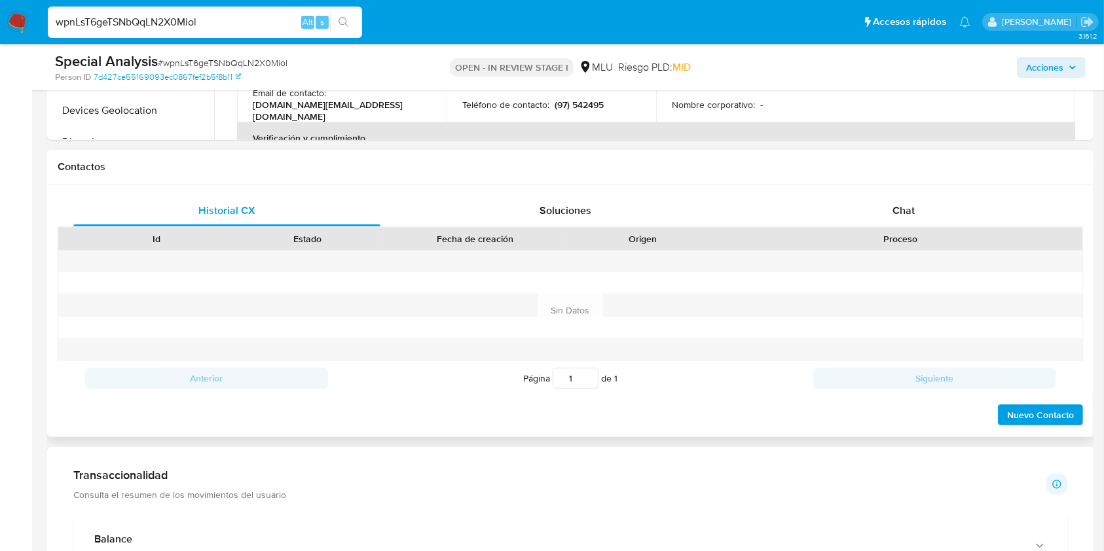
click at [963, 193] on div "Historial CX Soluciones Chat Id Estado Fecha de creación Origen Proceso Anterio…" at bounding box center [570, 311] width 1046 height 253
click at [965, 204] on div "Chat" at bounding box center [903, 210] width 307 height 31
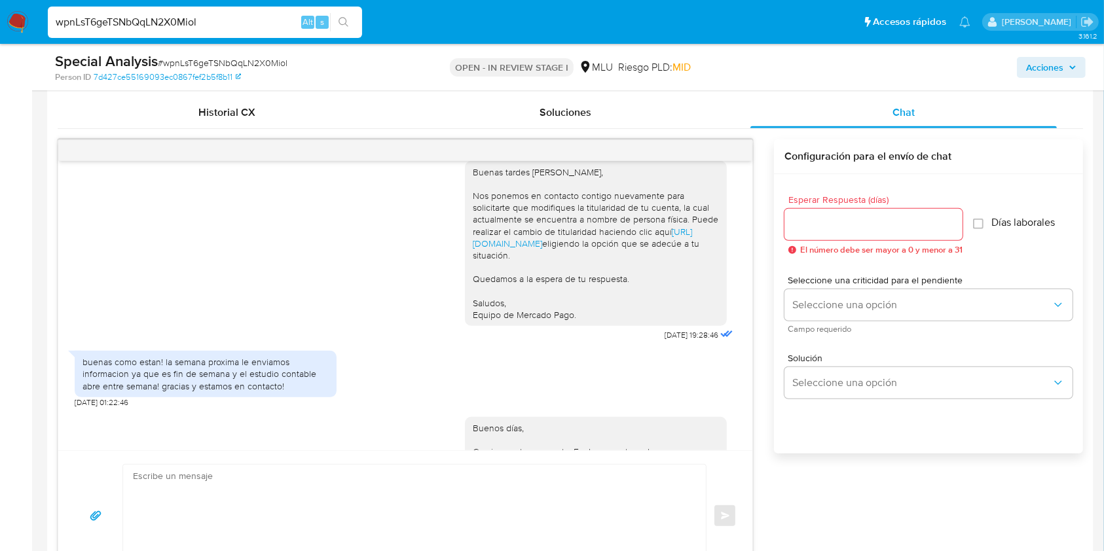
scroll to position [0, 0]
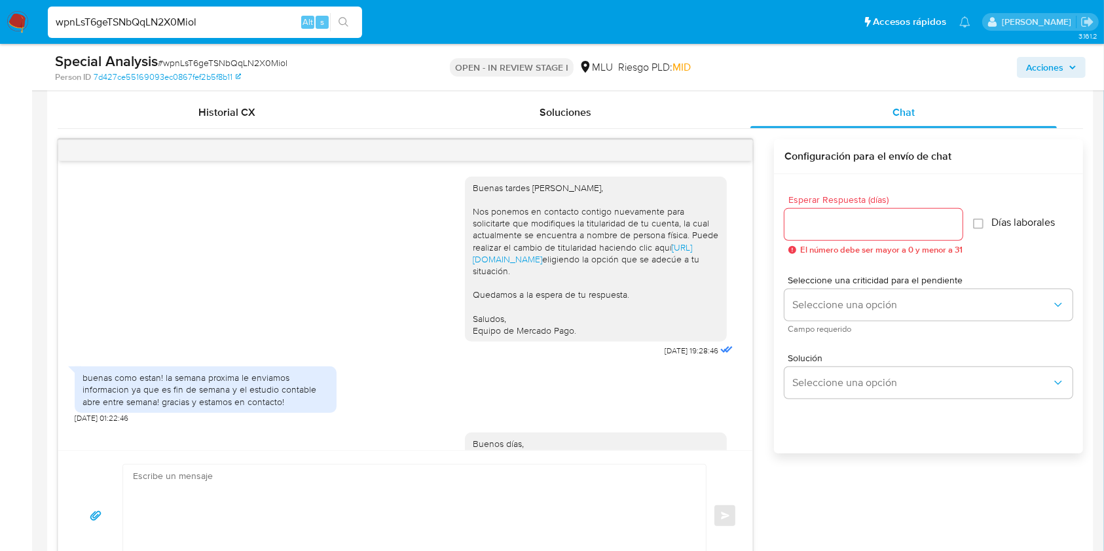
click at [182, 284] on div "Buenas tardes Lucas, Nos ponemos en contacto contigo nuevamente para solicitart…" at bounding box center [405, 264] width 661 height 193
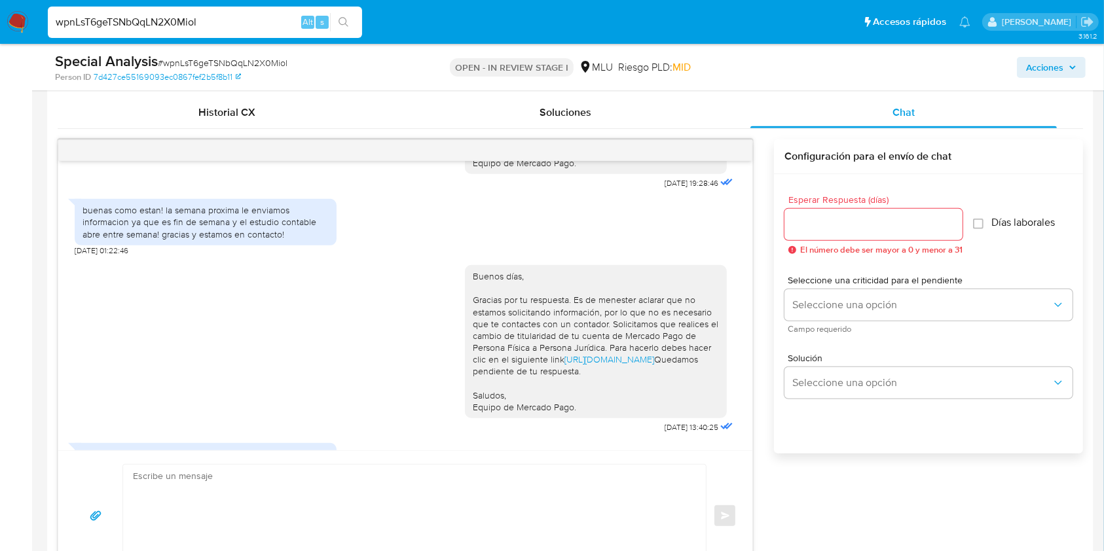
scroll to position [175, 0]
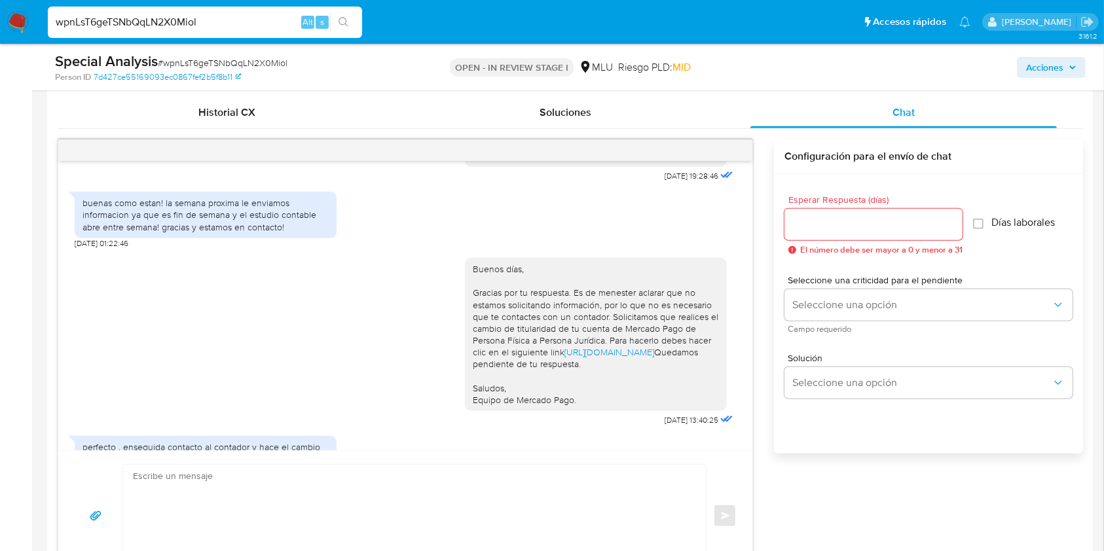
click at [246, 378] on div "Buenos días, Gracias por tu respuesta. Es de menester aclarar que no estamos so…" at bounding box center [405, 339] width 661 height 181
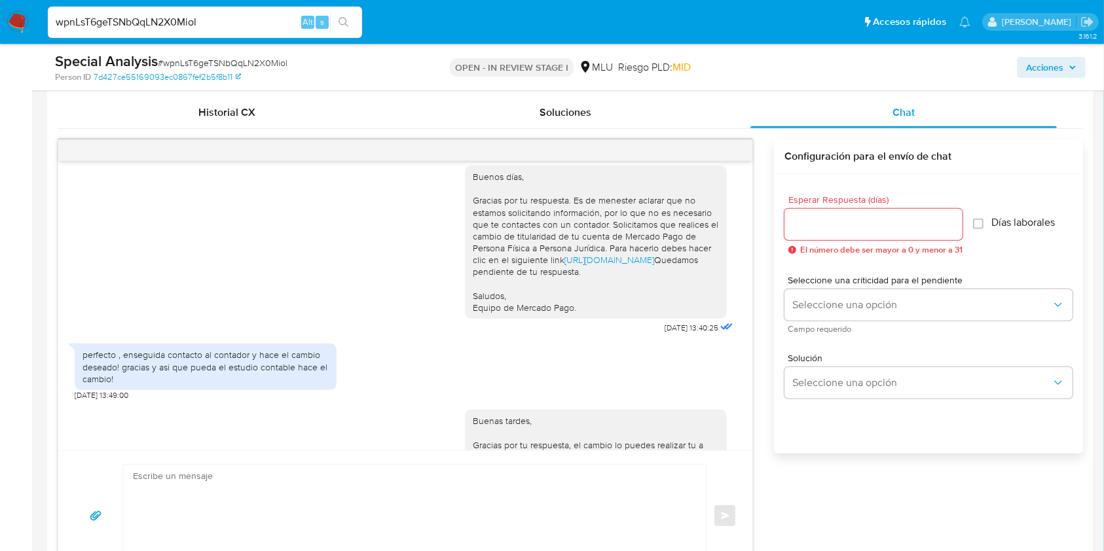
scroll to position [272, 0]
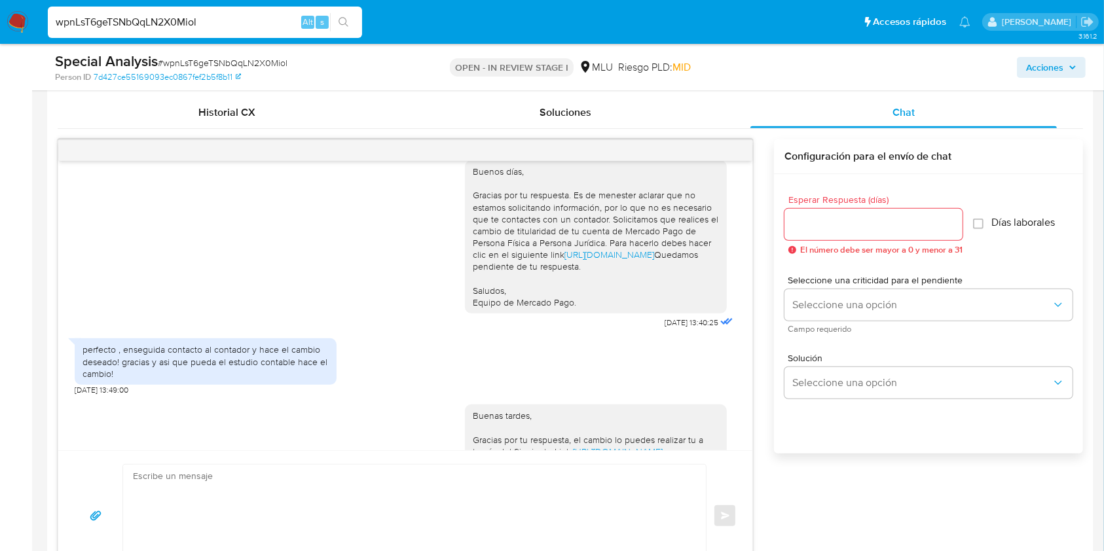
click at [797, 494] on div "Buenas tardes Lucas, Nos ponemos en contacto contigo nuevamente para solicitart…" at bounding box center [570, 360] width 1025 height 442
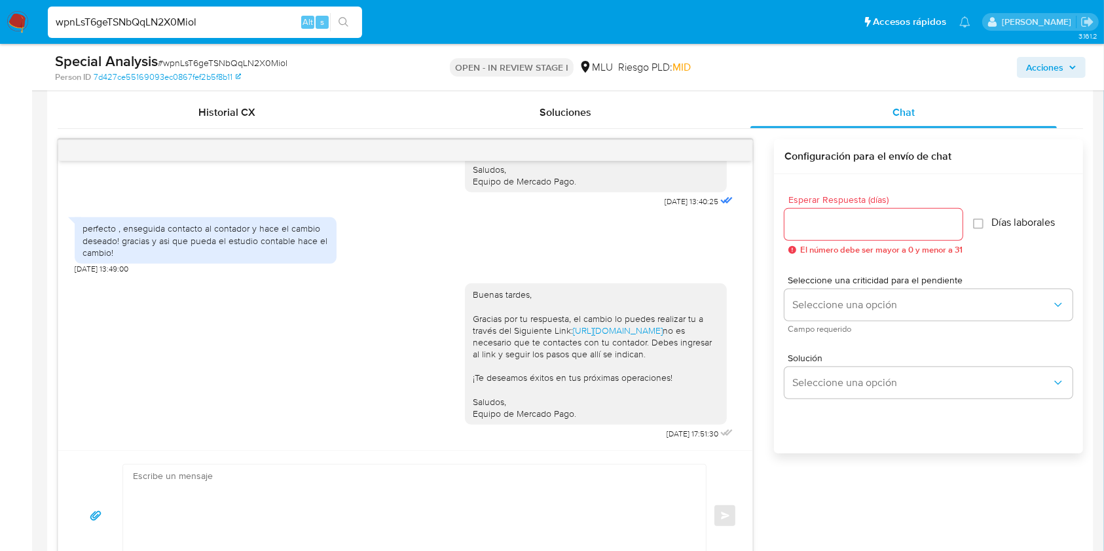
scroll to position [464, 0]
click at [268, 331] on div "Buenas tardes, Gracias por tu respuesta, el cambio lo puedes realizar tu a trav…" at bounding box center [405, 358] width 661 height 169
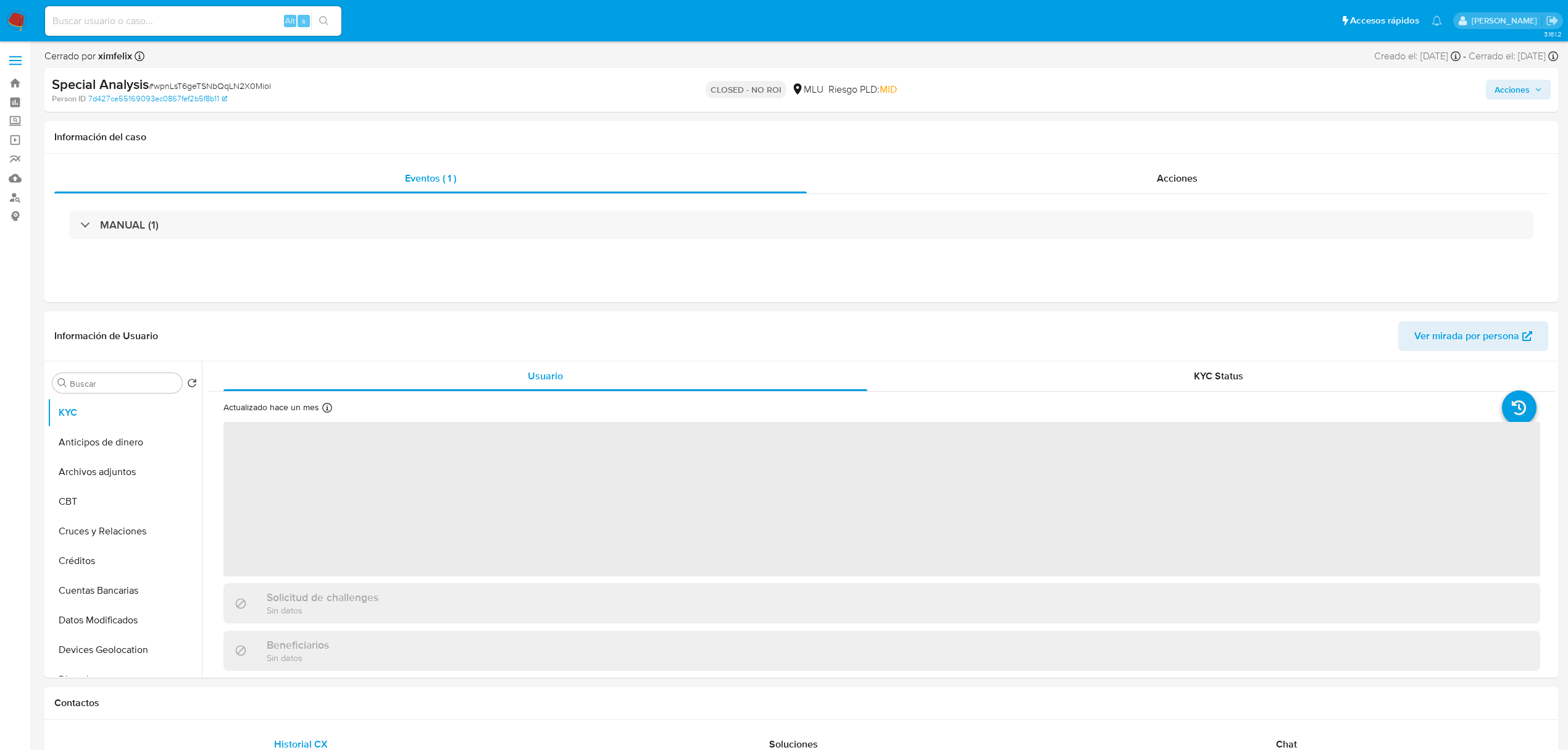
select select "10"
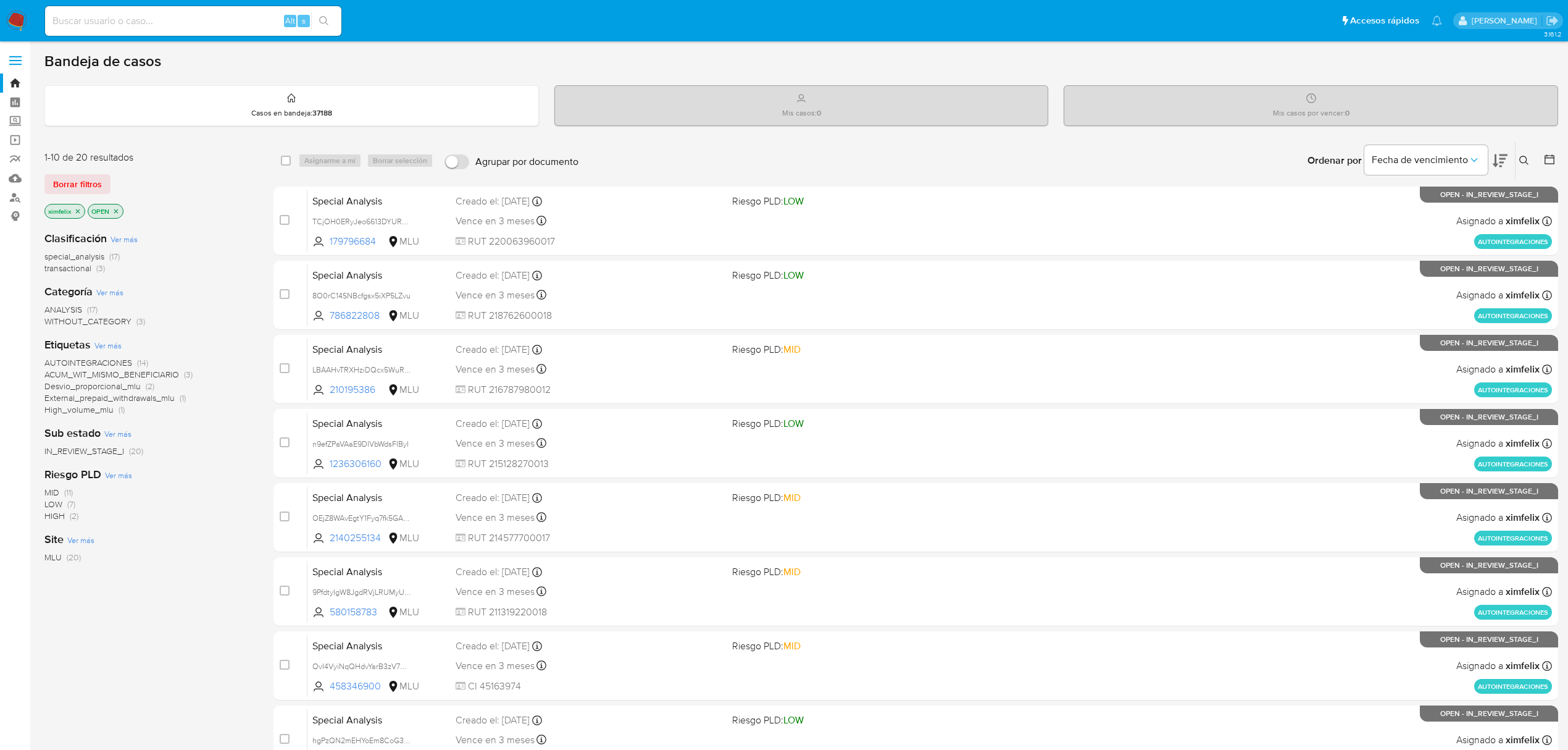
click at [1494, 158] on icon at bounding box center [1500, 161] width 15 height 13
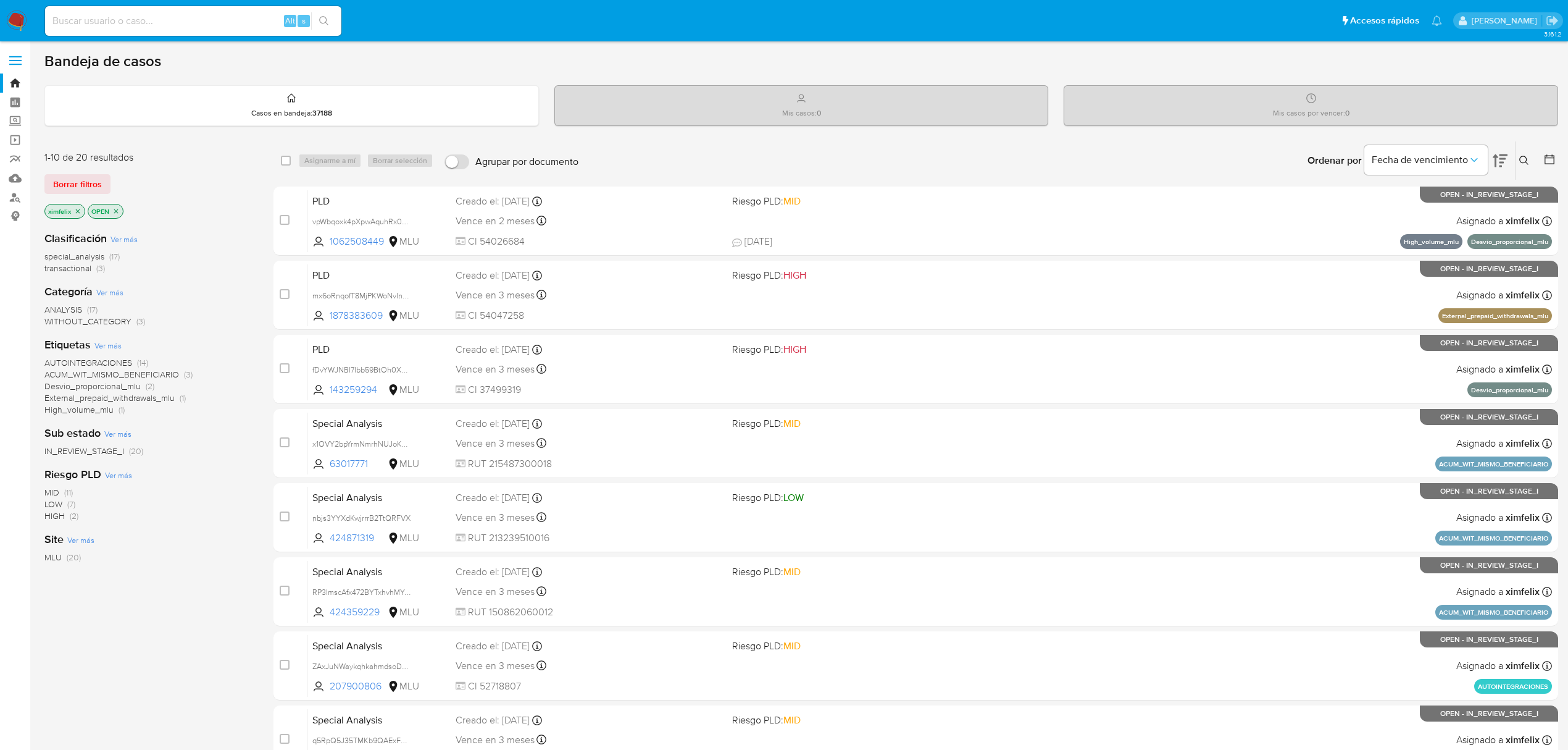
click at [12, 16] on img at bounding box center [17, 21] width 21 height 21
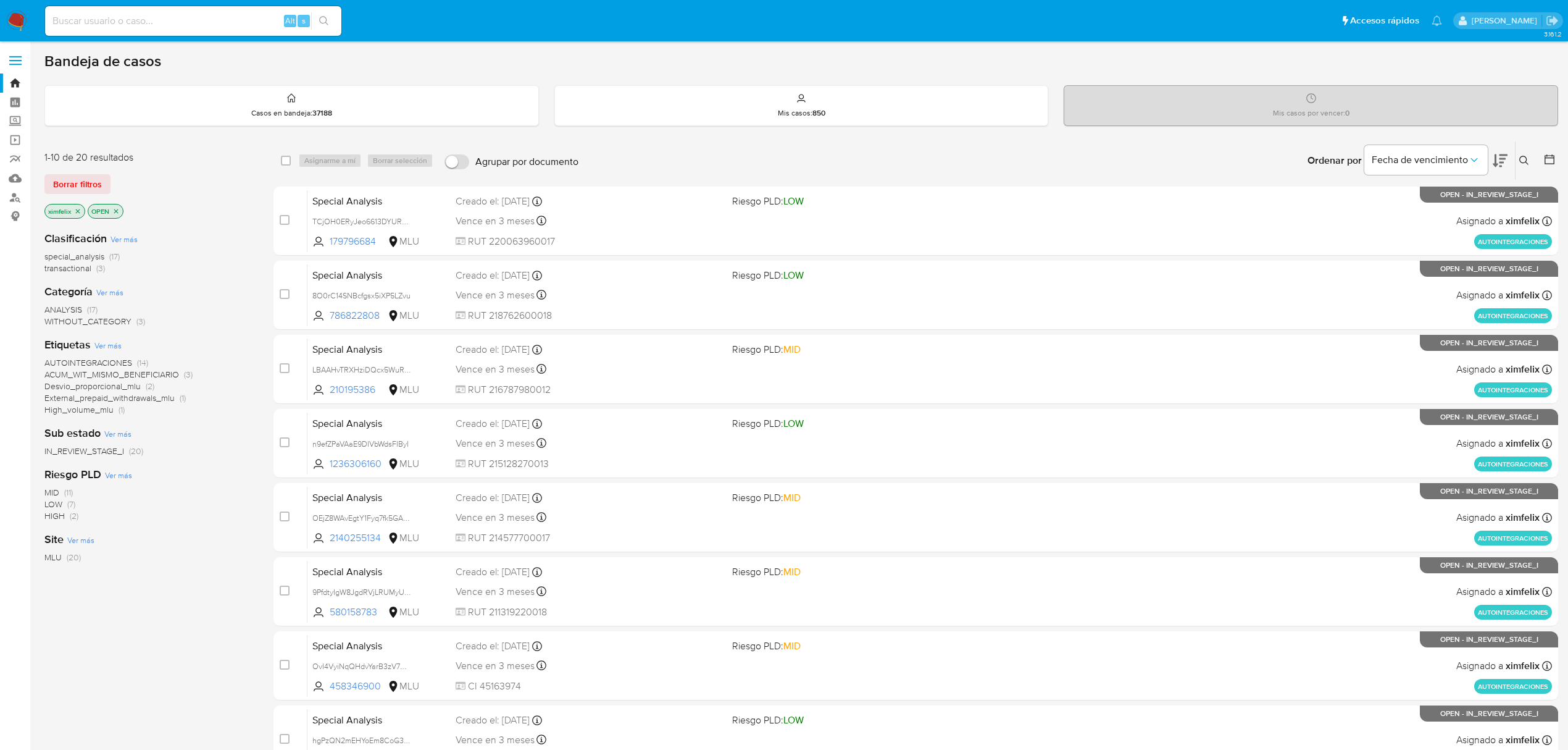
click at [1496, 166] on icon at bounding box center [1500, 160] width 15 height 15
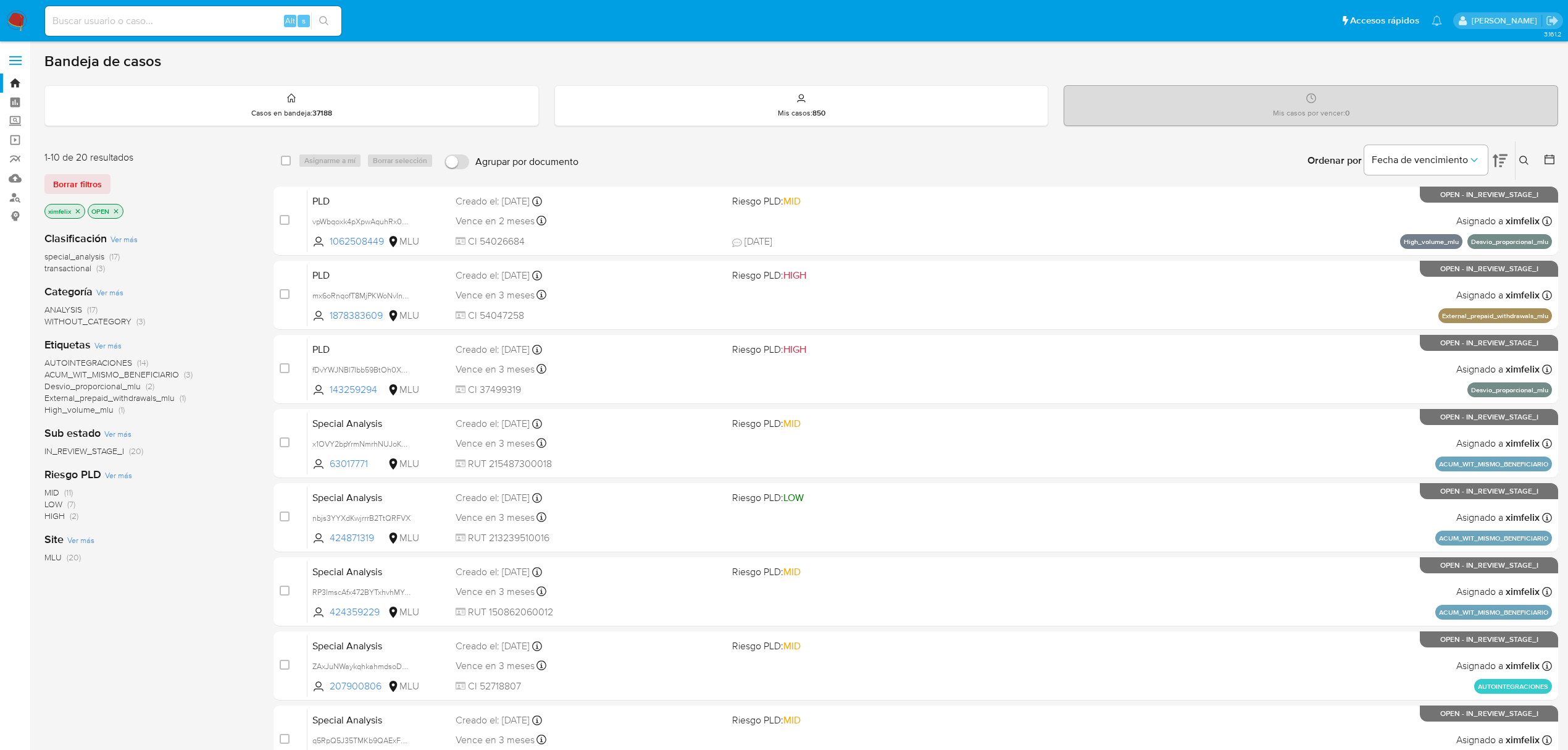
click at [119, 212] on icon "close-filter" at bounding box center [116, 211] width 8 height 8
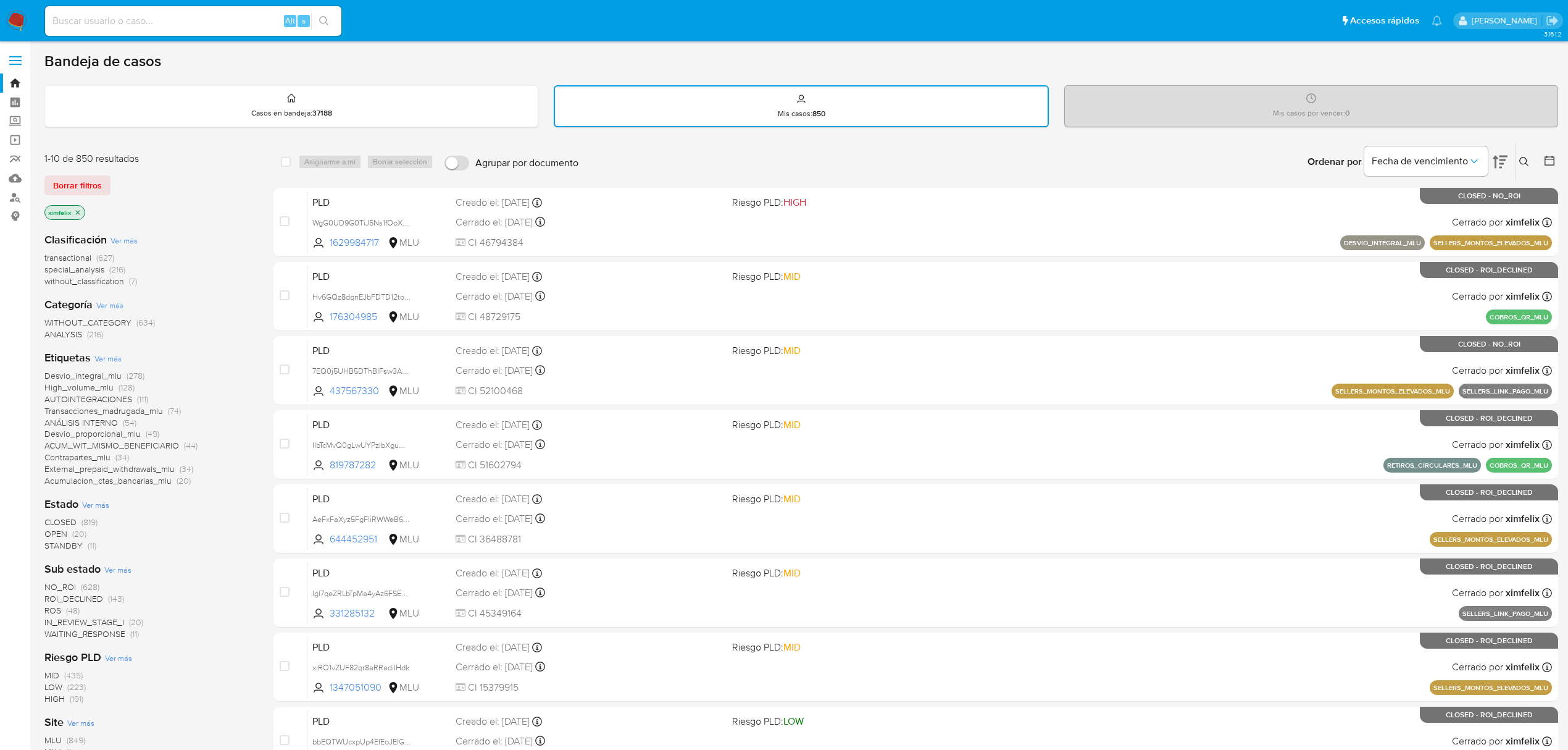
click at [59, 527] on span "OPEN" at bounding box center [56, 533] width 23 height 12
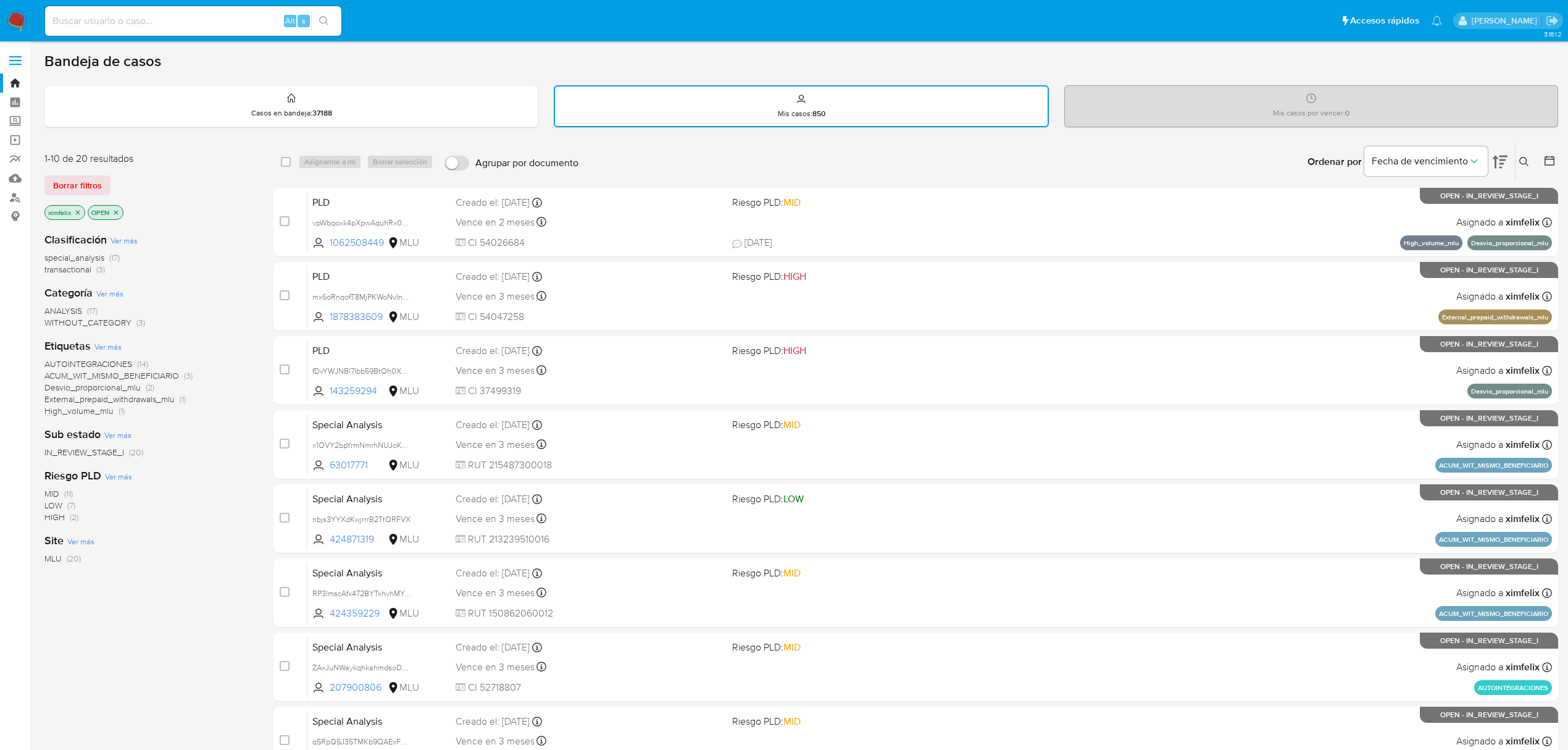
click at [77, 211] on icon "close-filter" at bounding box center [78, 212] width 5 height 5
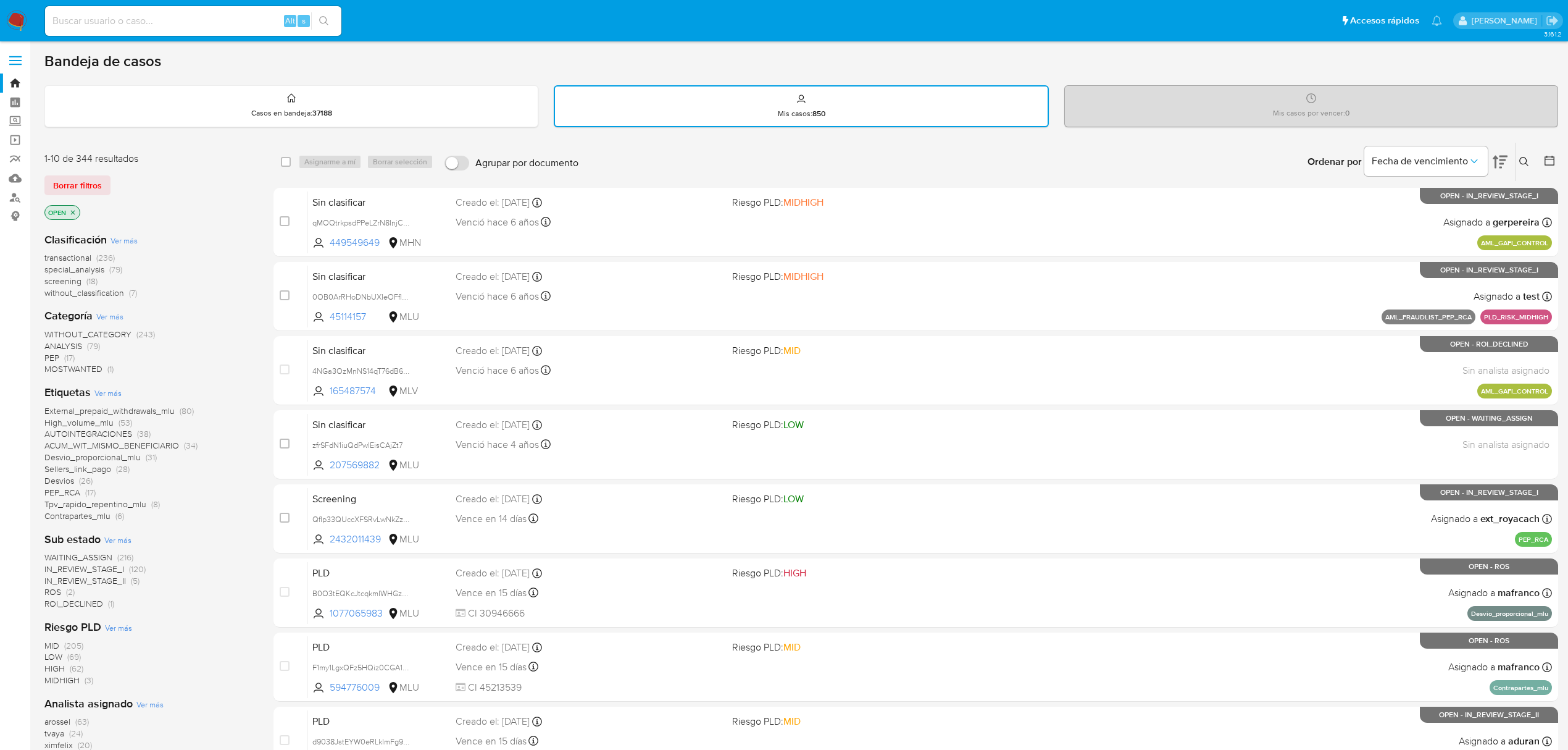
click at [103, 551] on span "WAITING_ASSIGN" at bounding box center [78, 557] width 68 height 12
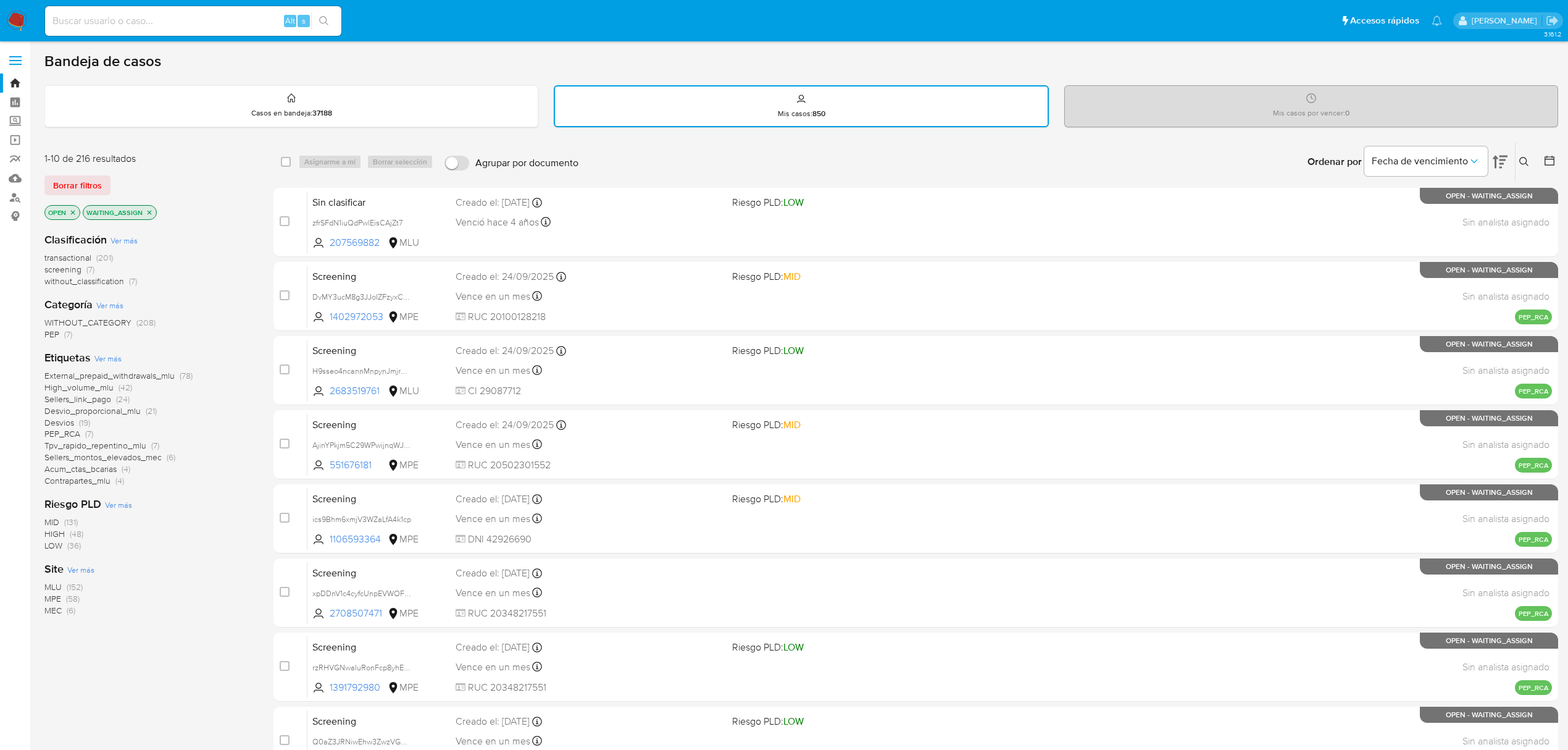
click at [67, 582] on span "(152)" at bounding box center [74, 586] width 16 height 12
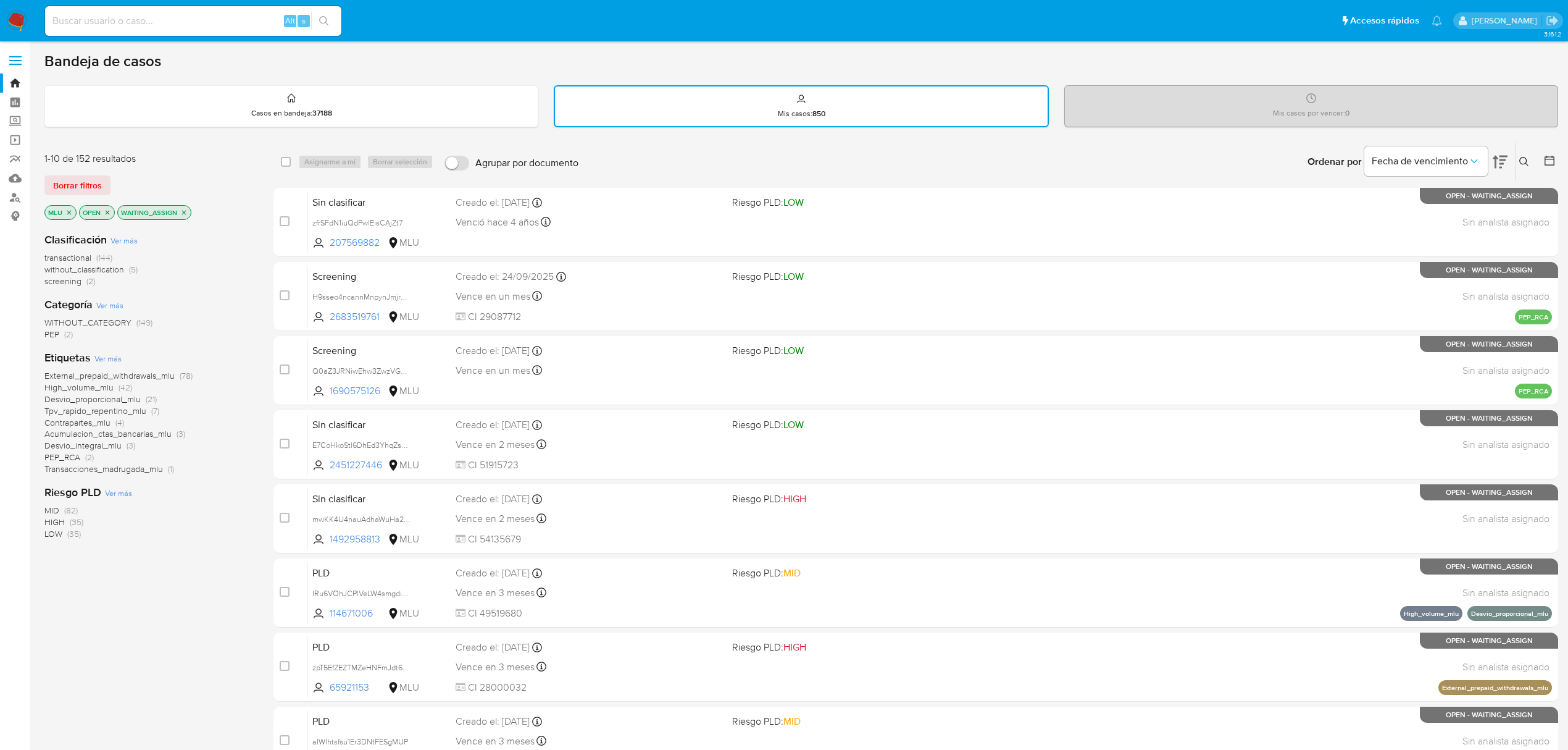
click at [71, 523] on span "(35)" at bounding box center [76, 522] width 13 height 12
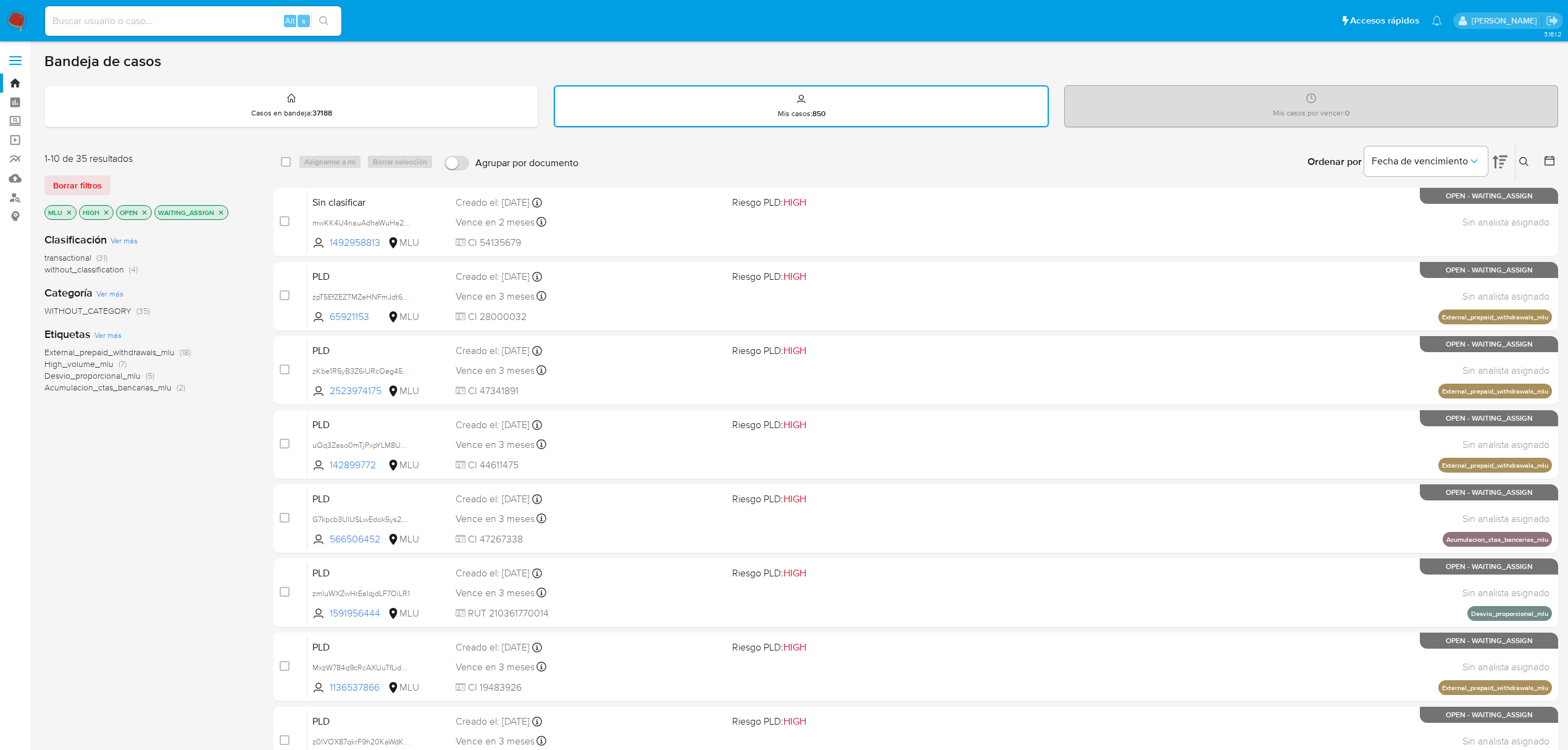
click at [221, 213] on icon "close-filter" at bounding box center [221, 212] width 8 height 8
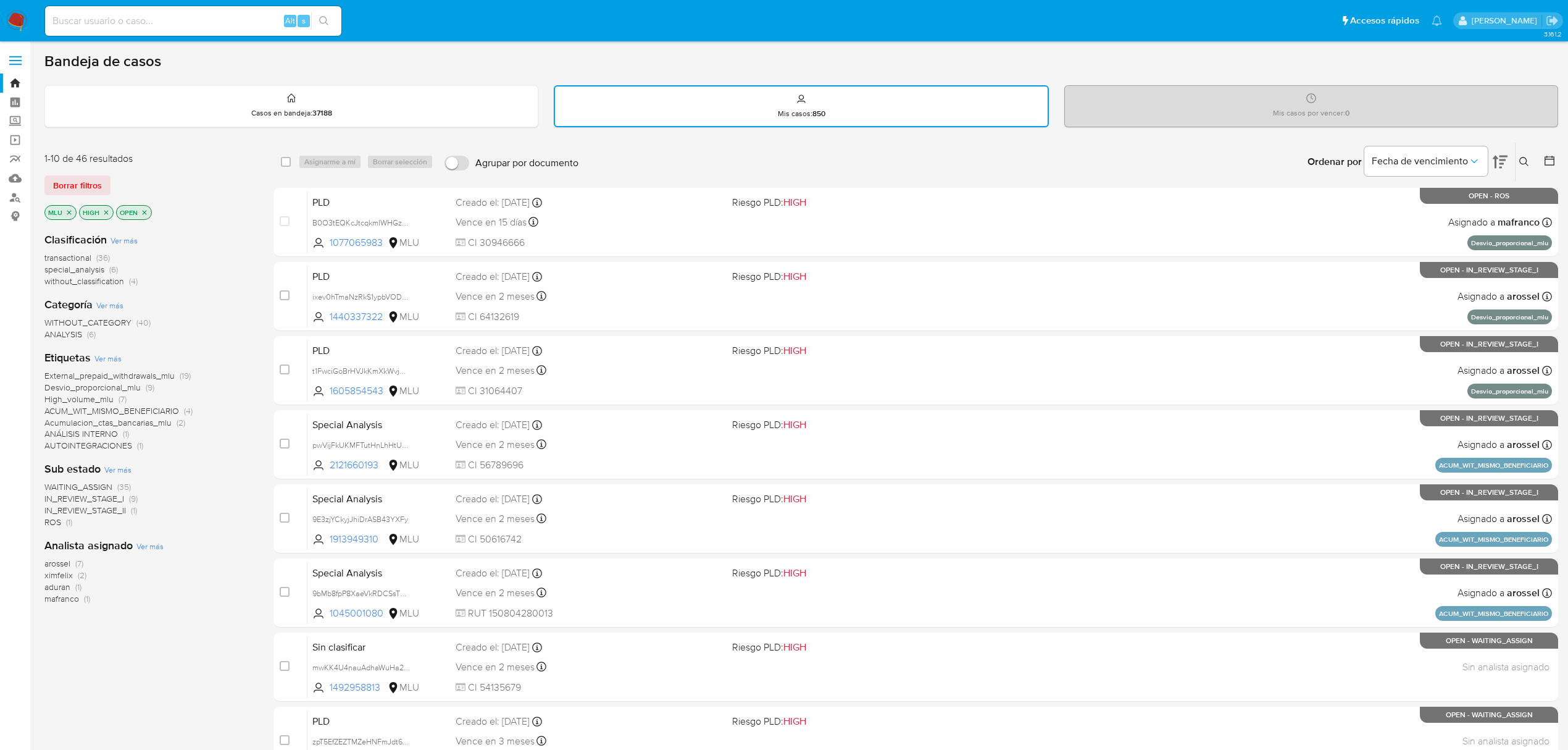
click at [102, 488] on span "WAITING_ASSIGN" at bounding box center [78, 486] width 68 height 12
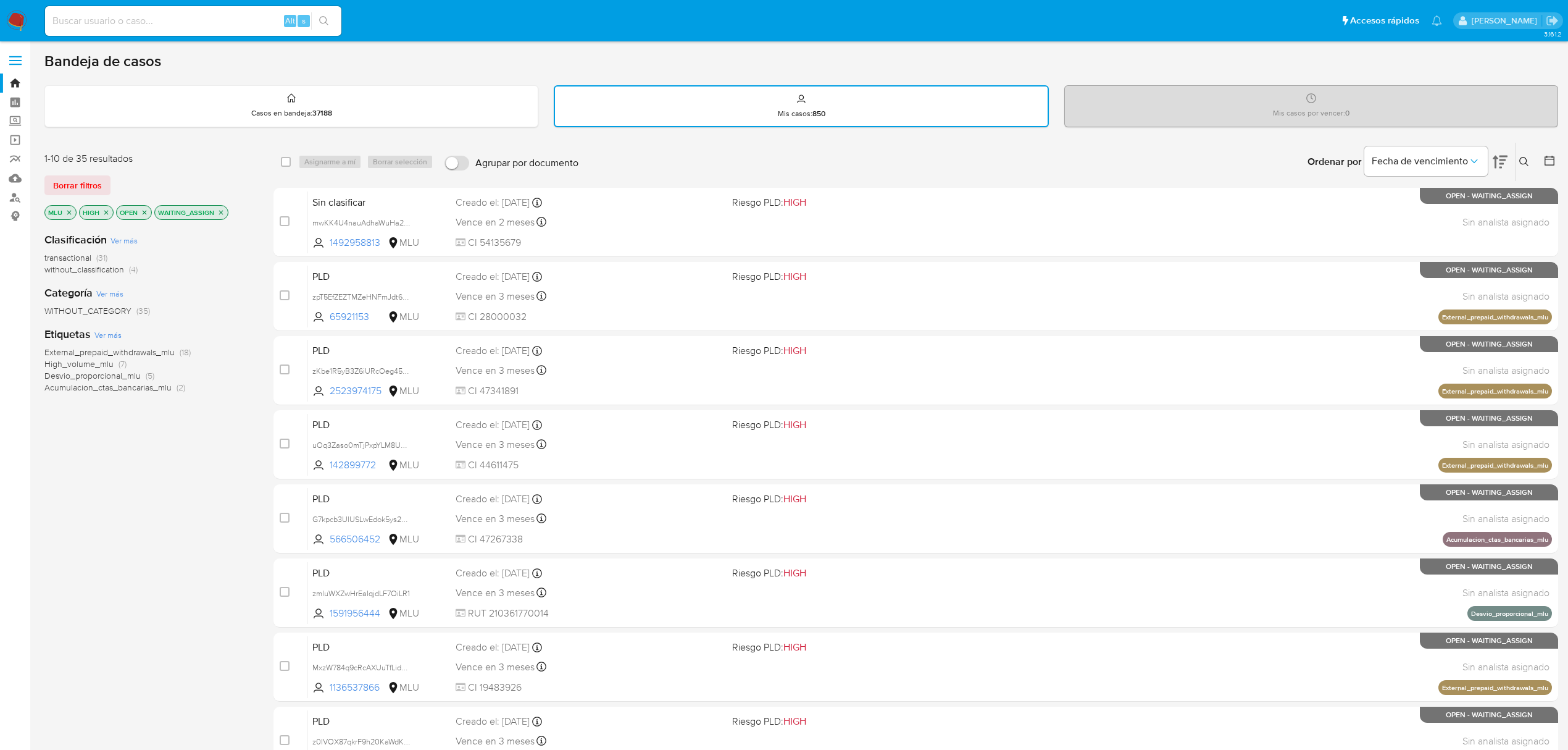
click at [107, 216] on p "HIGH" at bounding box center [95, 212] width 33 height 13
click at [107, 212] on icon "close-filter" at bounding box center [107, 212] width 8 height 8
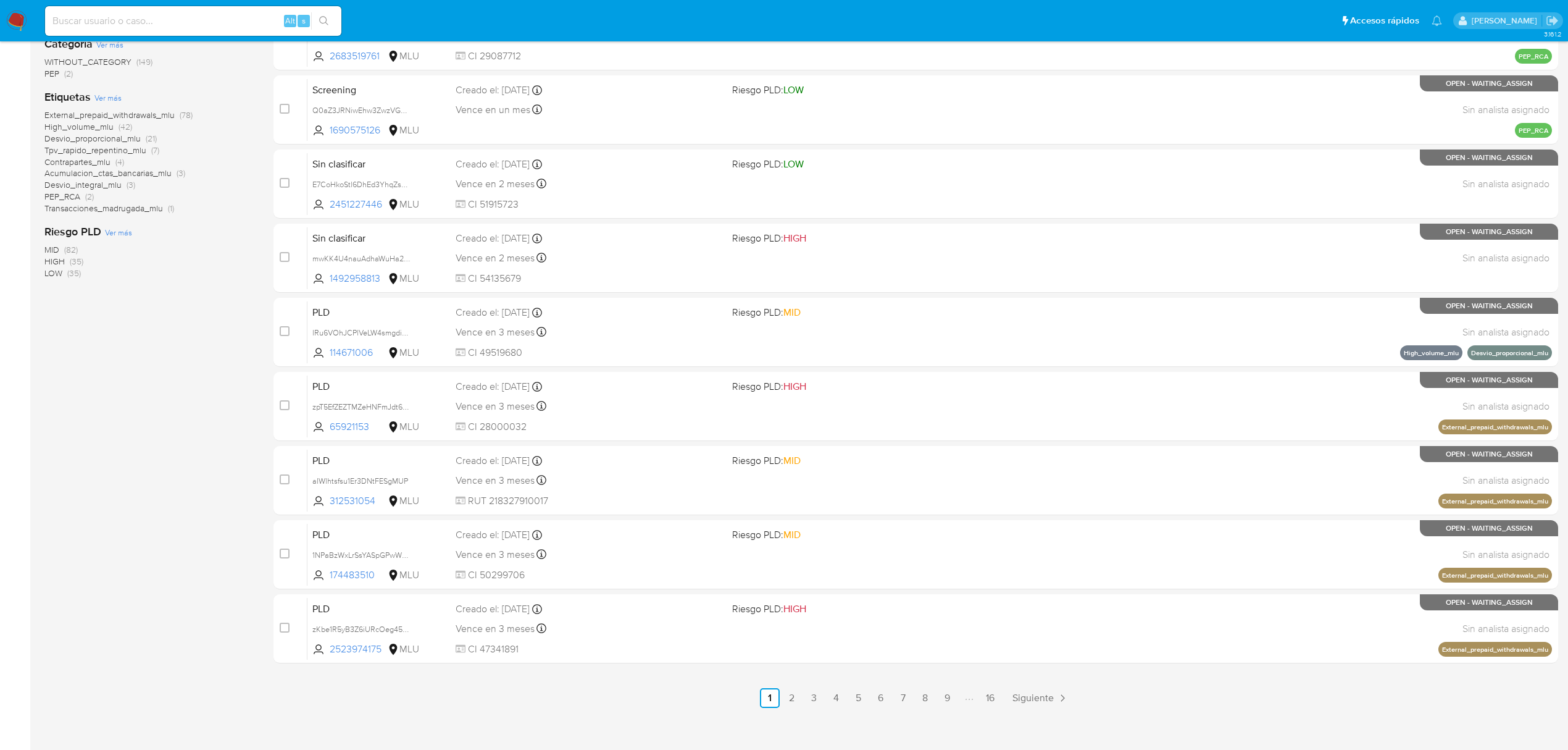
scroll to position [269, 0]
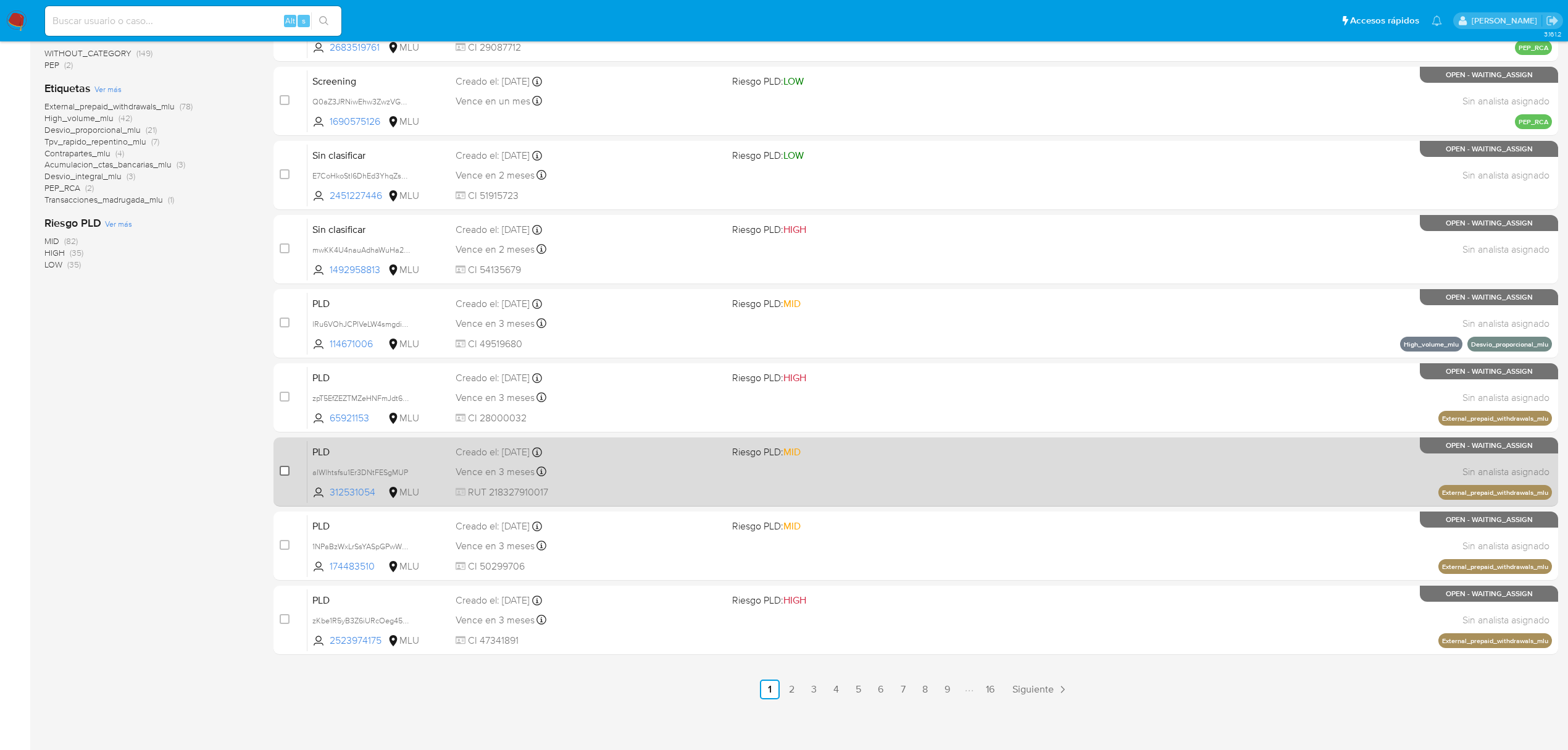
click at [280, 471] on input "checkbox" at bounding box center [285, 471] width 9 height 9
checkbox input "true"
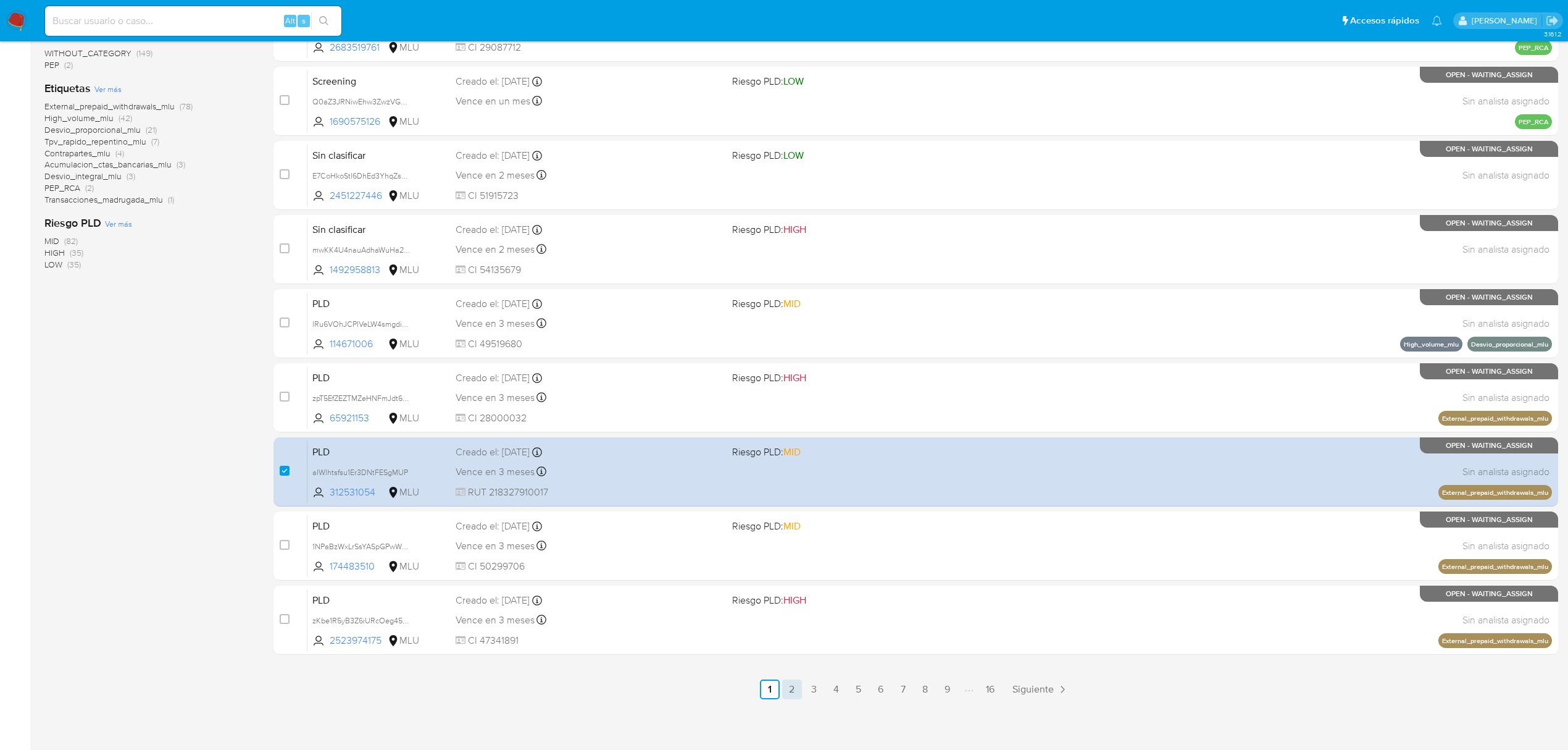
click at [792, 691] on link "2" at bounding box center [791, 689] width 20 height 20
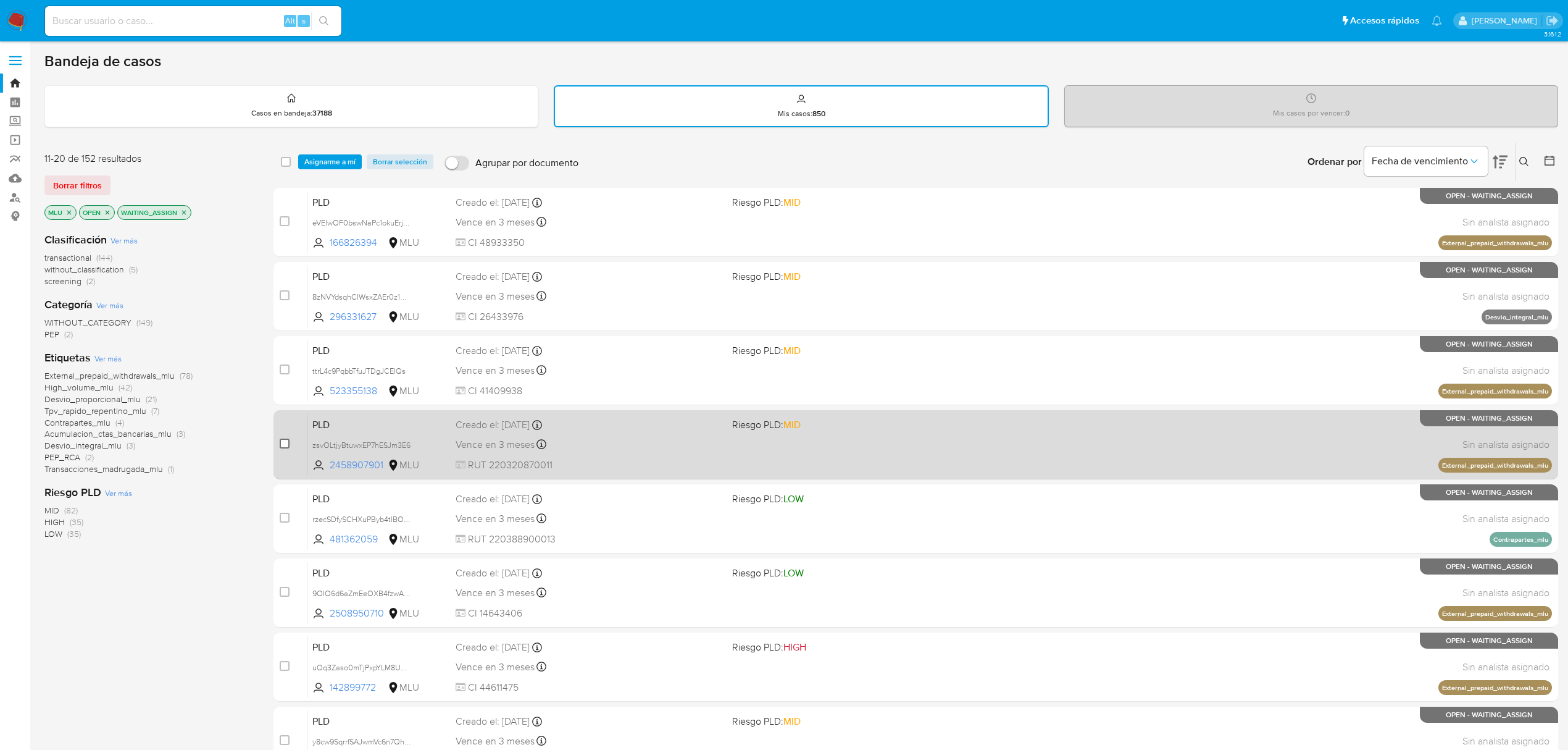
click at [285, 440] on input "checkbox" at bounding box center [285, 443] width 9 height 9
checkbox input "true"
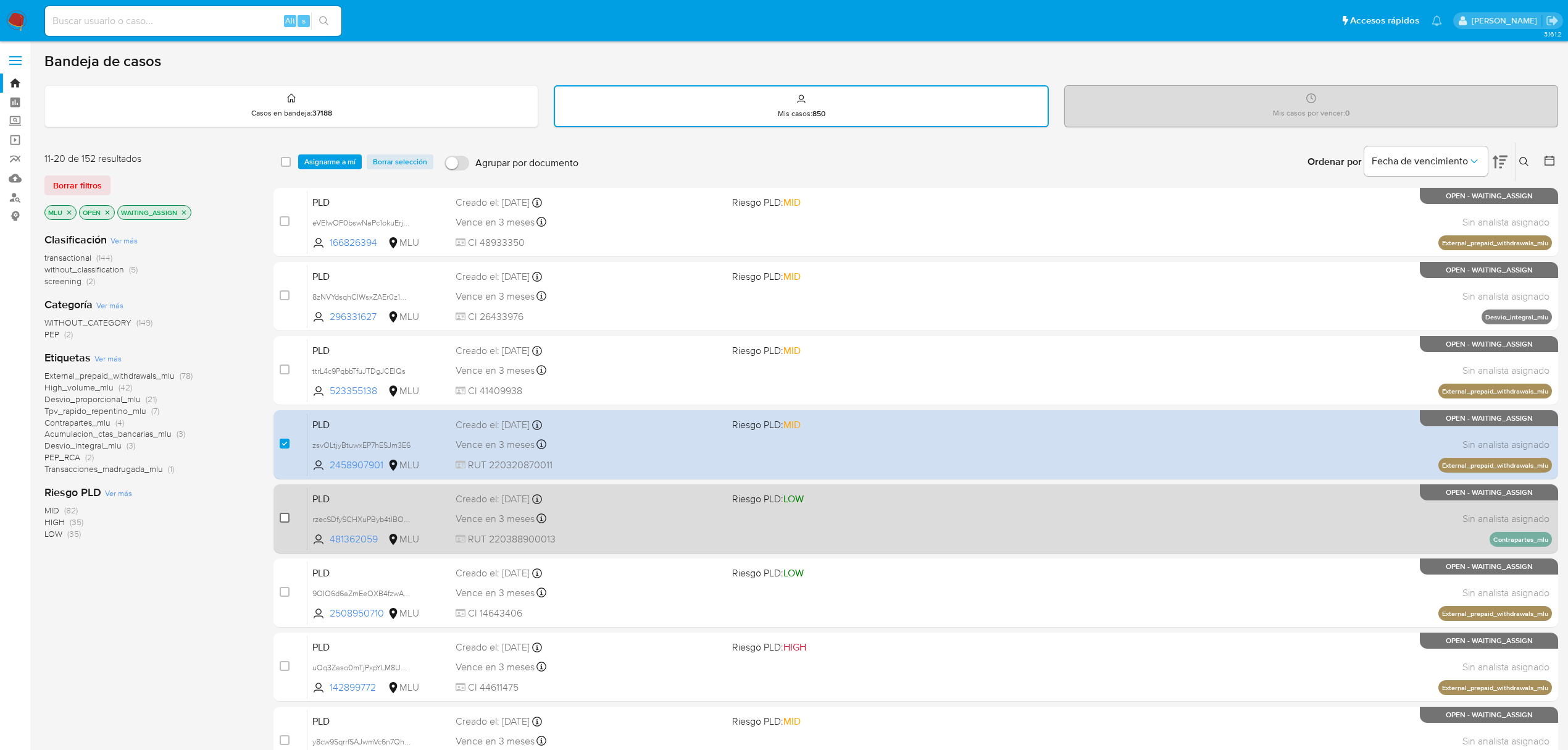
click at [282, 519] on input "checkbox" at bounding box center [285, 517] width 9 height 9
checkbox input "true"
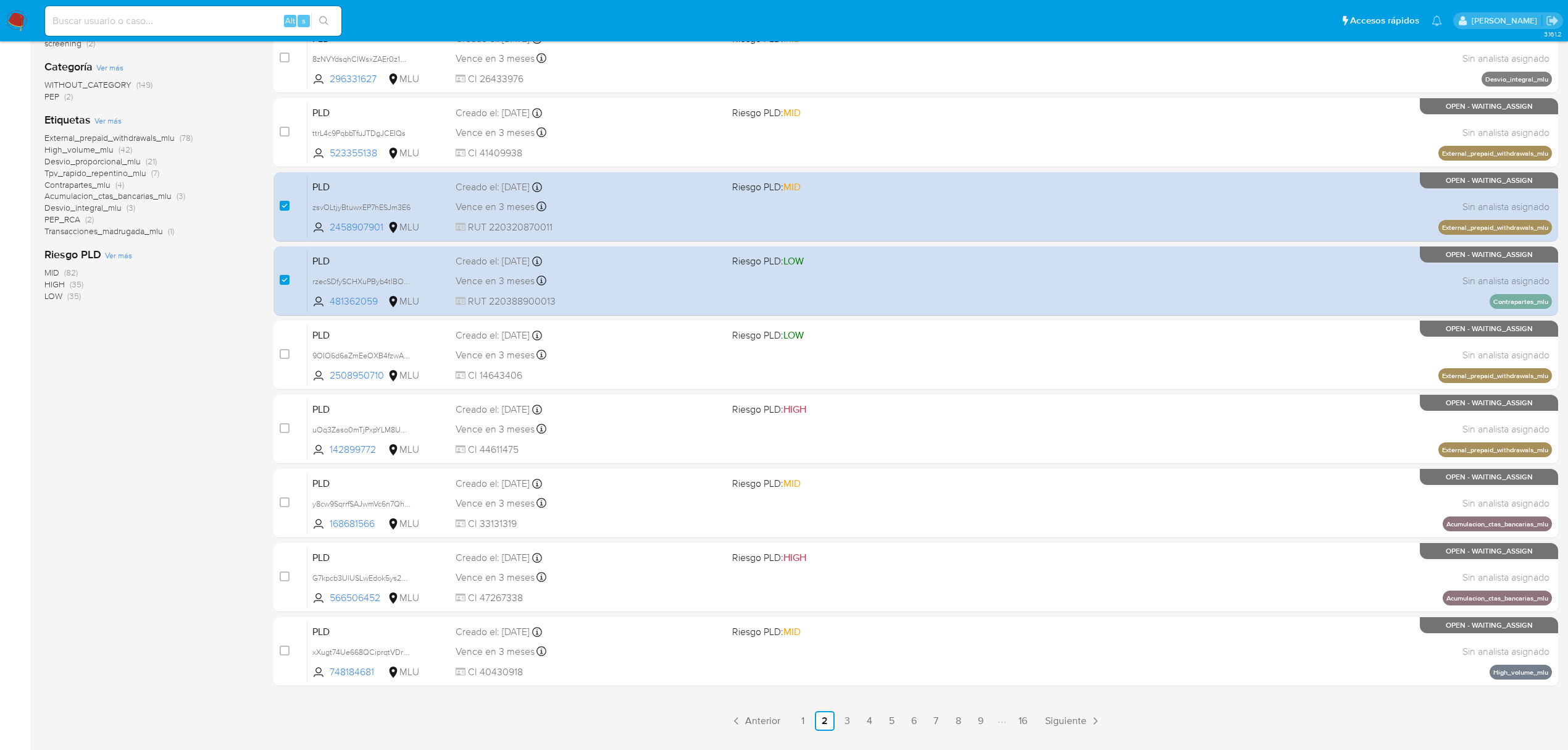
scroll to position [269, 0]
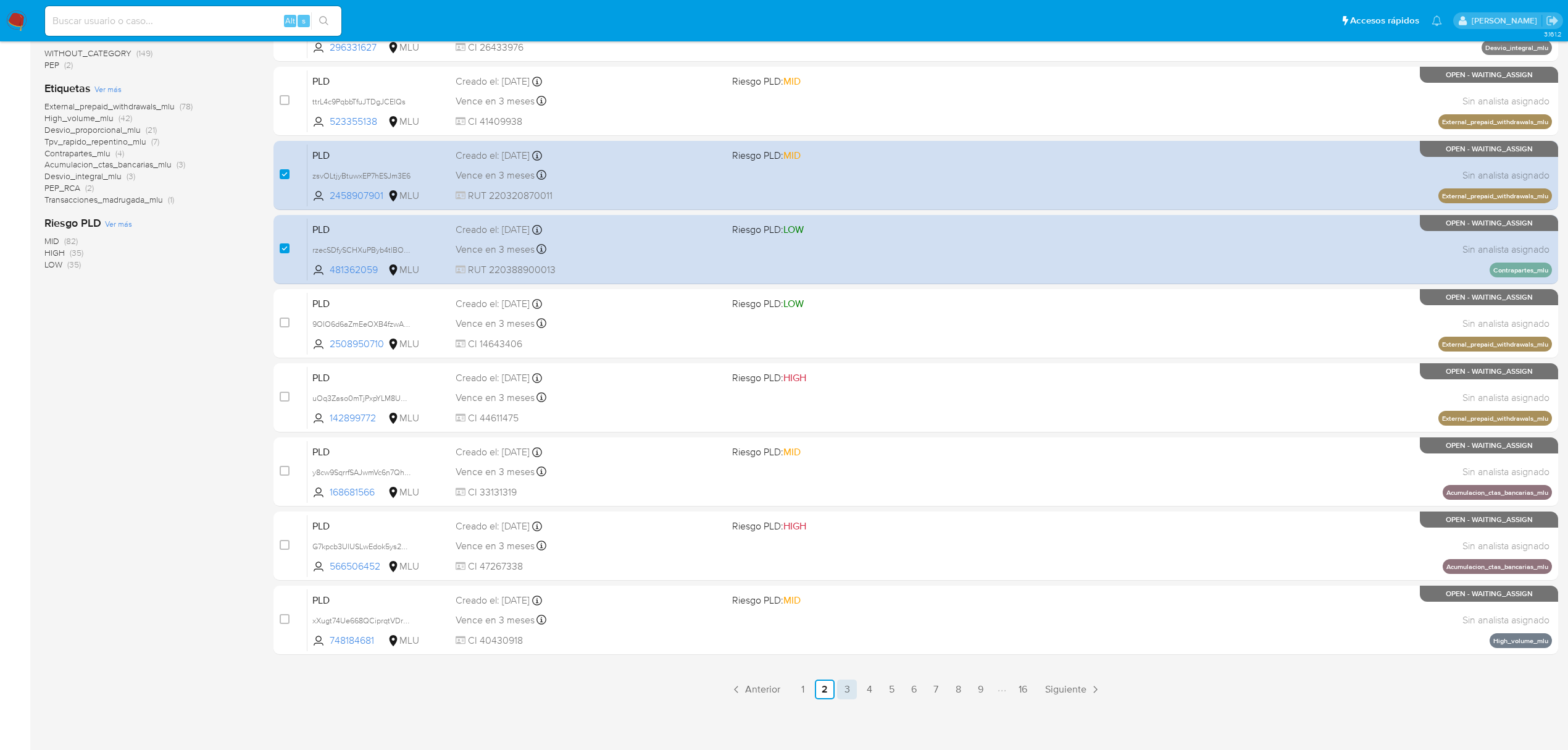
click at [840, 683] on link "3" at bounding box center [847, 689] width 20 height 20
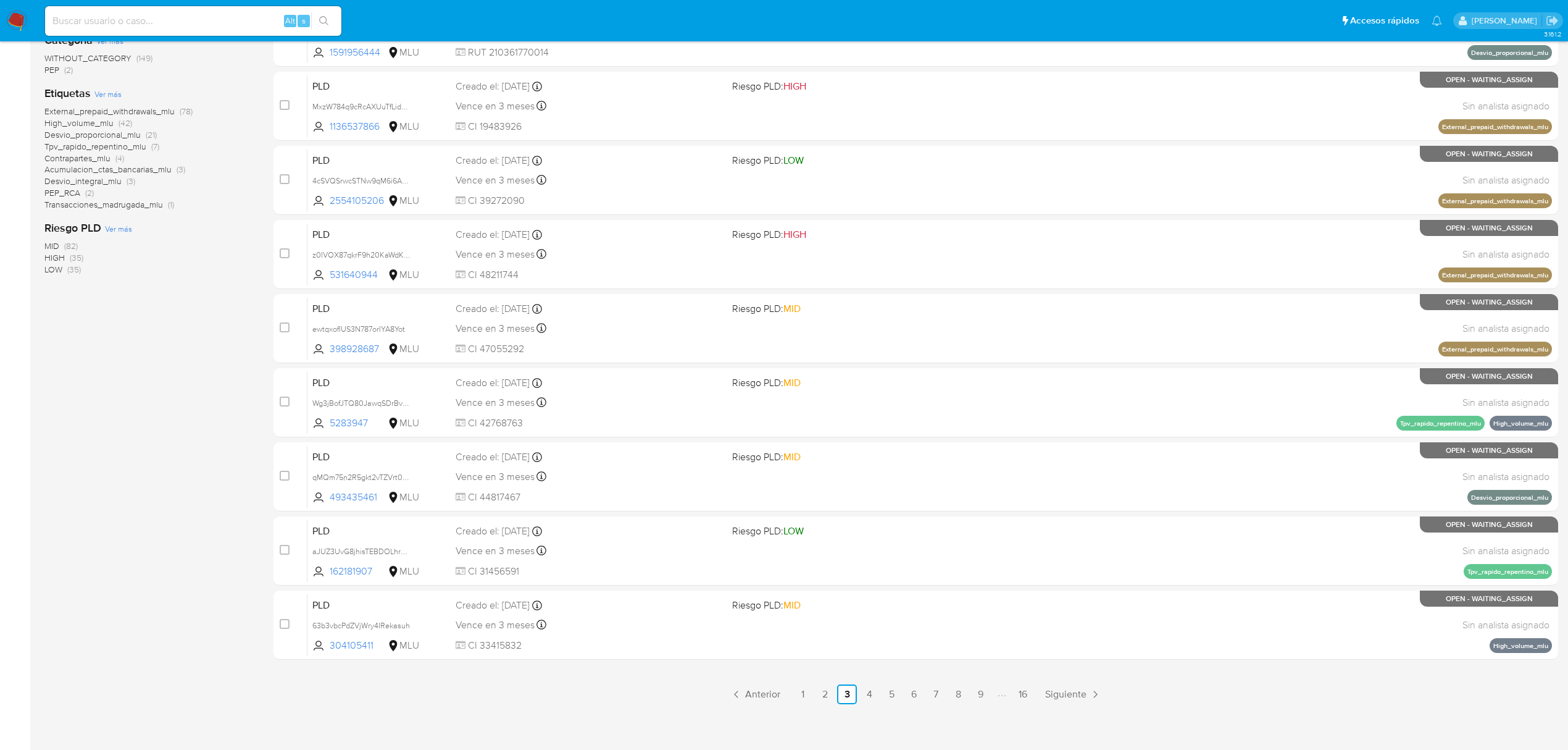
scroll to position [269, 0]
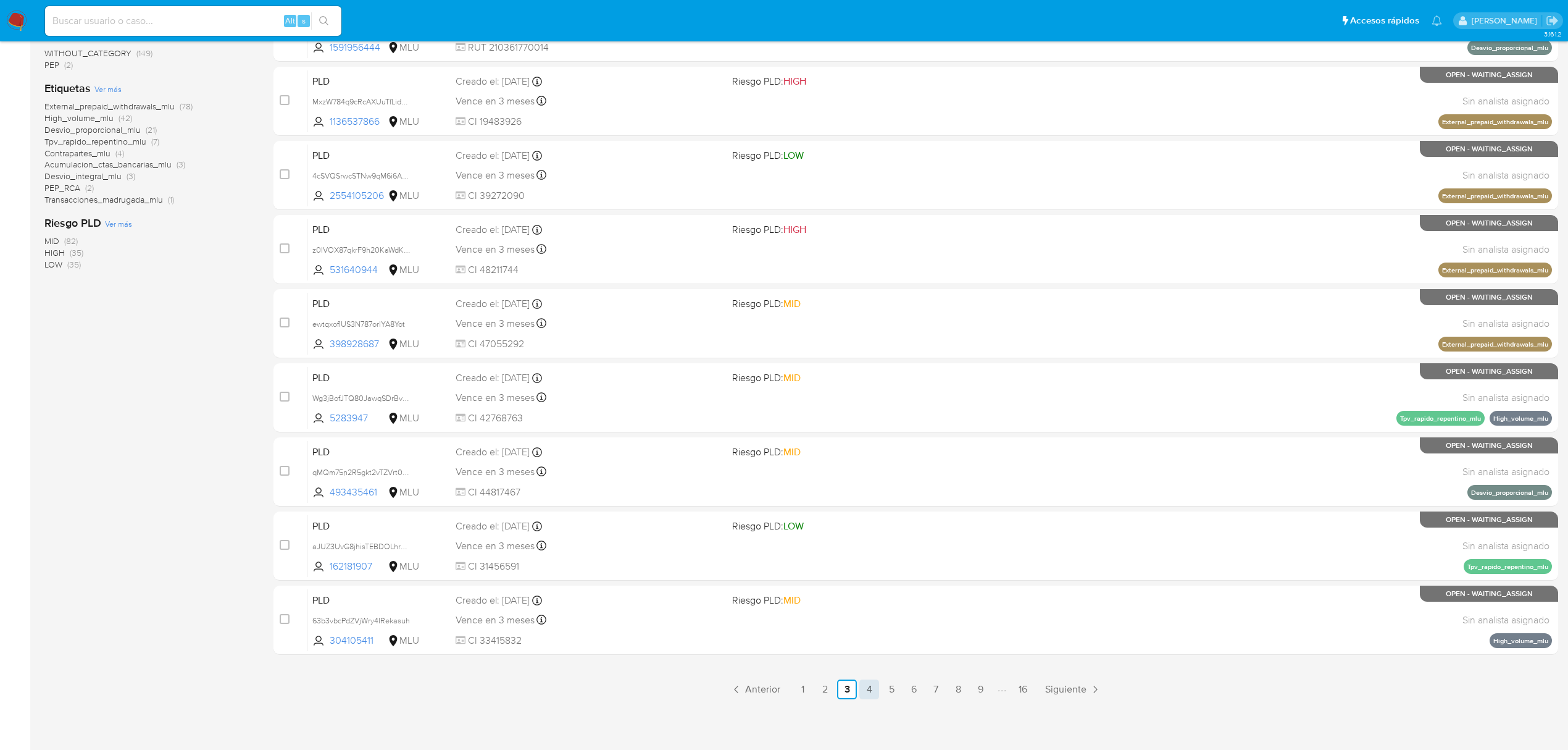
click at [874, 687] on link "4" at bounding box center [868, 689] width 20 height 20
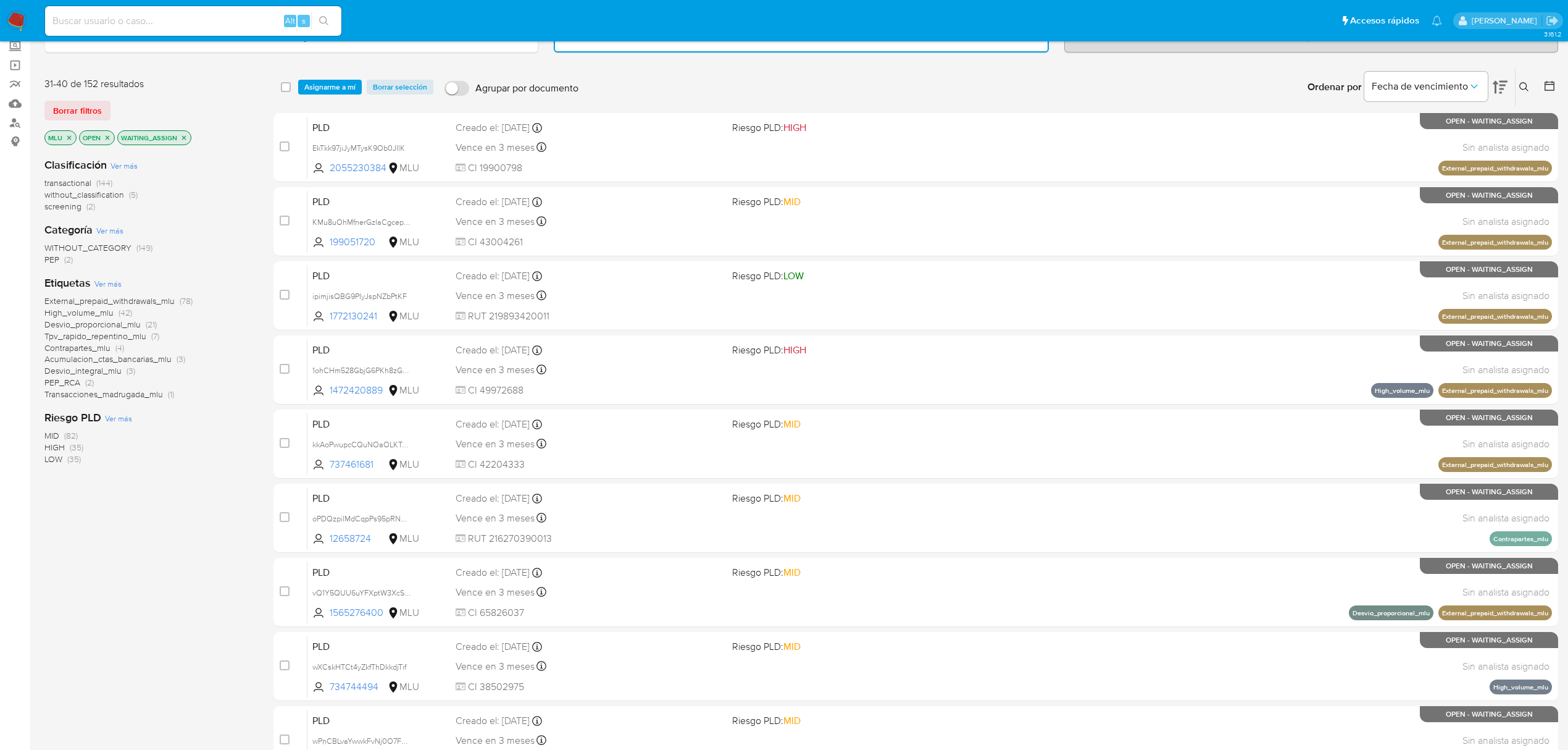
scroll to position [75, 0]
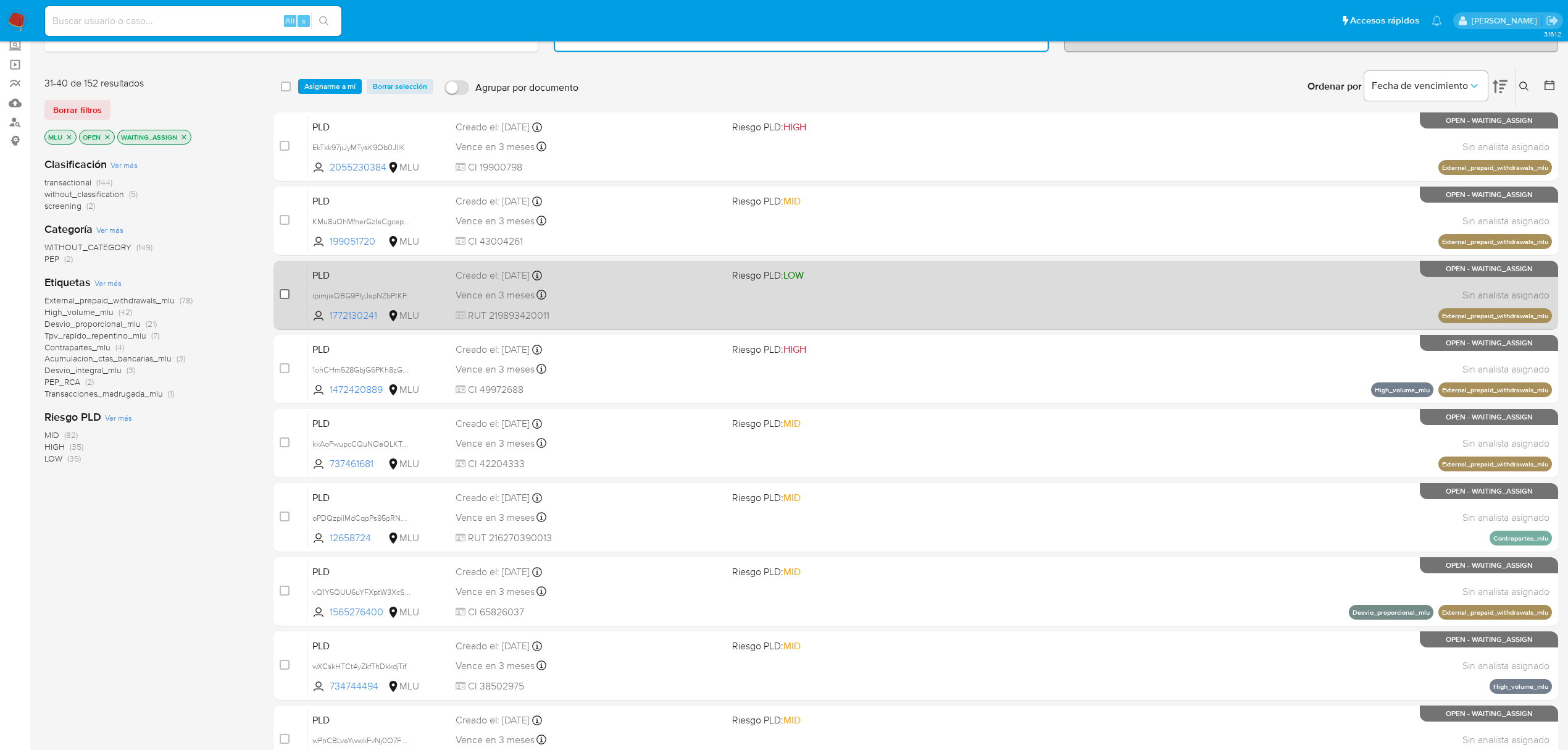
click at [283, 290] on input "checkbox" at bounding box center [285, 293] width 9 height 9
checkbox input "true"
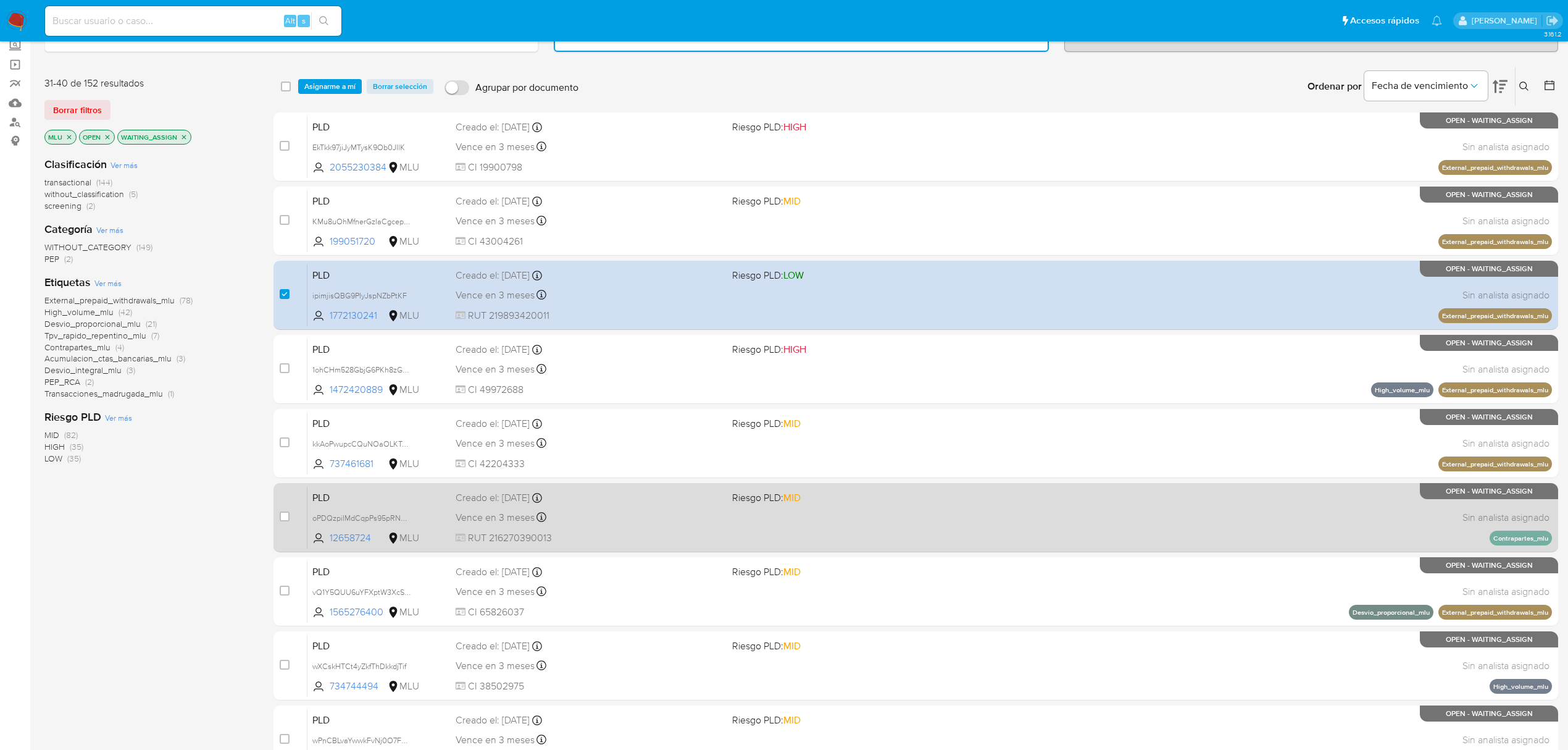
click at [279, 516] on div "case-item-checkbox No es posible asignar el caso PLD oPDQzpilMdCqpPs95pRNhKDY 1…" at bounding box center [916, 517] width 1284 height 69
click at [285, 514] on input "checkbox" at bounding box center [285, 516] width 9 height 9
checkbox input "true"
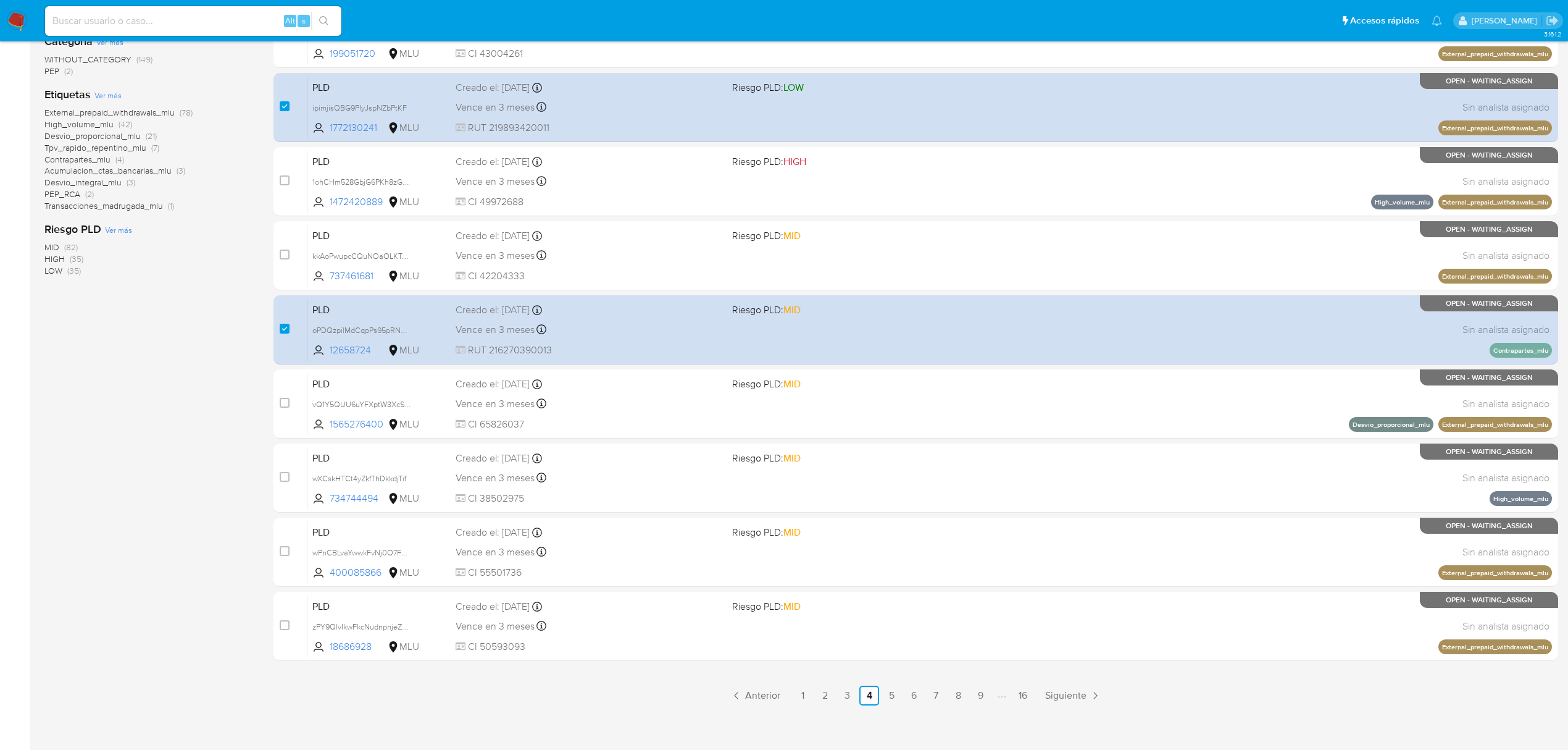
scroll to position [264, 0]
click at [894, 686] on link "5" at bounding box center [891, 693] width 20 height 20
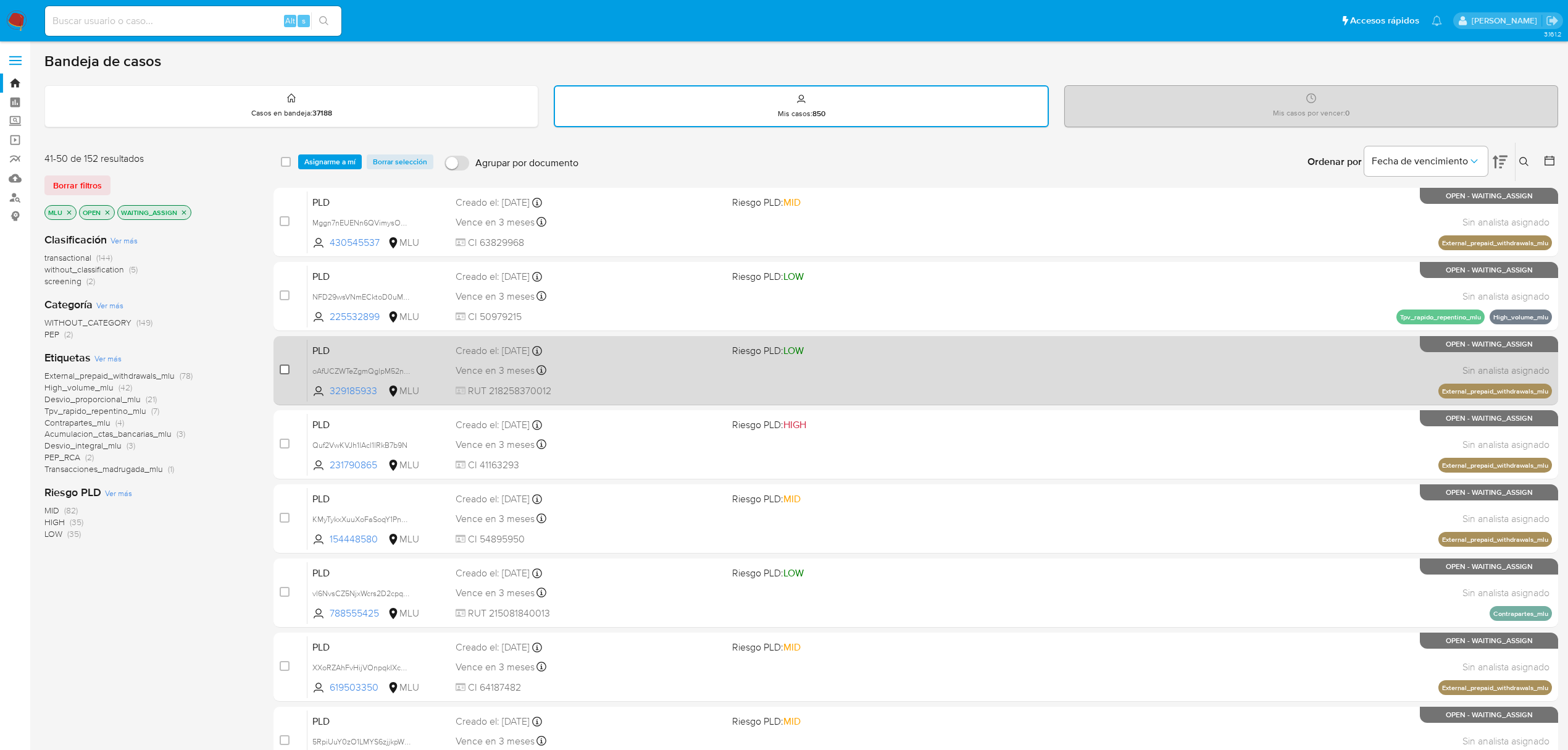
click at [282, 369] on input "checkbox" at bounding box center [285, 369] width 9 height 9
checkbox input "true"
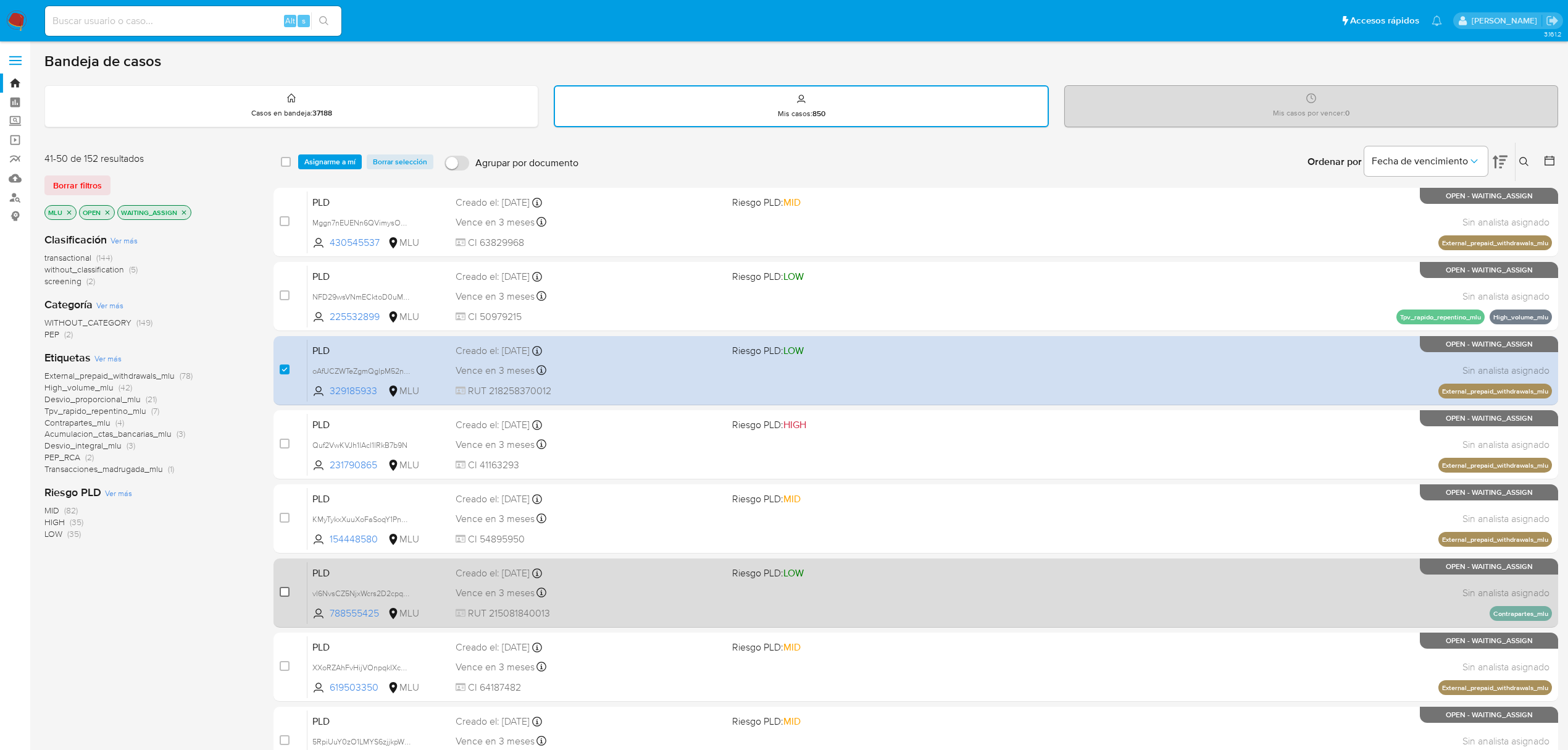
click at [280, 589] on input "checkbox" at bounding box center [285, 592] width 9 height 9
checkbox input "true"
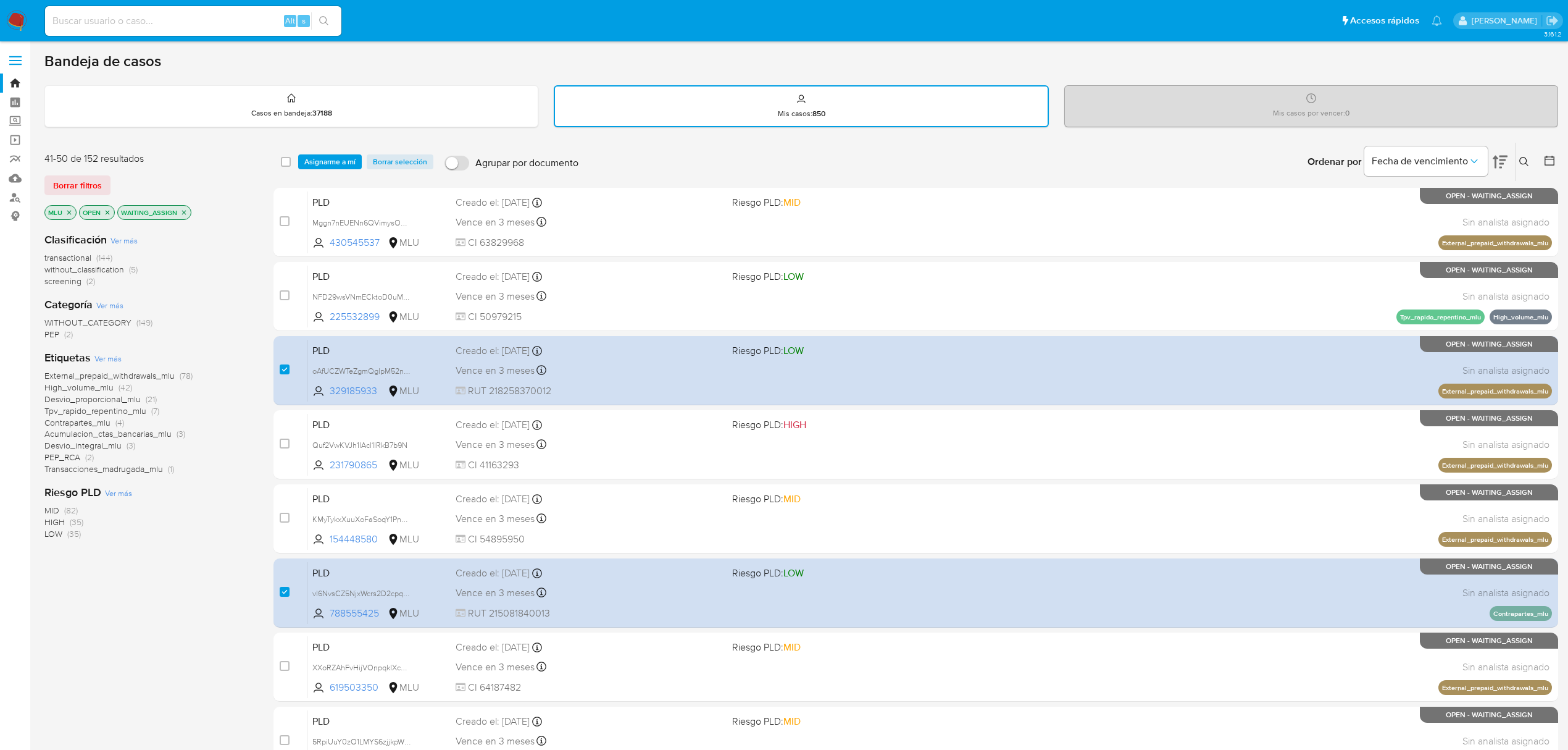
scroll to position [269, 0]
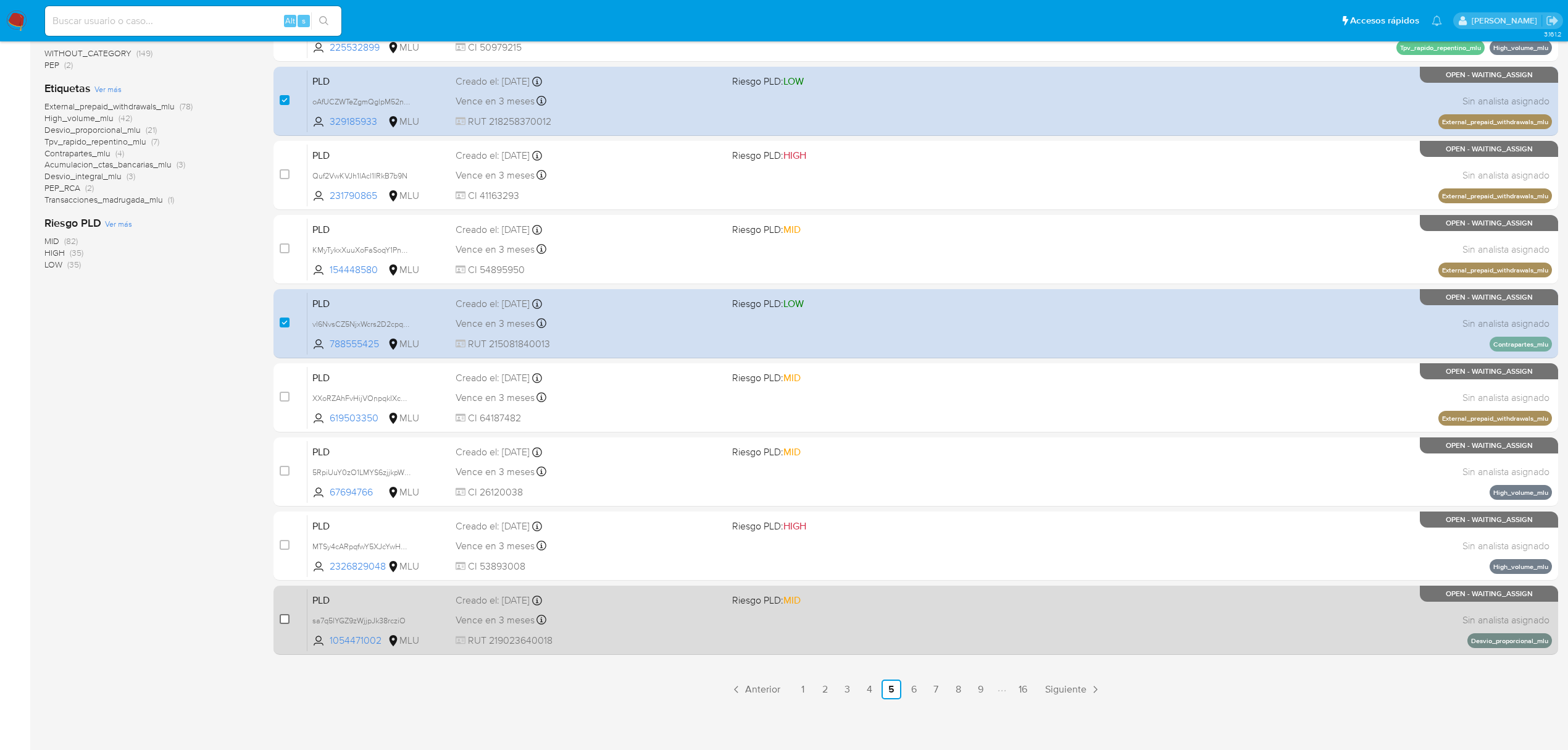
click at [280, 614] on input "checkbox" at bounding box center [285, 619] width 9 height 9
checkbox input "true"
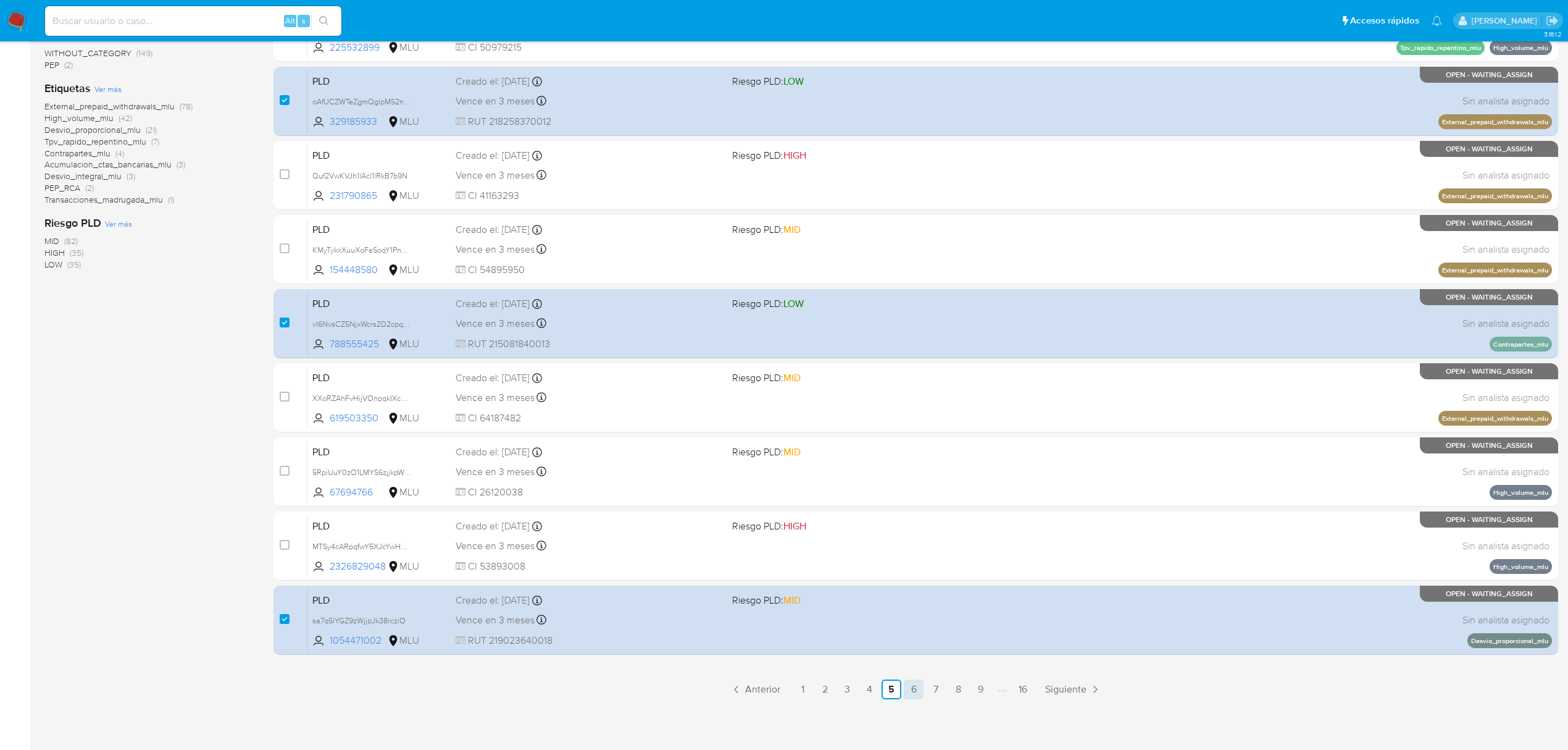
click at [909, 687] on link "6" at bounding box center [913, 689] width 20 height 20
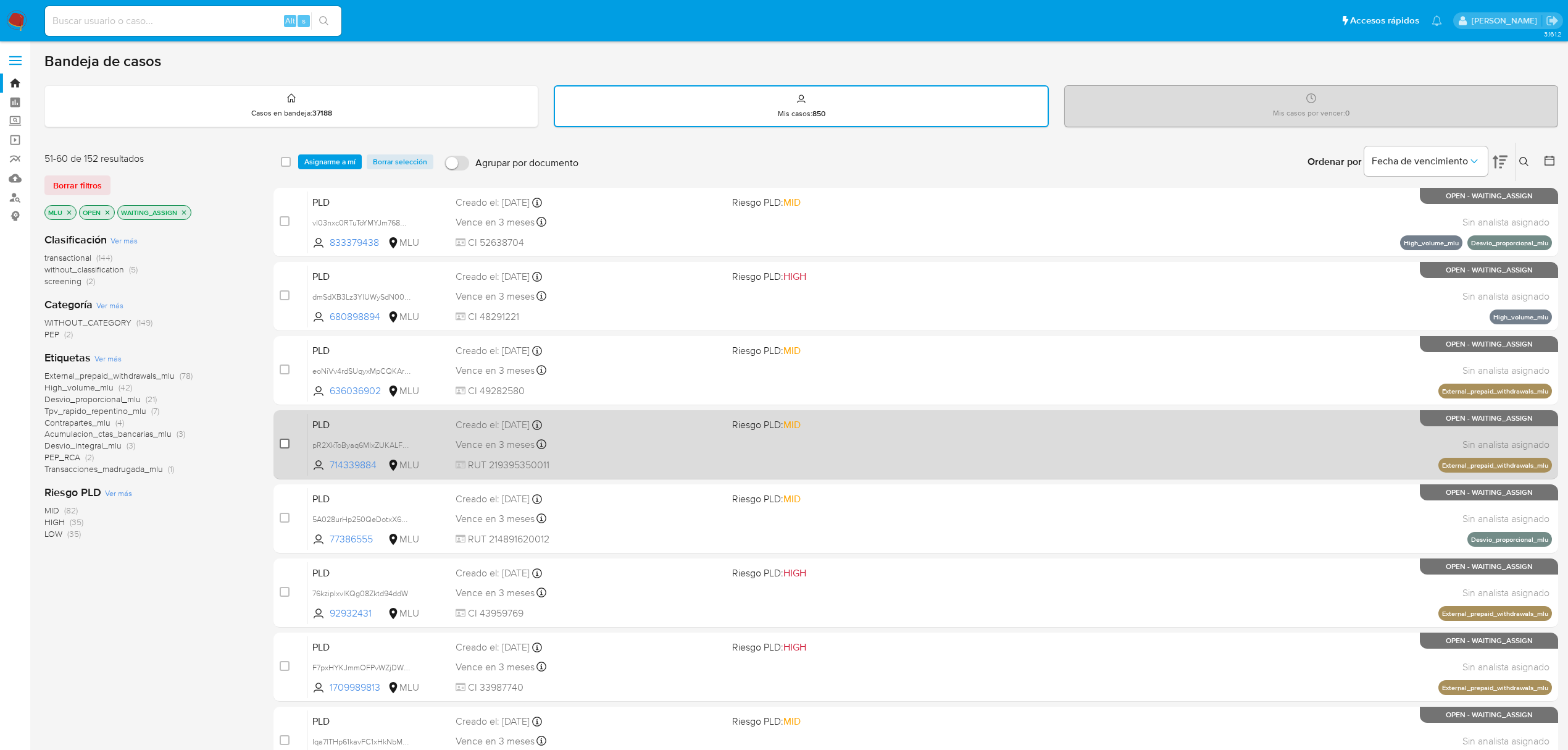
click at [287, 440] on input "checkbox" at bounding box center [285, 443] width 9 height 9
checkbox input "true"
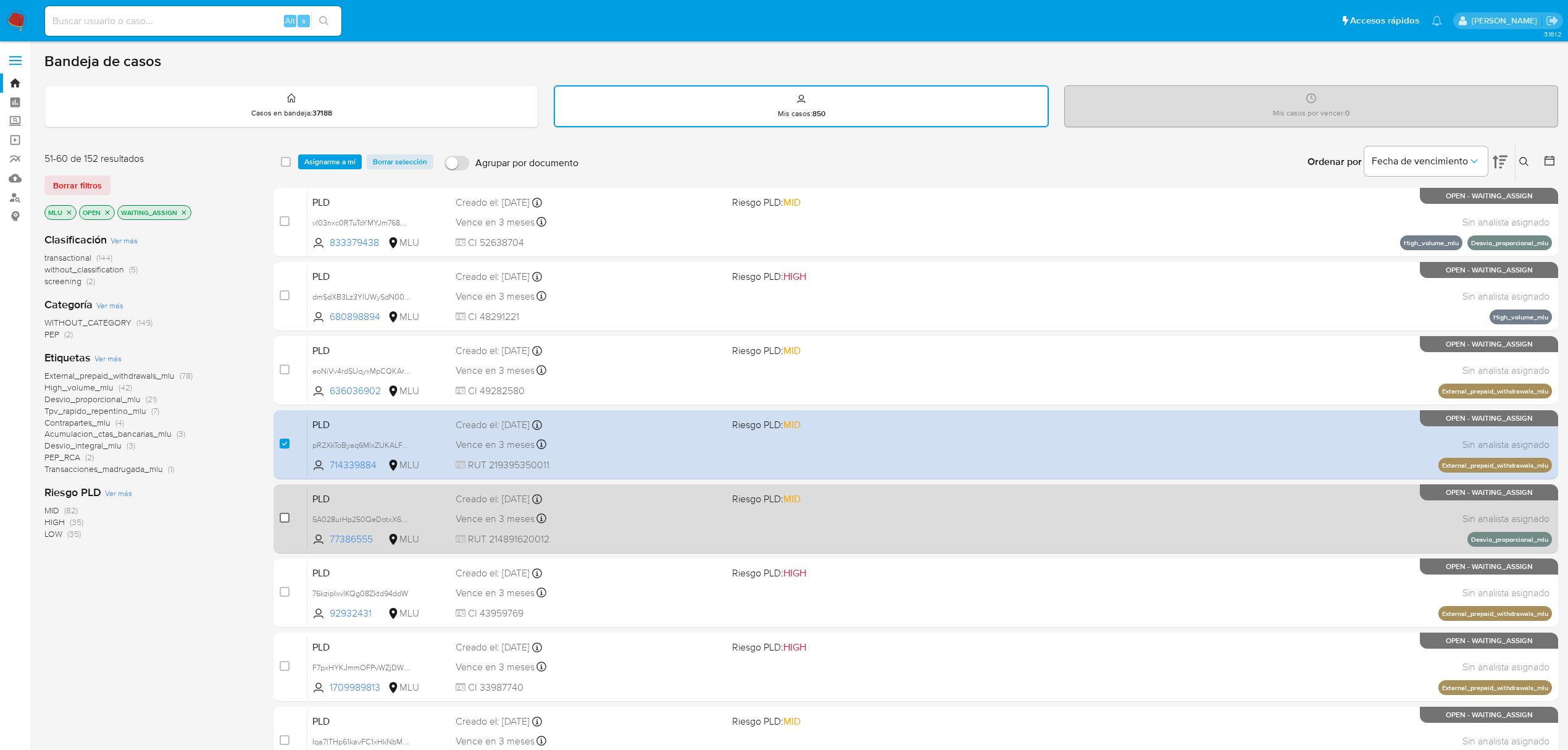
click at [285, 517] on input "checkbox" at bounding box center [285, 517] width 9 height 9
checkbox input "true"
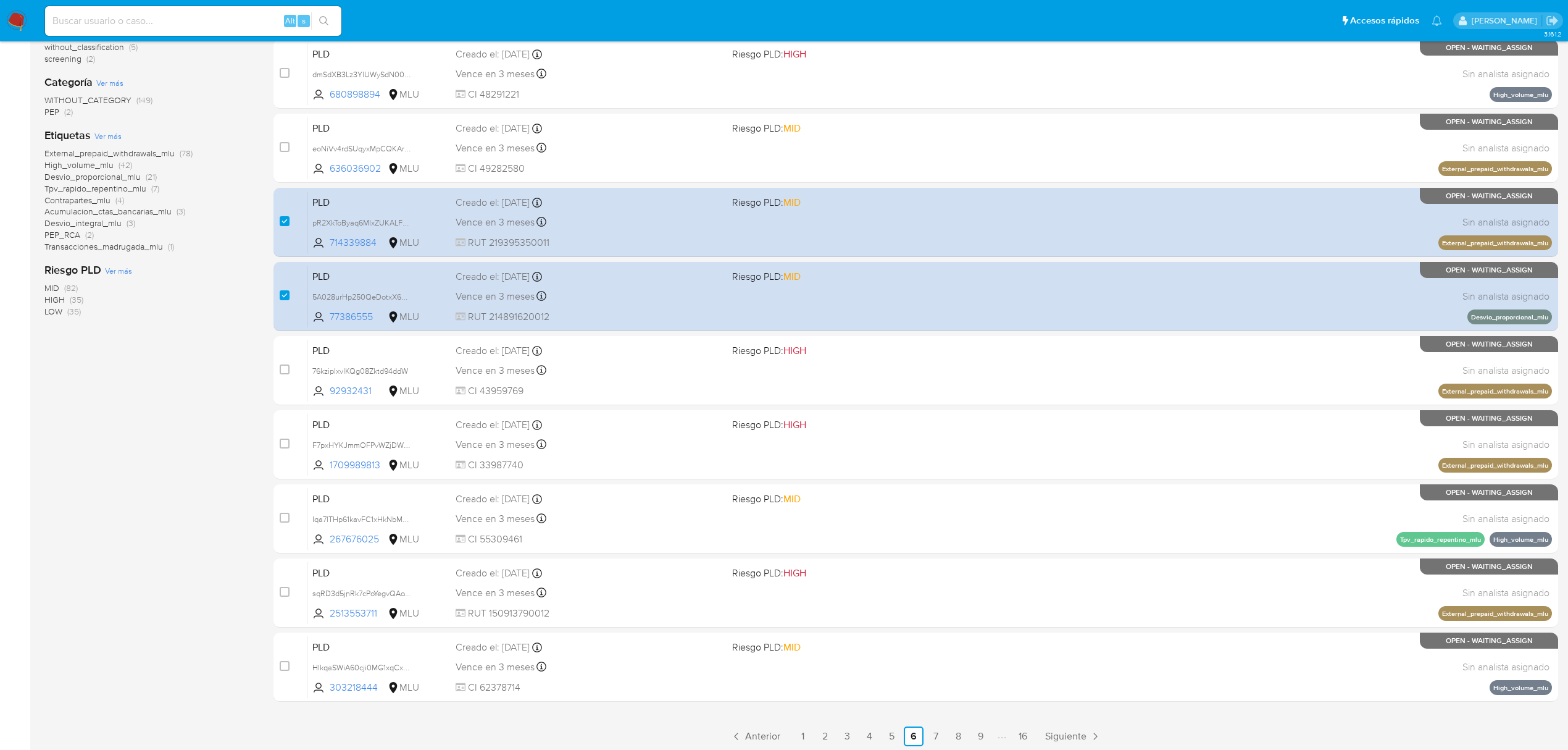
scroll to position [269, 0]
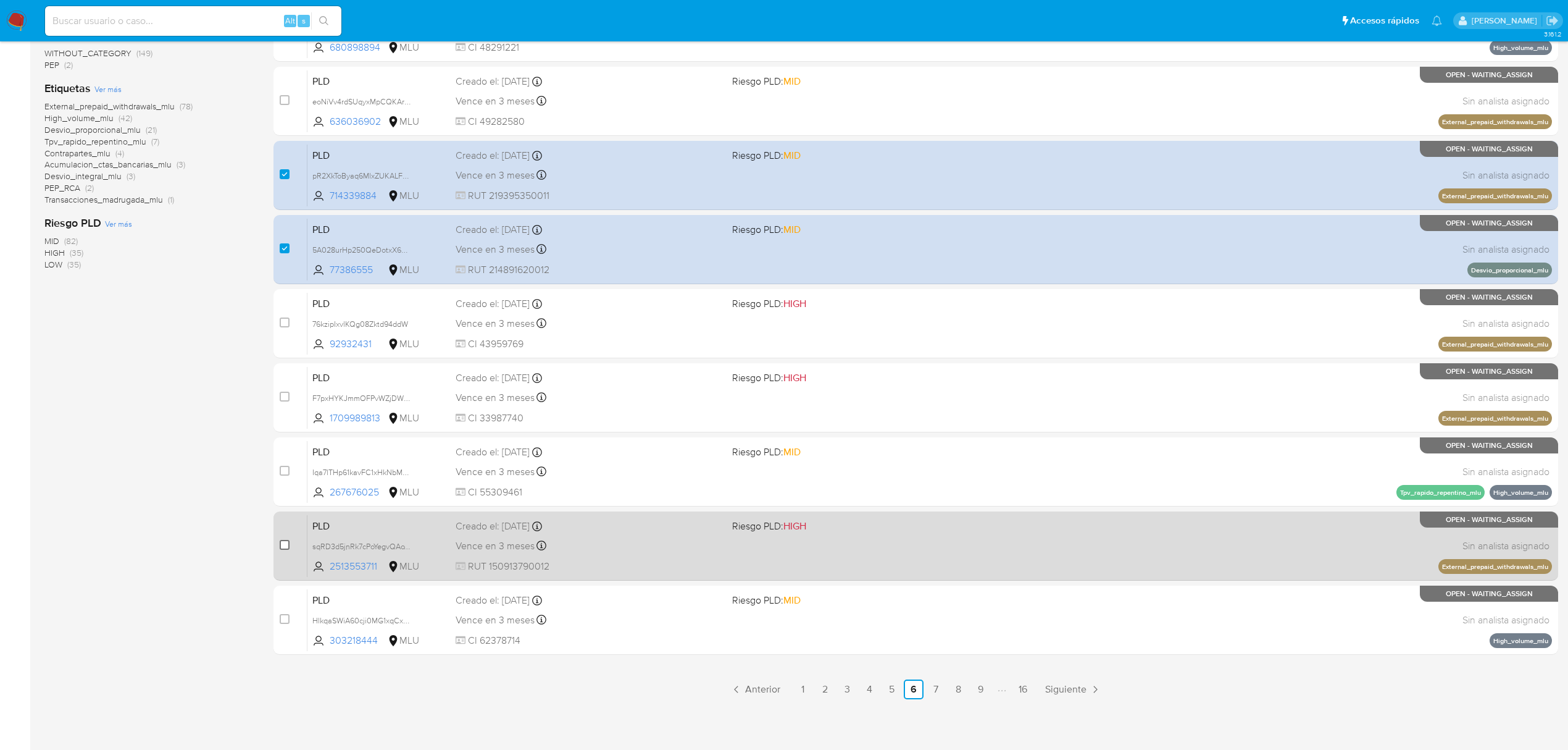
click at [284, 544] on input "checkbox" at bounding box center [285, 544] width 9 height 9
checkbox input "true"
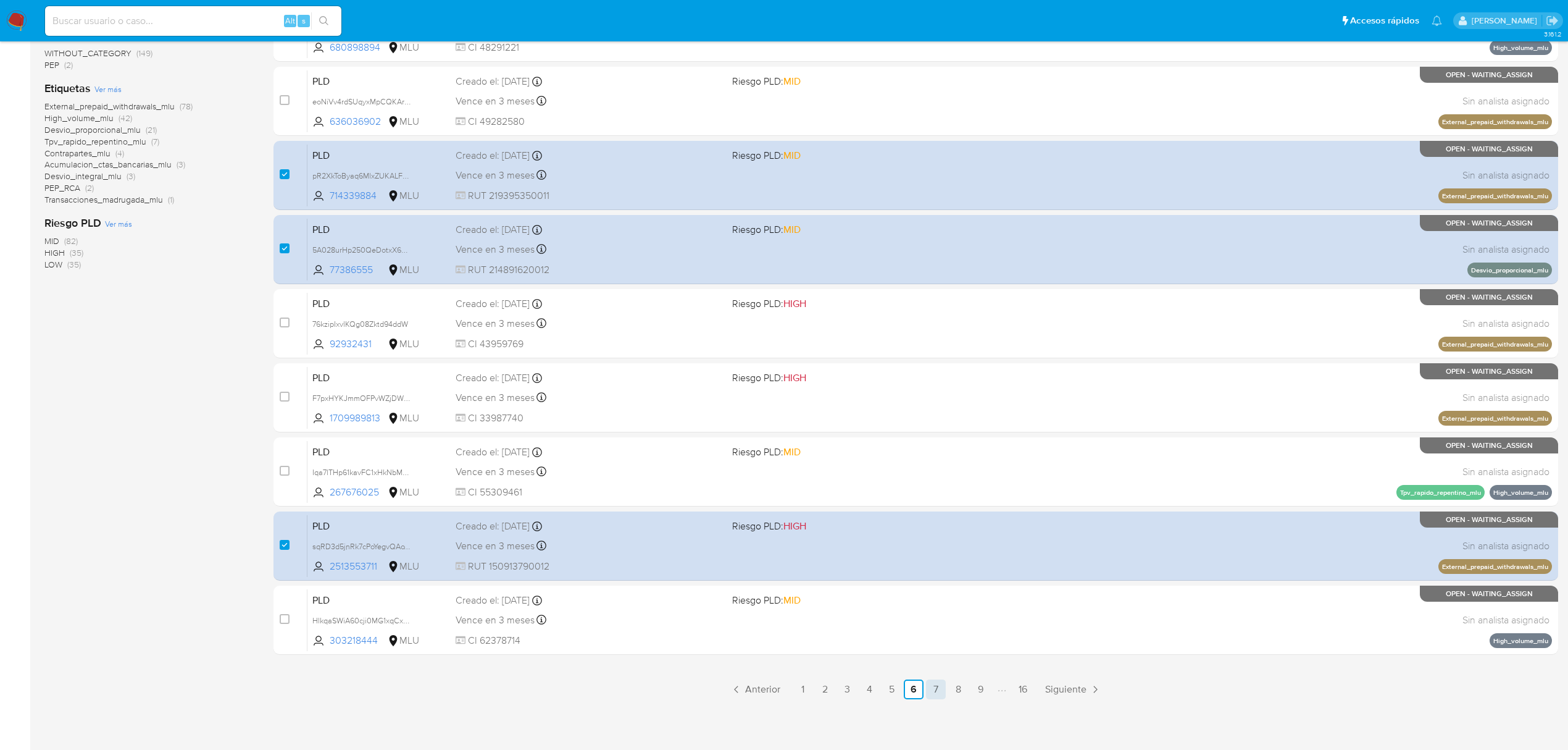
click at [938, 684] on link "7" at bounding box center [935, 689] width 20 height 20
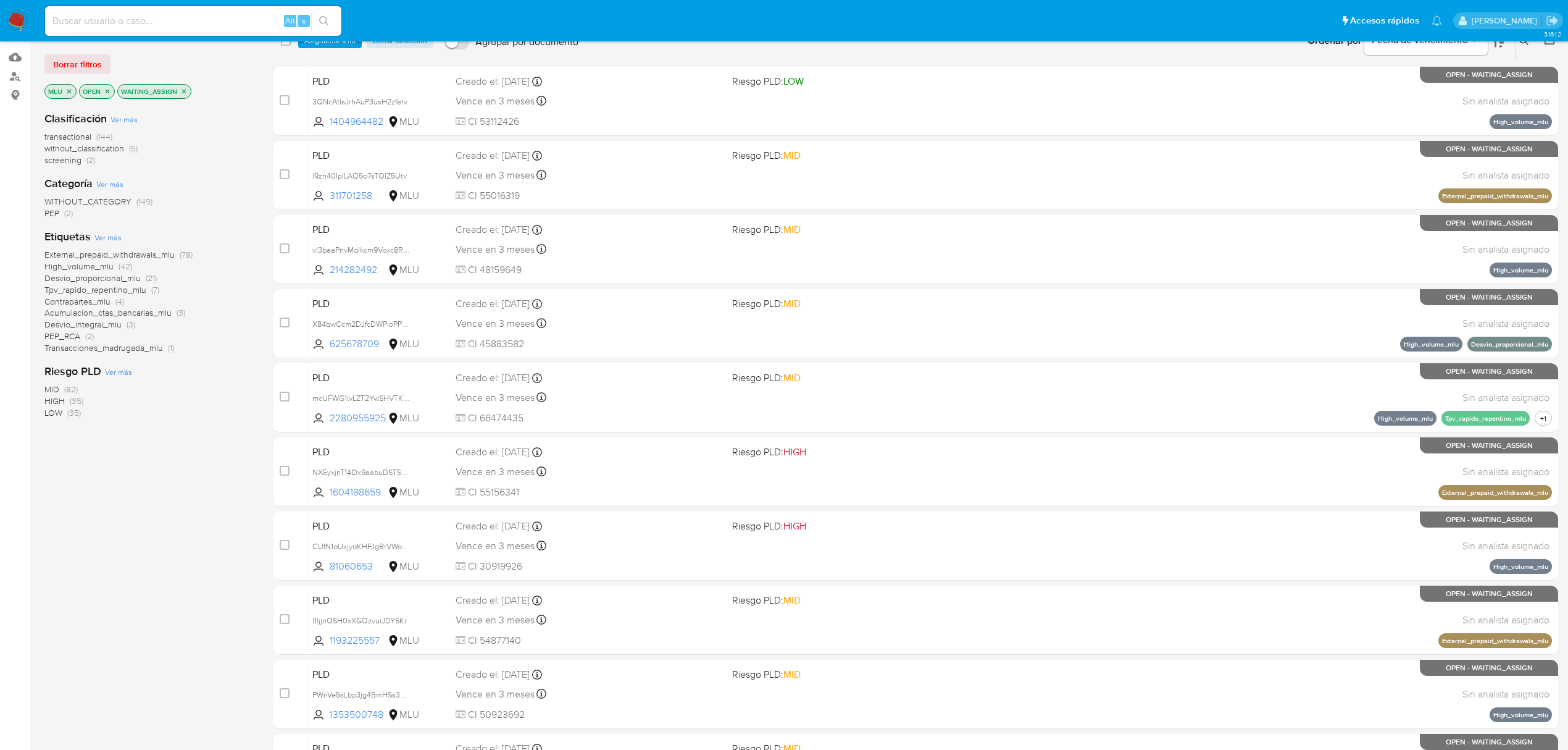
scroll to position [269, 0]
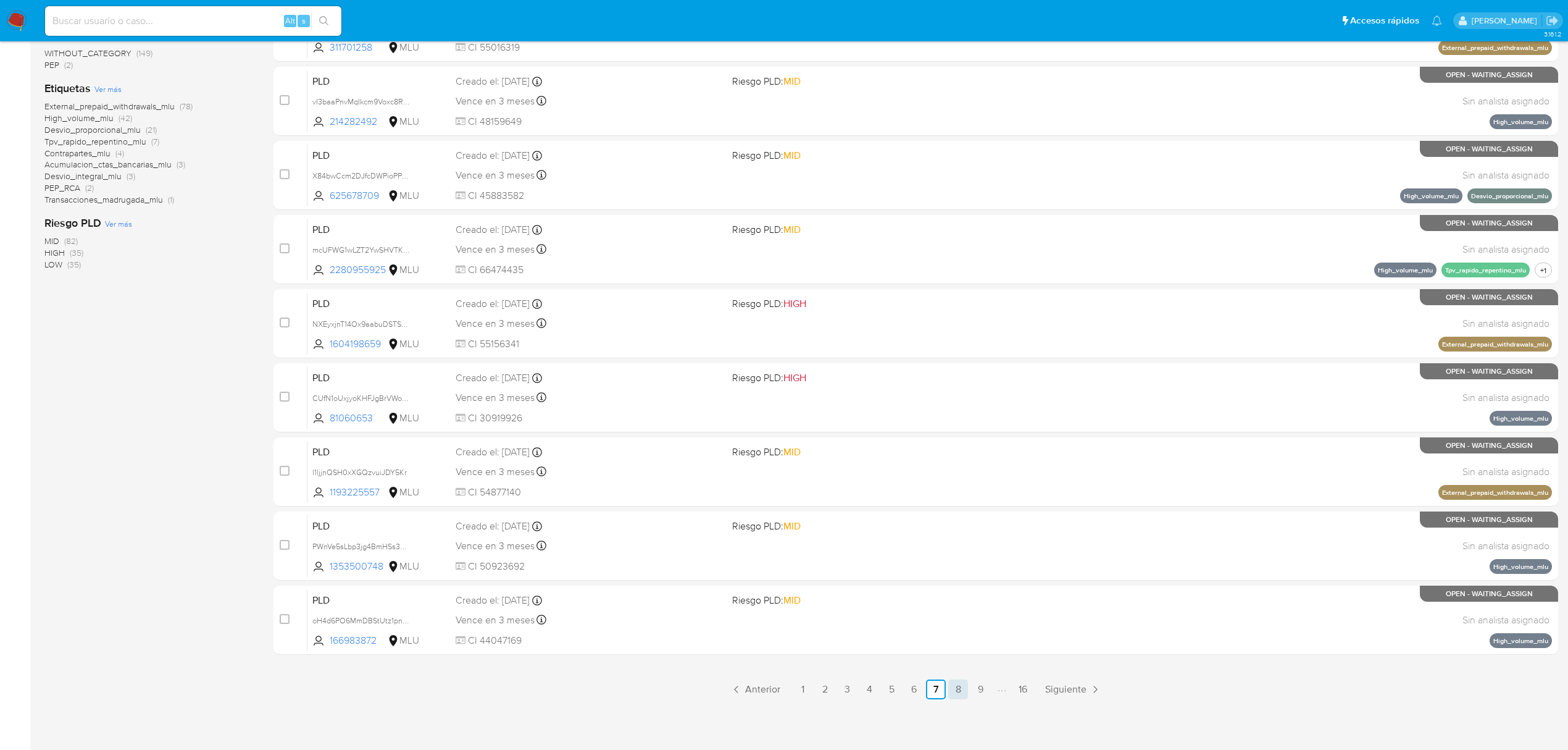
click at [955, 679] on link "8" at bounding box center [957, 689] width 20 height 20
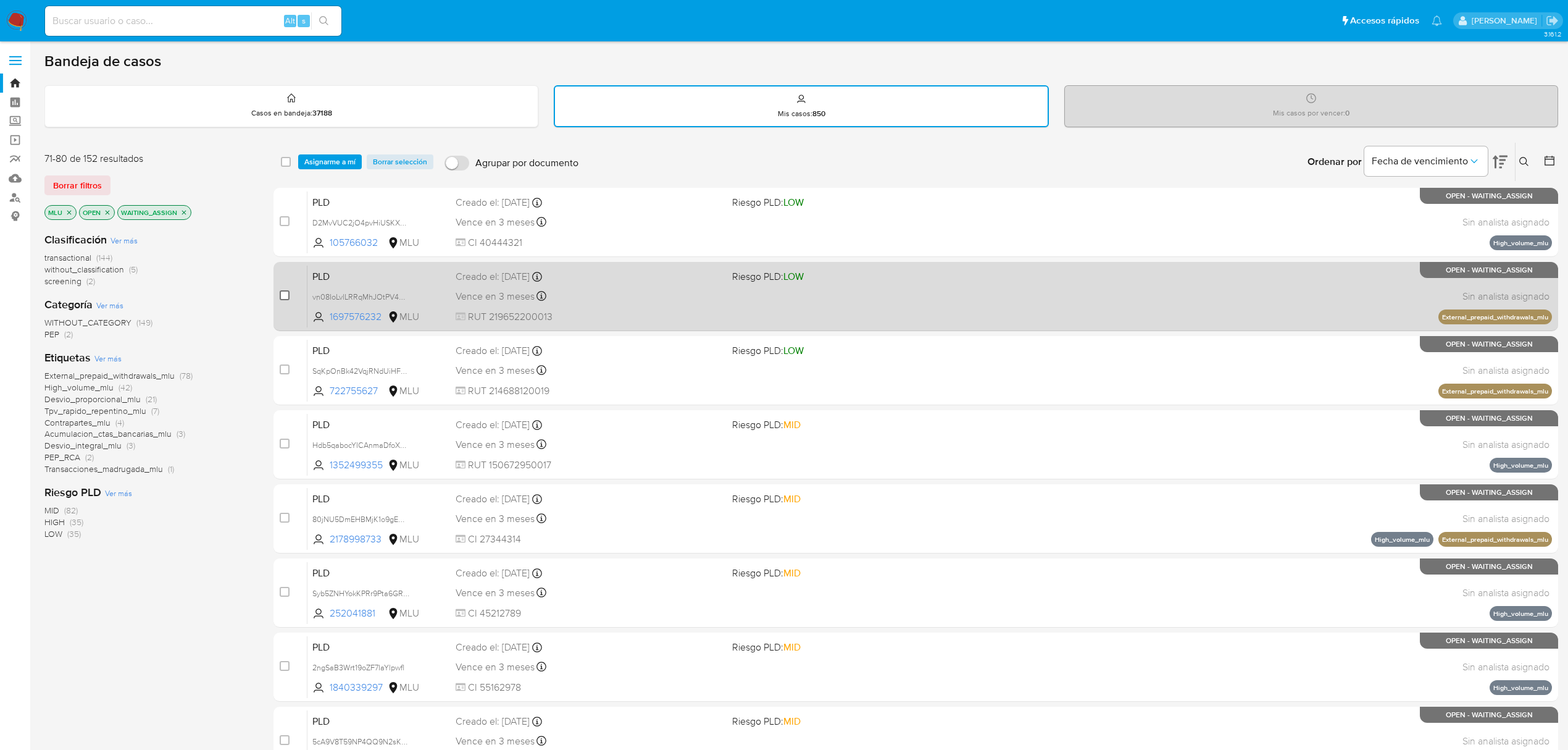
click at [281, 294] on input "checkbox" at bounding box center [285, 295] width 9 height 9
checkbox input "true"
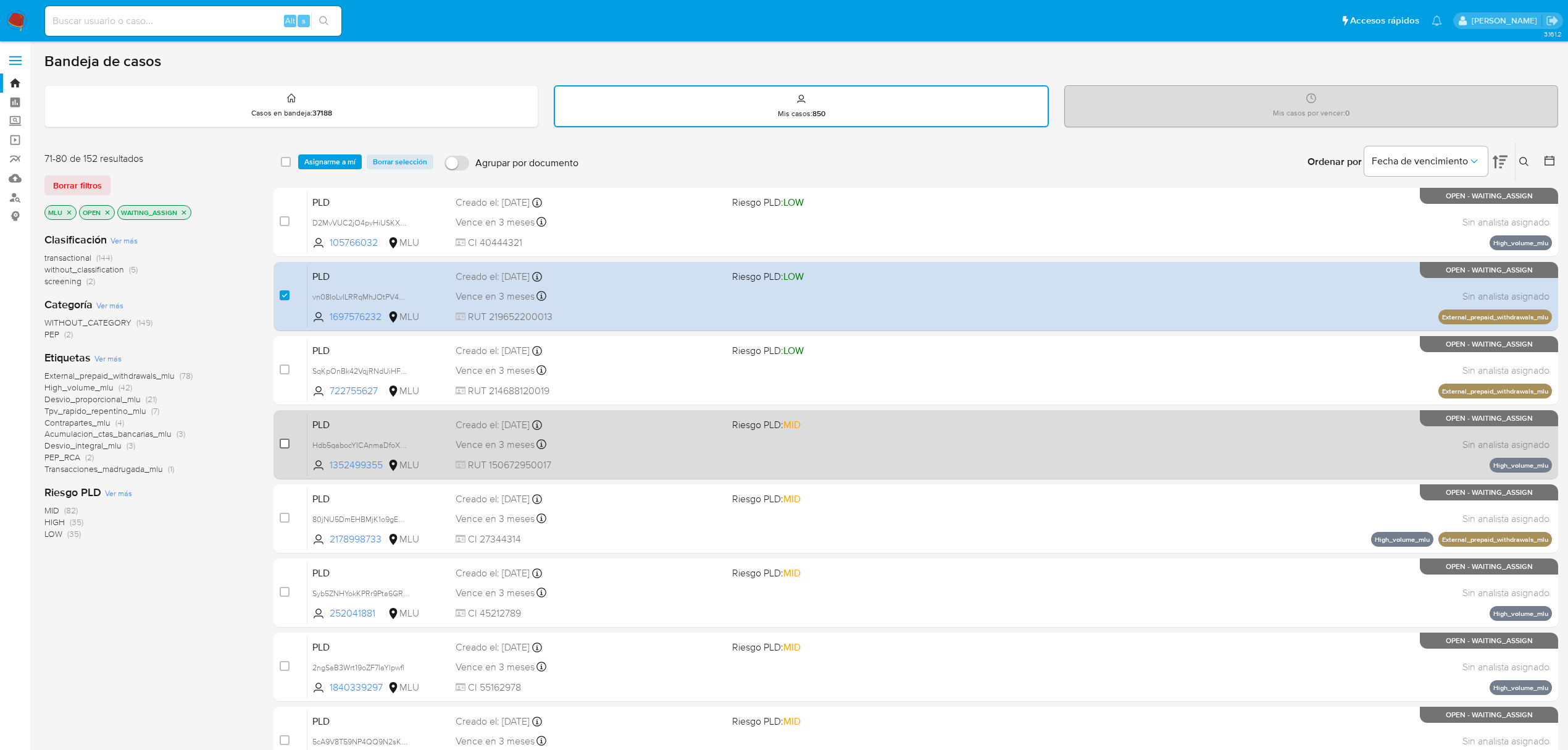
click at [280, 439] on input "checkbox" at bounding box center [285, 443] width 9 height 9
checkbox input "true"
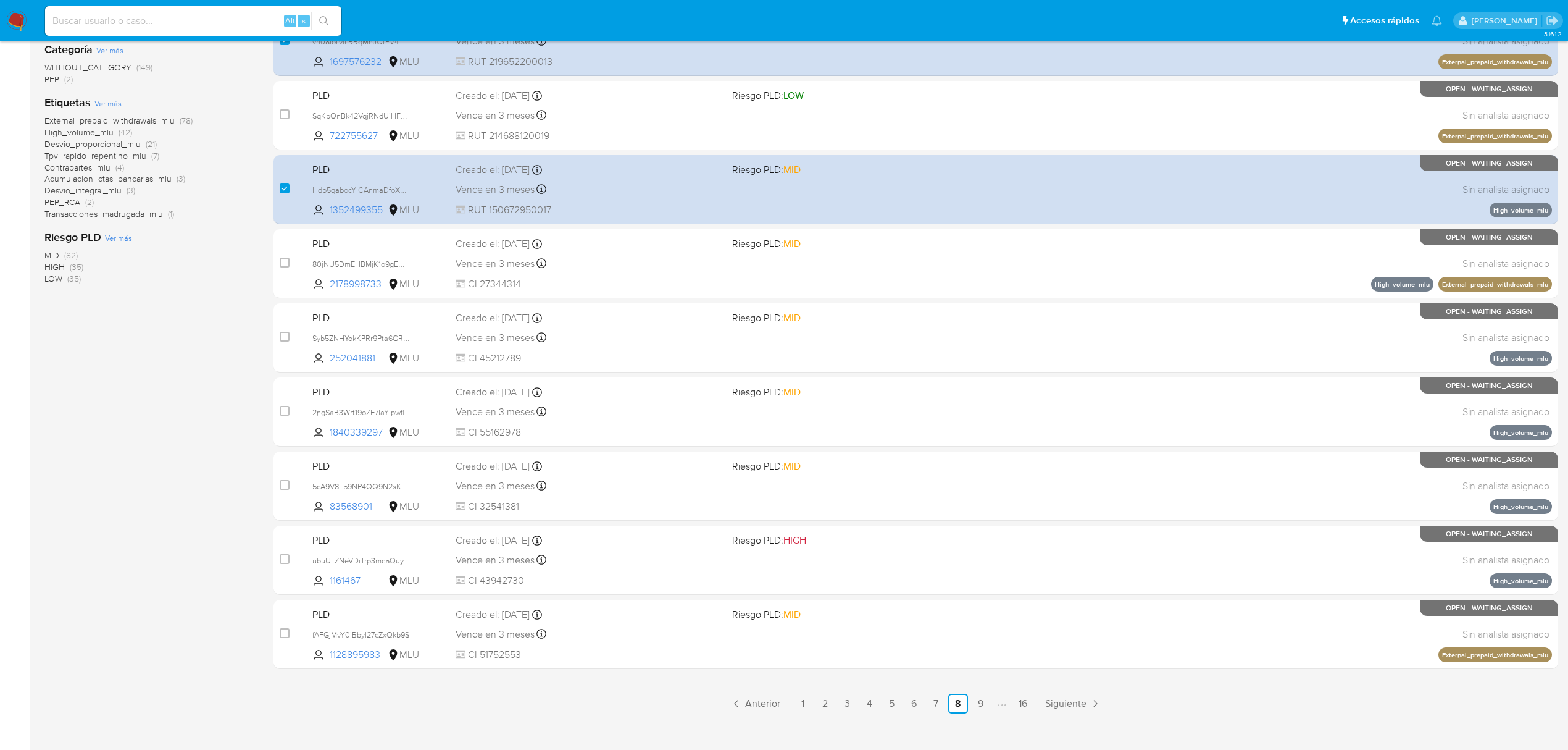
scroll to position [269, 0]
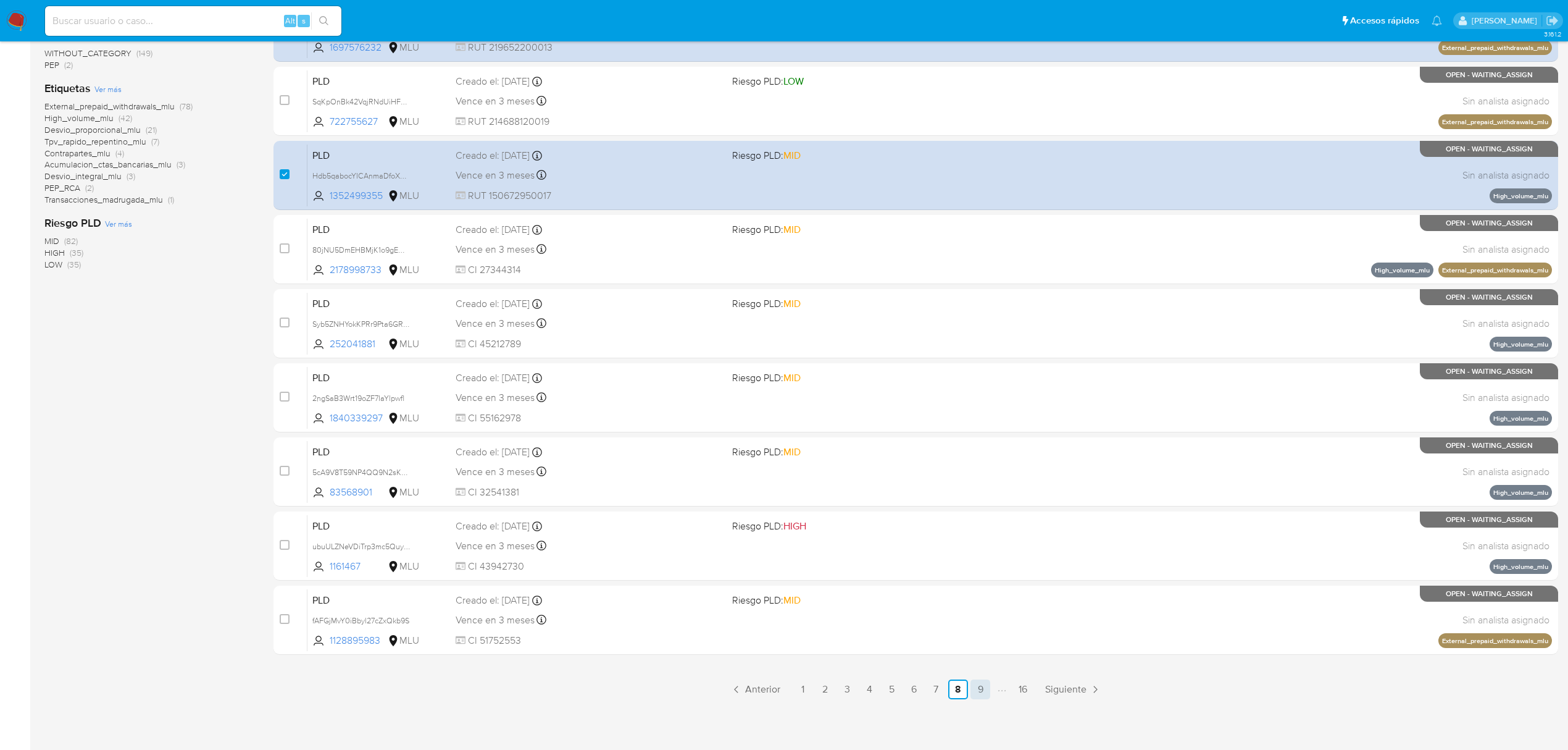
click at [973, 682] on link "9" at bounding box center [980, 689] width 20 height 20
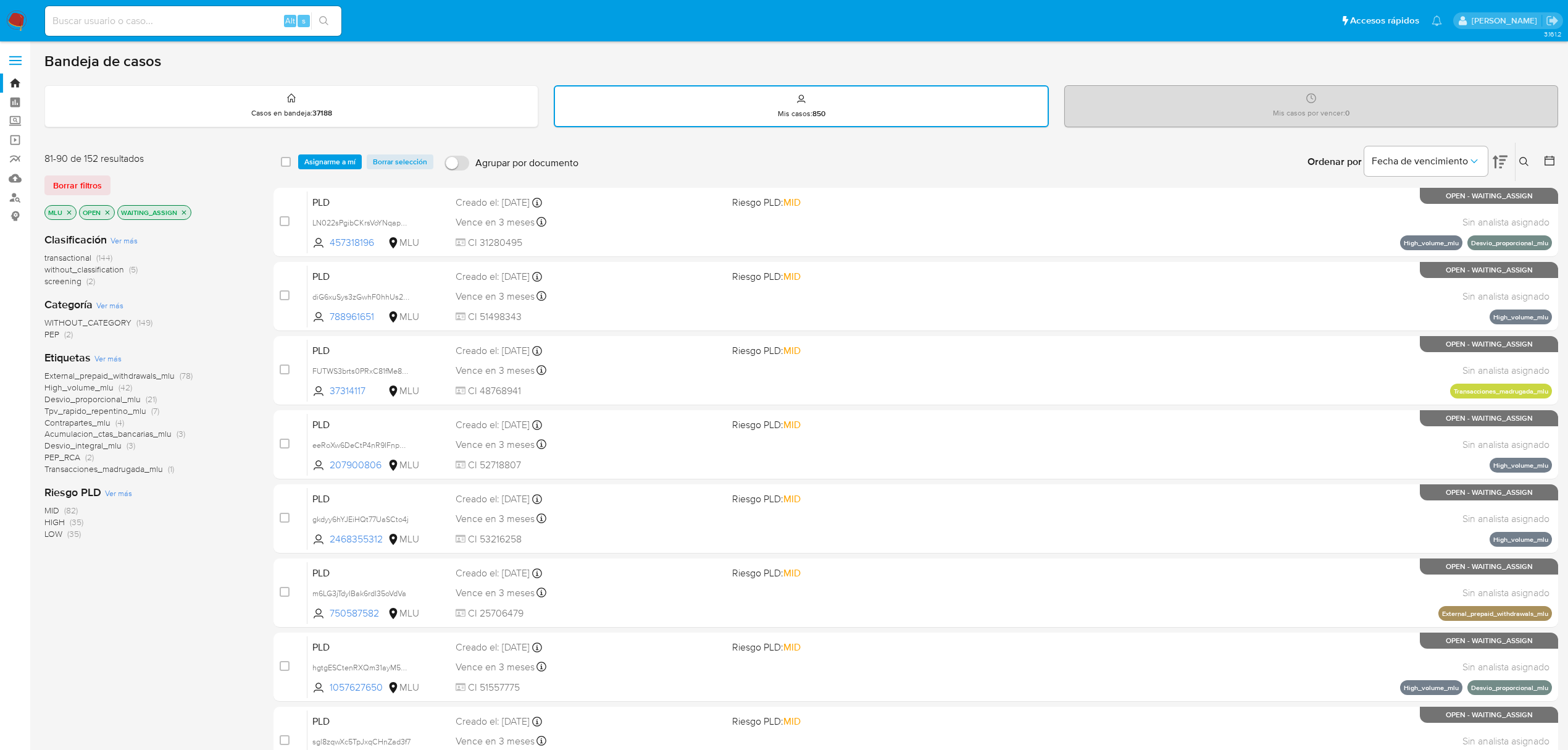
click at [329, 156] on span "Asignarme a mí" at bounding box center [330, 161] width 51 height 12
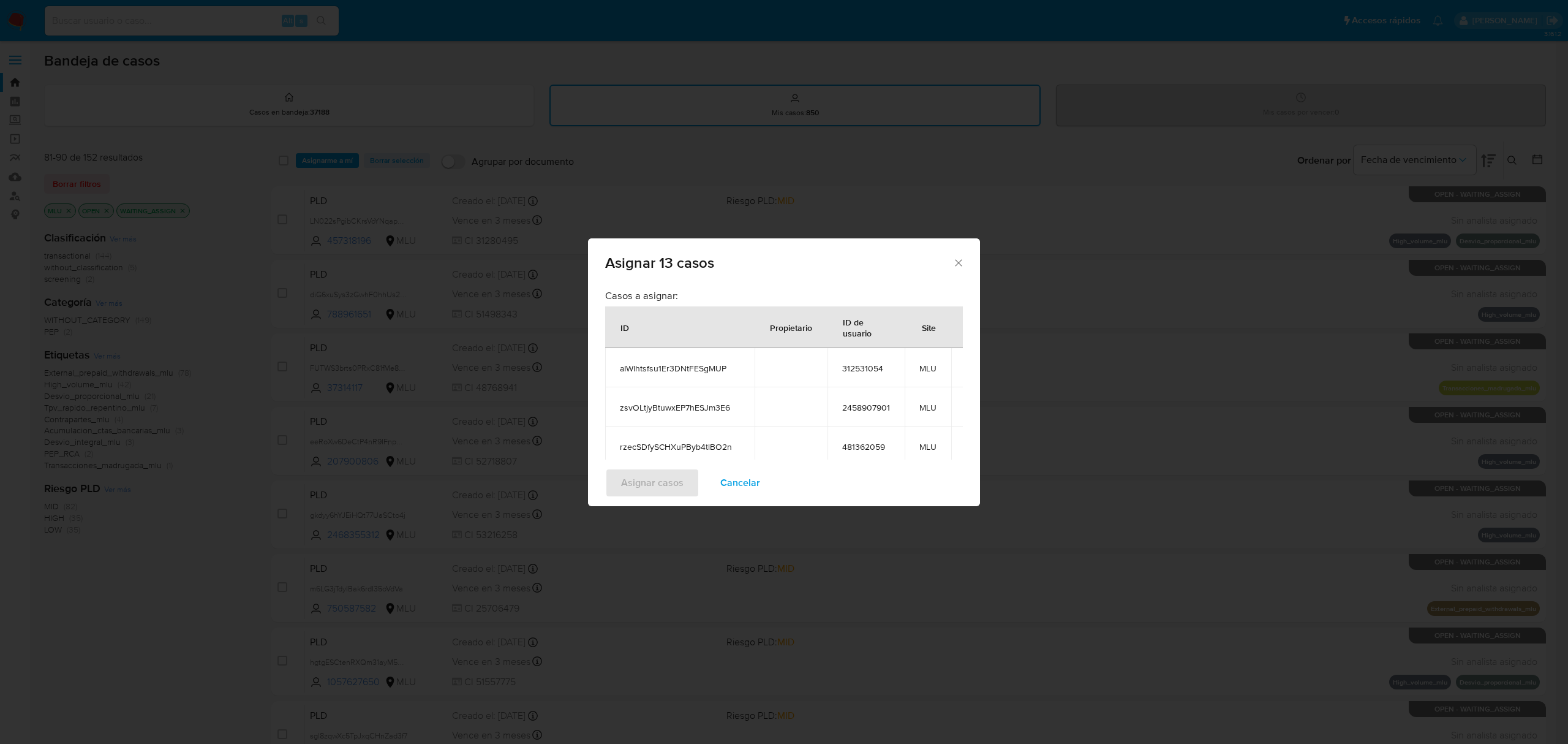
click at [729, 366] on span "aIWlhtsfsu1Er3DNtFESgMUP" at bounding box center [679, 368] width 120 height 11
click at [699, 366] on span "aIWlhtsfsu1Er3DNtFESgMUP" at bounding box center [679, 368] width 120 height 11
copy span "aIWlhtsfsu1Er3DNtFESgMUP"
click at [691, 400] on td "zsvOLtjyBtuwxEP7hESJm3E6" at bounding box center [680, 407] width 150 height 39
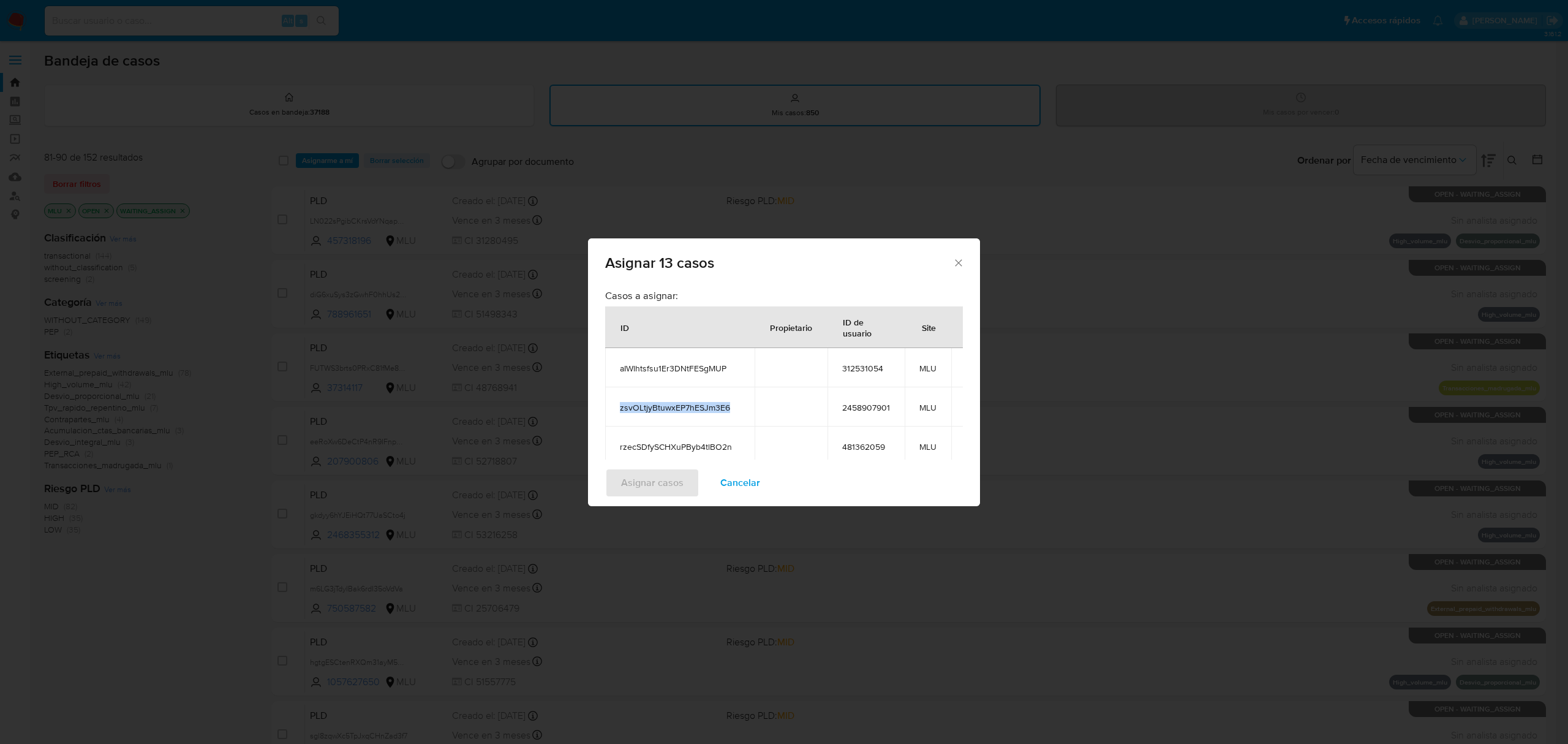
click at [691, 400] on td "zsvOLtjyBtuwxEP7hESJm3E6" at bounding box center [680, 407] width 150 height 39
copy span "zsvOLtjyBtuwxEP7hESJm3E6"
click at [689, 432] on td "rzecSDfySCHXuPByb4tlBO2n" at bounding box center [680, 446] width 150 height 39
click at [685, 446] on span "rzecSDfySCHXuPByb4tlBO2n" at bounding box center [679, 446] width 120 height 11
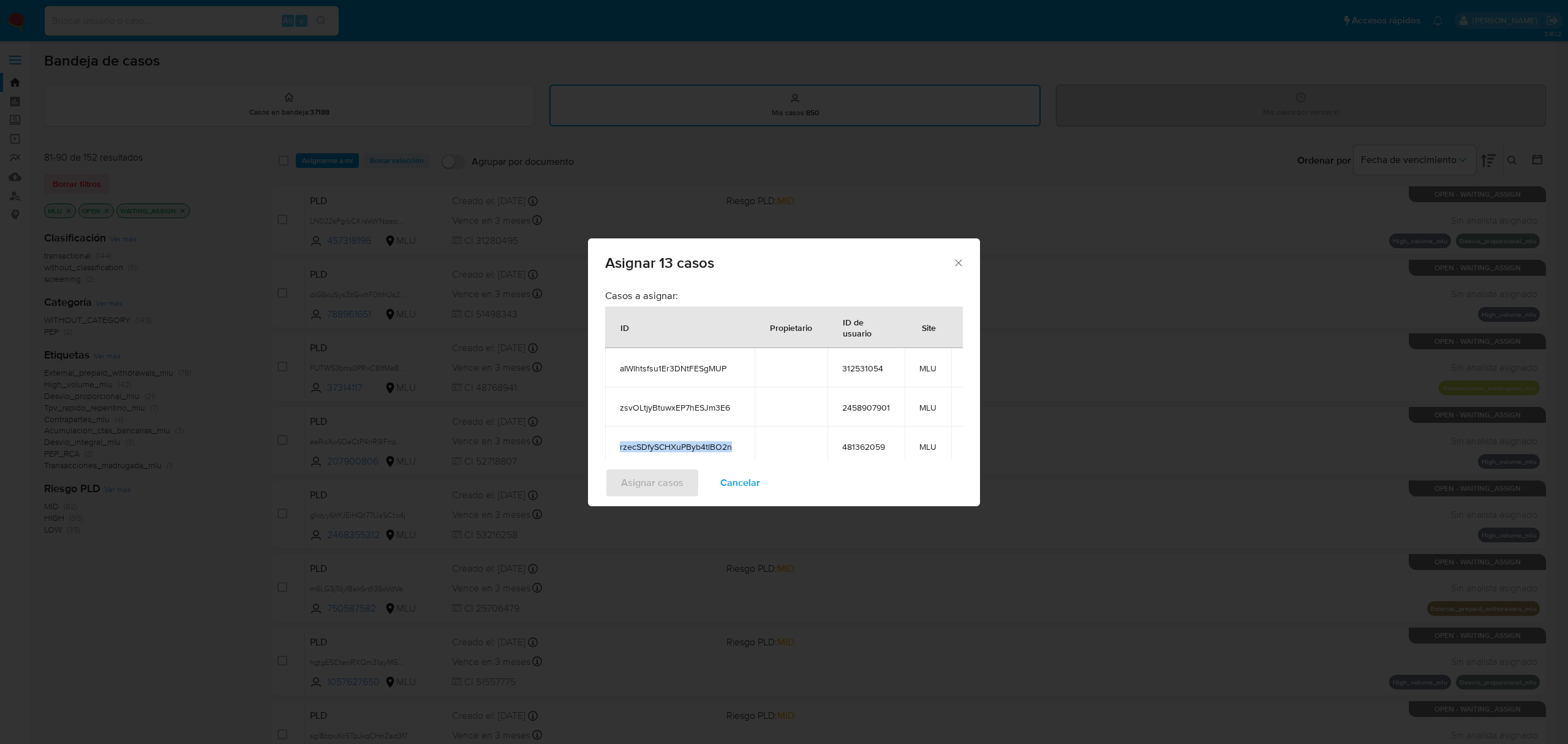
copy span "rzecSDfySCHXuPByb4tlBO2n"
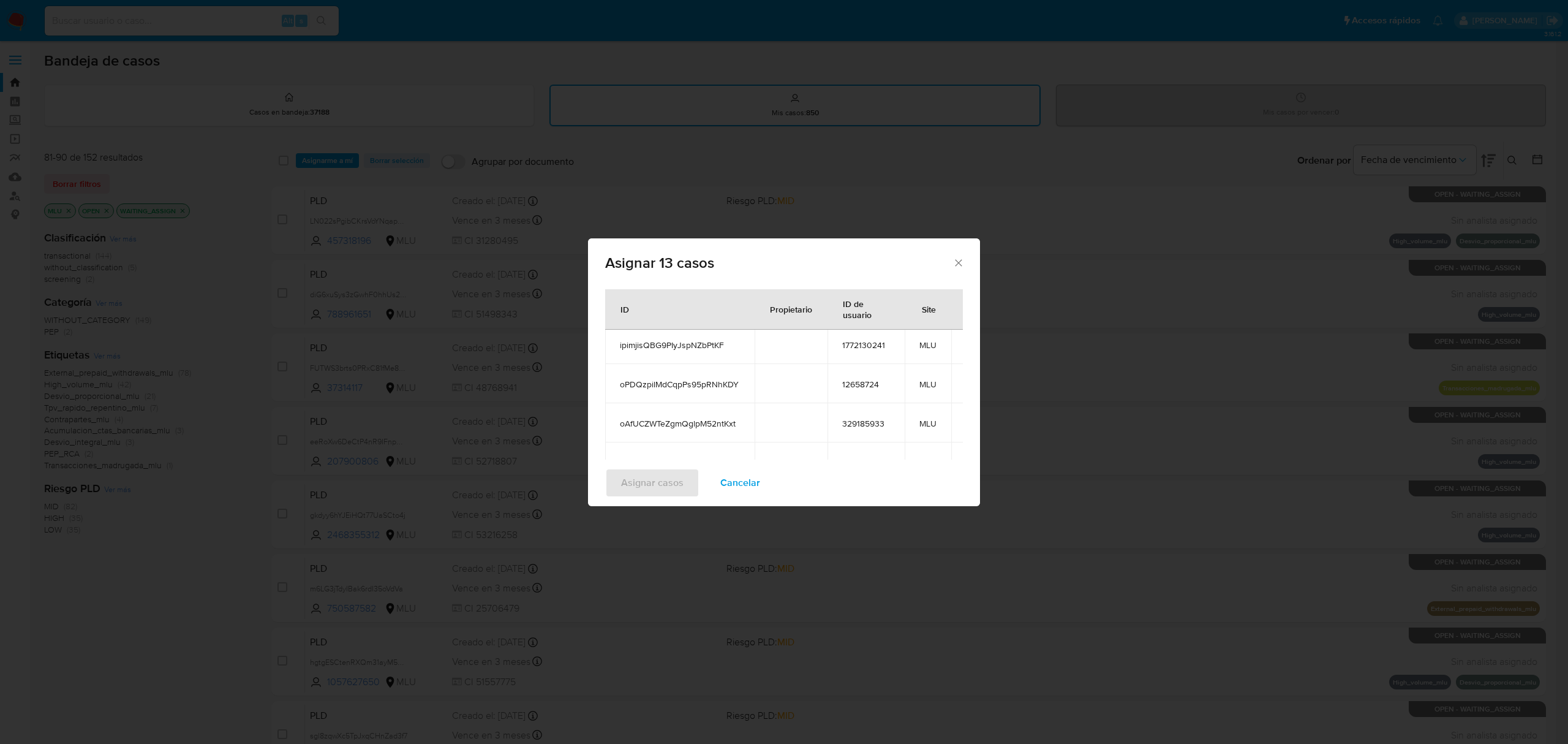
scroll to position [138, 0]
click at [708, 357] on td "ipimjisQBG9PIyJspNZbPtKF" at bounding box center [680, 347] width 150 height 39
click at [704, 346] on span "ipimjisQBG9PIyJspNZbPtKF" at bounding box center [679, 348] width 120 height 11
copy span "ipimjisQBG9PIyJspNZbPtKF"
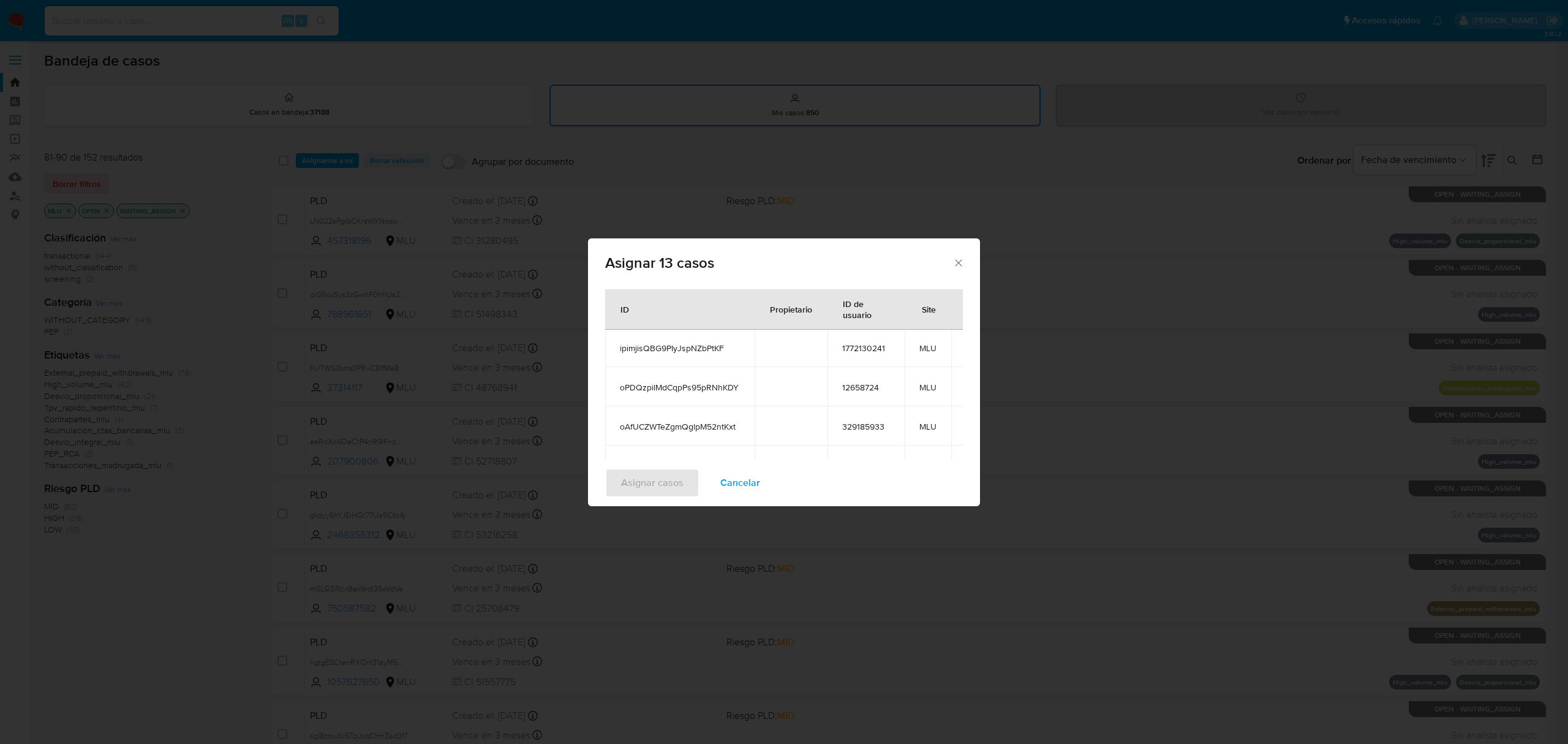
click at [705, 383] on span "oPDQzpilMdCqpPs95pRNhKDY" at bounding box center [679, 387] width 120 height 11
copy span "oPDQzpilMdCqpPs95pRNhKDY"
click at [708, 427] on span "oAfUCZWTeZgmQglpM52ntKxt" at bounding box center [679, 427] width 120 height 11
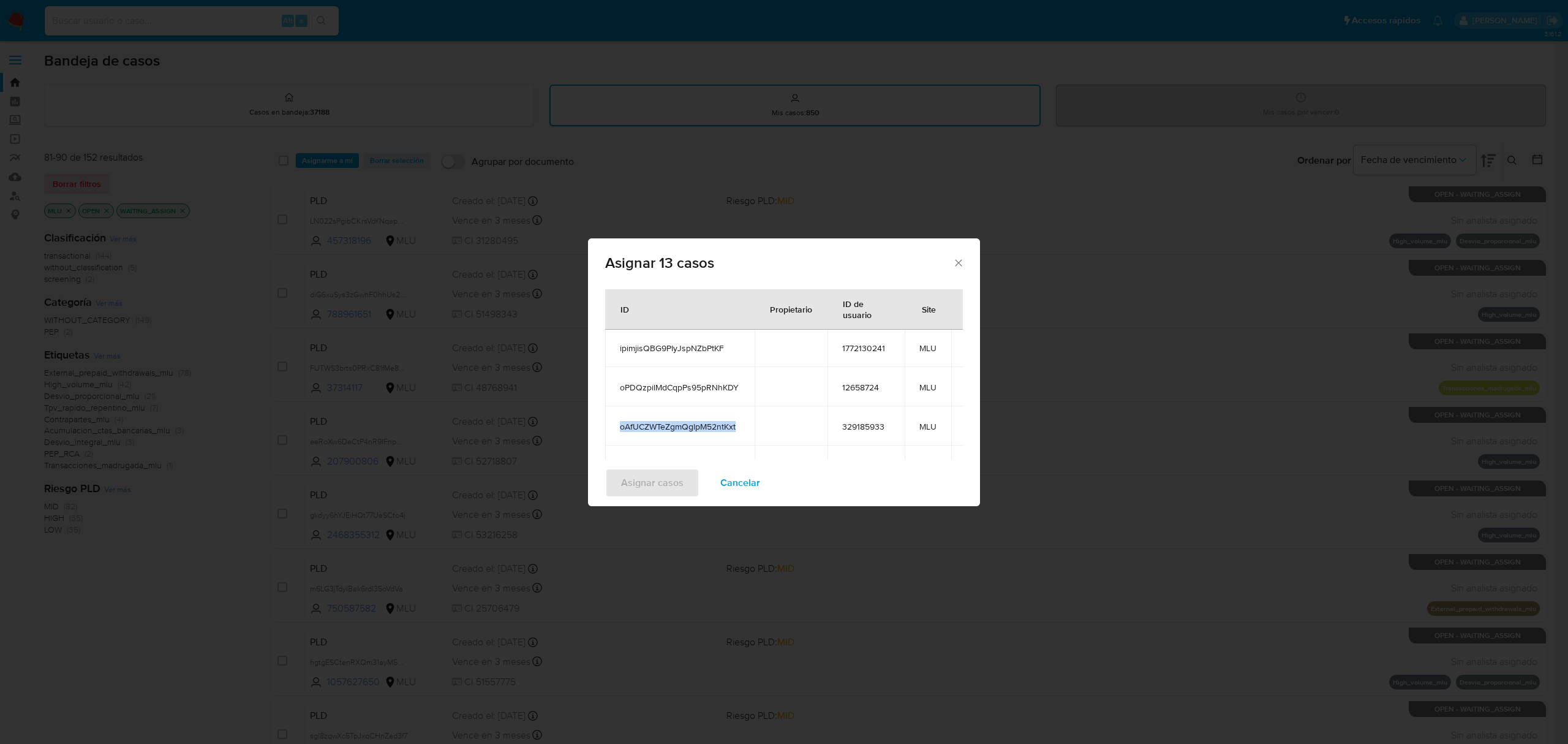
copy span "oAfUCZWTeZgmQglpM52ntKxt"
click at [705, 360] on td "vl6NvsCZ5NjxWcrs2D2cpqN6" at bounding box center [680, 353] width 150 height 39
copy span "vl6NvsCZ5NjxWcrs2D2cpqN6"
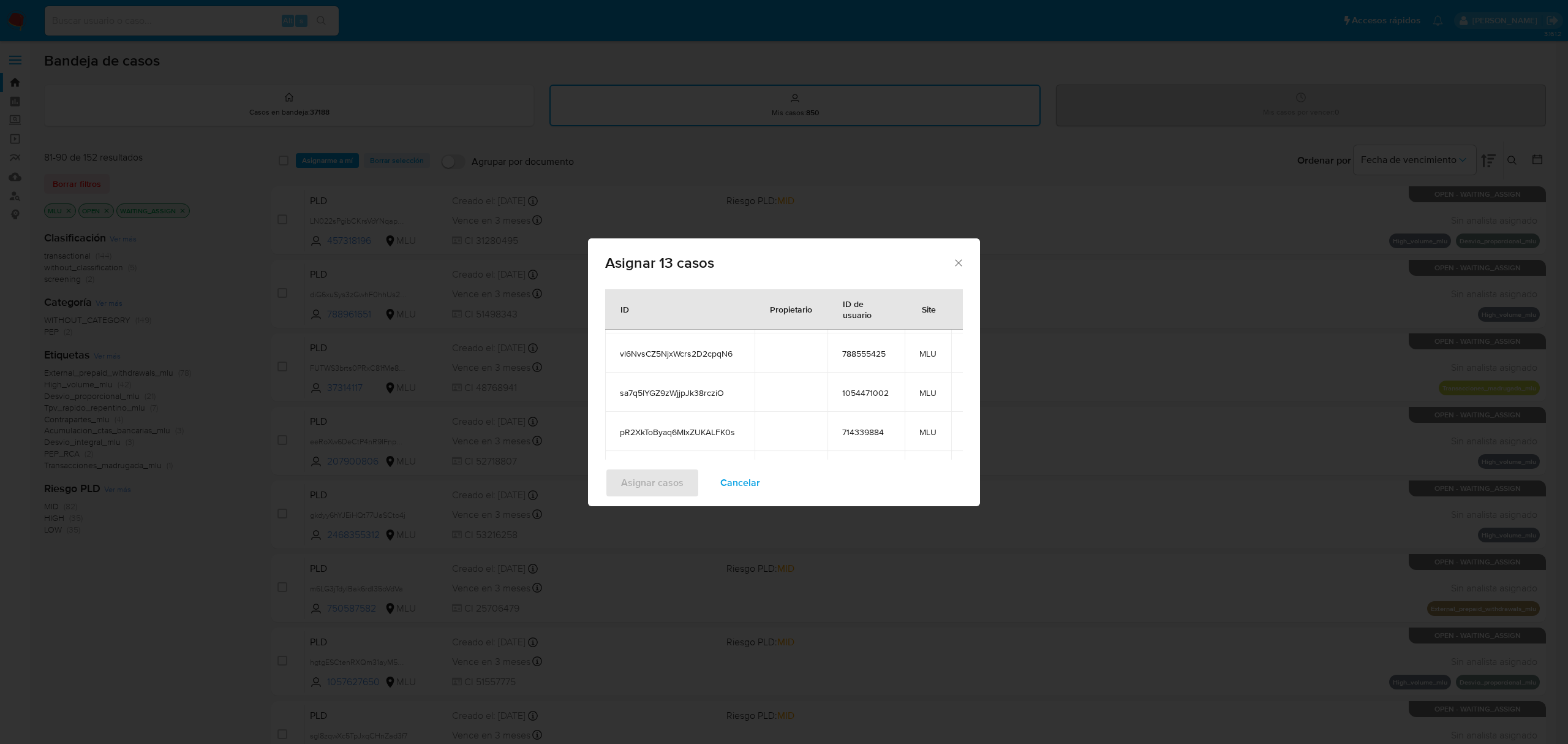
click at [674, 393] on span "sa7q5lYGZ9zWjjpJk38rcziO" at bounding box center [679, 393] width 120 height 11
copy span "sa7q5lYGZ9zWjjpJk38rcziO"
click at [711, 435] on span "pR2XkToByaq6MlxZUKALFK0s" at bounding box center [679, 432] width 120 height 11
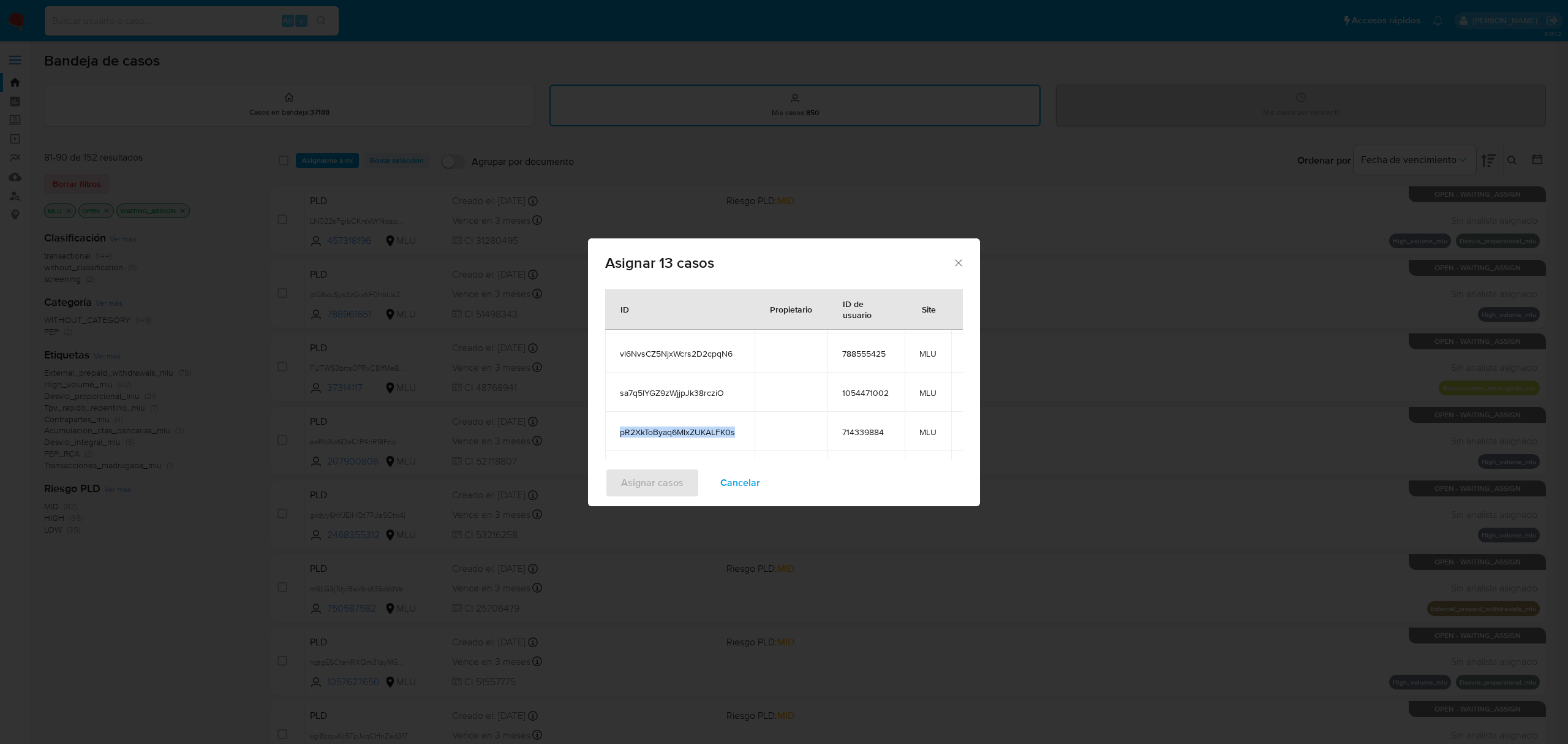
copy span "pR2XkToByaq6MlxZUKALFK0s"
click at [701, 441] on span "5A028urHp250QeDotxX6MjO8" at bounding box center [679, 446] width 120 height 11
copy span "5A028urHp250QeDotxX6MjO8"
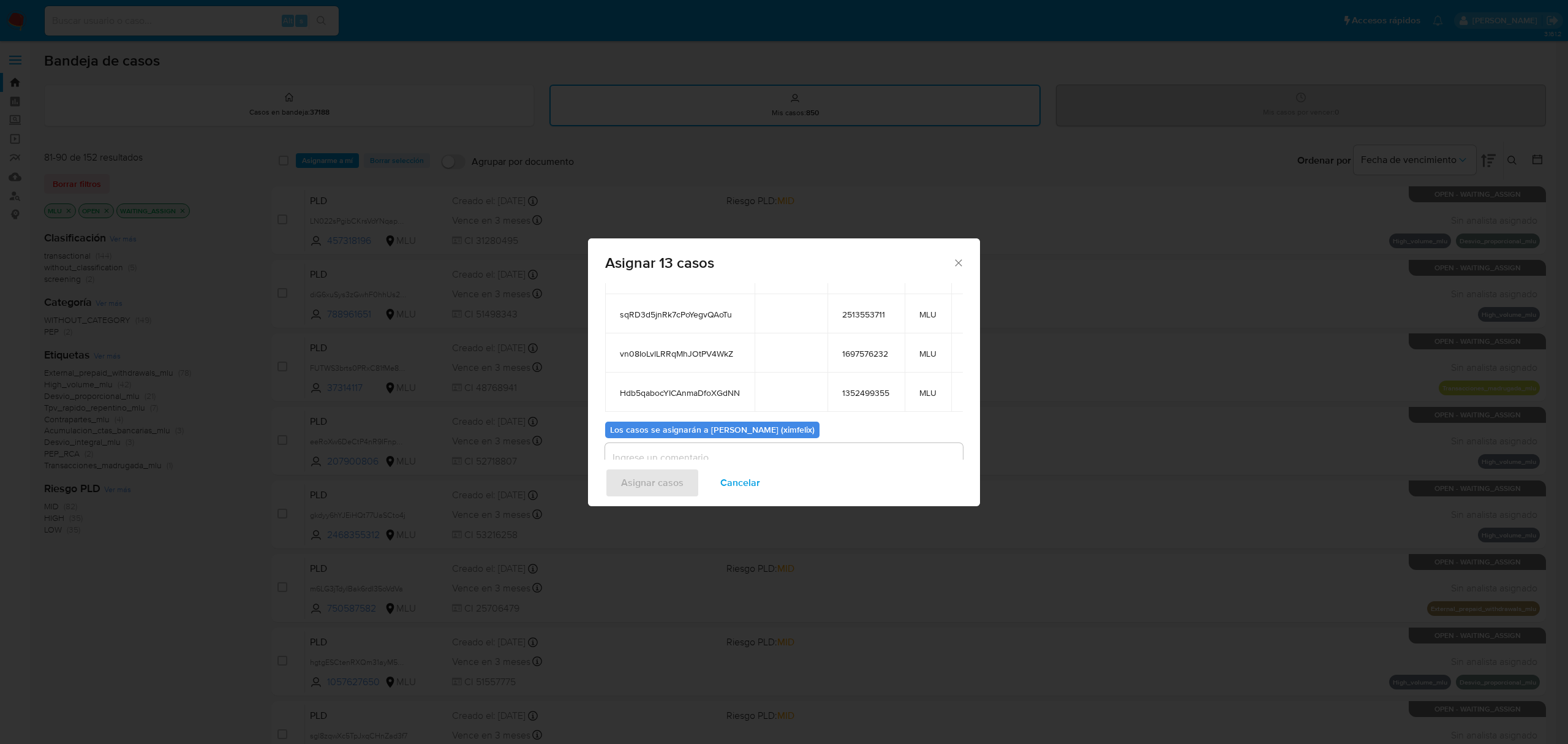
scroll to position [128, 0]
click at [674, 352] on span "sqRD3d5jnRk7cPoYegvQAoTu" at bounding box center [679, 357] width 120 height 11
click at [687, 377] on td "vn08IoLvlLRRqMhJOtPV4WkZ" at bounding box center [680, 397] width 150 height 39
click at [685, 377] on td "vn08IoLvlLRRqMhJOtPV4WkZ" at bounding box center [680, 397] width 150 height 39
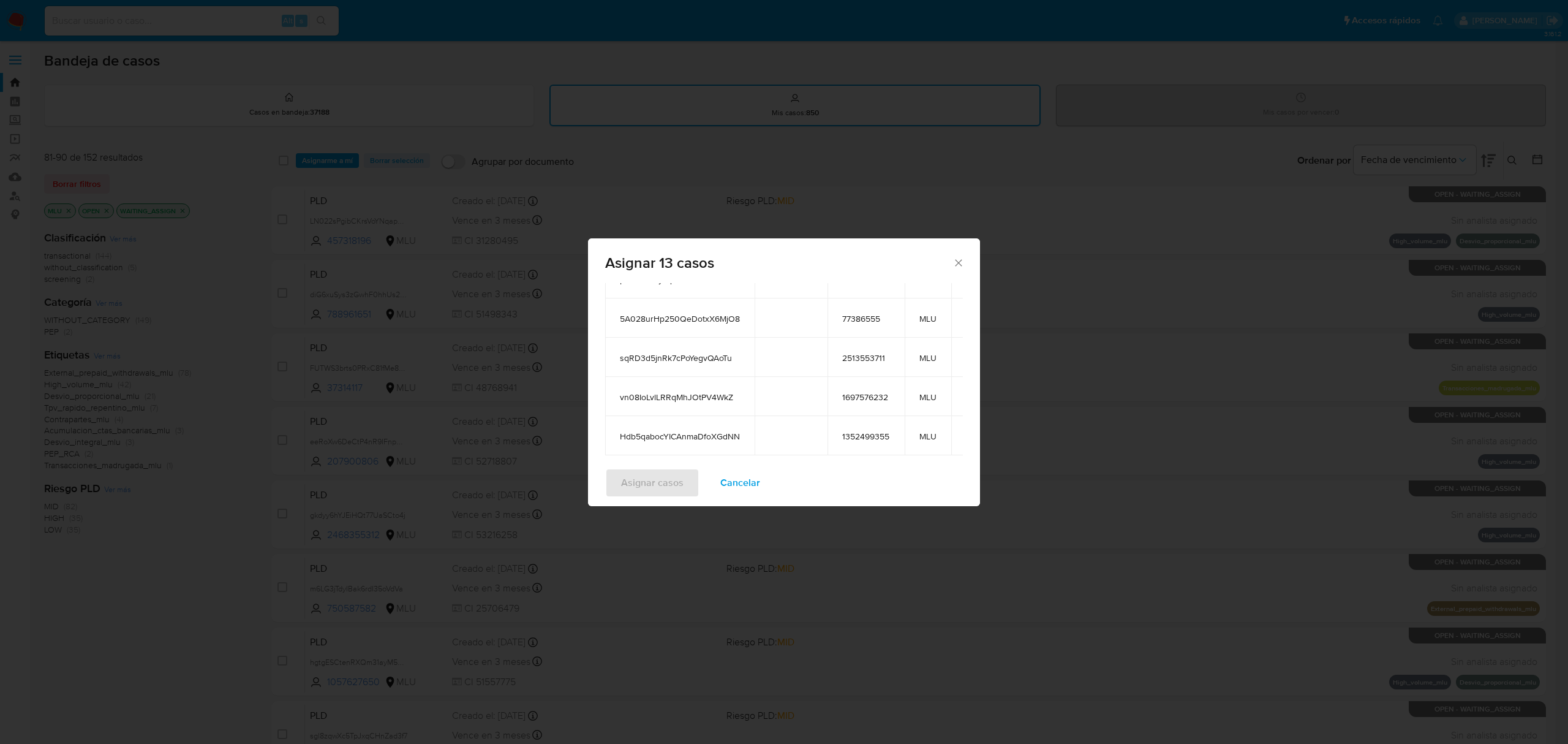
click at [684, 391] on span "vn08IoLvlLRRqMhJOtPV4WkZ" at bounding box center [679, 397] width 120 height 11
click at [694, 430] on span "Hdb5qabocYICAnmaDfoXGdNN" at bounding box center [679, 436] width 120 height 11
drag, startPoint x: 694, startPoint y: 429, endPoint x: 675, endPoint y: 425, distance: 19.4
click at [675, 430] on span "Hdb5qabocYICAnmaDfoXGdNN" at bounding box center [679, 436] width 120 height 11
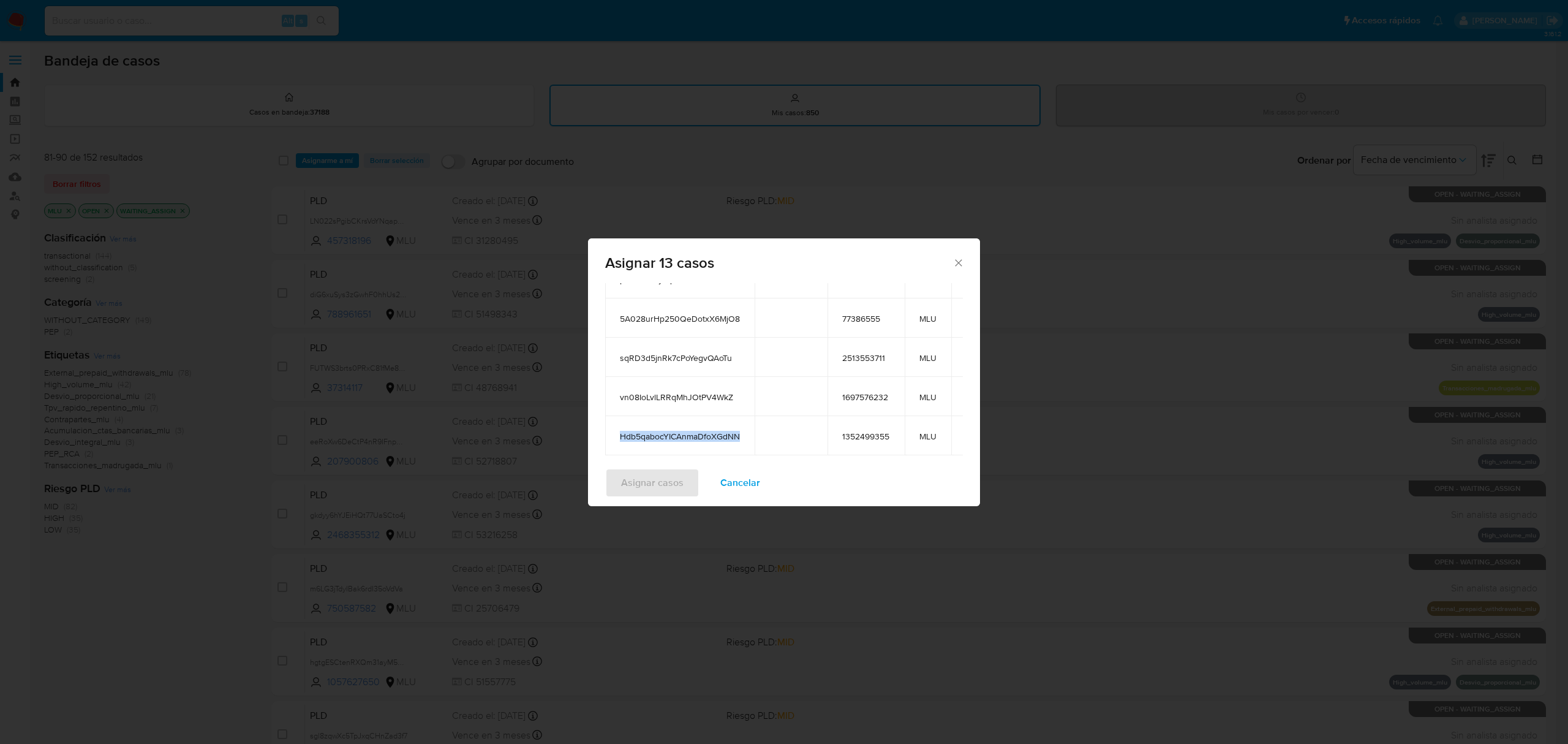
click at [675, 430] on span "Hdb5qabocYICAnmaDfoXGdNN" at bounding box center [679, 436] width 120 height 11
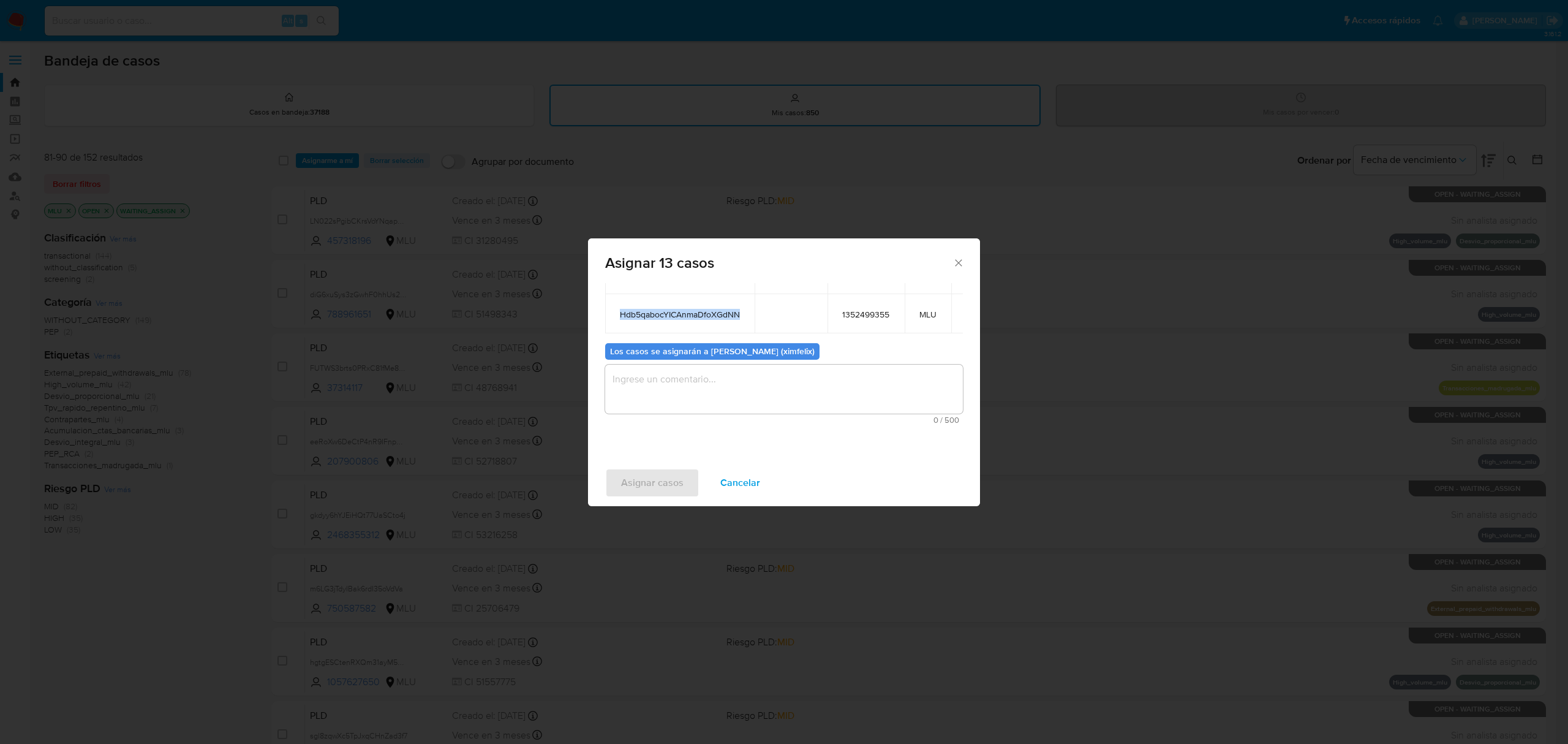
scroll to position [258, 0]
click at [859, 400] on textarea "assign-modal" at bounding box center [784, 380] width 357 height 49
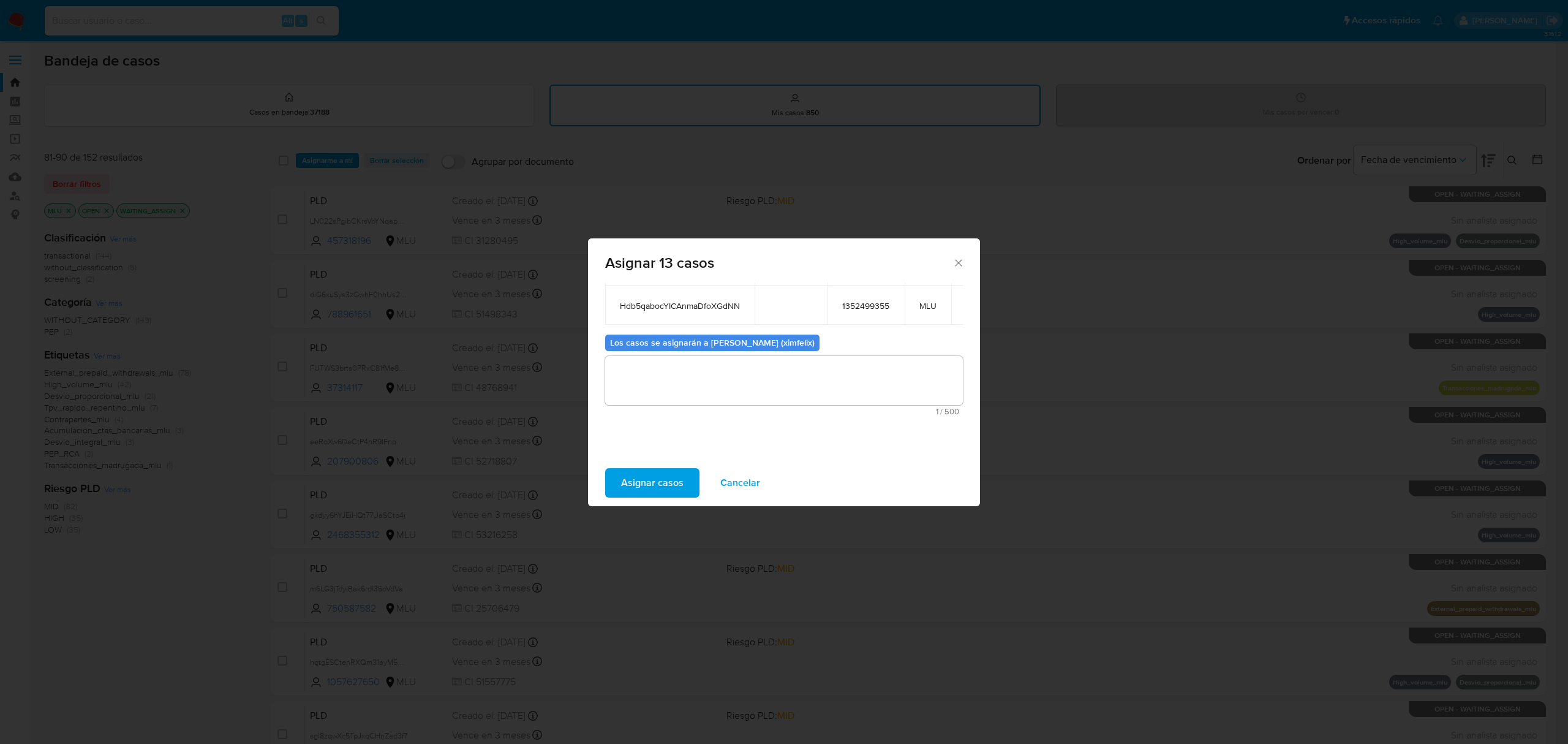
click at [640, 483] on span "Asignar casos" at bounding box center [652, 482] width 63 height 27
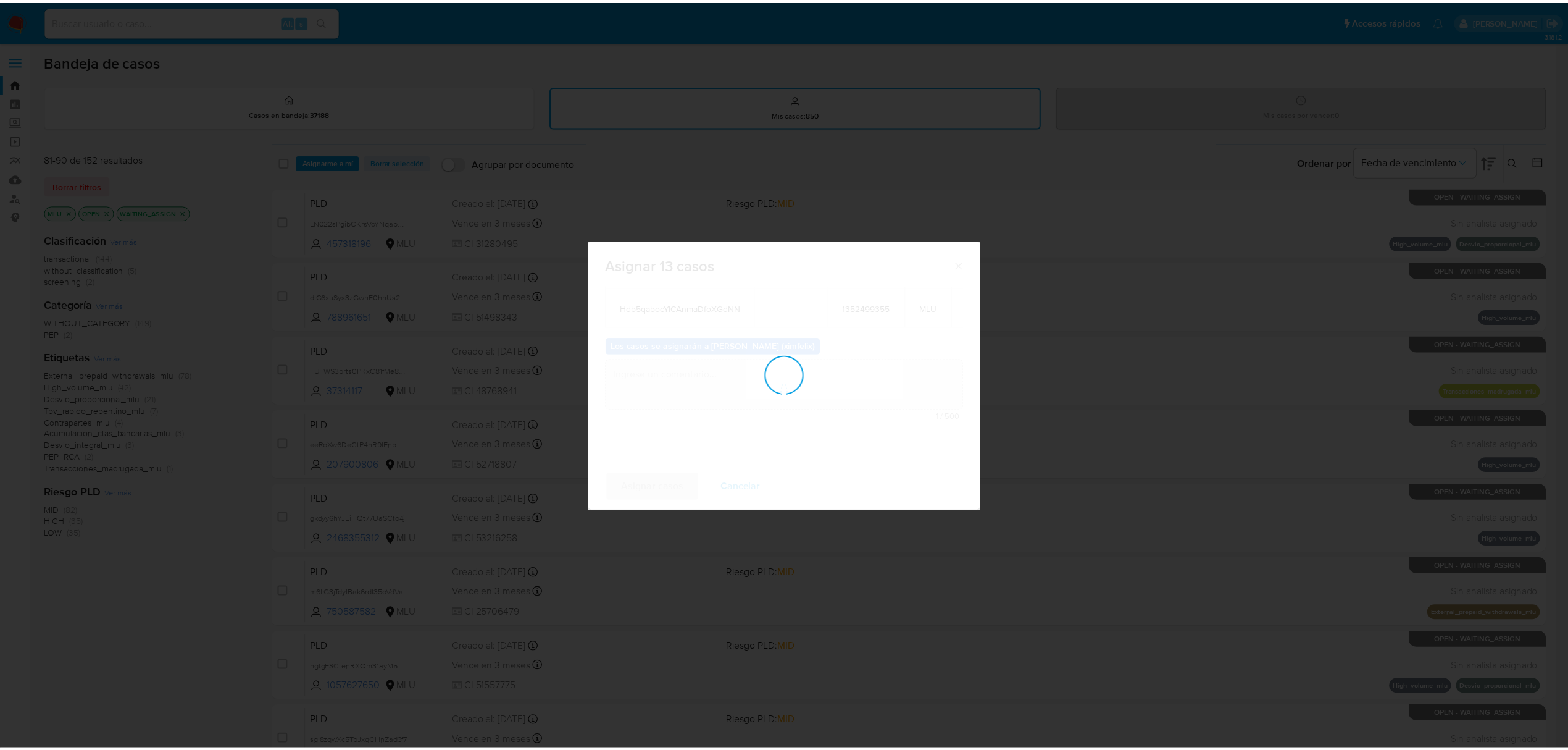
scroll to position [75, 0]
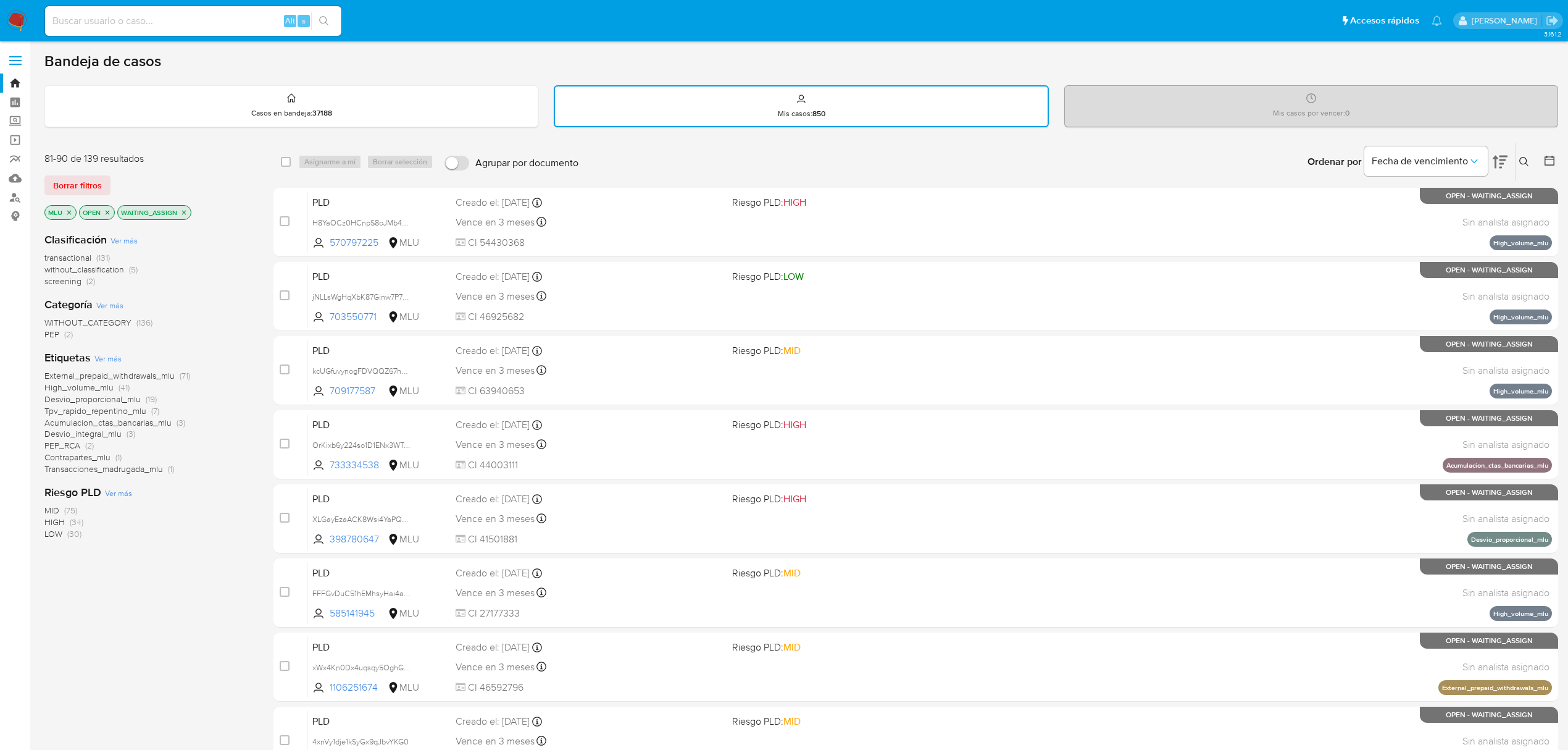
click at [20, 30] on img at bounding box center [17, 21] width 21 height 21
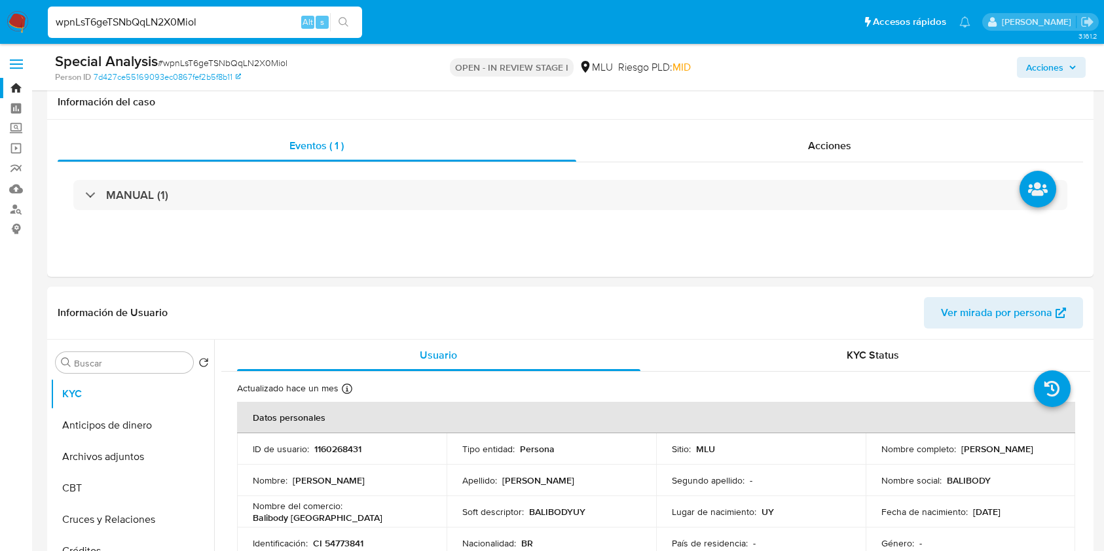
select select "10"
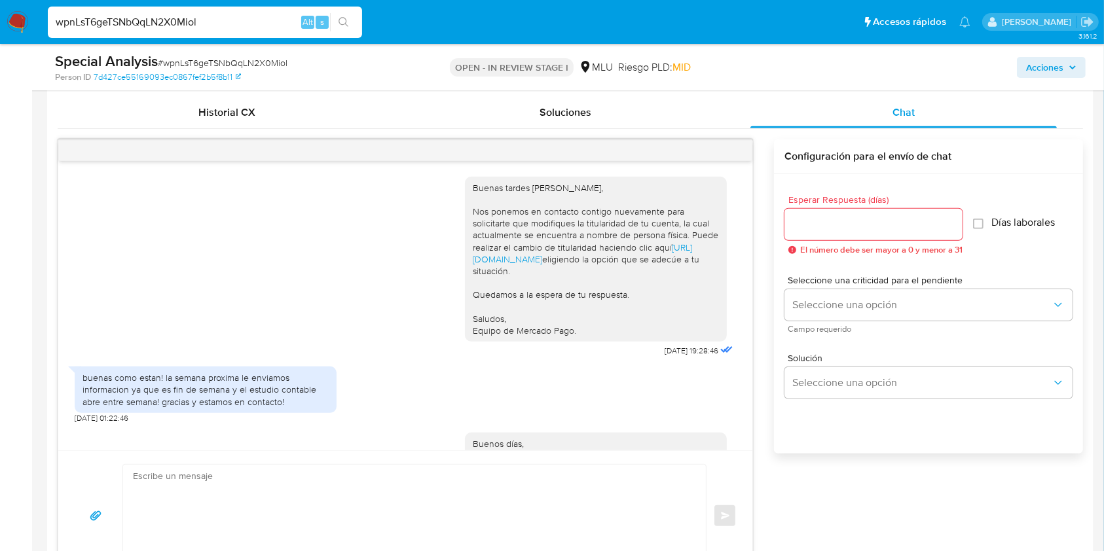
scroll to position [464, 0]
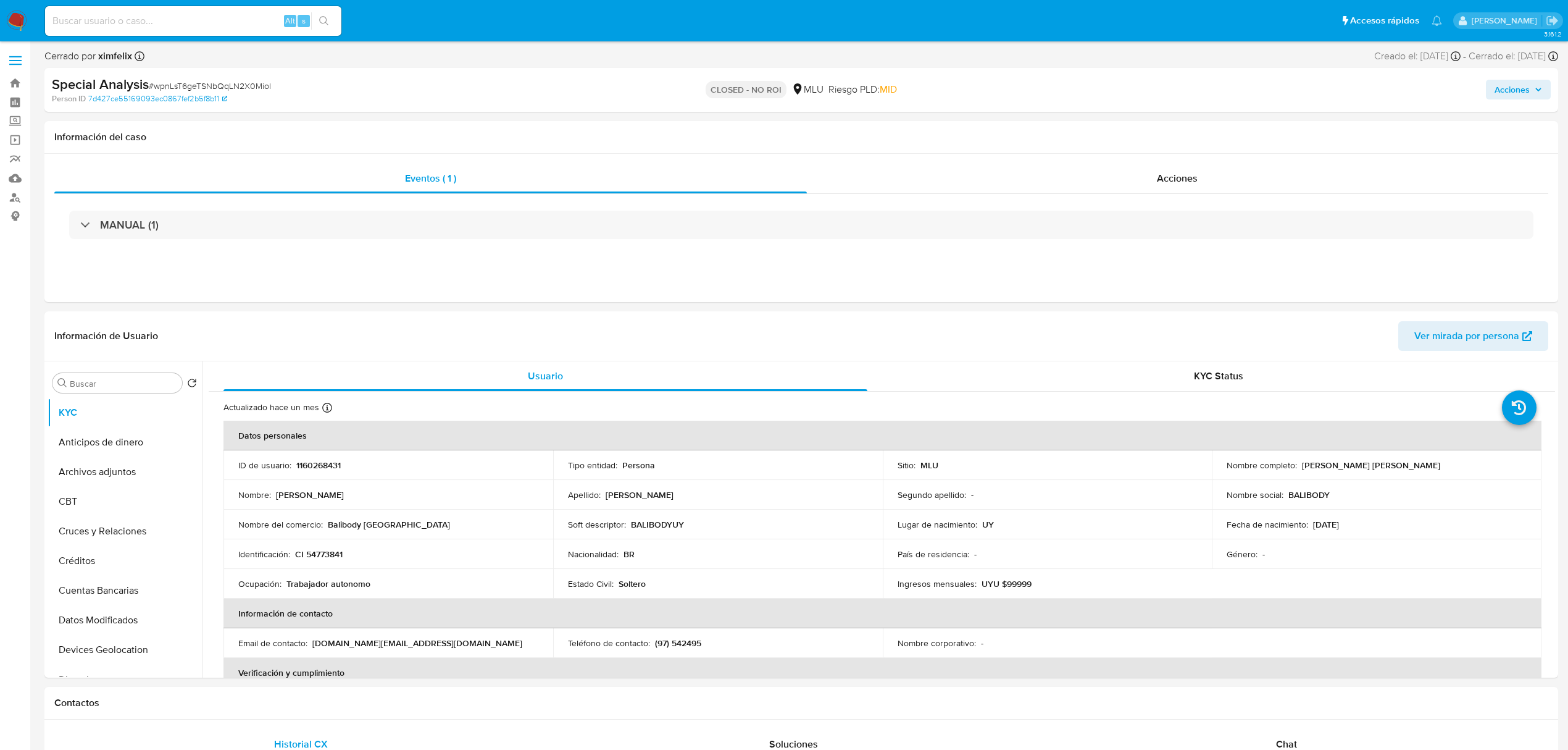
select select "10"
click at [90, 25] on input at bounding box center [193, 21] width 296 height 16
paste input "aIWlhtsfsu1Er3DNtFESgMUP"
type input "aIWlhtsfsu1Er3DNtFESgMUP"
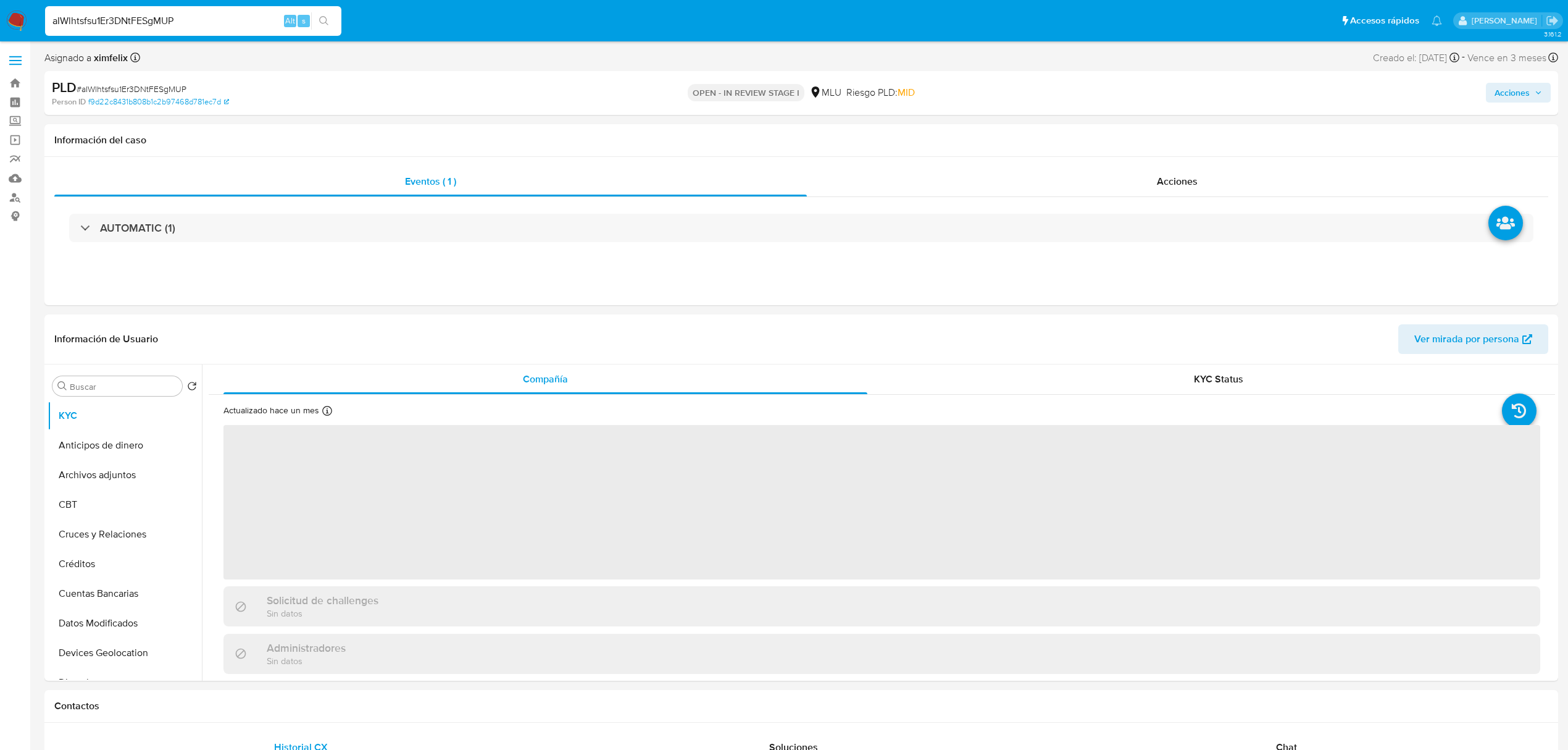
select select "10"
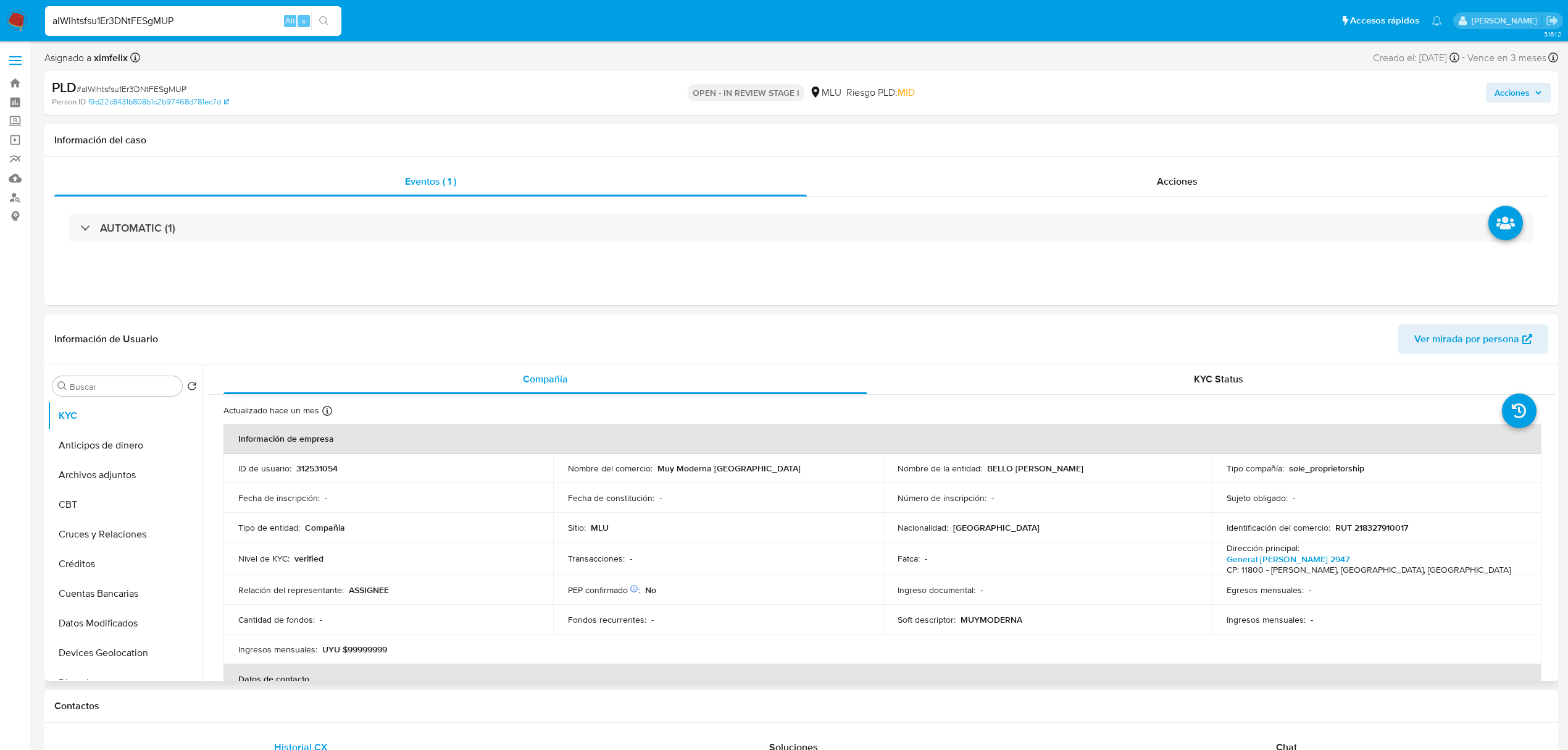
click at [324, 475] on td "ID de usuario : 312531054" at bounding box center [388, 467] width 330 height 29
click at [334, 460] on td "ID de usuario : 312531054" at bounding box center [388, 467] width 330 height 29
copy p "312531054"
drag, startPoint x: 1084, startPoint y: 467, endPoint x: 983, endPoint y: 469, distance: 101.0
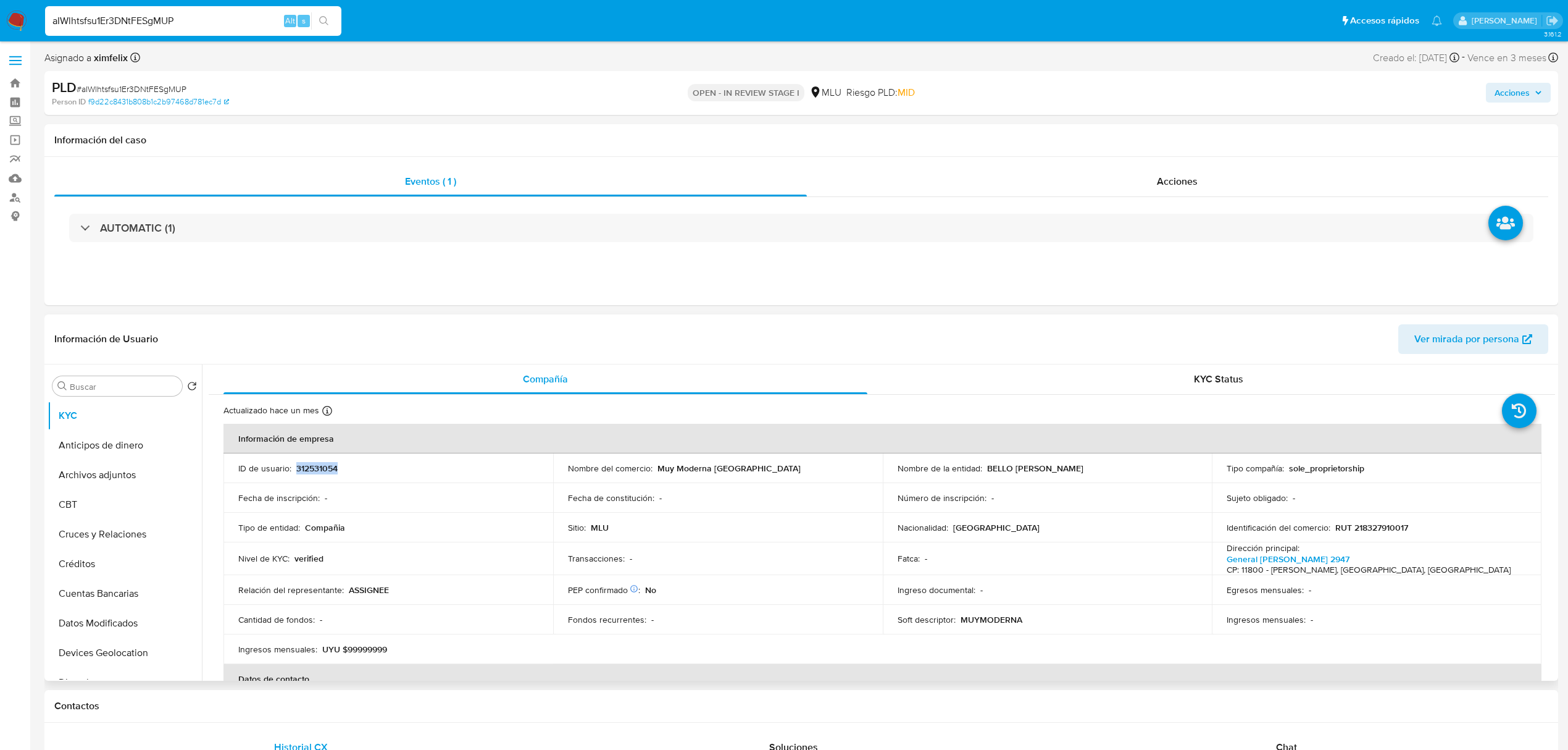
click at [983, 469] on div "Nombre de la entidad : BELLO [PERSON_NAME]" at bounding box center [1048, 468] width 300 height 11
copy p "BELLO [PERSON_NAME]"
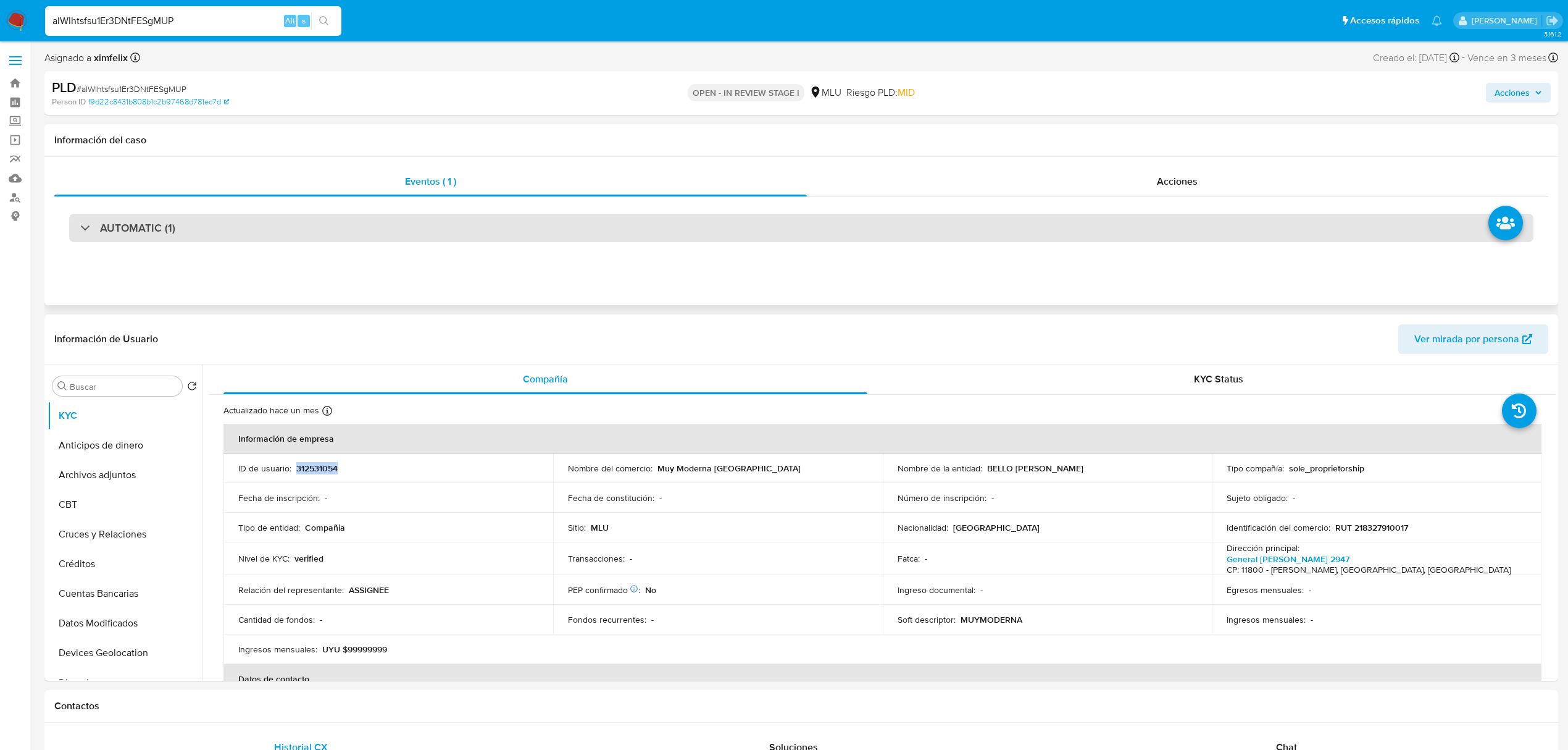
click at [830, 213] on div "AUTOMATIC (1)" at bounding box center [801, 227] width 1464 height 28
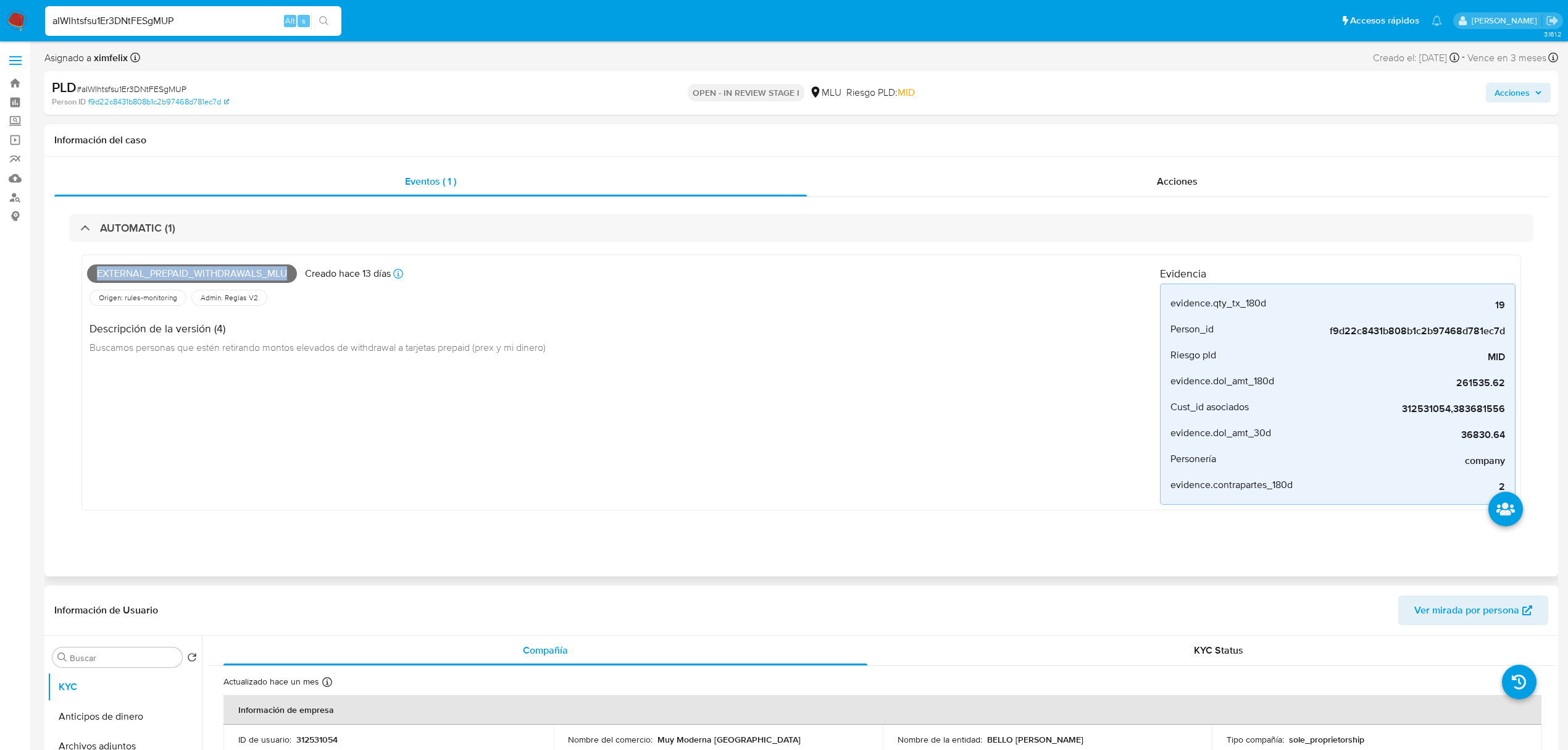
drag, startPoint x: 285, startPoint y: 275, endPoint x: 53, endPoint y: 276, distance: 232.0
click at [53, 276] on div "Eventos ( 1 ) Acciones AUTOMATIC (1) External_prepaid_withdrawals_mlu Creado ha…" at bounding box center [801, 366] width 1513 height 419
copy span "External_prepaid_withdrawals_mlu"
click at [163, 28] on div "aIWlhtsfsu1Er3DNtFESgMUP Alt s" at bounding box center [193, 21] width 296 height 29
click at [161, 23] on input "aIWlhtsfsu1Er3DNtFESgMUP" at bounding box center [193, 21] width 296 height 16
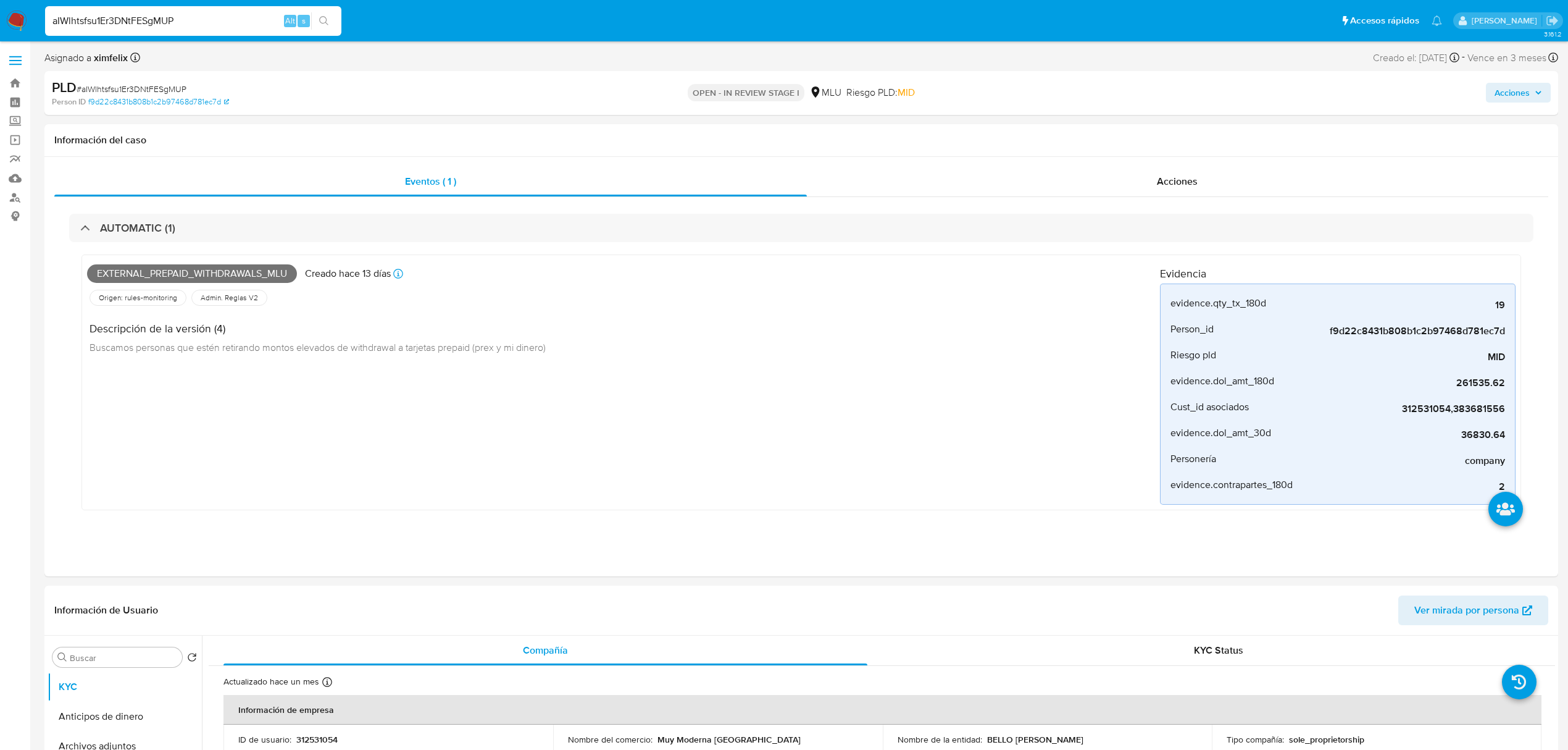
click at [161, 23] on input "aIWlhtsfsu1Er3DNtFESgMUP" at bounding box center [193, 21] width 296 height 16
paste input "zsvOLtjyBtuwxEP7hESJm3E6"
type input "zsvOLtjyBtuwxEP7hESJm3E6"
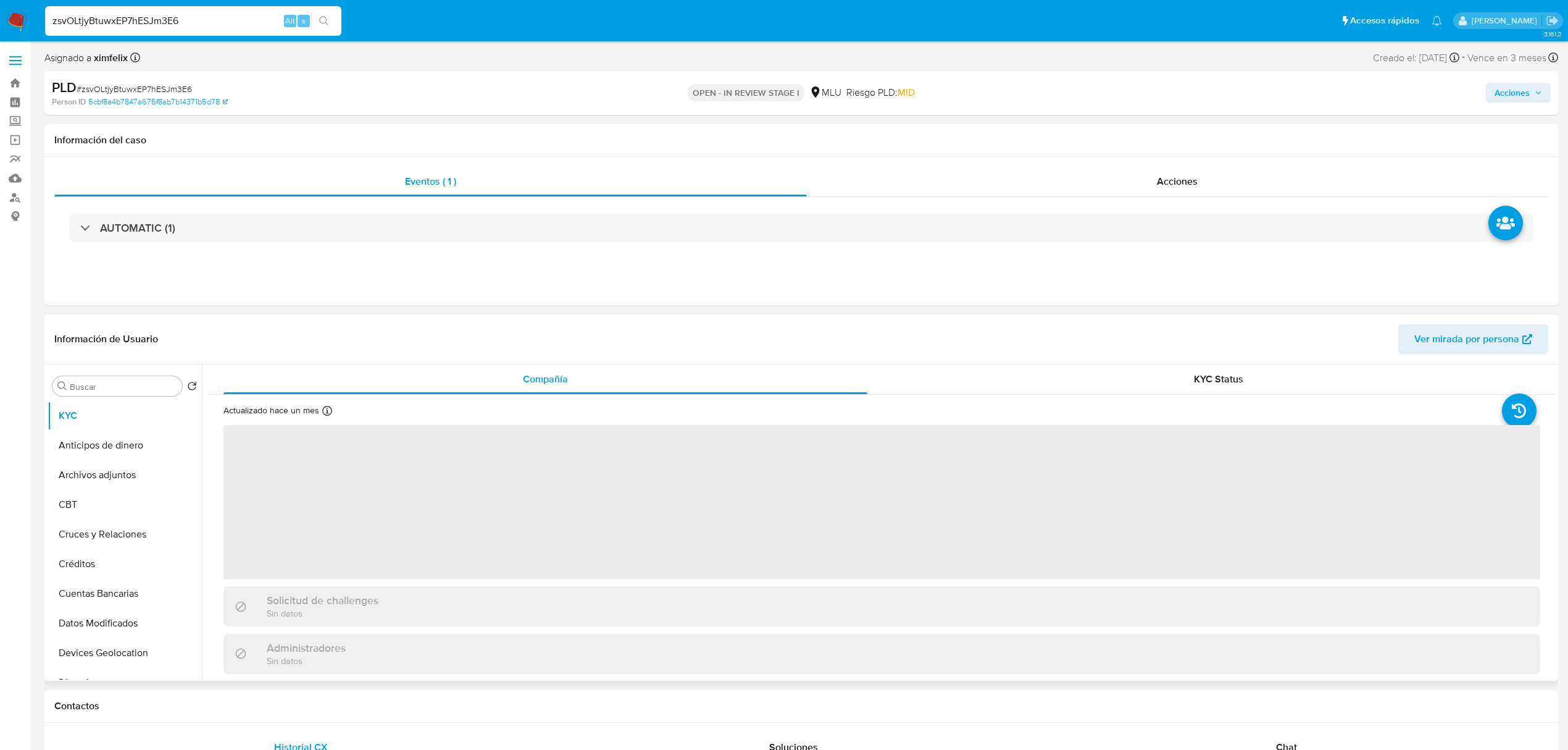
select select "10"
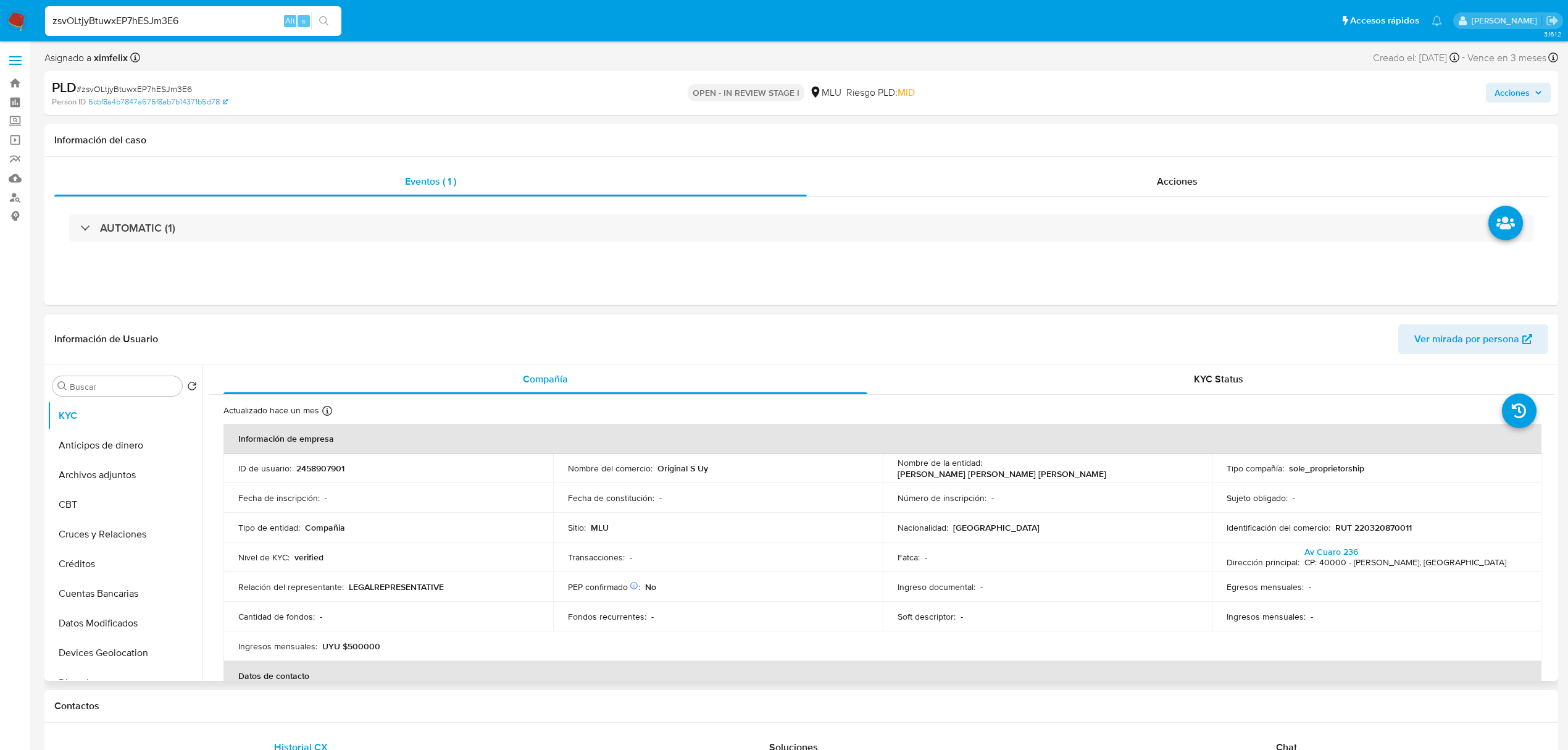
click at [333, 468] on p "2458907901" at bounding box center [320, 468] width 48 height 11
copy p "2458907901"
drag, startPoint x: 1133, startPoint y: 470, endPoint x: 982, endPoint y: 467, distance: 151.0
click at [982, 467] on div "Nombre de la entidad : [PERSON_NAME] [PERSON_NAME] [PERSON_NAME]" at bounding box center [1048, 468] width 300 height 23
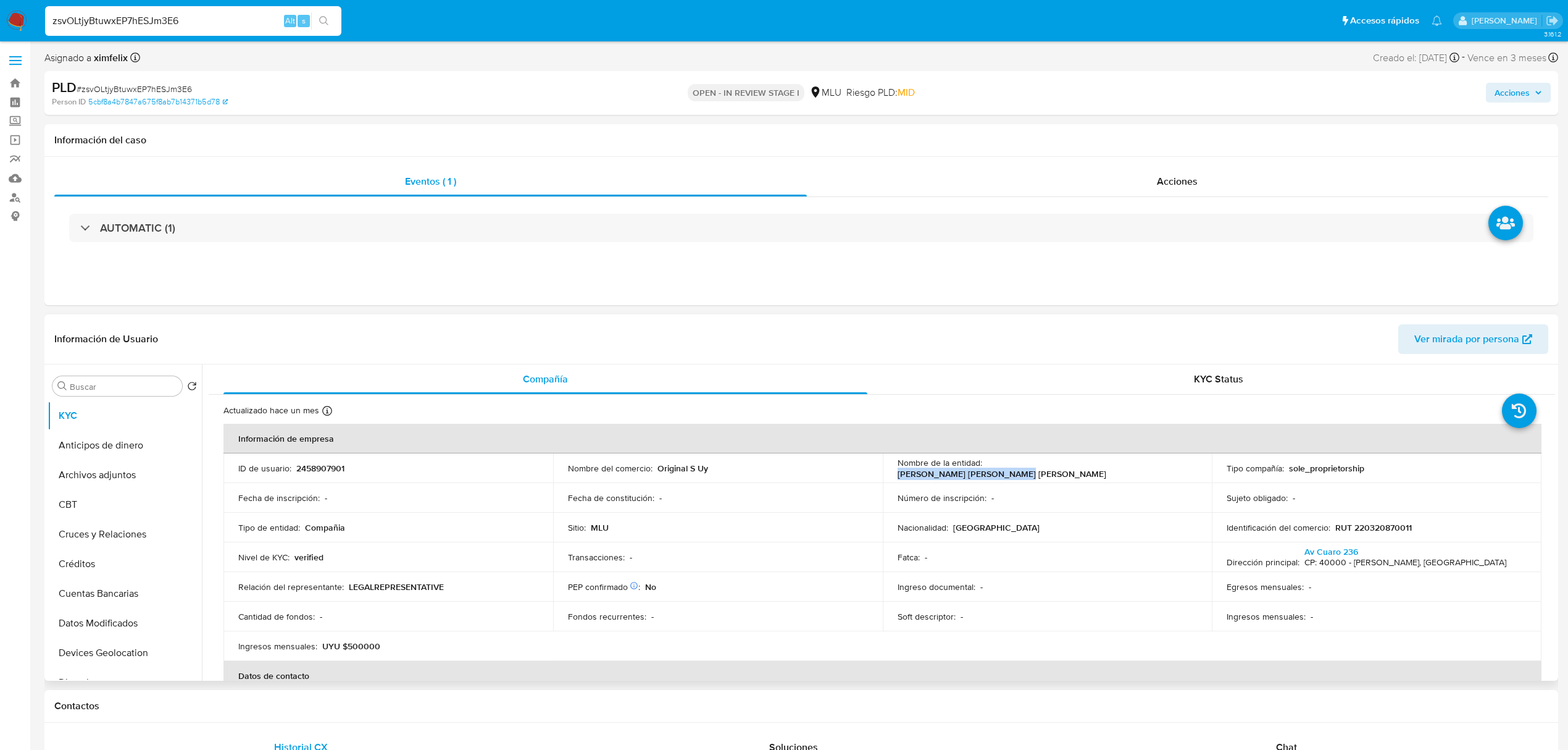
copy p "[PERSON_NAME] [PERSON_NAME] [PERSON_NAME]"
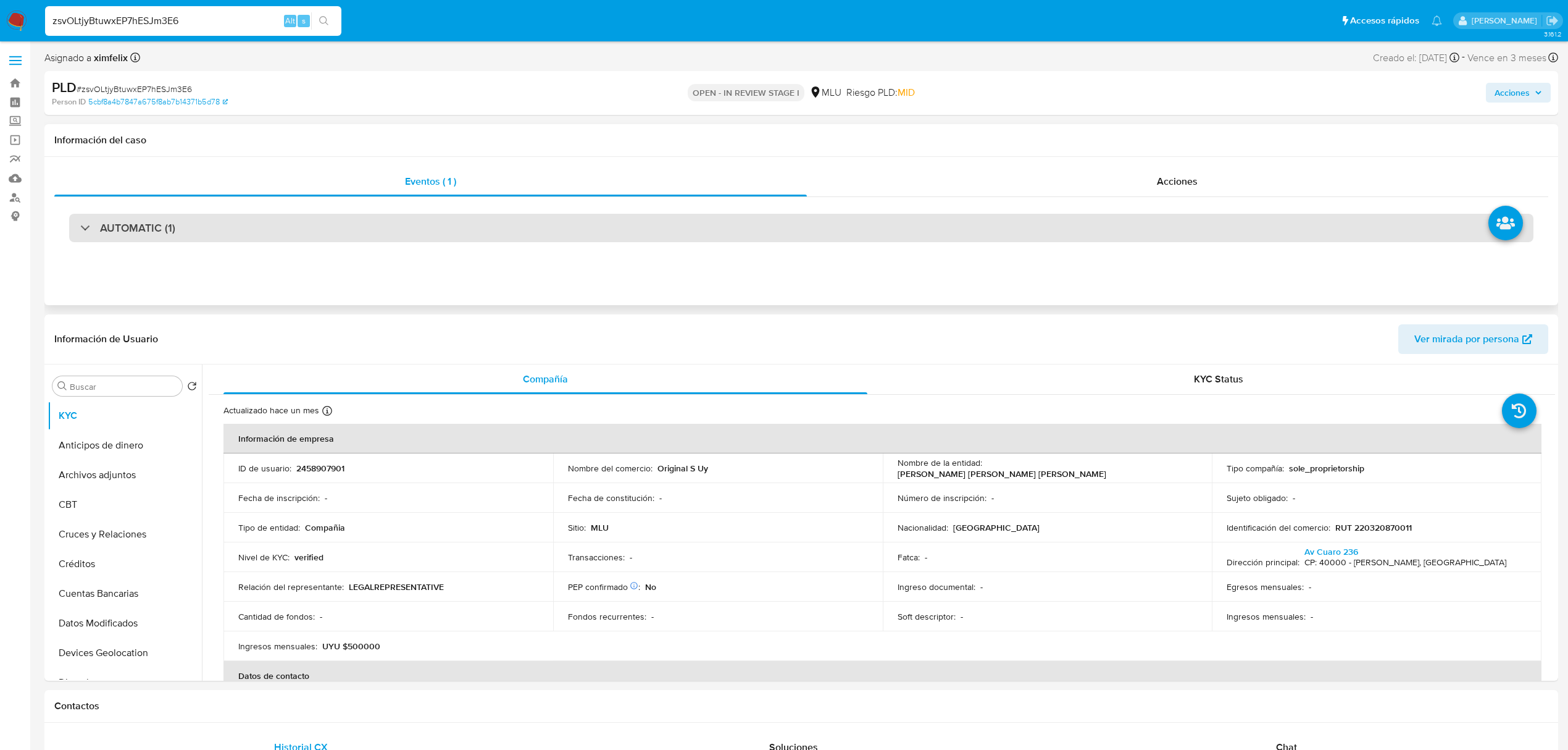
click at [696, 227] on div "AUTOMATIC (1)" at bounding box center [801, 227] width 1464 height 28
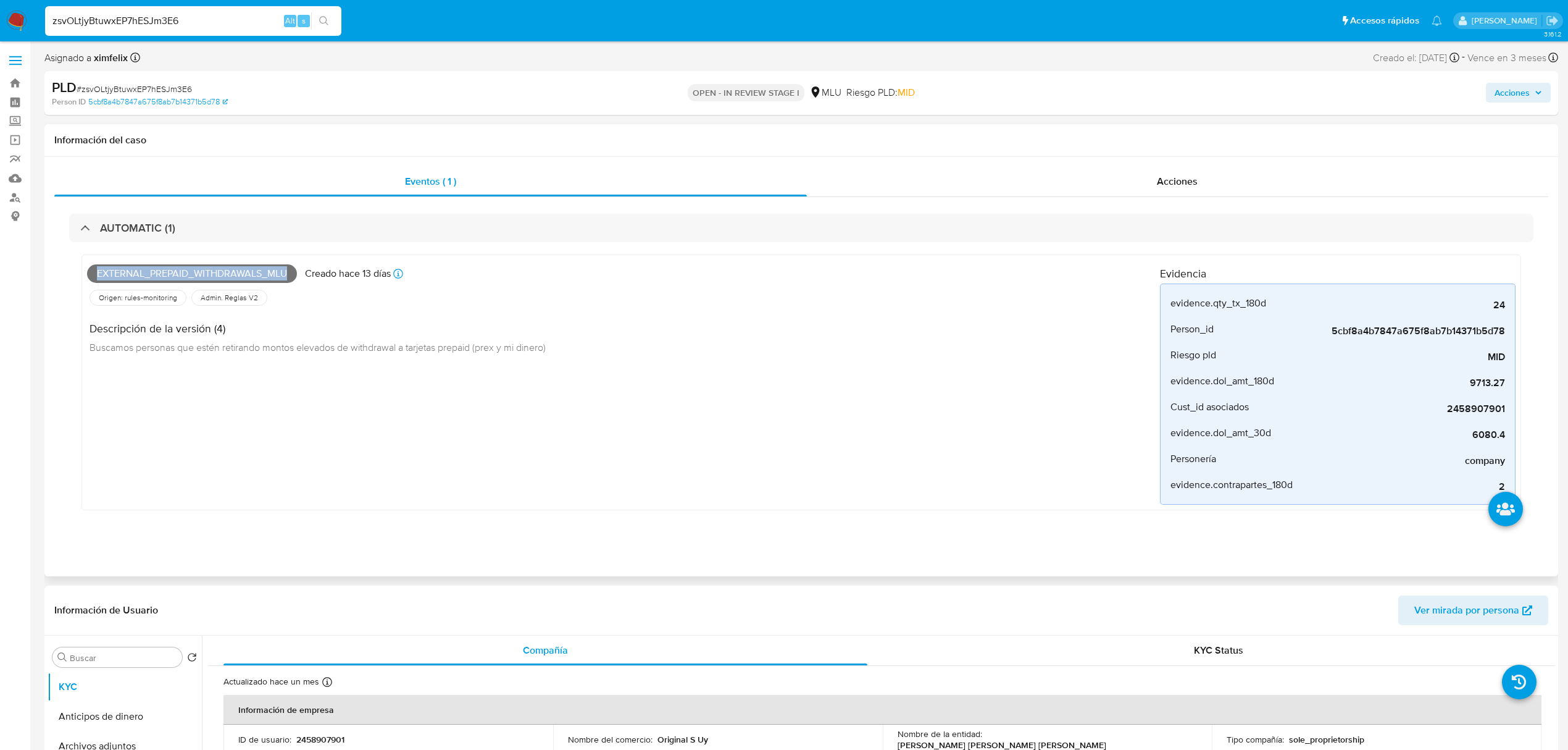
drag, startPoint x: 276, startPoint y: 273, endPoint x: 90, endPoint y: 277, distance: 186.0
click at [90, 277] on span "External_prepaid_withdrawals_mlu" at bounding box center [191, 274] width 210 height 19
copy span "External_prepaid_withdrawals_mlu"
click at [178, 20] on input "zsvOLtjyBtuwxEP7hESJm3E6" at bounding box center [193, 21] width 296 height 16
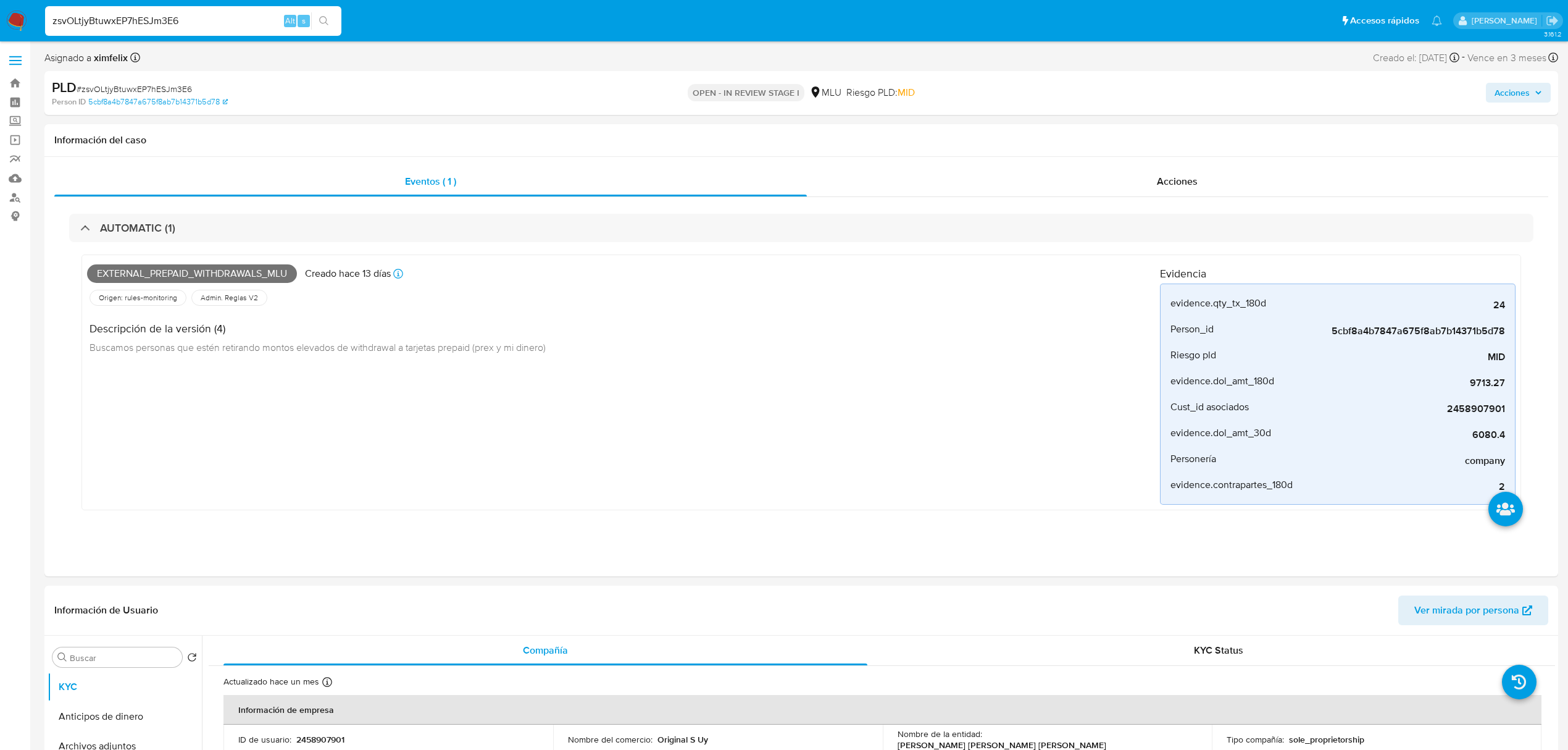
paste input "rzecSDfySCHXuPByb4tlBO2n"
type input "rzecSDfySCHXuPByb4tlBO2n"
click at [327, 10] on div "rzecSDfySCHXuPByb4tlBO2n Alt s" at bounding box center [193, 21] width 296 height 29
click at [321, 25] on icon "search-icon" at bounding box center [323, 21] width 9 height 9
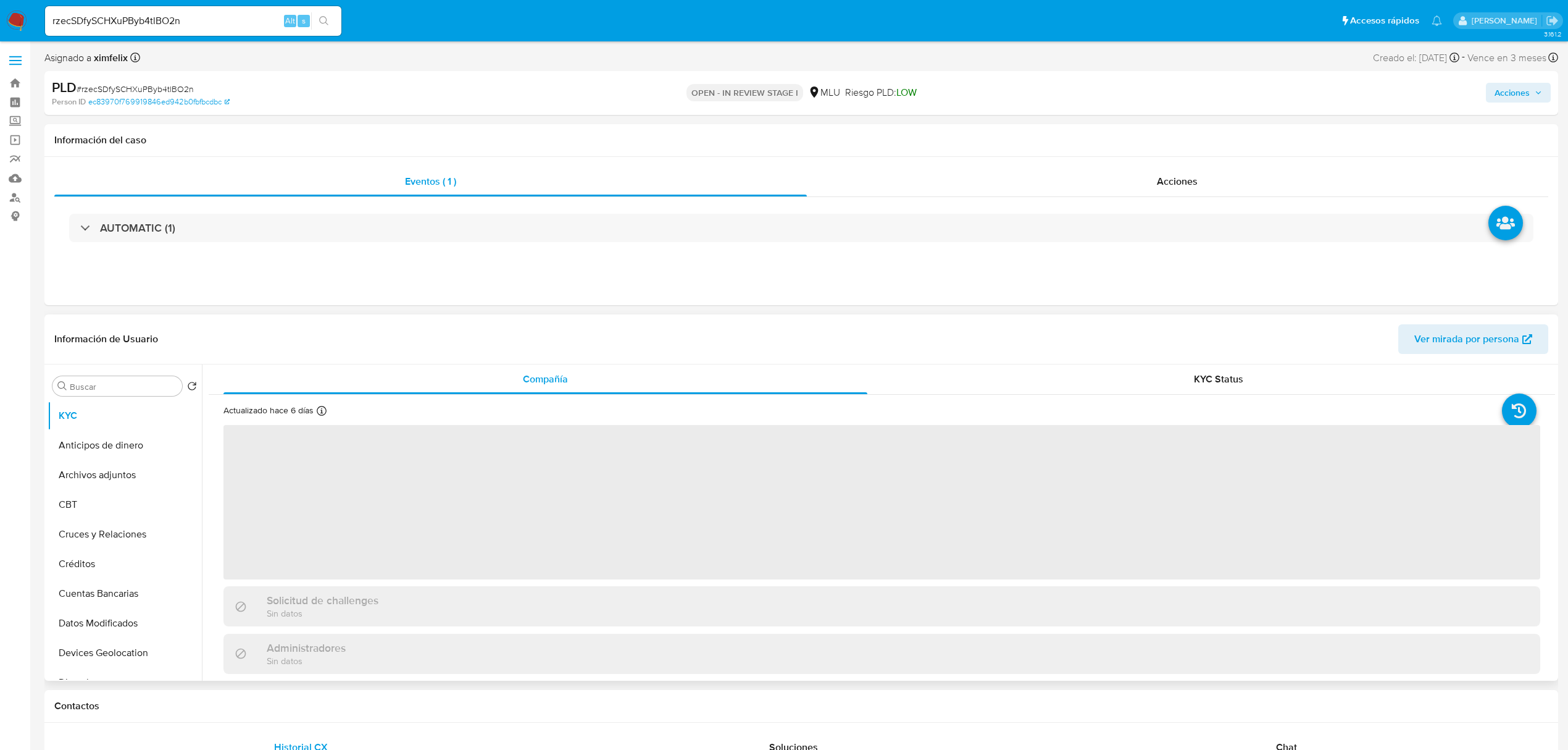
select select "10"
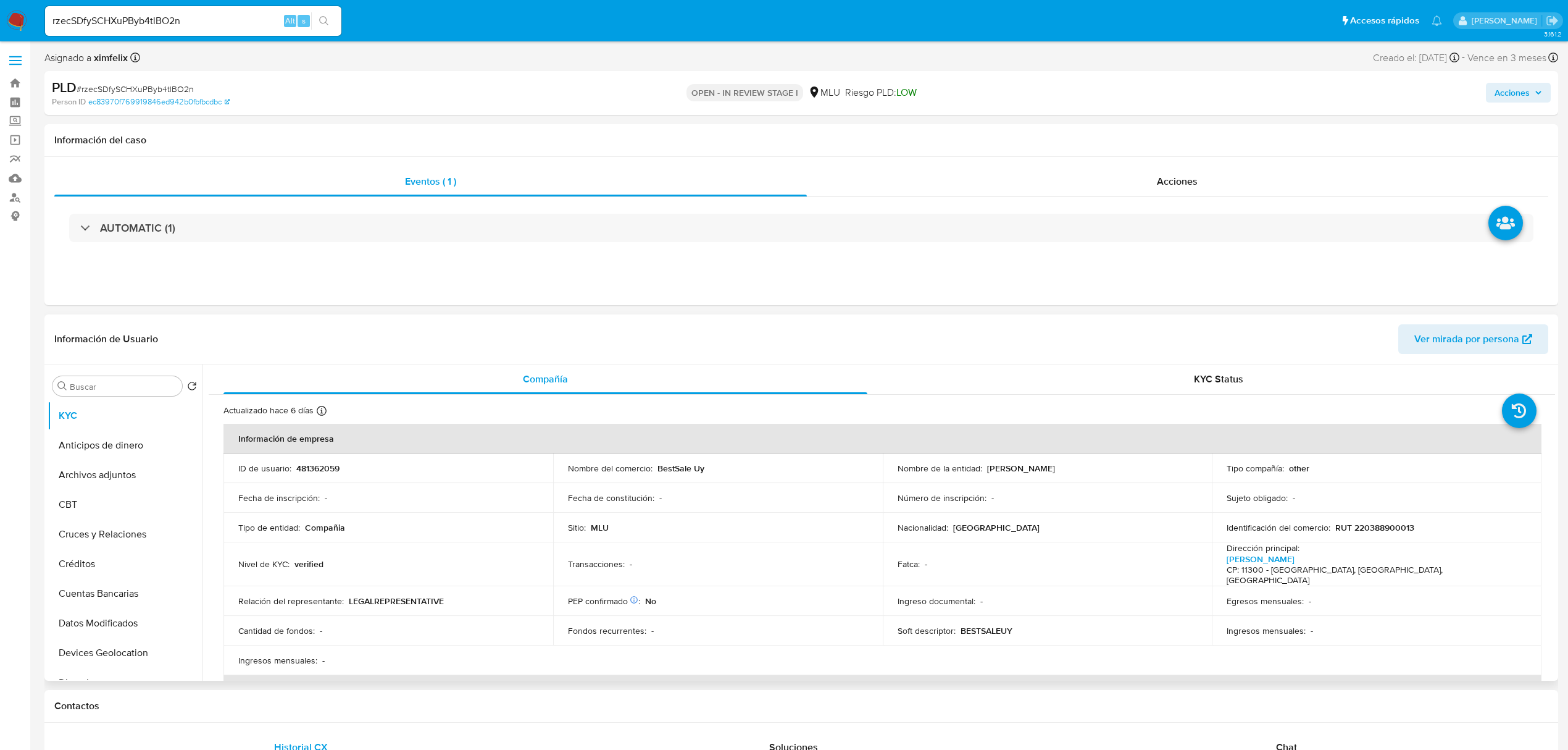
drag, startPoint x: 1092, startPoint y: 462, endPoint x: 983, endPoint y: 467, distance: 109.1
click at [983, 467] on div "Nombre de la entidad : BILLIRIS REIRIS MATHIAS" at bounding box center [1048, 468] width 300 height 11
copy p "BILLIRIS REIRIS MATHIAS"
click at [321, 459] on td "ID de usuario : 481362059" at bounding box center [388, 467] width 330 height 29
click at [321, 466] on p "481362059" at bounding box center [318, 468] width 43 height 11
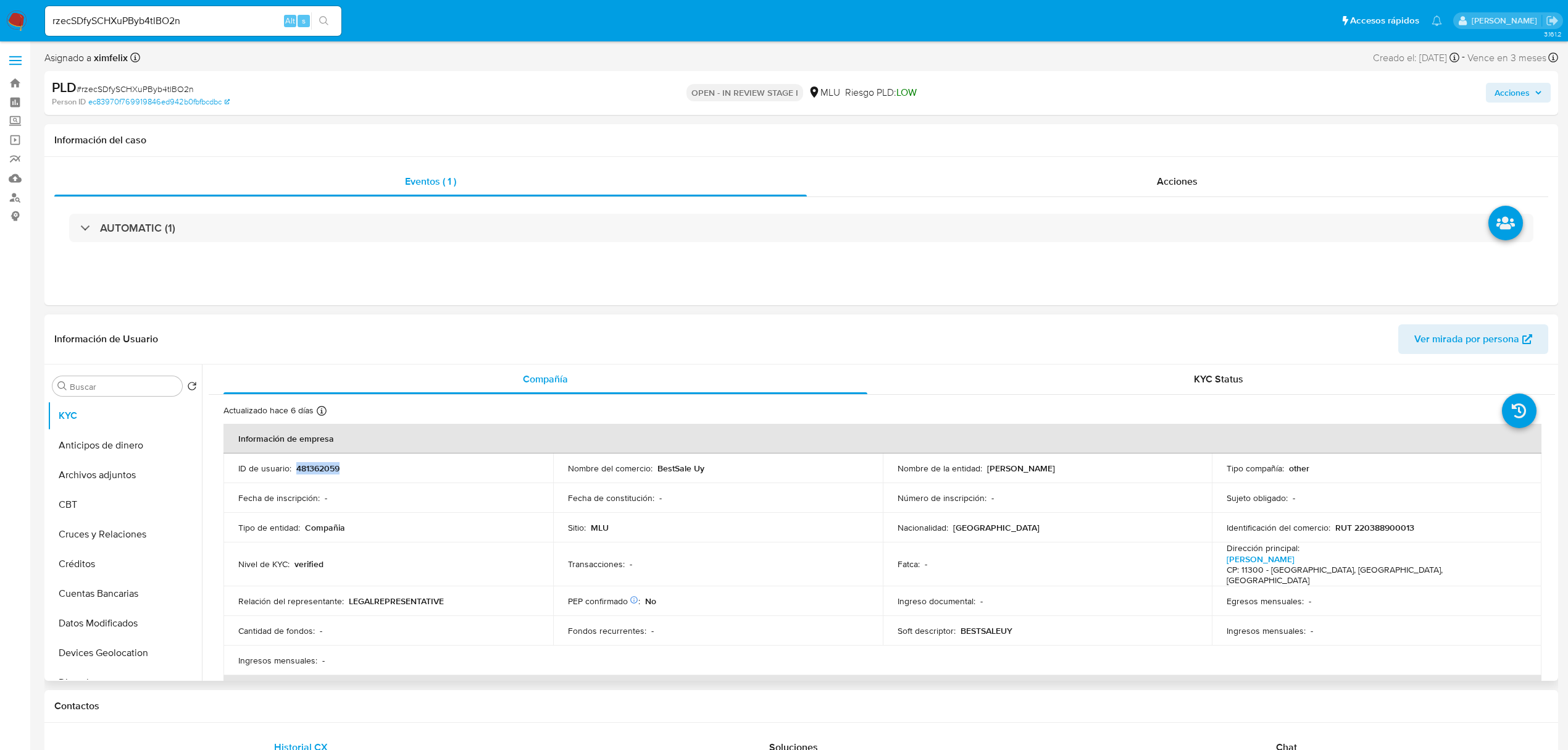
click at [321, 466] on p "481362059" at bounding box center [318, 468] width 43 height 11
copy p "481362059"
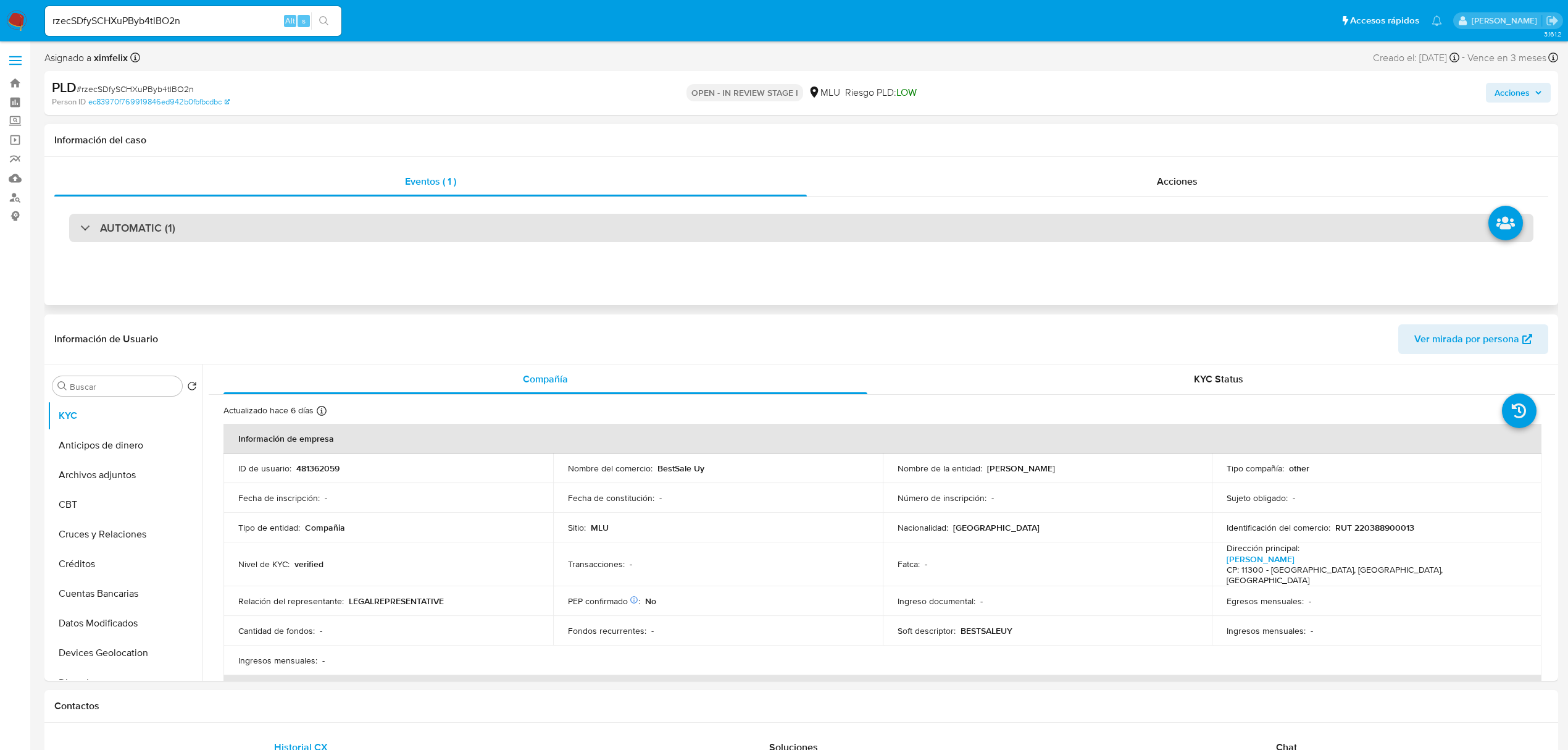
click at [1044, 215] on div "AUTOMATIC (1)" at bounding box center [801, 227] width 1464 height 28
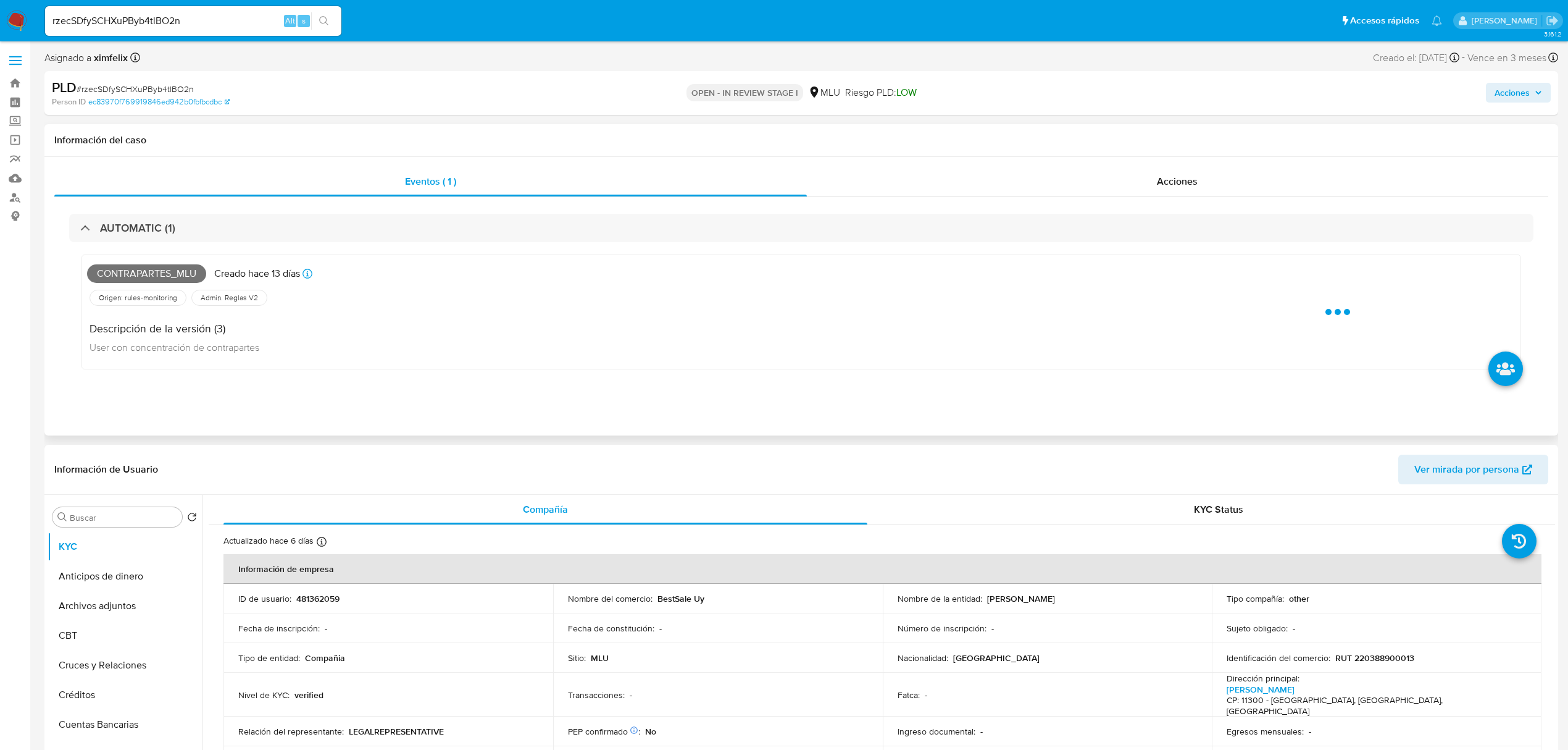
click at [168, 271] on span "Contrapartes_mlu" at bounding box center [146, 274] width 119 height 19
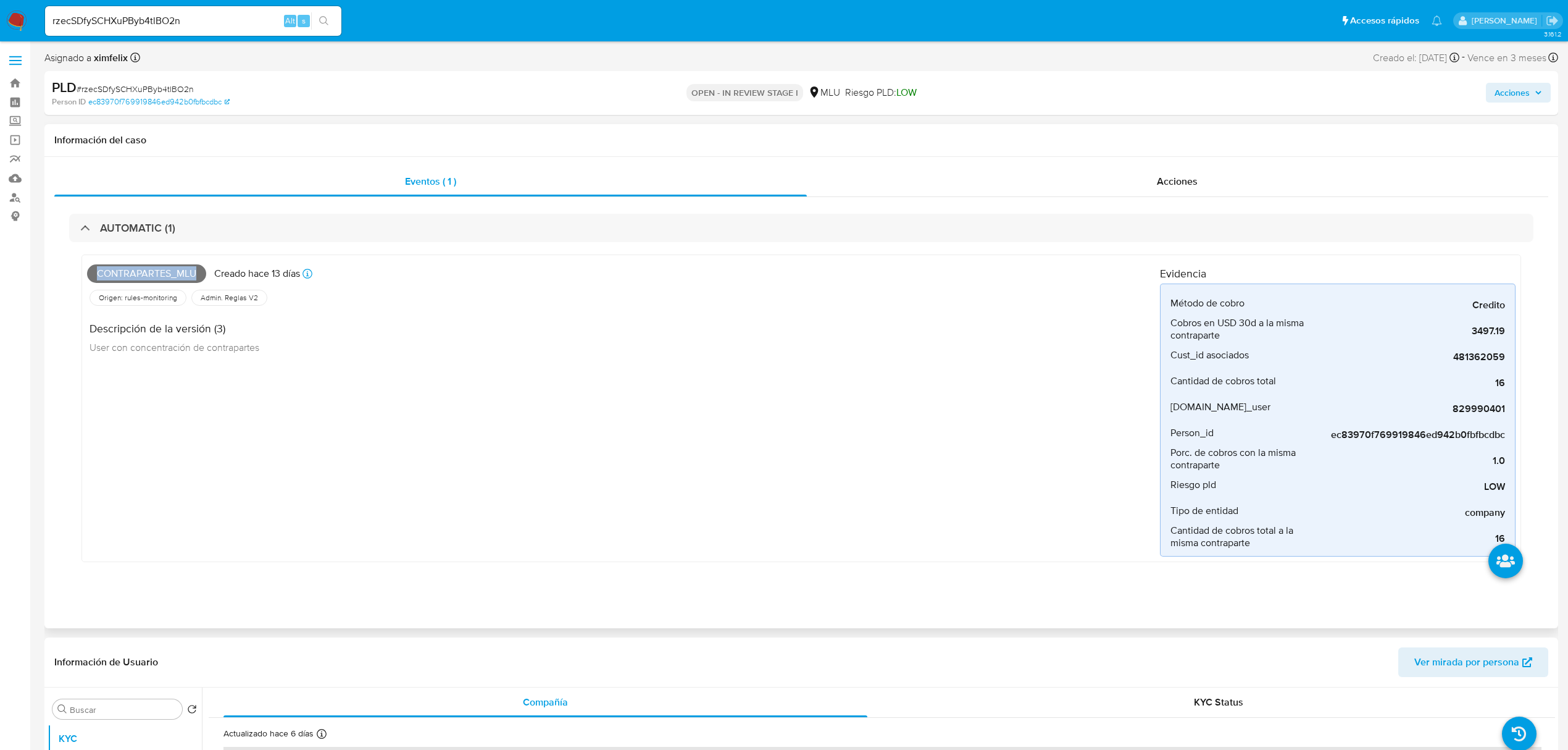
copy span "Contrapartes_mlu"
click at [161, 24] on input "rzecSDfySCHXuPByb4tlBO2n" at bounding box center [193, 21] width 296 height 16
paste input "ipimjisQBG9PIyJspNZbPtKF"
type input "ipimjisQBG9PIyJspNZbPtKF"
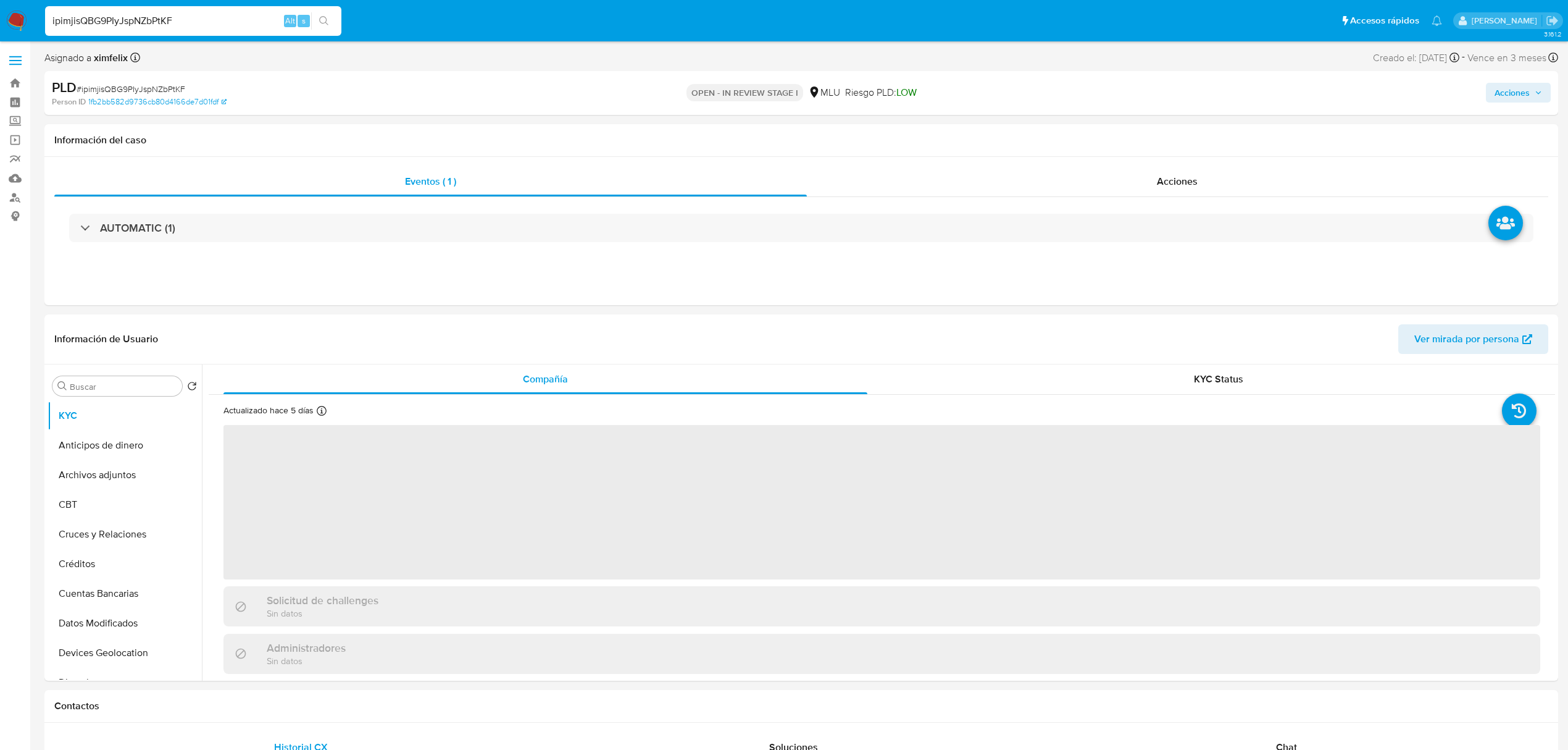
select select "10"
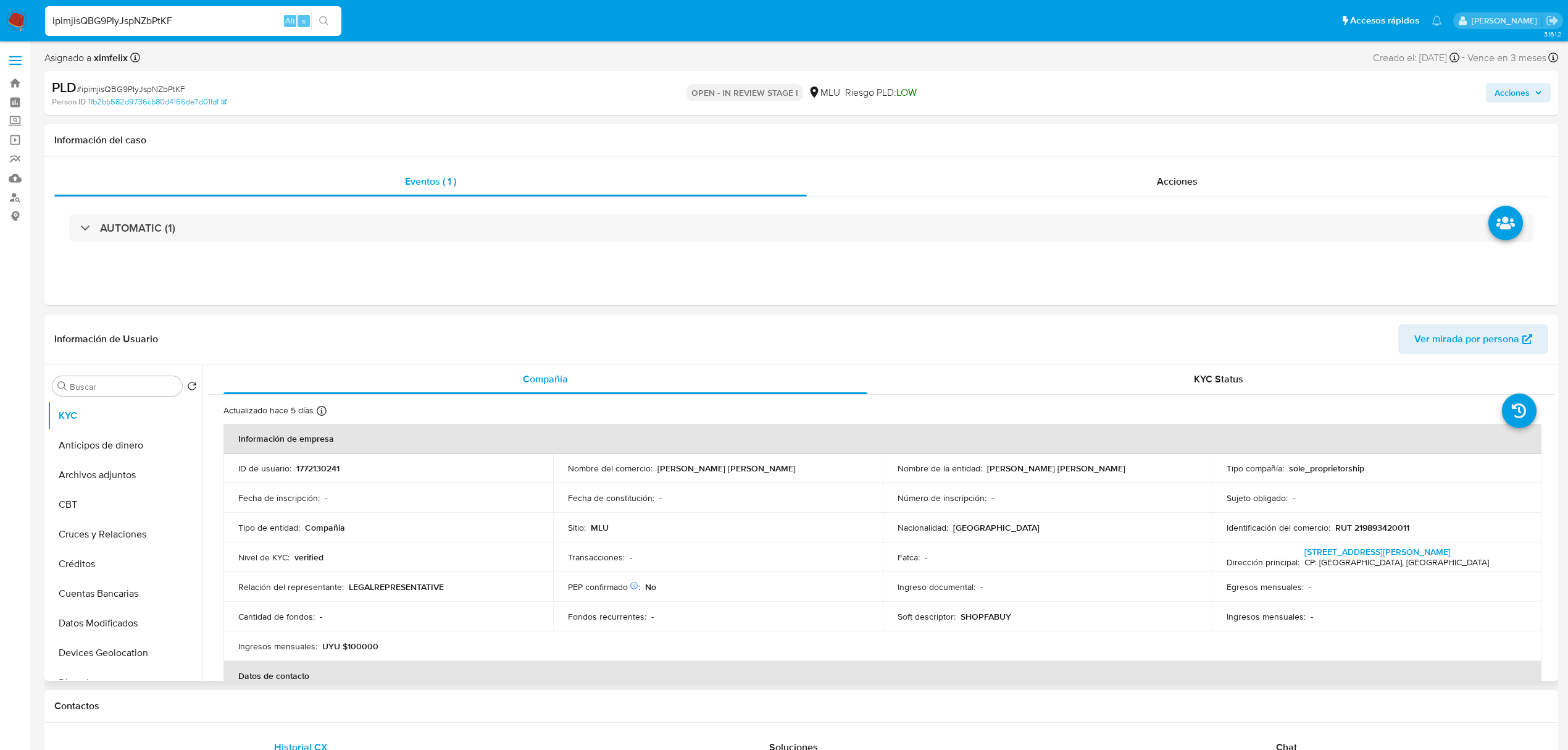
click at [317, 462] on p "1772130241" at bounding box center [318, 468] width 43 height 11
copy p "1772130241"
drag, startPoint x: 781, startPoint y: 469, endPoint x: 654, endPoint y: 469, distance: 127.0
click at [654, 469] on div "Nombre del comercio : KELM FABIAN GUILLERMO" at bounding box center [718, 468] width 300 height 11
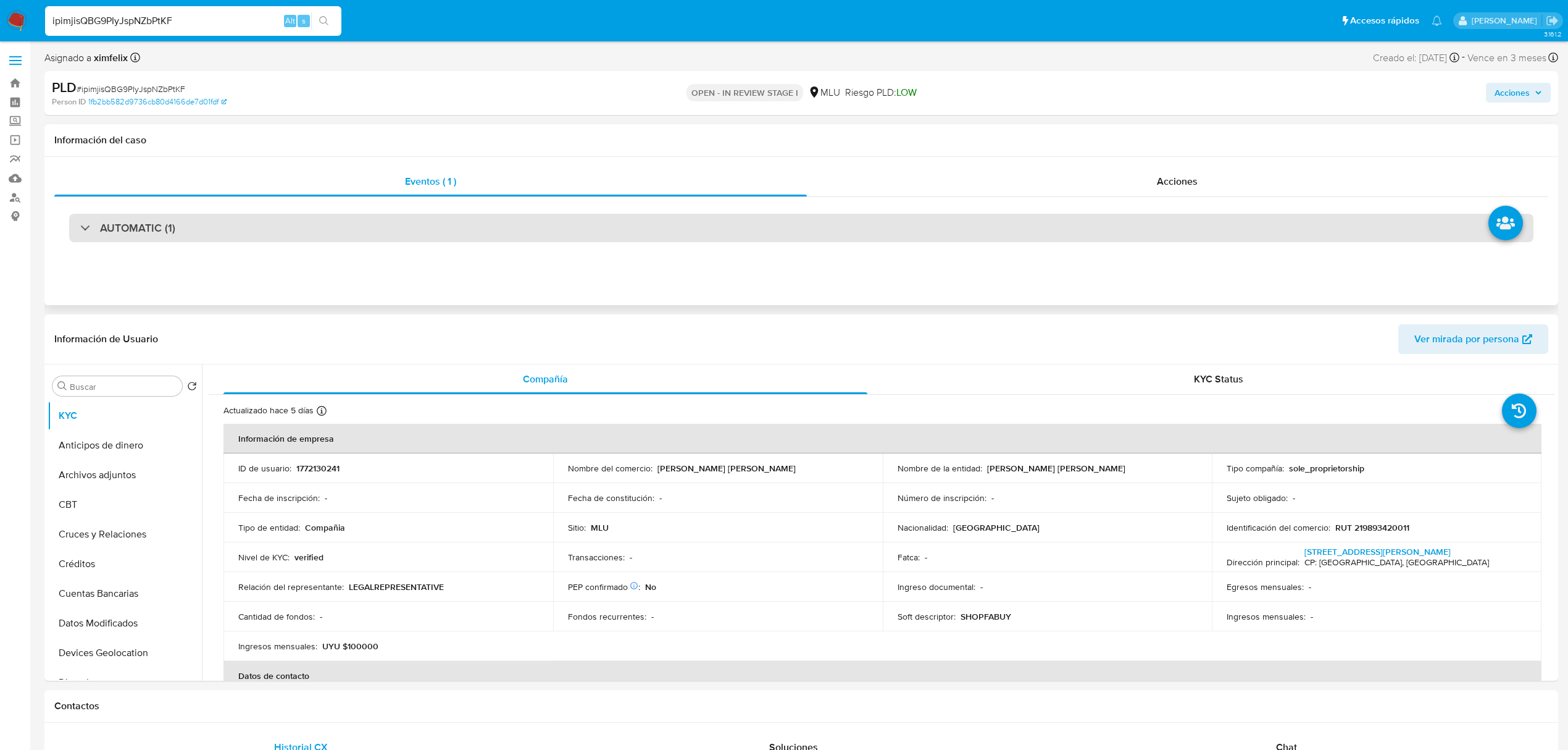
click at [512, 237] on div "AUTOMATIC (1)" at bounding box center [801, 227] width 1464 height 28
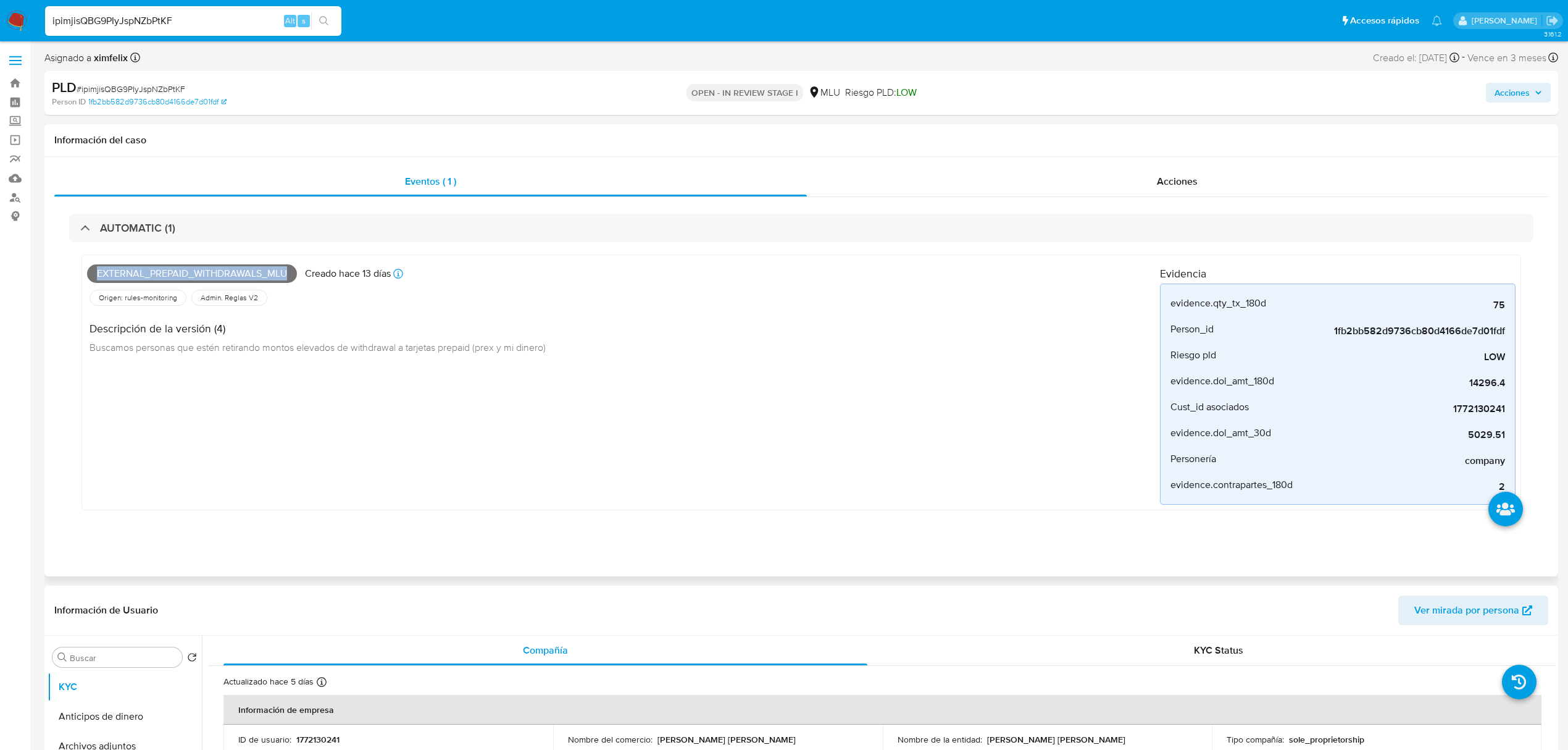
drag, startPoint x: 291, startPoint y: 275, endPoint x: 87, endPoint y: 270, distance: 204.1
click at [87, 270] on div "External_prepaid_withdrawals_mlu Creado hace 13 días Creado: 12/09/2025 06:34:3…" at bounding box center [801, 382] width 1439 height 256
click at [155, 31] on div "ipimjisQBG9PIyJspNZbPtKF Alt s" at bounding box center [193, 21] width 296 height 29
click at [157, 17] on input "ipimjisQBG9PIyJspNZbPtKF" at bounding box center [193, 21] width 296 height 16
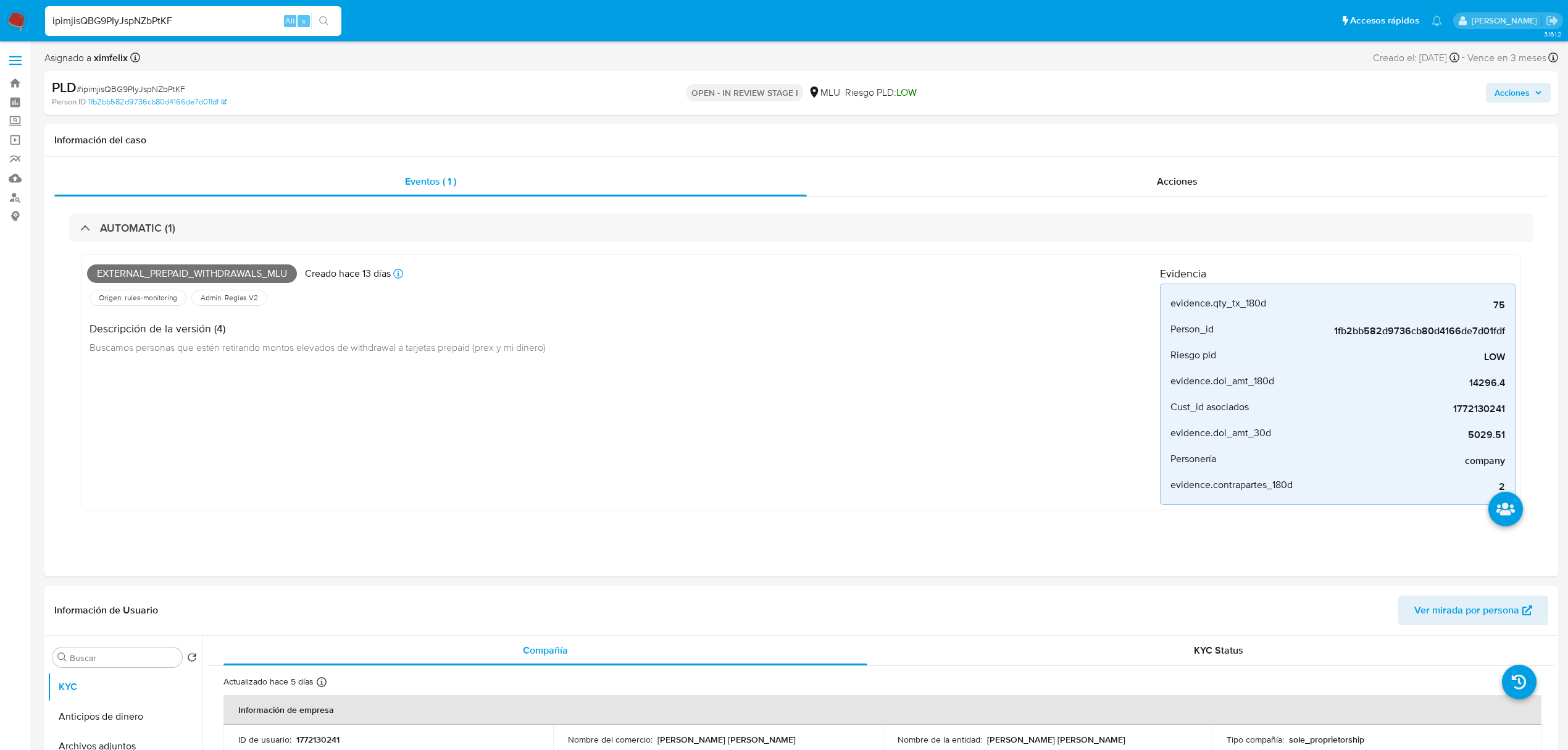
paste input "oPDQzpilMdCqpPs95pRNhKDY"
type input "oPDQzpilMdCqpPs95pRNhKDY"
click at [329, 20] on button "search-icon" at bounding box center [323, 21] width 25 height 17
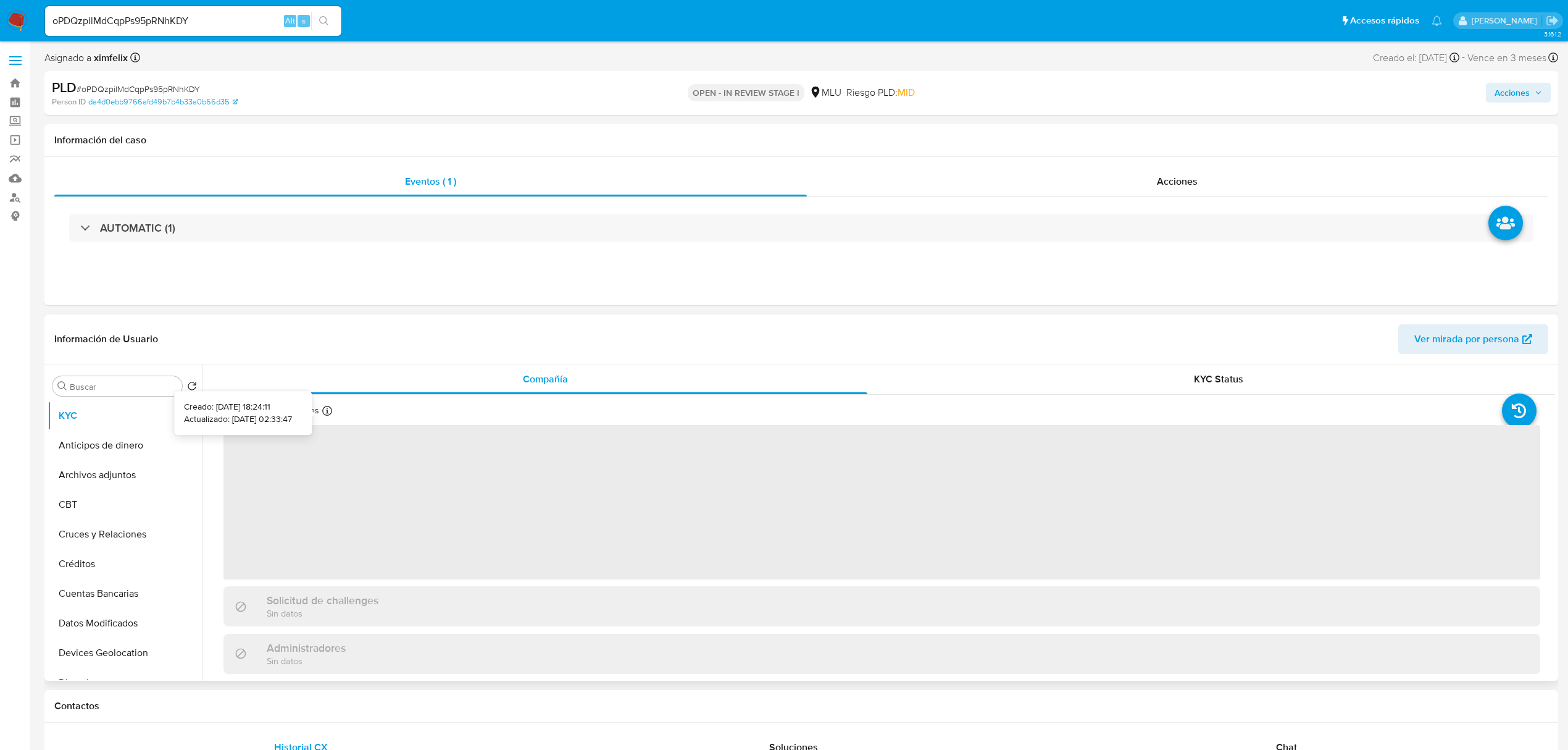
select select "10"
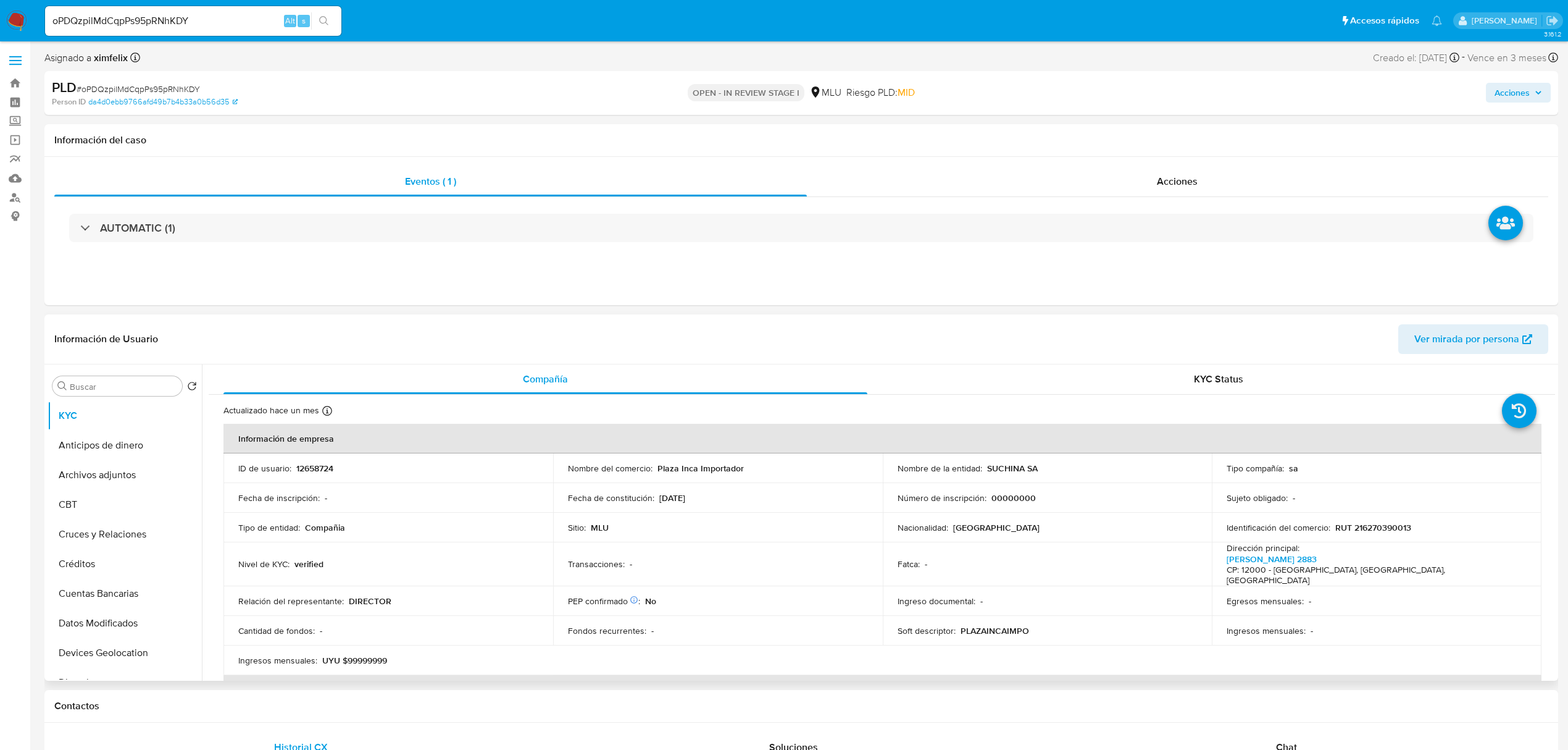
click at [320, 468] on p "12658724" at bounding box center [314, 468] width 37 height 11
drag, startPoint x: 1044, startPoint y: 466, endPoint x: 982, endPoint y: 467, distance: 62.0
click at [982, 467] on div "Nombre de la entidad : SUCHINA SA" at bounding box center [1048, 468] width 300 height 11
click at [595, 247] on div "AUTOMATIC (1)" at bounding box center [801, 227] width 1494 height 61
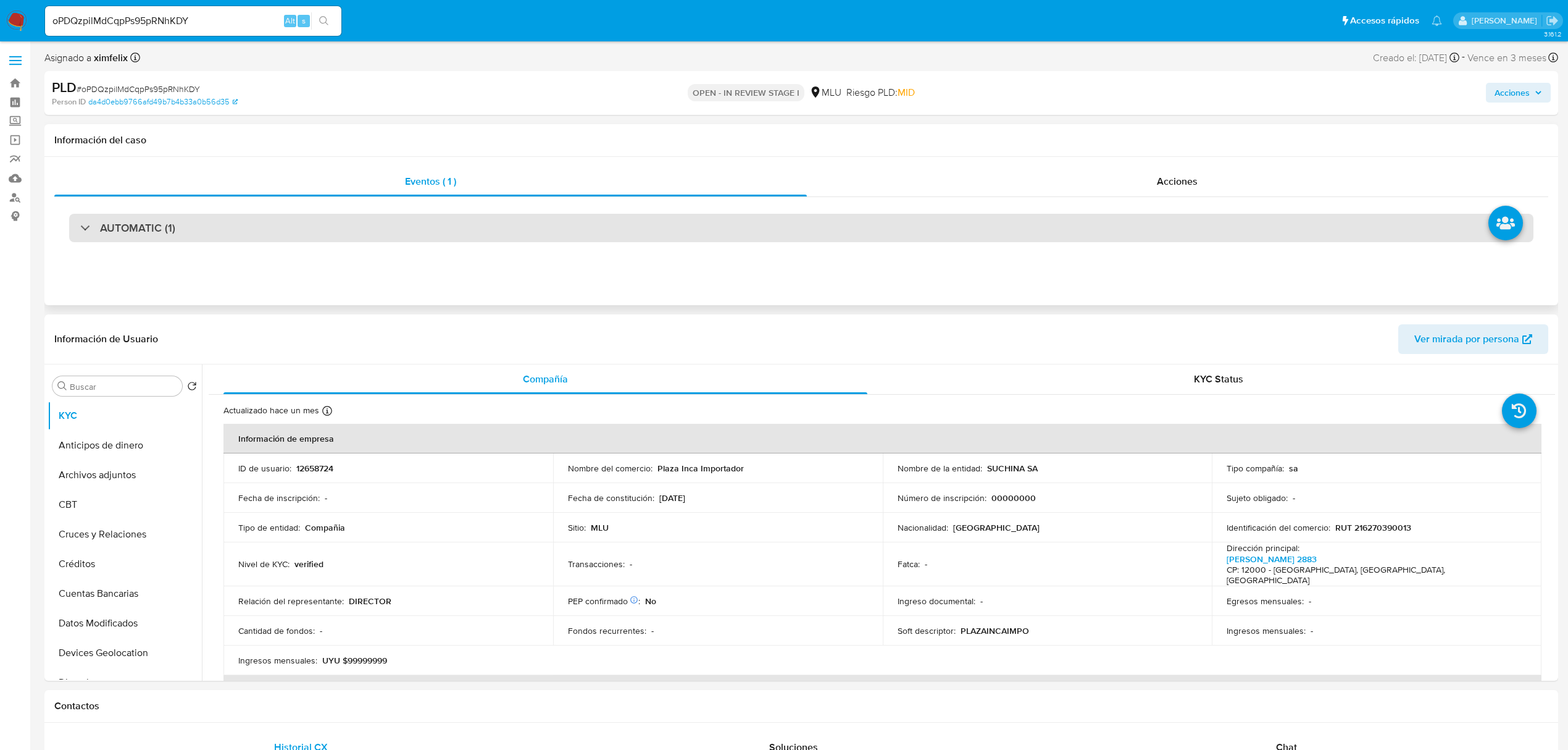
click at [600, 225] on div "AUTOMATIC (1)" at bounding box center [801, 227] width 1464 height 28
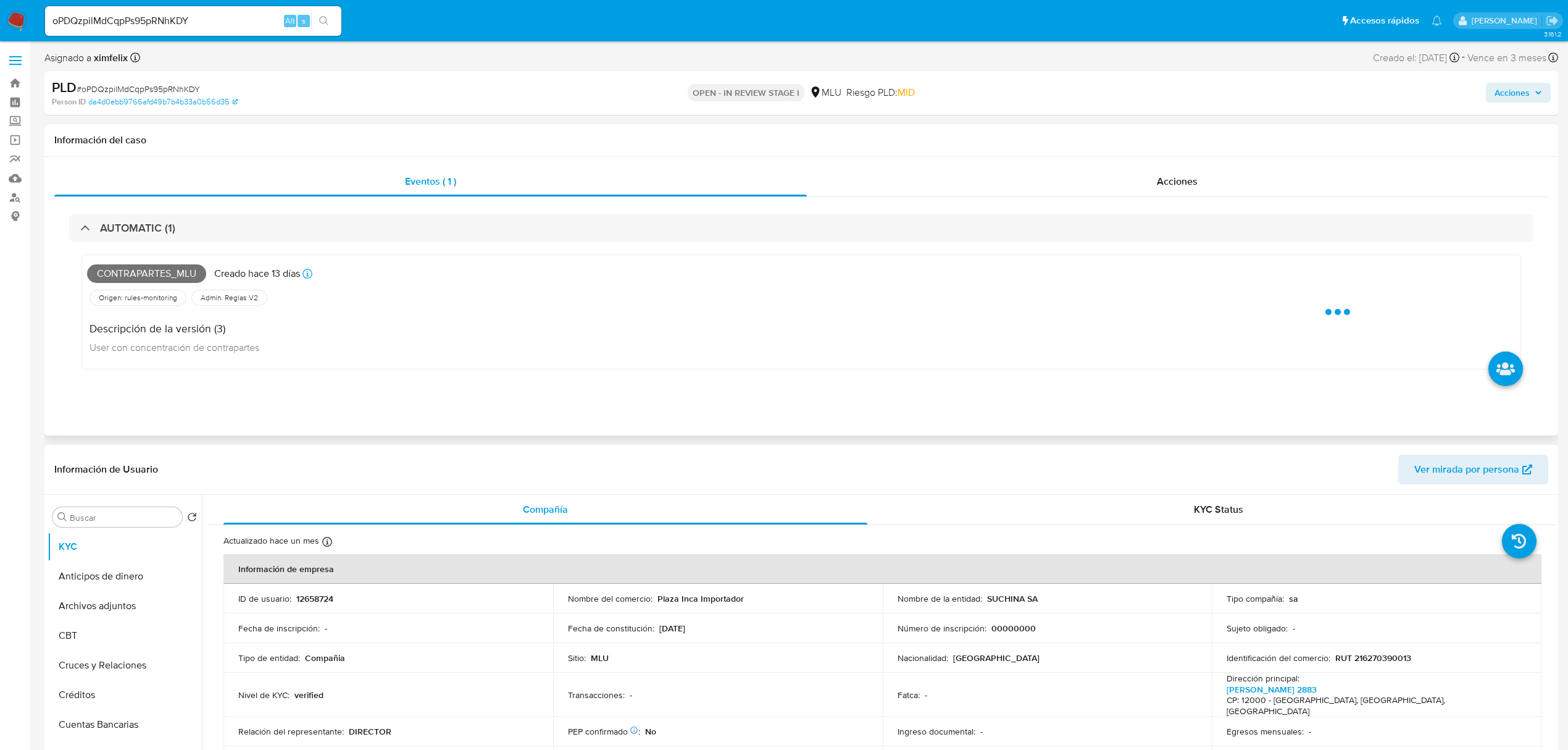
click at [144, 271] on span "Contrapartes_mlu" at bounding box center [146, 274] width 119 height 19
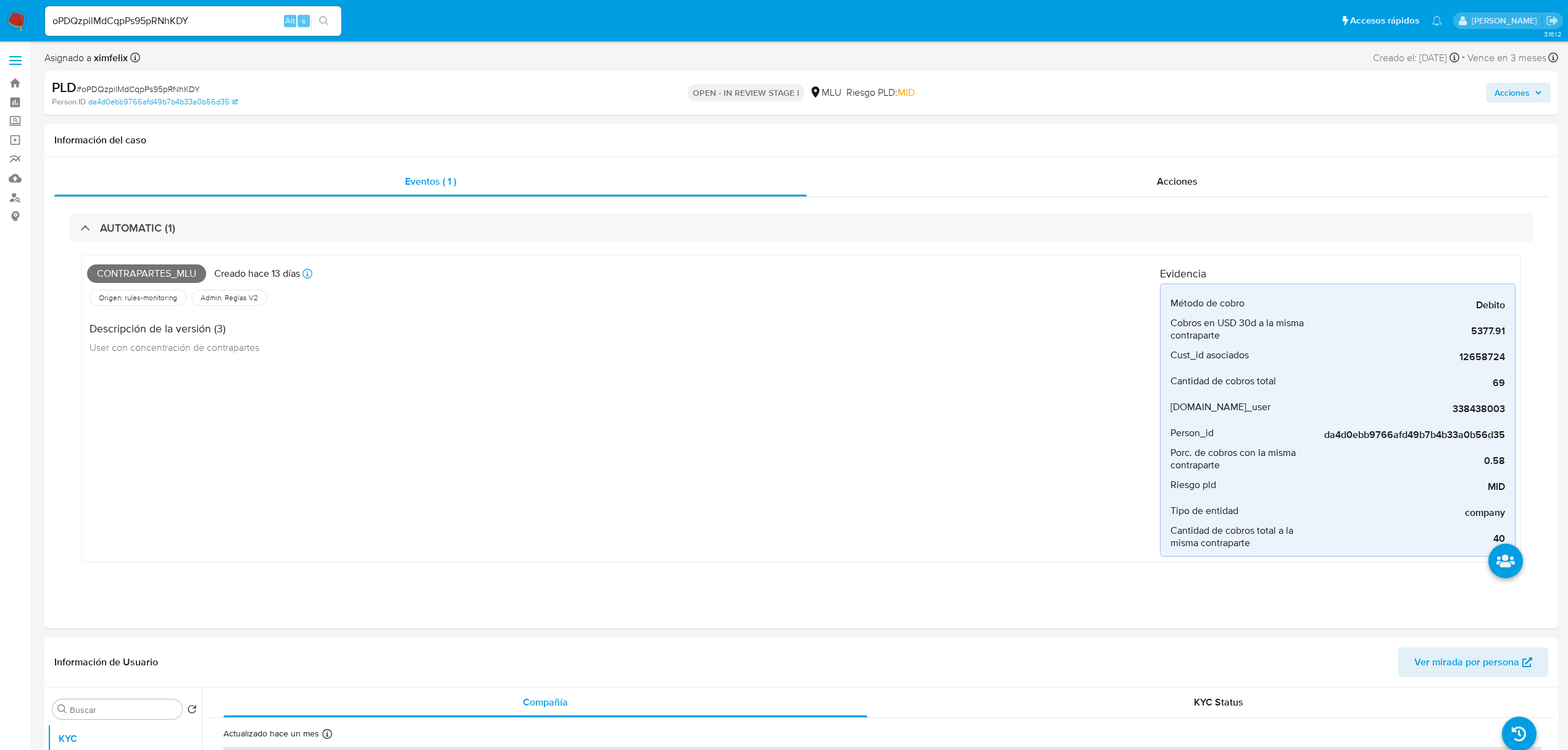
click at [166, 25] on input "oPDQzpilMdCqpPs95pRNhKDY" at bounding box center [193, 21] width 296 height 16
paste input "AfUCZWTeZgmQglpM52ntKxt"
type input "oAfUCZWTeZgmQglpM52ntKxt"
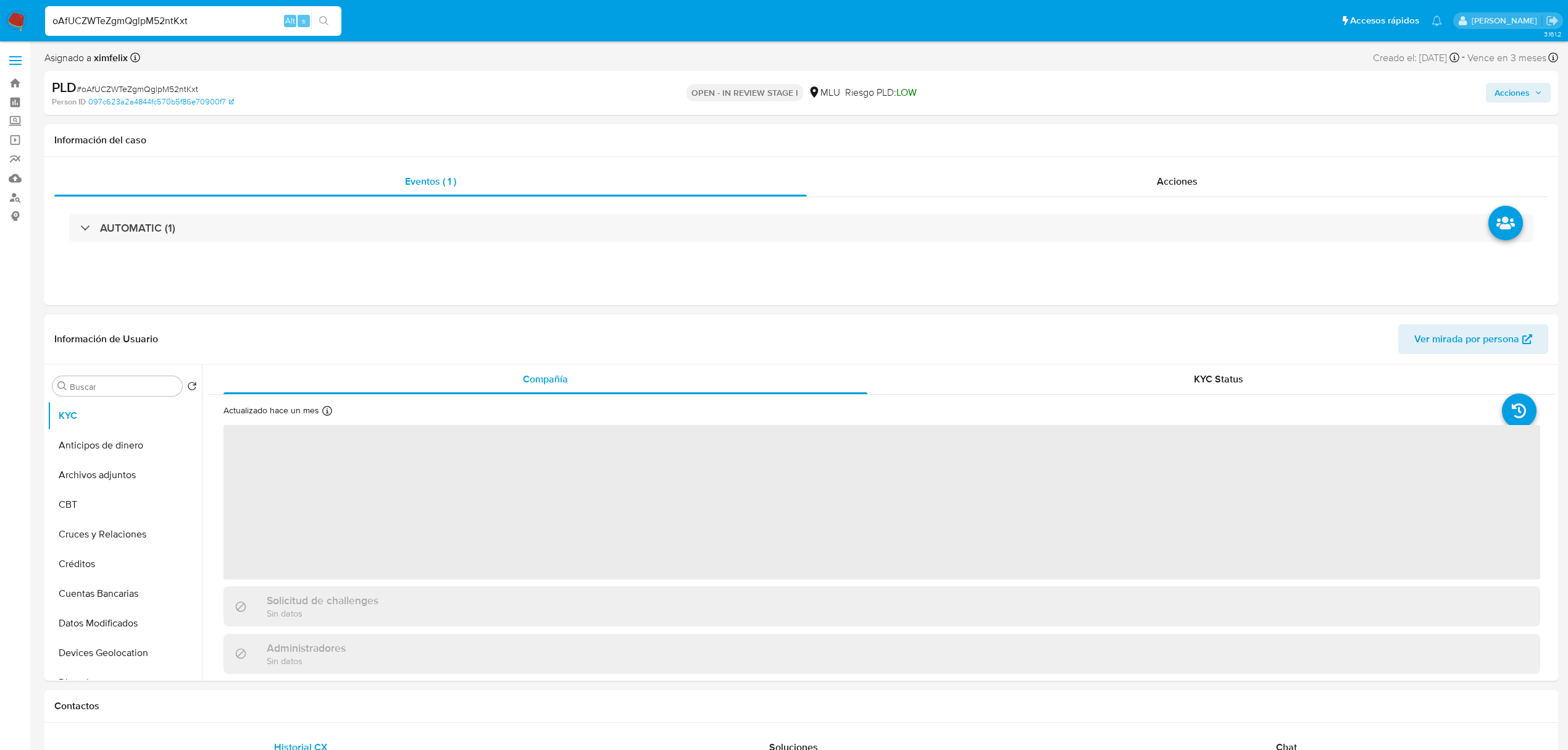
select select "10"
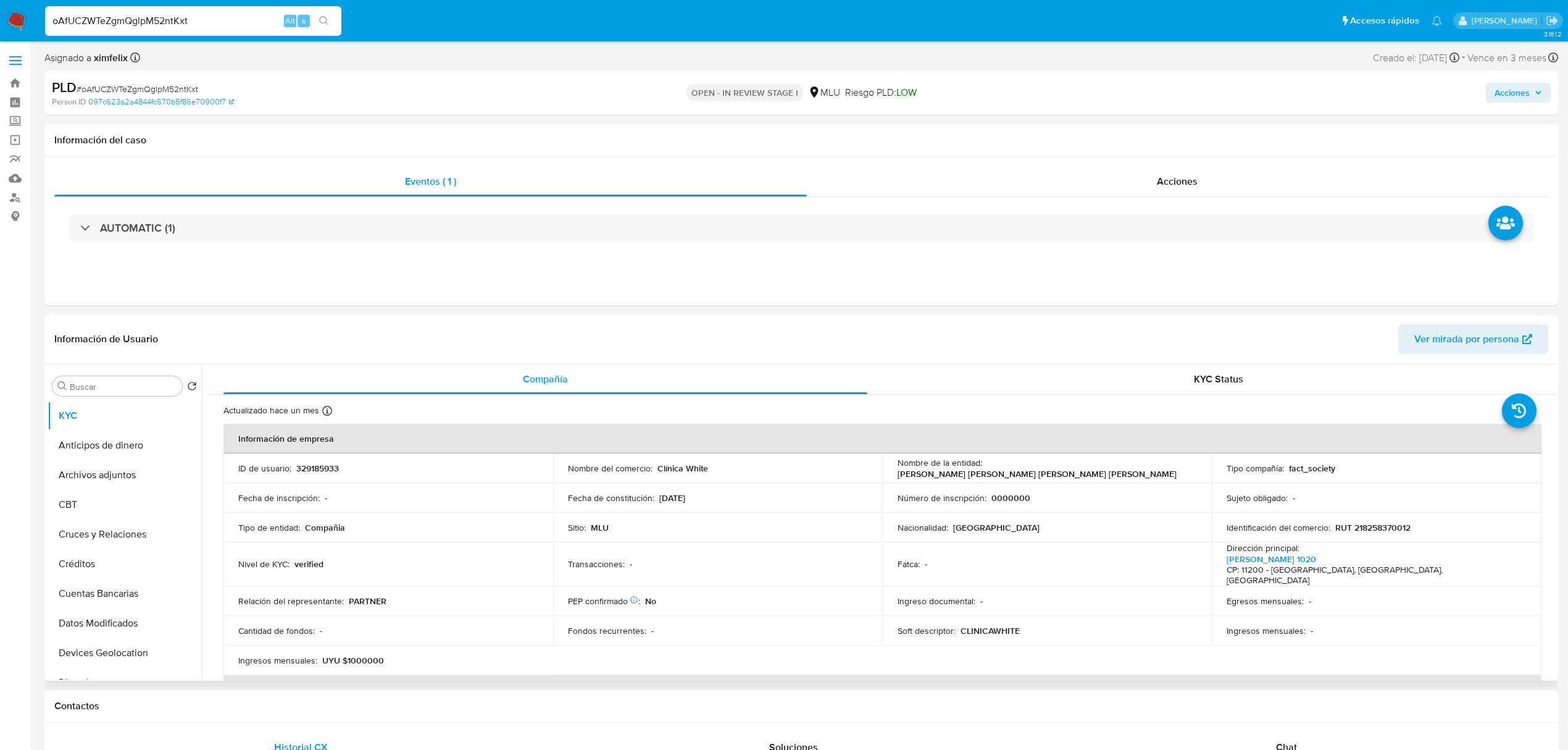
drag, startPoint x: 974, startPoint y: 482, endPoint x: 892, endPoint y: 470, distance: 82.9
click at [892, 470] on td "Nombre de la entidad : MELGAREJO MASUI GABRIEL ALEXANDER Y MELGAREJO MASUI LEON…" at bounding box center [1048, 467] width 330 height 29
click at [321, 470] on p "329185933" at bounding box center [317, 468] width 42 height 11
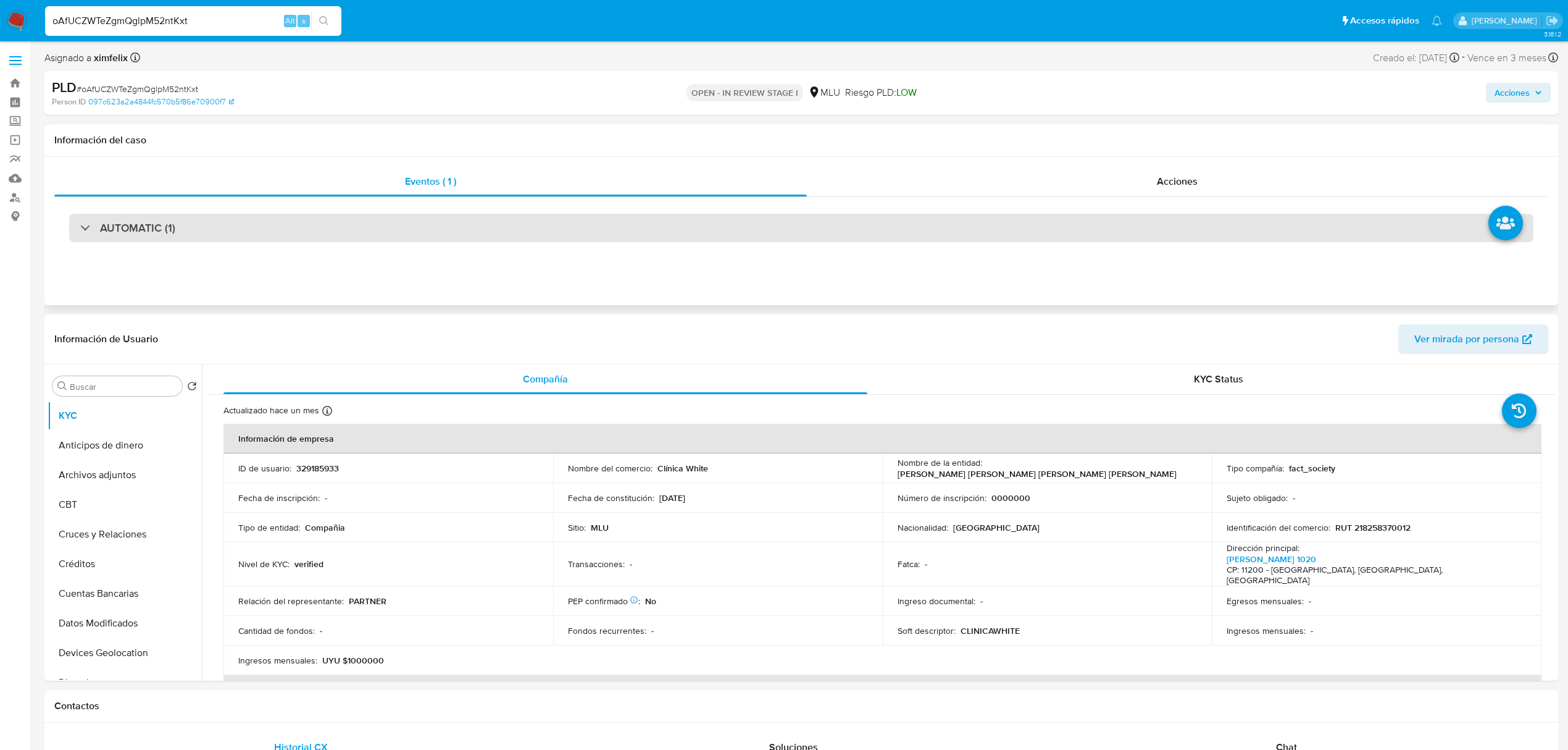
click at [677, 224] on div "AUTOMATIC (1)" at bounding box center [801, 227] width 1464 height 28
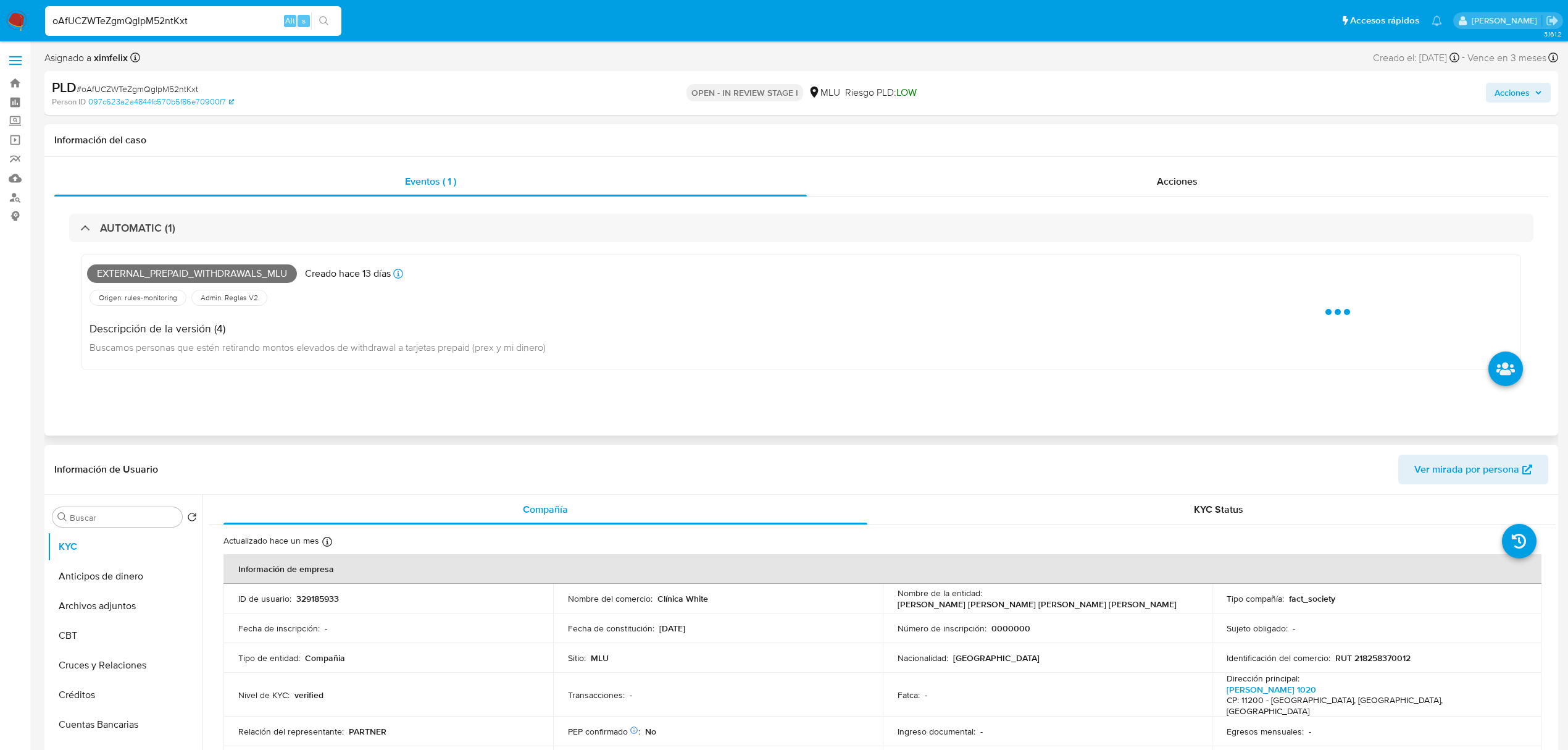
click at [260, 267] on span "External_prepaid_withdrawals_mlu" at bounding box center [191, 274] width 210 height 19
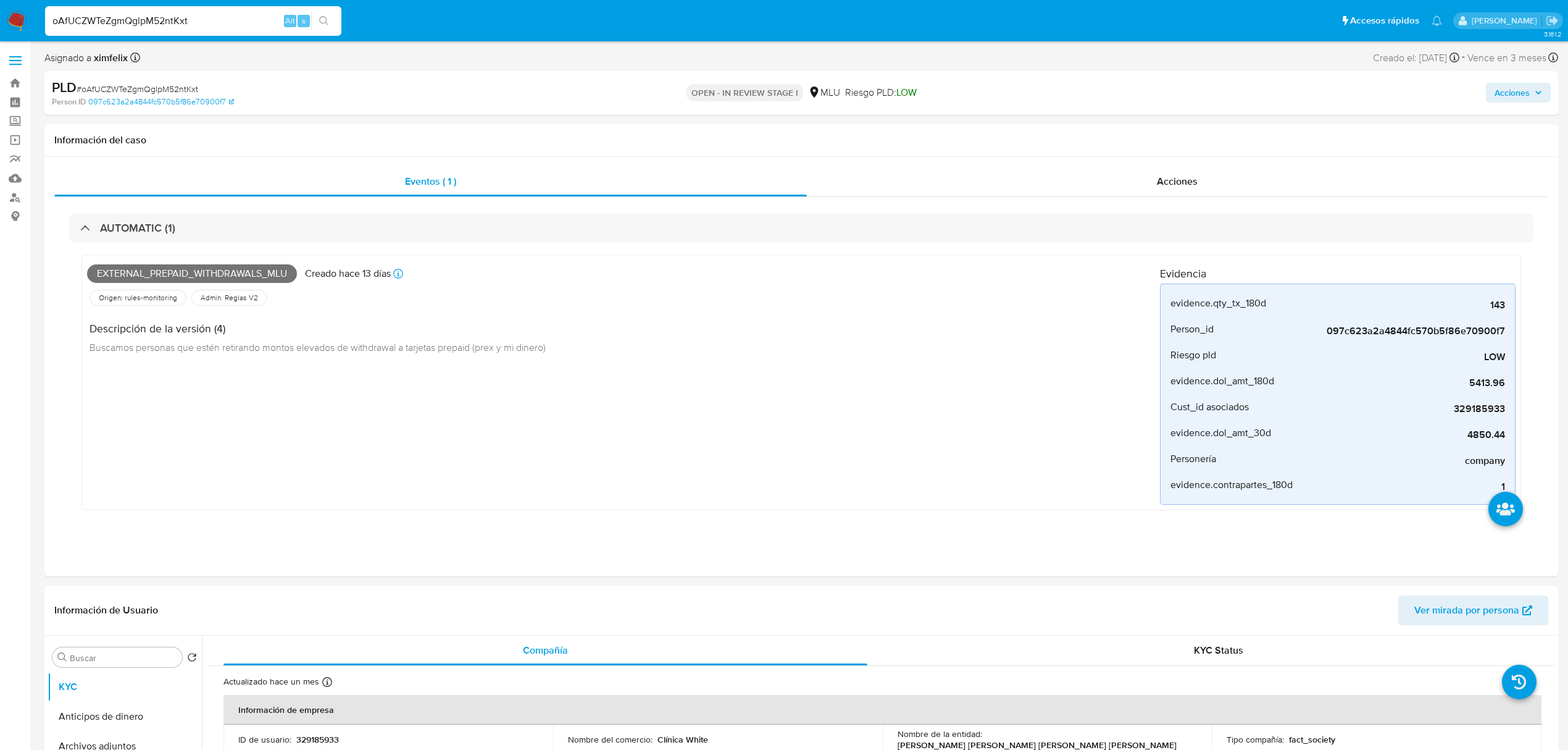
click at [137, 21] on input "oAfUCZWTeZgmQglpM52ntKxt" at bounding box center [193, 21] width 296 height 16
paste input "vl6NvsCZ5NjxWcrs2D2cpqN6"
type input "vl6NvsCZ5NjxWcrs2D2cpqN6"
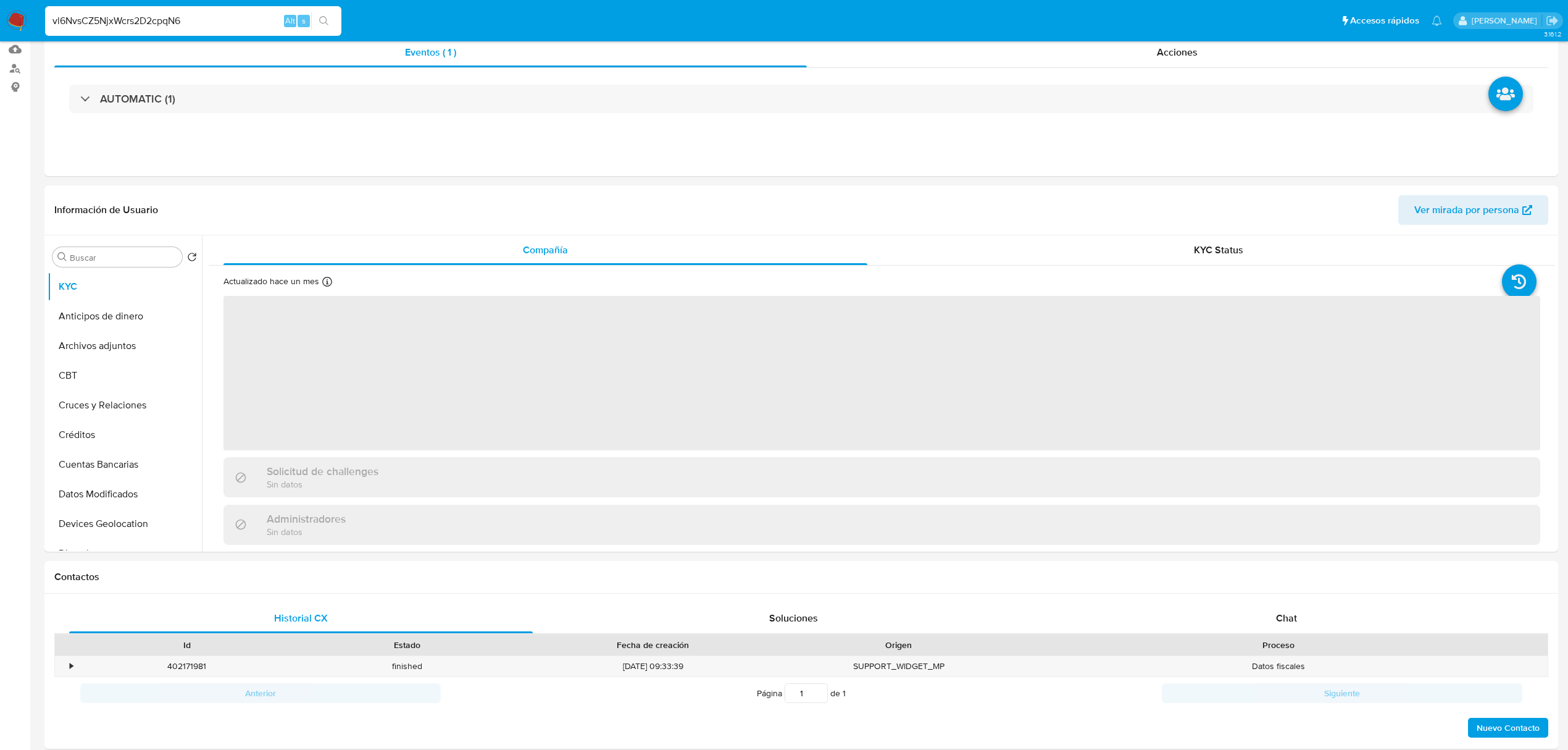
select select "10"
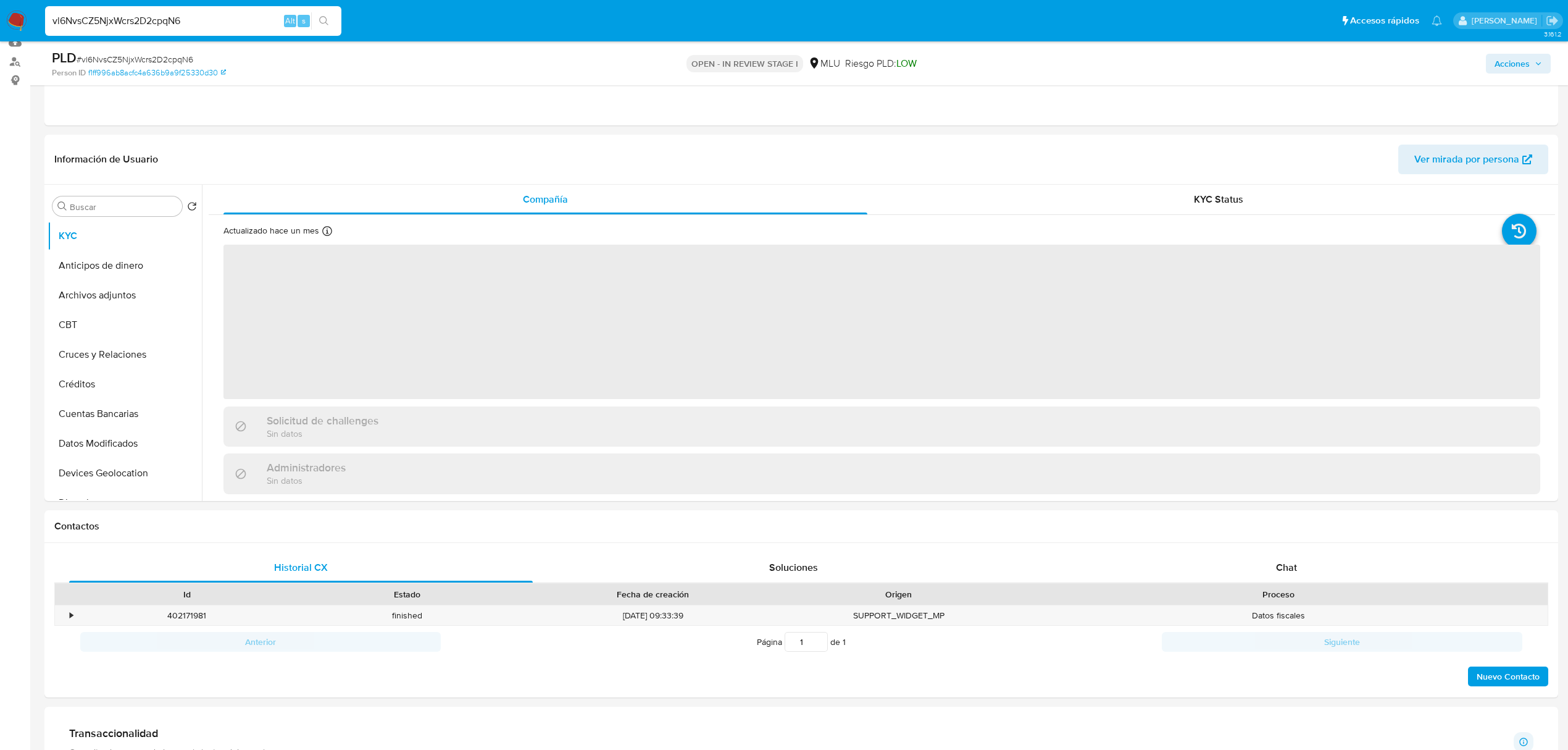
scroll to position [139, 0]
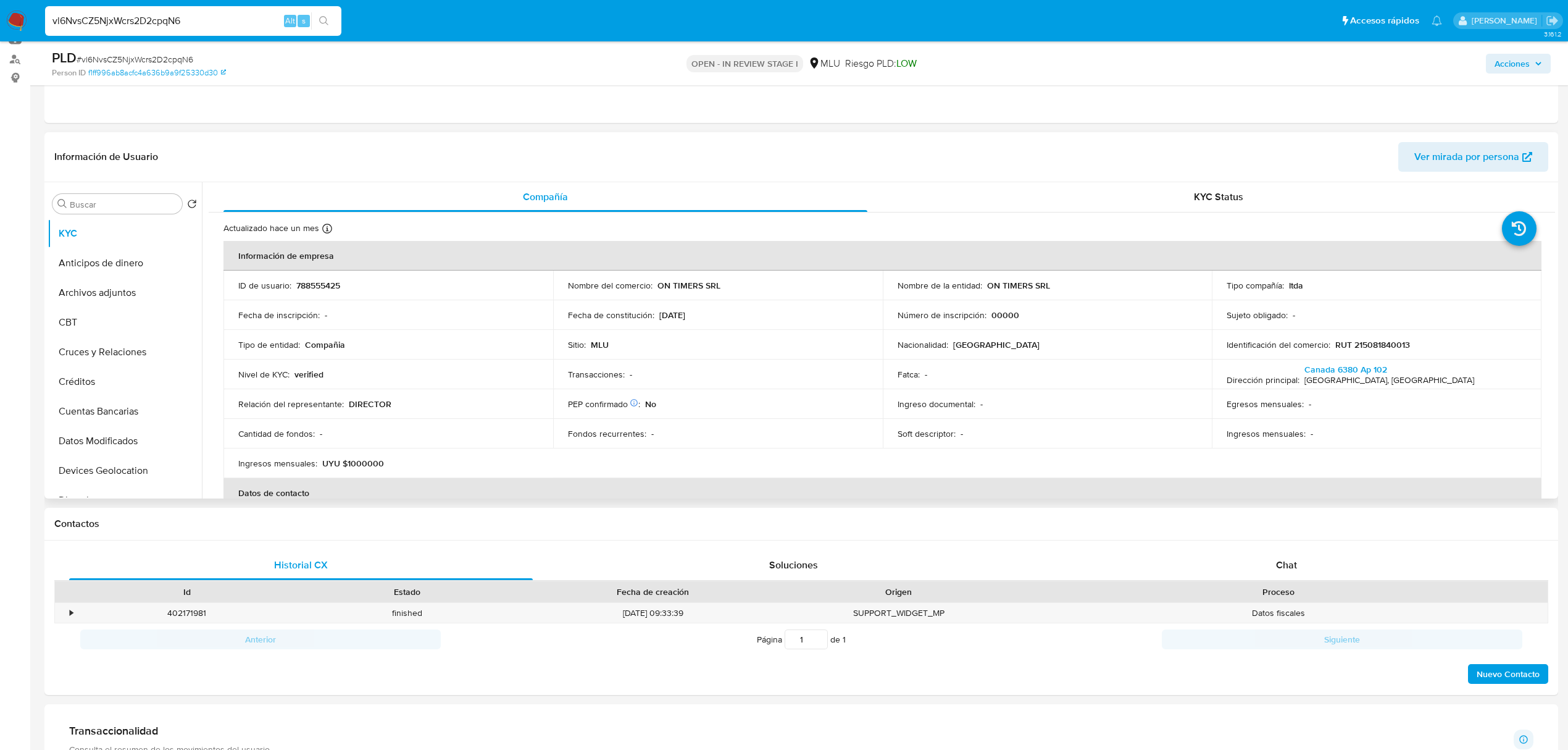
click at [332, 283] on p "788555425" at bounding box center [318, 286] width 43 height 11
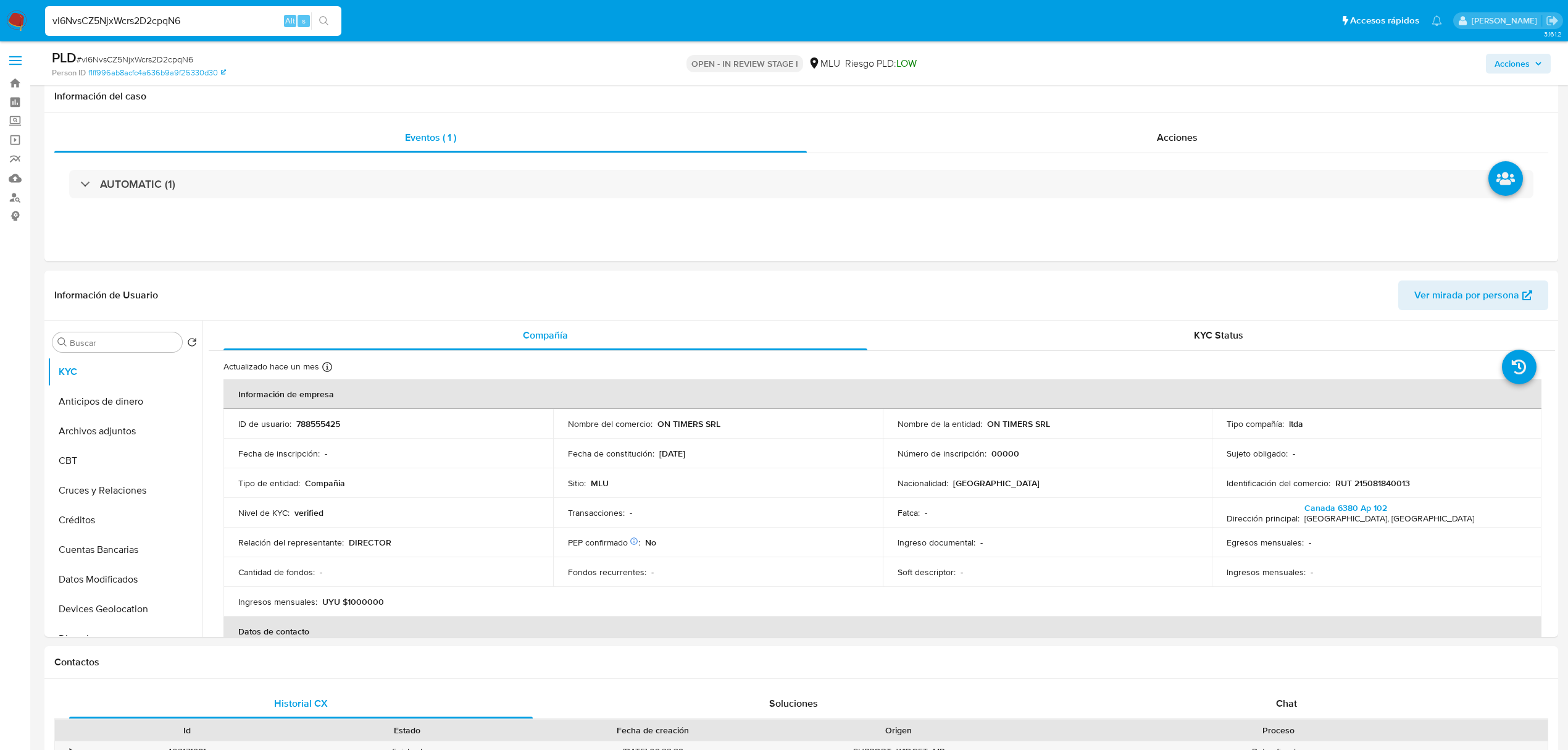
select select "10"
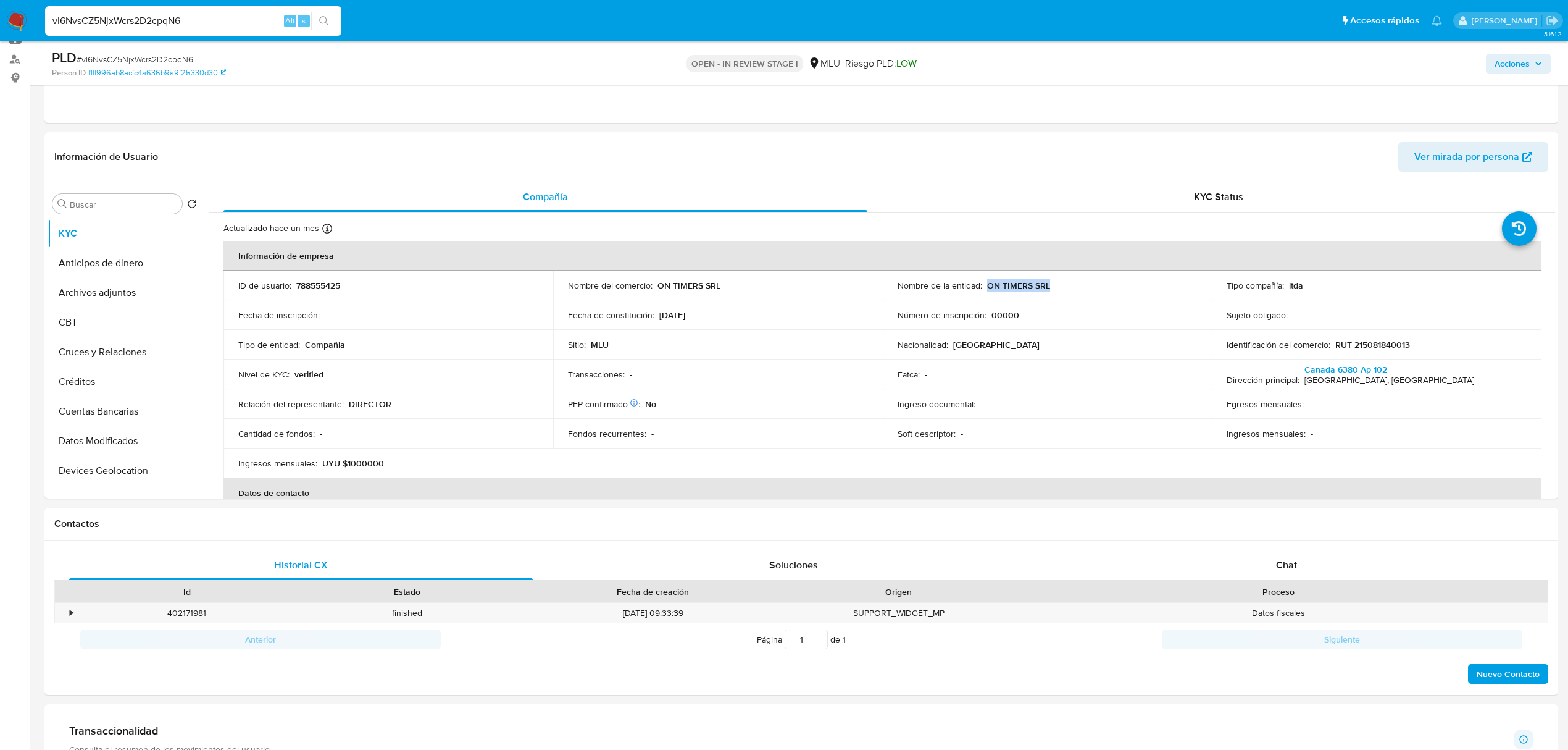
click at [986, 287] on div "Nombre de la entidad : ON TIMERS SRL" at bounding box center [1048, 286] width 300 height 11
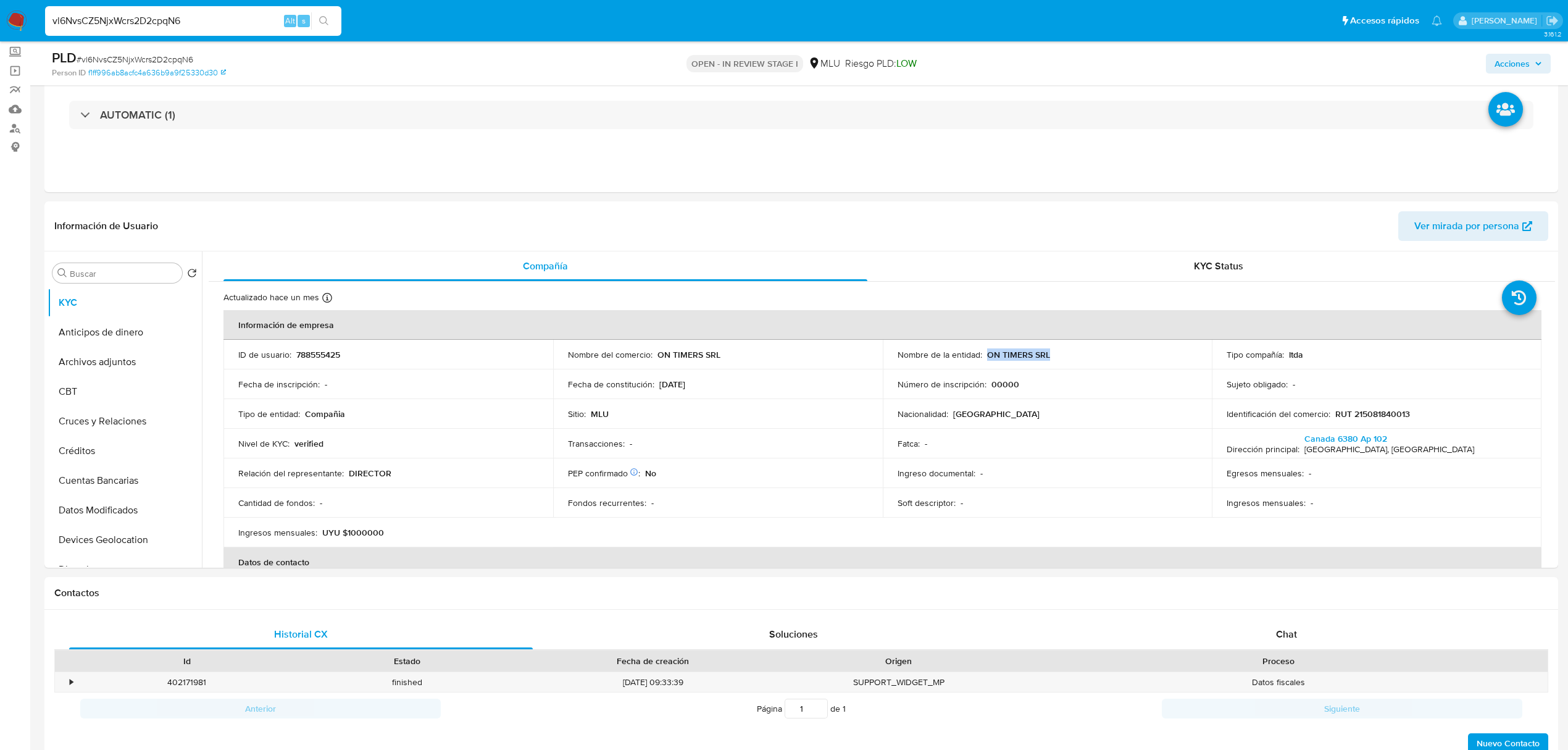
scroll to position [64, 0]
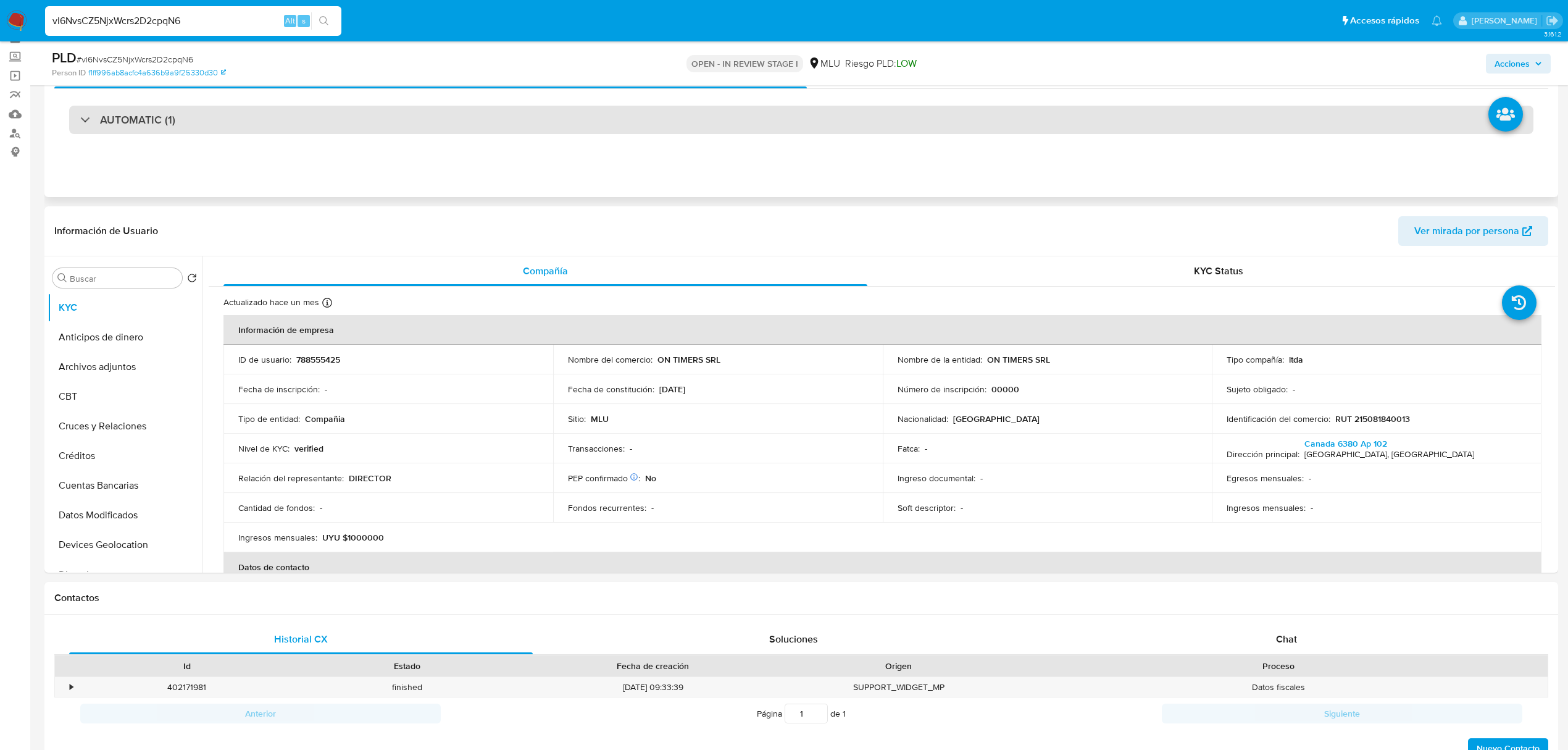
click at [1171, 131] on div "AUTOMATIC (1)" at bounding box center [801, 120] width 1464 height 28
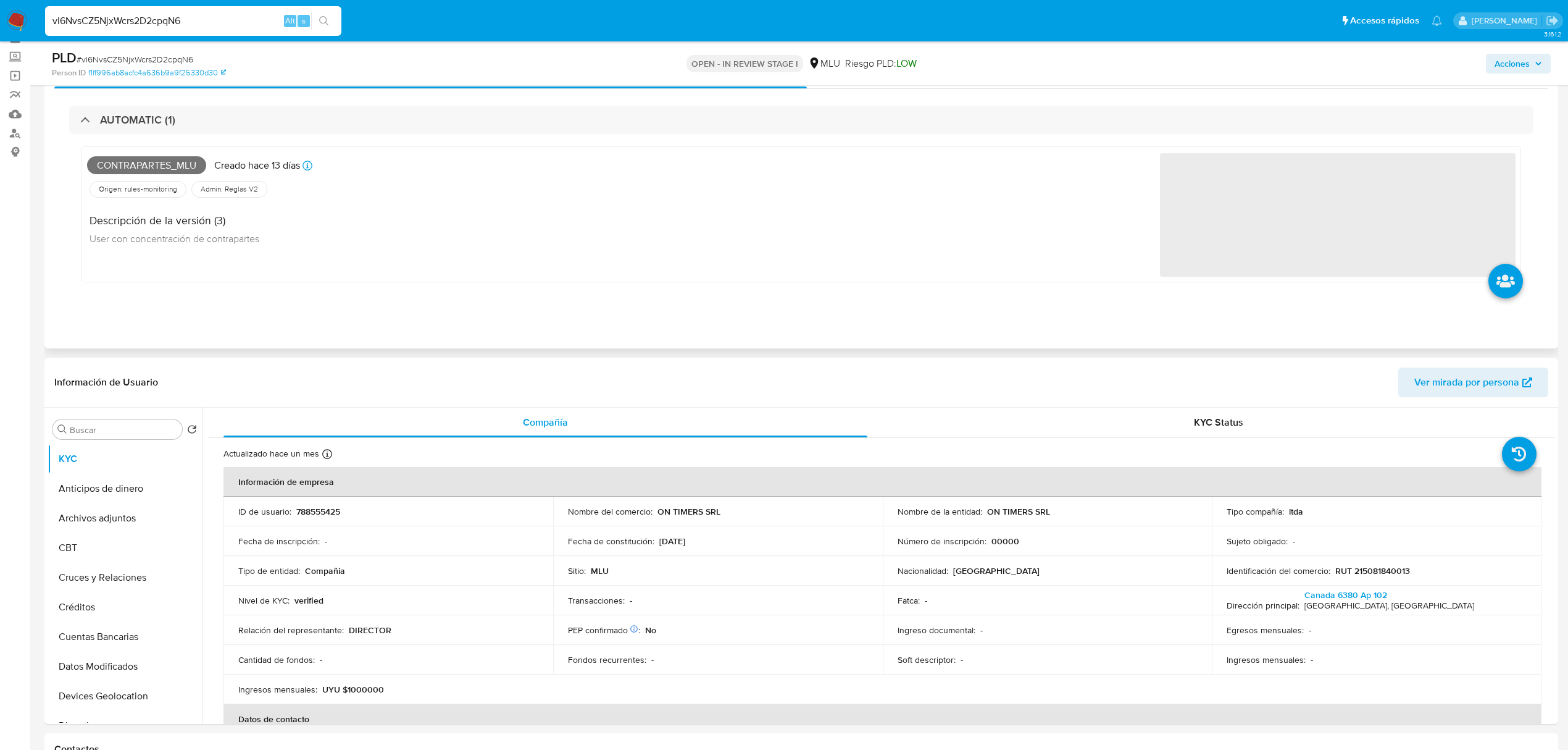
click at [168, 171] on span "Contrapartes_mlu" at bounding box center [146, 166] width 119 height 19
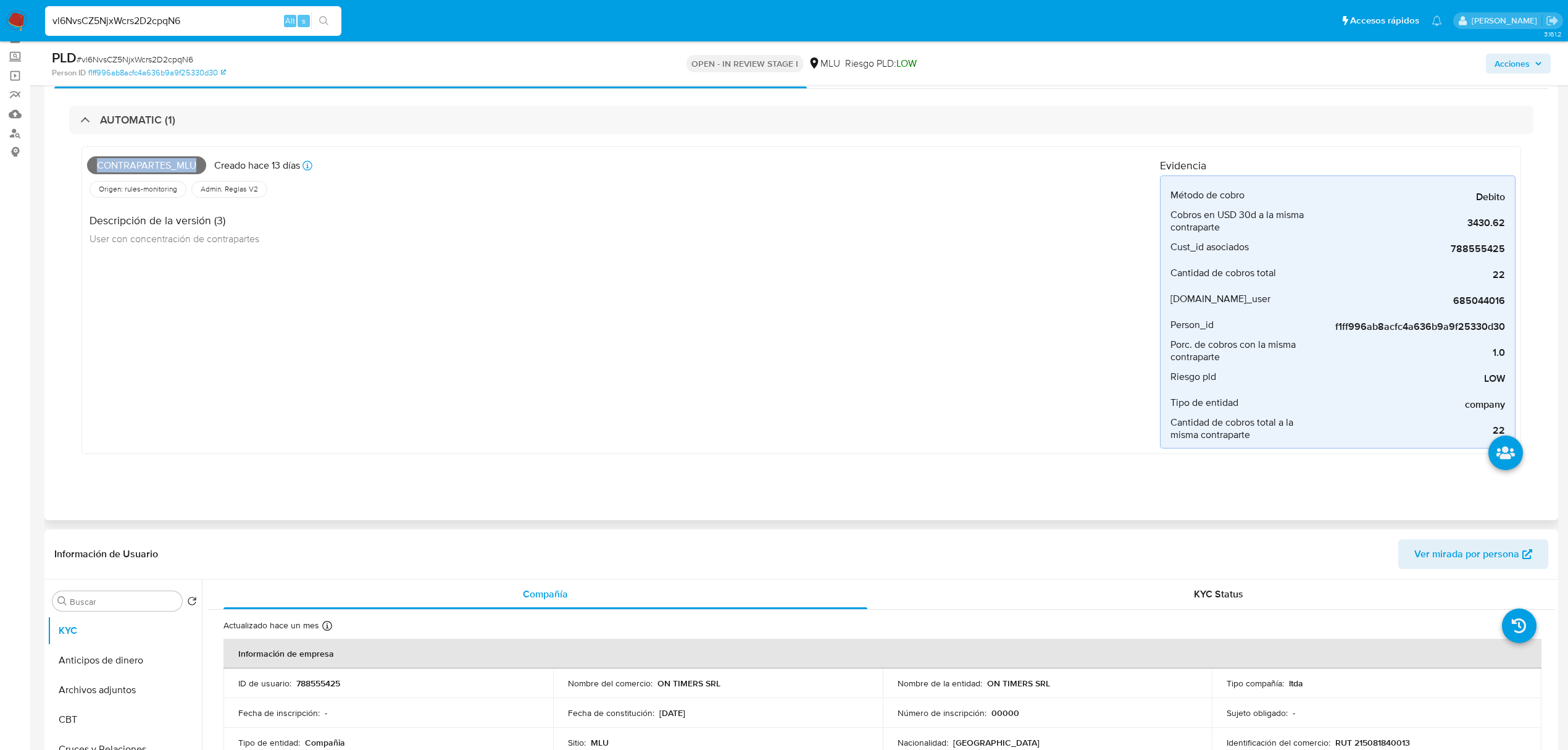
copy span "Contrapartes_mlu"
click at [155, 16] on input "vl6NvsCZ5NjxWcrs2D2cpqN6" at bounding box center [193, 21] width 296 height 16
click at [155, 9] on div "vl6NvsCZ5NjxWcrs2D2cpqN6 Alt s" at bounding box center [193, 21] width 296 height 29
click at [149, 13] on input "vl6NvsCZ5NjxWcrs2D2cpqN6" at bounding box center [193, 21] width 296 height 16
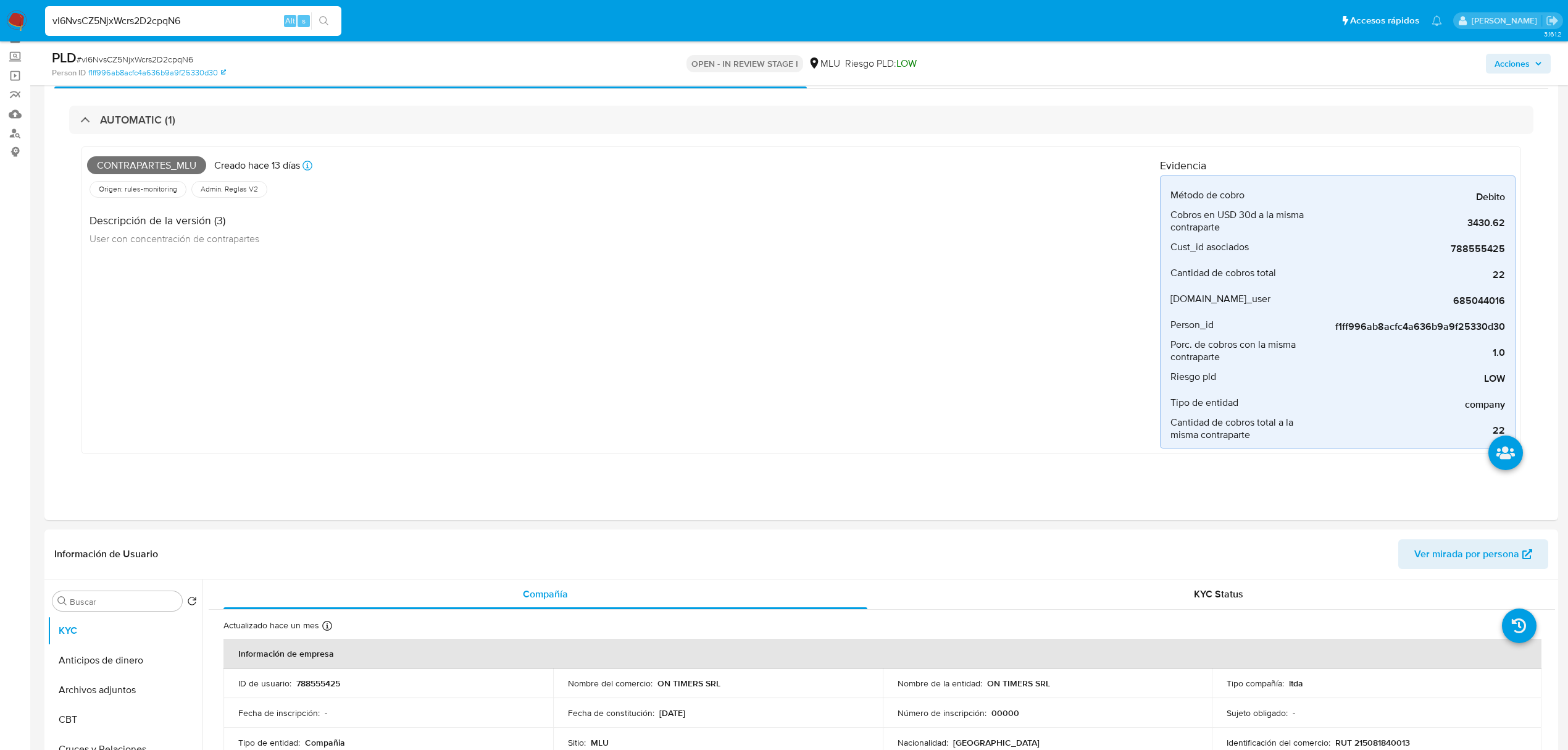
paste input "sa7q5lYGZ9zWjjpJk38rcziO"
type input "sa7q5lYGZ9zWjjpJk38rcziO"
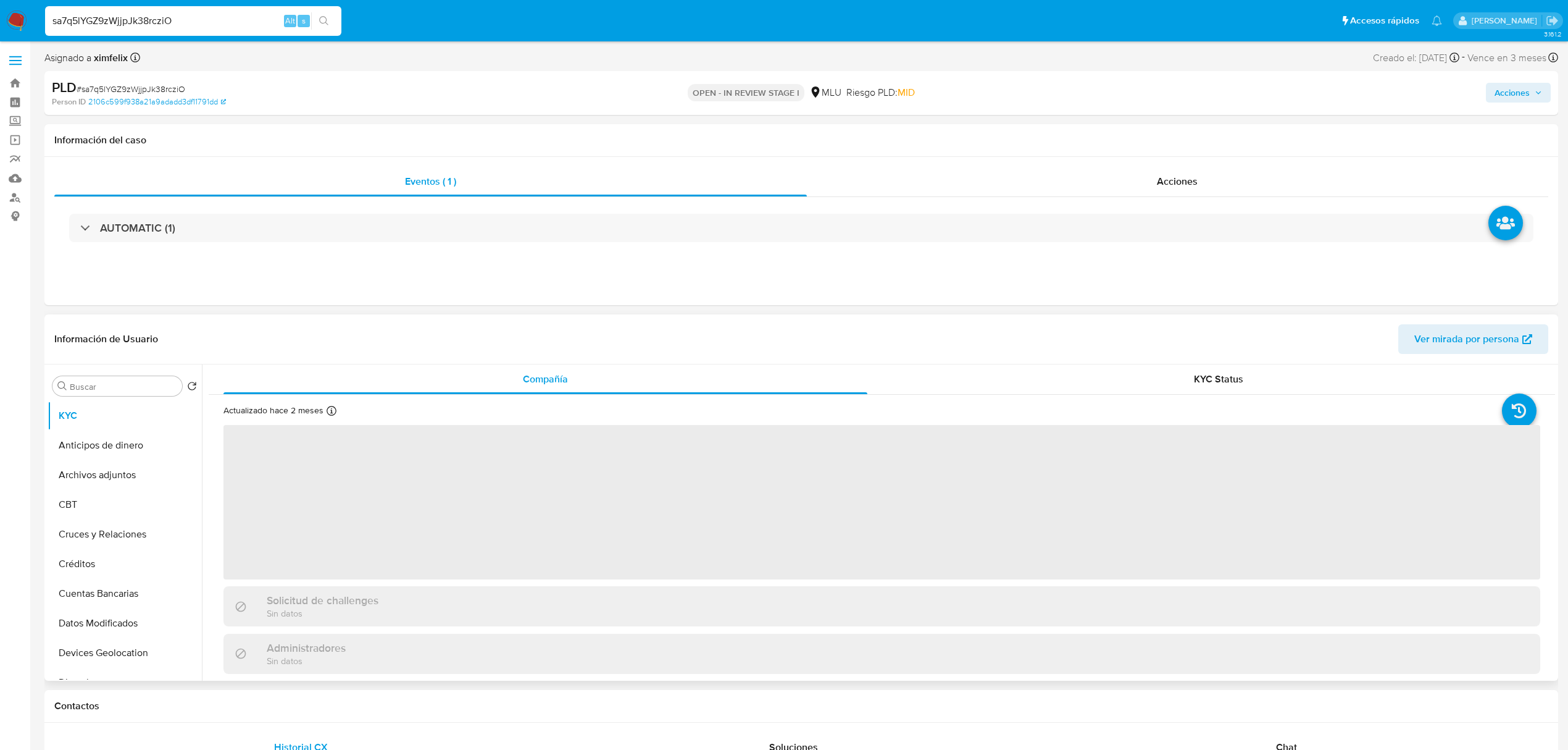
select select "10"
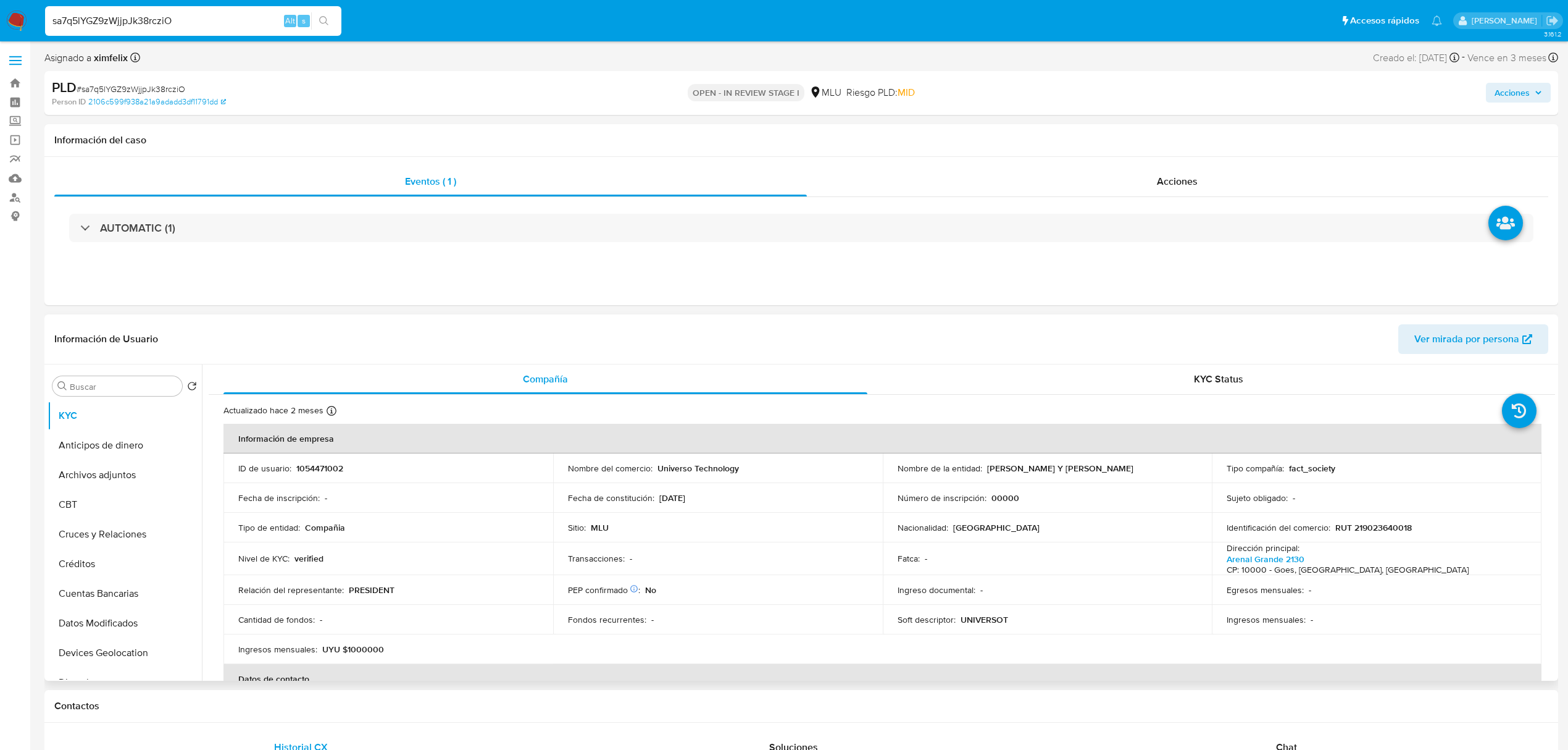
click at [323, 473] on p "1054471002" at bounding box center [320, 468] width 47 height 11
copy p "1054471002"
drag, startPoint x: 1165, startPoint y: 472, endPoint x: 890, endPoint y: 479, distance: 275.1
click at [890, 479] on td "Nombre de la entidad : ALMADA VIDAL STELLA MARYS Y GUILLAMA RODRIGUEZ NELSON" at bounding box center [1048, 467] width 330 height 29
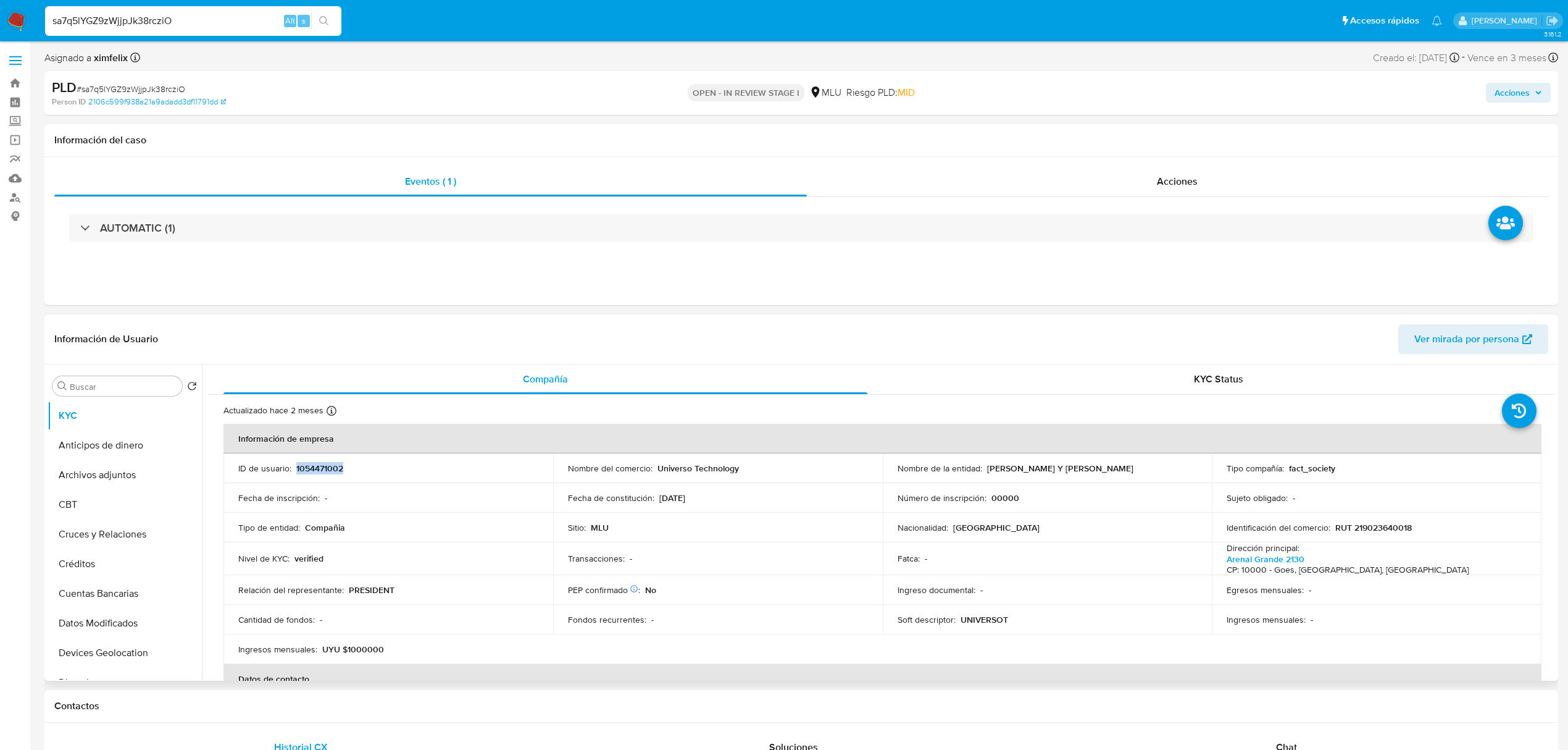
copy p "ALMADA VIDAL STELLA MARYS Y GUILLAMA RODRIGUEZ NELSON"
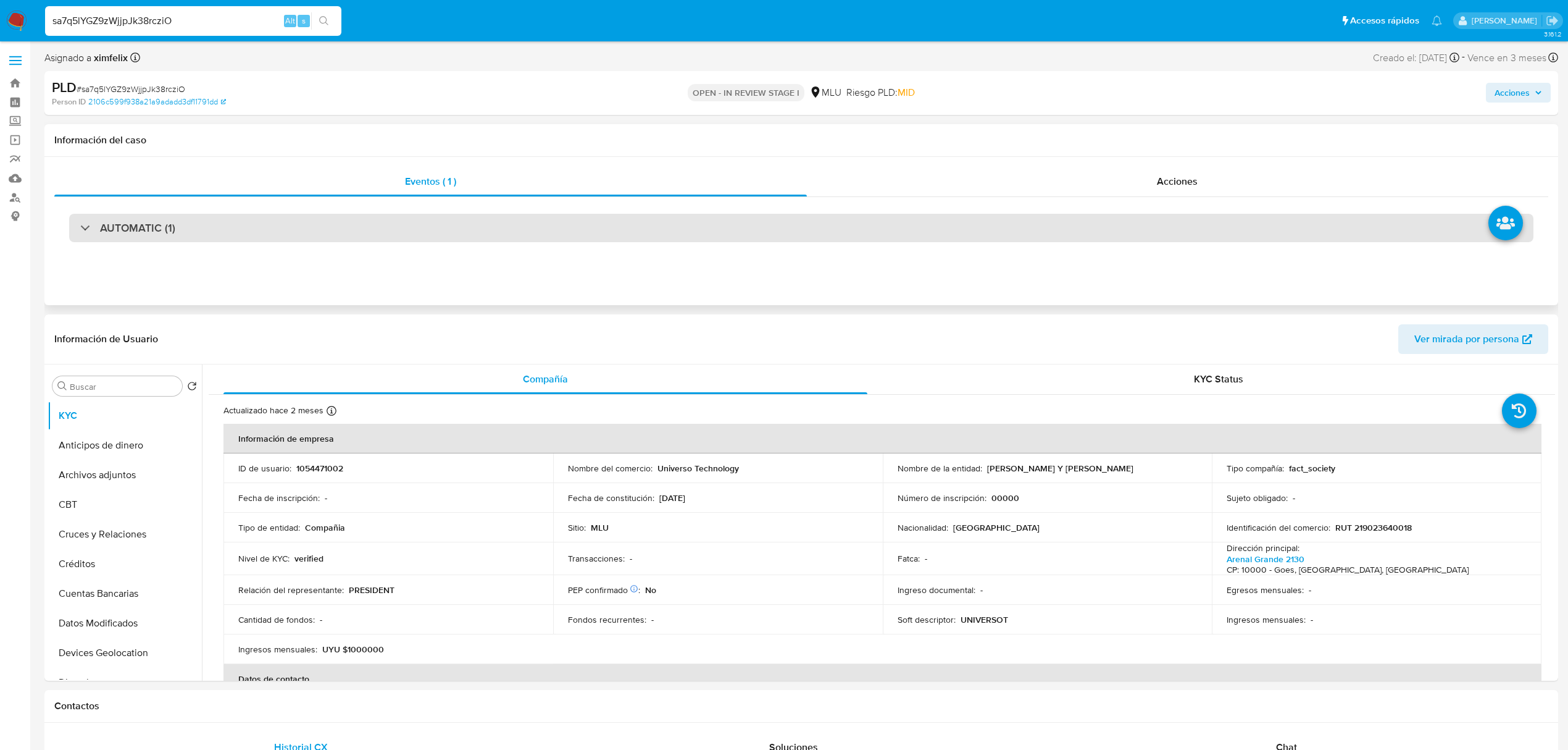
click at [404, 227] on div "AUTOMATIC (1)" at bounding box center [801, 227] width 1464 height 28
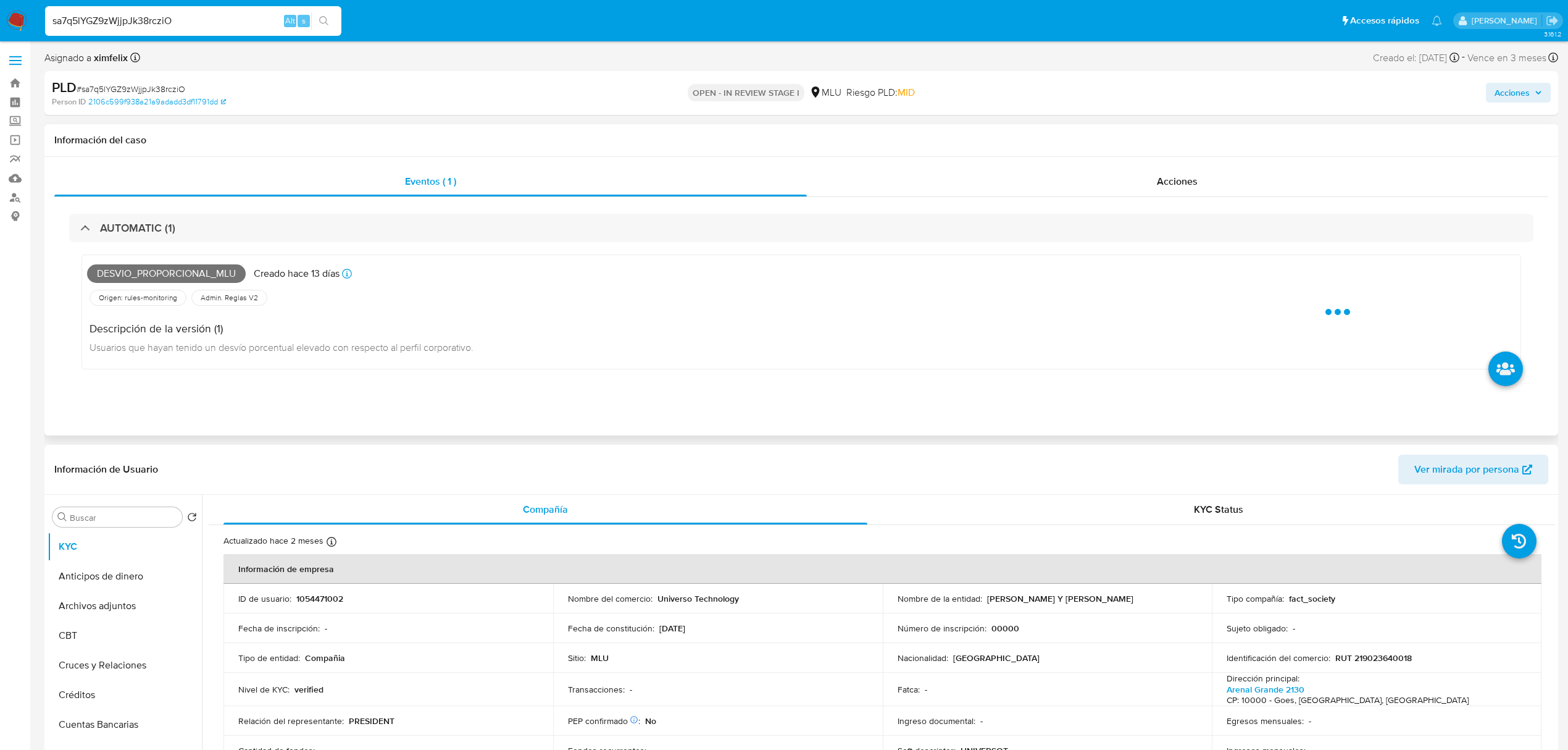
click at [201, 272] on span "Desvio_proporcional_mlu" at bounding box center [166, 274] width 158 height 19
copy span "Desvio_proporcional_mlu"
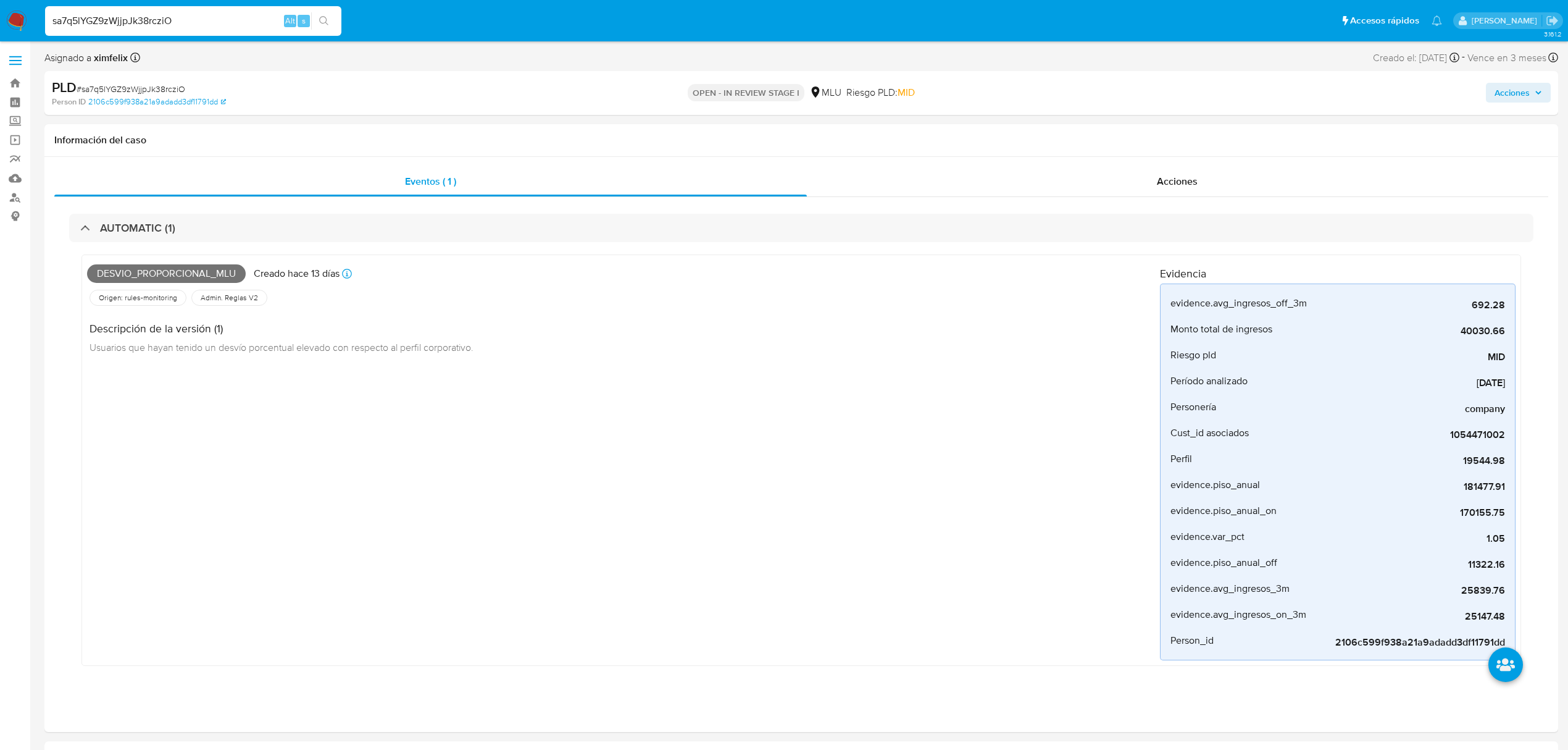
click at [145, 25] on input "sa7q5lYGZ9zWjjpJk38rcziO" at bounding box center [193, 21] width 296 height 16
paste input "pR2XkToByaq6MlxZUKALFK0s"
type input "pR2XkToByaq6MlxZUKALFK0s"
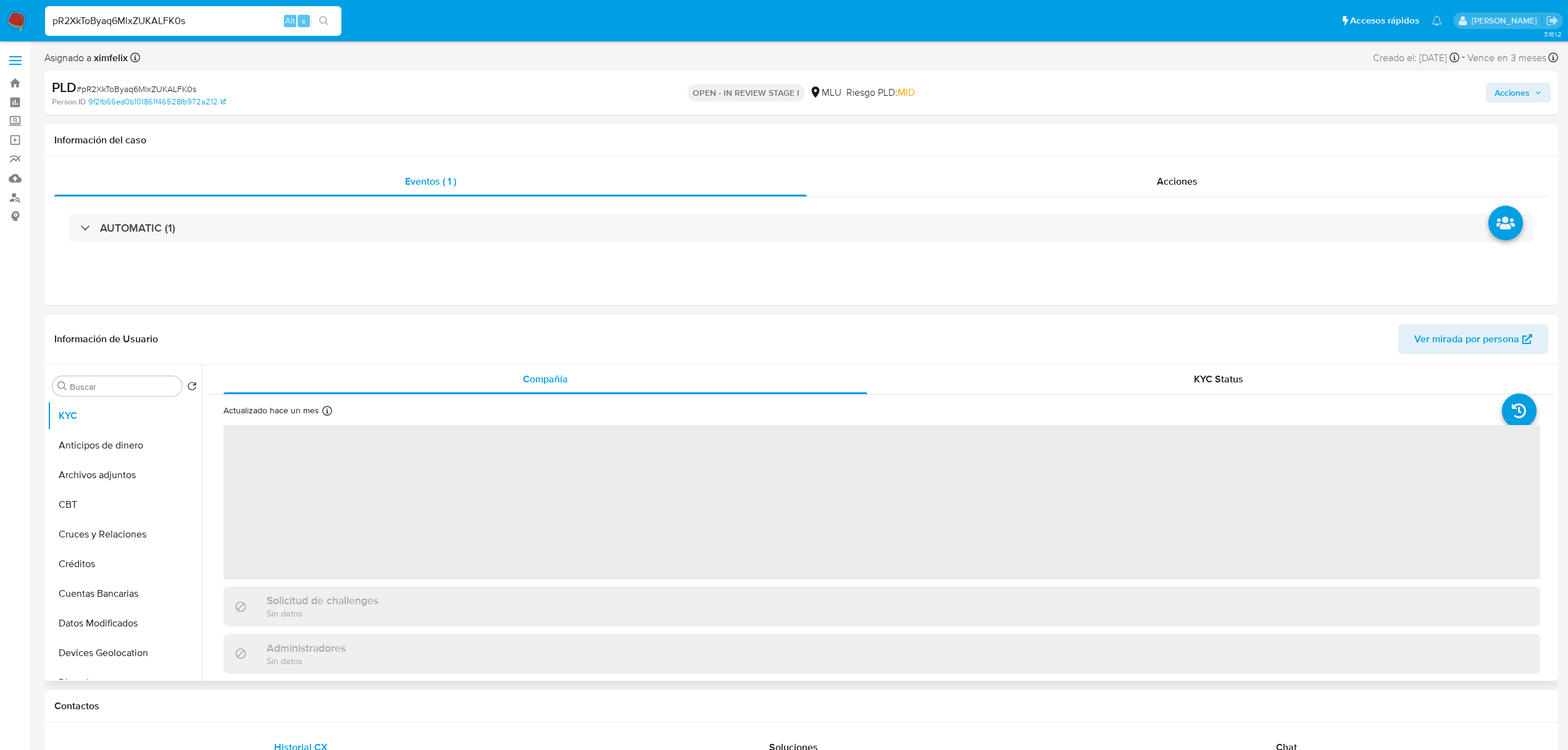
select select "10"
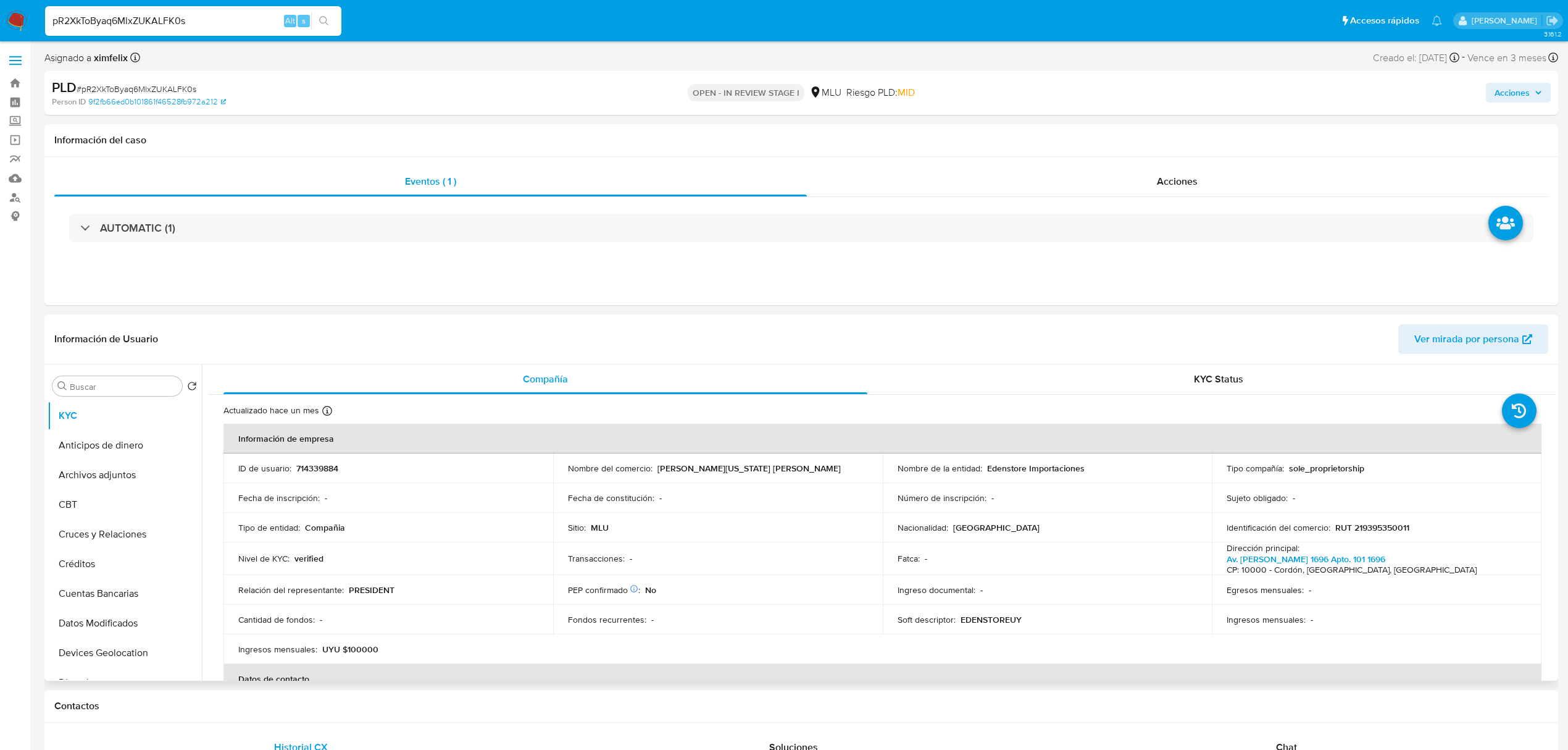
click at [317, 467] on p "714339884" at bounding box center [317, 468] width 42 height 11
copy p "714339884"
drag, startPoint x: 1087, startPoint y: 471, endPoint x: 983, endPoint y: 473, distance: 104.0
click at [983, 473] on div "Nombre de la entidad : Edenstore Importaciones" at bounding box center [1048, 468] width 300 height 11
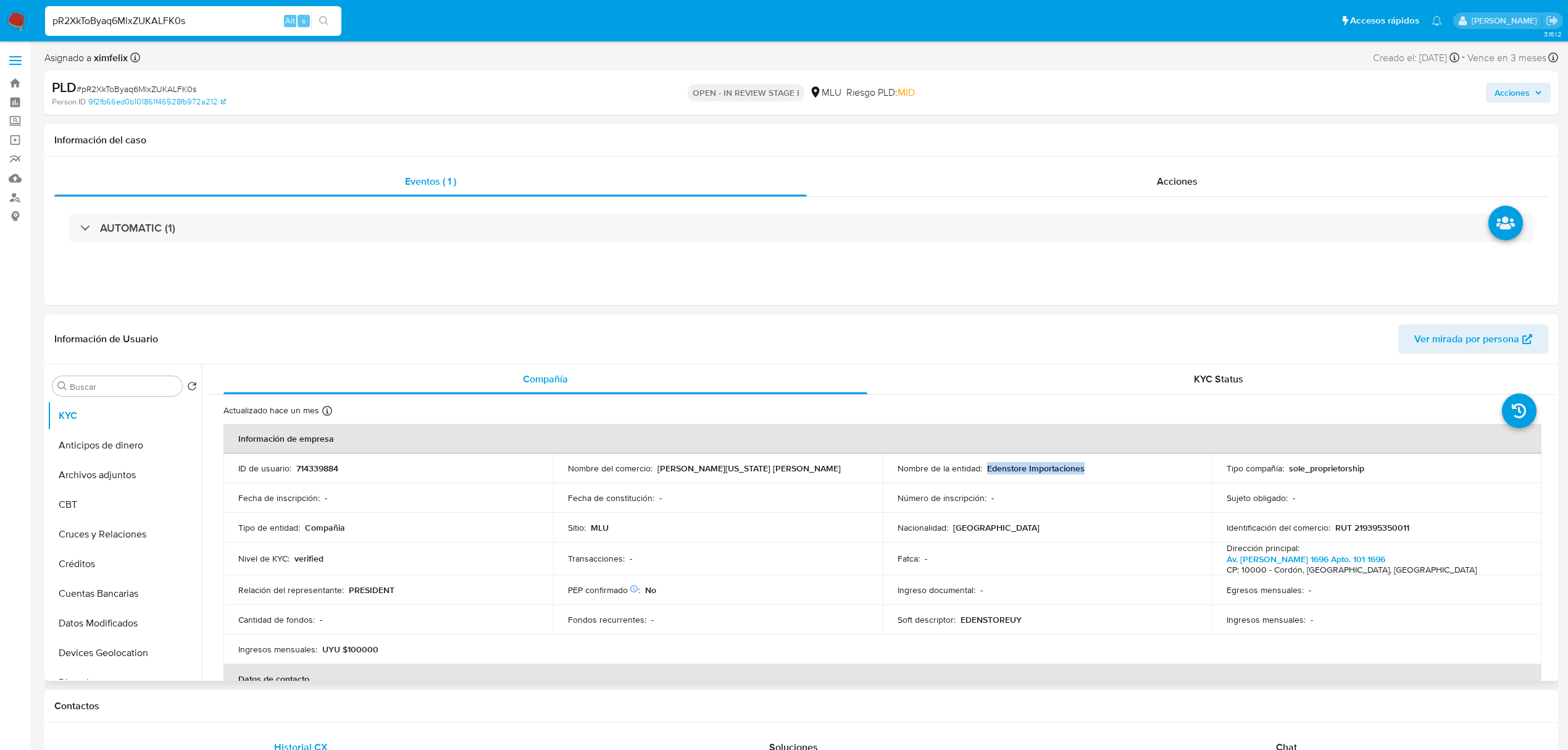
copy p "Edenstore Importaciones"
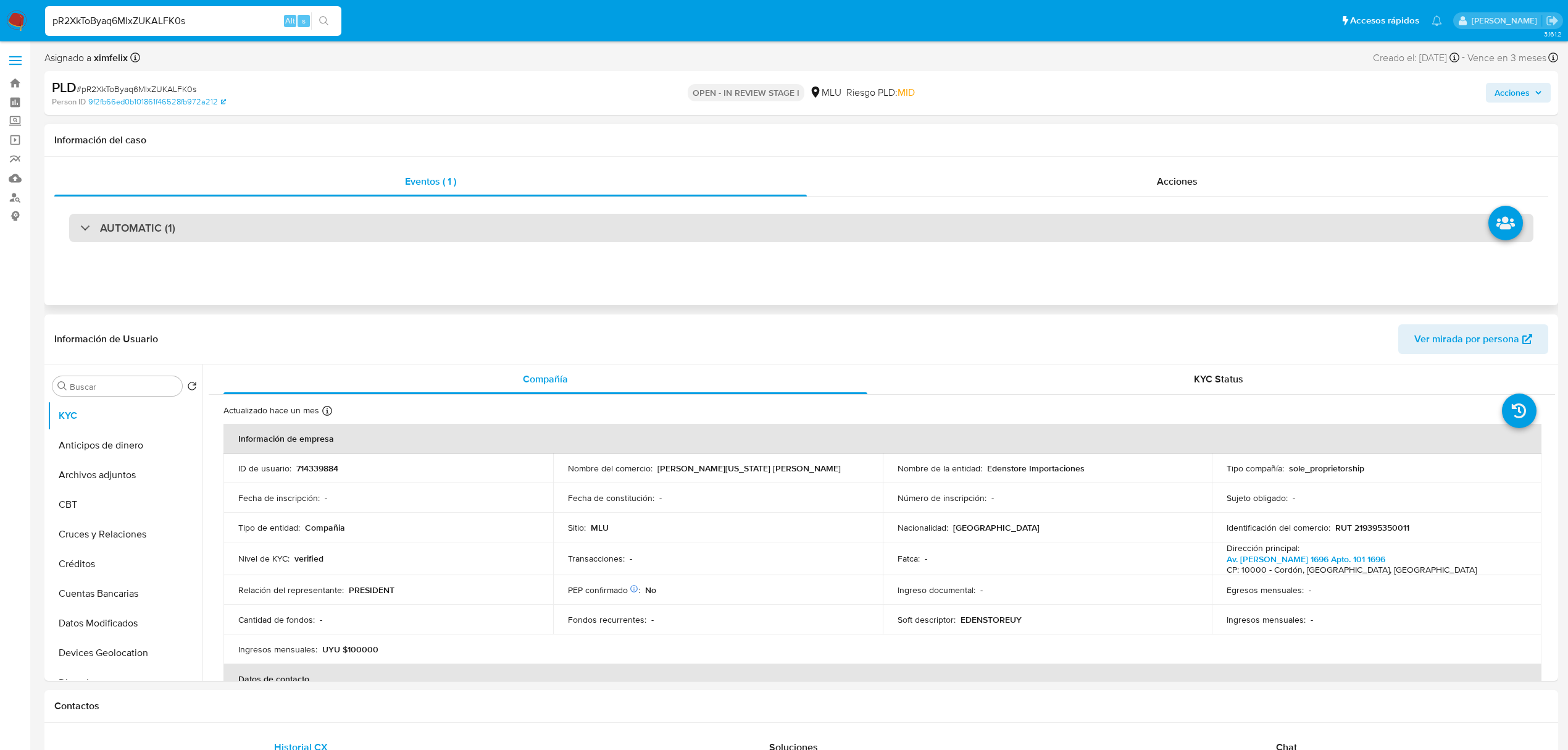
click at [595, 237] on div "AUTOMATIC (1)" at bounding box center [801, 227] width 1464 height 28
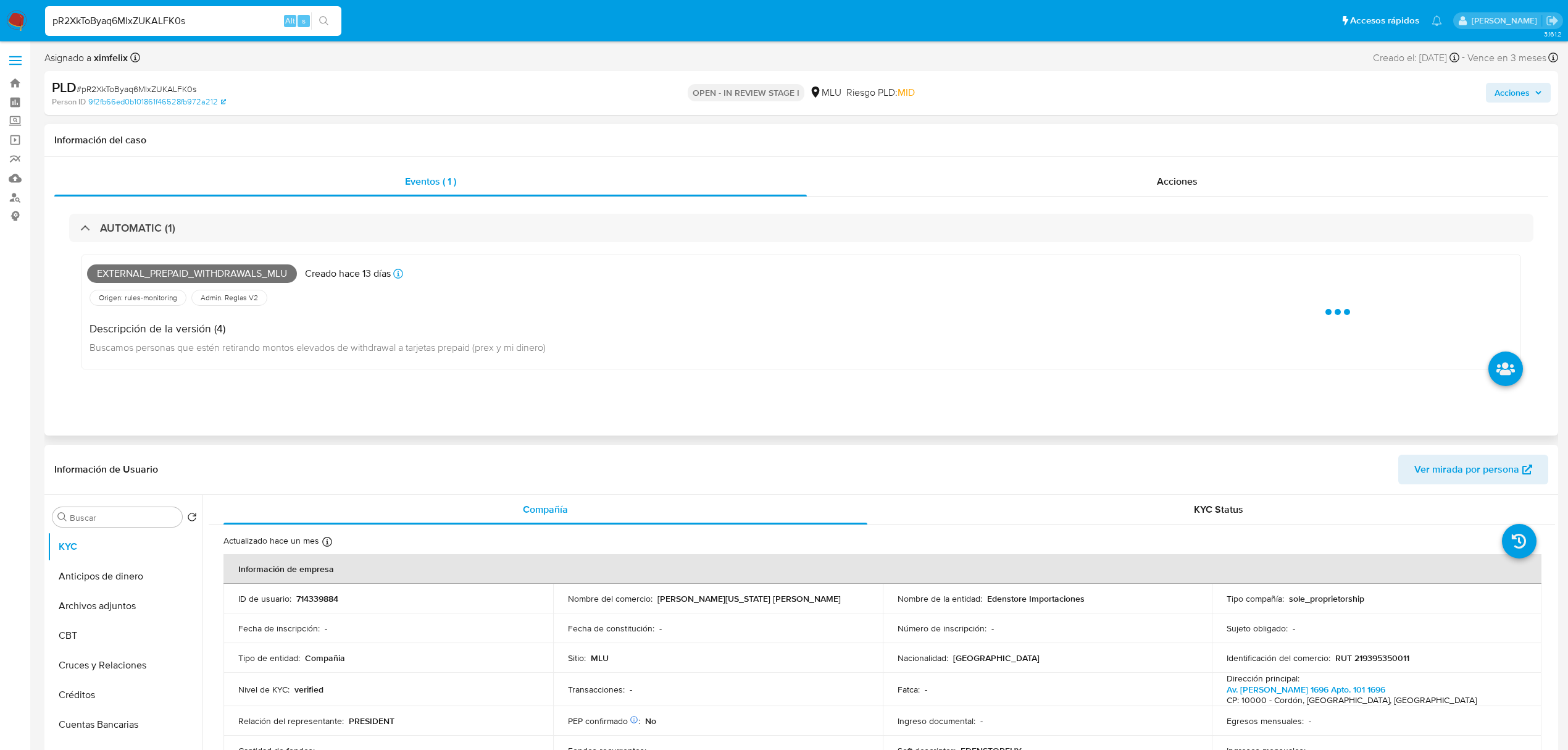
click at [190, 275] on span "External_prepaid_withdrawals_mlu" at bounding box center [191, 274] width 210 height 19
copy span "External_prepaid_withdrawals_mlu"
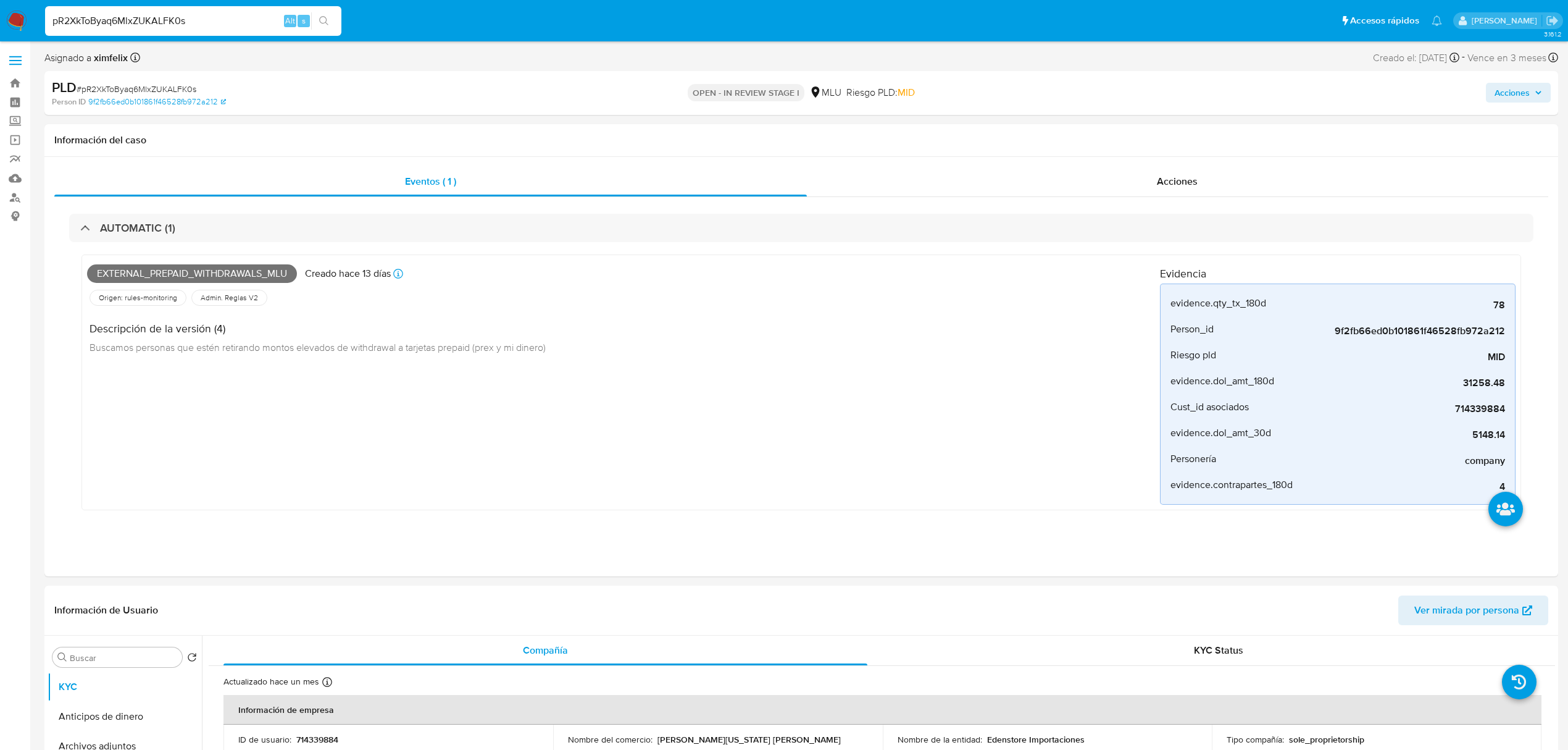
click at [176, 20] on input "pR2XkToByaq6MlxZUKALFK0s" at bounding box center [193, 21] width 296 height 16
paste input "5A028urHp250QeDotxX6MjO8"
type input "5A028urHp250QeDotxX6MjO8"
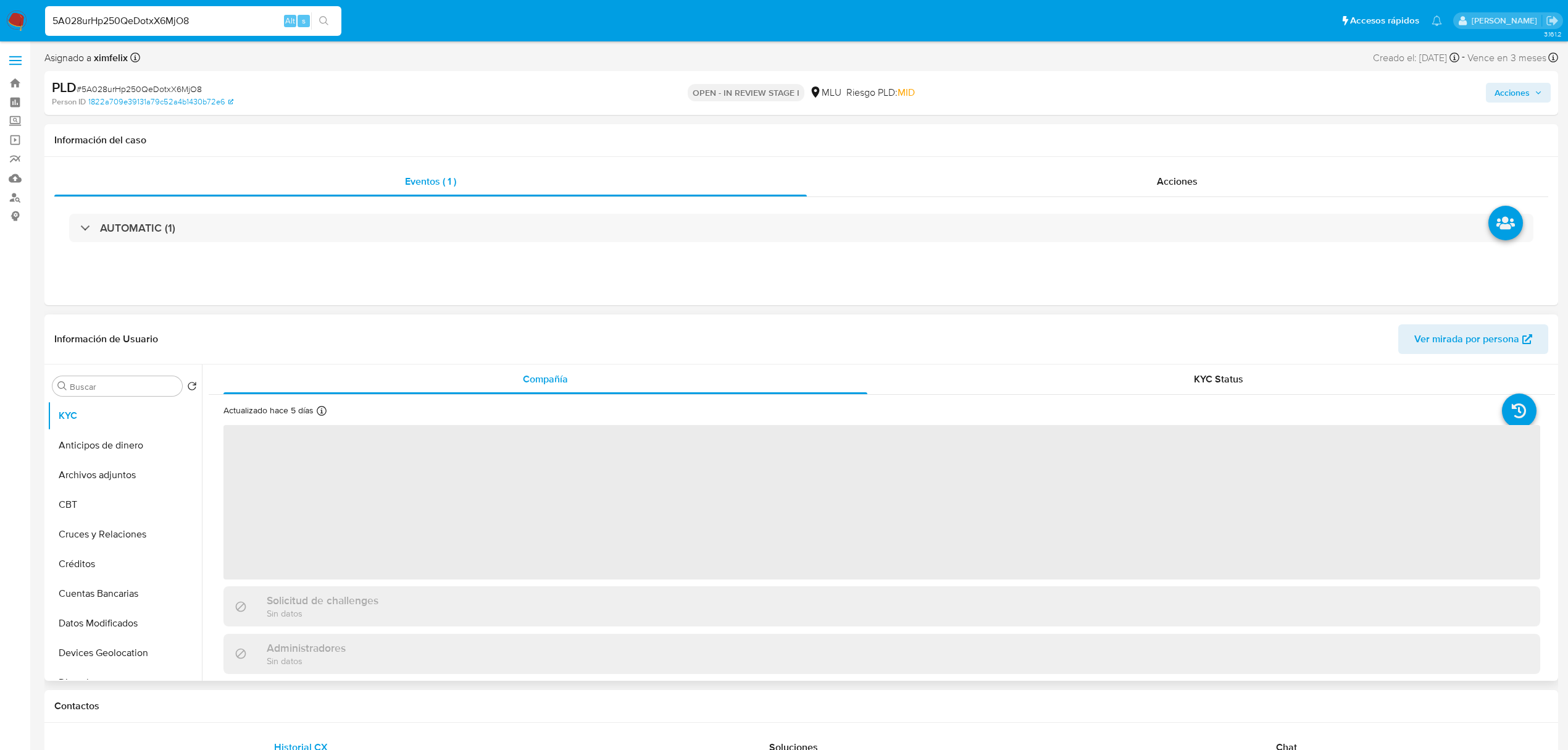
select select "10"
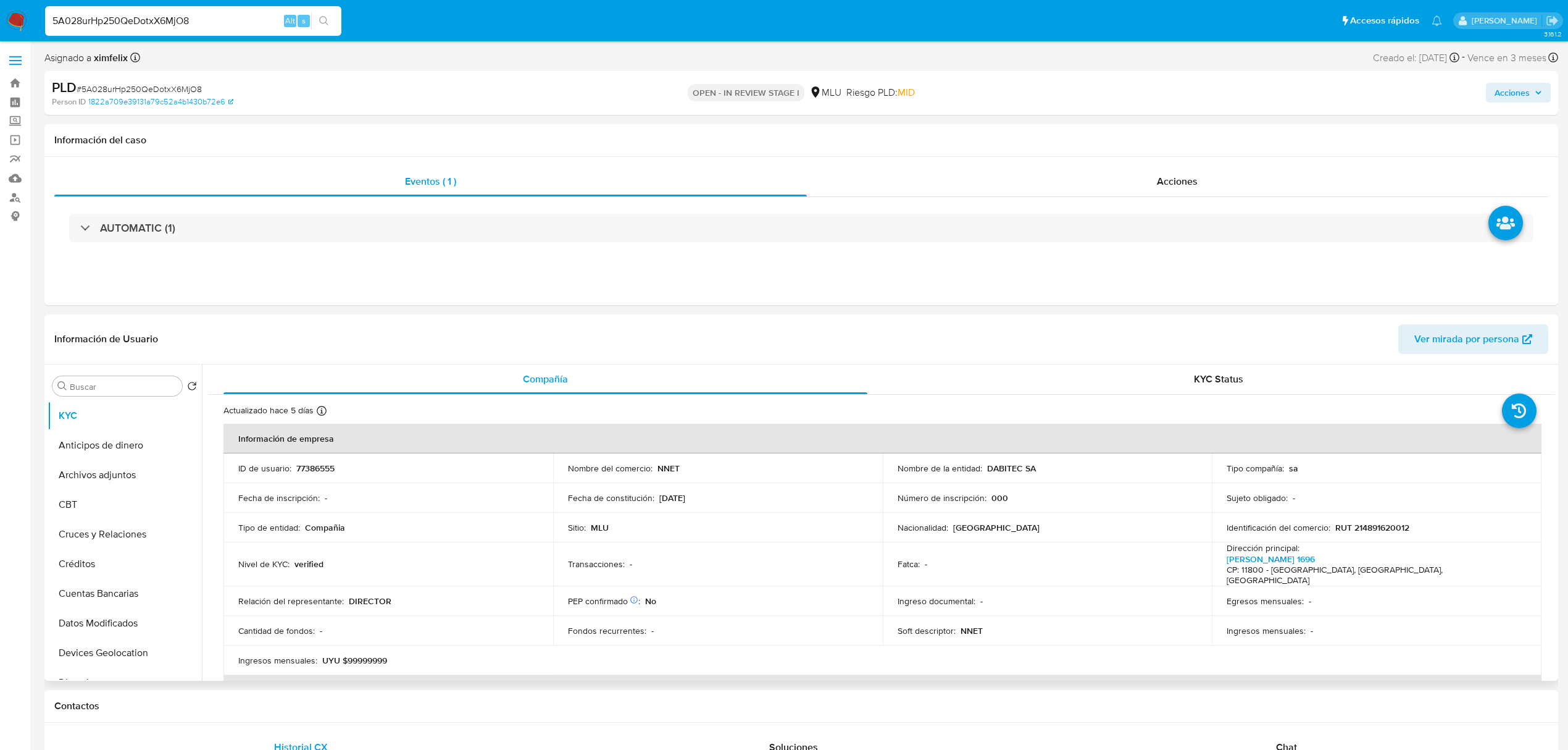
click at [306, 472] on p "77386555" at bounding box center [315, 468] width 39 height 11
copy p "77386555"
drag, startPoint x: 1053, startPoint y: 475, endPoint x: 983, endPoint y: 468, distance: 70.3
click at [983, 468] on td "Nombre de la entidad : DABITEC SA" at bounding box center [1048, 467] width 330 height 29
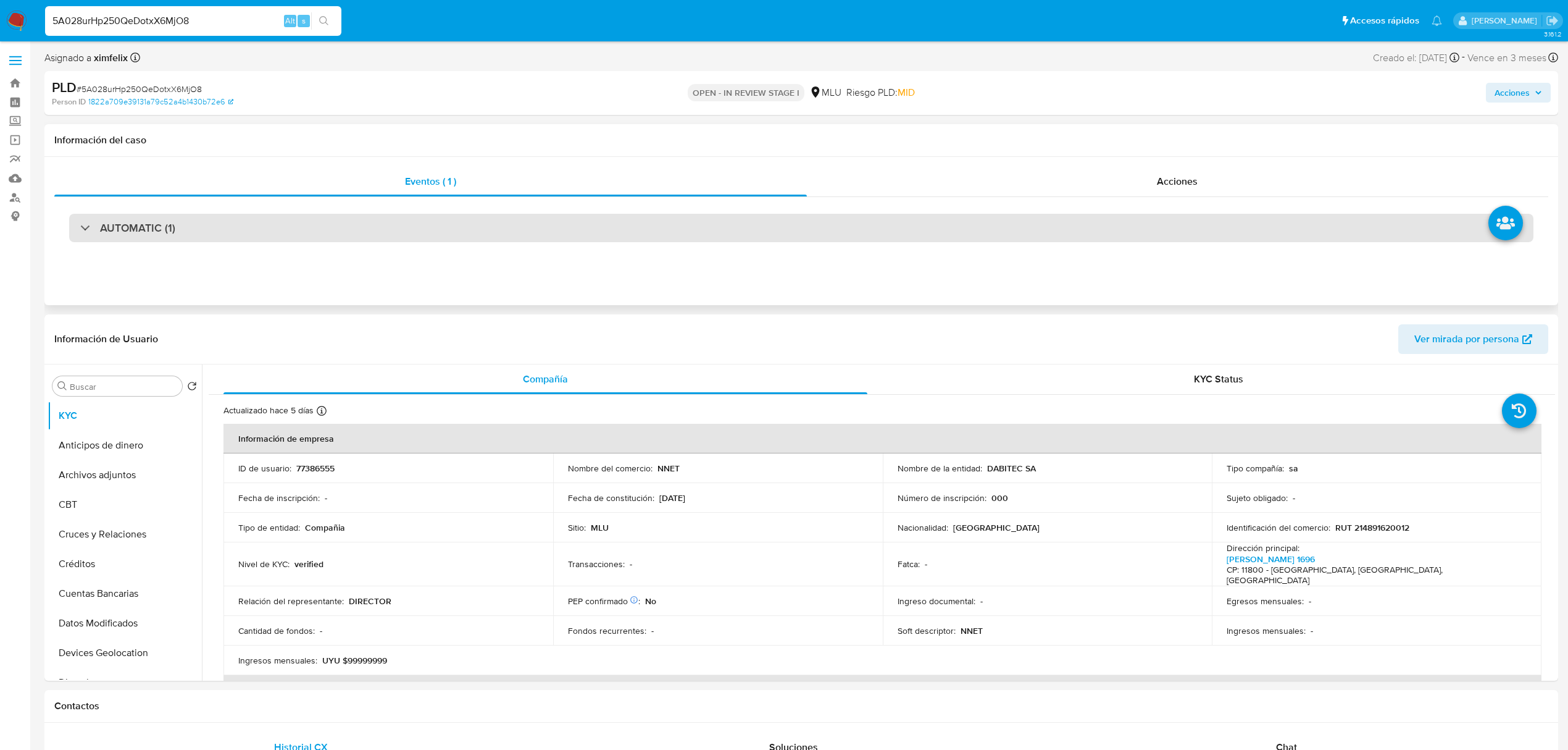
click at [479, 224] on div "AUTOMATIC (1)" at bounding box center [801, 227] width 1464 height 28
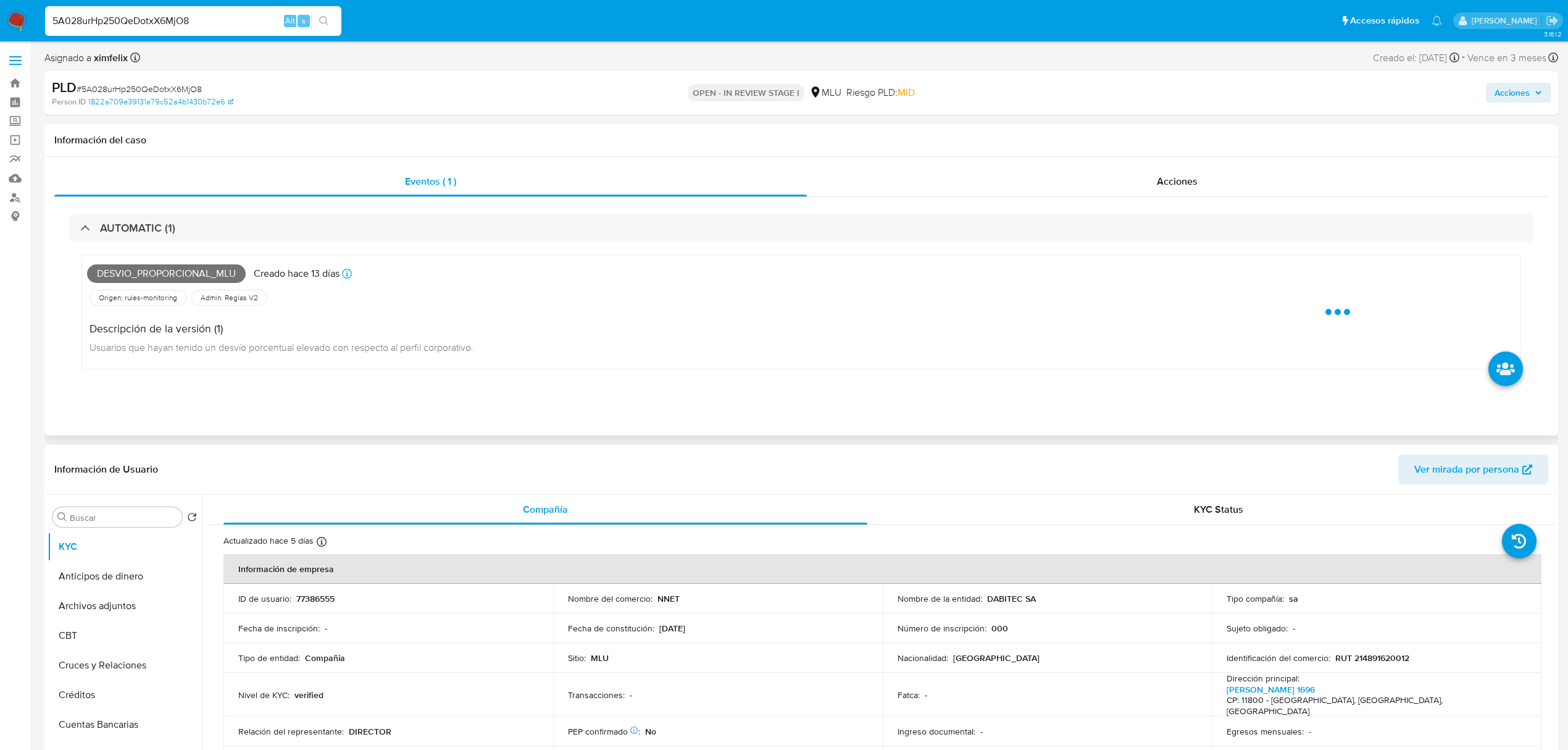
click at [178, 278] on span "Desvio_proporcional_mlu" at bounding box center [166, 274] width 158 height 19
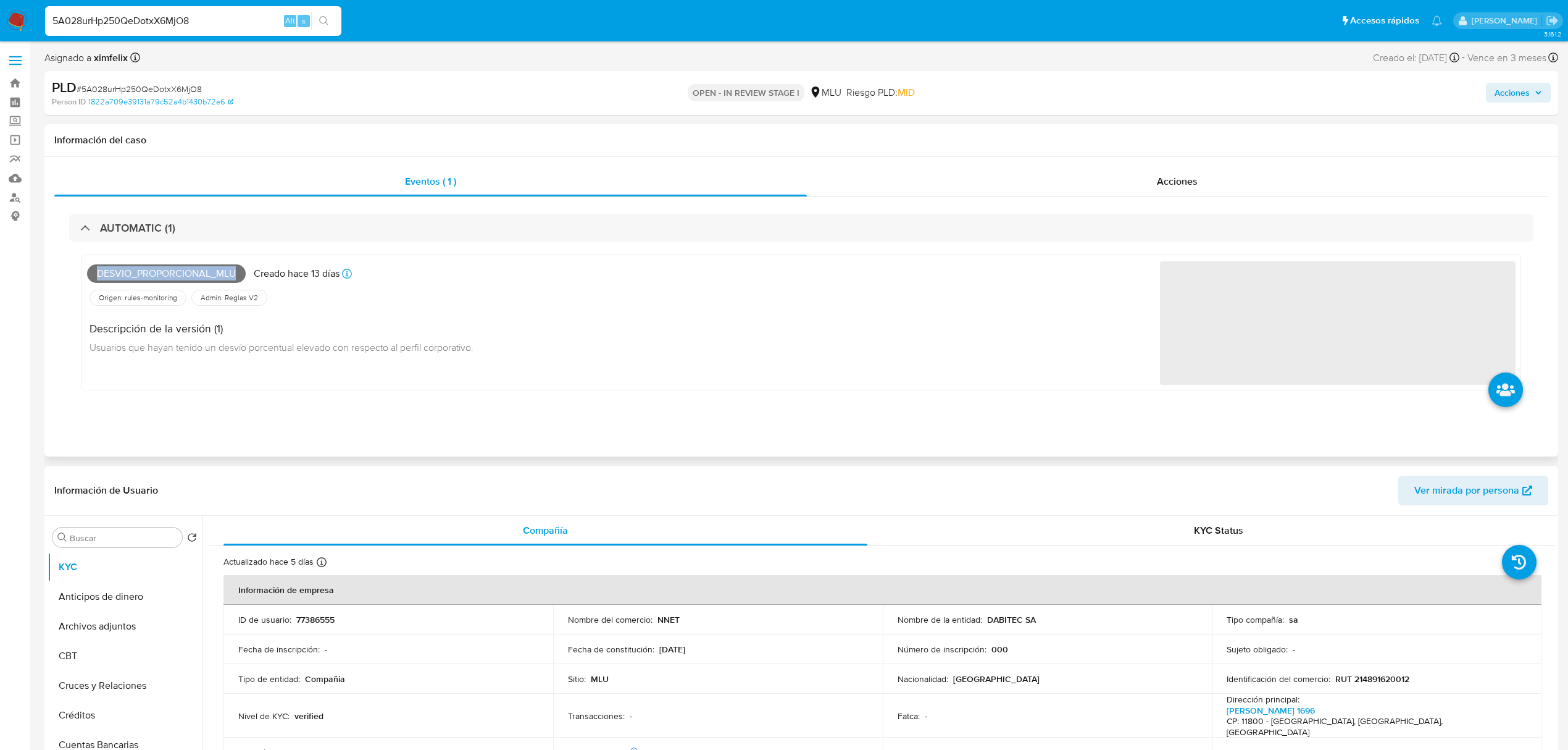
copy span "Desvio_proporcional_mlu"
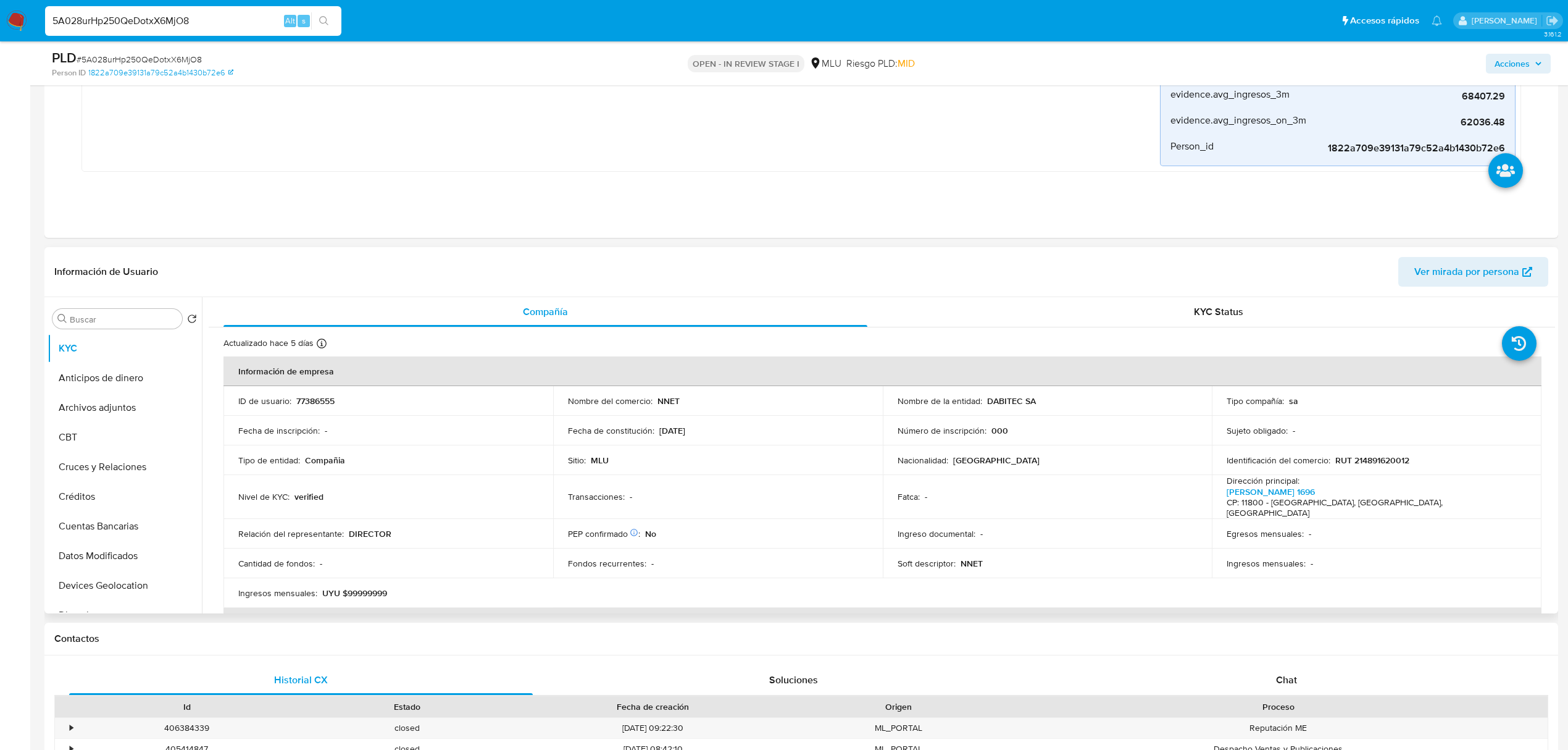
scroll to position [457, 0]
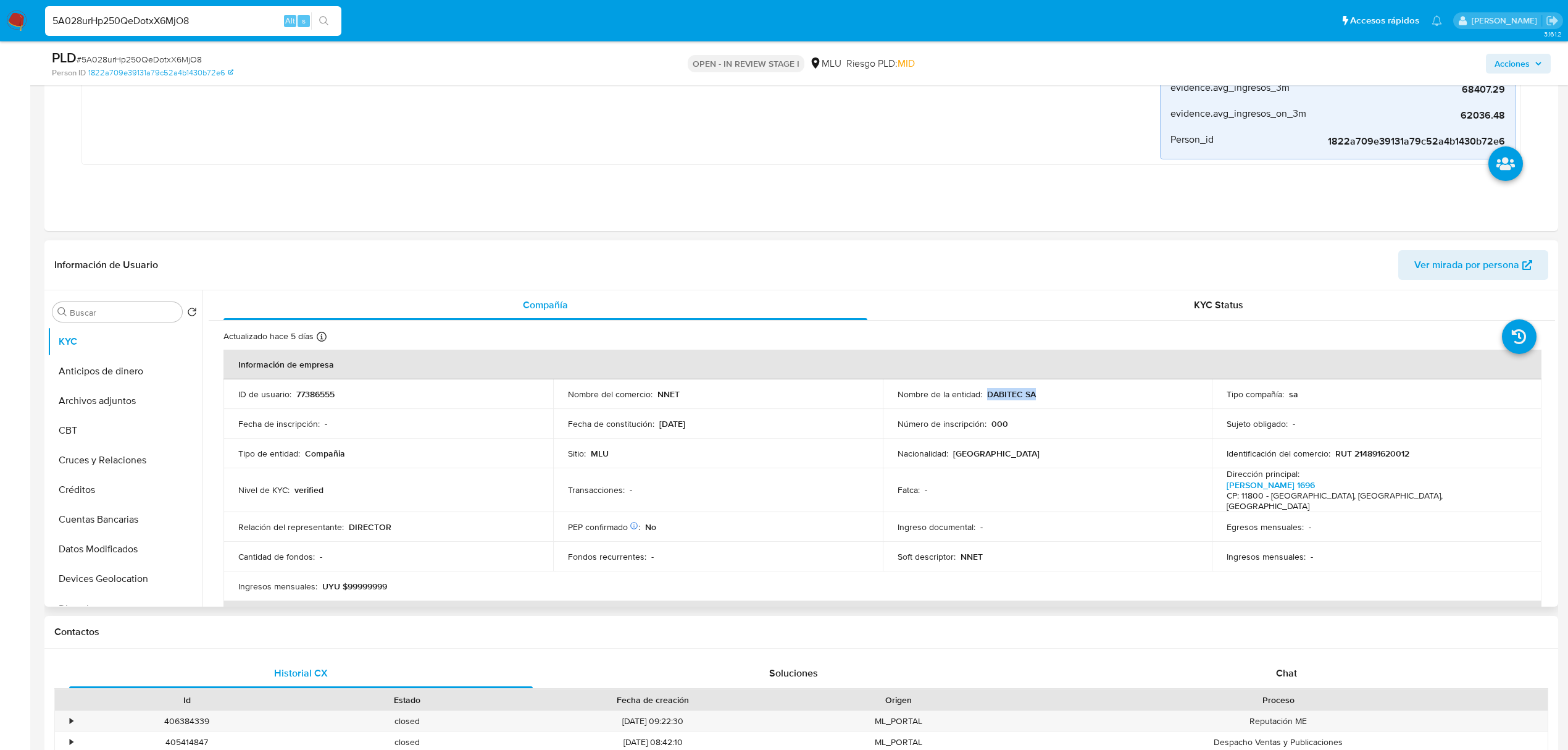
drag, startPoint x: 1069, startPoint y: 400, endPoint x: 985, endPoint y: 396, distance: 84.1
click at [985, 396] on div "Nombre de la entidad : DABITEC SA" at bounding box center [1048, 394] width 300 height 11
copy p "DABITEC SA"
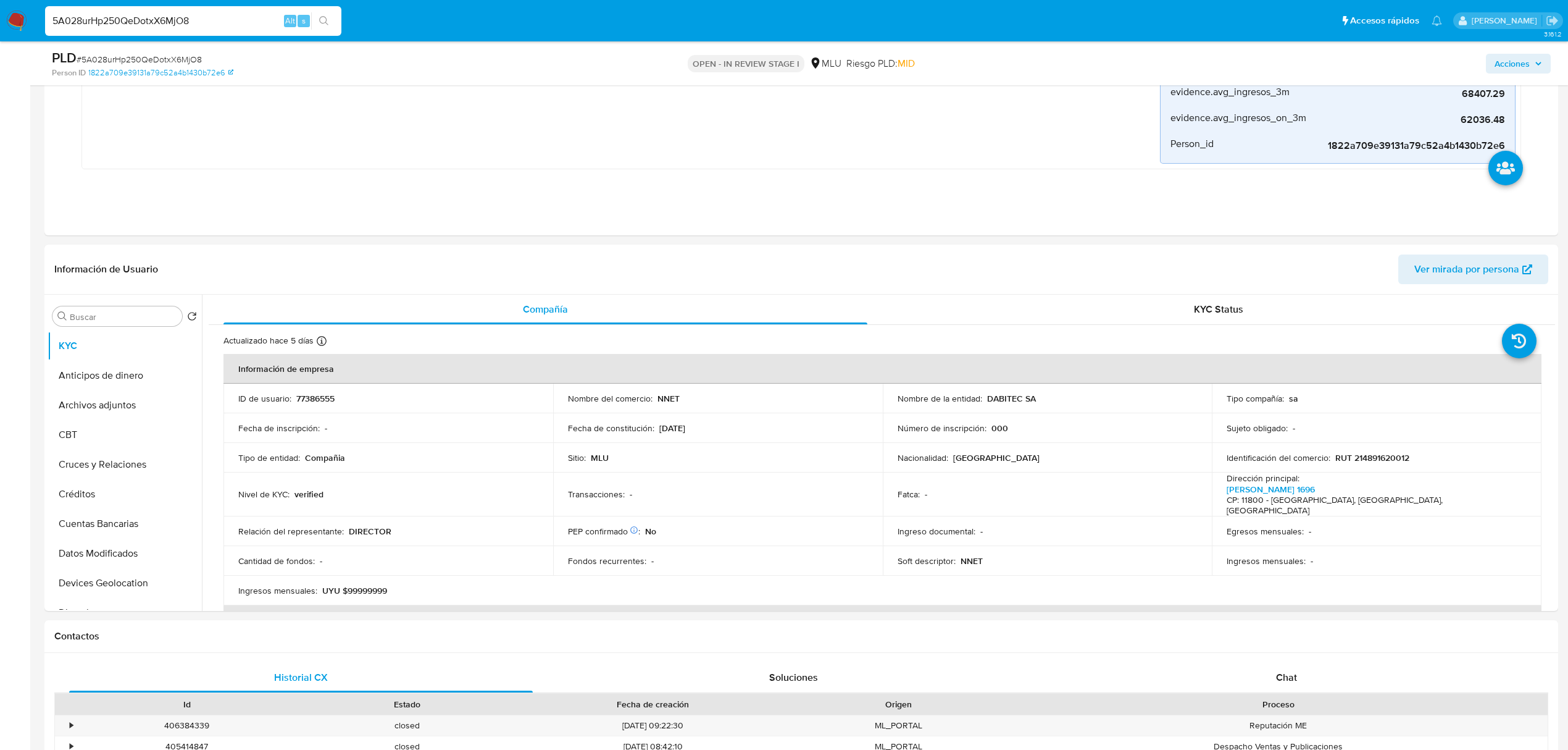
click at [156, 21] on input "5A028urHp250QeDotxX6MjO8" at bounding box center [193, 21] width 296 height 16
paste input "sqRD3d5jnRk7cPoYegvQAoTu"
type input "sqRD3d5jnRk7cPoYegvQAoTu"
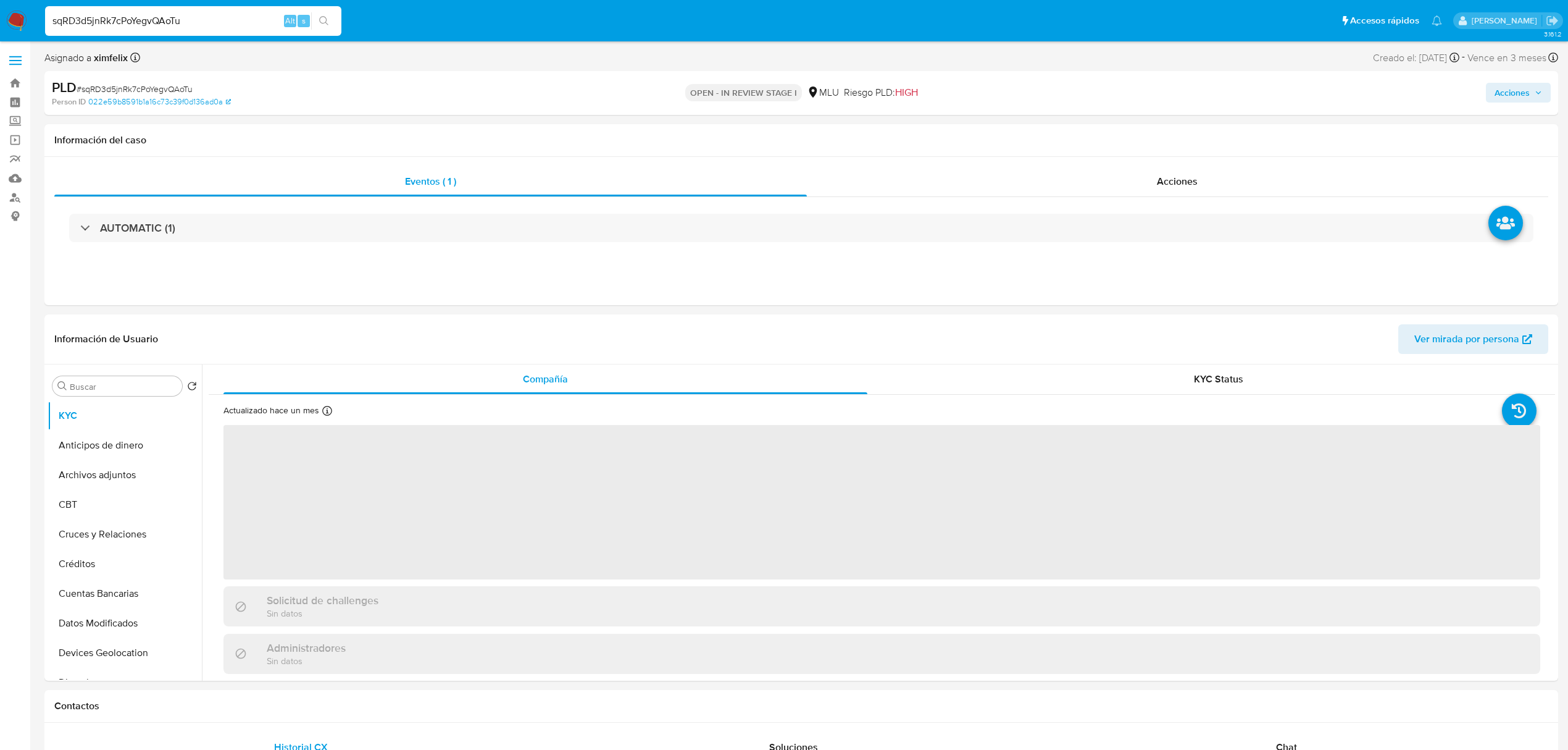
select select "10"
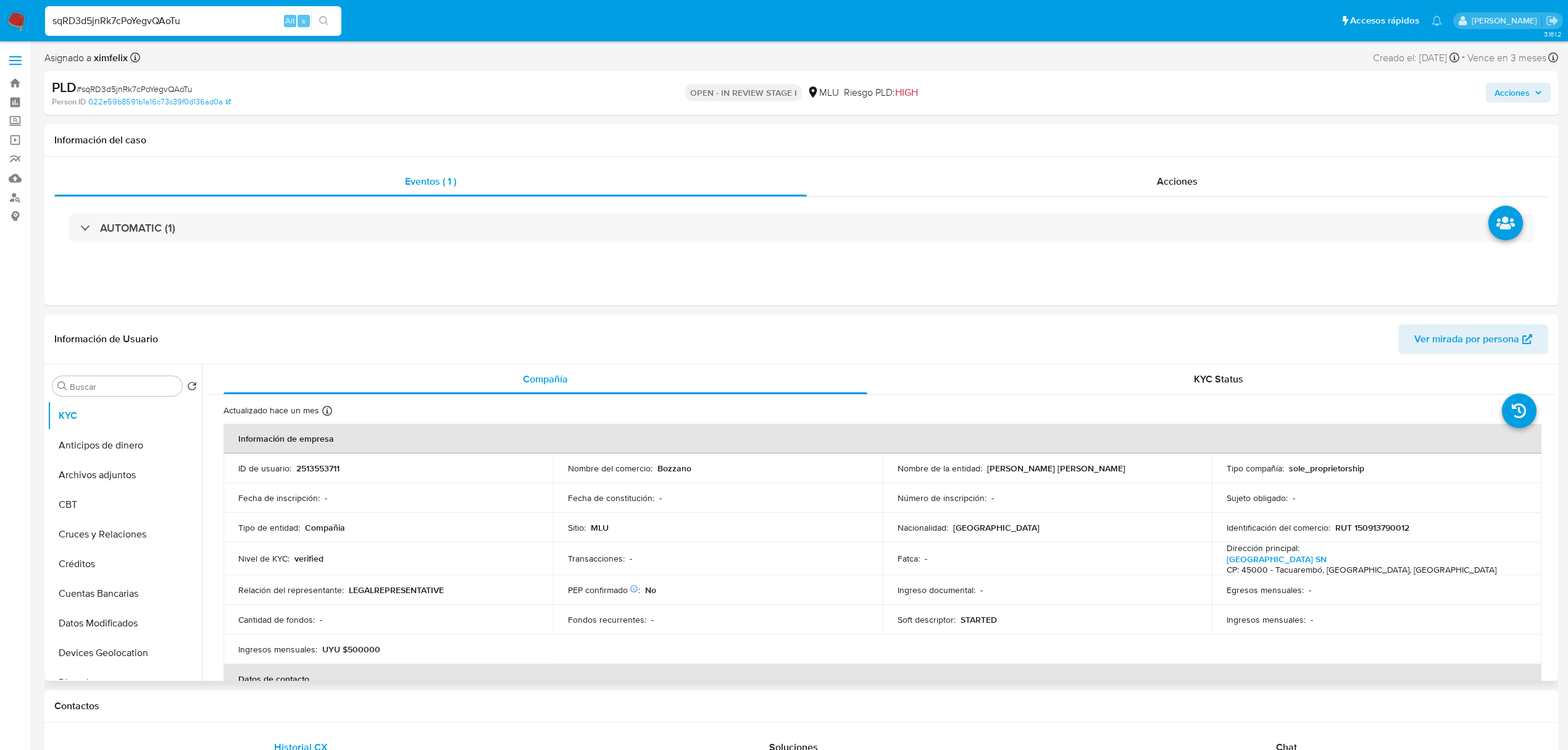
click at [332, 473] on p "2513553711" at bounding box center [318, 468] width 43 height 11
drag, startPoint x: 1131, startPoint y: 476, endPoint x: 985, endPoint y: 467, distance: 146.3
click at [985, 467] on td "Nombre de la entidad : CAMARGO RIBEIRO VICTOR DANIEL" at bounding box center [1048, 467] width 330 height 29
click at [192, 442] on button "Anticipos de dinero" at bounding box center [119, 444] width 144 height 29
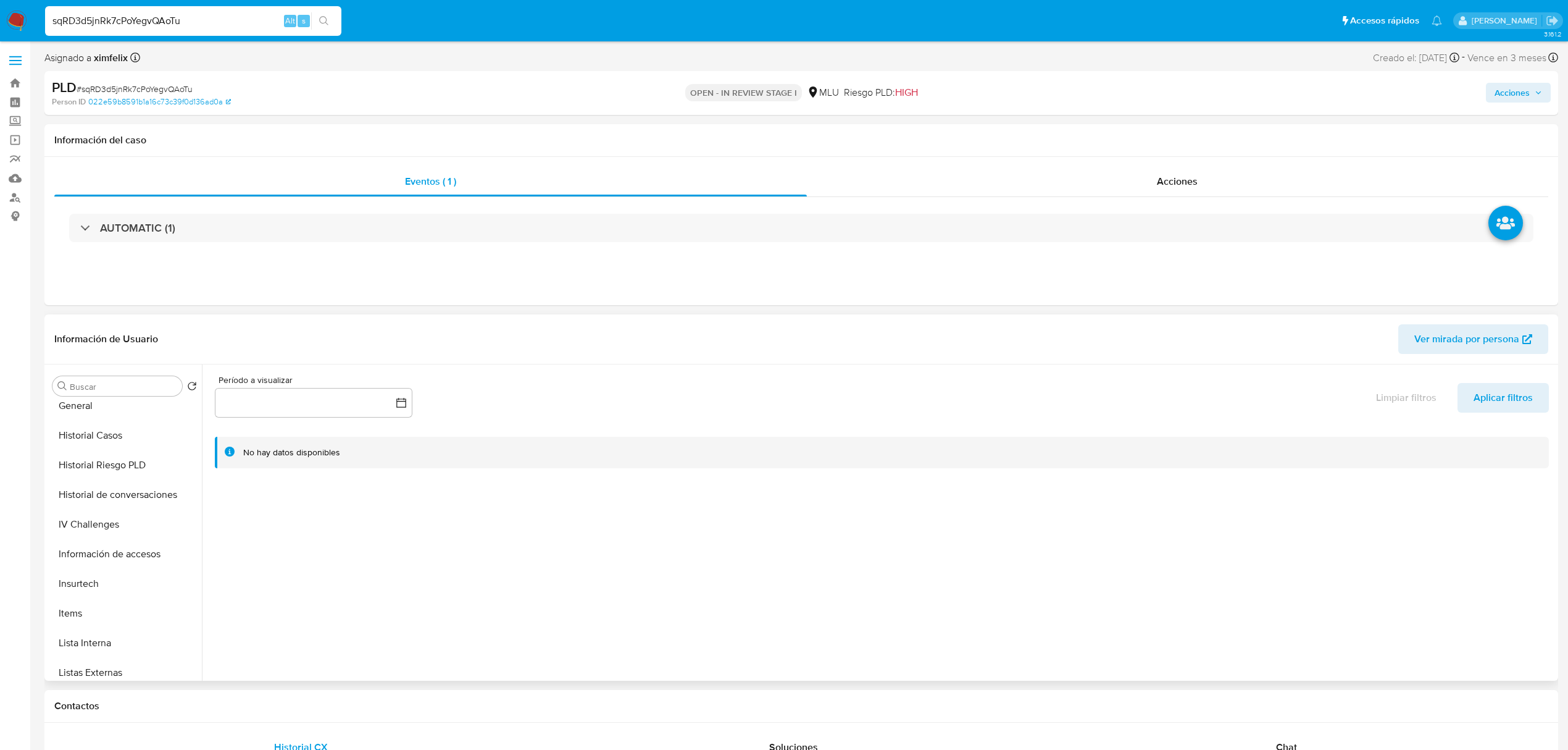
scroll to position [387, 0]
click at [109, 445] on button "Historial Casos" at bounding box center [119, 443] width 144 height 29
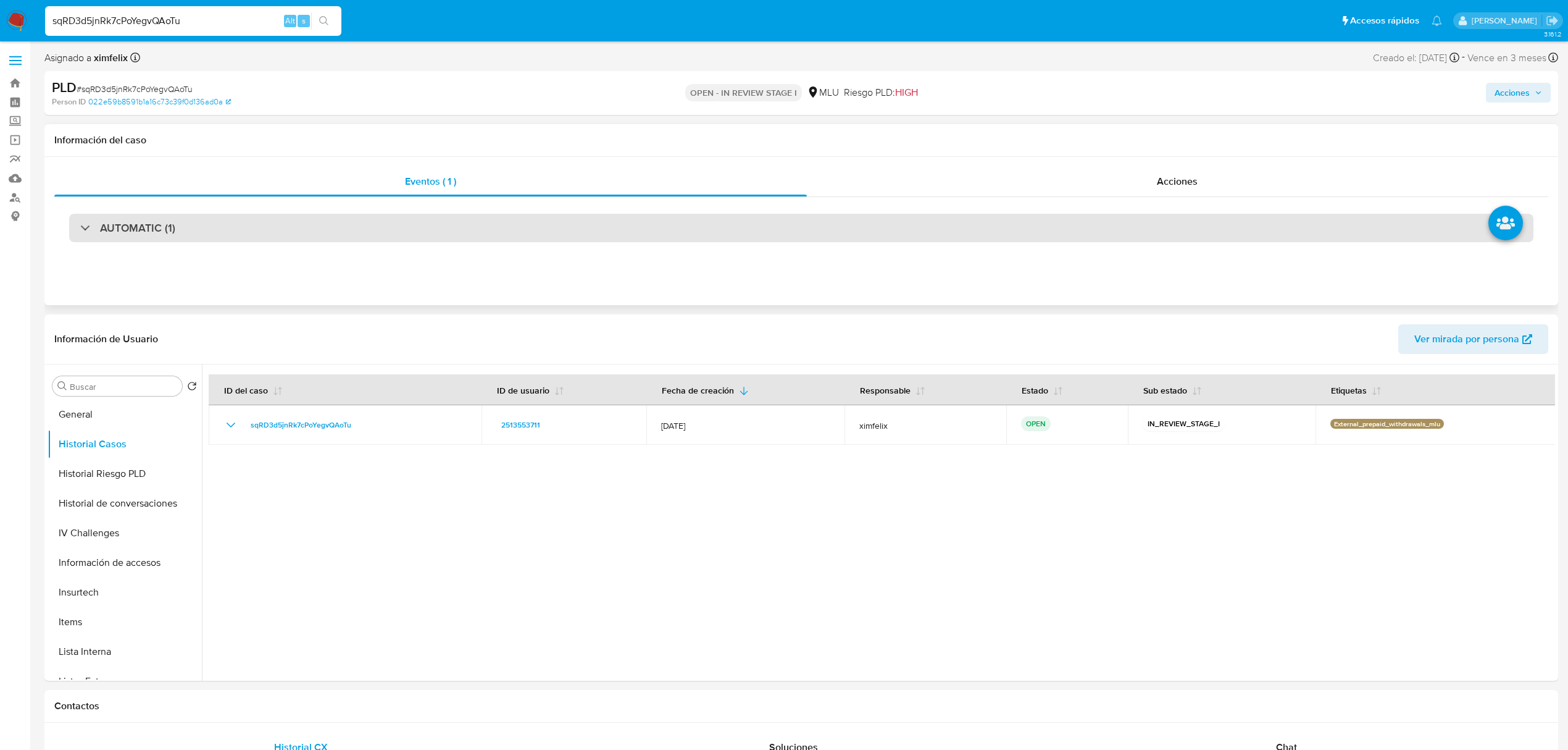
click at [474, 232] on div "AUTOMATIC (1)" at bounding box center [801, 227] width 1464 height 28
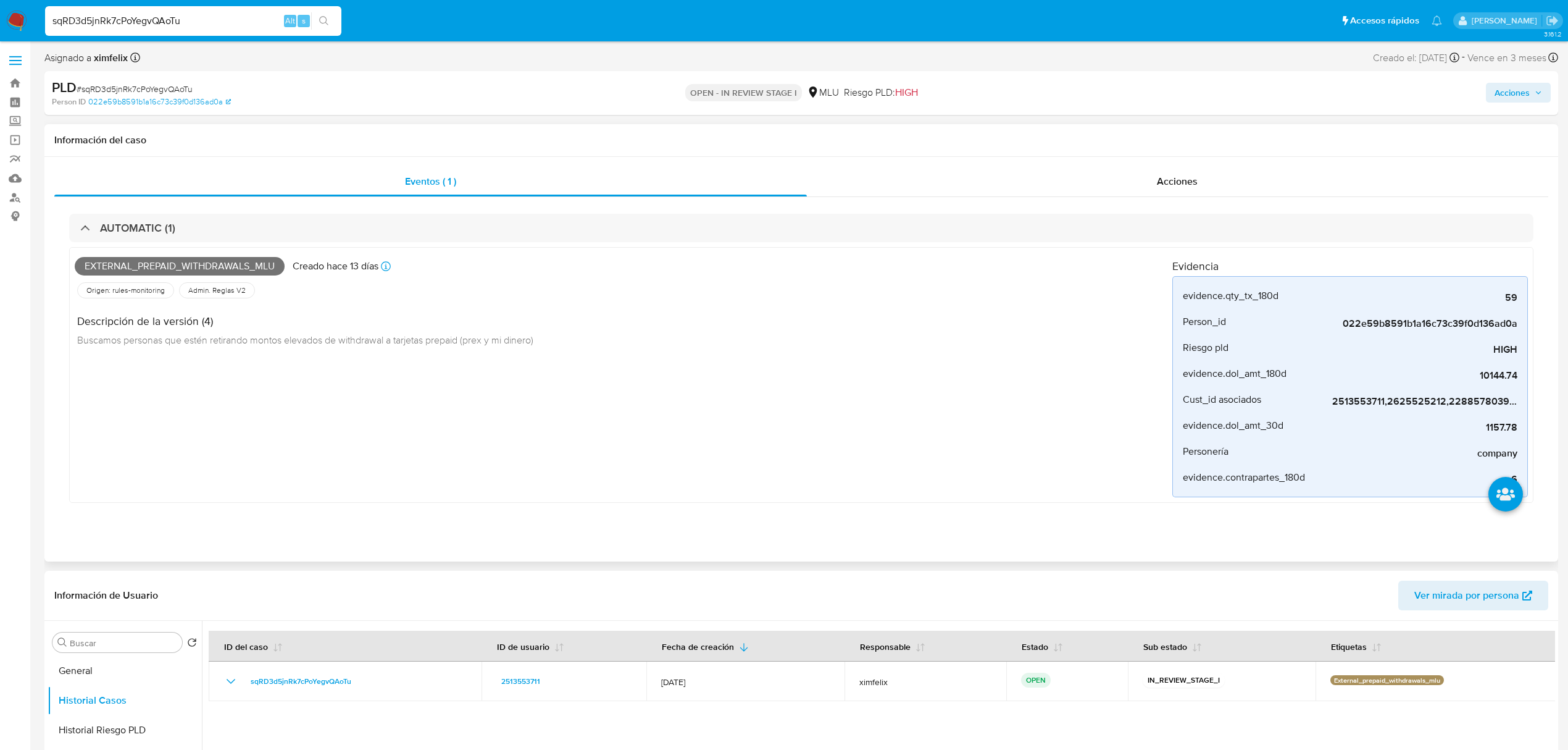
click at [260, 272] on span "External_prepaid_withdrawals_mlu" at bounding box center [179, 266] width 210 height 19
click at [126, 30] on div "sqRD3d5jnRk7cPoYegvQAoTu Alt s" at bounding box center [193, 21] width 296 height 29
click at [126, 21] on input "sqRD3d5jnRk7cPoYegvQAoTu" at bounding box center [193, 21] width 296 height 16
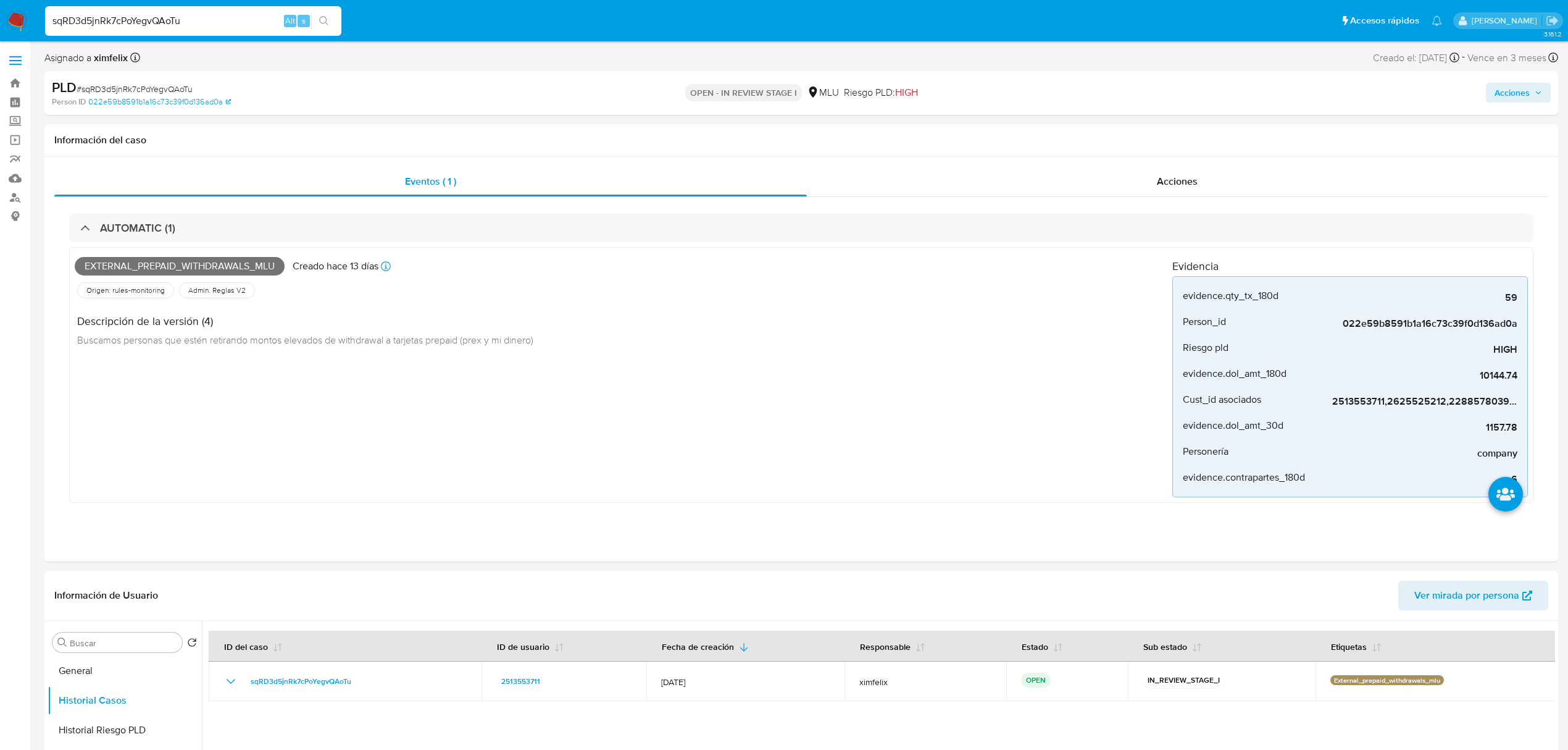
paste input "vn08IoLvlLRRqMhJOtPV4WkZ"
type input "vn08IoLvlLRRqMhJOtPV4WkZ"
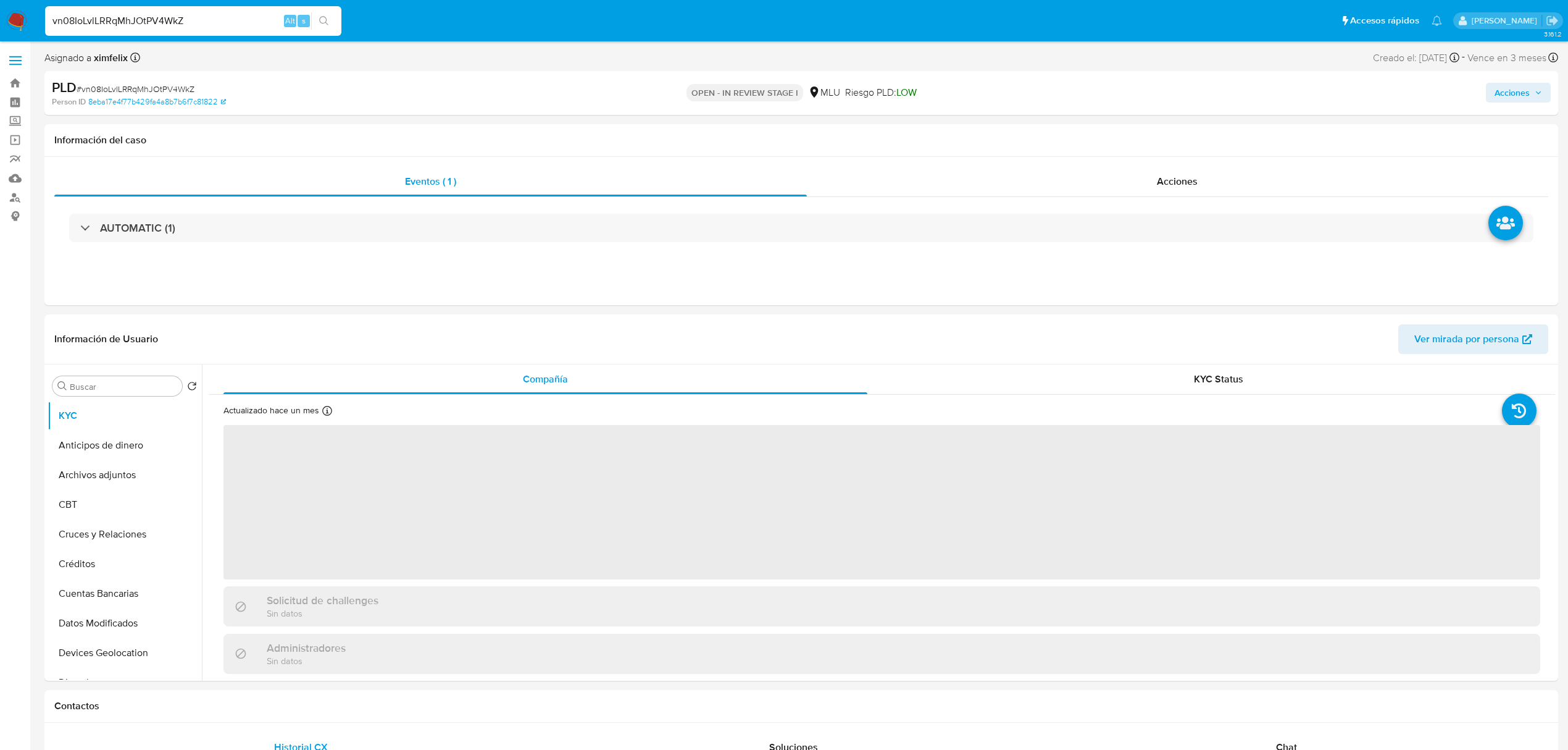
select select "10"
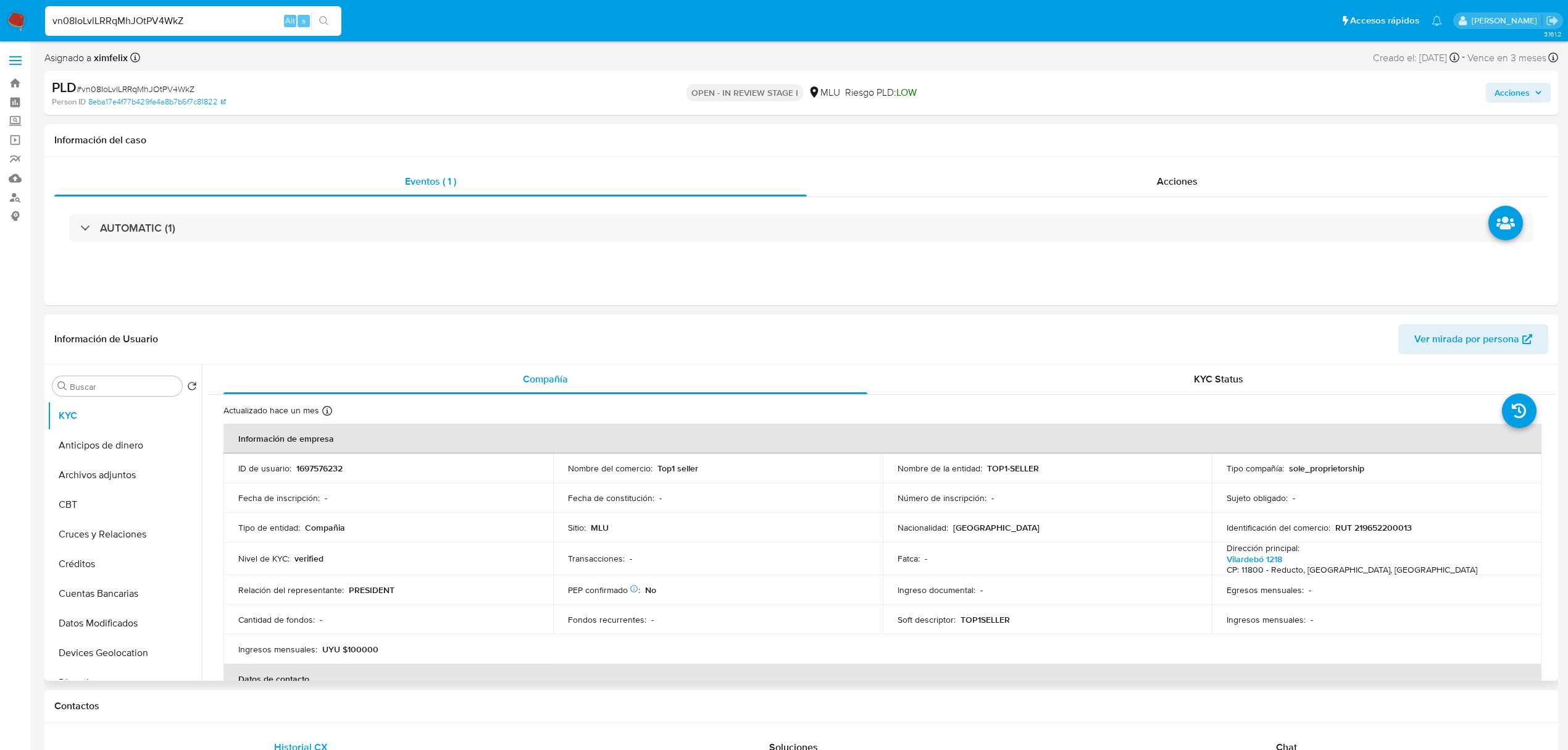
click at [331, 460] on td "ID de usuario : 1697576232" at bounding box center [388, 467] width 330 height 29
click at [331, 462] on p "1697576232" at bounding box center [319, 468] width 46 height 11
click at [326, 470] on p "1697576232" at bounding box center [319, 468] width 46 height 11
drag, startPoint x: 1043, startPoint y: 464, endPoint x: 985, endPoint y: 467, distance: 58.1
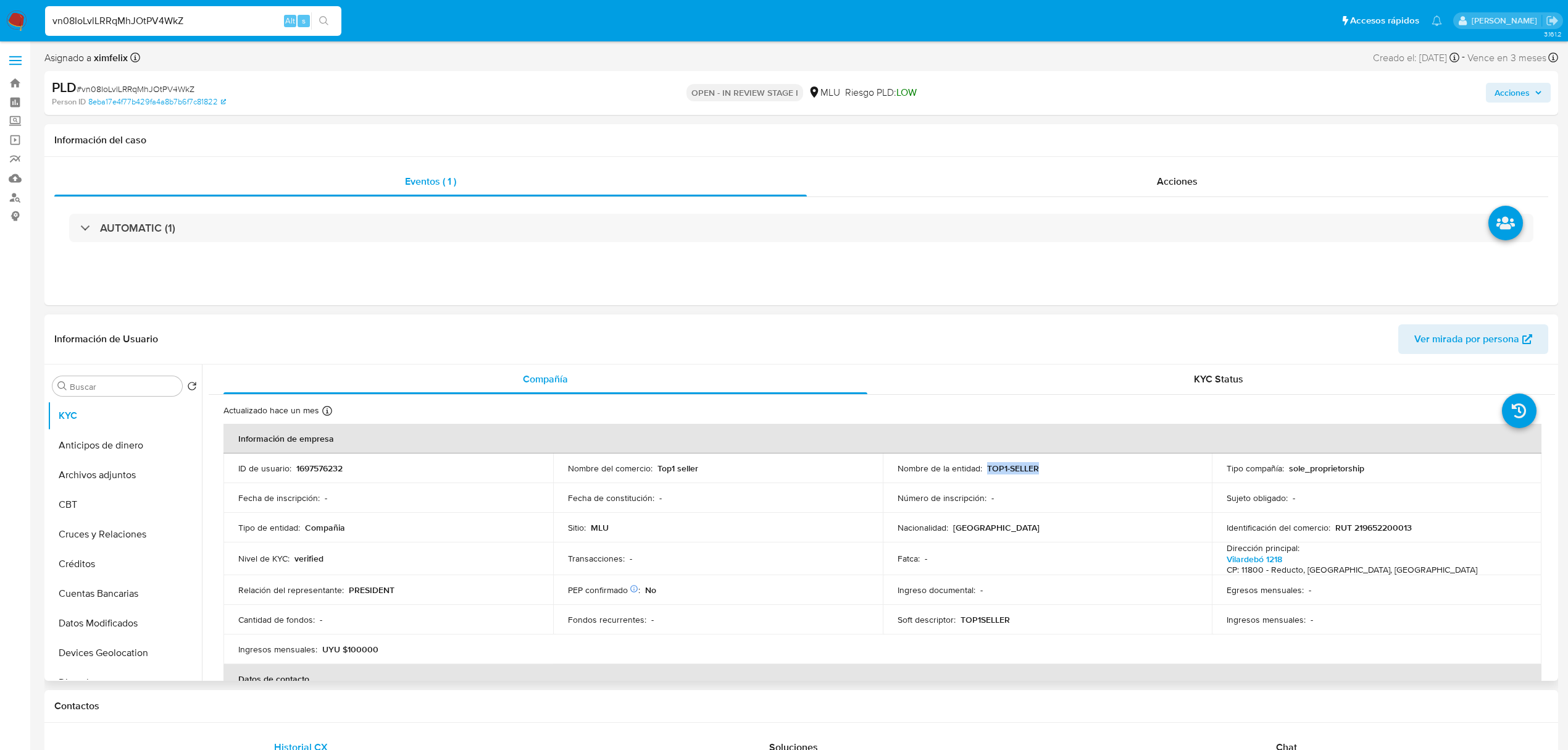
click at [985, 467] on div "Nombre de la entidad : TOP1-SELLER" at bounding box center [1048, 468] width 300 height 11
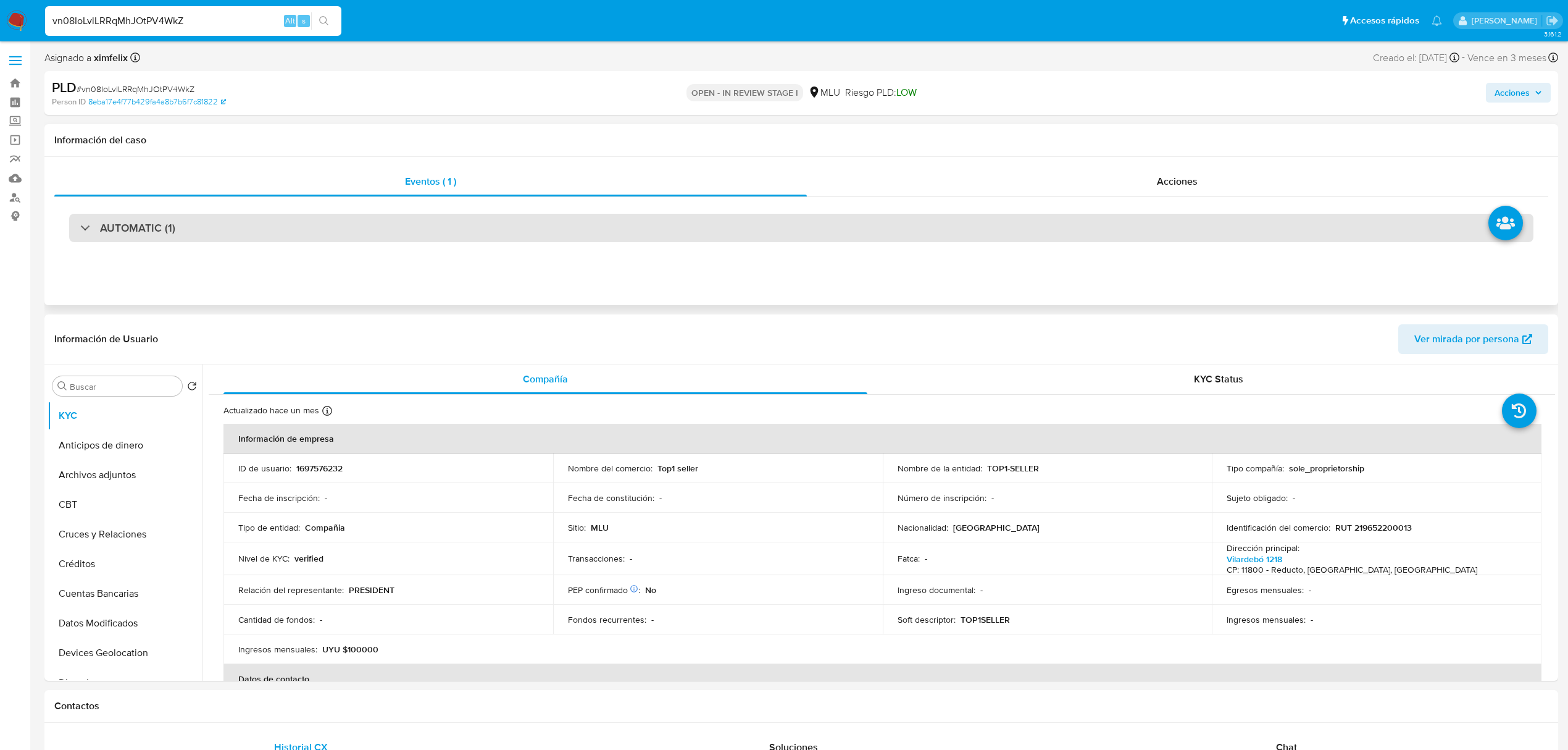
click at [353, 232] on div "AUTOMATIC (1)" at bounding box center [801, 227] width 1464 height 28
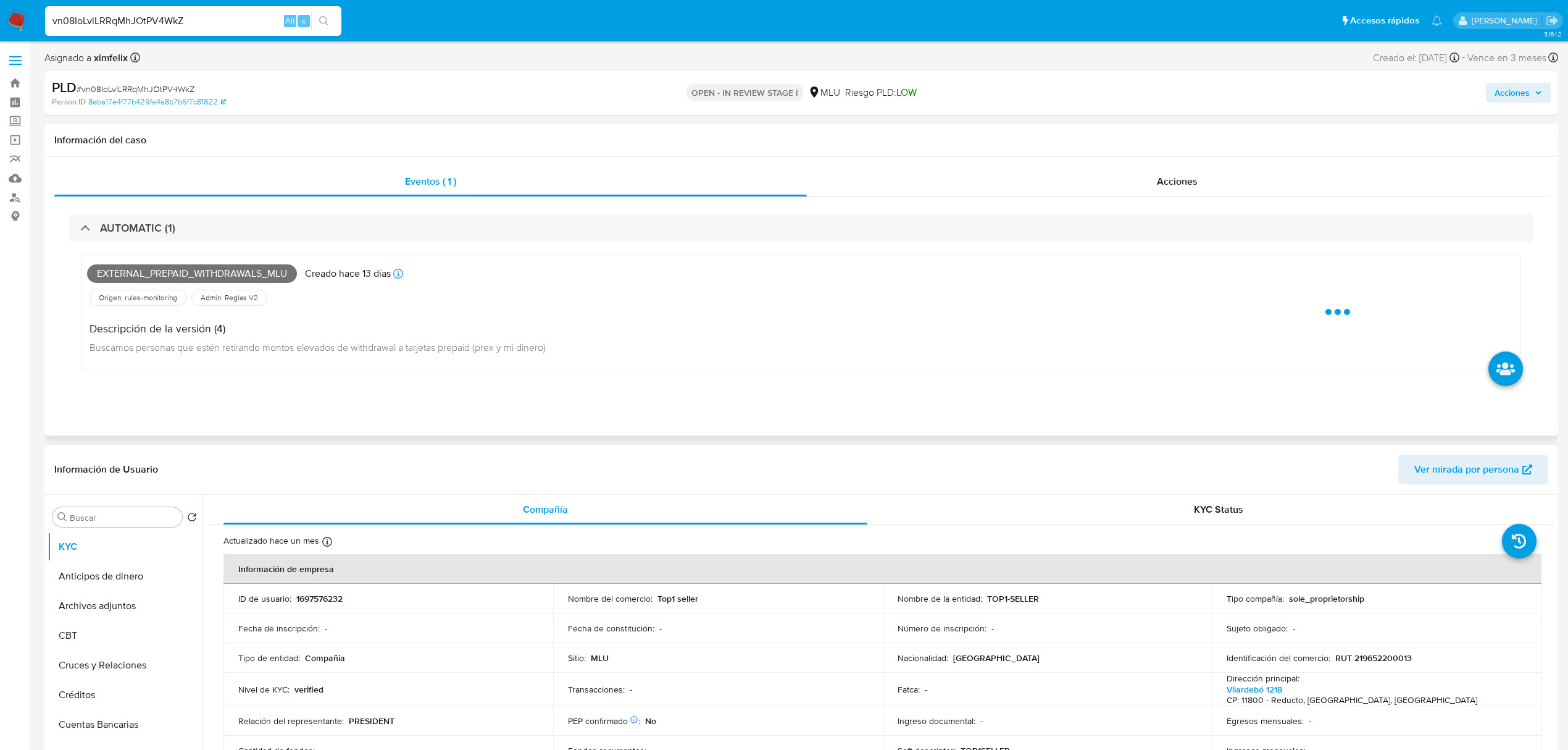
click at [192, 275] on span "External_prepaid_withdrawals_mlu" at bounding box center [191, 274] width 210 height 19
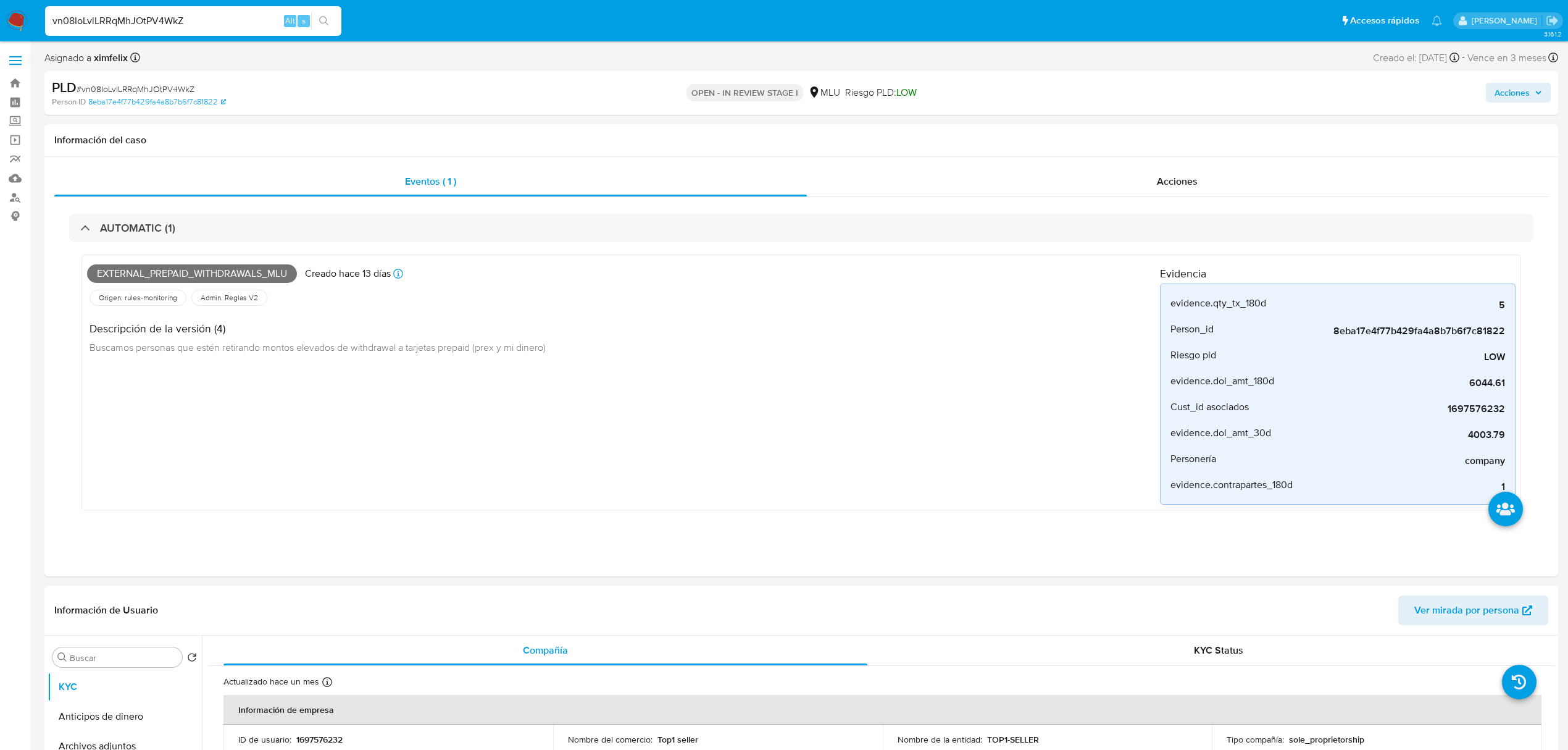
click at [164, 17] on input "vn08IoLvlLRRqMhJOtPV4WkZ" at bounding box center [193, 21] width 296 height 16
paste input "Hdb5qabocYICAnmaDfoXGdNN"
type input "Hdb5qabocYICAnmaDfoXGdNN"
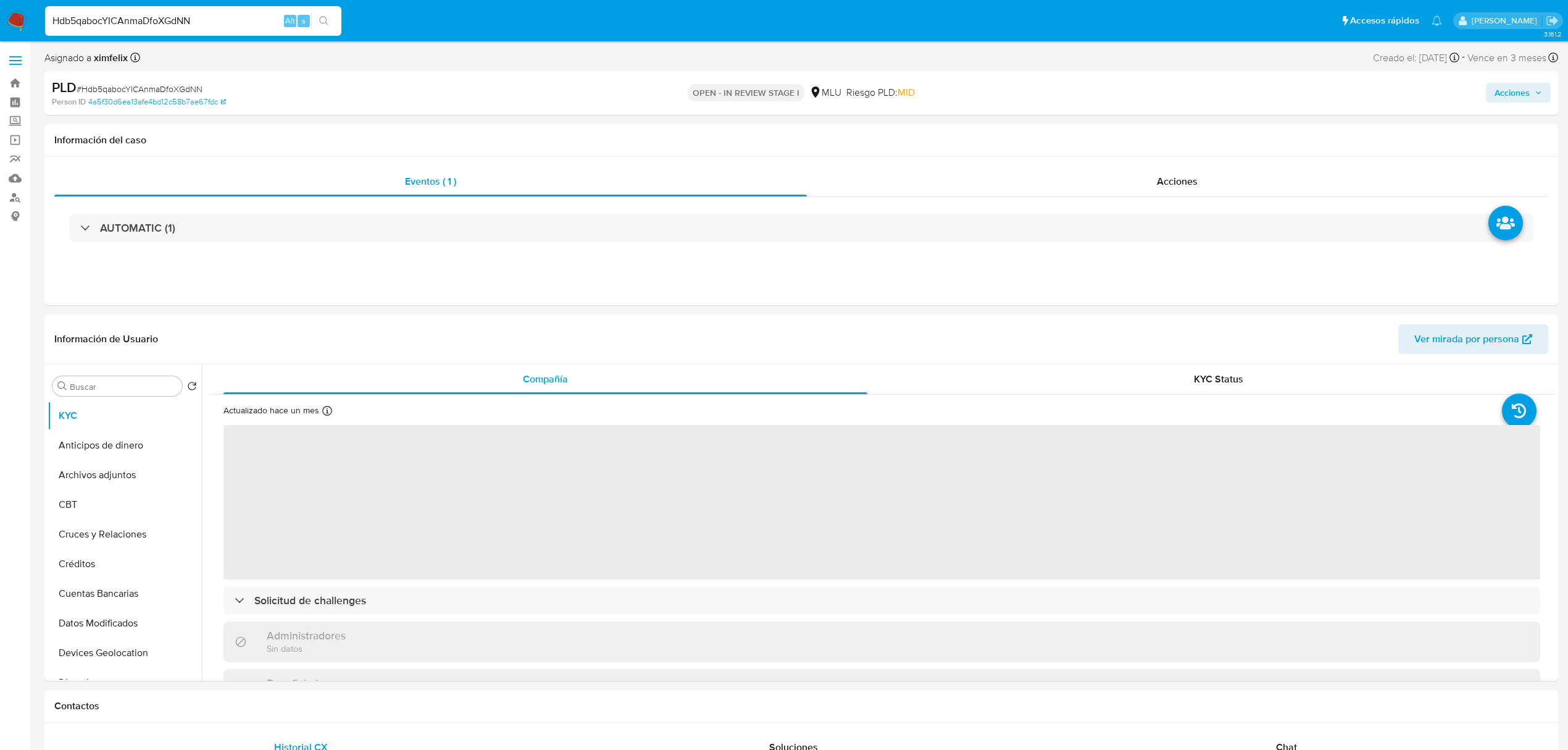
select select "10"
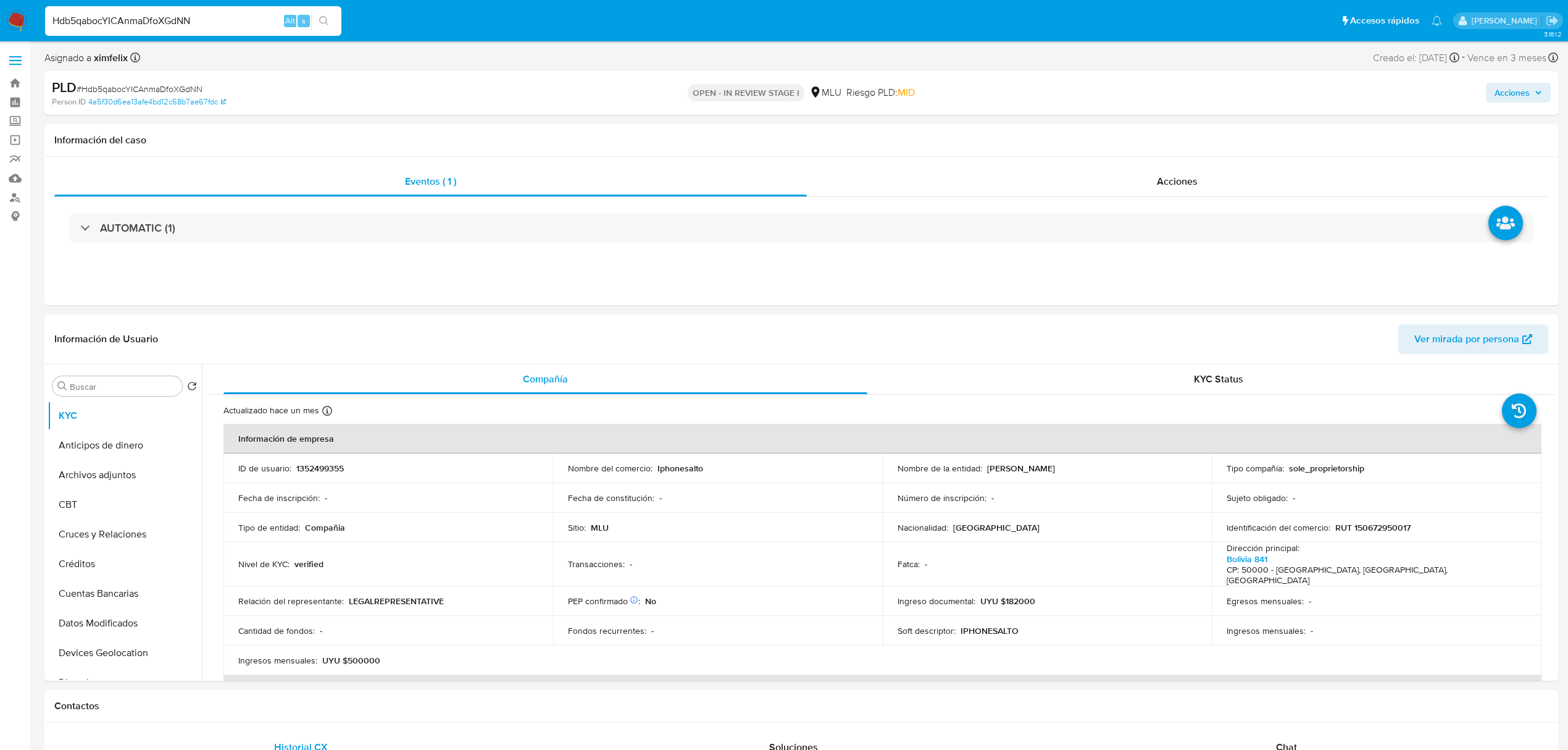
select select "10"
drag, startPoint x: 1114, startPoint y: 467, endPoint x: 983, endPoint y: 468, distance: 131.0
click at [983, 468] on div "Nombre de la entidad : [PERSON_NAME]" at bounding box center [1048, 468] width 300 height 11
copy p "[PERSON_NAME]"
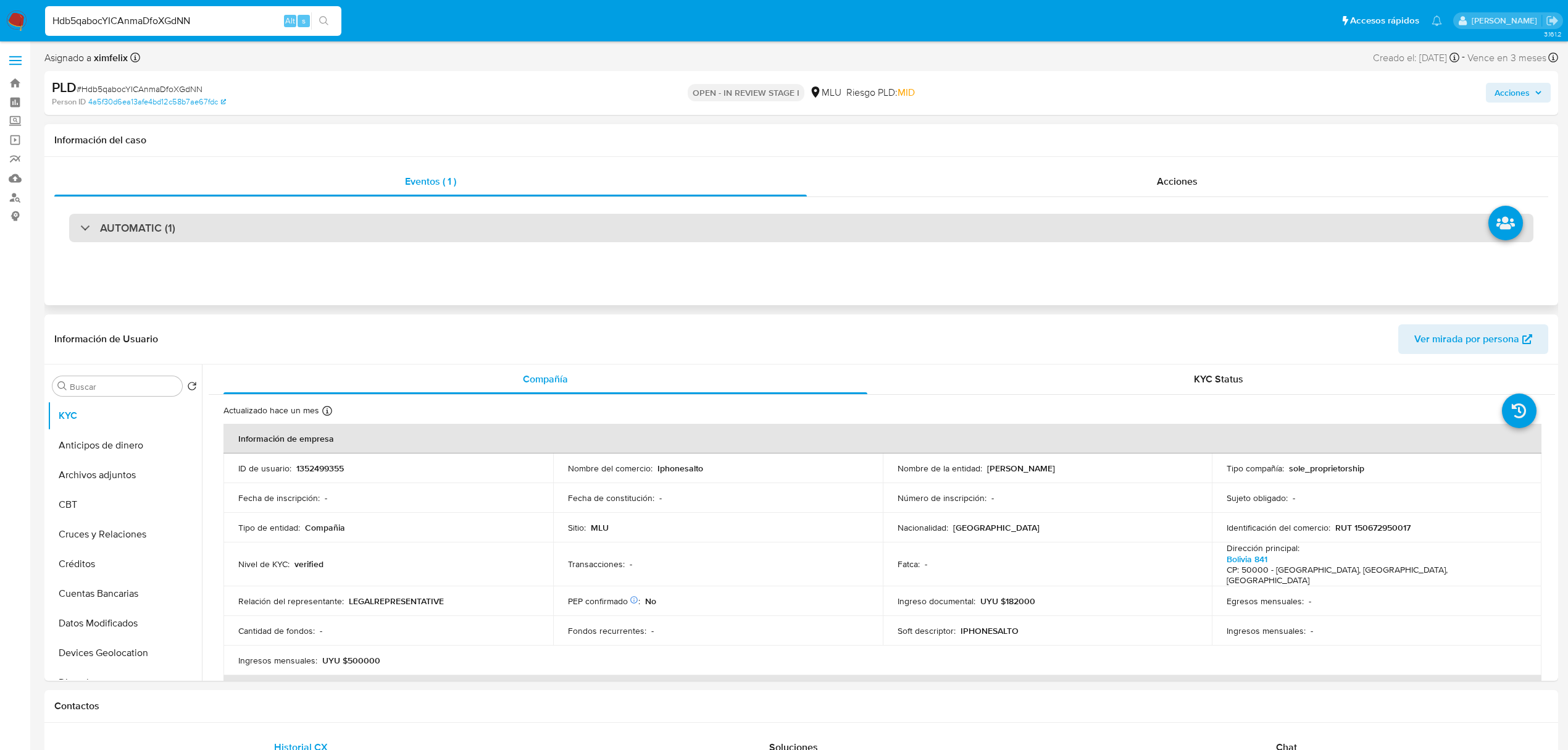
click at [563, 213] on div "AUTOMATIC (1)" at bounding box center [801, 227] width 1464 height 28
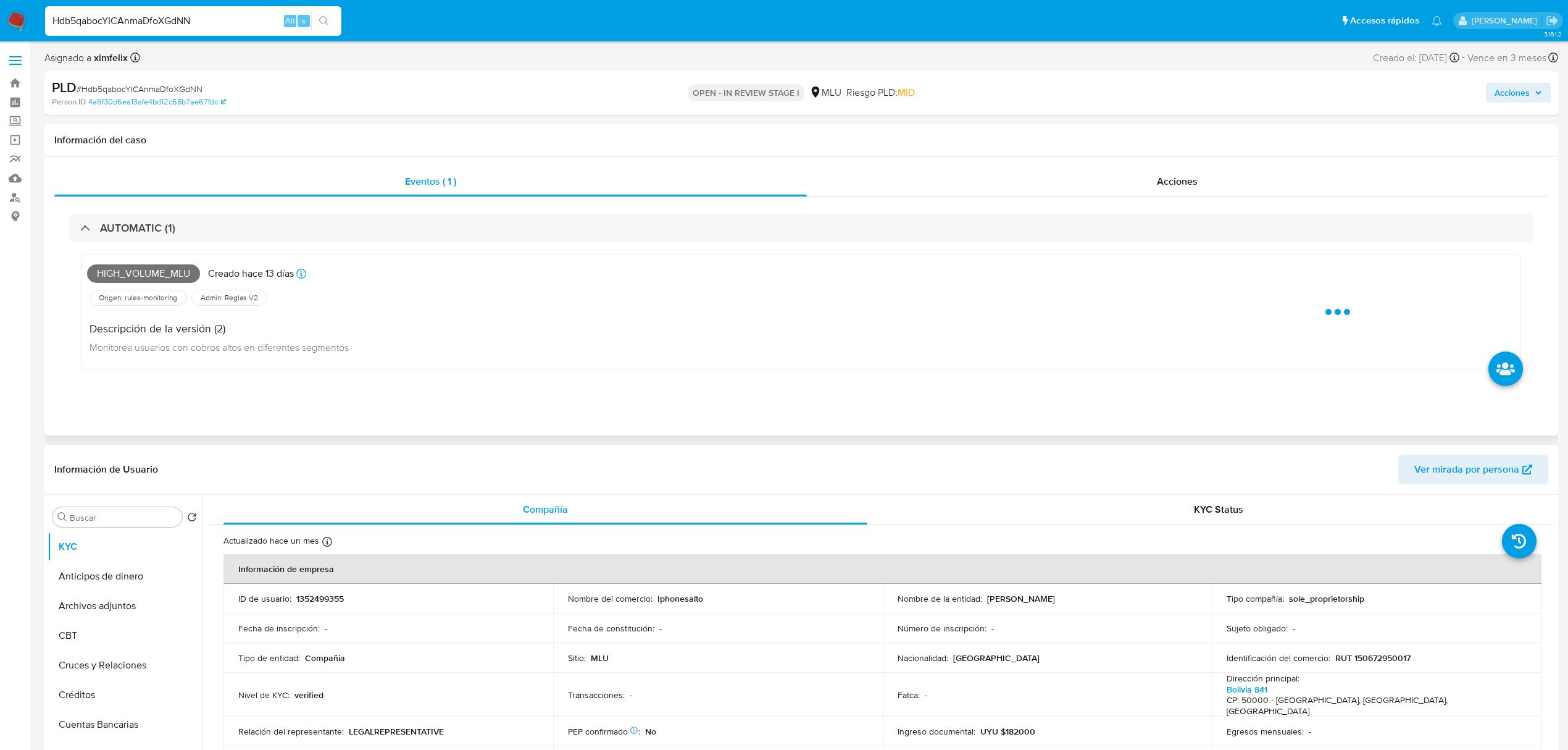
click at [169, 269] on span "High_volume_mlu" at bounding box center [143, 274] width 113 height 19
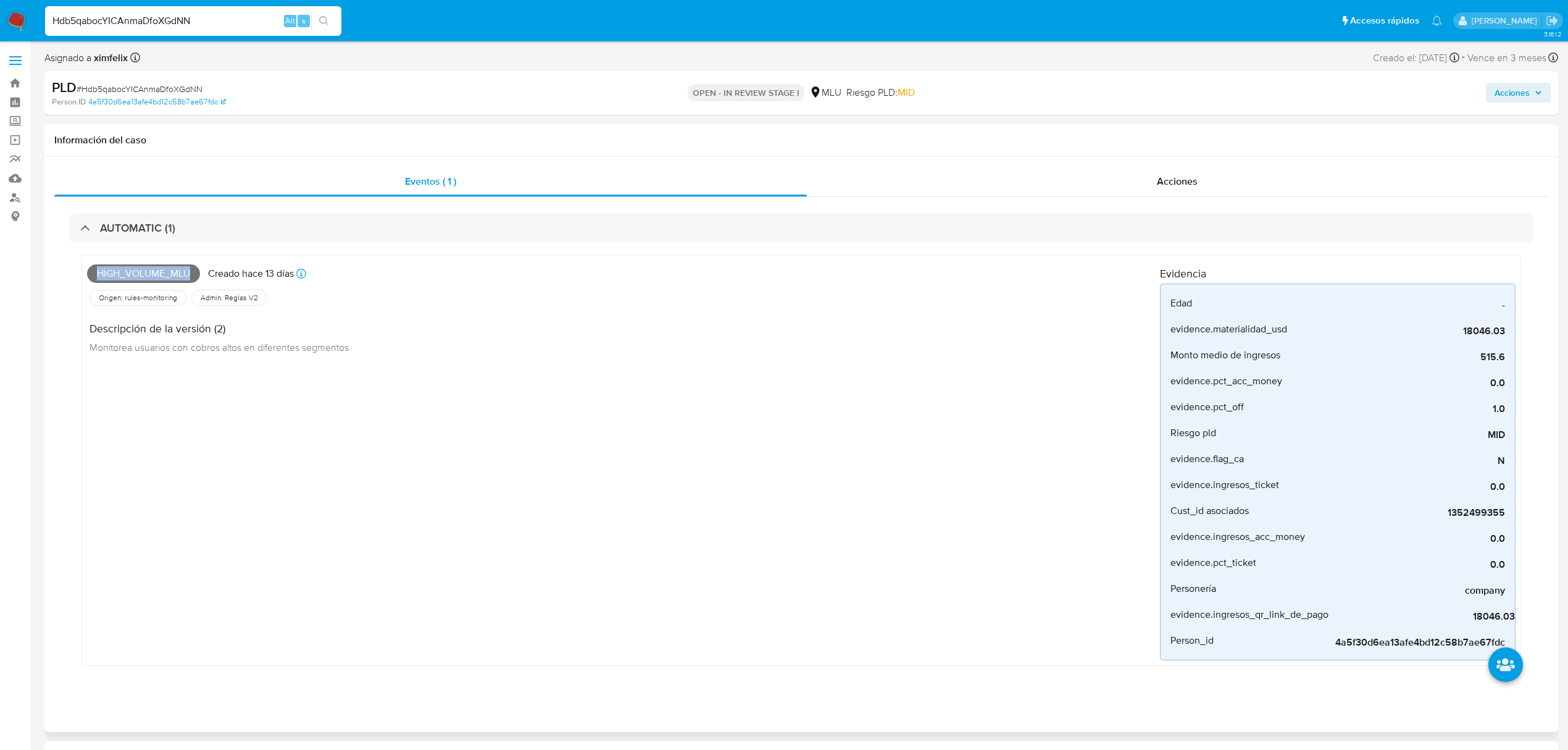
copy span "High_volume_mlu"
click at [159, 23] on input "Hdb5qabocYICAnmaDfoXGdNN" at bounding box center [193, 21] width 296 height 16
paste input "txUf7jwEUUt6S13LCZR4VIQp"
type input "txUf7jwEUUt6S13LCZR4VIQp"
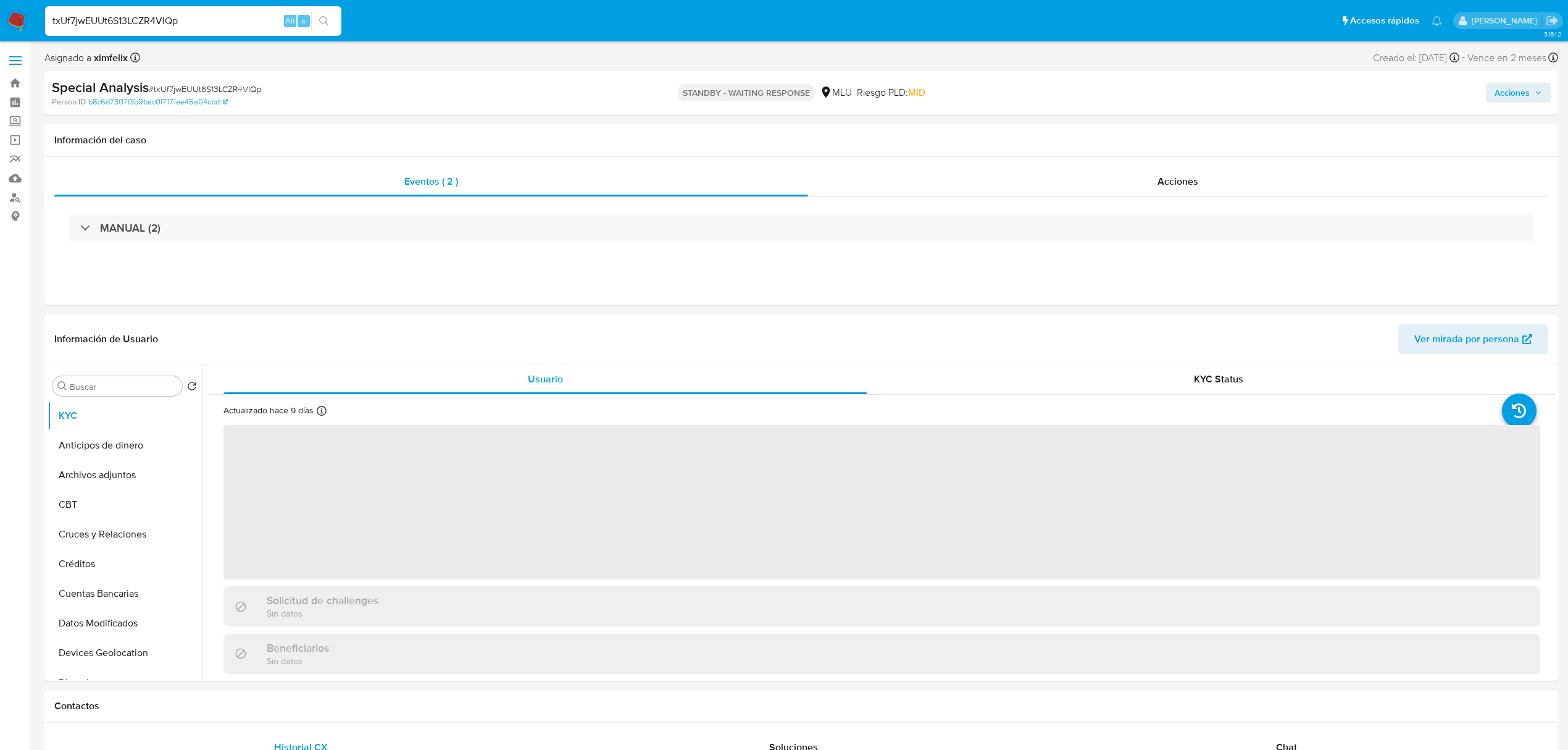
select select "10"
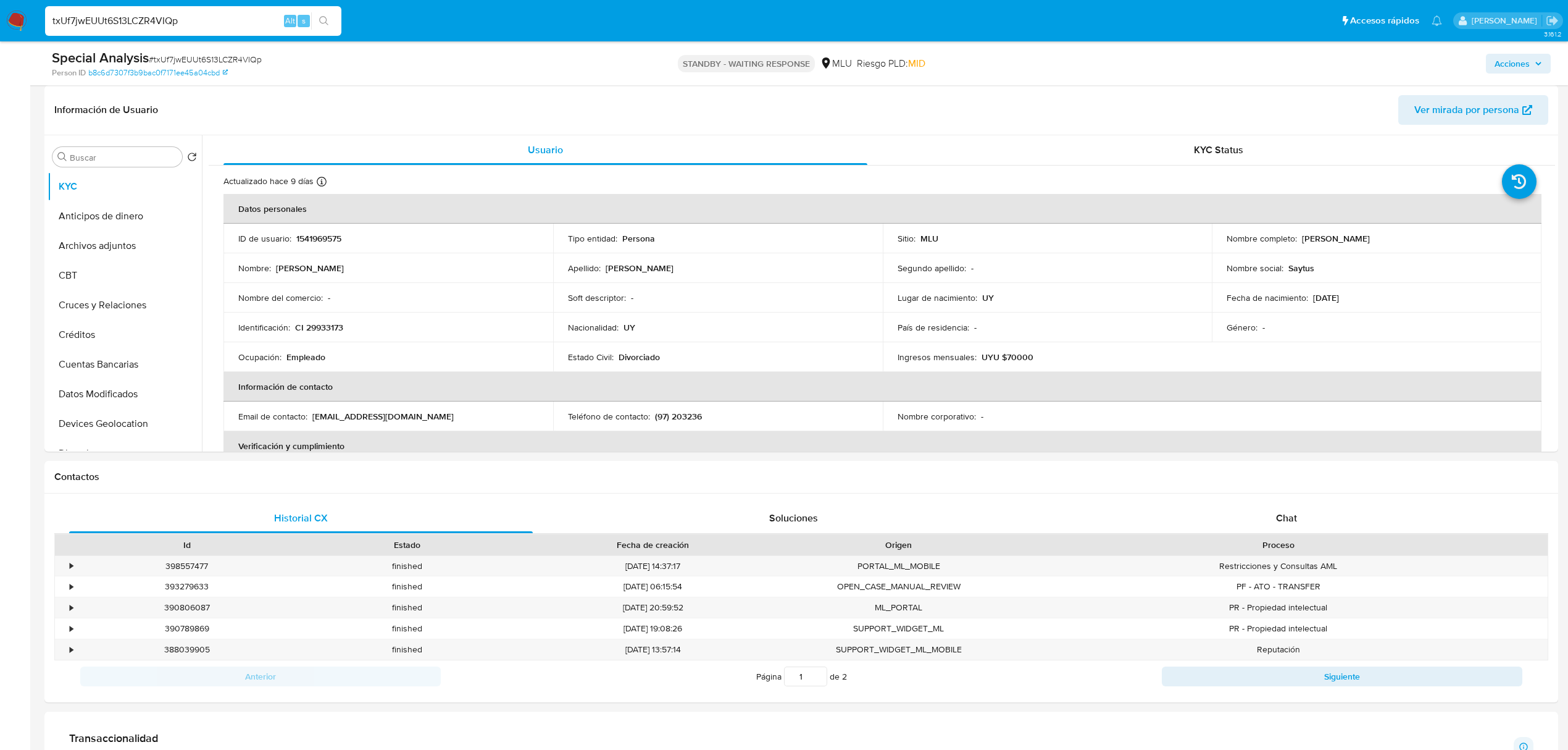
scroll to position [203, 0]
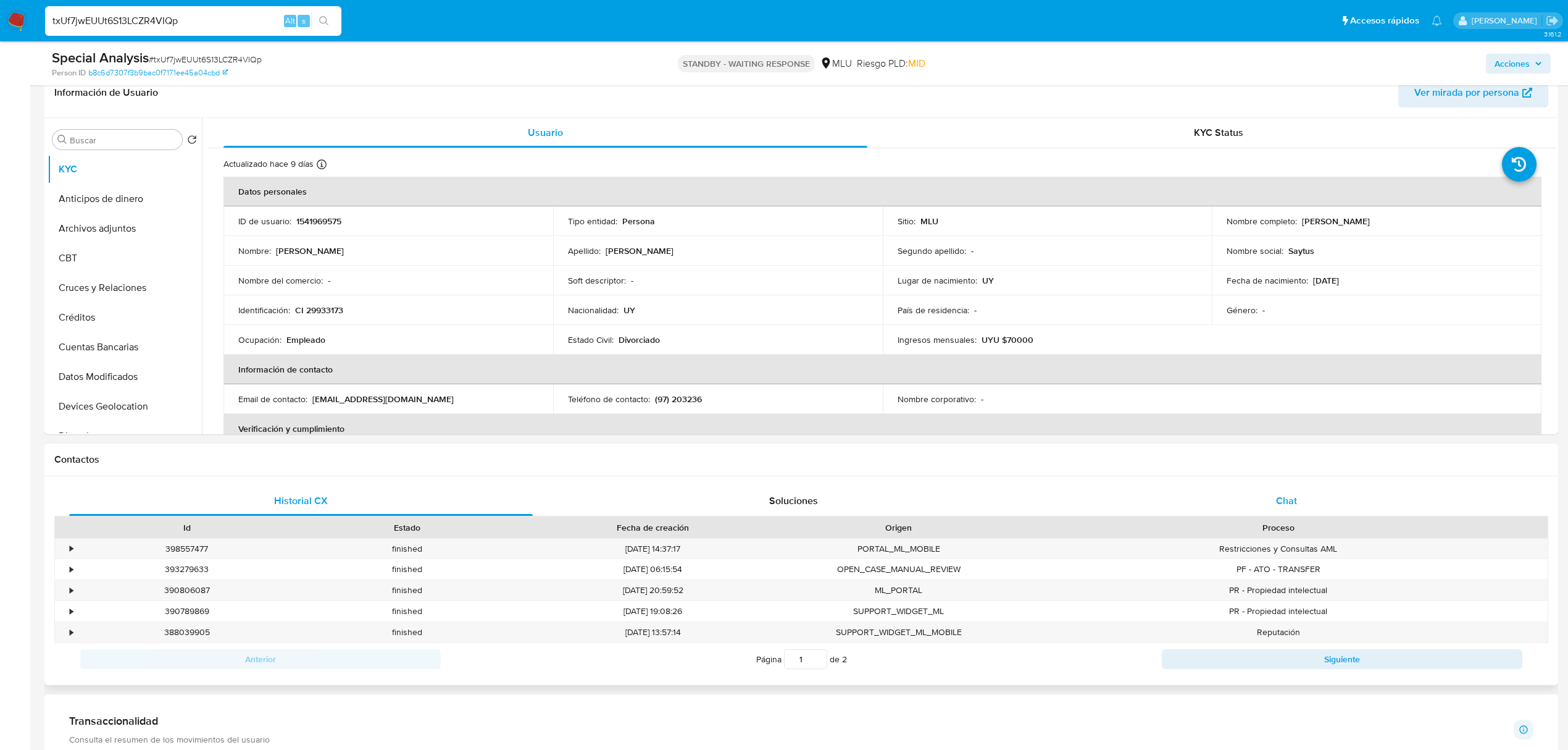
click at [1292, 494] on span "Chat" at bounding box center [1286, 500] width 21 height 14
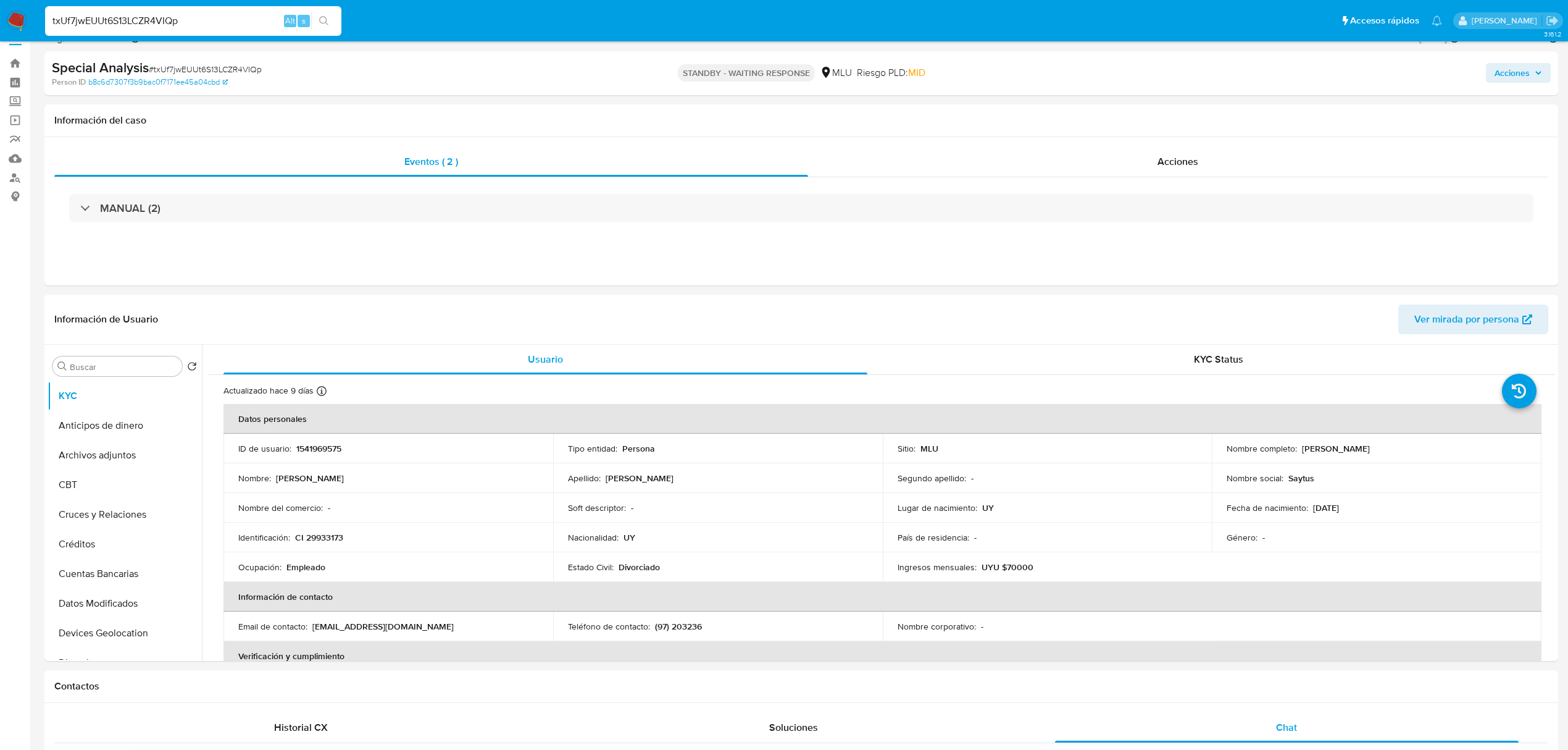
scroll to position [0, 0]
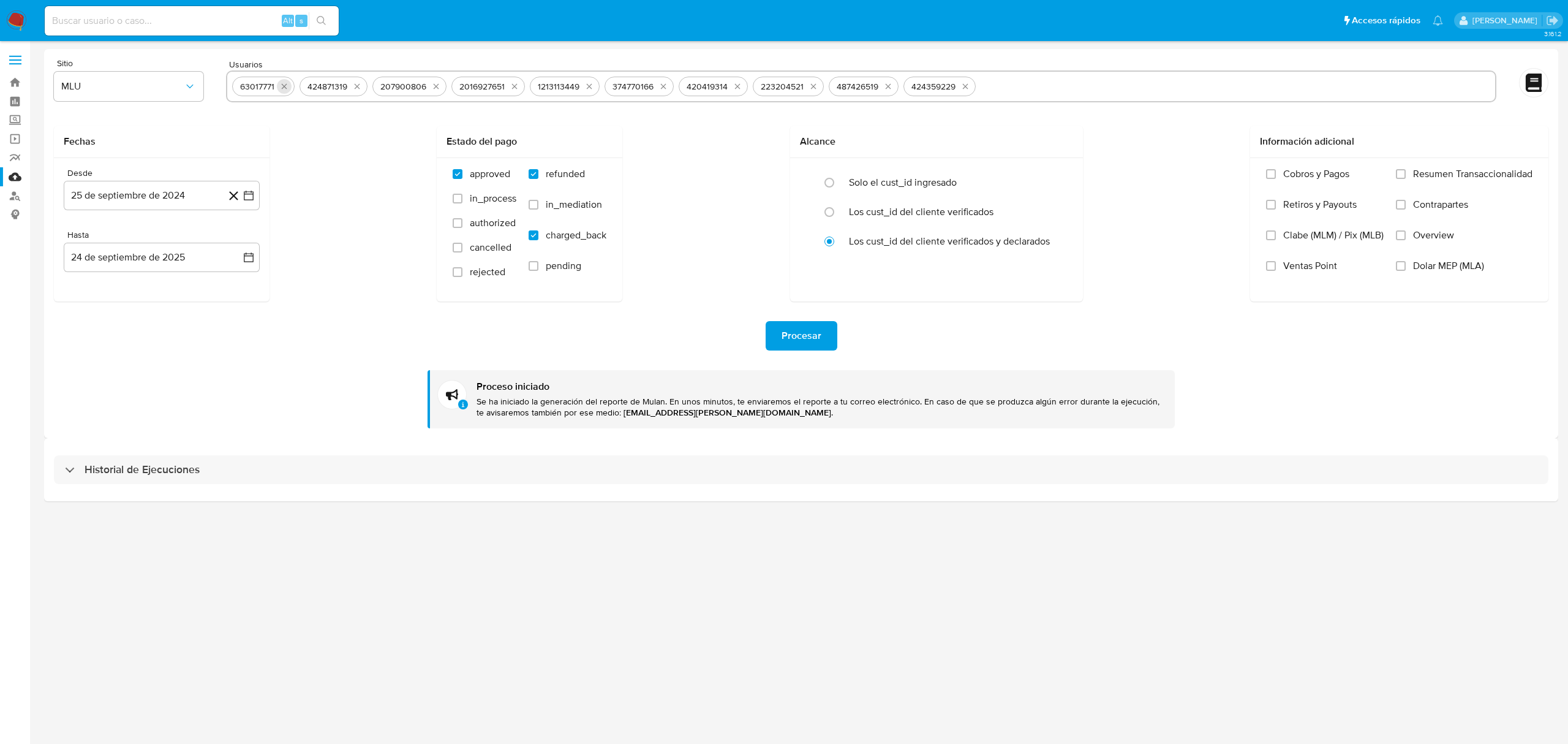
click at [283, 87] on icon "quitar 63017771" at bounding box center [284, 87] width 6 height 6
click at [350, 87] on button "quitar 424871319" at bounding box center [357, 86] width 15 height 15
click at [283, 87] on div "207900806" at bounding box center [263, 86] width 56 height 11
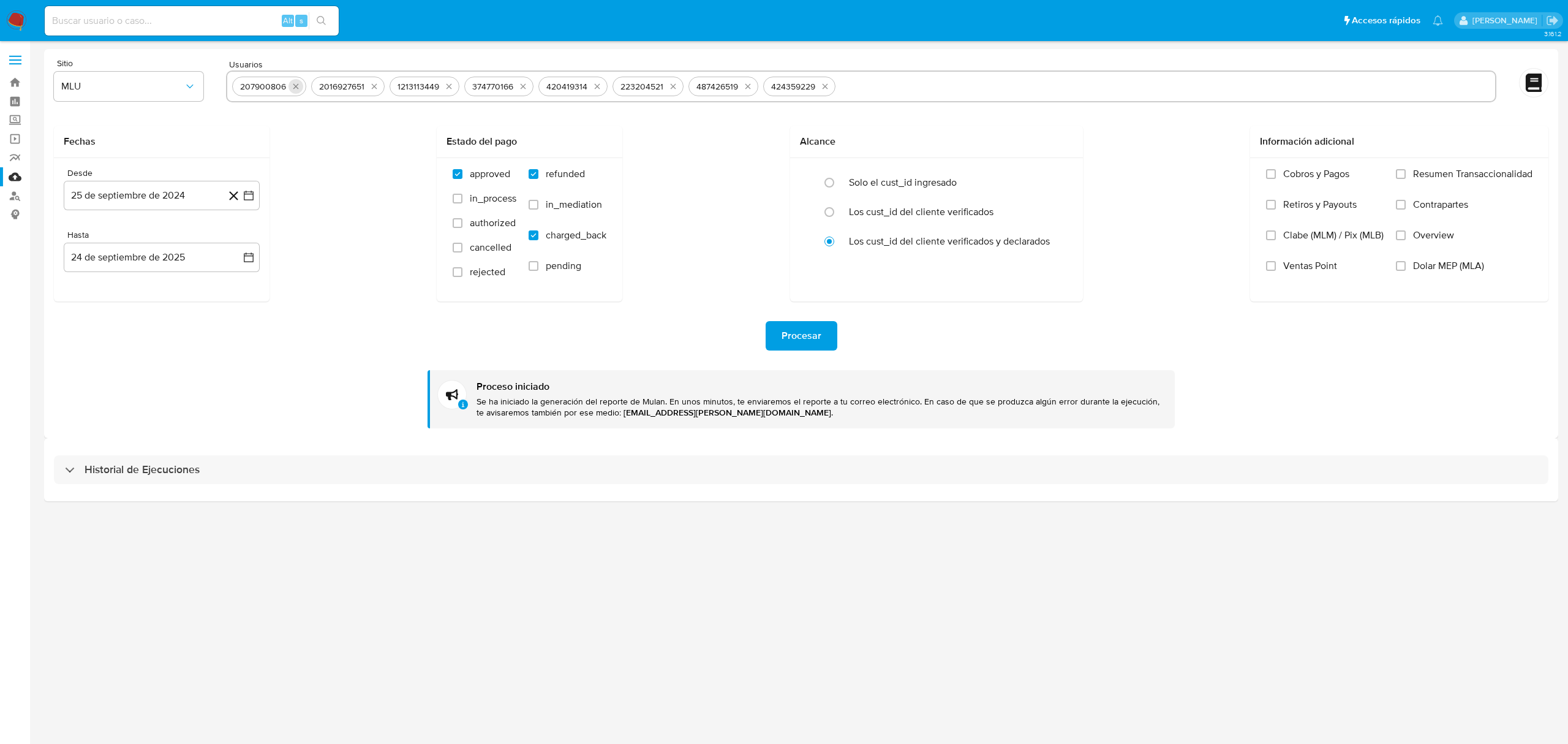
click at [295, 89] on icon "quitar 207900806" at bounding box center [296, 86] width 9 height 9
click at [295, 89] on icon "quitar 2016927651" at bounding box center [295, 86] width 9 height 9
click at [295, 89] on icon "quitar 1213113449" at bounding box center [291, 86] width 9 height 9
click at [361, 89] on icon "quitar 374770166" at bounding box center [366, 86] width 9 height 9
click at [295, 89] on button "quitar 420419314" at bounding box center [291, 86] width 15 height 15
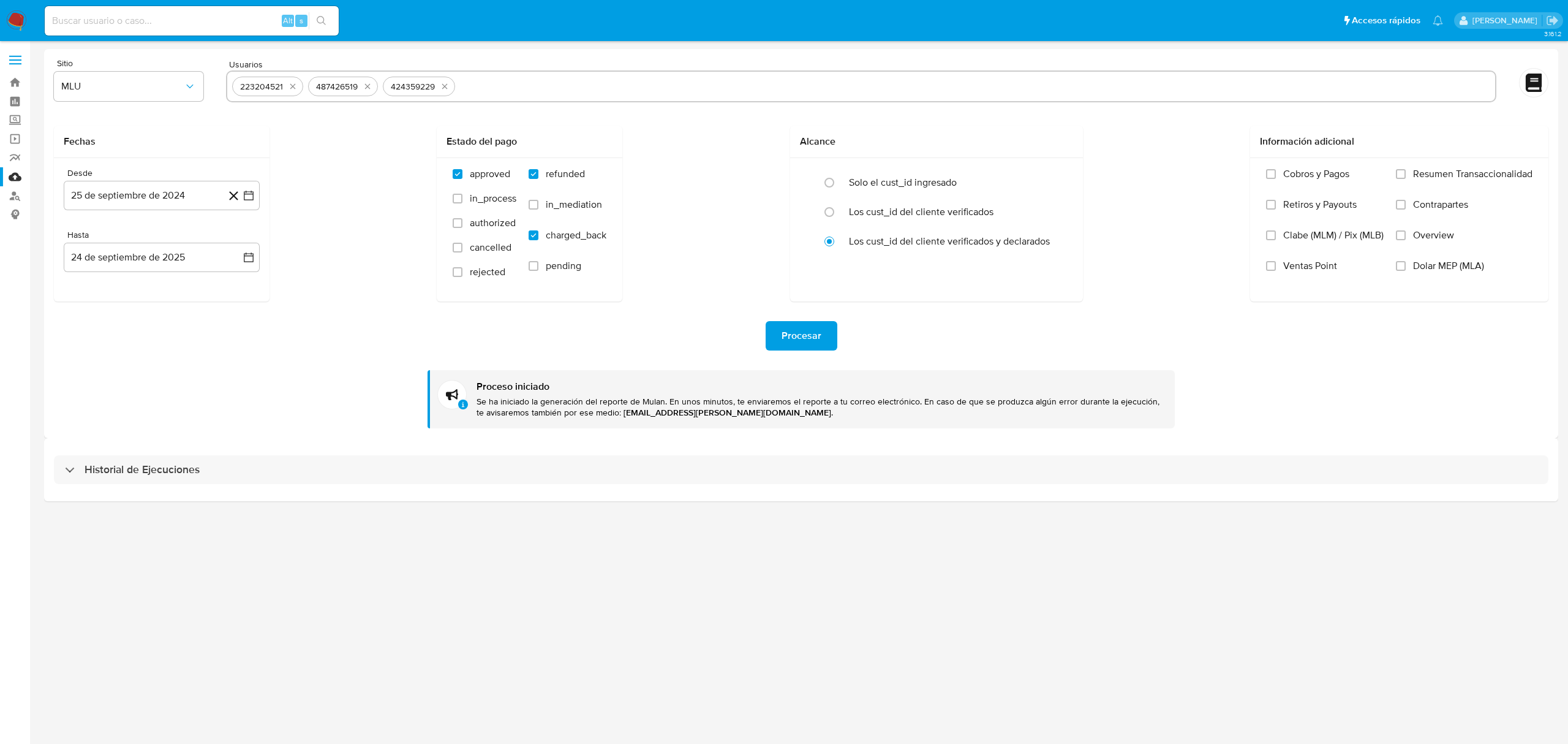
click at [295, 89] on icon "quitar 223204521" at bounding box center [293, 86] width 9 height 9
click at [295, 89] on icon "quitar 487426519" at bounding box center [291, 86] width 9 height 9
click at [364, 89] on icon "quitar 424359229" at bounding box center [369, 86] width 9 height 9
click at [295, 89] on input "text" at bounding box center [861, 86] width 1257 height 20
paste input "312531054 2458907901 481362059 1772130241 12658724 329185933 788555425 10544710…"
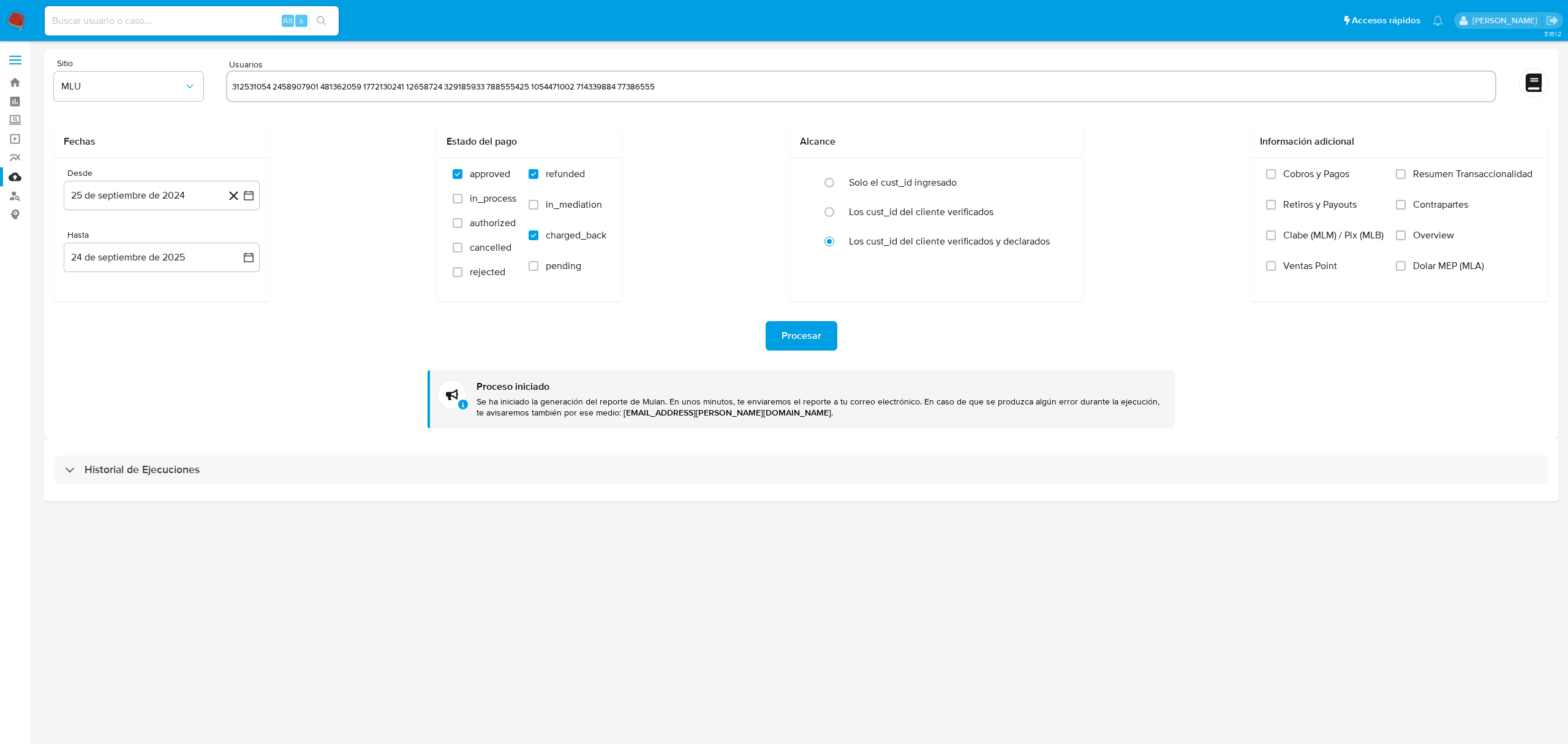
type input "312531054"
paste input "2458907901 481362059 1772130241 12658724 329185933 788555425 1054471002 7143398…"
type input "2458907901"
paste input "481362059 1772130241 12658724 329185933 788555425 1054471002 714339884 77386555"
type input "481362059"
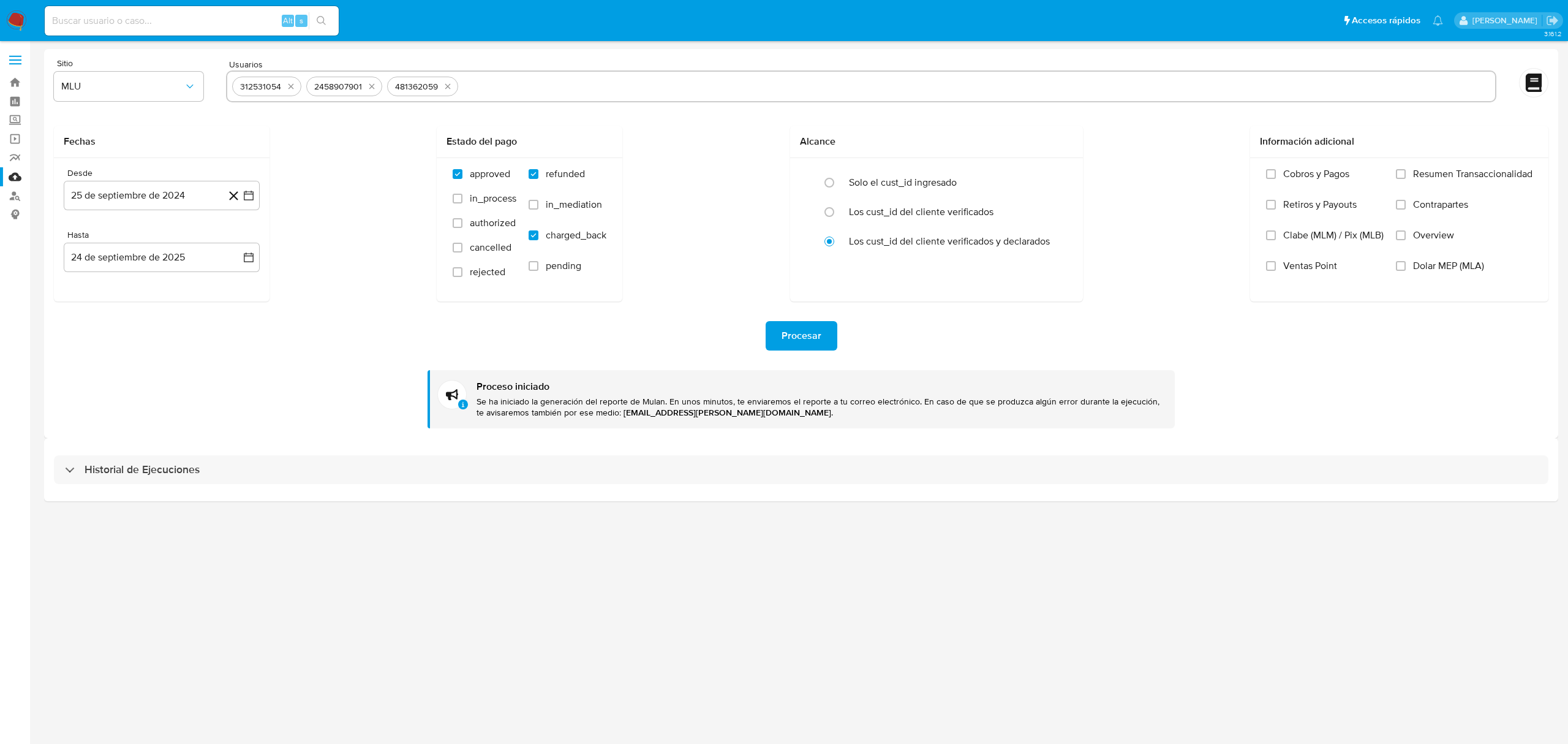
paste input "1772130241 12658724 329185933 788555425 1054471002 714339884 77386555"
type input "1772130241 12658724 329185933 788555425 1054471002 714339884 77386555"
paste input "12658724 329185933 788555425 1054471002 714339884 77386555"
paste input "329185933 788555425 1054471002 714339884 77386555"
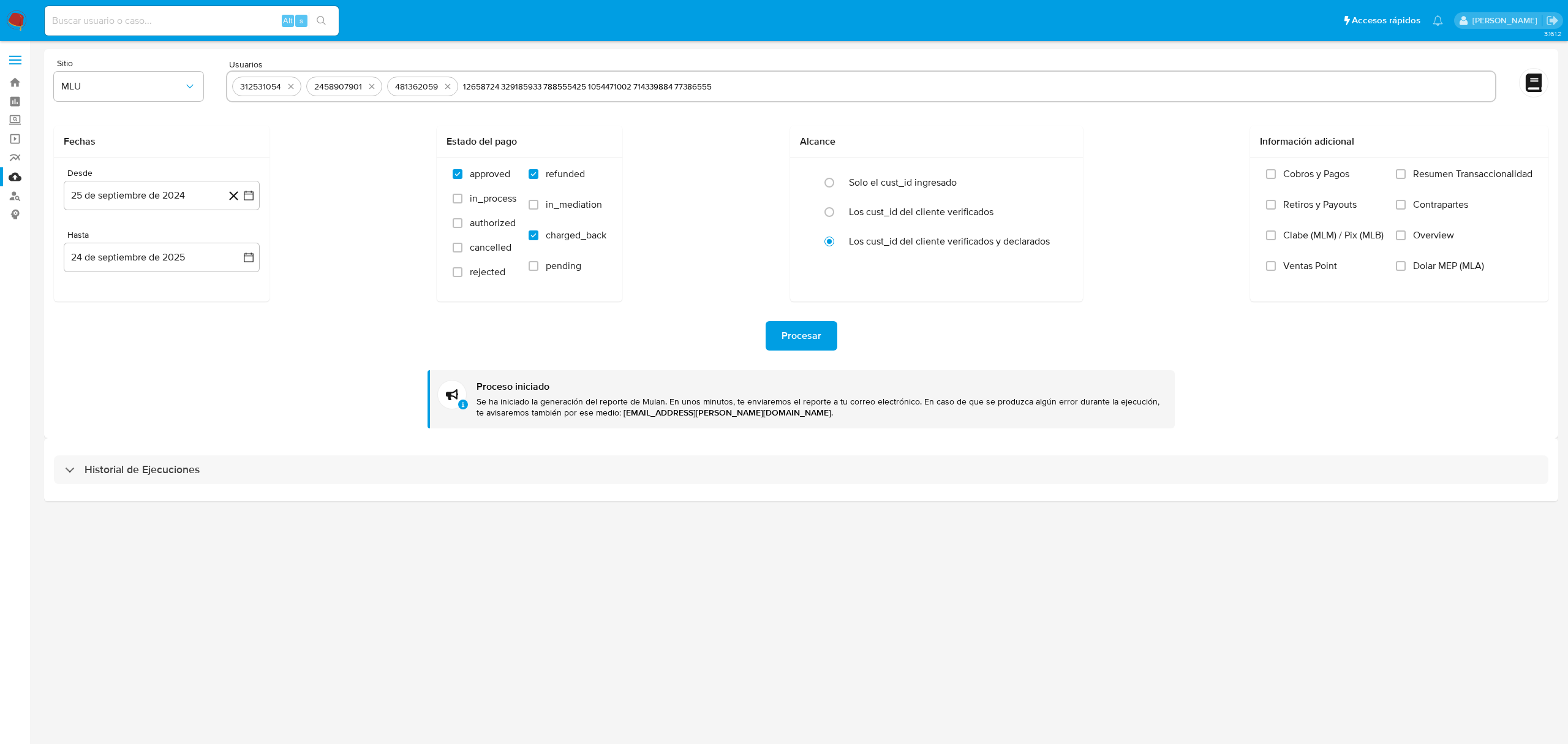
type input "12658724 329185933"
paste input "788555425 1054471002 714339884 77386555"
paste input "1054471002 714339884 77386555"
drag, startPoint x: 508, startPoint y: 86, endPoint x: 658, endPoint y: 89, distance: 150.0
click at [658, 89] on input "788555425 1054471002 714339884 77386555" at bounding box center [977, 86] width 1027 height 20
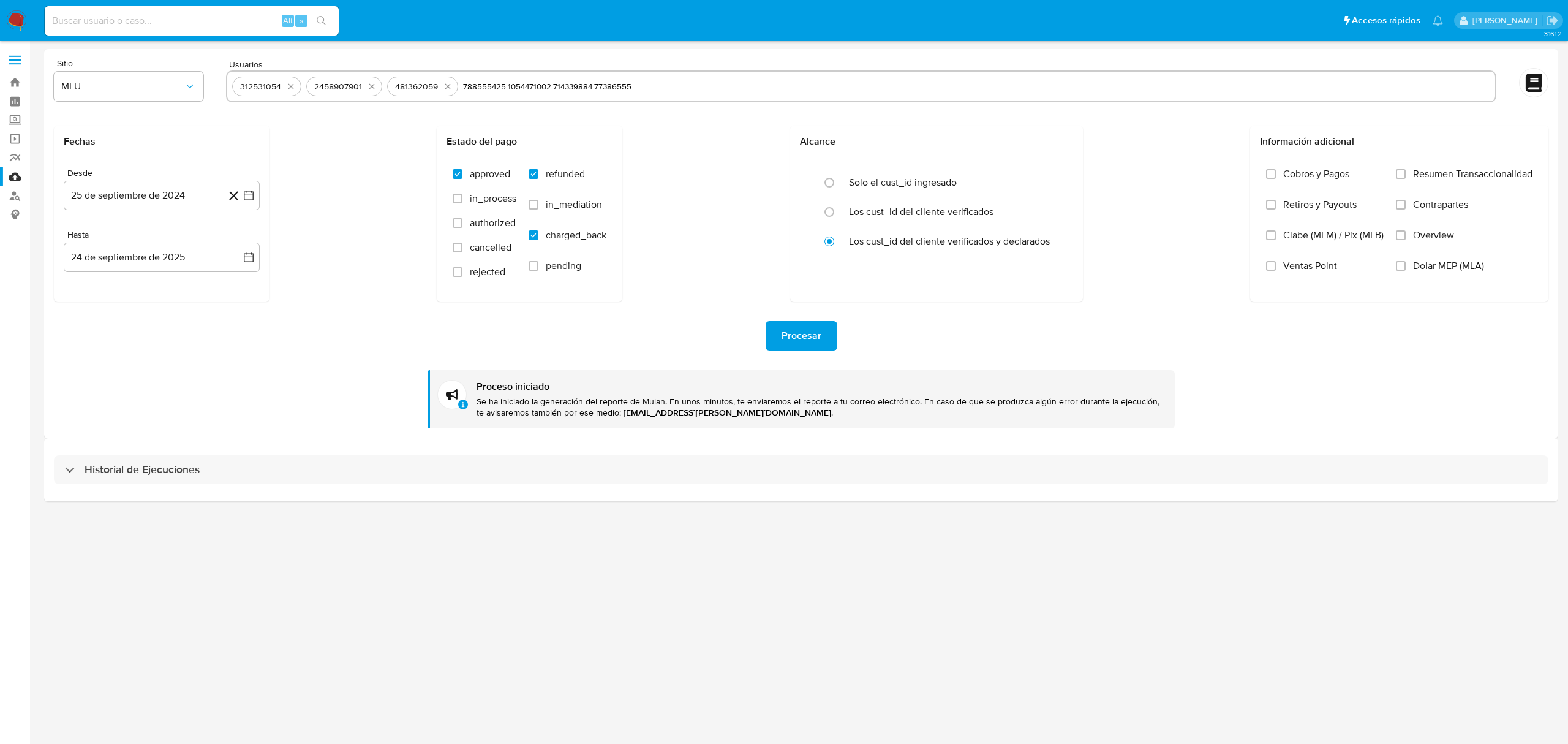
type input "788555425"
paste input "1054471002 714339884 77386555"
type input "1054471002"
paste input "714339884 77386555"
type input "714339884"
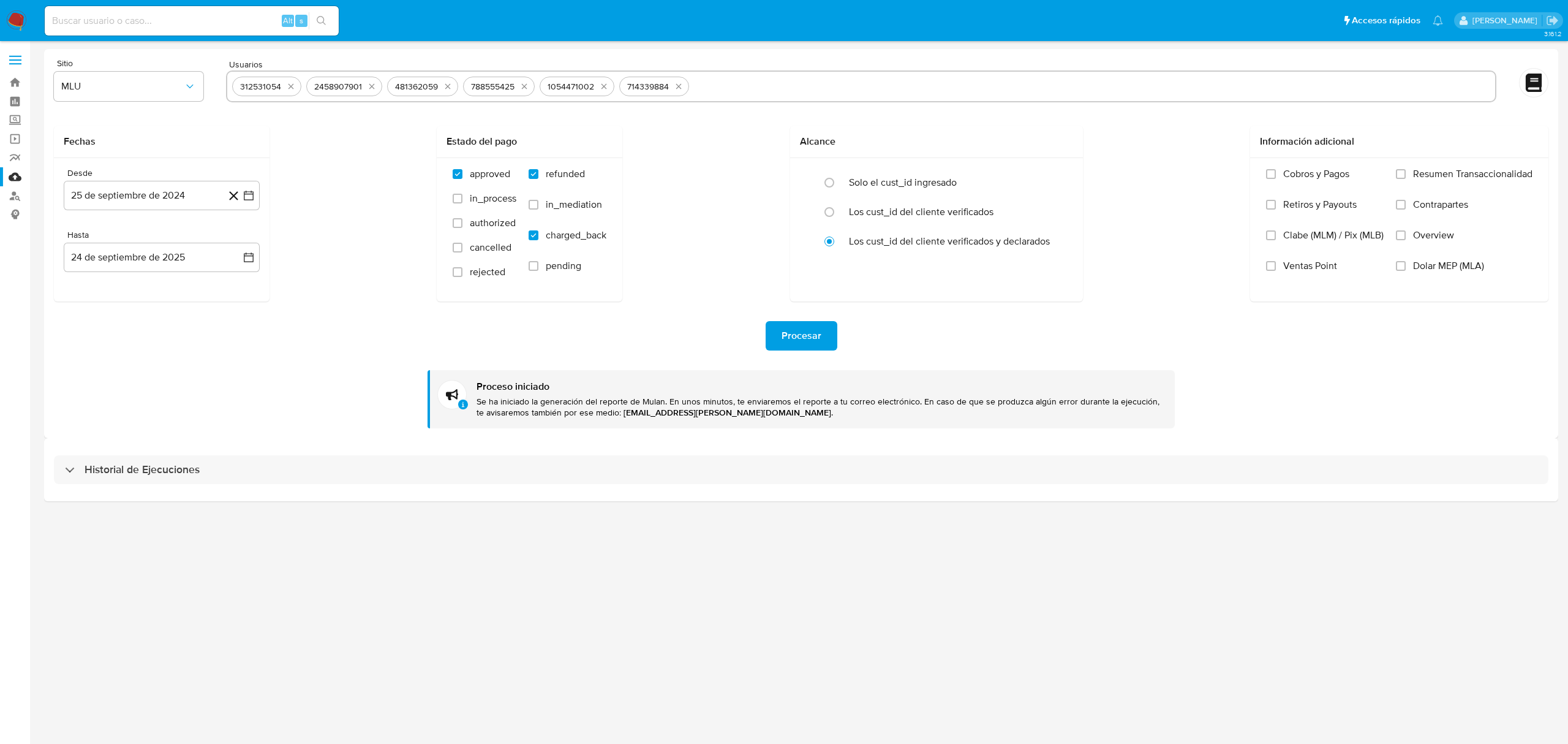
paste input "77386555"
type input "77386555"
click at [804, 66] on div "Usuarios 312531054 2458907901 481362059 788555425 1054471002 714339884 77386555" at bounding box center [862, 81] width 1270 height 46
click at [797, 86] on input "text" at bounding box center [1127, 86] width 725 height 20
paste input "1772130241 12658724 329185933"
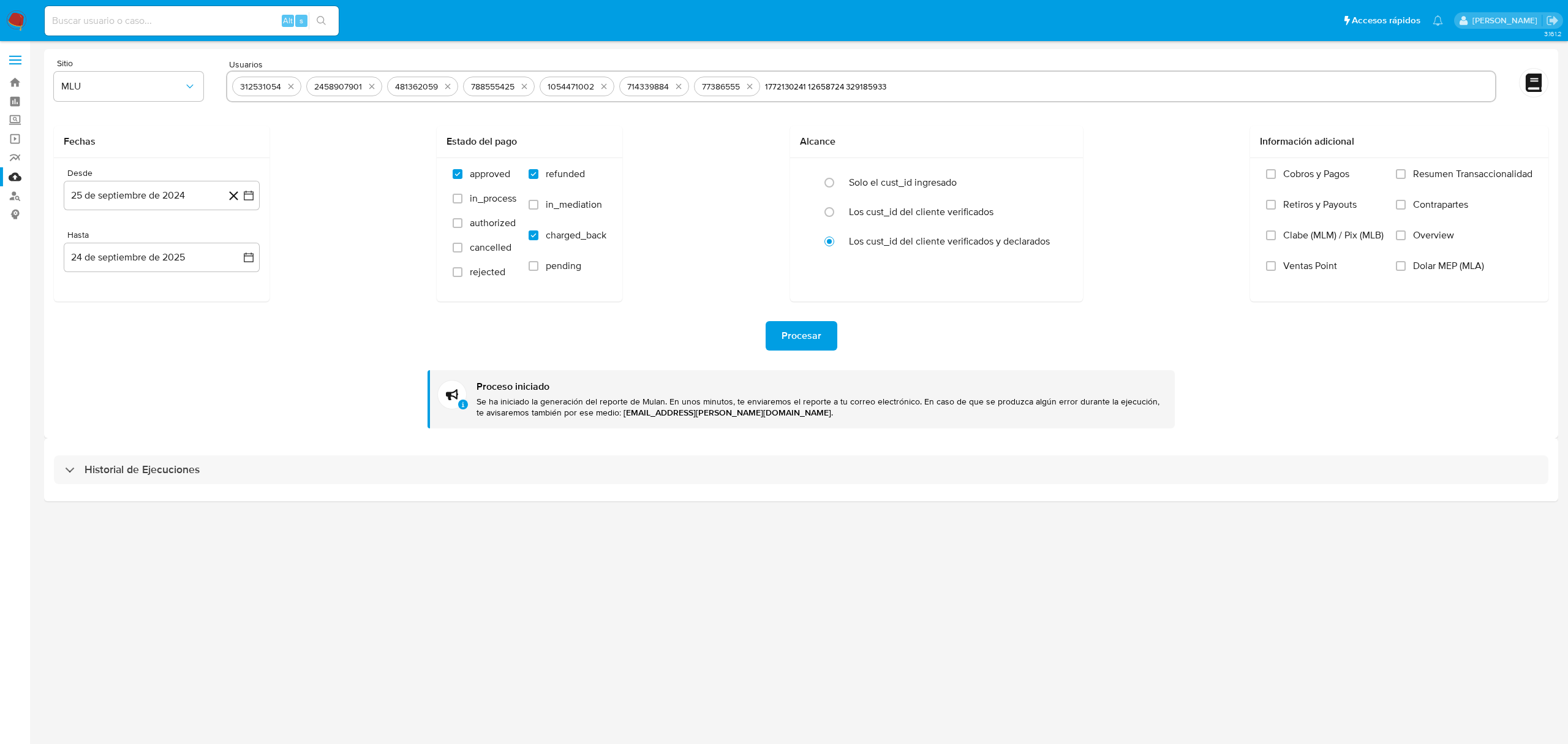
type input "1772130241"
paste input "12658724 329185933"
type input "12658724 329185933"
paste input "329185933"
type input "329185933"
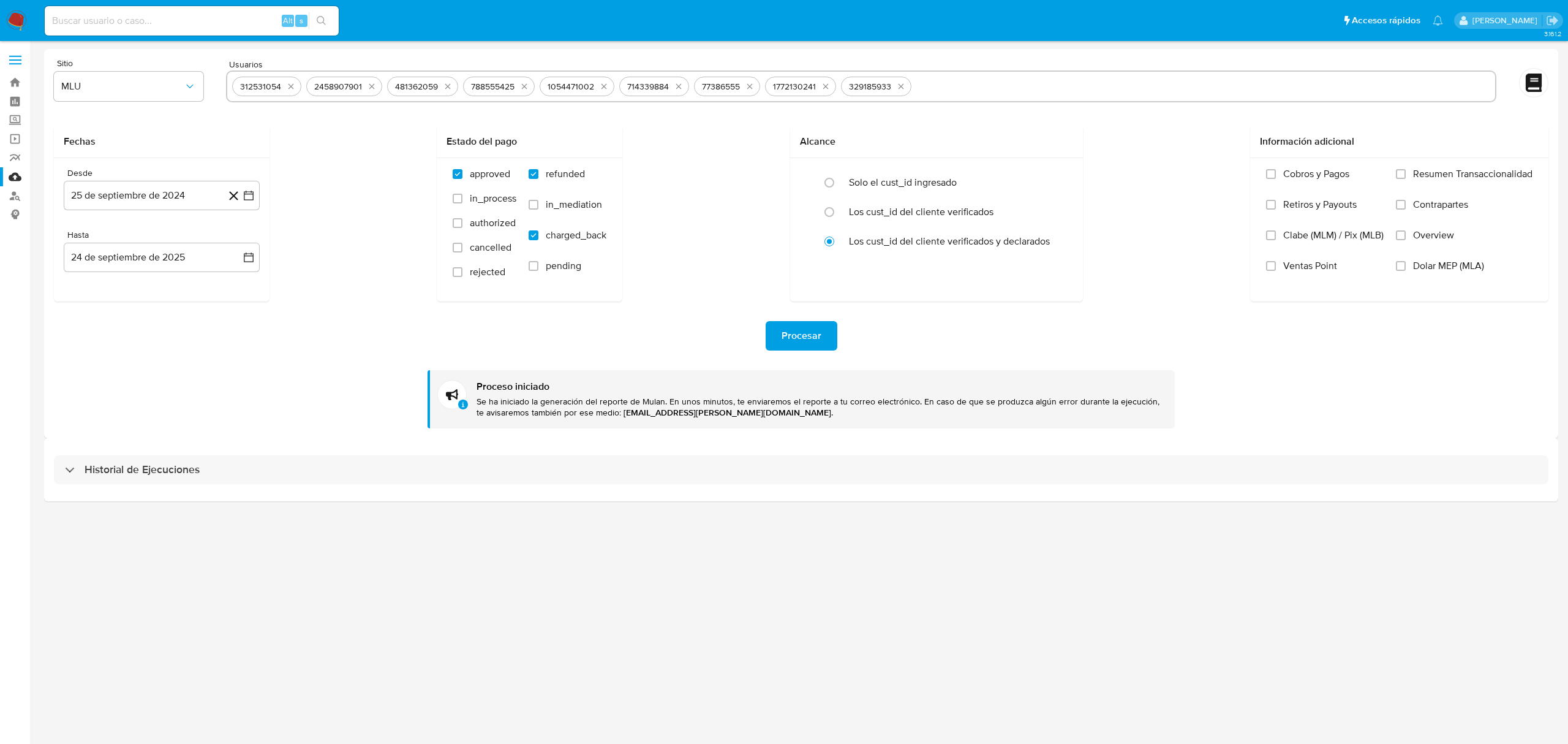
click at [985, 86] on input "text" at bounding box center [1202, 86] width 573 height 20
paste input "12658724"
type input "12658724"
click at [794, 344] on span "Procesar" at bounding box center [801, 335] width 40 height 27
click at [297, 84] on icon "quitar 458346900" at bounding box center [296, 87] width 6 height 6
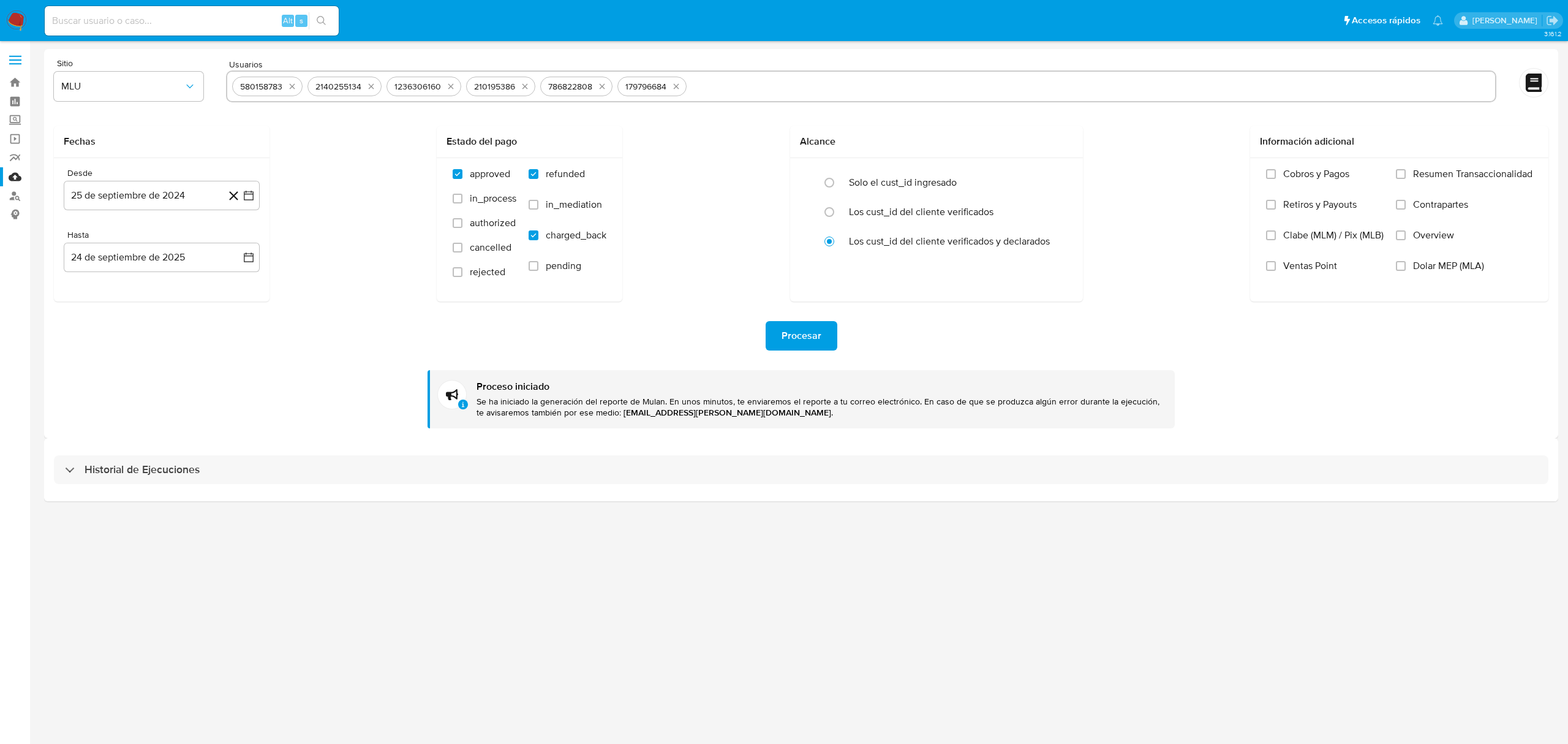
click at [297, 84] on icon "quitar 580158783" at bounding box center [292, 86] width 9 height 9
click at [297, 84] on icon "quitar 2140255134" at bounding box center [296, 86] width 9 height 9
click at [370, 84] on icon "quitar 1236306160" at bounding box center [375, 86] width 9 height 9
click at [297, 84] on button "quitar 210195386" at bounding box center [291, 86] width 15 height 15
click at [297, 84] on icon "quitar 786822808" at bounding box center [295, 87] width 6 height 6
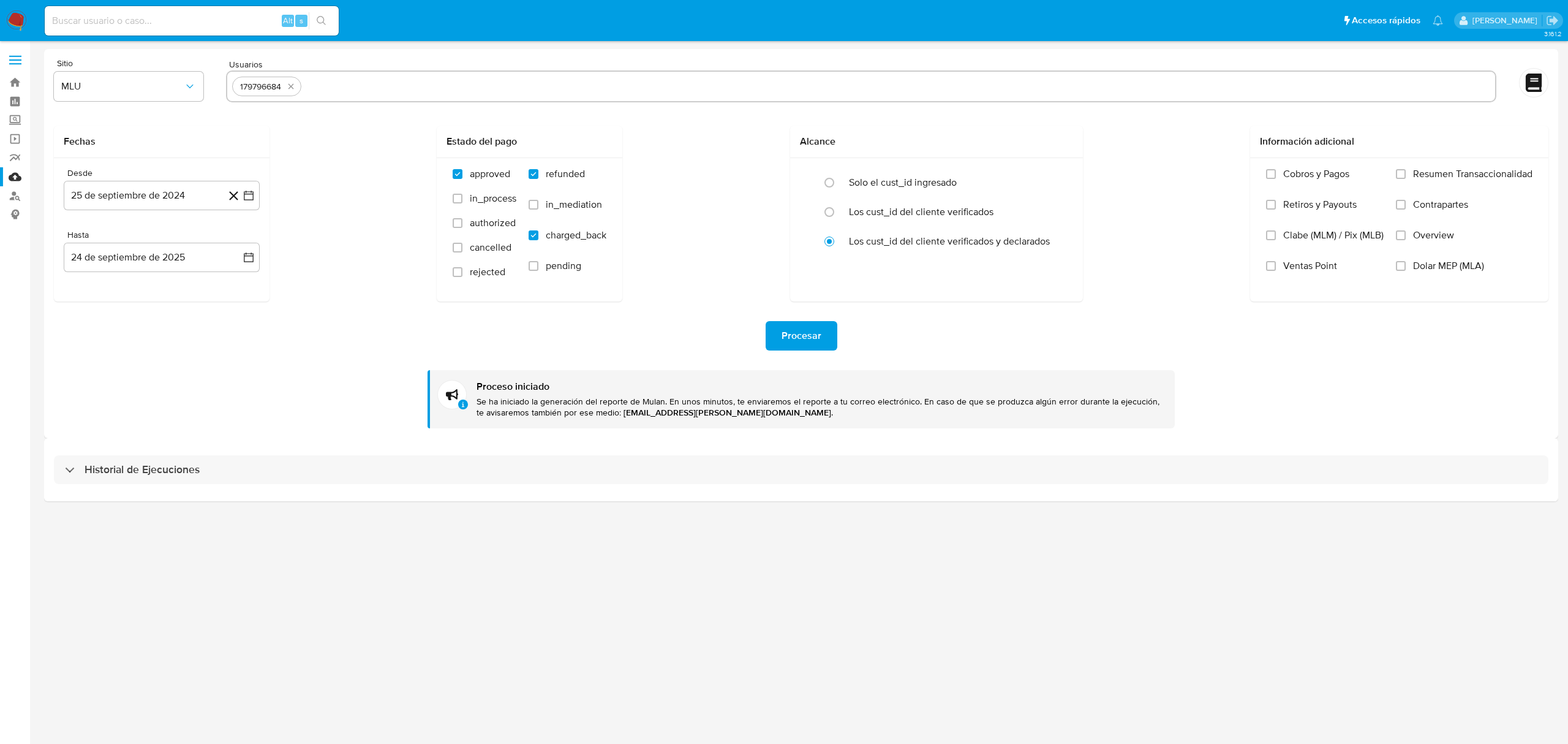
click at [297, 84] on button "quitar 179796684" at bounding box center [291, 86] width 15 height 15
click at [334, 91] on input "text" at bounding box center [861, 86] width 1257 height 20
paste input "2513553711 1697576232 1352499355"
type input "2513553711"
paste input "1697576232 1352499355"
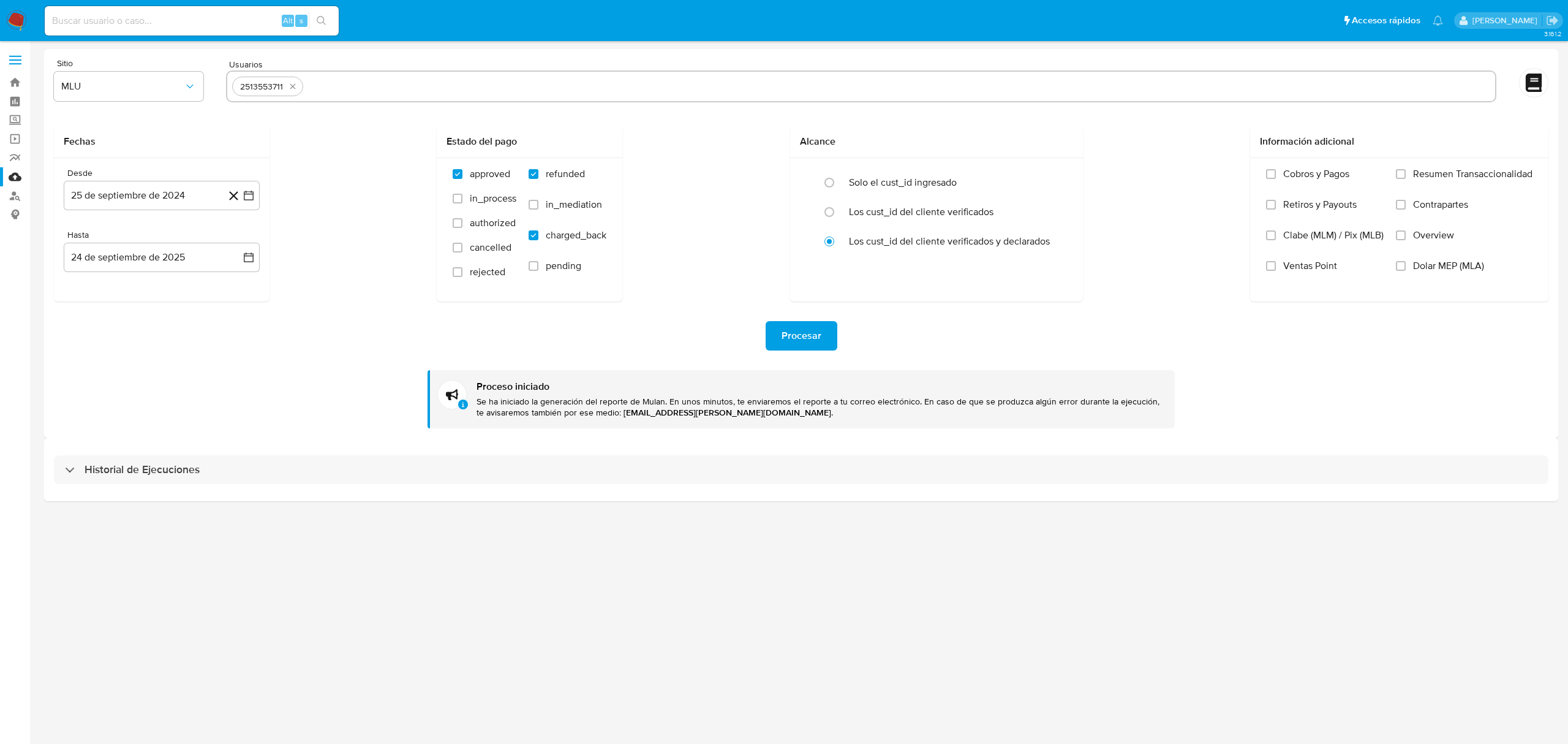
type input "1697576232 1352499355"
paste input "1352499355"
type input "1352499355"
click at [547, 84] on input "text" at bounding box center [939, 86] width 1102 height 20
paste input "1697576232"
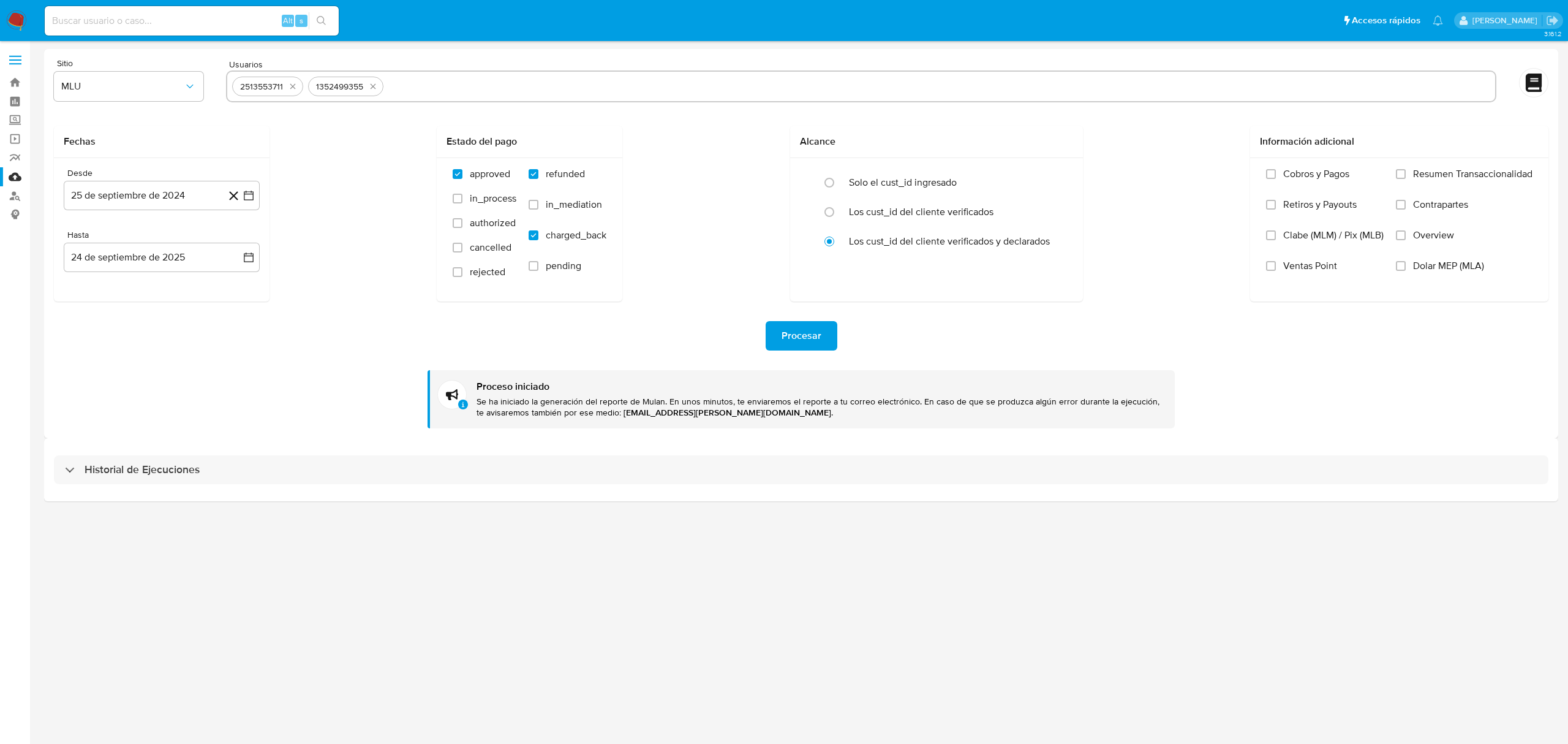
type input "1697576232"
click at [805, 340] on span "Procesar" at bounding box center [801, 335] width 40 height 27
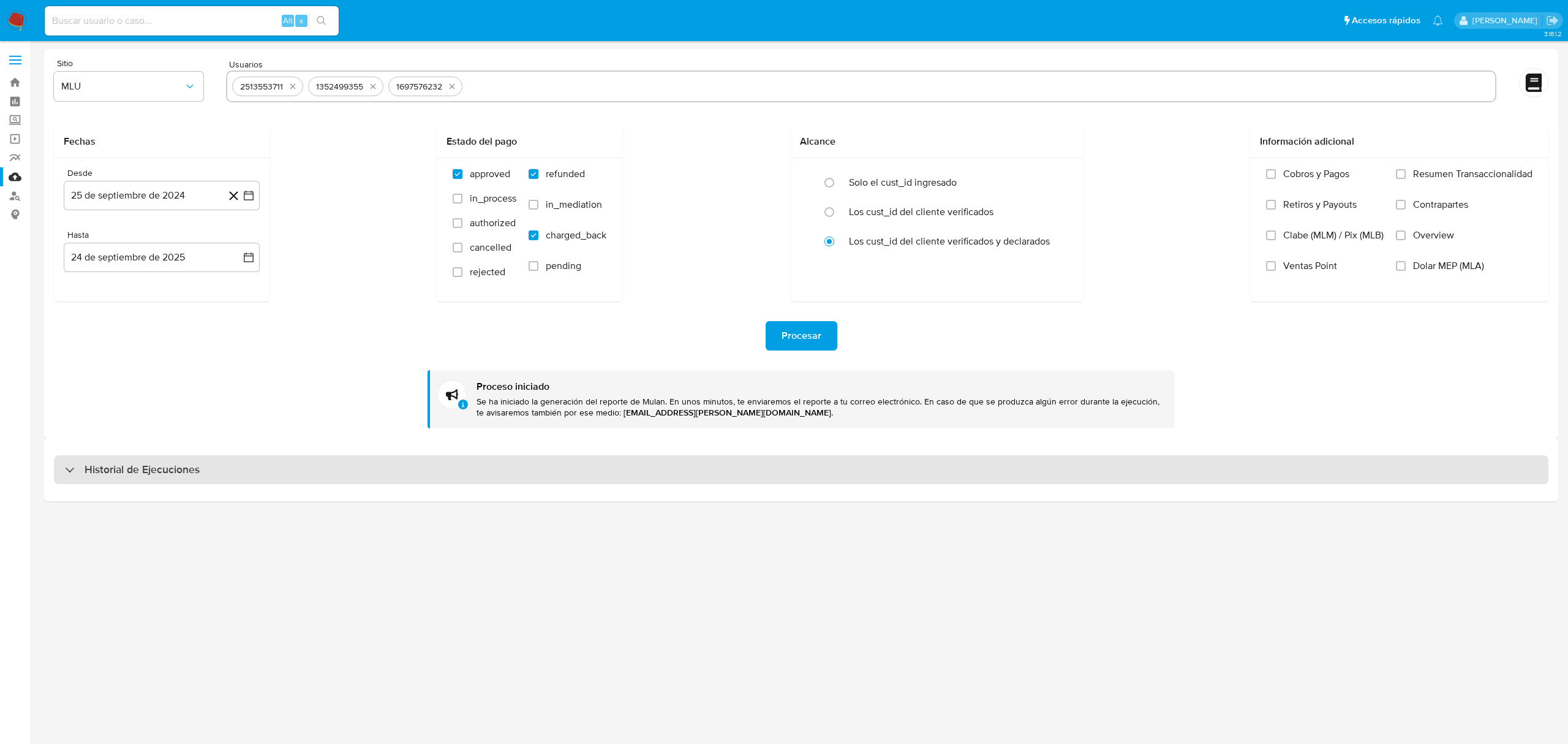
click at [254, 469] on div "Historial de Ejecuciones" at bounding box center [801, 469] width 1494 height 29
select select "10"
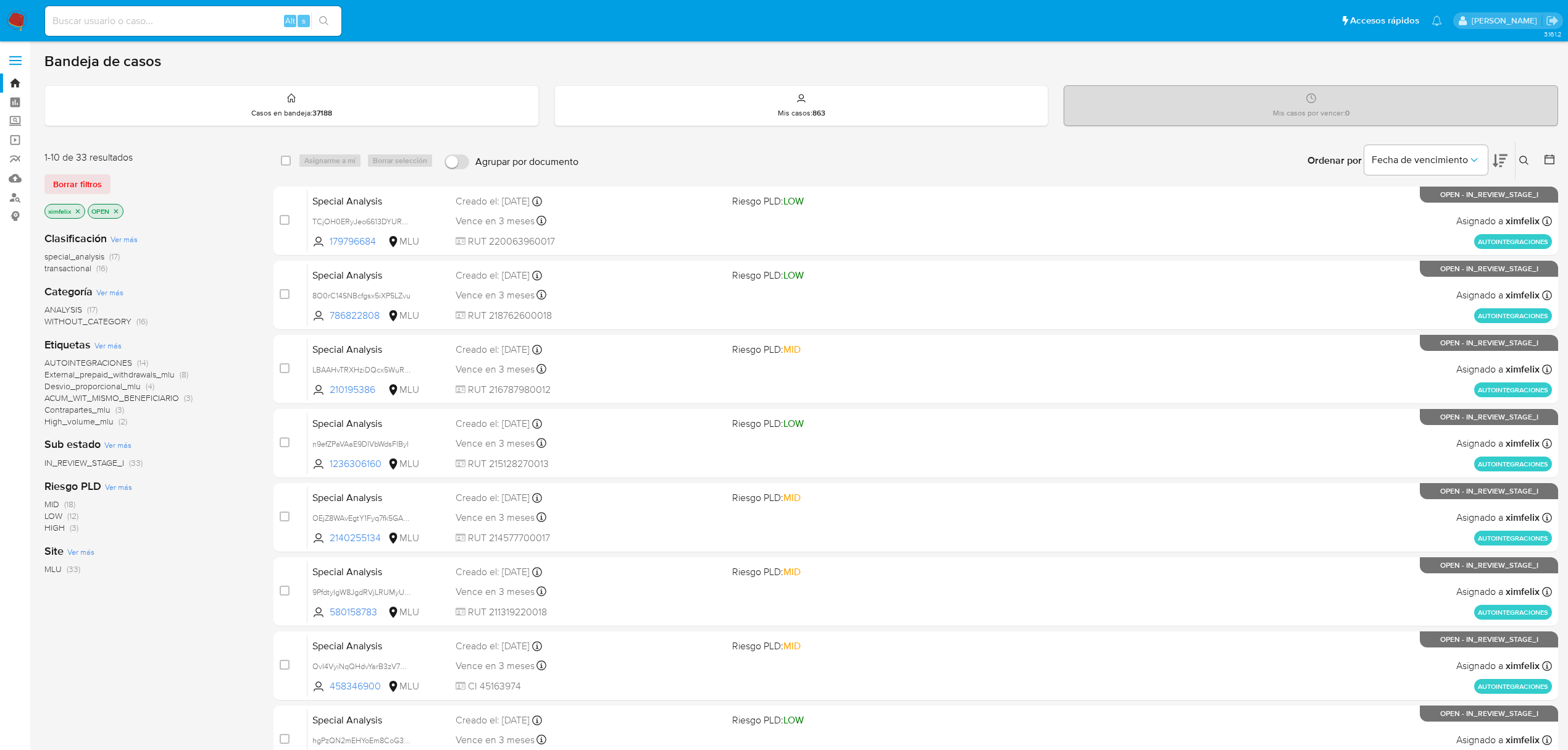
click at [1498, 153] on icon at bounding box center [1500, 160] width 15 height 15
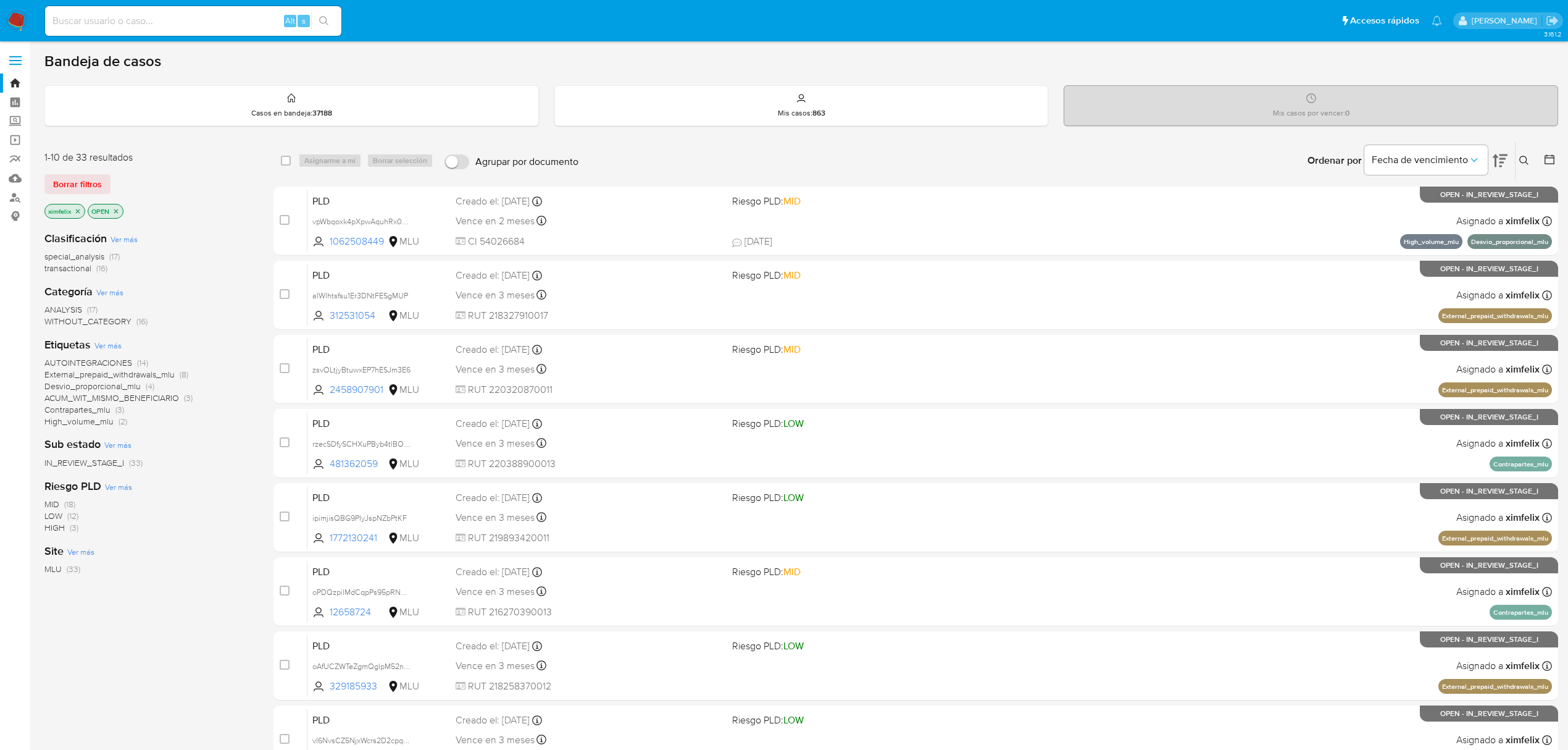
click at [9, 10] on img at bounding box center [17, 21] width 21 height 21
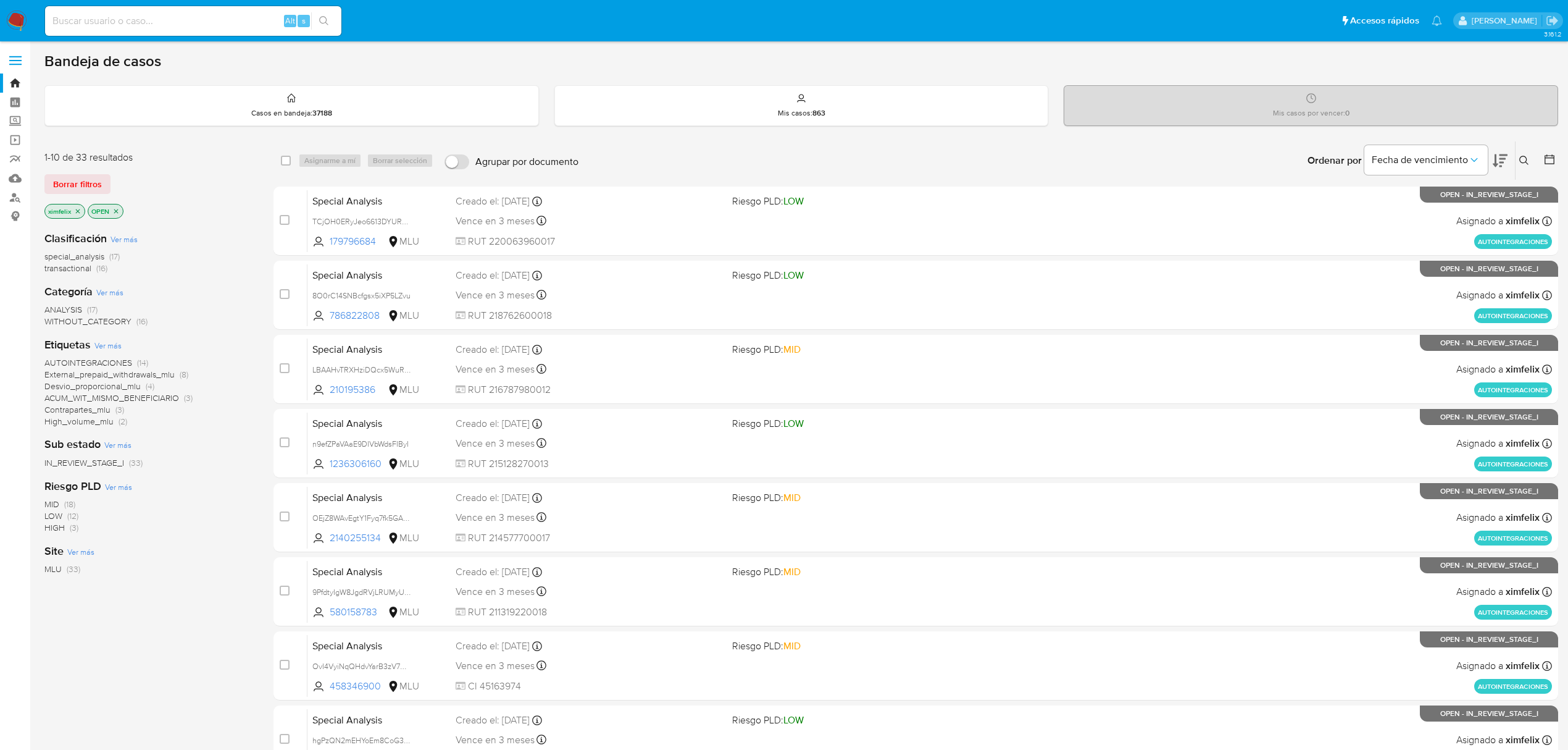
click at [24, 16] on img at bounding box center [17, 21] width 21 height 21
click at [21, 24] on img at bounding box center [17, 21] width 21 height 21
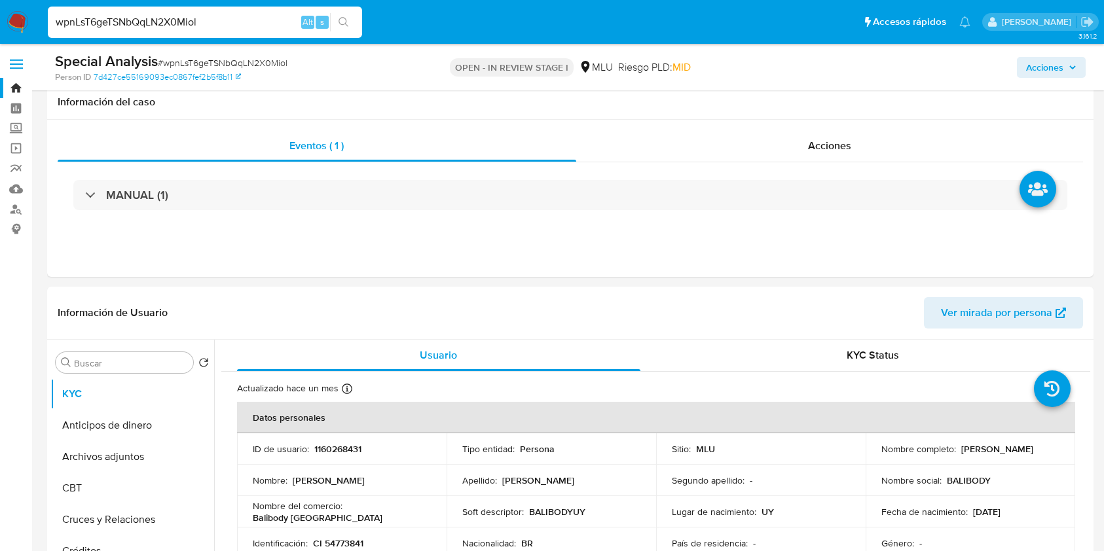
select select "10"
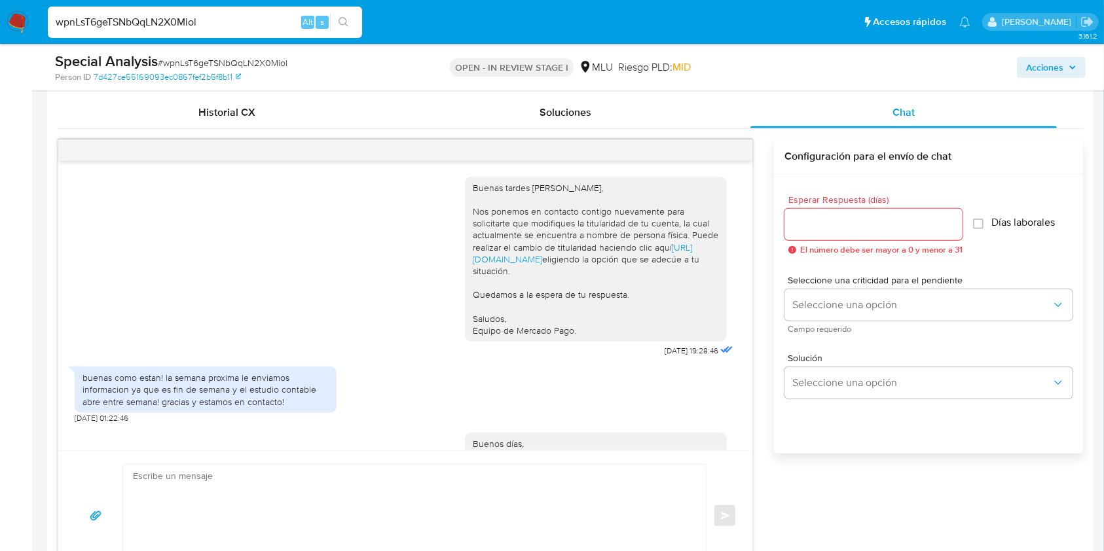
scroll to position [464, 0]
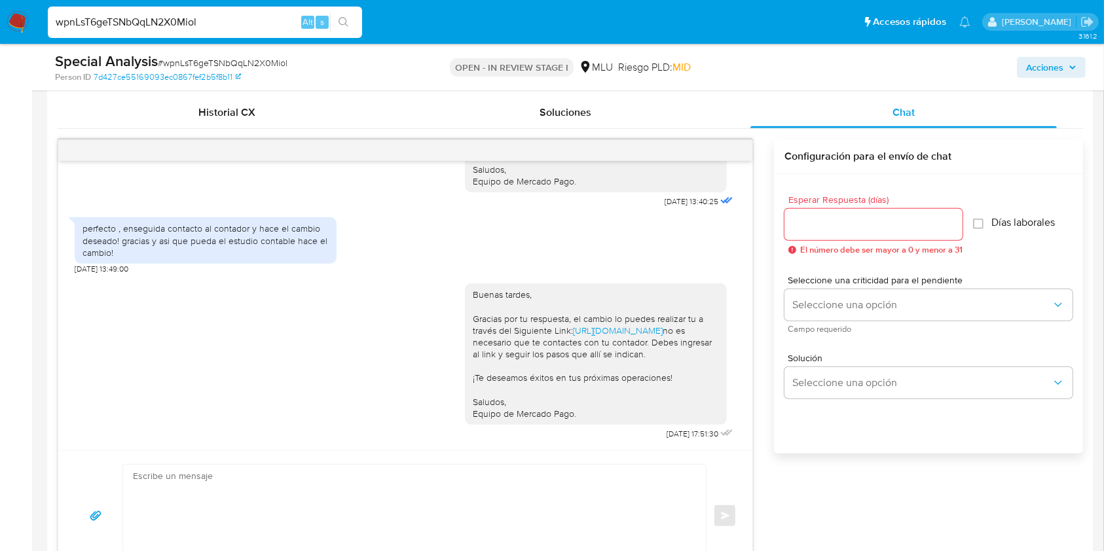
click at [780, 69] on div "Acciones" at bounding box center [916, 67] width 340 height 31
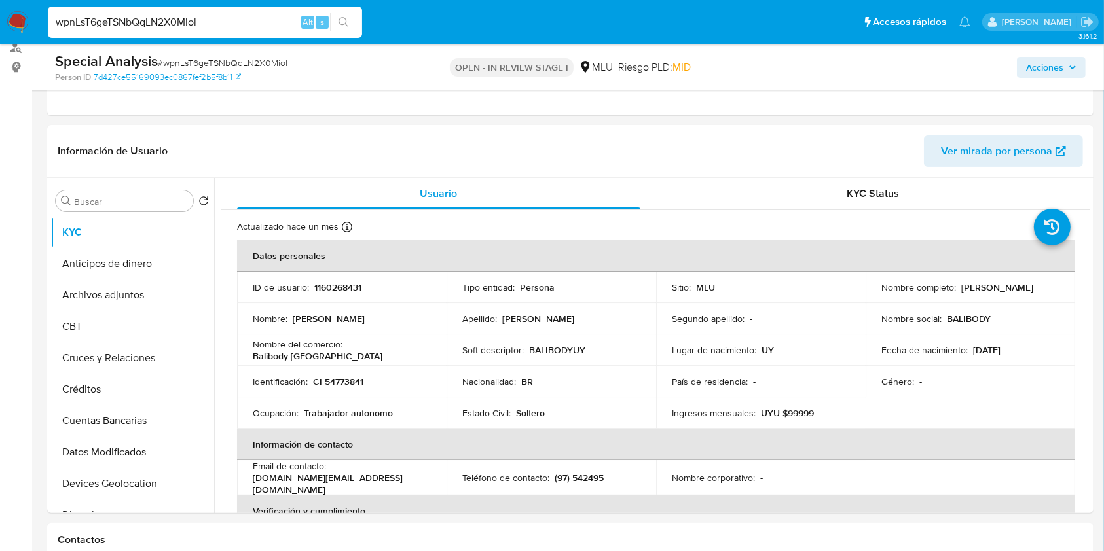
scroll to position [211, 0]
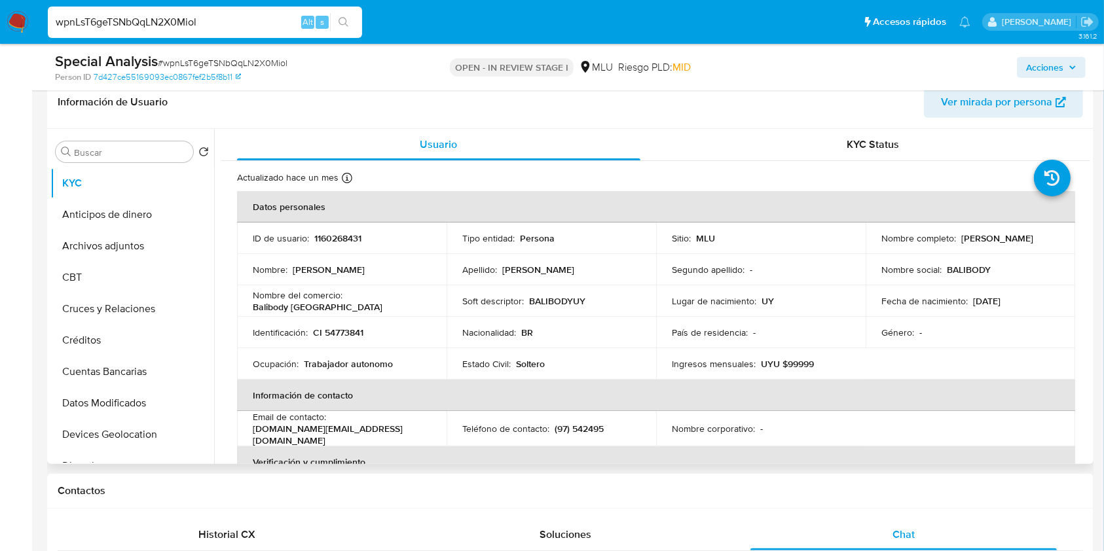
click at [848, 107] on header "Información de Usuario Ver mirada por persona" at bounding box center [570, 101] width 1025 height 31
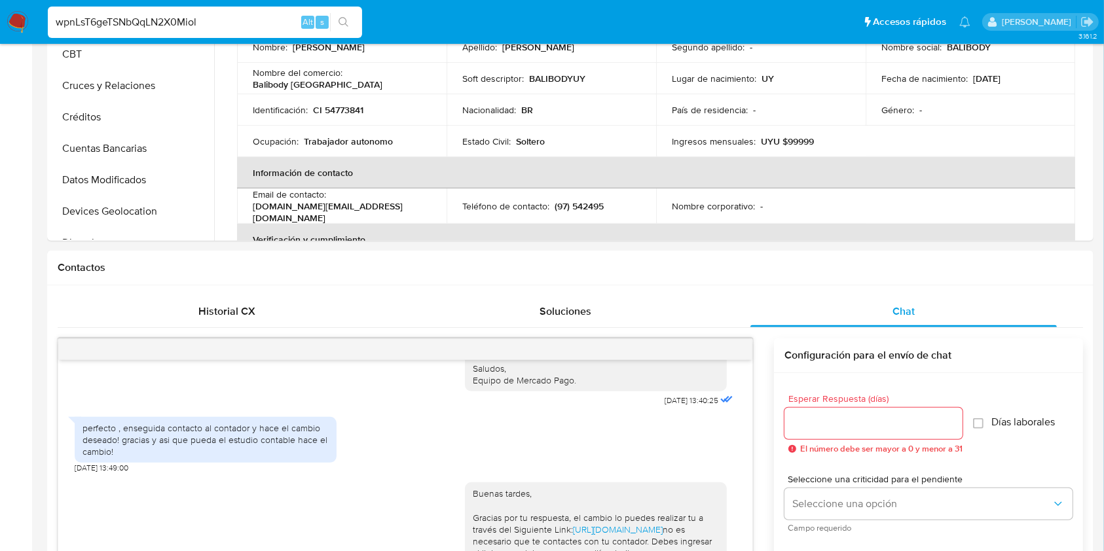
scroll to position [0, 0]
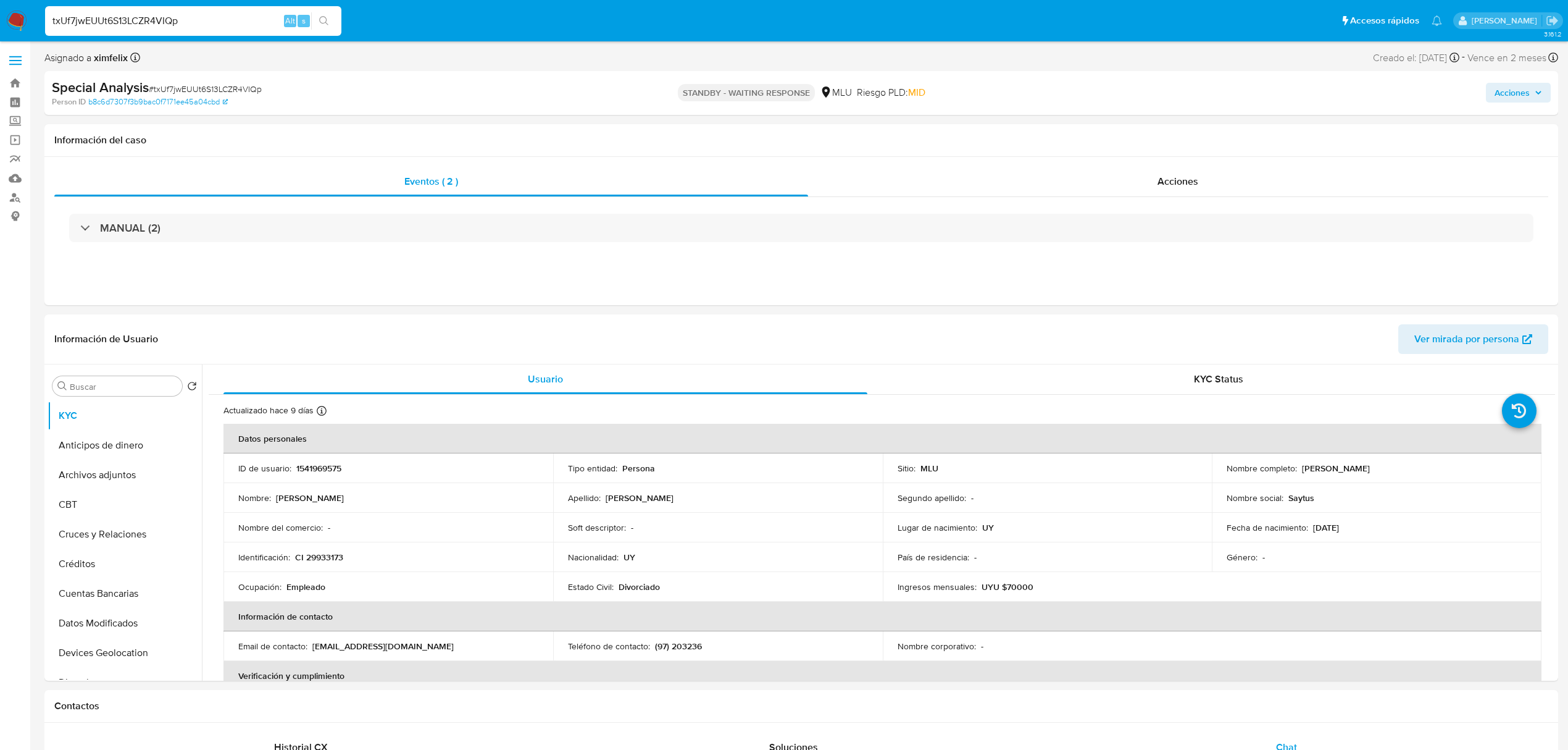
select select "10"
click at [128, 25] on input "txUf7jwEUUt6S13LCZR4VIQp" at bounding box center [193, 21] width 296 height 16
type input "x1OVY2bpYrmNmrhNUJoKvV27"
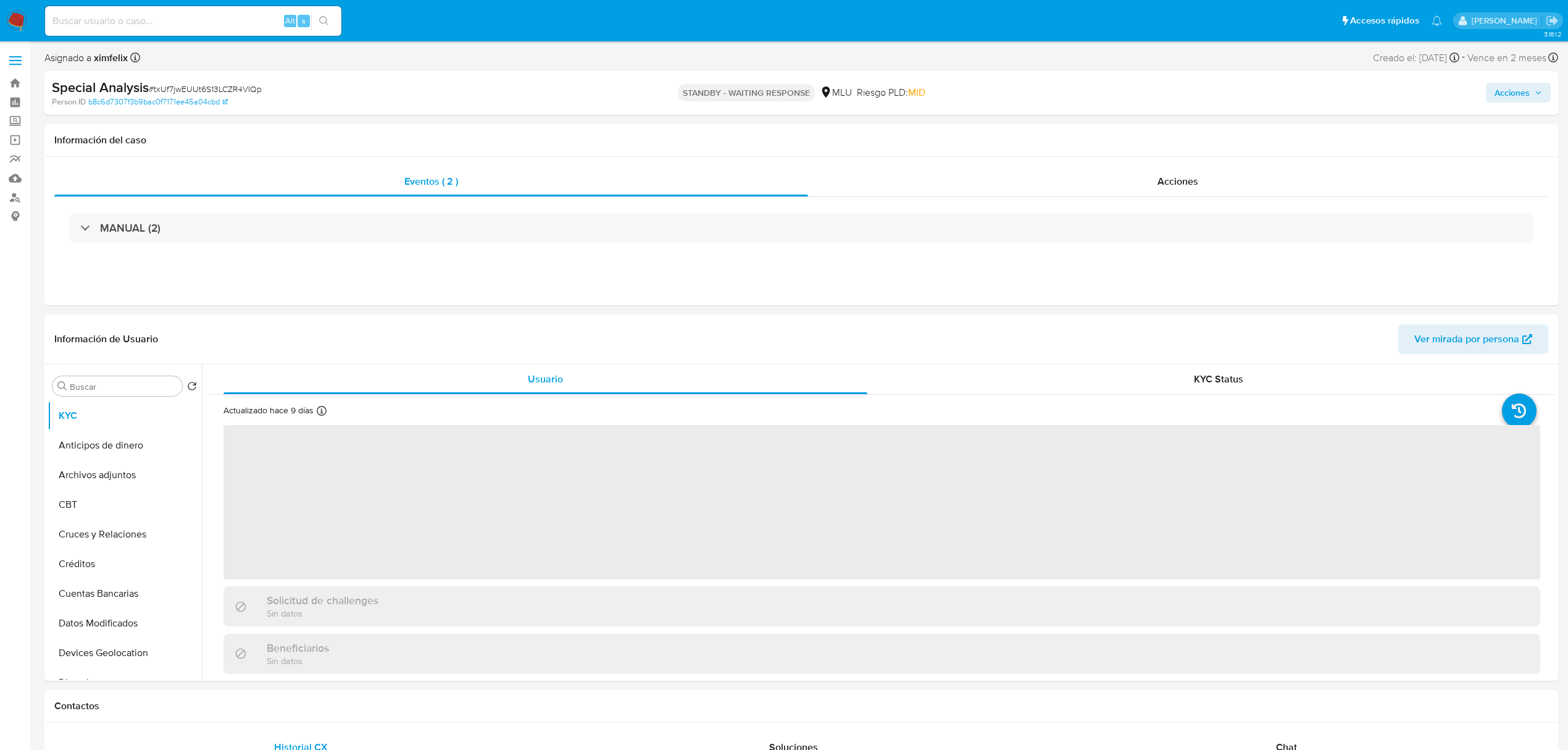
select select "10"
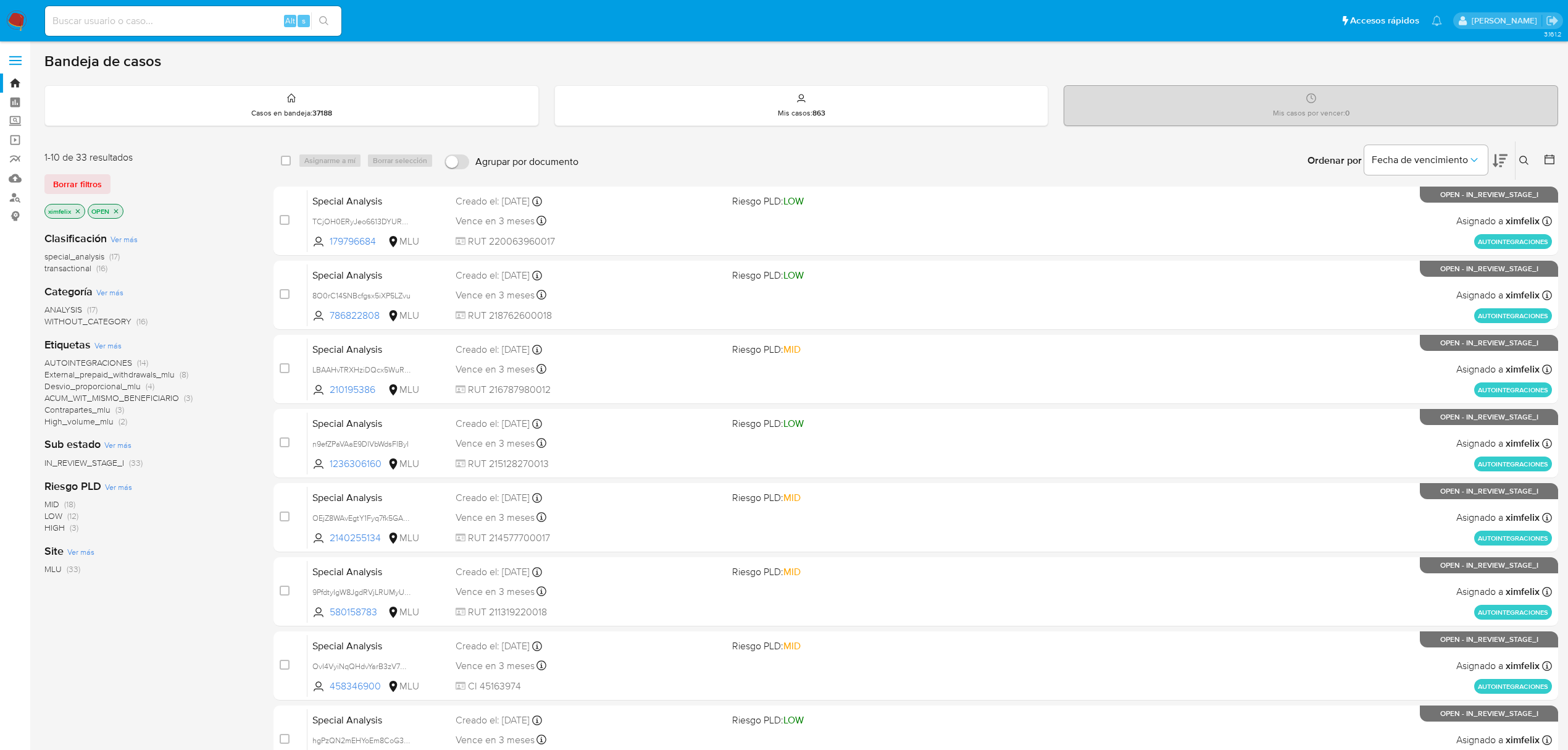
click at [13, 25] on nav "Pausado Ver notificaciones Alt s Accesos rápidos Presiona las siguientes teclas…" at bounding box center [784, 21] width 1568 height 42
click at [13, 25] on img at bounding box center [17, 21] width 21 height 21
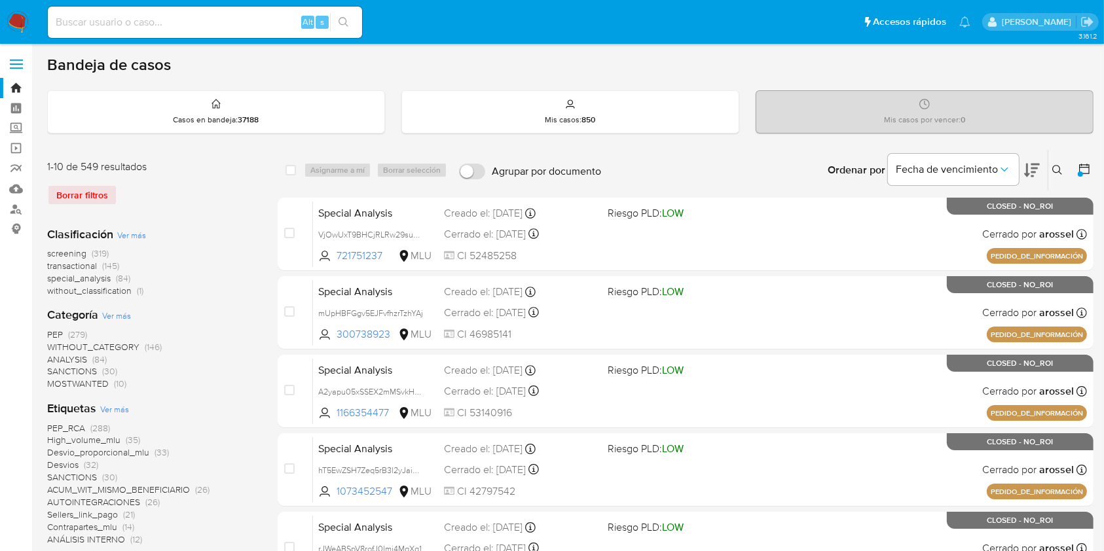
click at [475, 27] on ul "Pausado Ver notificaciones Alt s Accesos rápidos Presiona las siguientes teclas…" at bounding box center [508, 21] width 935 height 33
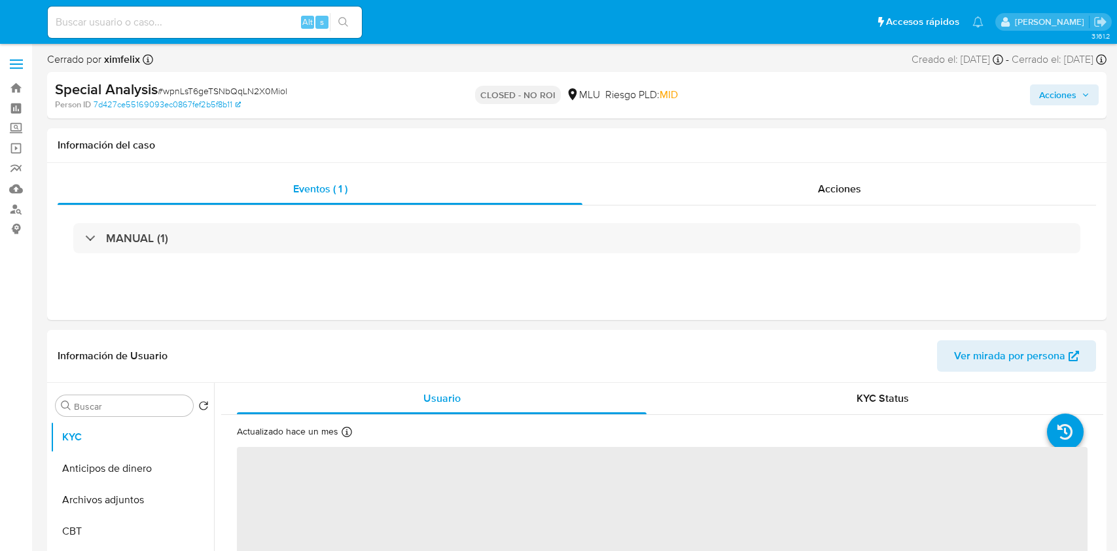
select select "10"
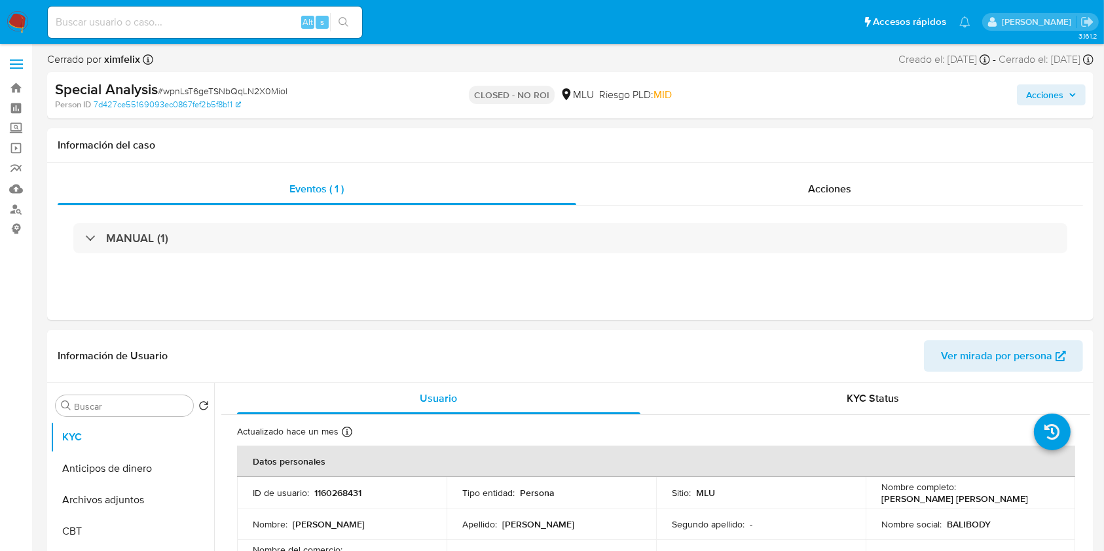
click at [11, 25] on img at bounding box center [18, 22] width 22 height 22
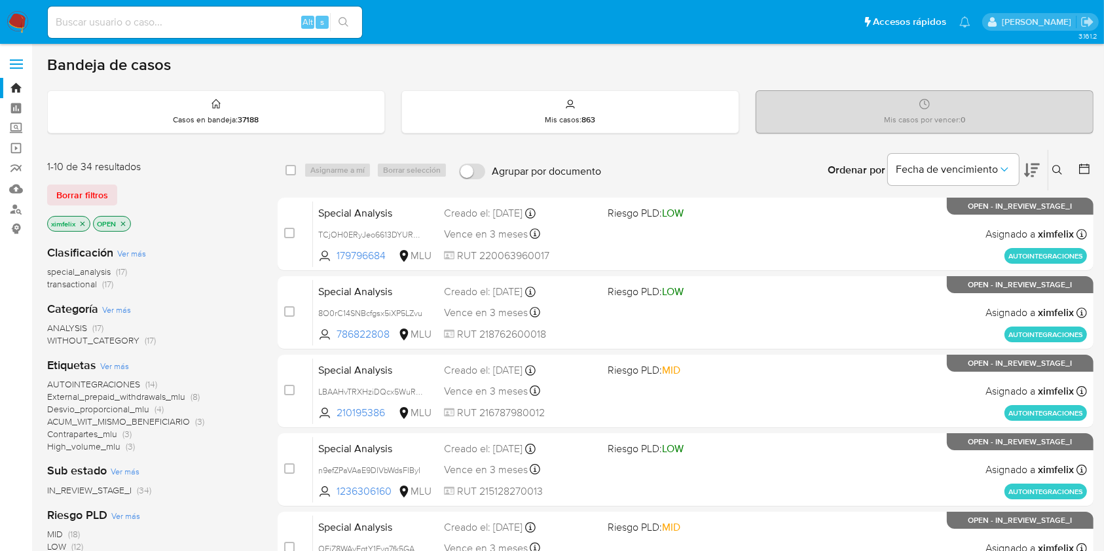
click at [293, 76] on div "Bandeja de casos Casos en bandeja : 37188 Mis casos : 863 Mis casos por vencer …" at bounding box center [570, 540] width 1046 height 970
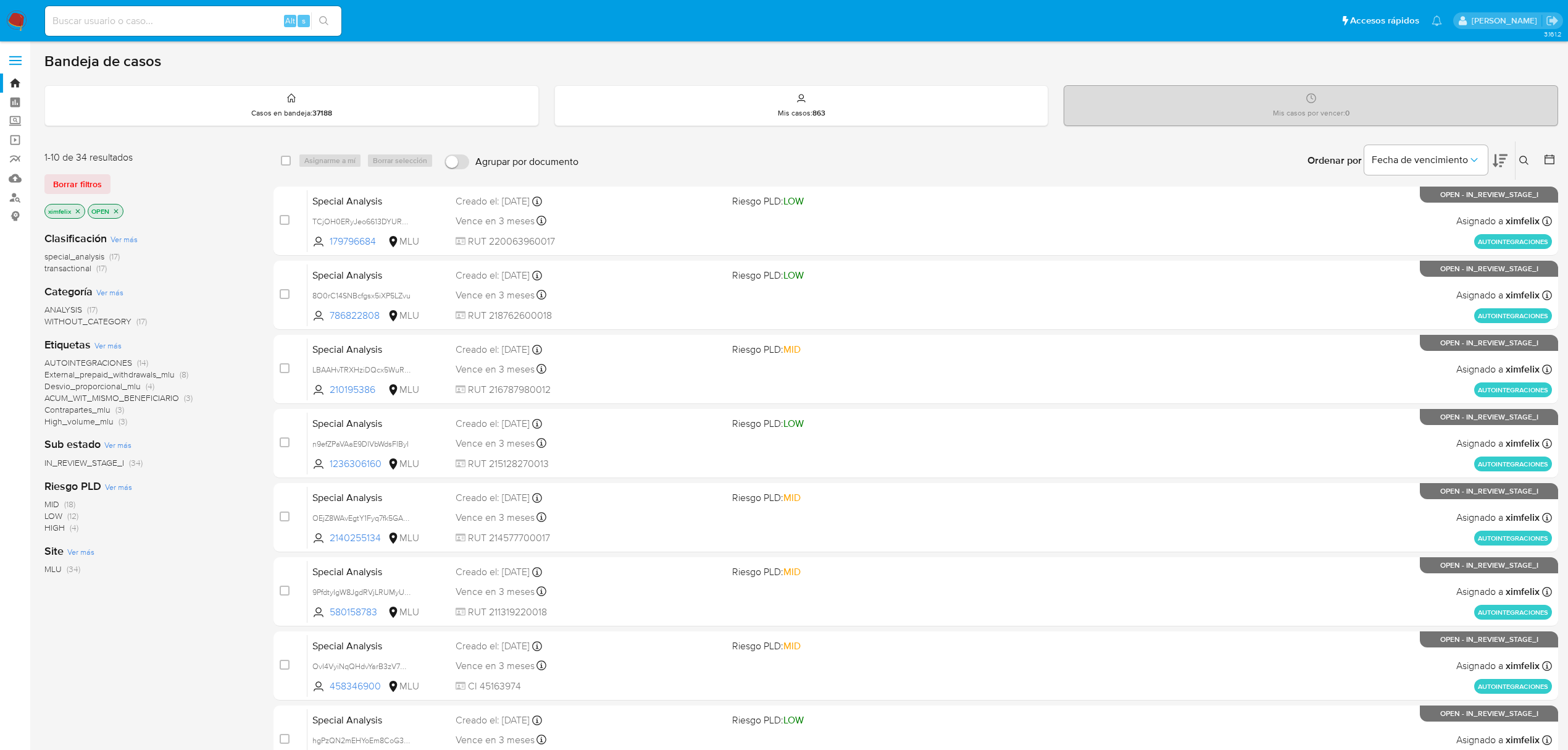
click at [1490, 157] on div "Fecha de vencimiento" at bounding box center [1436, 160] width 143 height 39
click at [1497, 158] on icon at bounding box center [1500, 160] width 15 height 15
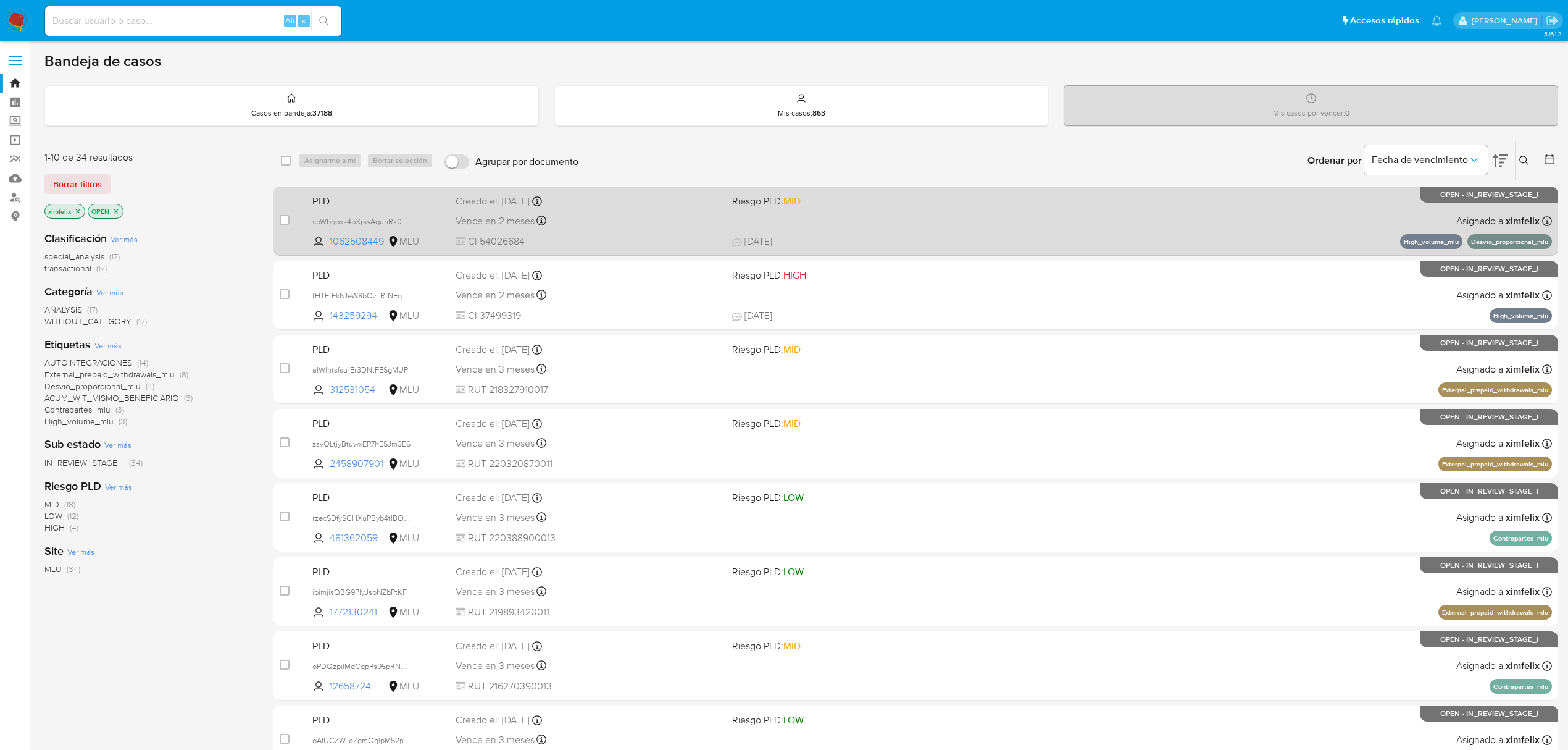
click at [1215, 231] on div "PLD vpWbqoxk4pXpwAquhRx0GYzc 1062508449 MLU Riesgo PLD: MID Creado el: 12/08/20…" at bounding box center [930, 221] width 1245 height 62
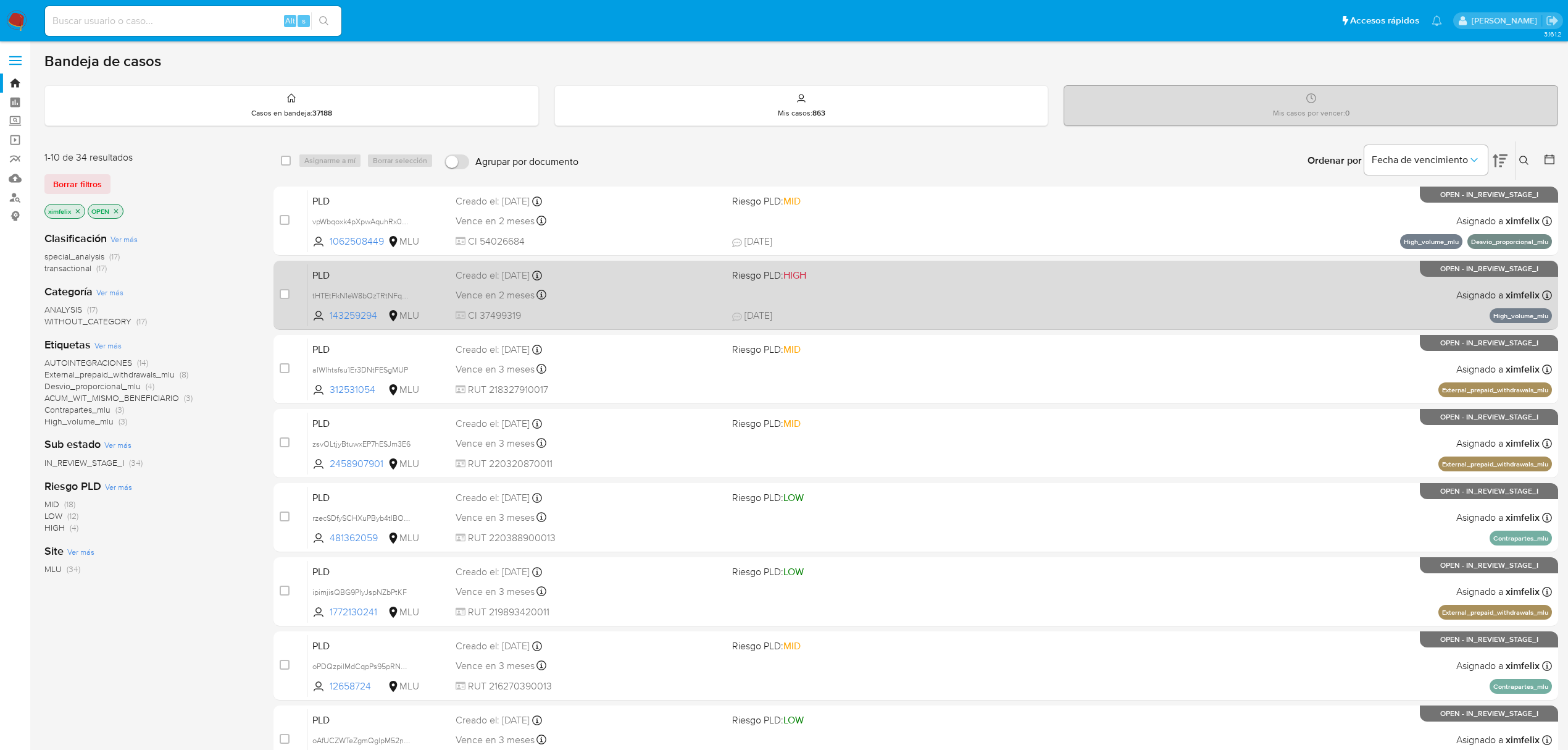
click at [897, 289] on div "PLD tHTEtFkN1eW8bOzTRtNFqp5f 143259294 MLU Riesgo PLD: HIGH Creado el: 12/08/20…" at bounding box center [930, 294] width 1245 height 62
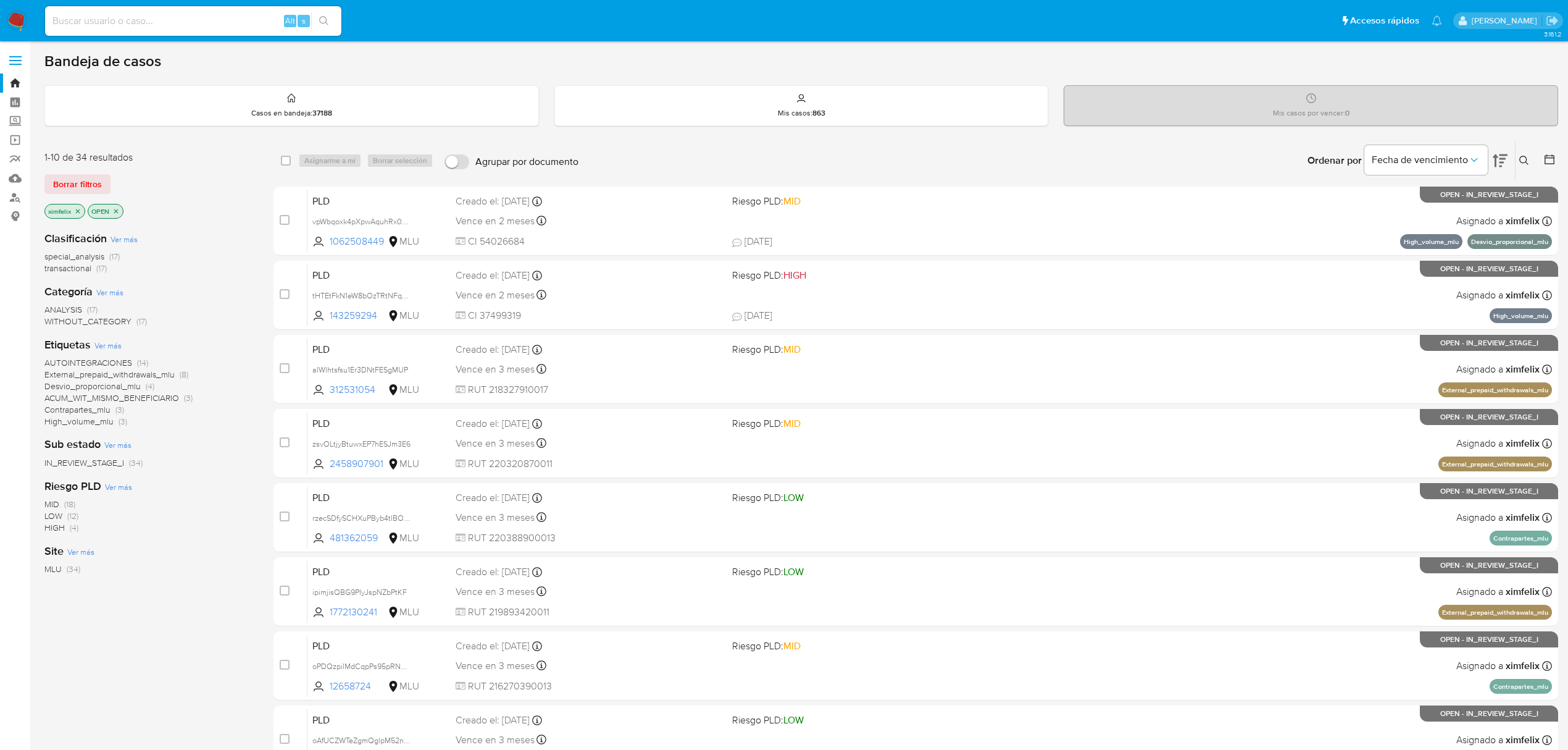
drag, startPoint x: 3, startPoint y: 15, endPoint x: 15, endPoint y: 23, distance: 14.4
click at [15, 23] on nav "Pausado Ver notificaciones Alt s Accesos rápidos Presiona las siguientes teclas…" at bounding box center [784, 21] width 1568 height 42
click at [15, 23] on img at bounding box center [17, 21] width 21 height 21
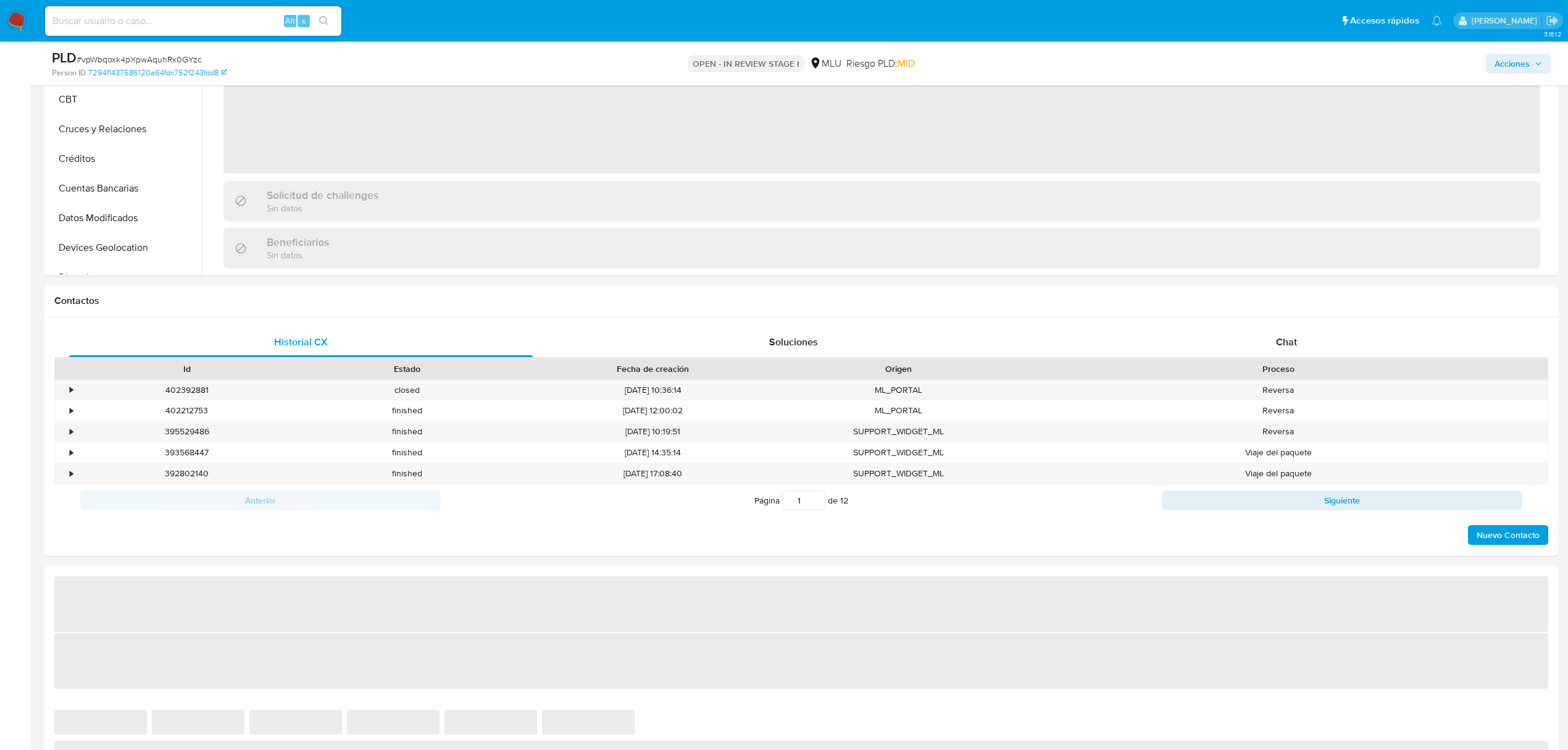
scroll to position [372, 0]
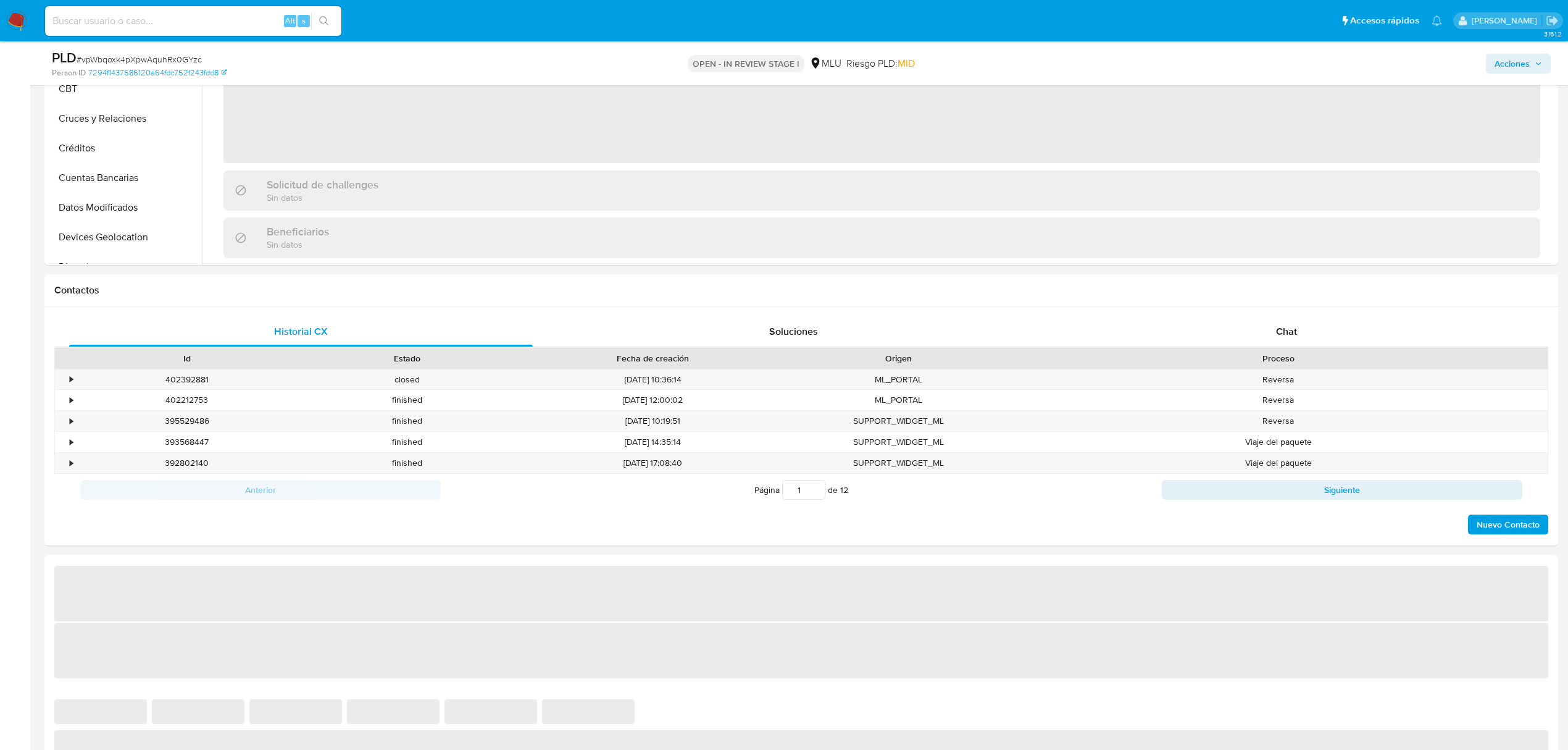
select select "10"
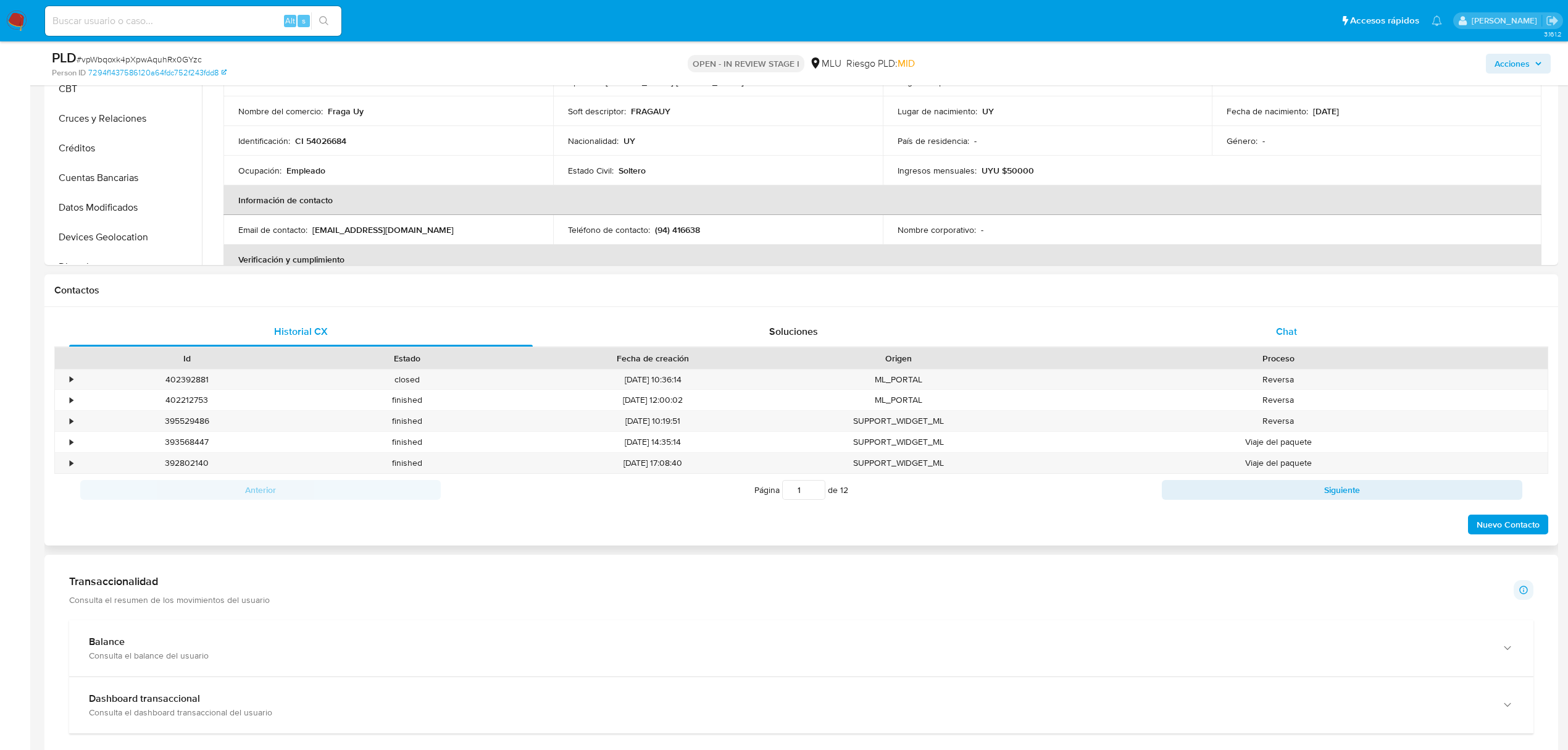
click at [1319, 323] on div "Chat" at bounding box center [1287, 331] width 464 height 29
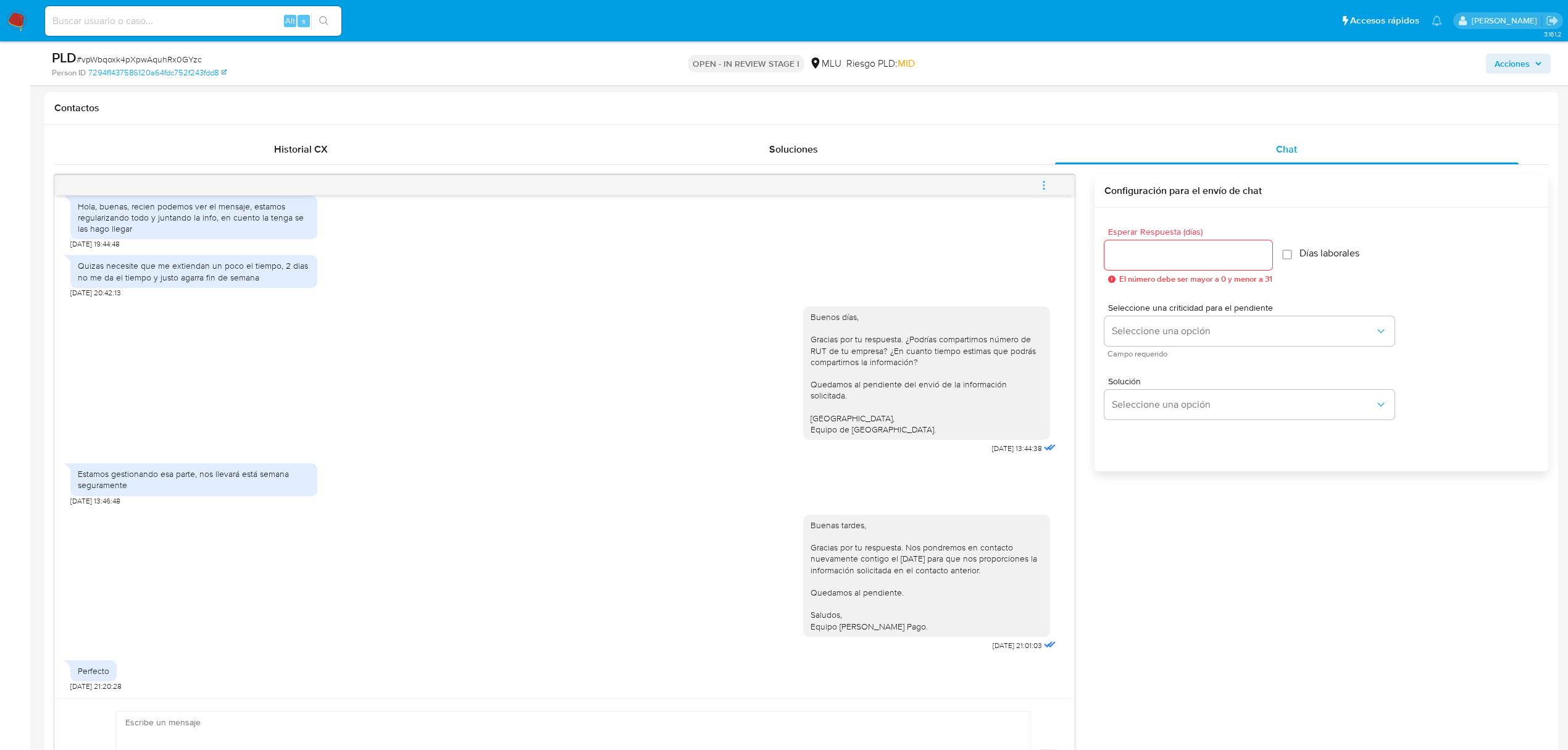
scroll to position [581, 0]
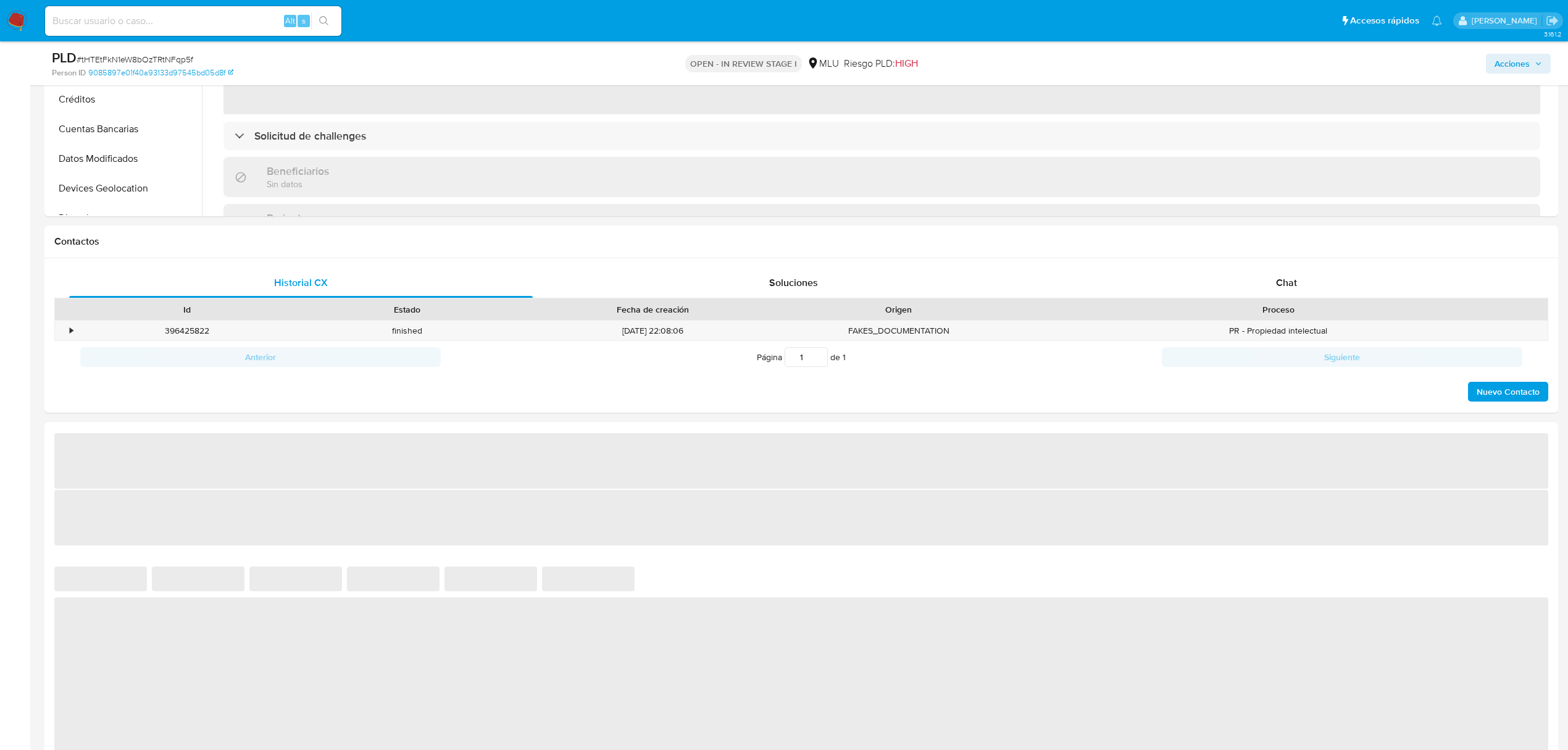
scroll to position [431, 0]
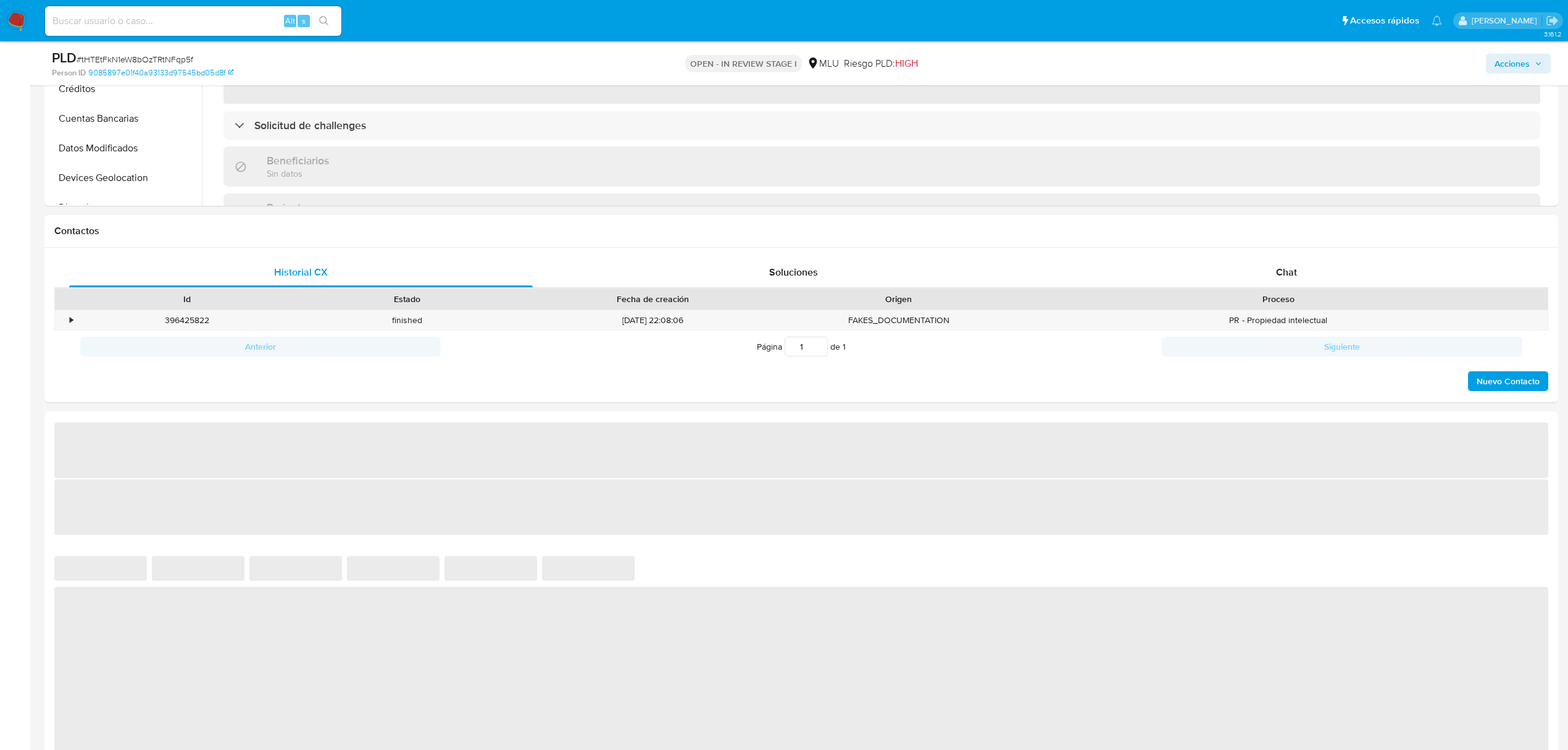
select select "10"
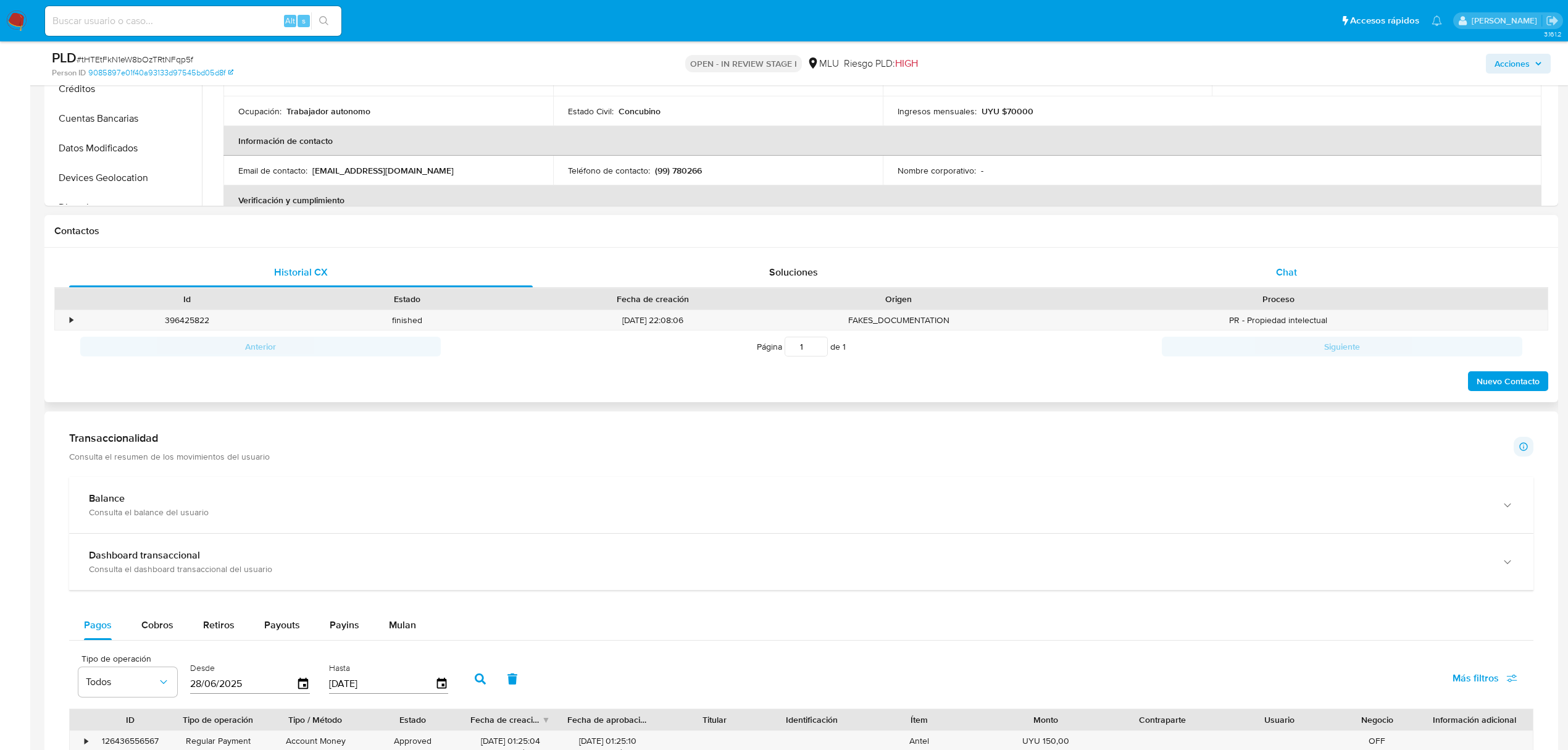
click at [1291, 285] on div "Chat" at bounding box center [1287, 272] width 464 height 29
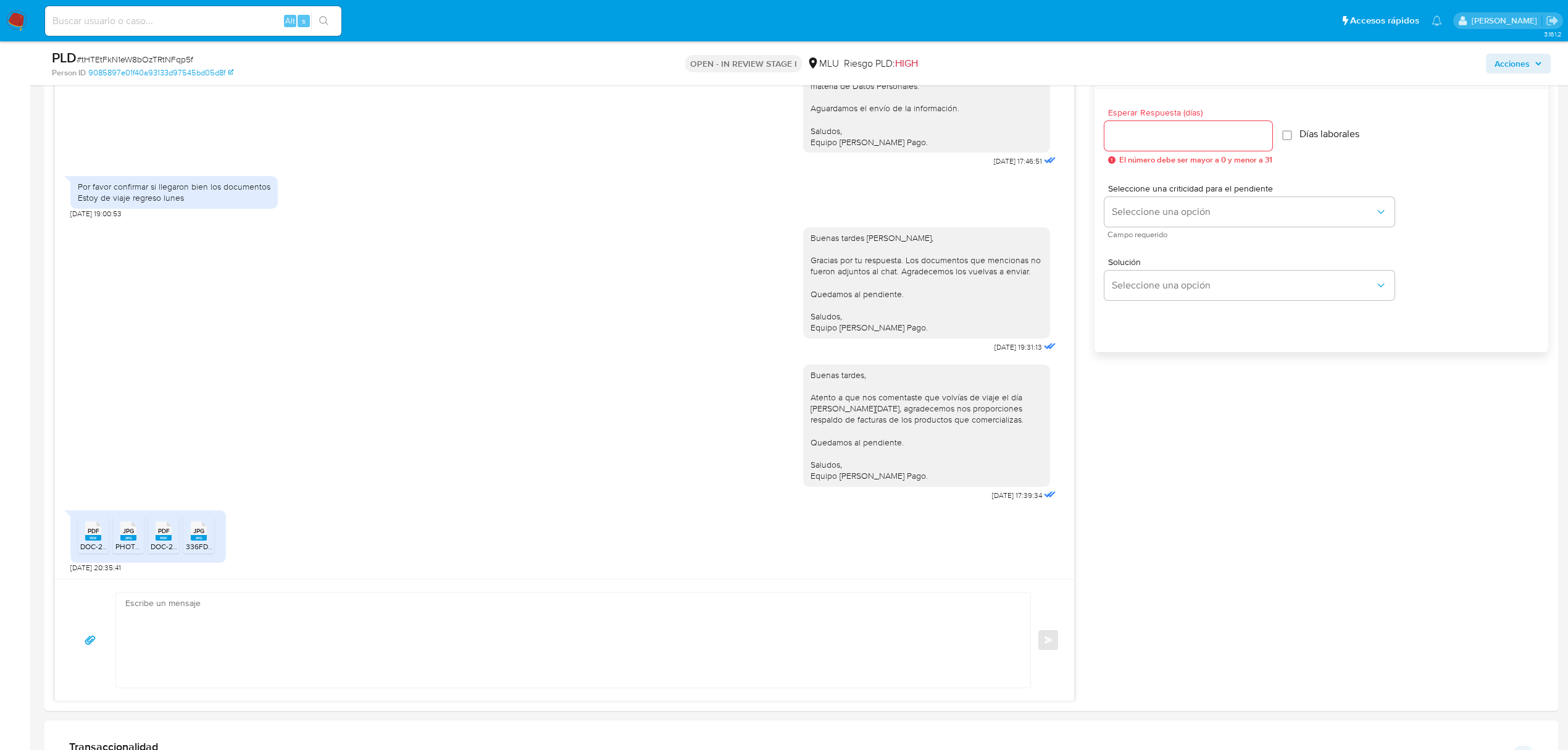
scroll to position [731, 0]
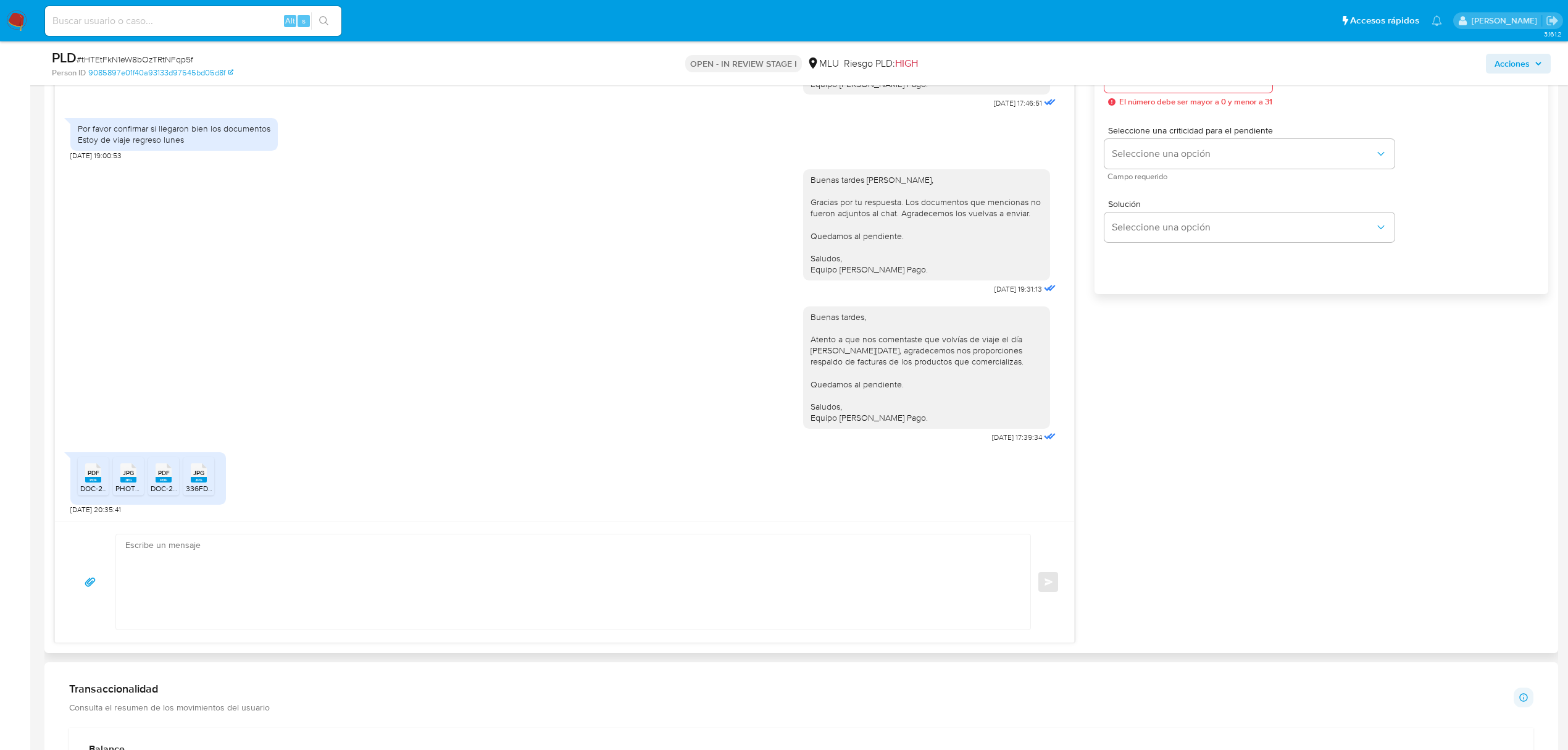
click at [80, 484] on div "PDF PDF" at bounding box center [92, 472] width 25 height 25
click at [117, 483] on div "JPG JPG" at bounding box center [127, 472] width 25 height 25
click at [168, 482] on rect at bounding box center [163, 479] width 16 height 6
click at [203, 482] on rect at bounding box center [198, 479] width 16 height 6
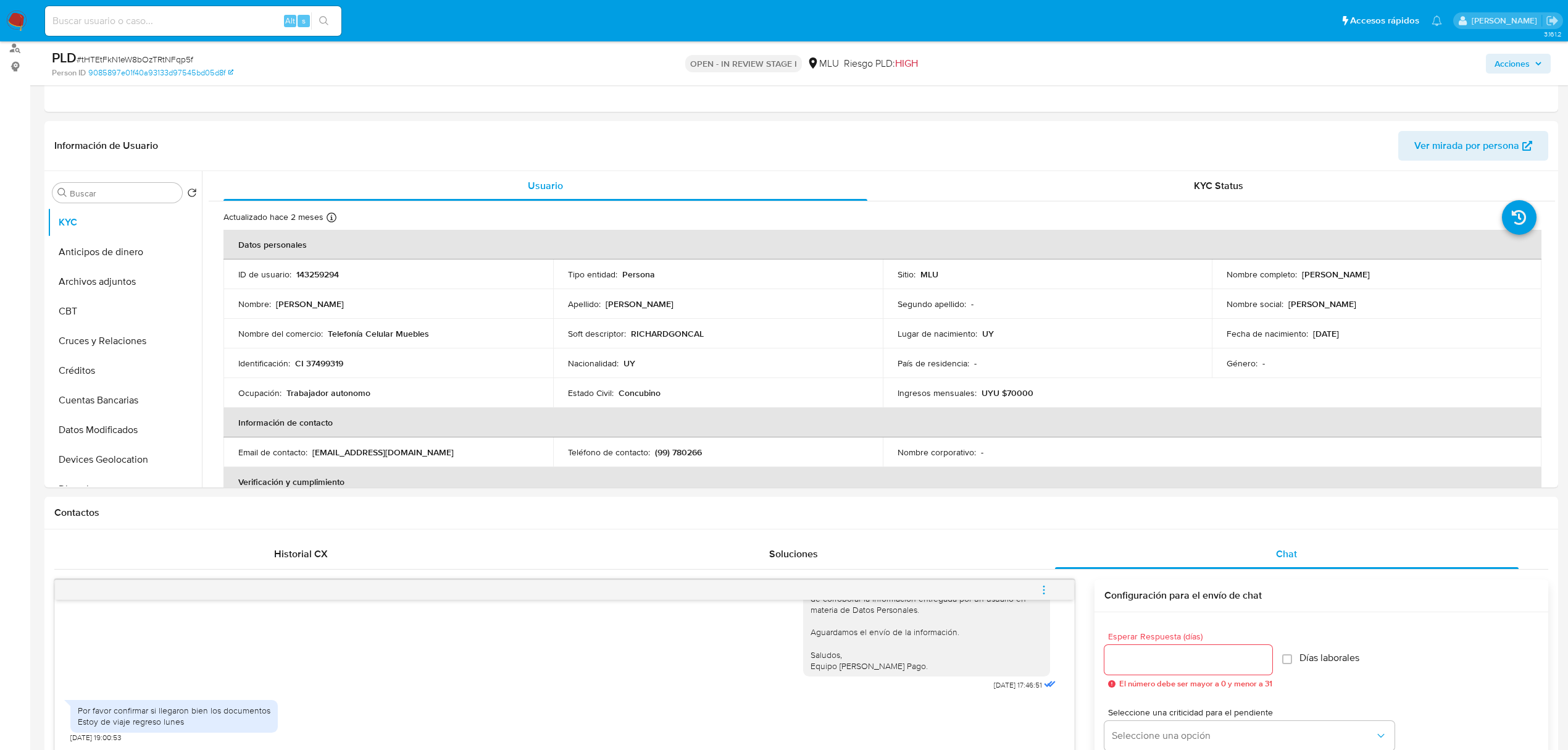
scroll to position [139, 0]
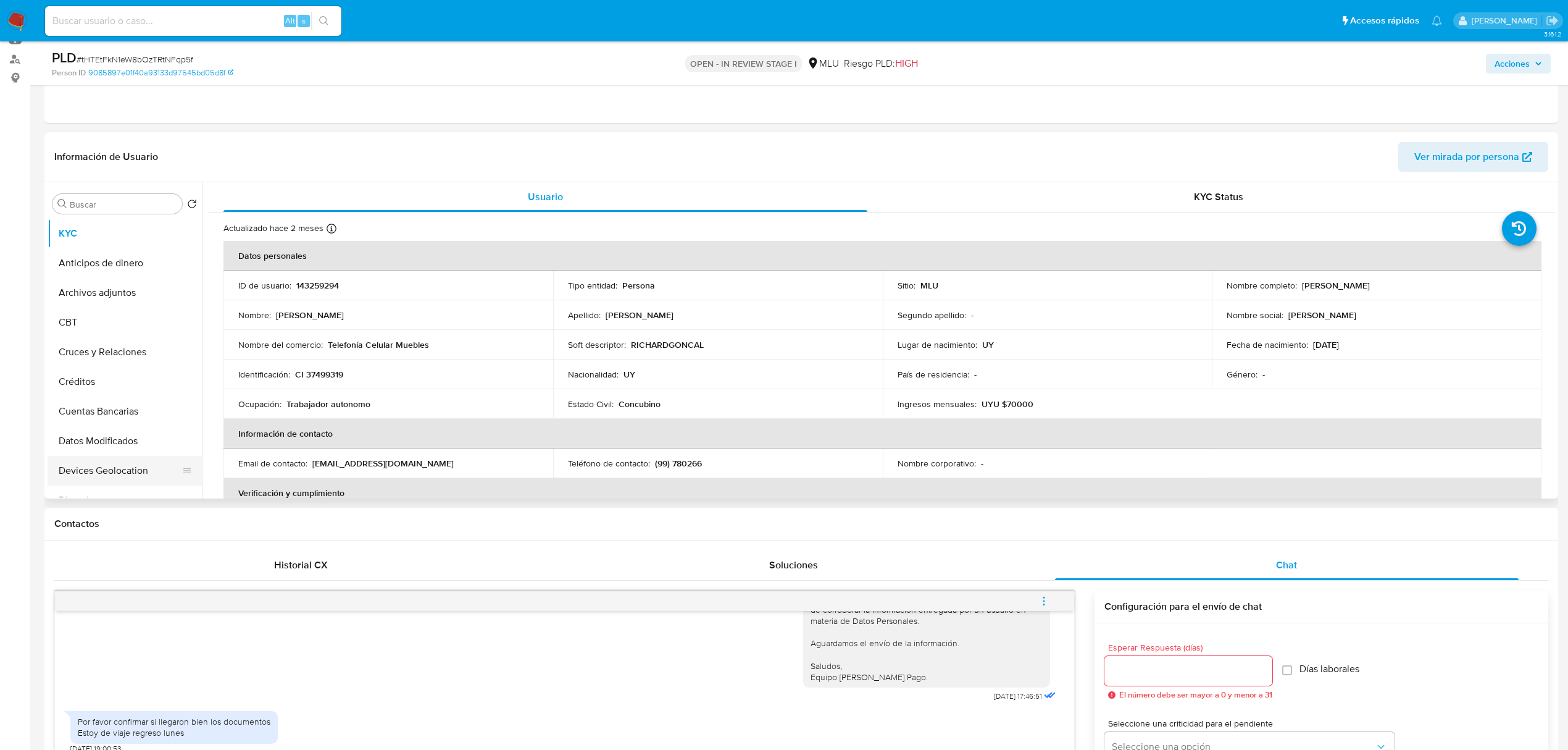
click at [105, 467] on button "Devices Geolocation" at bounding box center [119, 470] width 144 height 29
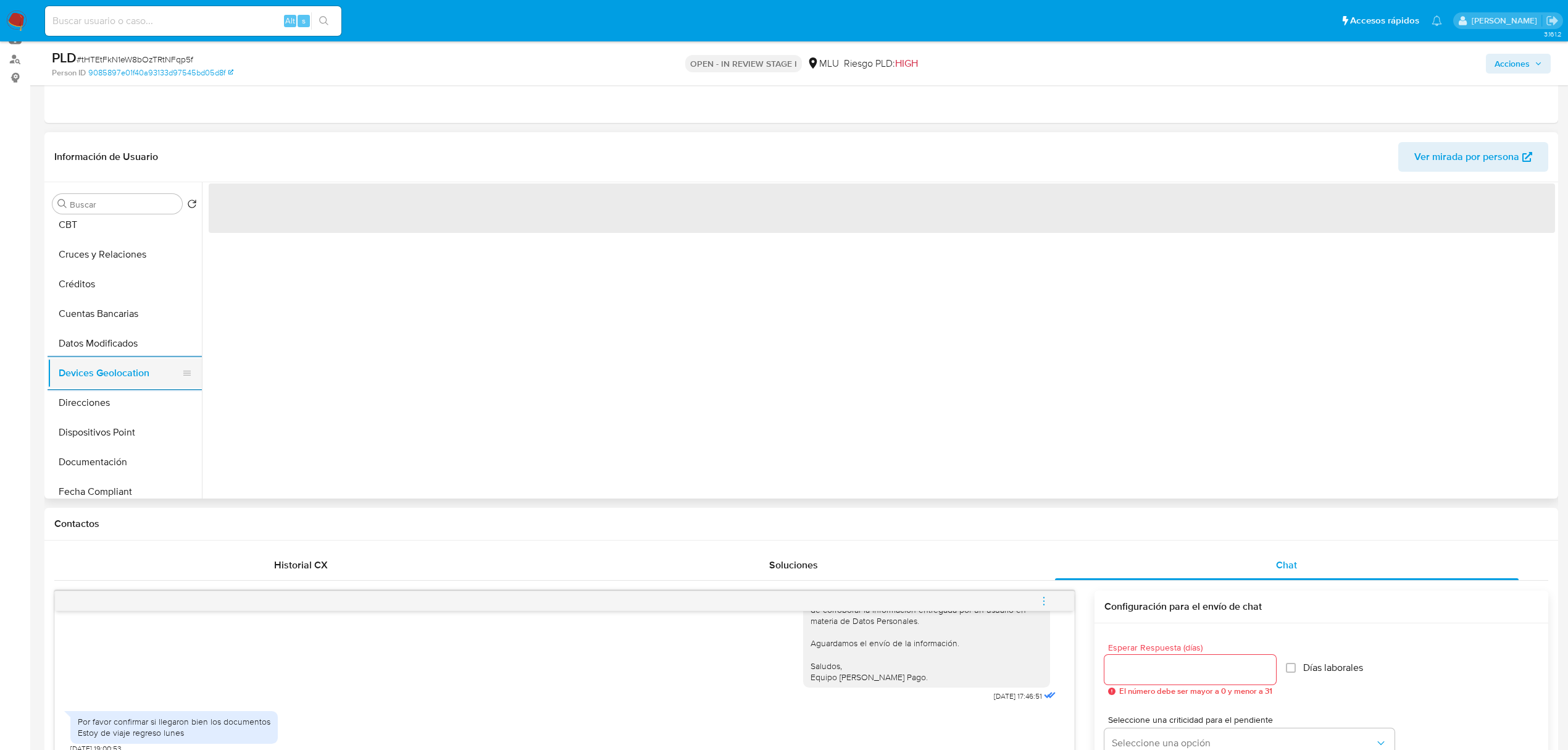
scroll to position [99, 0]
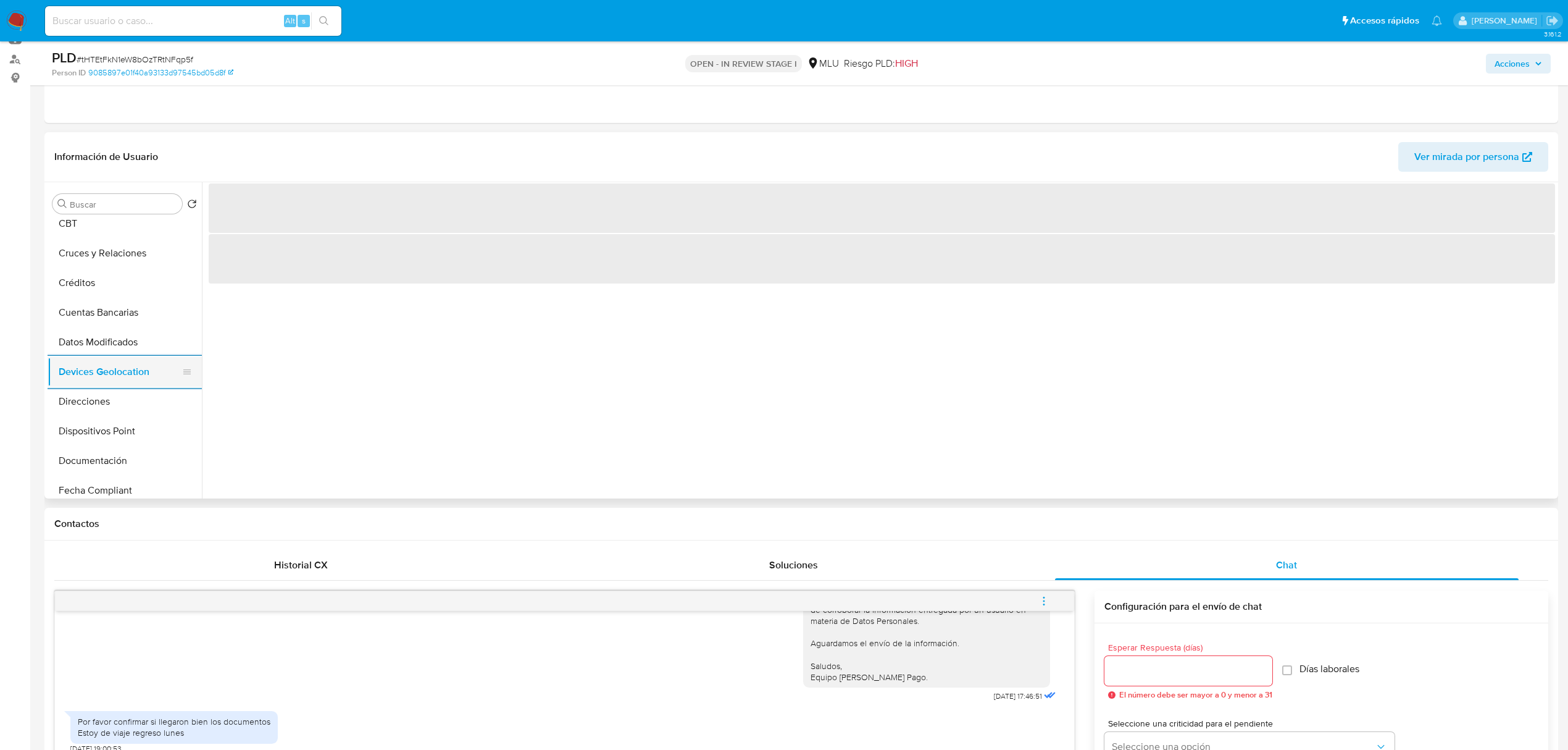
click at [105, 467] on button "Documentación" at bounding box center [124, 460] width 155 height 29
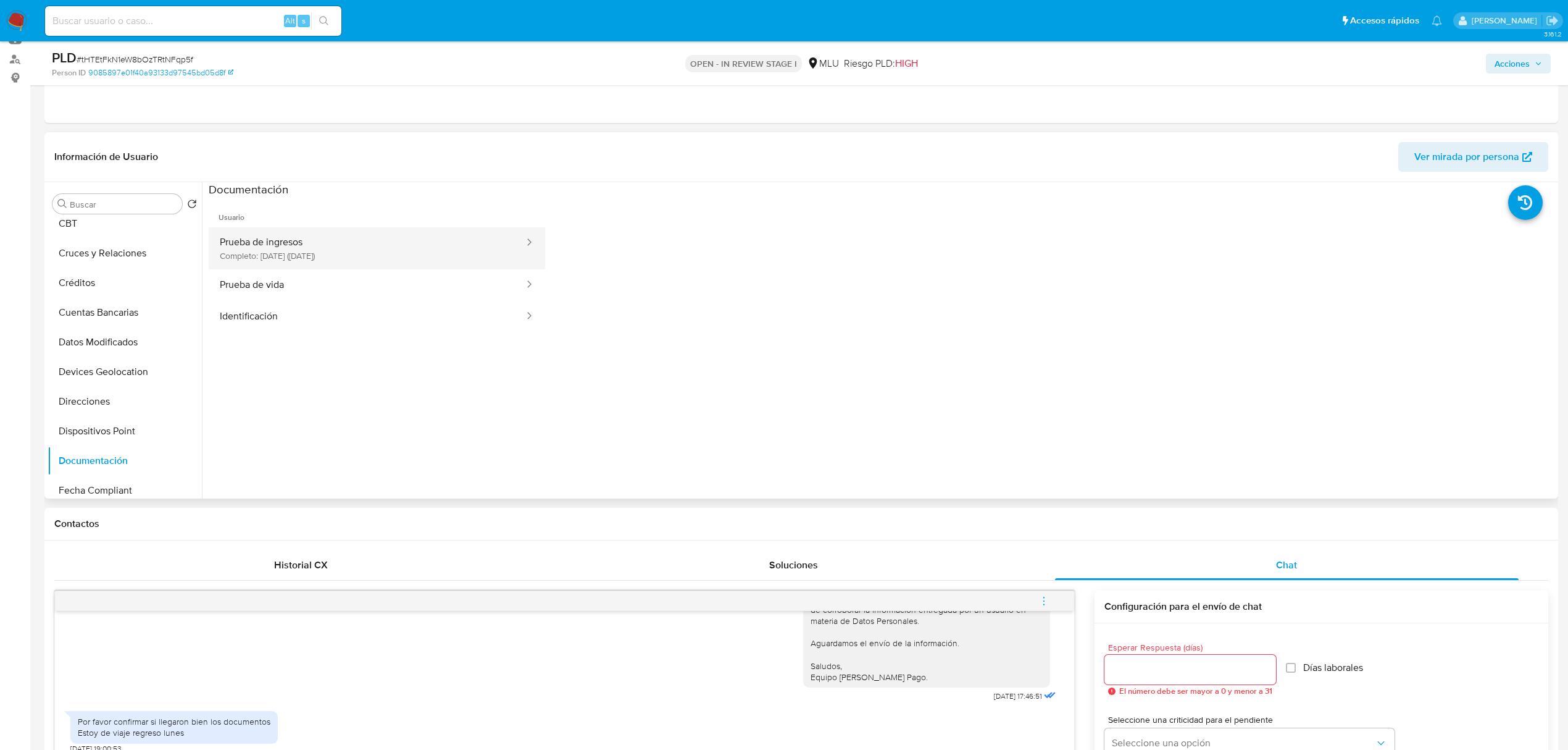
click at [450, 259] on button "Prueba de ingresos Completo: 16/05/2025 (hace 4 meses)" at bounding box center [367, 248] width 317 height 42
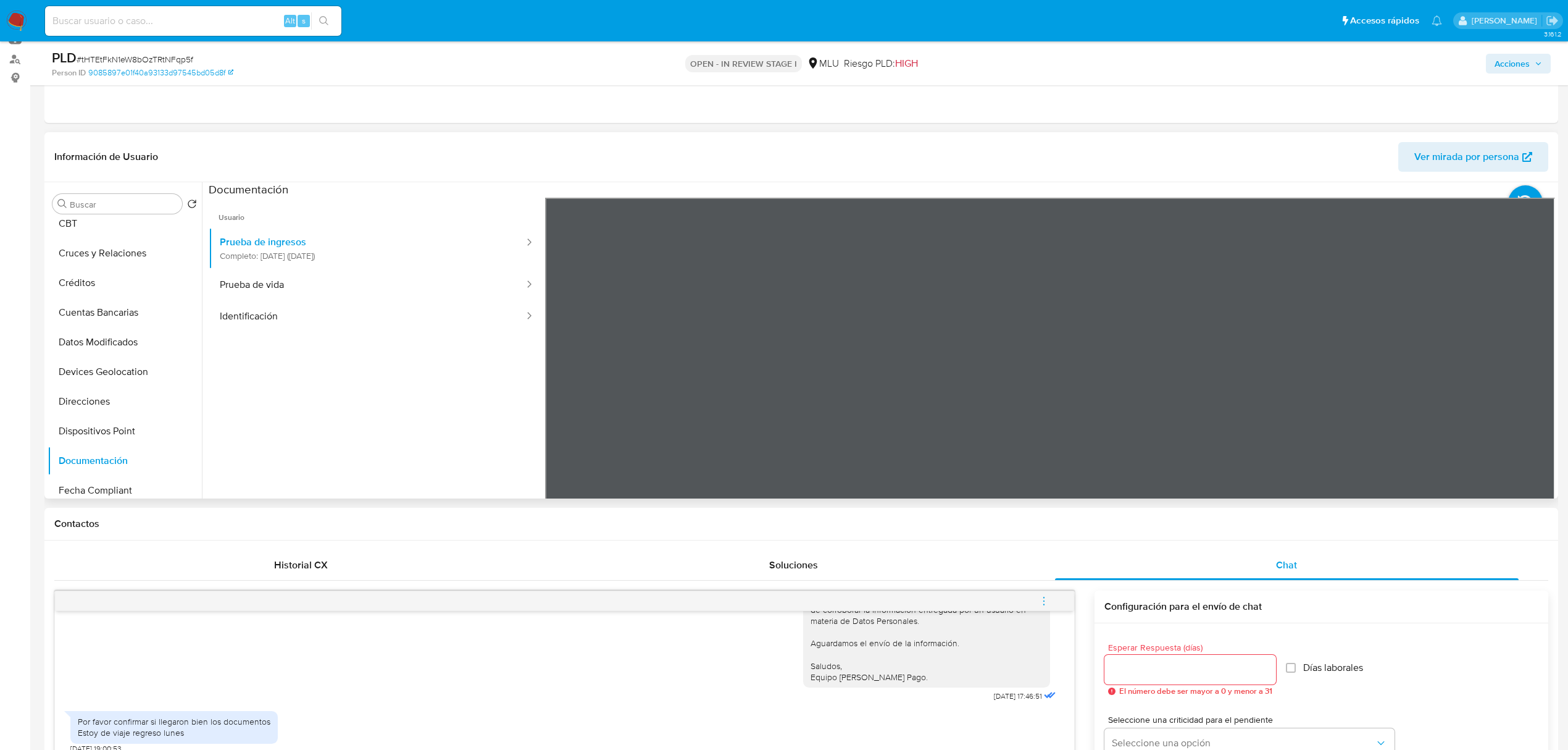
scroll to position [0, 0]
